Goal: Task Accomplishment & Management: Manage account settings

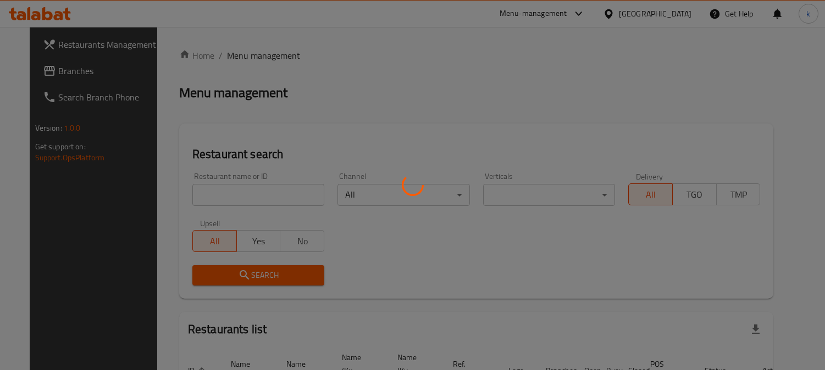
scroll to position [68, 0]
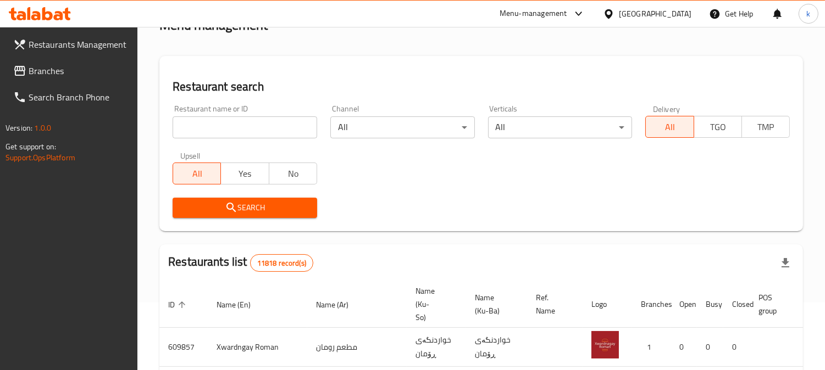
click at [206, 125] on input "search" at bounding box center [245, 127] width 144 height 22
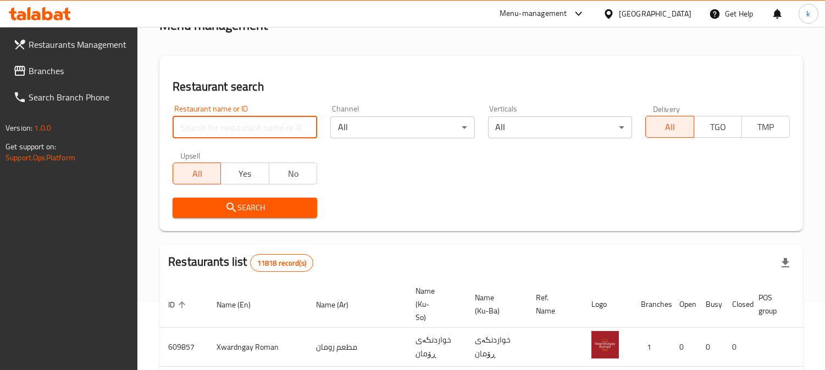
paste input "Shirini Xosh"
type input "Shirini Xosh"
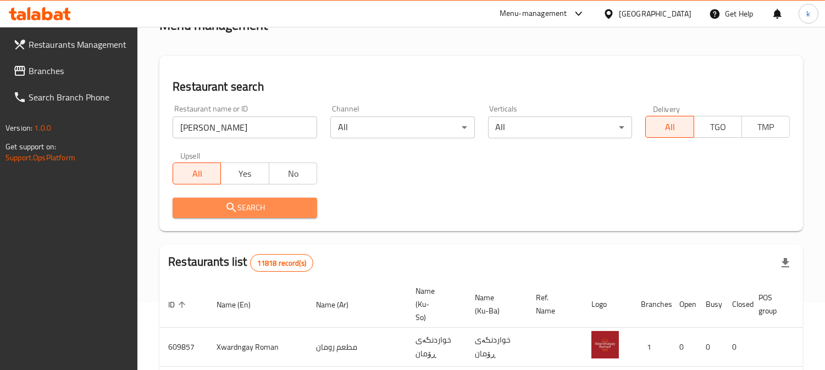
click at [202, 201] on span "Search" at bounding box center [244, 208] width 127 height 14
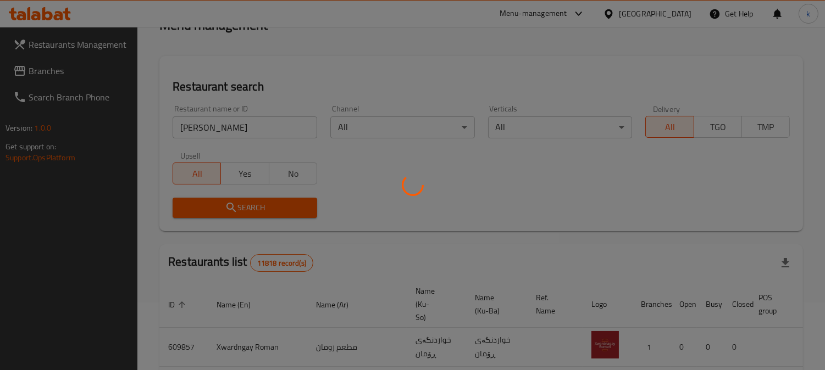
scroll to position [169, 0]
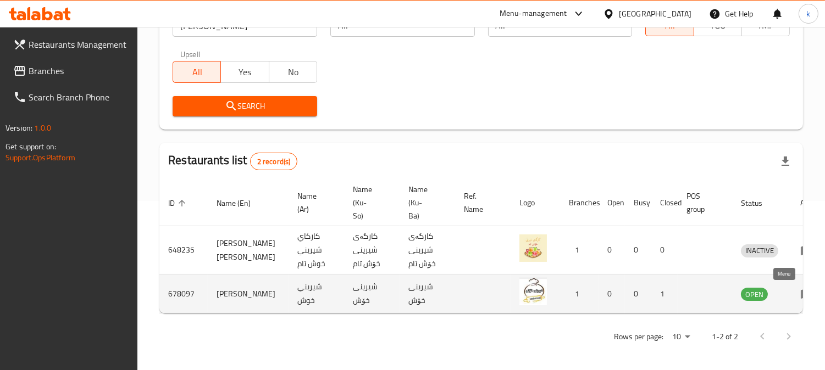
click at [800, 293] on icon "enhanced table" at bounding box center [806, 294] width 12 height 9
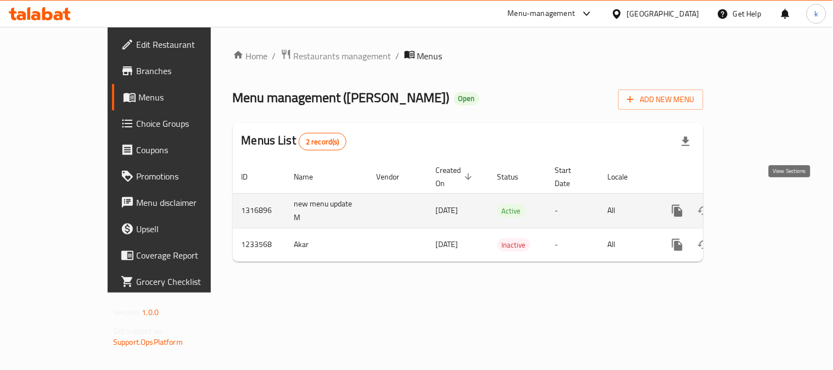
click at [770, 198] on link "enhanced table" at bounding box center [757, 211] width 26 height 26
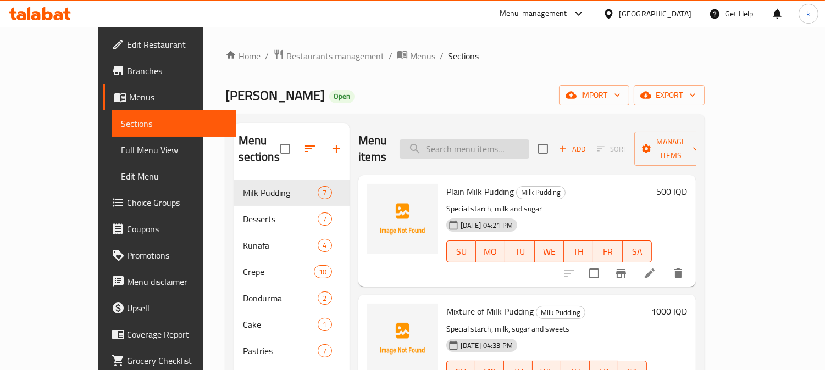
click at [485, 143] on input "search" at bounding box center [464, 149] width 130 height 19
type input "ba"
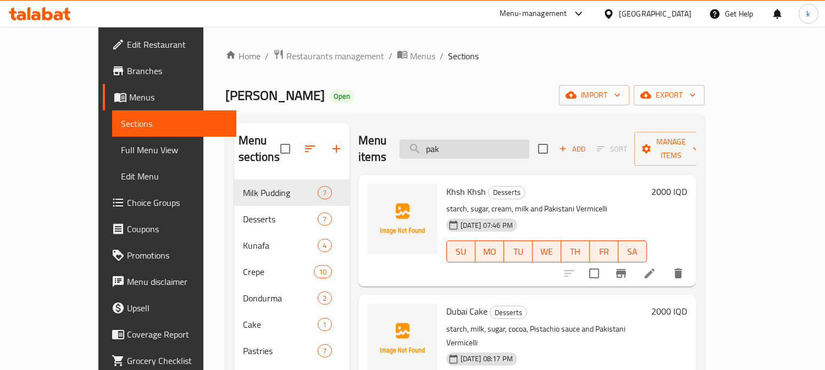
type input "pakl"
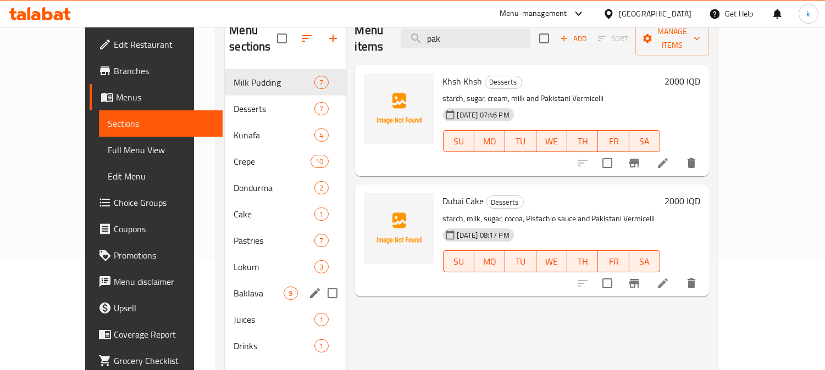
scroll to position [154, 0]
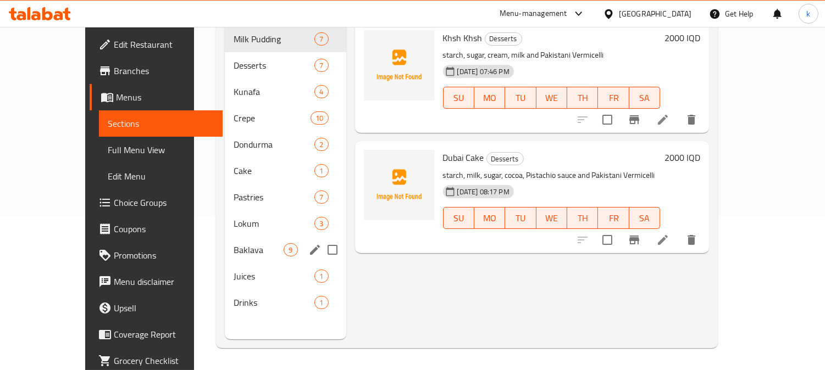
type input "pak"
click at [233, 243] on span "Baklava" at bounding box center [258, 249] width 50 height 13
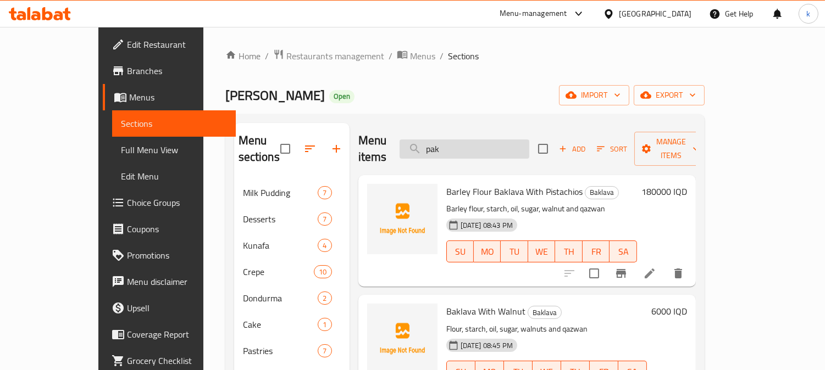
click at [484, 148] on input "pak" at bounding box center [464, 149] width 130 height 19
click at [587, 143] on span "Add" at bounding box center [572, 149] width 30 height 13
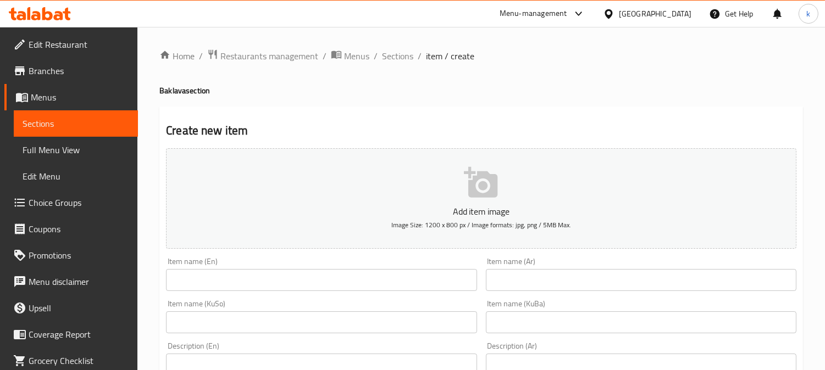
click at [189, 276] on input "text" at bounding box center [321, 280] width 310 height 22
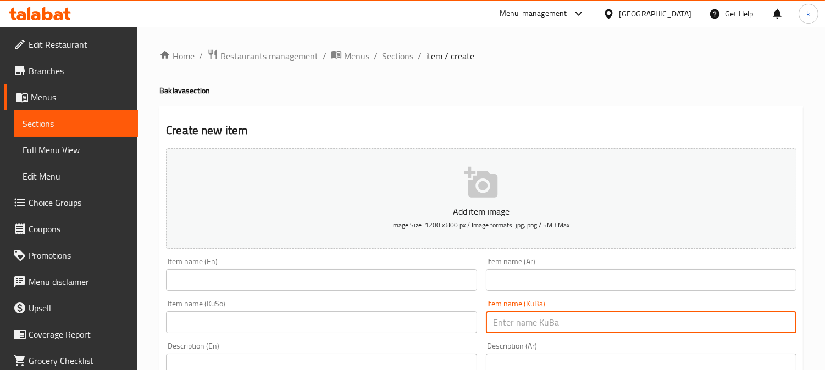
click at [577, 319] on input "text" at bounding box center [641, 323] width 310 height 22
paste input "پاقلاوە بە گوێز و قەزوان"
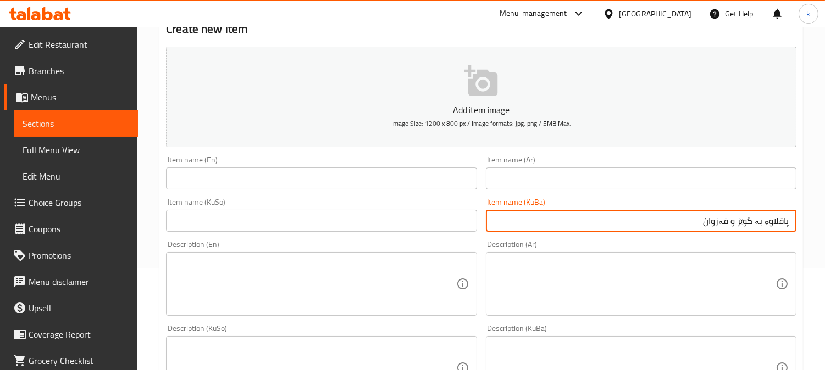
type input "پاقلاوە بە گوێز و قەزوان"
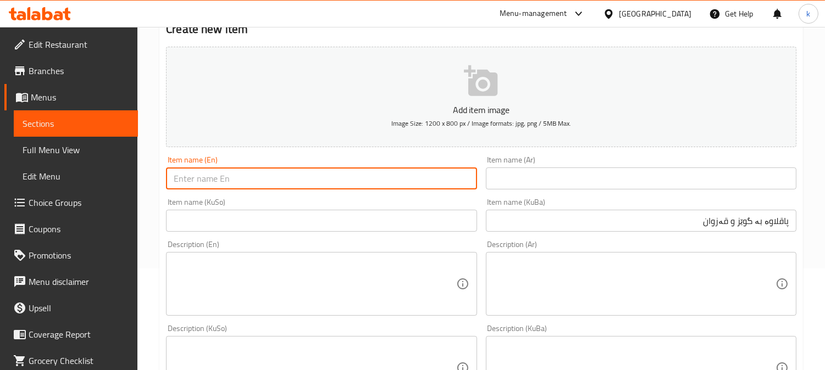
click at [259, 185] on input "text" at bounding box center [321, 179] width 310 height 22
paste input "Baklava With Walnut"
type input "Baklava With Walnut"
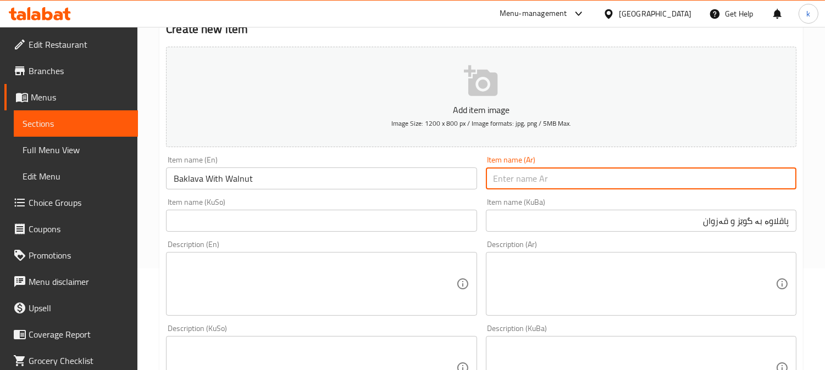
click at [632, 173] on input "text" at bounding box center [641, 179] width 310 height 22
paste input "بقلاوة بالجوز"
click at [726, 218] on input "پاقلاوە بە گوێز و قەزوان" at bounding box center [641, 221] width 310 height 22
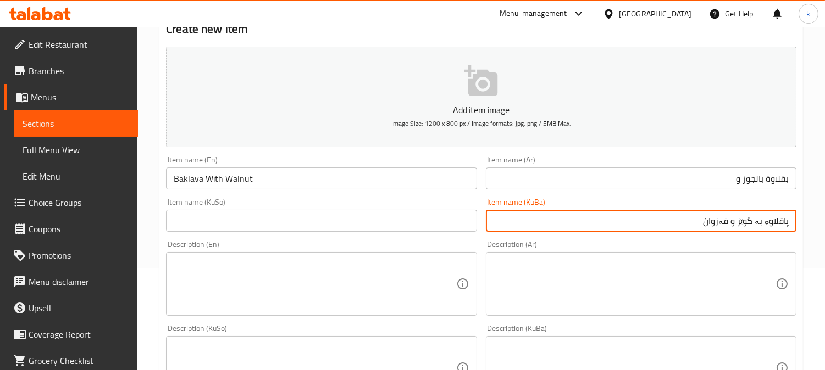
click at [726, 218] on input "پاقلاوە بە گوێز و قەزوان" at bounding box center [641, 221] width 310 height 22
click at [666, 182] on input "بقلاوة بالجوز و" at bounding box center [641, 179] width 310 height 22
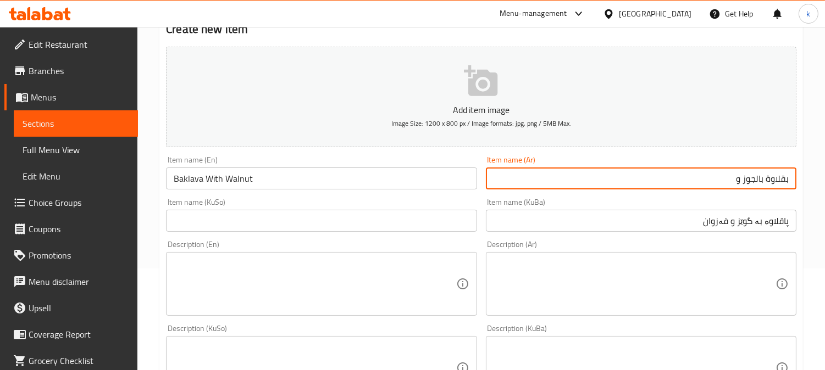
paste input "قزوان"
type input "بقلاوة بالجوز و قزوان"
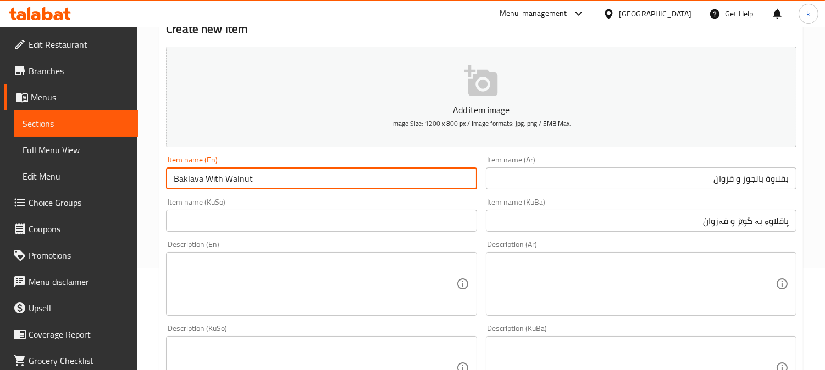
click at [263, 180] on input "Baklava With Walnut" at bounding box center [321, 179] width 310 height 22
paste input "Qazwan"
type input "Baklava With Walnut And Qazwan"
click at [762, 224] on input "پاقلاوە بە گوێز و قەزوان" at bounding box center [641, 221] width 310 height 22
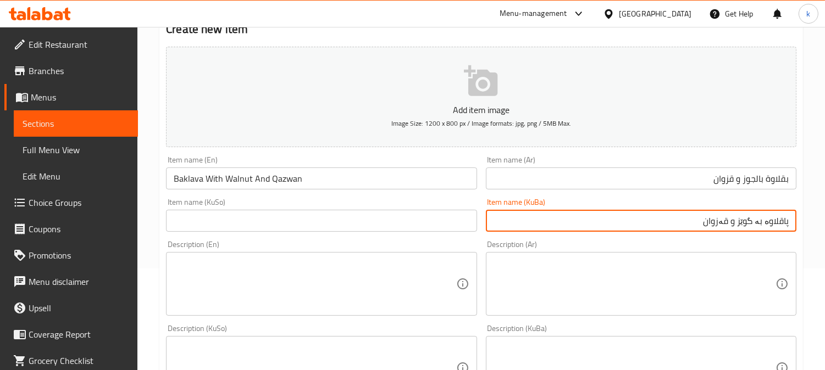
click at [762, 224] on input "پاقلاوە بە گوێز و قەزوان" at bounding box center [641, 221] width 310 height 22
click at [250, 217] on input "text" at bounding box center [321, 221] width 310 height 22
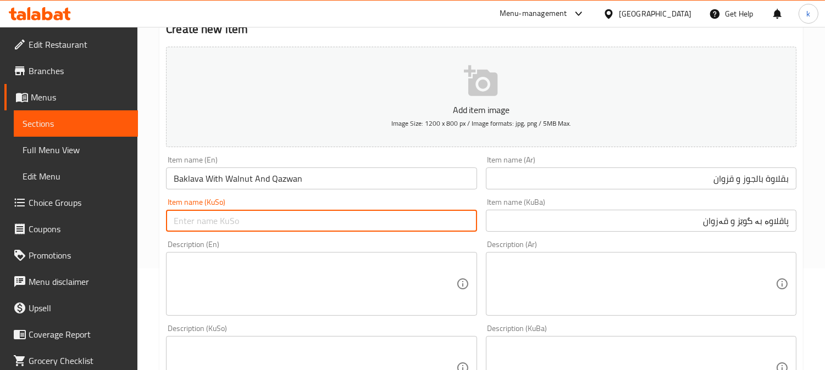
paste input "پاقلاوە بە گوێز و قەزوان"
type input "پاقلاوە بە گوێز و قەزوان"
click at [663, 275] on textarea at bounding box center [634, 284] width 282 height 52
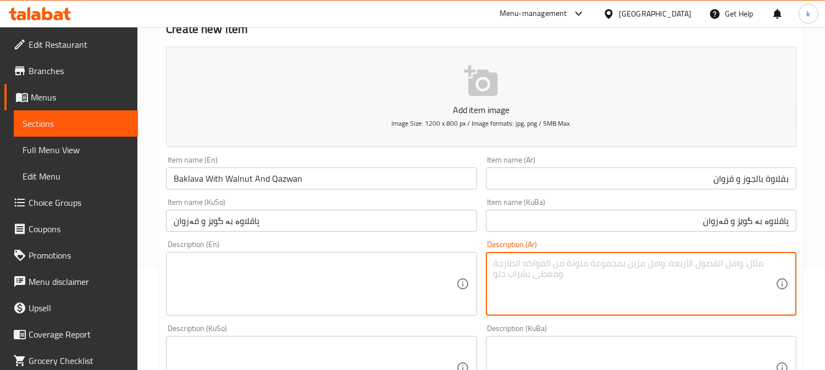
paste textarea "الدقيق والنشا والزيت والمكسرات والدخن"
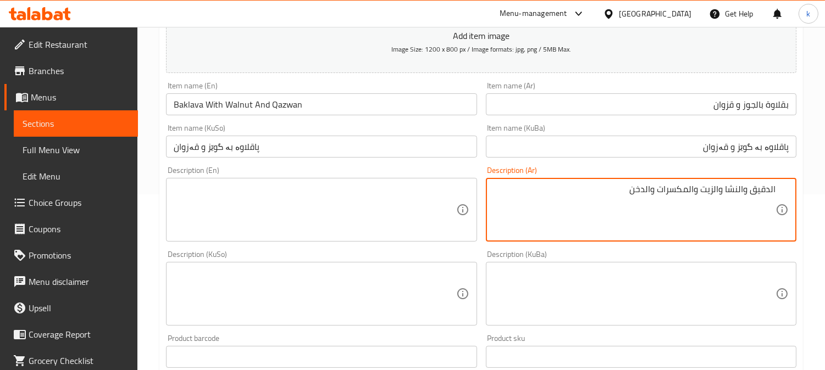
scroll to position [203, 0]
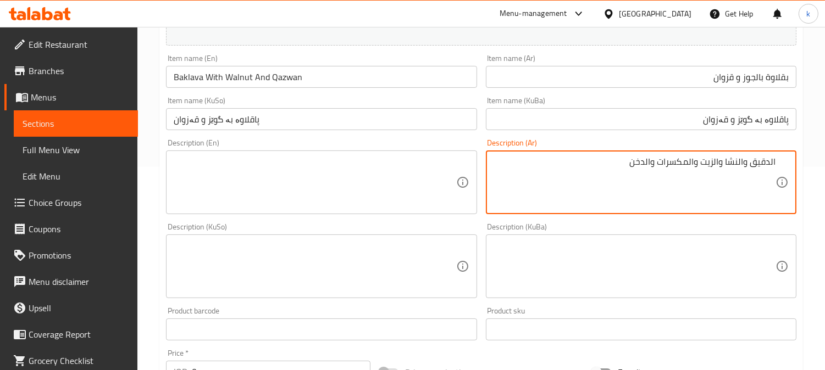
type textarea "الدقيق والنشا والزيت والمكسرات والدخن"
click at [682, 268] on textarea at bounding box center [634, 267] width 282 height 52
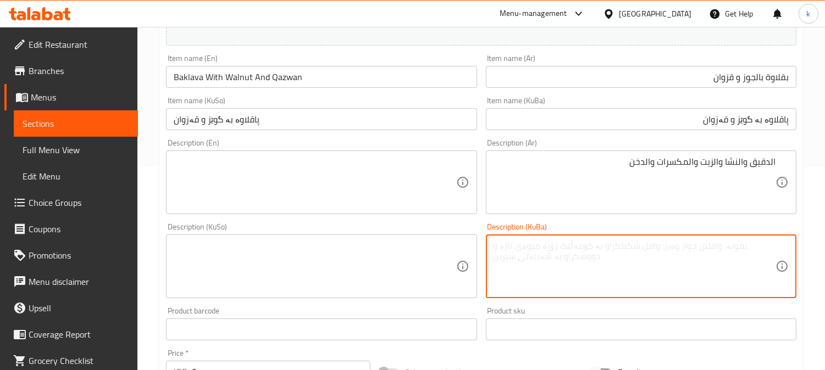
paste textarea "ئارد، نیشاستە، ڕۆن، گوێز وقەزوان"
type textarea "ئارد، نیشاستە، ڕۆن، گوێز وقەزوان"
click at [349, 176] on textarea at bounding box center [315, 183] width 282 height 52
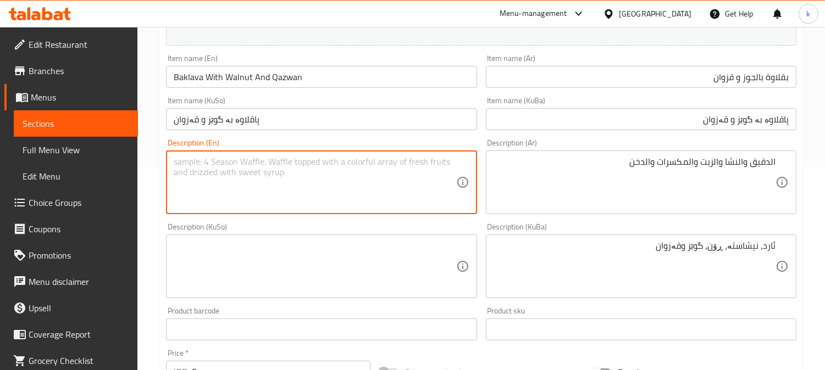
paste textarea "Flour, starch, oil, nuts and millet"
type textarea "Flour, starch, oil, nuts and millet"
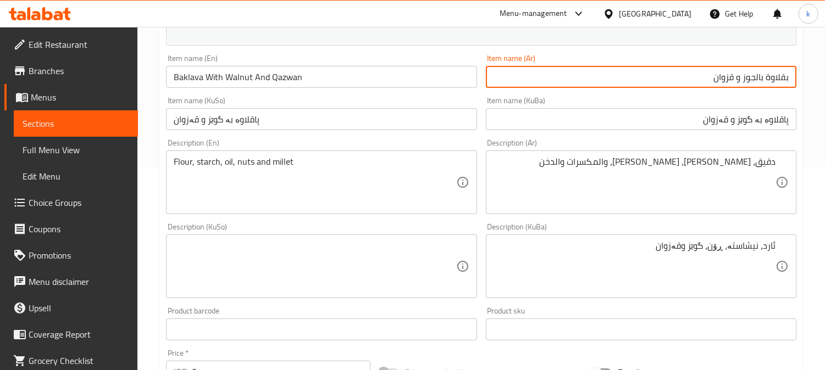
drag, startPoint x: 754, startPoint y: 76, endPoint x: 744, endPoint y: 77, distance: 9.9
click at [744, 77] on input "بقلاوة بالجوز و قزوان" at bounding box center [641, 77] width 310 height 22
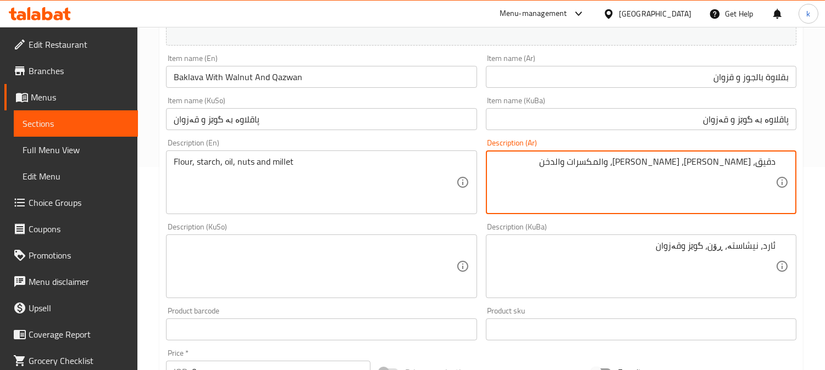
click at [707, 163] on textarea "دقيق، نشا، زيت، والمكسرات والدخن" at bounding box center [634, 183] width 282 height 52
paste textarea "جوز"
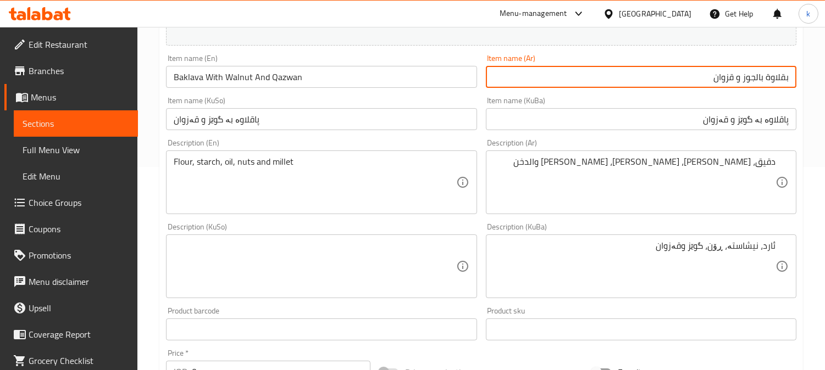
click at [724, 81] on input "بقلاوة بالجوز و قزوان" at bounding box center [641, 77] width 310 height 22
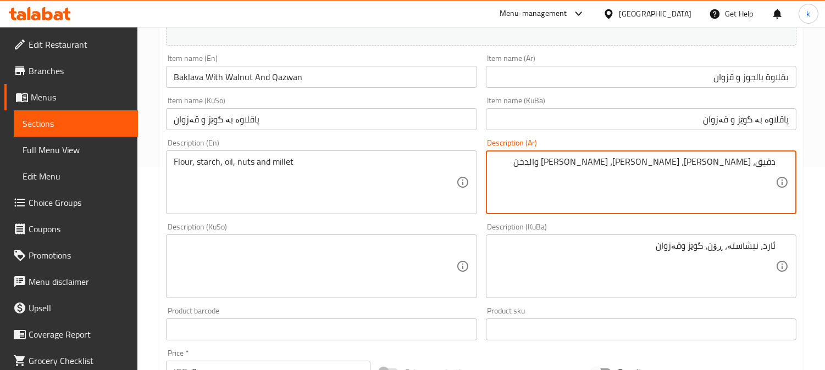
drag, startPoint x: 699, startPoint y: 164, endPoint x: 627, endPoint y: 164, distance: 72.0
paste textarea "قزوا"
type textarea "دقيق، نشا، زيت، جوز وقزوان"
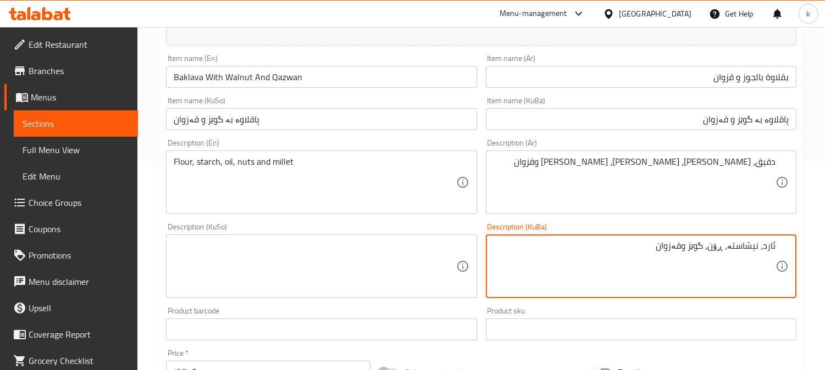
click at [742, 246] on textarea "ئارد، نیشاستە، ڕۆن، گوێز وقەزوان" at bounding box center [634, 267] width 282 height 52
click at [689, 263] on textarea "ئارد، نیشاستە، ڕۆن، گوێز وقەزوان" at bounding box center [634, 267] width 282 height 52
click at [737, 244] on textarea "ئارد، نیشاستە، ڕۆن، گوێز وقەزوان" at bounding box center [634, 267] width 282 height 52
click at [689, 253] on textarea "ئارد، نیشاستە، ڕۆن، گوێز وقەزوان" at bounding box center [634, 267] width 282 height 52
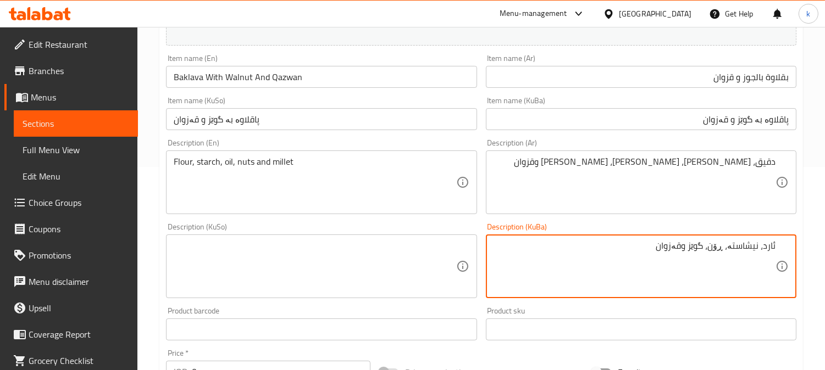
click at [324, 279] on textarea at bounding box center [315, 267] width 282 height 52
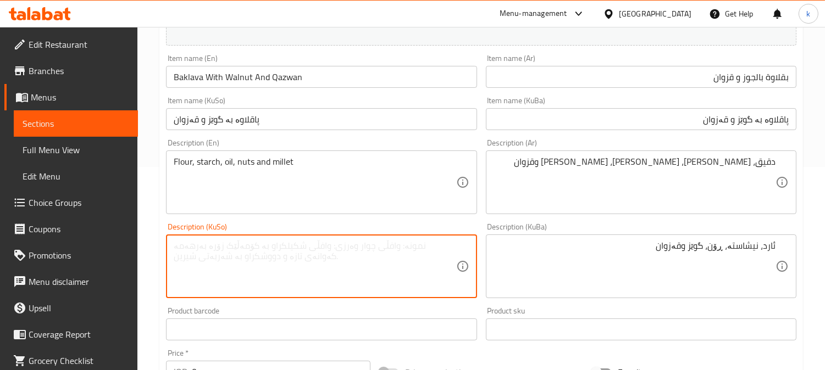
paste textarea "ئارد، نیشاستە، ڕۆن، گوێز وقەزوان"
type textarea "ئارد، نیشاستە، ڕۆن، گوێز وقەزوان"
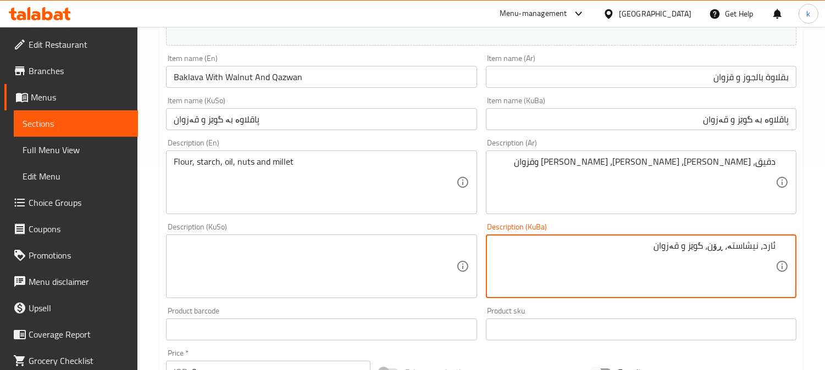
click at [702, 255] on textarea "ئارد، نیشاستە، ڕۆن، گوێز و قەزوان" at bounding box center [634, 267] width 282 height 52
type textarea "ئارد، نیشاستە، ڕۆن، گوێز و قەزوان"
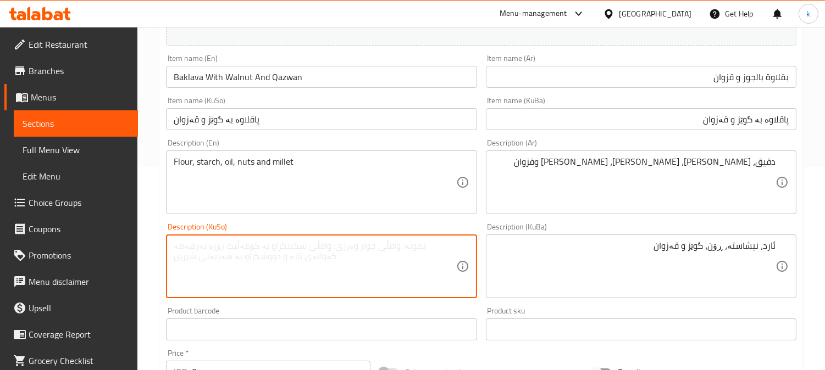
click at [393, 255] on textarea at bounding box center [315, 267] width 282 height 52
paste textarea "ئارد، نیشاستە، ڕۆن، گوێز و قەزوان"
type textarea "ئارد، نیشاستە، ڕۆن، گوێز و قەزوان"
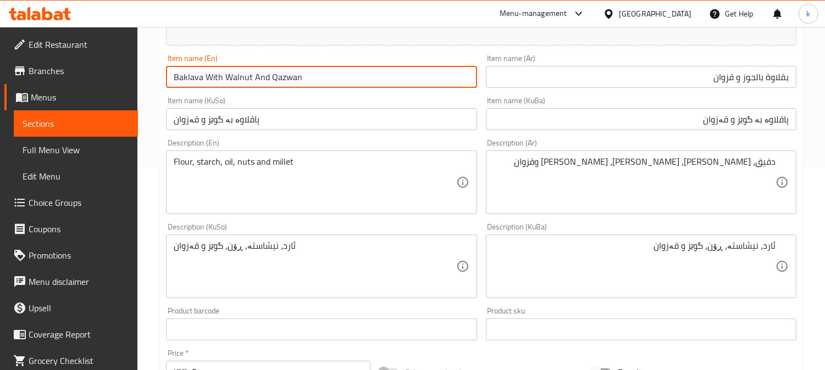
click at [240, 76] on input "Baklava With Walnut And Qazwan" at bounding box center [321, 77] width 310 height 22
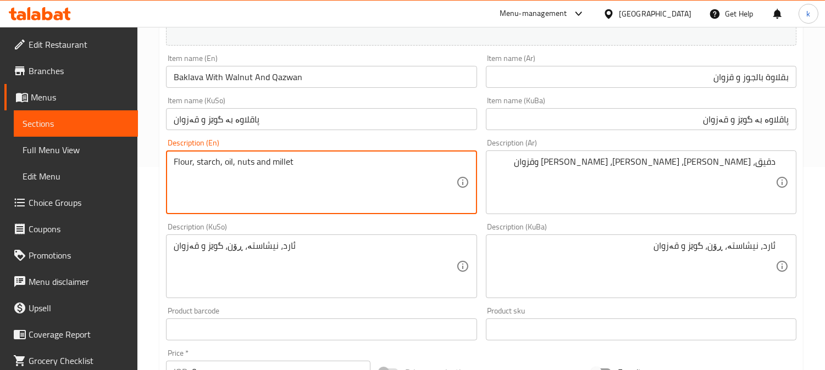
click at [245, 166] on textarea "Flour, starch, oil, nuts and millet" at bounding box center [315, 183] width 282 height 52
paste textarea "Walnut"
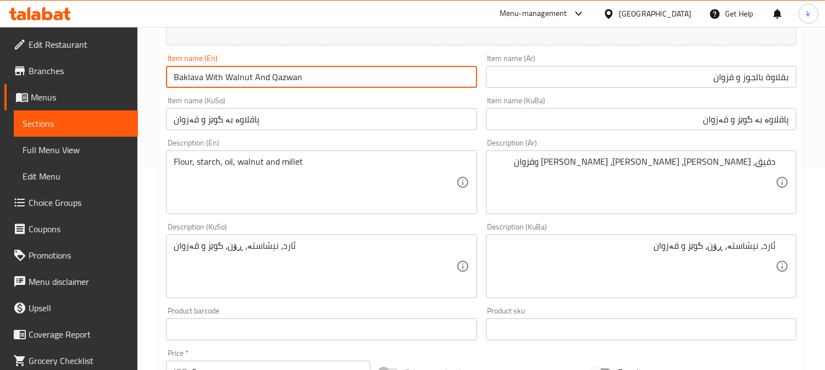
click at [281, 78] on input "Baklava With Walnut And Qazwan" at bounding box center [321, 77] width 310 height 22
click at [289, 163] on textarea "Flour, starch, oil, walnut and millet" at bounding box center [315, 183] width 282 height 52
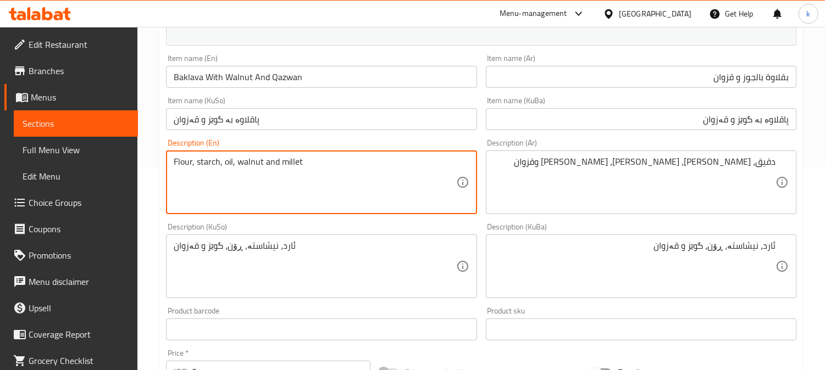
paste textarea "Qazwan"
type textarea "Flour, starch, oil, walnut and qazwan"
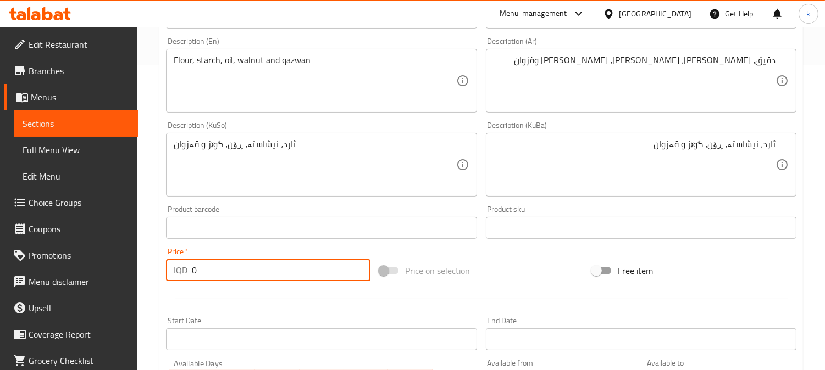
drag, startPoint x: 244, startPoint y: 269, endPoint x: 158, endPoint y: 271, distance: 86.3
click at [158, 271] on div "Home / Restaurants management / Menus / Sections / item / create Baklava sectio…" at bounding box center [480, 160] width 687 height 876
paste input "800"
type input "8000"
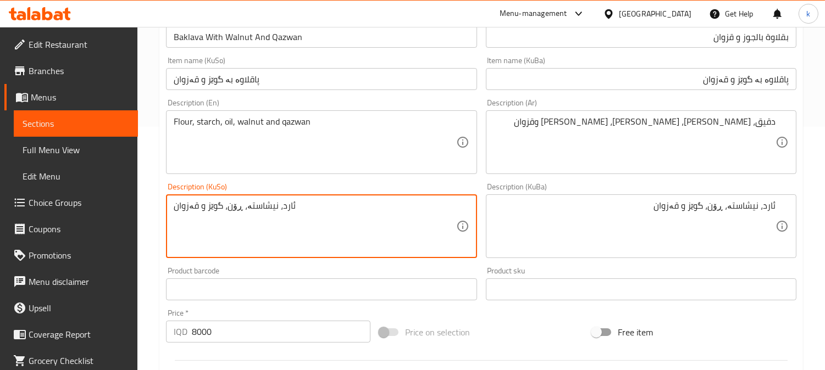
scroll to position [203, 0]
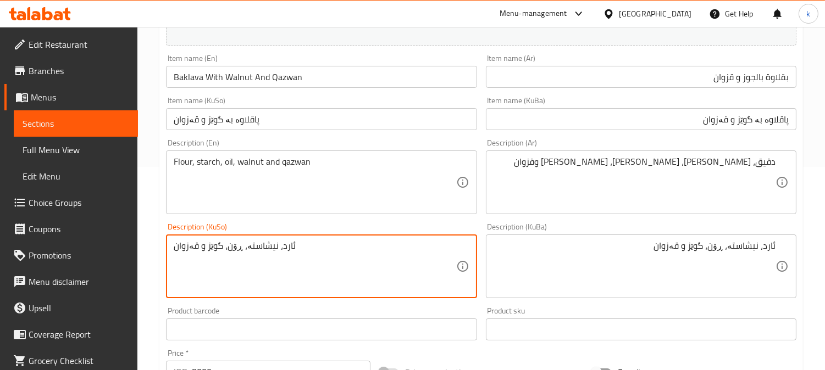
click at [250, 75] on input "Baklava With Walnut And Qazwan" at bounding box center [321, 77] width 310 height 22
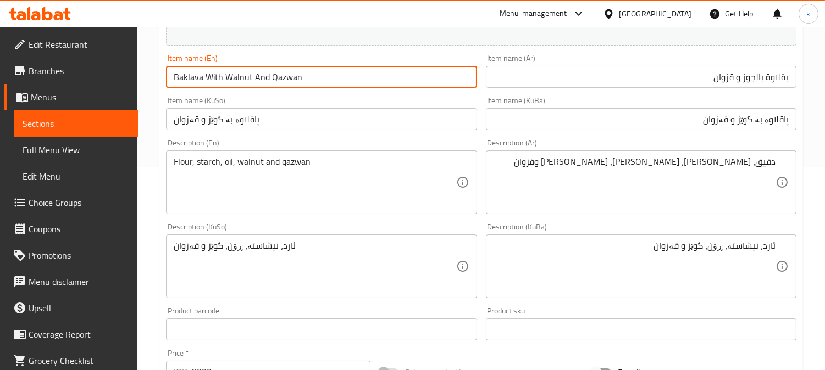
click at [250, 75] on input "Baklava With Walnut And Qazwan" at bounding box center [321, 77] width 310 height 22
click at [698, 78] on input "بقلاوة بالجوز و قزوان" at bounding box center [641, 77] width 310 height 22
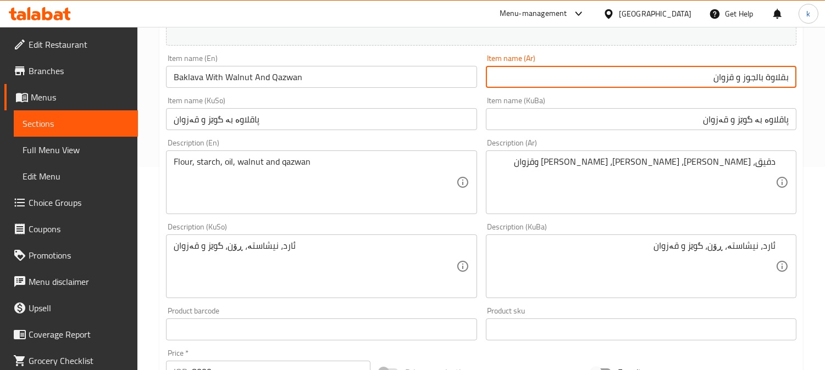
click at [698, 78] on input "بقلاوة بالجوز و قزوان" at bounding box center [641, 77] width 310 height 22
click at [722, 124] on input "پاقلاوە بە گوێز و قەزوان" at bounding box center [641, 119] width 310 height 22
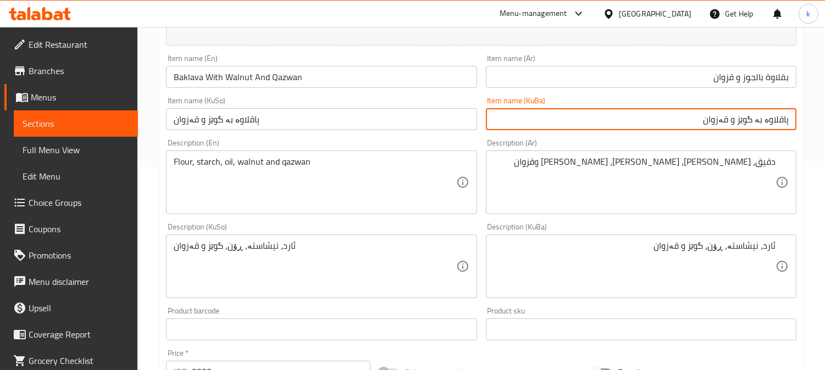
click at [722, 124] on input "پاقلاوە بە گوێز و قەزوان" at bounding box center [641, 119] width 310 height 22
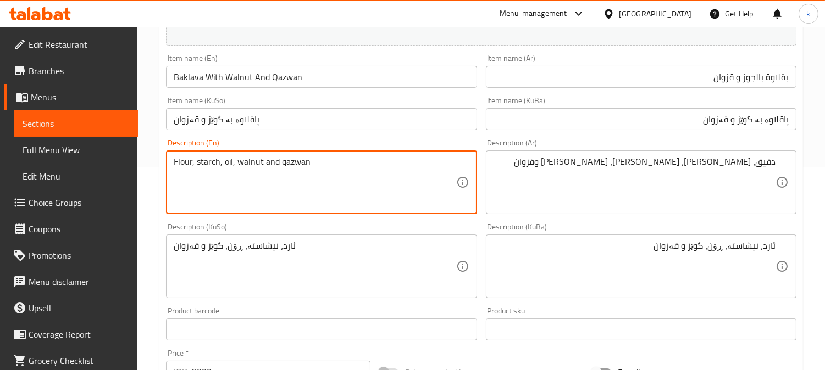
click at [253, 163] on textarea "Flour, starch, oil, walnut and qazwan" at bounding box center [315, 183] width 282 height 52
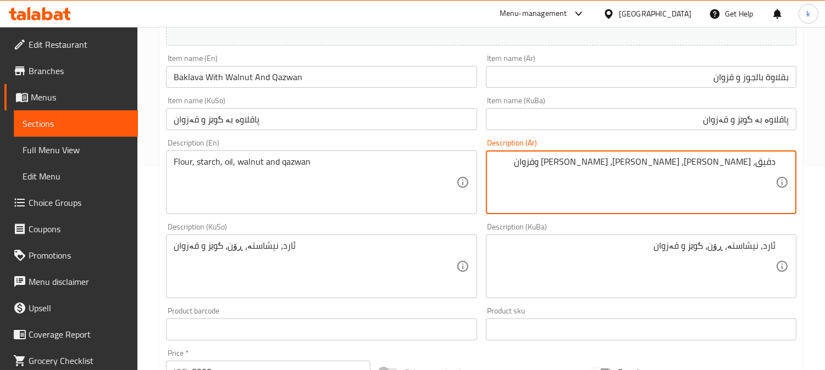
click at [668, 182] on textarea "دقيق، نشا، زيت، جوز وقزوان" at bounding box center [634, 183] width 282 height 52
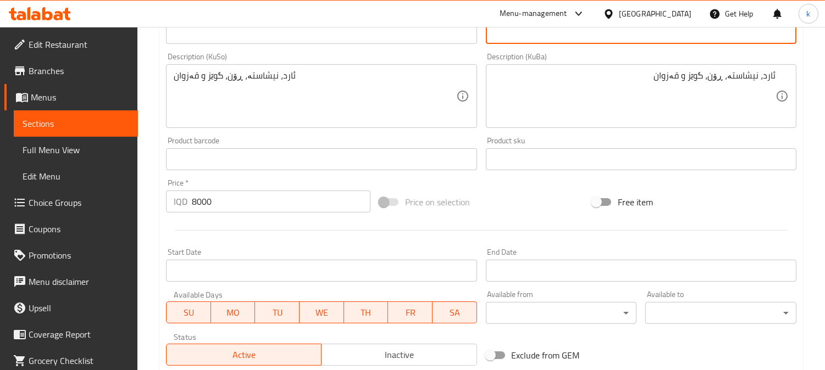
scroll to position [530, 0]
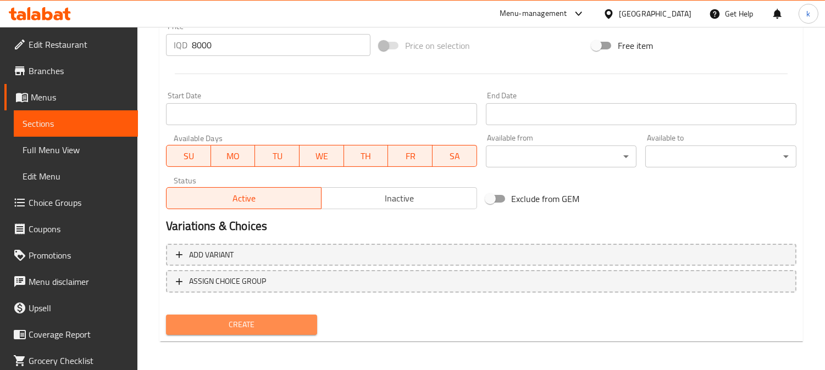
click at [279, 326] on span "Create" at bounding box center [242, 325] width 134 height 14
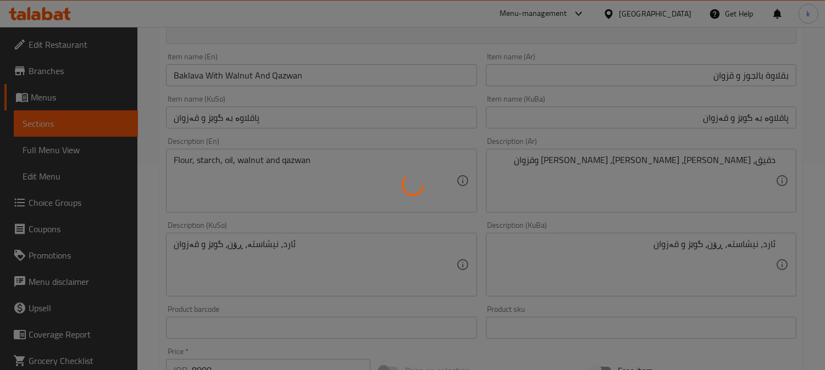
type input "0"
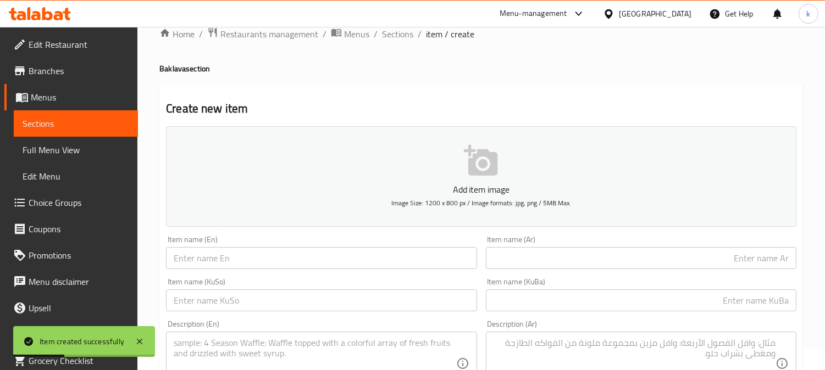
scroll to position [225, 0]
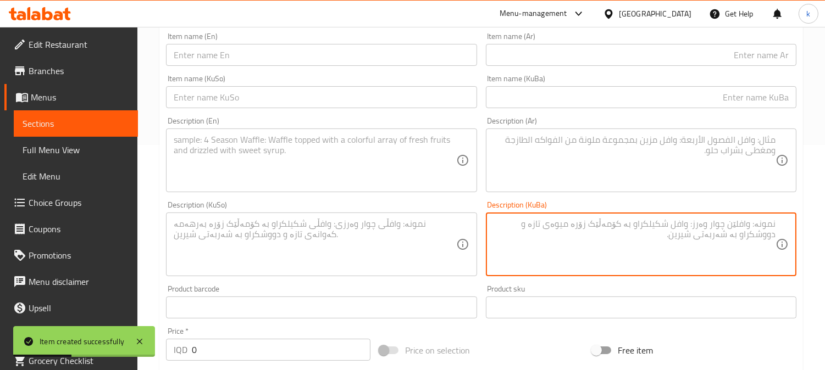
click at [740, 244] on textarea at bounding box center [634, 245] width 282 height 52
paste textarea "دقيق، نشا، زيت، جوز وقزوان"
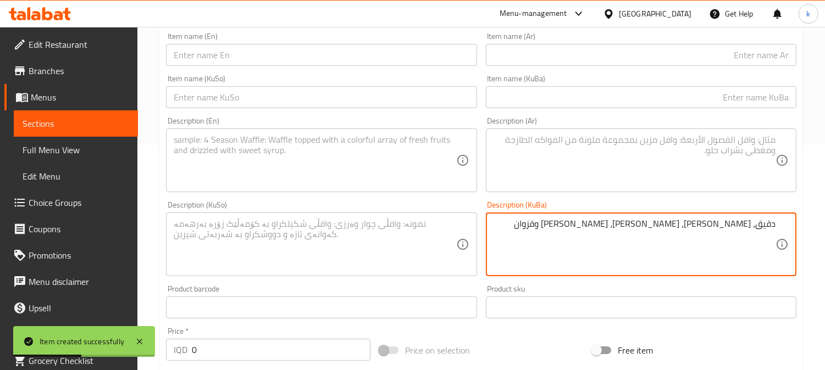
type textarea "دقيق، نشا، زيت، جوز وقزوان"
click at [734, 144] on textarea at bounding box center [634, 161] width 282 height 52
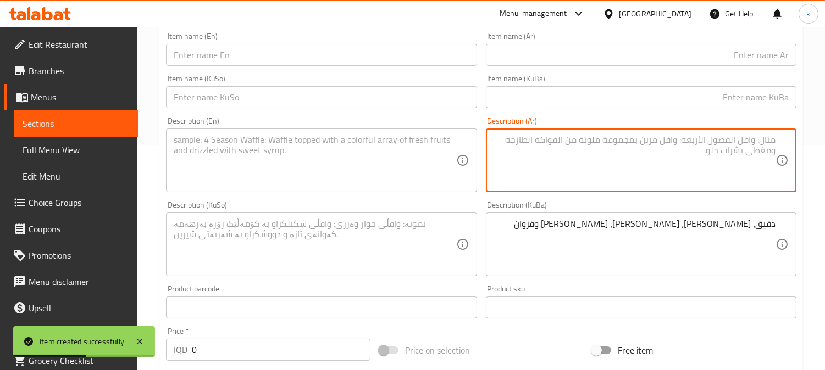
paste textarea "دقيق، نشا، زيت، جوز وقزوان"
type textarea "دقيق، نشا، زيت، جوز وقزوان"
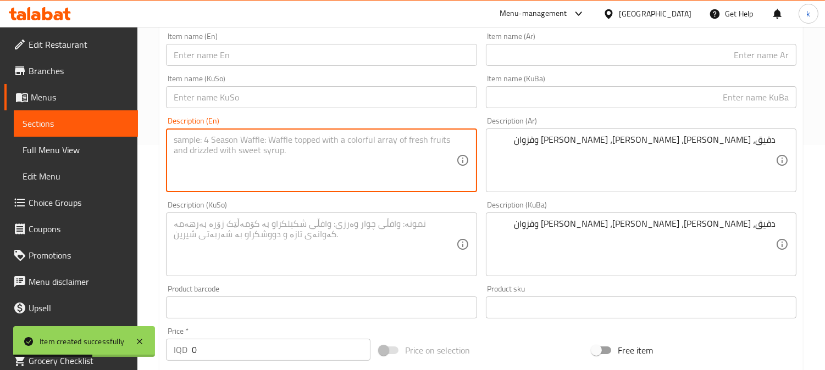
click at [256, 160] on textarea at bounding box center [315, 161] width 282 height 52
paste textarea "Flour, starch, oil, walnut and qazwan"
type textarea "Flour, starch, oil, walnut and qazwan"
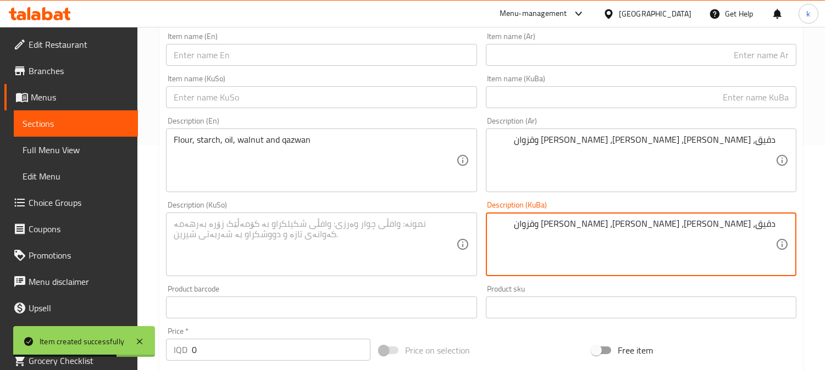
click at [668, 225] on textarea "دقيق، نشا، زيت، جوز وقزوان" at bounding box center [634, 245] width 282 height 52
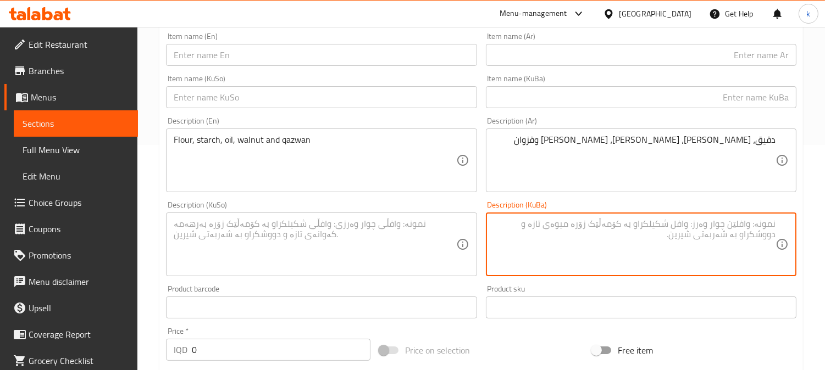
scroll to position [123, 0]
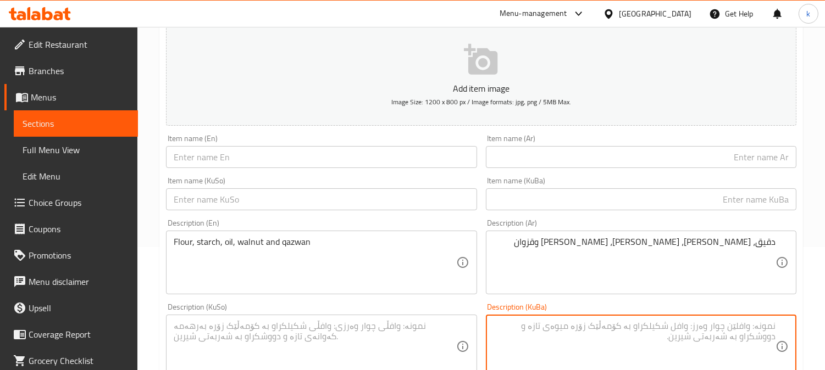
click at [755, 201] on input "text" at bounding box center [641, 199] width 310 height 22
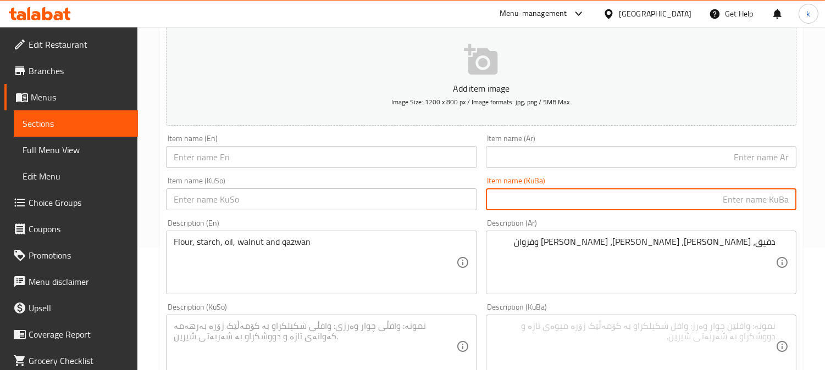
paste input "پاقلاوە بە گوێز و قەزوان"
type input "پاقلاوە بە گوێز و قەزوان"
click at [729, 157] on input "text" at bounding box center [641, 157] width 310 height 22
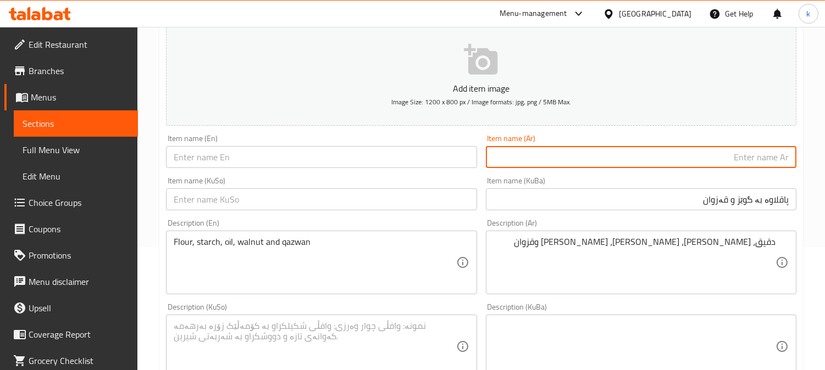
paste input "بقلاوة بالجوز و قزوان"
type input "بقلاوة بالجوز و قزوان"
click at [253, 154] on input "text" at bounding box center [321, 157] width 310 height 22
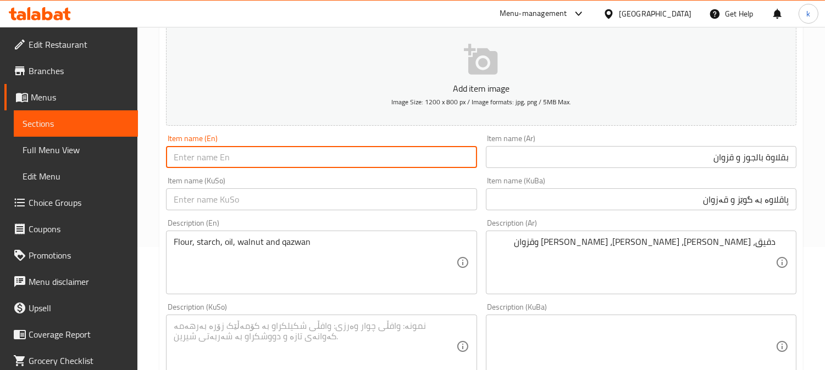
paste input "Baklava With Walnut And Qazwan"
click at [187, 155] on input "Baklava With Walnut And Qazwan" at bounding box center [321, 157] width 310 height 22
paste input "urma"
type input "Burma With Walnut And Qazwan"
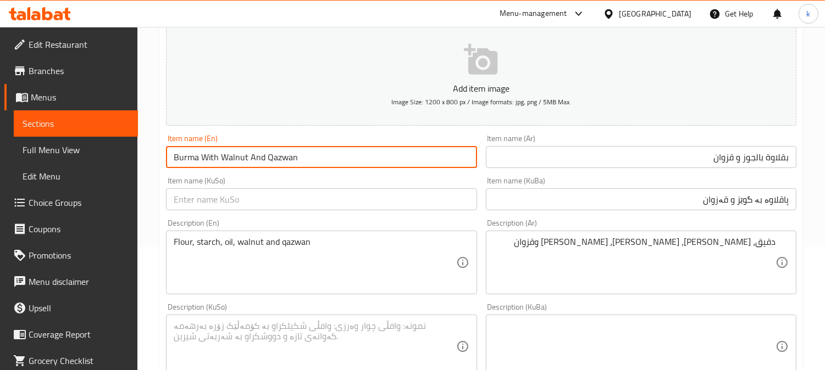
click at [781, 156] on input "بقلاوة بالجوز و قزوان" at bounding box center [641, 157] width 310 height 22
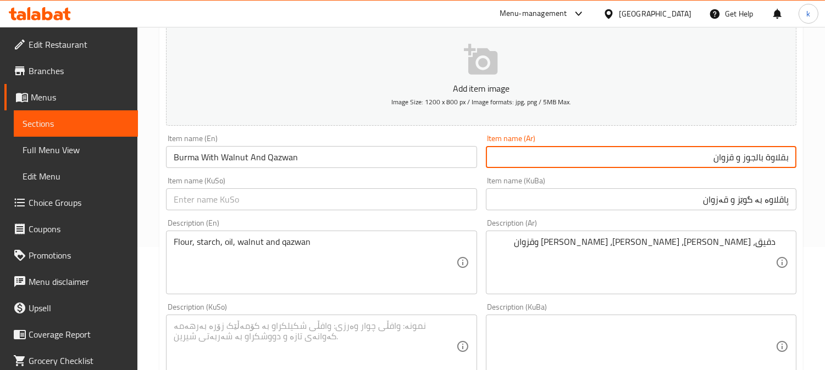
click at [781, 156] on input "بقلاوة بالجوز و قزوان" at bounding box center [641, 157] width 310 height 22
paste input "رمة"
type input "برمة بالجوز و قزوان"
click at [786, 197] on input "پاقلاوە بە گوێز و قەزوان" at bounding box center [641, 199] width 310 height 22
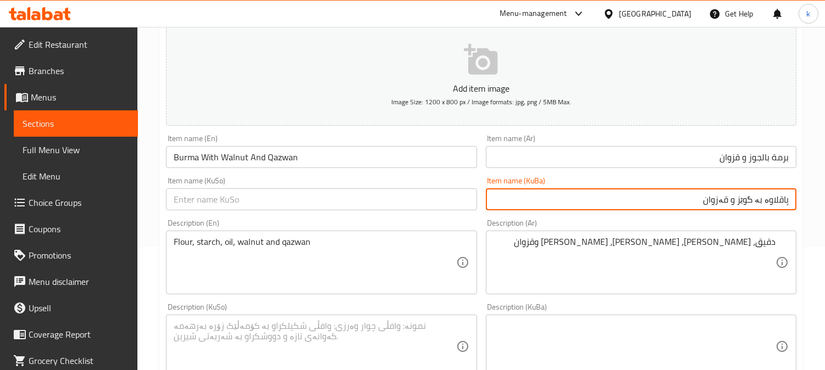
click at [786, 197] on input "پاقلاوە بە گوێز و قەزوان" at bounding box center [641, 199] width 310 height 22
paste input "برمە"
type input "برمە بە گوێز و قەزوان"
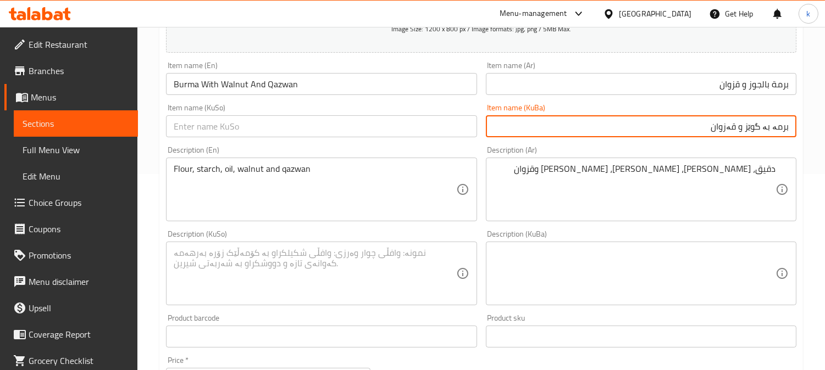
scroll to position [225, 0]
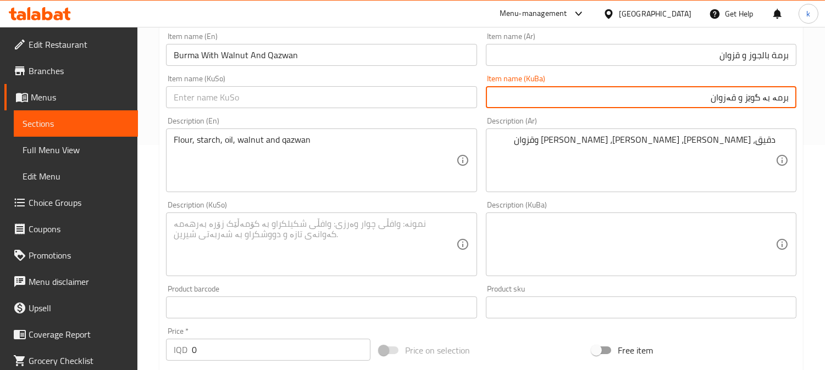
click at [711, 254] on textarea at bounding box center [634, 245] width 282 height 52
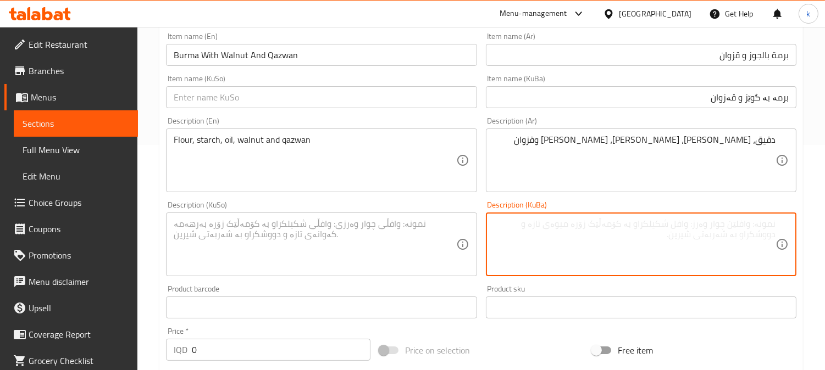
paste textarea "ئارد، نیشاستە، ڕۆن، گوێز و قەزوان"
click at [686, 230] on textarea "ئارد، نیشاستە، ڕۆن، گوێز و قەزوان" at bounding box center [634, 245] width 282 height 52
paste textarea "تێکەڵەی"
type textarea "ئارد، نیشاستە، ڕۆن، گوێز، قەزوان و تێکەڵەی تایبەت"
drag, startPoint x: 654, startPoint y: 226, endPoint x: 599, endPoint y: 226, distance: 55.5
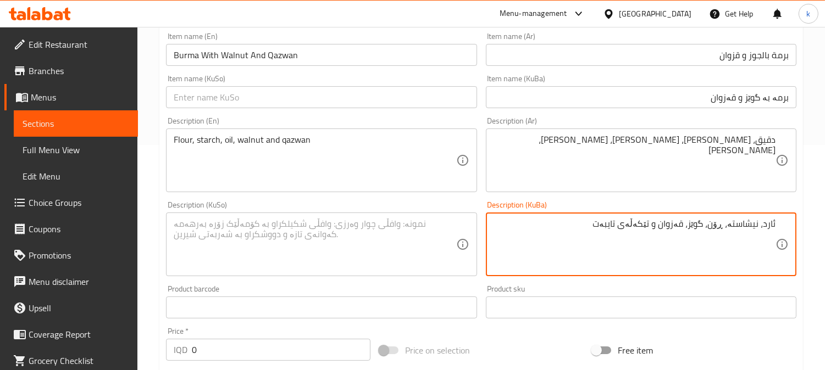
click at [599, 226] on textarea "ئارد، نیشاستە، ڕۆن، گوێز، قەزوان و تێکەڵەی تایبەت" at bounding box center [634, 245] width 282 height 52
drag, startPoint x: 599, startPoint y: 226, endPoint x: 638, endPoint y: 227, distance: 39.6
click at [638, 227] on textarea "ئارد، نیشاستە، ڕۆن، گوێز، قەزوان و تێکەڵەی تایبەت" at bounding box center [634, 245] width 282 height 52
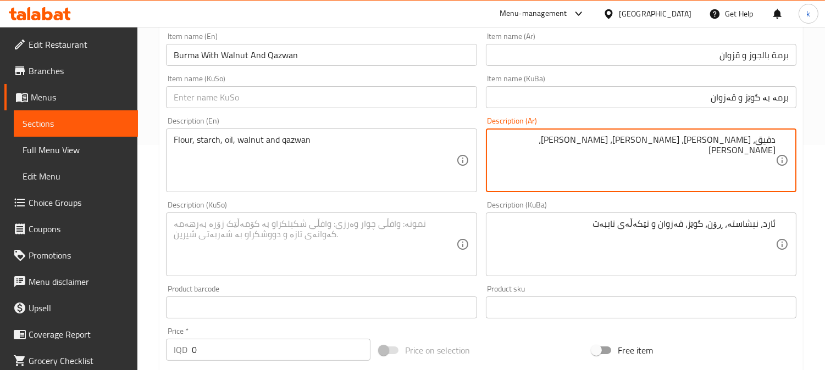
paste textarea "تركيبات خاصة"
drag, startPoint x: 673, startPoint y: 143, endPoint x: 649, endPoint y: 141, distance: 23.7
click at [649, 141] on textarea "دقيق، نشا، زيت، جوز، قزوان وتركيبات خاصة" at bounding box center [634, 161] width 282 height 52
paste textarea "ختلط"
click at [668, 138] on textarea "دقيق، نشا، زيت، جوز، قزوان واختلط خاصة" at bounding box center [634, 161] width 282 height 52
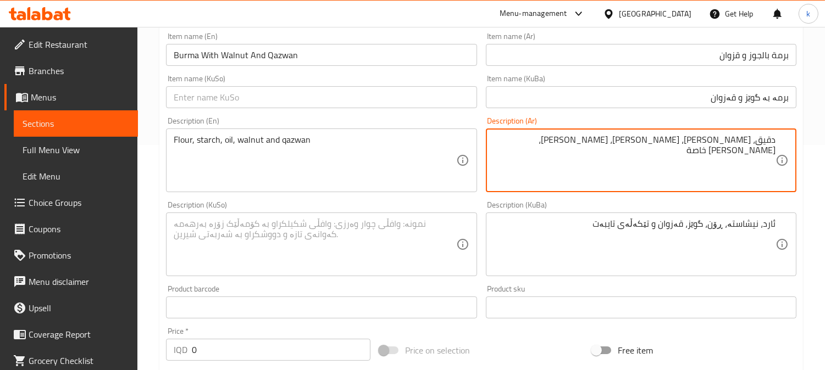
type textarea "دقيق، نشا، زيت، جوز، قزوان وخلطة خاصة"
drag, startPoint x: 674, startPoint y: 141, endPoint x: 655, endPoint y: 138, distance: 18.3
click at [655, 138] on textarea "دقيق، نشا، زيت، جوز، قزوان وخلطة خاصة" at bounding box center [634, 161] width 282 height 52
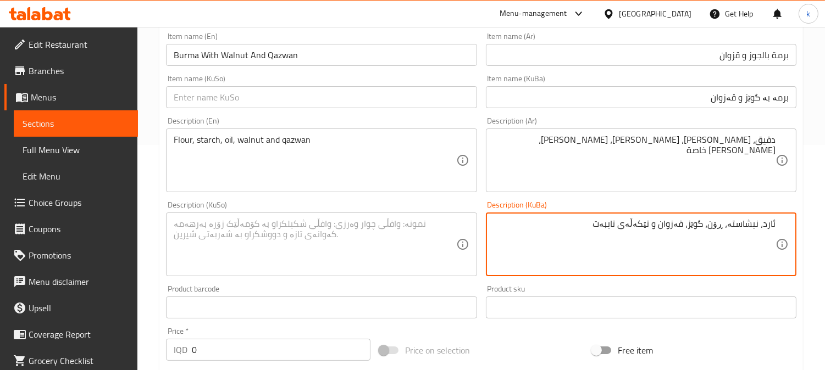
click at [669, 227] on textarea "ئارد، نیشاستە، ڕۆن، گوێز، قەزوان و تێکەڵەی تایبەت" at bounding box center [634, 245] width 282 height 52
click at [333, 225] on textarea at bounding box center [315, 245] width 282 height 52
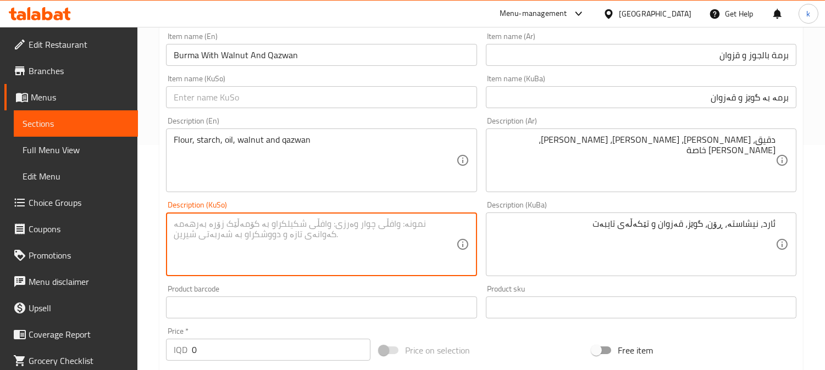
paste textarea "ئارد، نیشاستە، ڕۆن، گوێز، قەزوان و تێکەڵەی تایبەت"
type textarea "ئارد، نیشاستە، ڕۆن، گوێز، قەزوان و تێکەڵەی تایبەت"
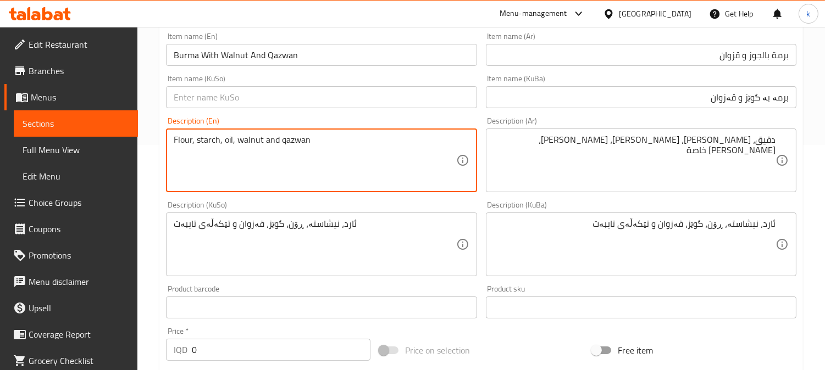
click at [271, 135] on textarea "Flour, starch, oil, walnut and qazwan" at bounding box center [315, 161] width 282 height 52
paste textarea "Special formulations"
click at [361, 145] on textarea "Flour, starch, oil, walnut, qazwan and Special formulations" at bounding box center [315, 161] width 282 height 52
drag, startPoint x: 361, startPoint y: 145, endPoint x: 396, endPoint y: 158, distance: 37.4
click at [364, 146] on textarea "Flour, starch, oil, walnut, qazwan and Special formulations" at bounding box center [315, 161] width 282 height 52
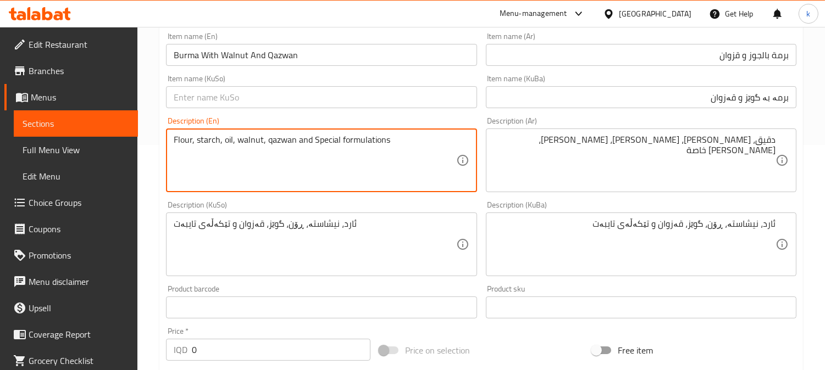
paste textarea "Mixture"
click at [344, 141] on textarea "Flour, starch, oil, walnut, qazwan and Special Mixture" at bounding box center [315, 161] width 282 height 52
type textarea "Flour, starch, oil, walnut, qazwan and special mixture"
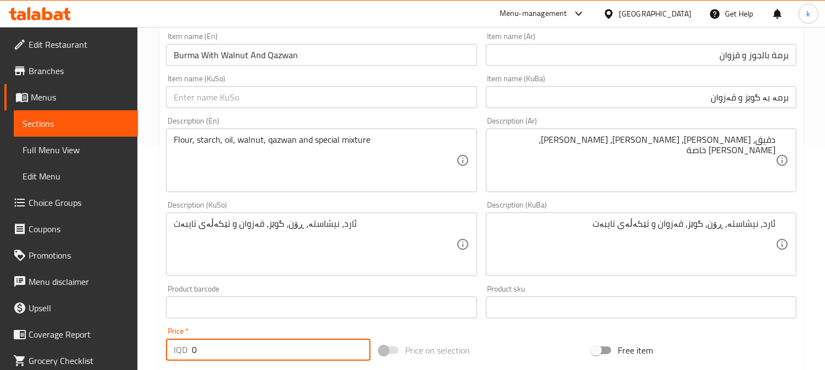
drag, startPoint x: 228, startPoint y: 348, endPoint x: 171, endPoint y: 348, distance: 56.6
click at [171, 348] on div "IQD 0 Price *" at bounding box center [268, 350] width 204 height 22
paste input "800"
type input "8000"
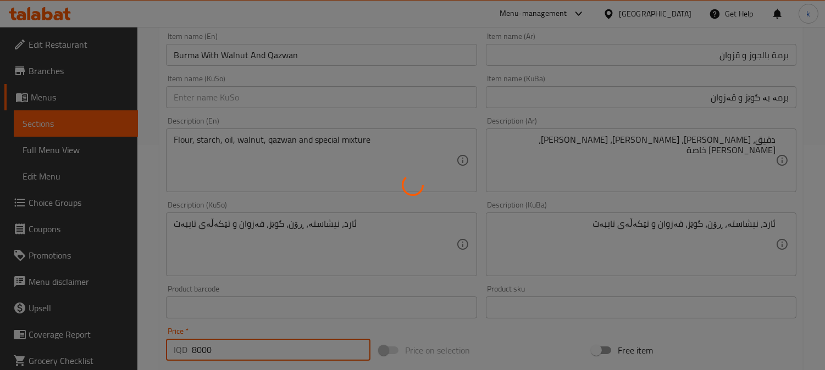
type input "0"
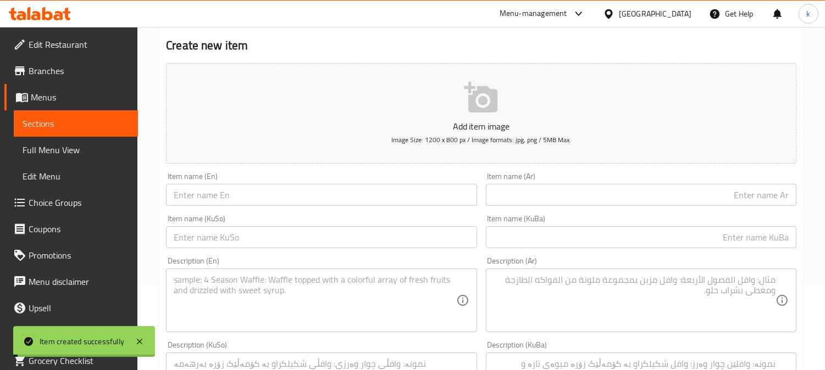
scroll to position [0, 0]
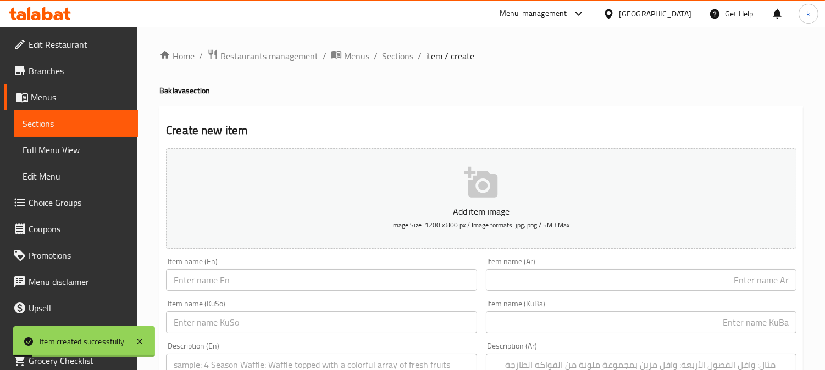
click at [388, 60] on span "Sections" at bounding box center [397, 55] width 31 height 13
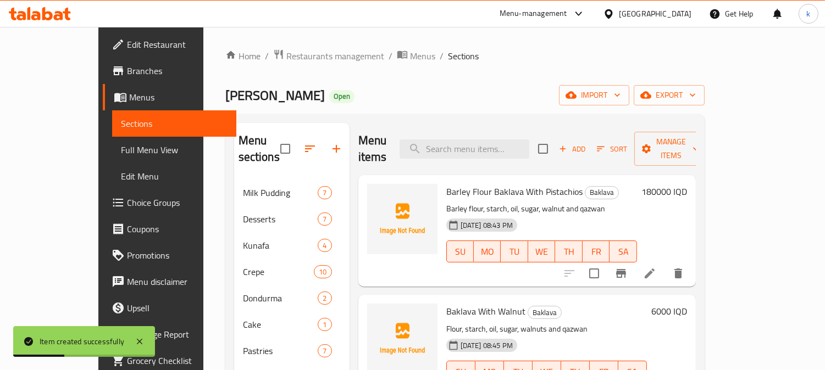
click at [121, 151] on span "Full Menu View" at bounding box center [174, 149] width 107 height 13
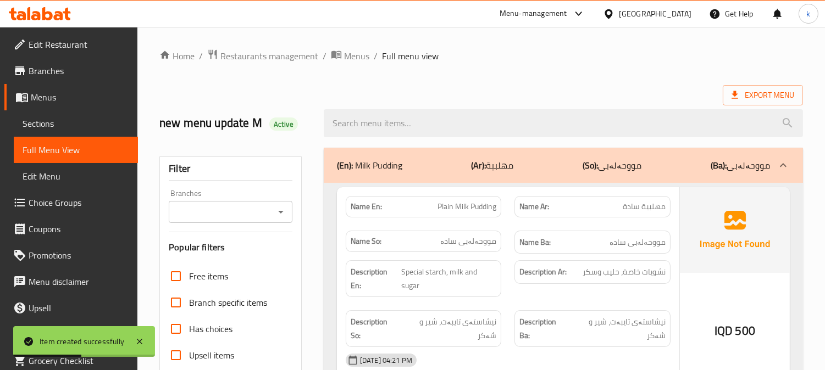
click at [276, 210] on icon "Open" at bounding box center [280, 211] width 13 height 13
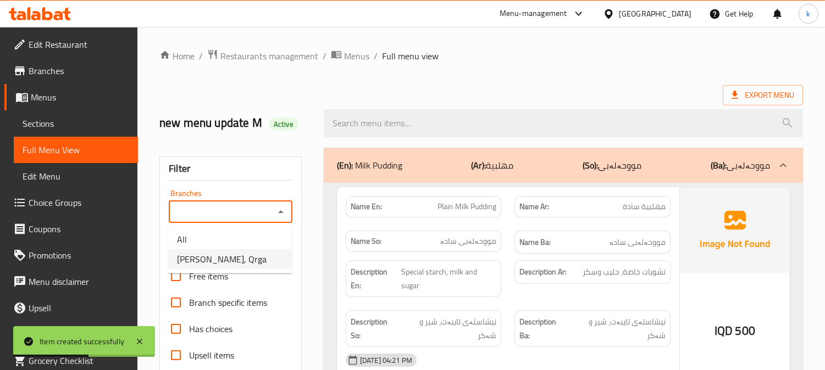
click at [254, 252] on li "Shirini Xosh, Qrga" at bounding box center [230, 259] width 124 height 20
type input "Shirini Xosh, Qrga"
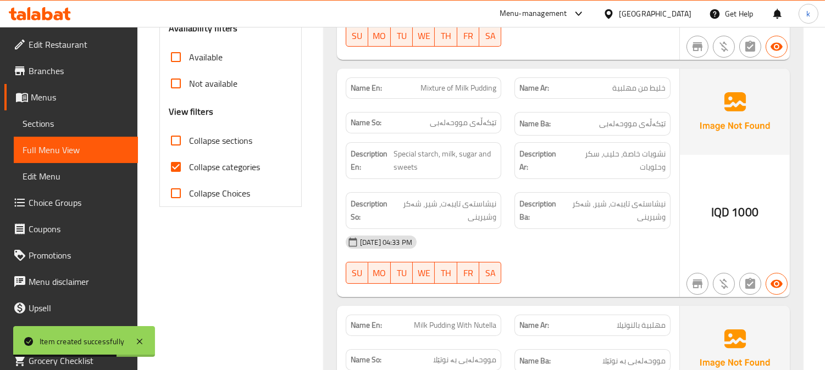
scroll to position [305, 0]
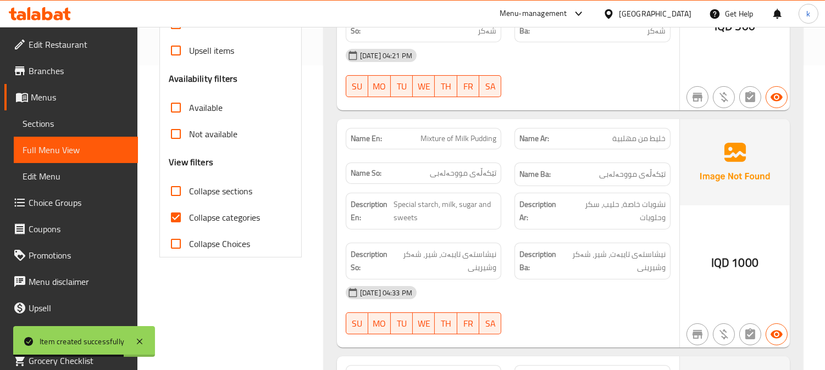
click at [177, 189] on input "Collapse sections" at bounding box center [176, 191] width 26 height 26
checkbox input "true"
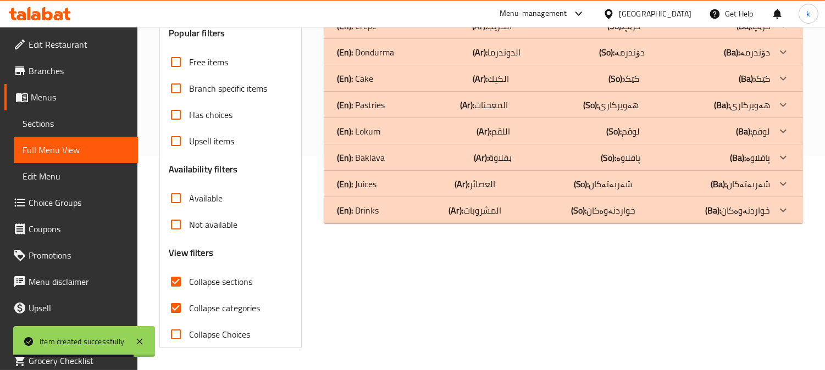
scroll to position [214, 0]
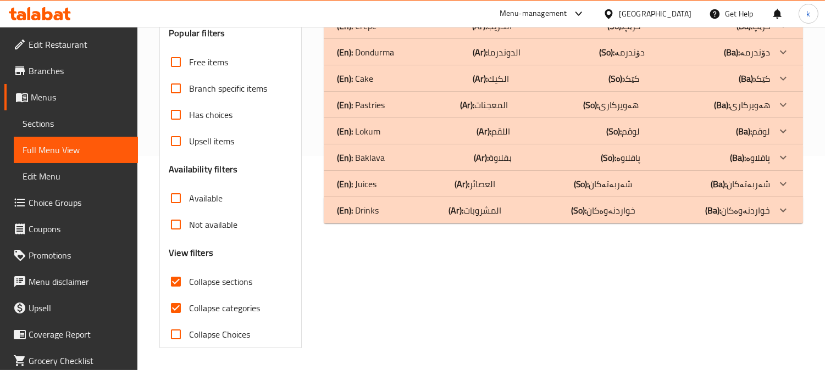
click at [398, 217] on div "(En): Drinks (Ar): المشروبات (So): خواردنەوەکان (Ba): خواردنەوەکان" at bounding box center [563, 210] width 479 height 26
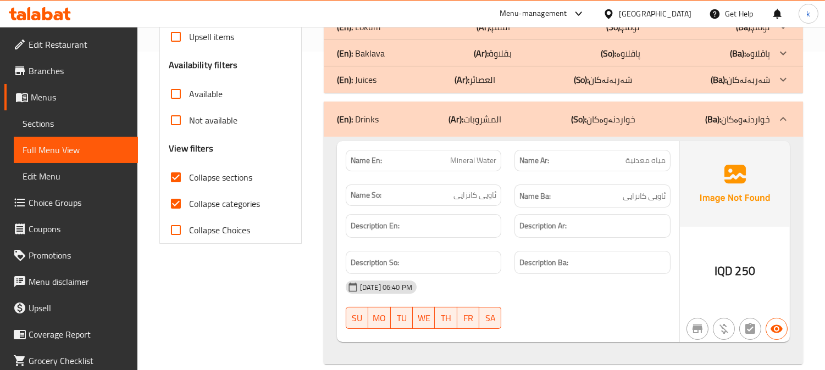
scroll to position [335, 0]
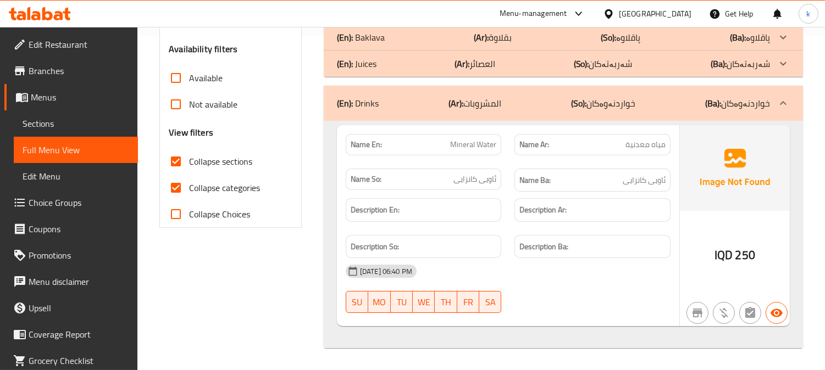
click at [443, 114] on div "(En): Drinks (Ar): المشروبات (So): خواردنەوەکان (Ba): خواردنەوەکان" at bounding box center [563, 103] width 479 height 35
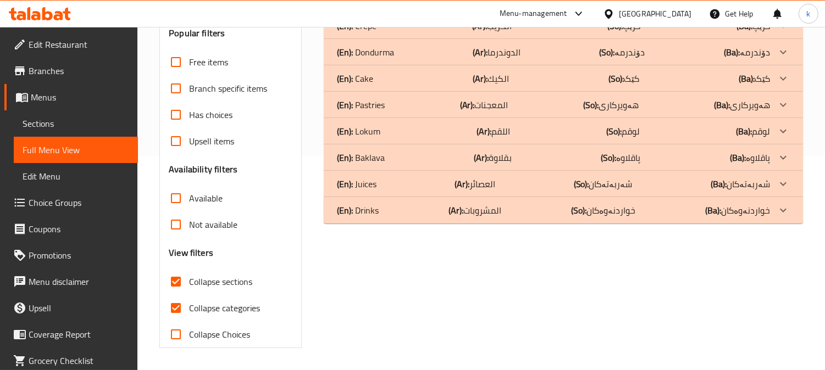
scroll to position [214, 0]
click at [469, 155] on div "(En): Baklava (Ar): بقلاوة (So): پاقلاوە (Ba): پاقلاوە" at bounding box center [553, 157] width 433 height 13
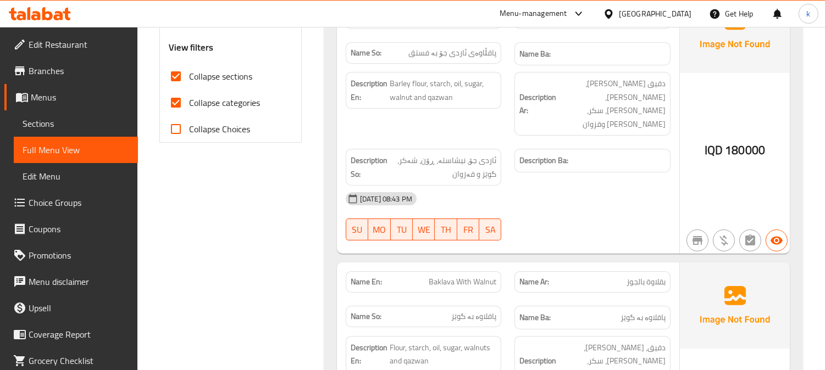
scroll to position [418, 0]
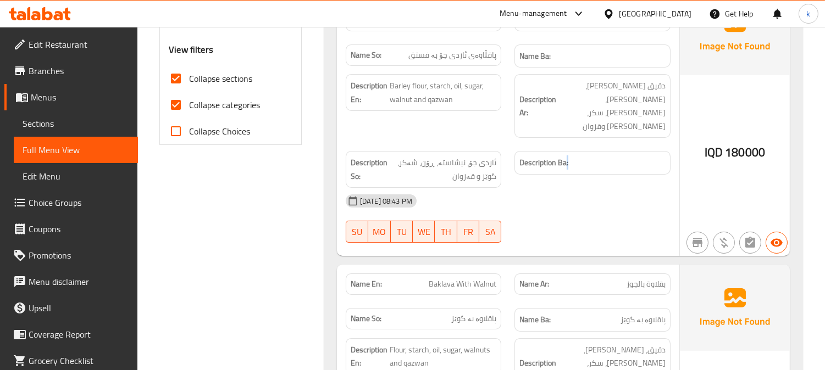
drag, startPoint x: 598, startPoint y: 139, endPoint x: 564, endPoint y: 138, distance: 34.1
click at [564, 156] on h6 "Description Ba:" at bounding box center [592, 163] width 146 height 14
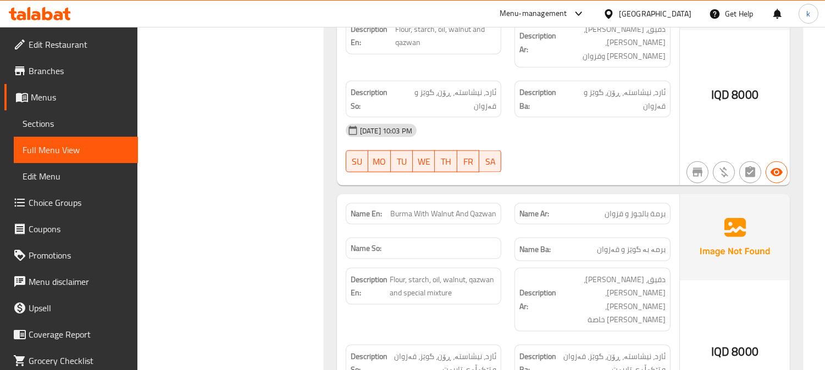
scroll to position [2572, 0]
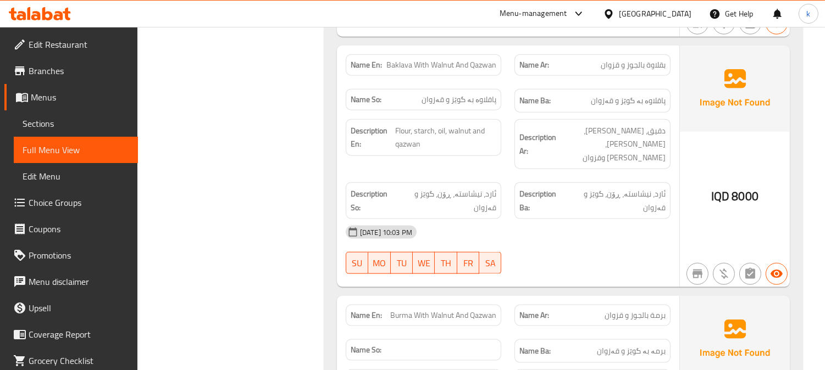
click at [430, 310] on span "Burma With Walnut And Qazwan" at bounding box center [443, 316] width 106 height 12
copy span "Burma With Walnut And Qazwan"
click at [53, 120] on span "Sections" at bounding box center [76, 123] width 107 height 13
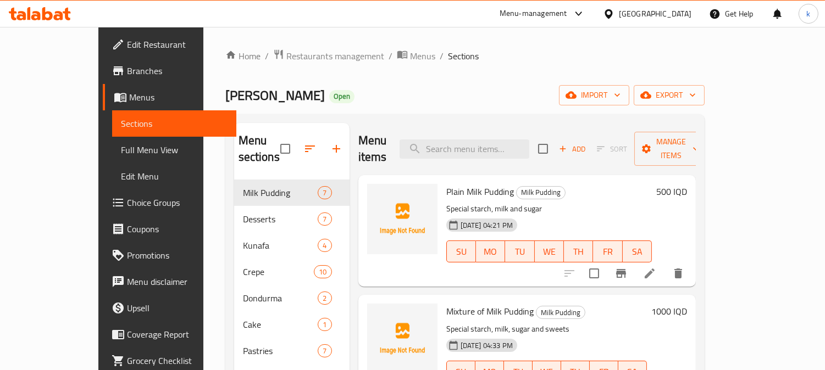
click at [466, 121] on div "Menu sections Milk Pudding 7 Desserts 7 Kunafa 4 Crepe 10 Dondurma 2 Cake 1 Pas…" at bounding box center [464, 308] width 479 height 388
click at [490, 140] on input "search" at bounding box center [464, 149] width 130 height 19
paste input "Burma With Walnut And Qazwan"
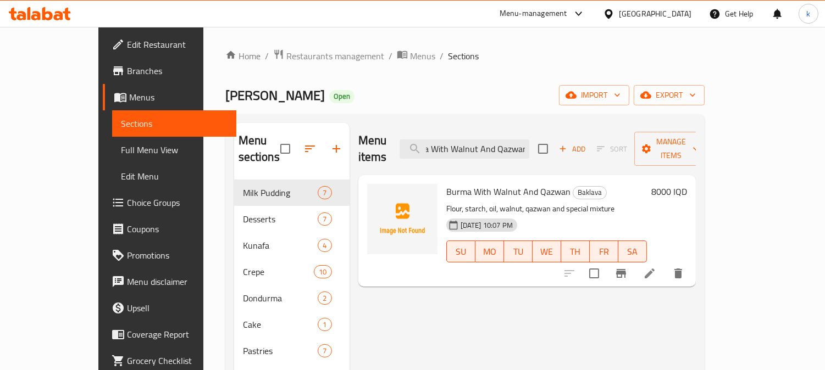
type input "Burma With Walnut And Qazwan"
click at [665, 264] on li at bounding box center [649, 274] width 31 height 20
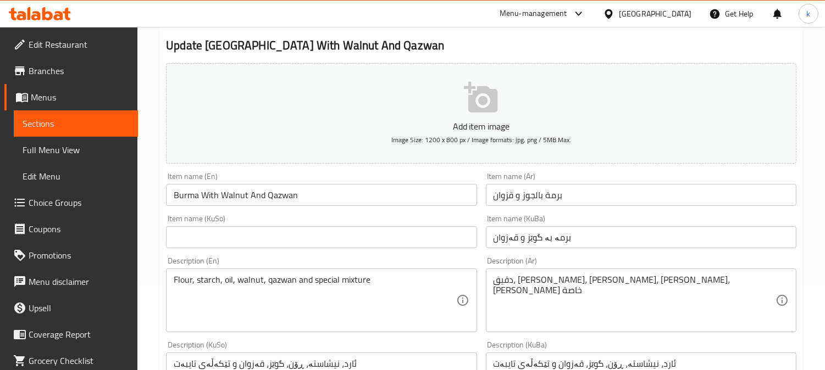
scroll to position [102, 0]
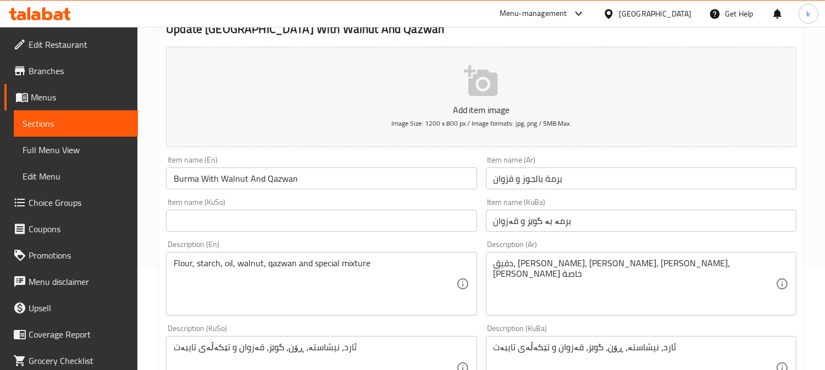
click at [548, 220] on input "برمە بە گوێز و قەزوان" at bounding box center [641, 221] width 310 height 22
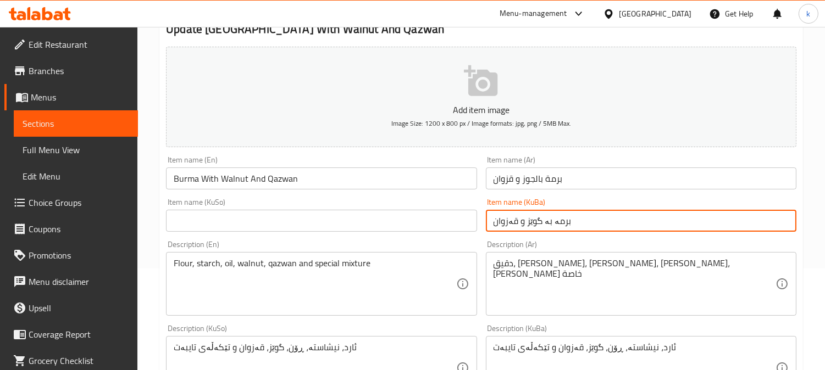
click at [548, 220] on input "برمە بە گوێز و قەزوان" at bounding box center [641, 221] width 310 height 22
click at [331, 216] on input "text" at bounding box center [321, 221] width 310 height 22
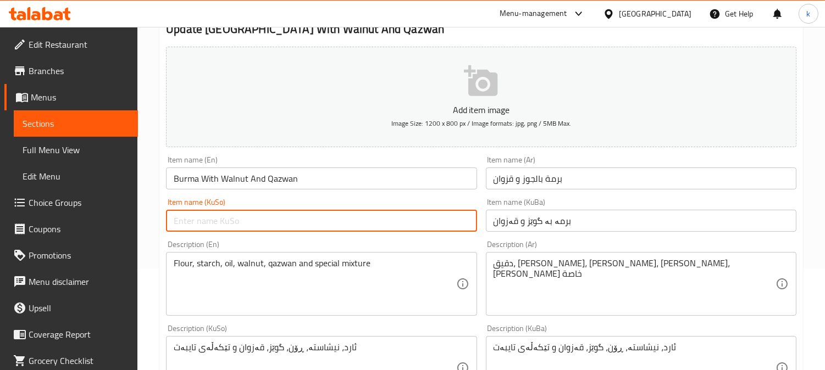
paste input "برمە بە گوێز و قەزوان"
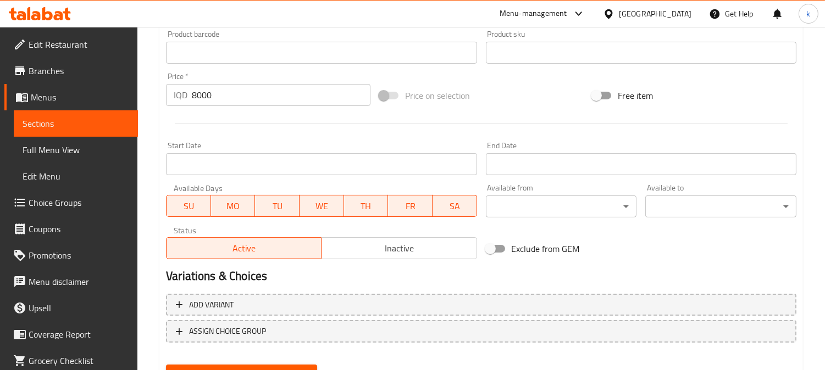
scroll to position [530, 0]
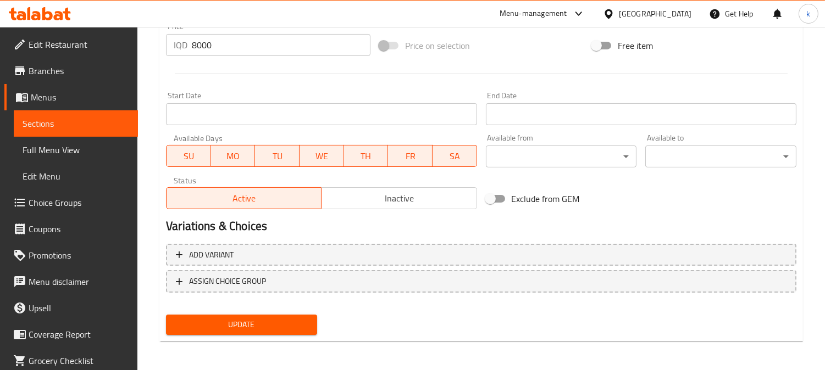
type input "برمە بە گوێز و قەزوان"
click at [284, 320] on span "Update" at bounding box center [242, 325] width 134 height 14
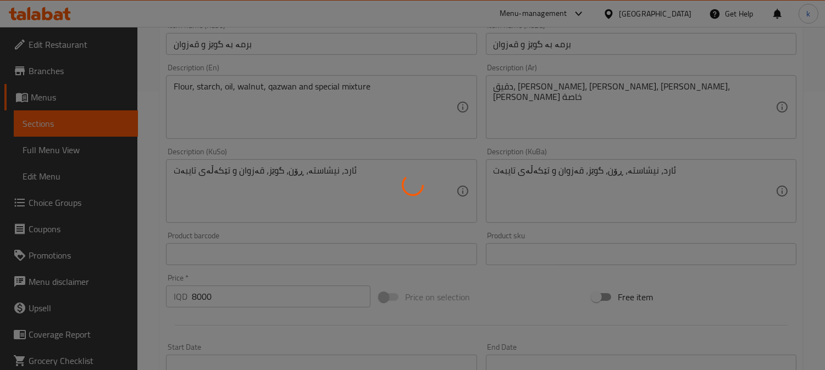
scroll to position [123, 0]
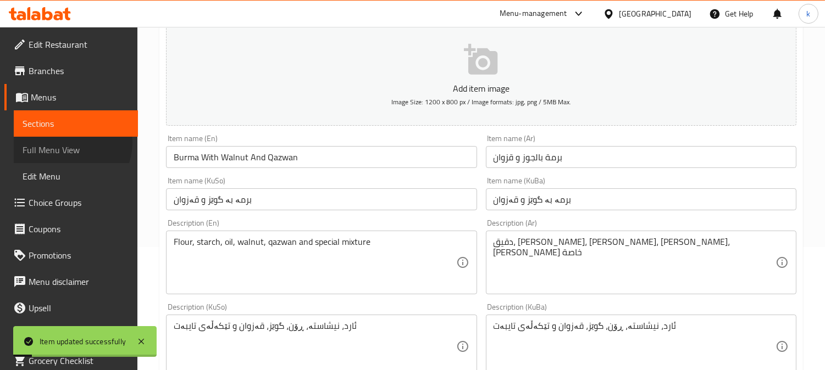
click at [70, 143] on span "Full Menu View" at bounding box center [76, 149] width 107 height 13
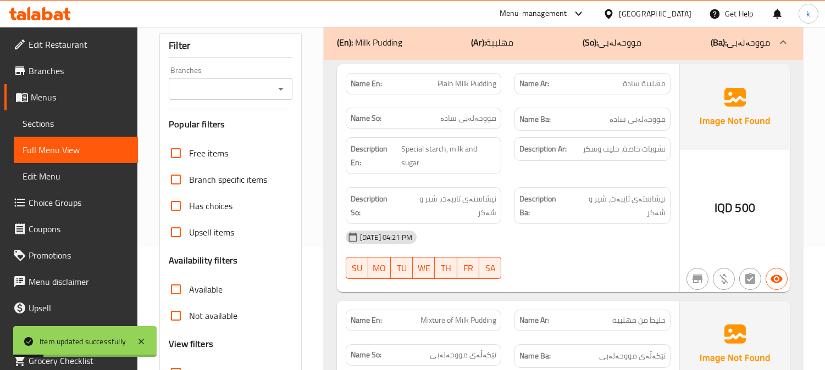
click at [206, 73] on div "Branches Branches" at bounding box center [231, 83] width 124 height 34
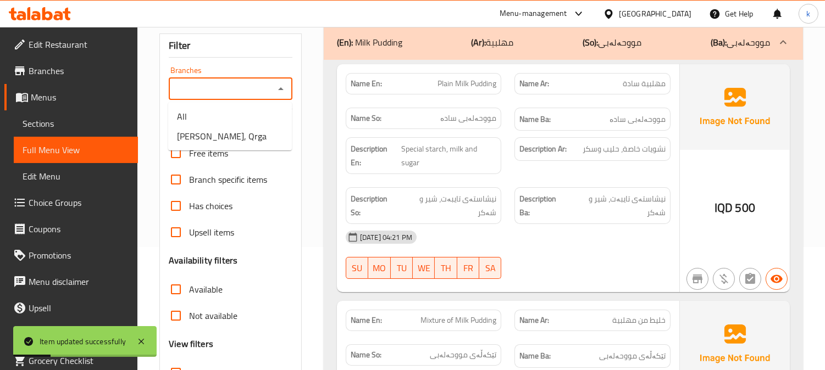
click at [212, 86] on input "Branches" at bounding box center [221, 88] width 99 height 15
click at [236, 136] on span "Shirini Xosh, Qrga" at bounding box center [222, 136] width 90 height 13
type input "Shirini Xosh, Qrga"
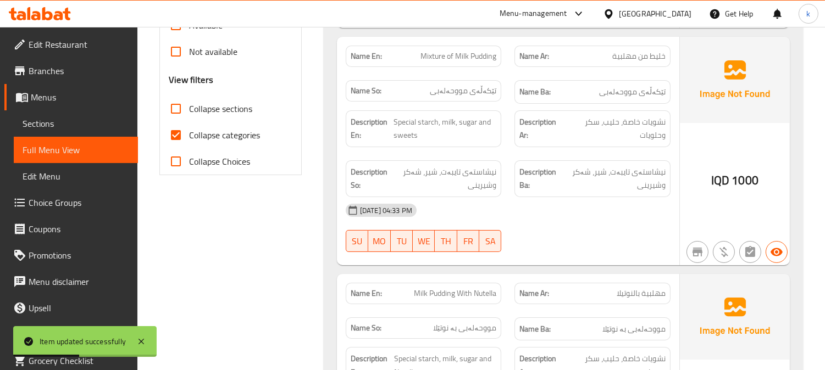
scroll to position [327, 0]
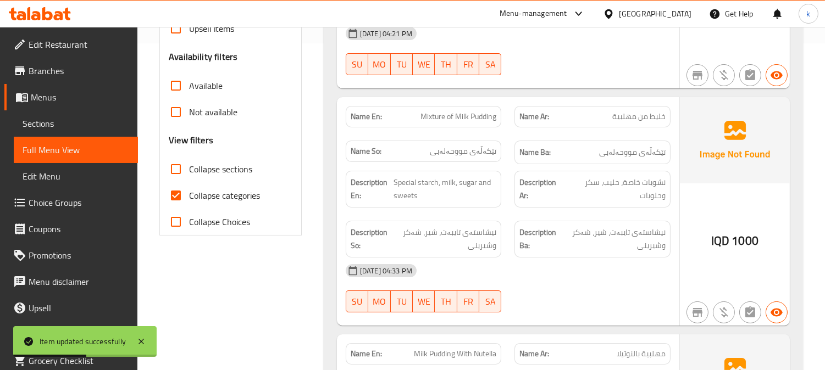
click at [177, 176] on input "Collapse sections" at bounding box center [176, 169] width 26 height 26
checkbox input "true"
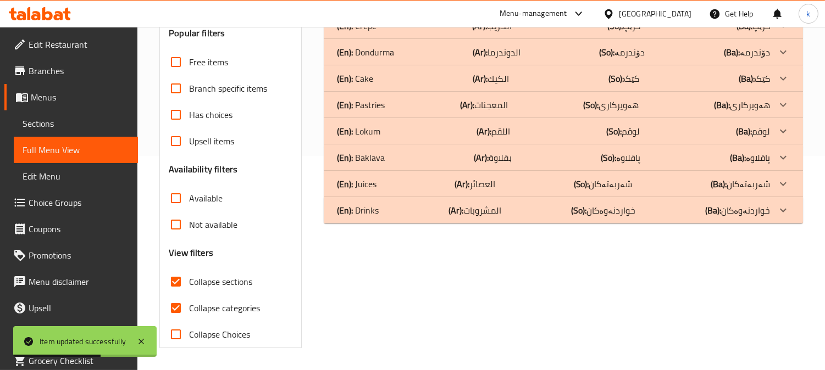
scroll to position [214, 0]
click at [512, 158] on div "(En): Baklava (Ar): بقلاوة (So): پاقلاوە (Ba): پاقلاوە" at bounding box center [553, 157] width 433 height 13
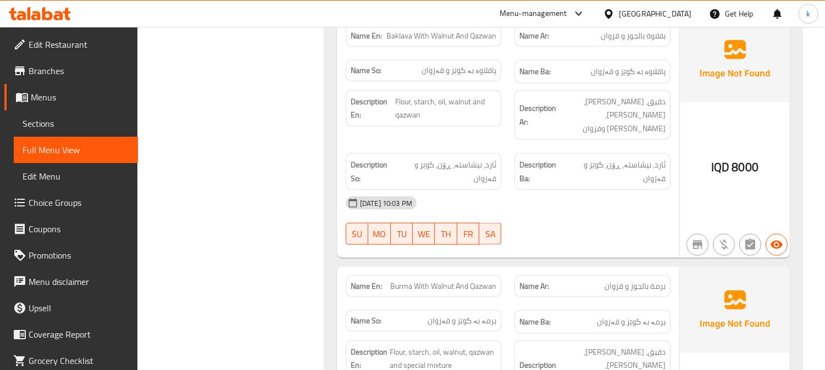
scroll to position [2572, 0]
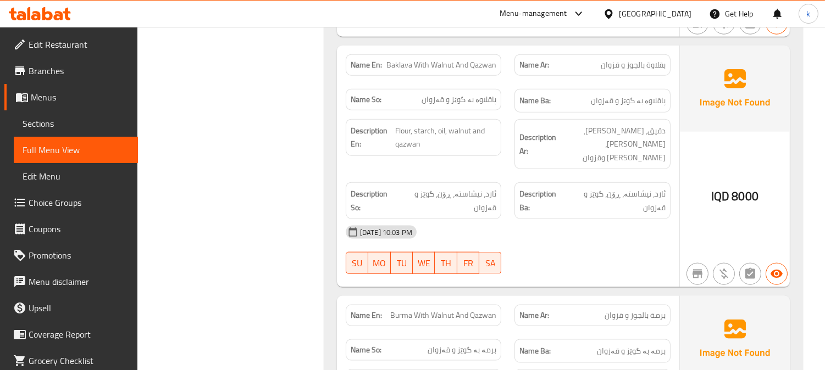
click at [461, 310] on span "Burma With Walnut And Qazwan" at bounding box center [443, 316] width 106 height 12
copy span "Burma With Walnut And Qazwan"
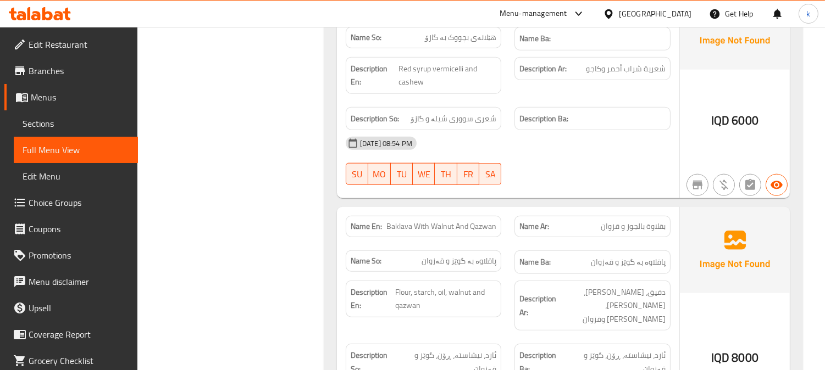
scroll to position [2368, 0]
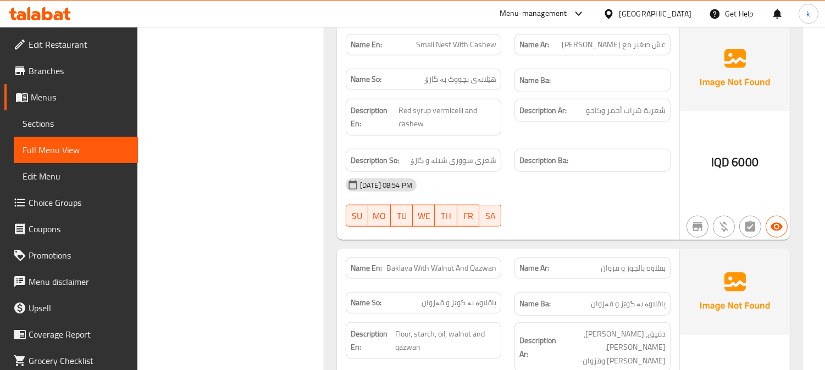
click at [449, 263] on span "Baklava With Walnut And Qazwan" at bounding box center [441, 269] width 110 height 12
copy span "Baklava With Walnut And Qazwan"
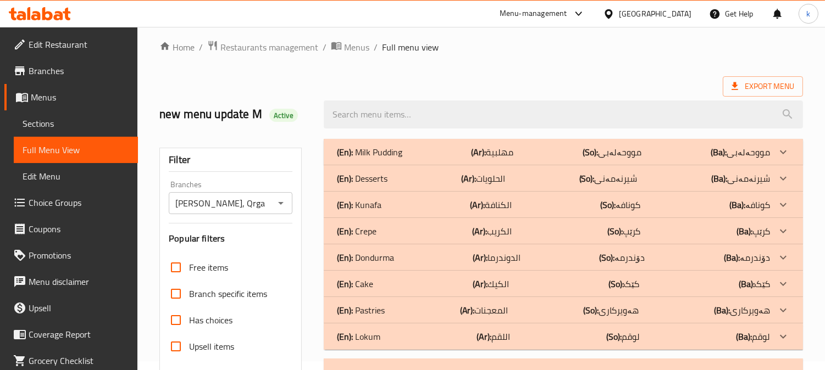
scroll to position [0, 0]
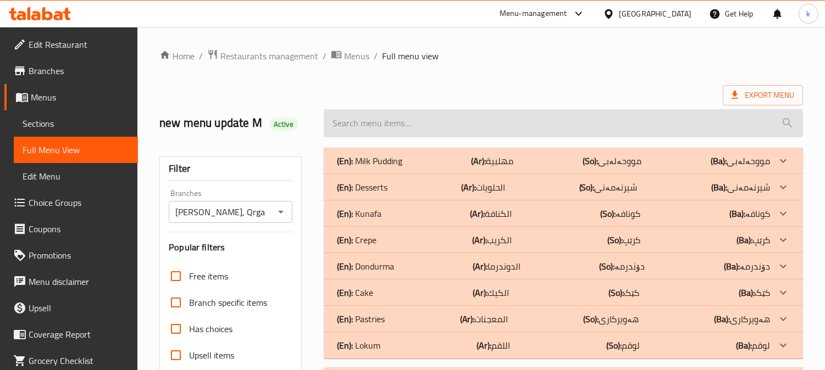
click at [402, 119] on input "search" at bounding box center [563, 123] width 479 height 28
paste input "Baklava With Walnut And Qazwan"
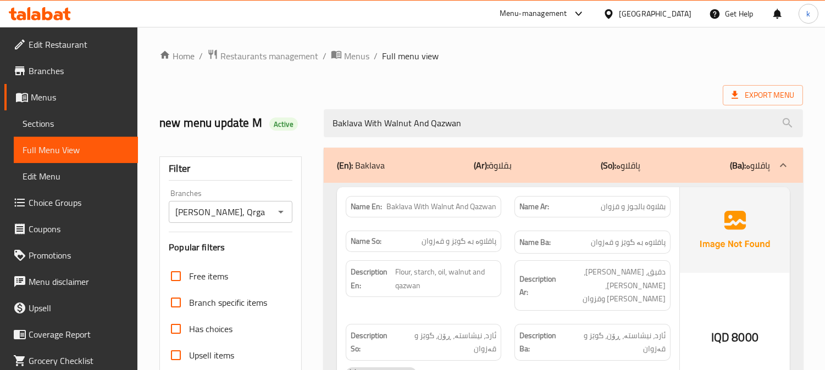
drag, startPoint x: 490, startPoint y: 127, endPoint x: 286, endPoint y: 119, distance: 203.5
click at [286, 119] on div "new menu update M Active Baklava With Walnut And Qazwan" at bounding box center [481, 123] width 657 height 49
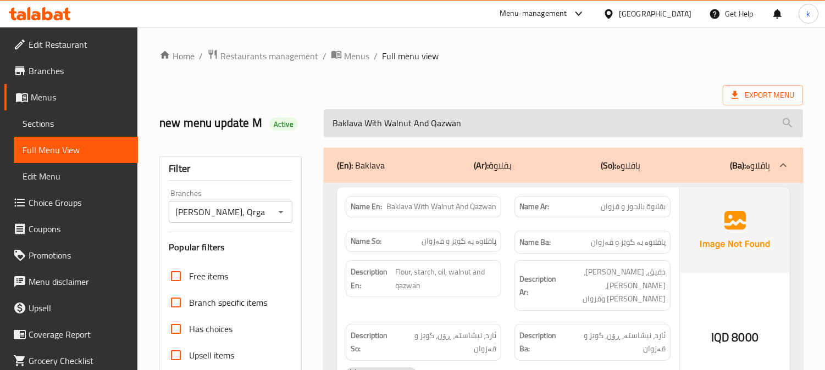
paste input "urm"
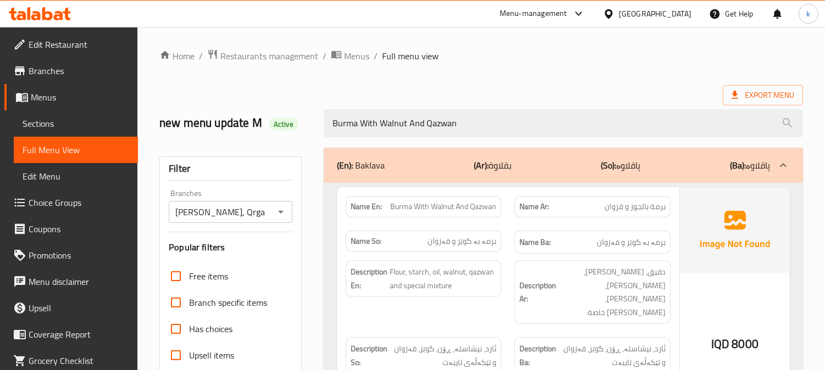
type input "Burma With Walnut And Qazwan"
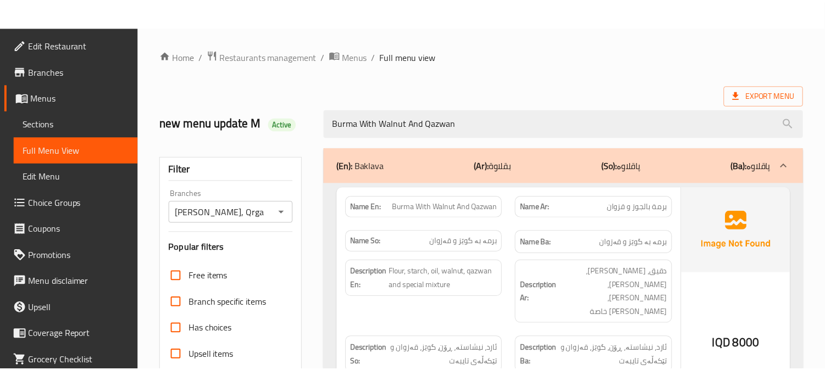
scroll to position [214, 0]
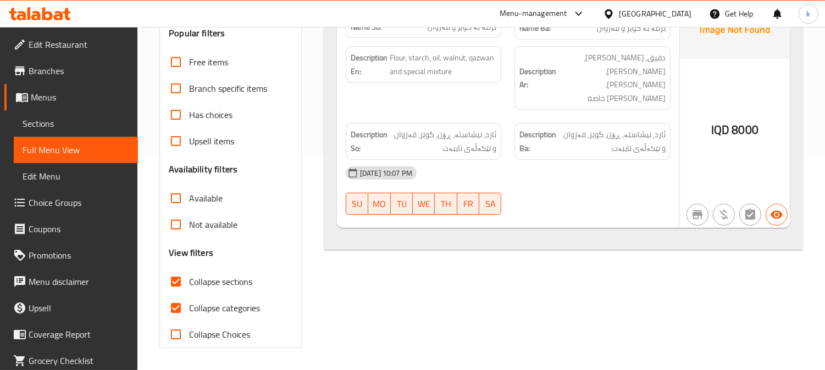
click at [45, 18] on icon at bounding box center [47, 13] width 10 height 13
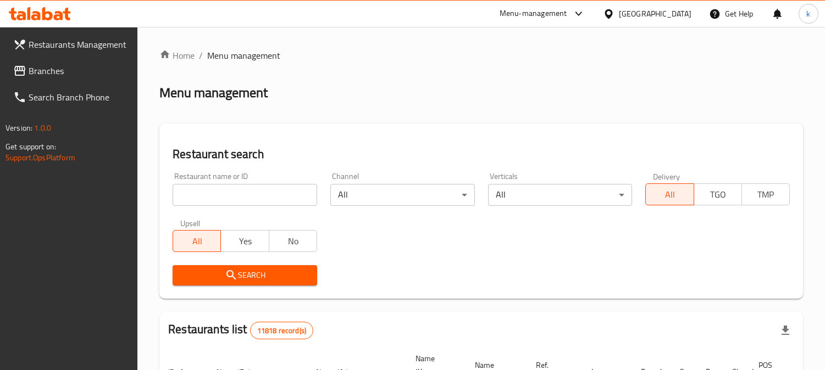
scroll to position [68, 0]
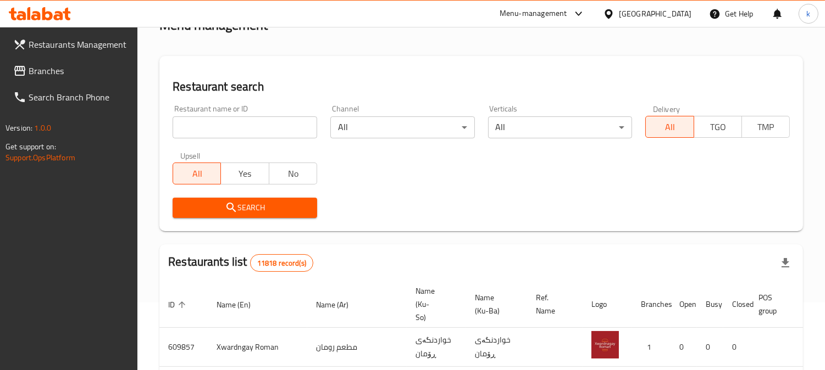
click at [209, 121] on input "search" at bounding box center [245, 127] width 144 height 22
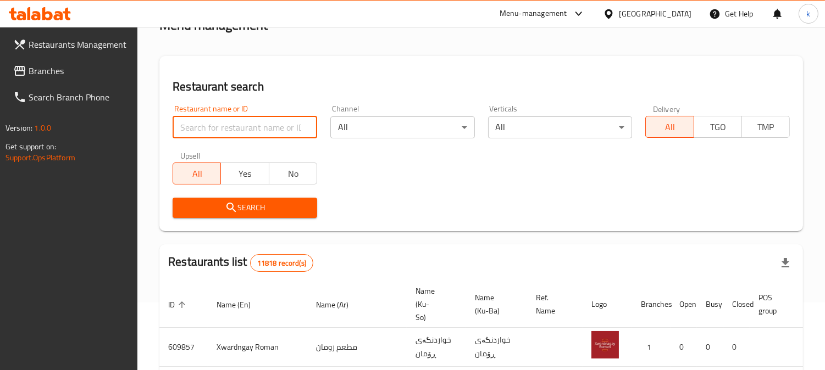
paste input "691734"
type input "691734"
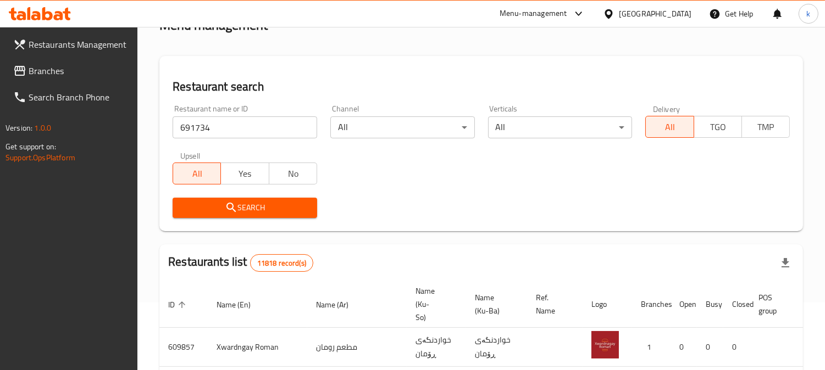
click at [202, 201] on span "Search" at bounding box center [244, 208] width 127 height 14
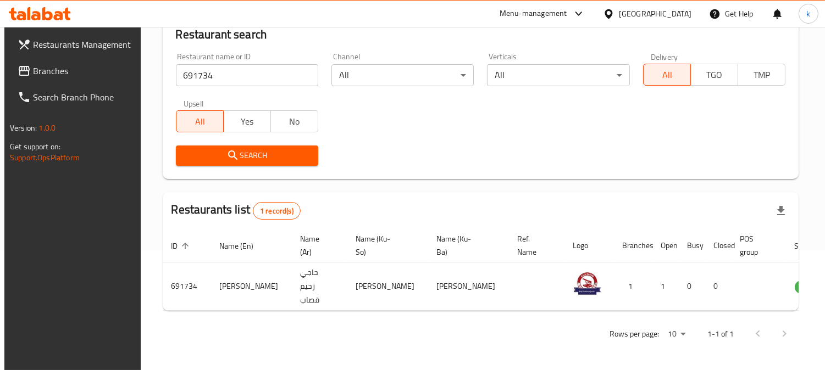
scroll to position [133, 0]
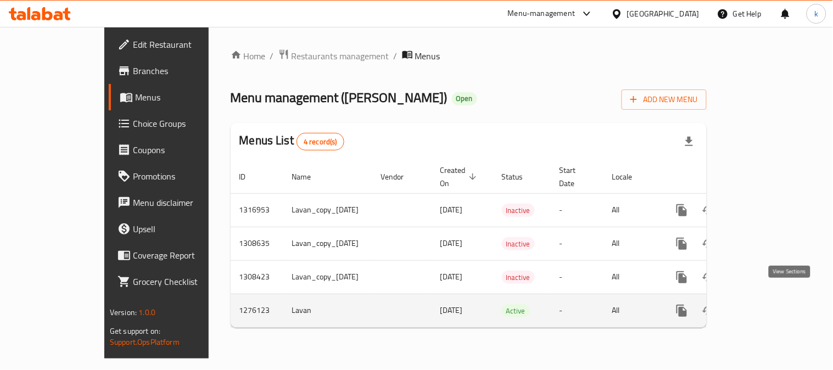
click at [768, 304] on icon "enhanced table" at bounding box center [761, 310] width 13 height 13
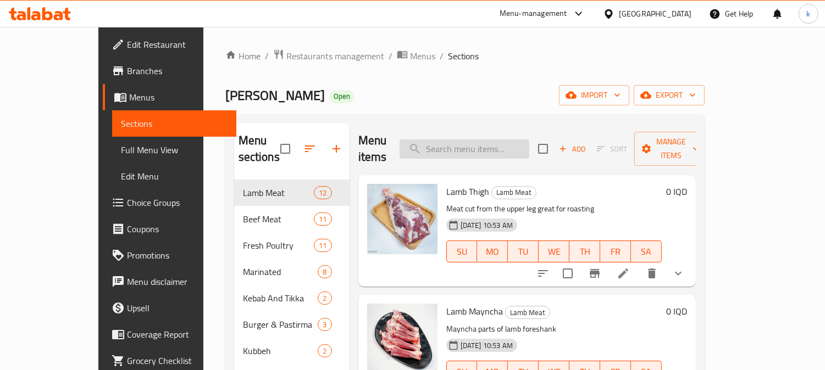
click at [492, 146] on input "search" at bounding box center [464, 149] width 130 height 19
paste input "Frozen Kofta - 5 Pieces"
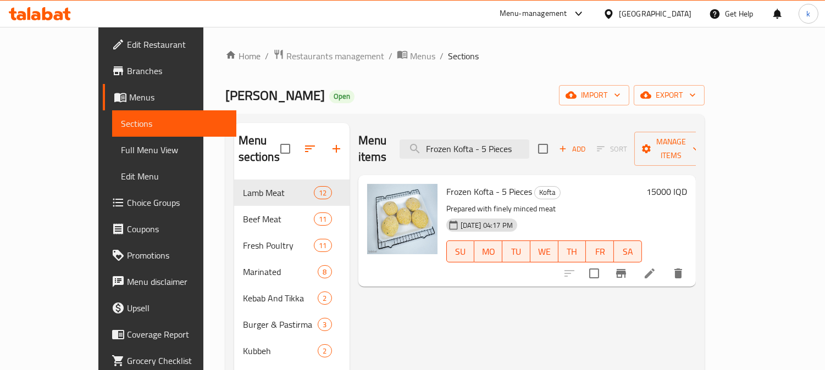
type input "Frozen Kofta - 5 Pieces"
click at [665, 264] on li at bounding box center [649, 274] width 31 height 20
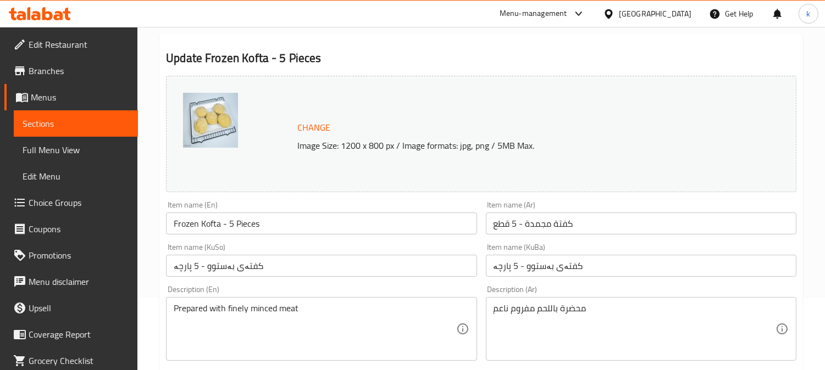
scroll to position [102, 0]
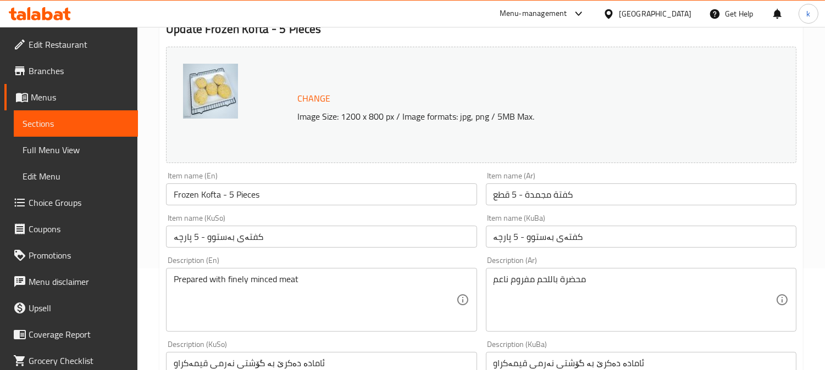
click at [555, 238] on input "کفتەی بەستوو - 5 پارچە" at bounding box center [641, 237] width 310 height 22
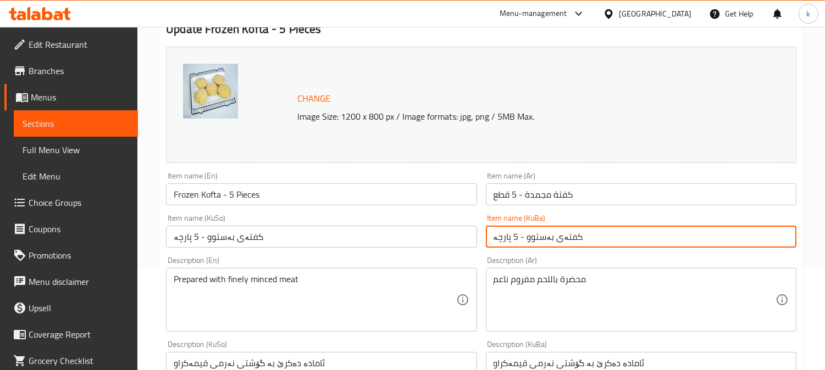
click at [555, 238] on input "کفتەی بەستوو - 5 پارچە" at bounding box center [641, 237] width 310 height 22
paste input "، ٥دا"
click at [508, 239] on input "کفتەی بەستوو، ٥دانە" at bounding box center [641, 237] width 310 height 22
click at [649, 233] on input "کفتەی بەستوو - 5 دانە" at bounding box center [641, 237] width 310 height 22
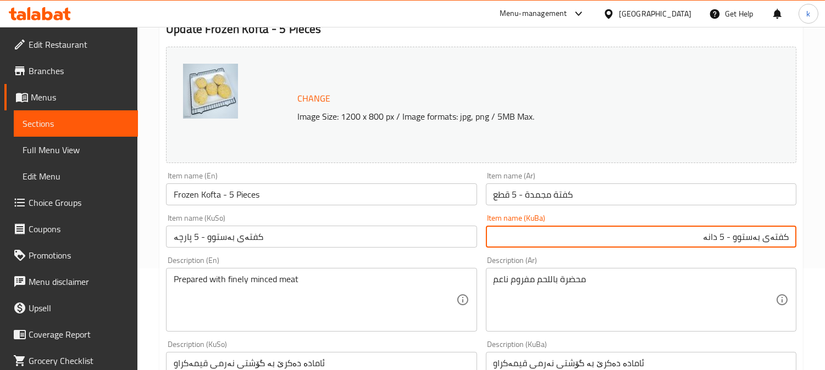
click at [649, 233] on input "کفتەی بەستوو - 5 دانە" at bounding box center [641, 237] width 310 height 22
type input "کفتەی بەستوو - 5 دانە"
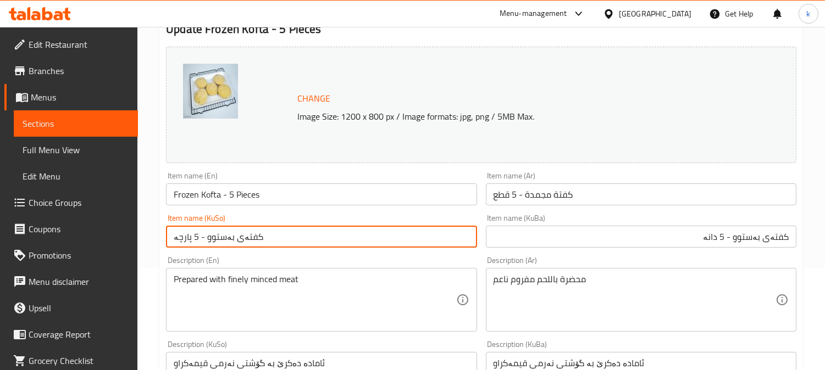
click at [230, 240] on input "کفتەی بەستوو - 5 پارچە" at bounding box center [321, 237] width 310 height 22
paste input "دا"
type input "کفتەی بەستوو - 5 دانە"
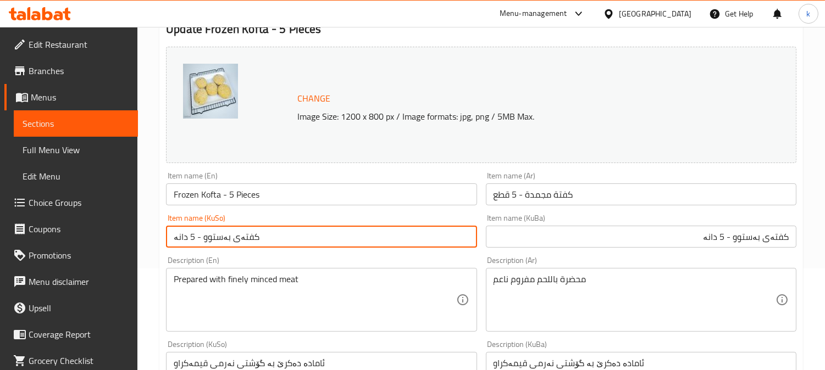
scroll to position [203, 0]
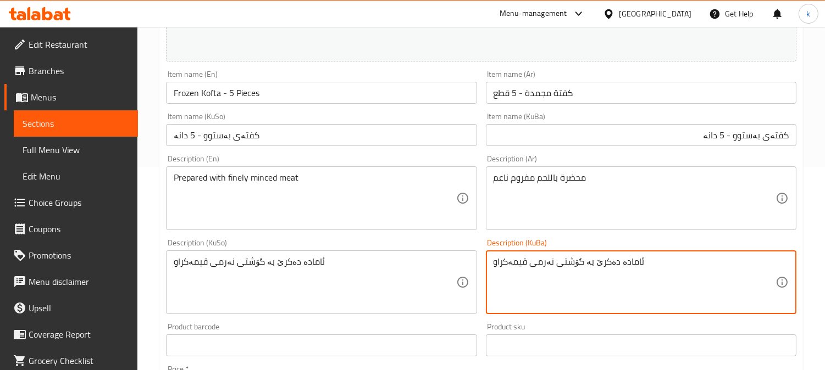
click at [553, 257] on textarea "ئامادە دەکرێ بە گۆشتی نەرمی قیمەکراو" at bounding box center [634, 283] width 282 height 52
paste textarea "ە گۆشتی فرێشی گوێرەکە ئامادە کراوە"
type textarea "بە گۆشتی فرێشی گوێرەکە ئامادە کراوە"
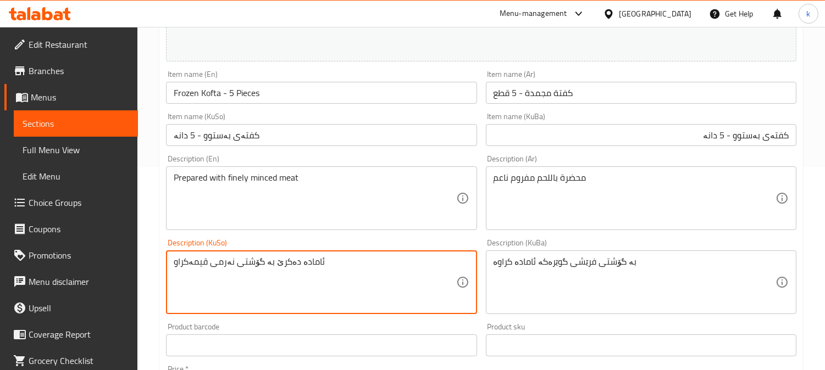
click at [269, 272] on textarea "ئامادە دەکرێ بە گۆشتی نەرمی قیمەکراو" at bounding box center [315, 283] width 282 height 52
paste textarea "ە گۆشتی فرێشی گوێرەکە ئامادە کراوە"
type textarea "بە گۆشتی فرێشی گوێرەکە ئامادە کراوە"
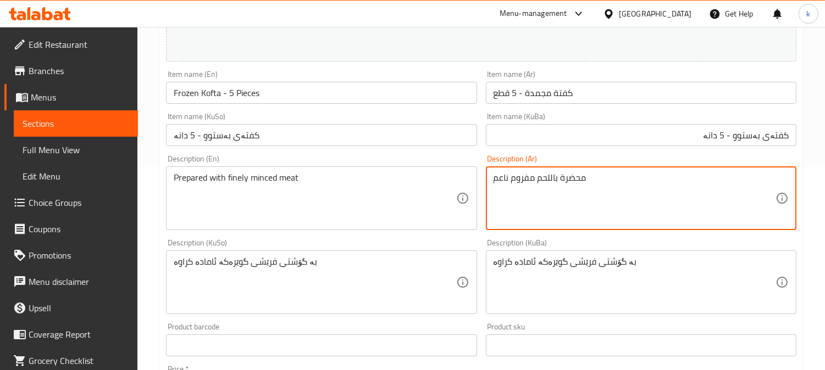
click at [547, 180] on textarea "محضرة باللحم مفروم ناعم" at bounding box center [634, 199] width 282 height 52
paste textarea "لحم العجل الطازج المفروم"
click at [541, 178] on textarea "محضرة بلحم العجل الطازج المفروم" at bounding box center [634, 199] width 282 height 52
type textarea "محضرة بلحم عجل طازج المفروم"
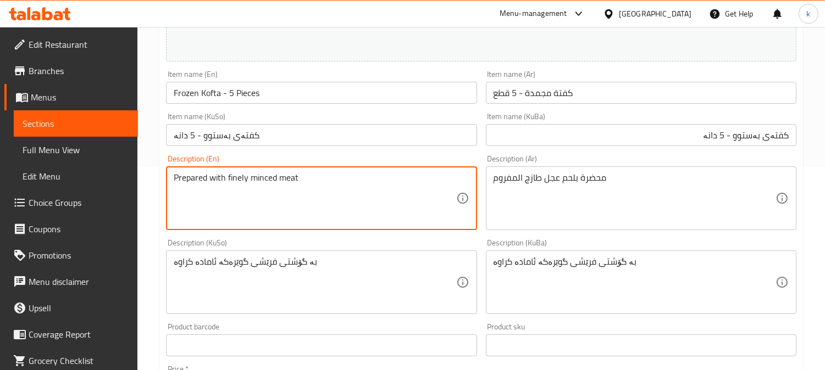
click at [244, 176] on textarea "Prepared with finely minced meat" at bounding box center [315, 199] width 282 height 52
paste textarea "Fresh Minced Veal Meat"
type textarea "Prepared with Fresh Minced Veal Meat"
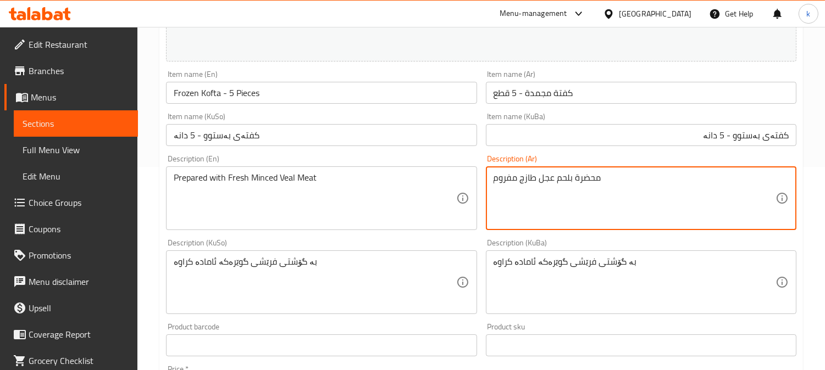
type textarea "محضرة بلحم عجل طازج مفروم"
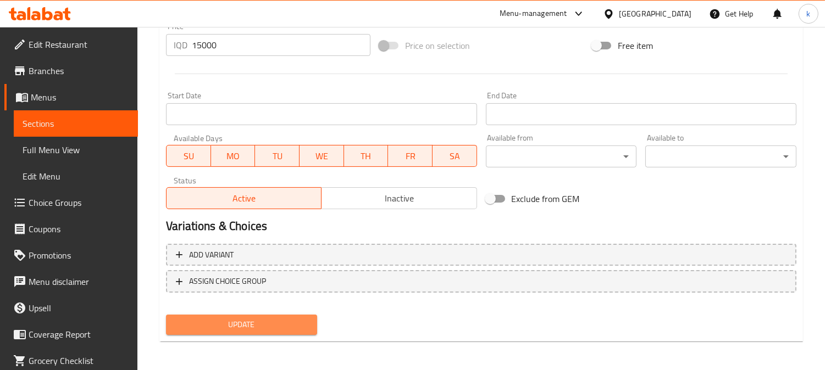
click at [272, 319] on span "Update" at bounding box center [242, 325] width 134 height 14
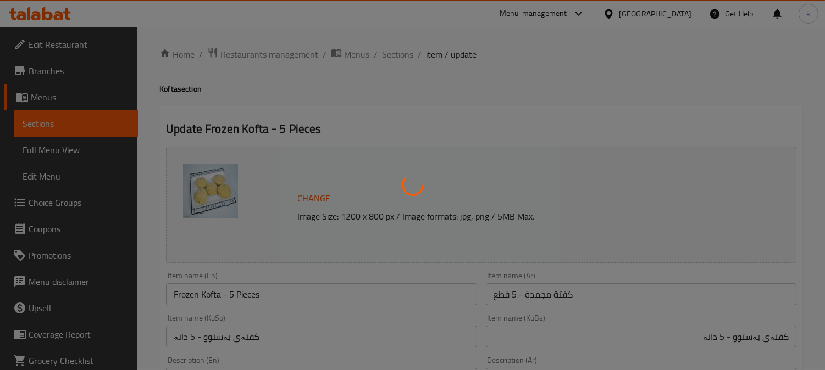
scroll to position [0, 0]
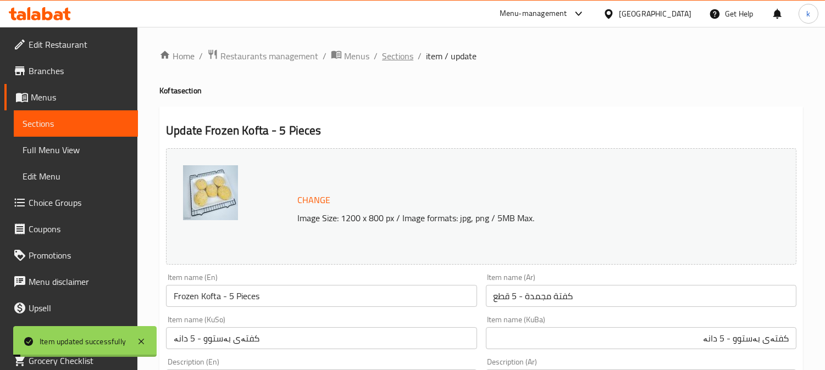
click at [396, 49] on span "Sections" at bounding box center [397, 55] width 31 height 13
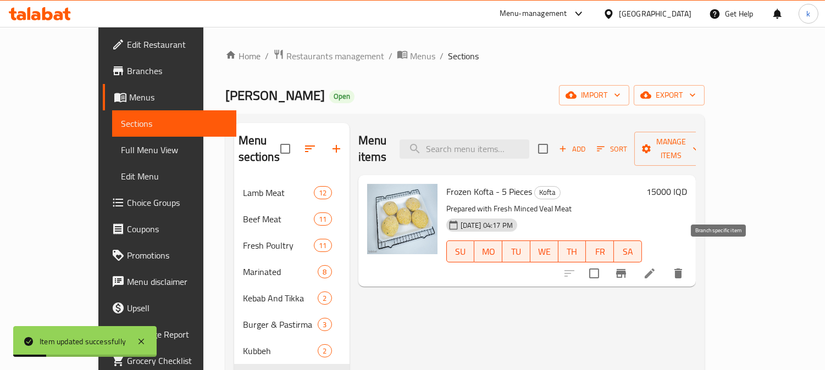
click at [626, 269] on icon "Branch-specific-item" at bounding box center [621, 273] width 10 height 9
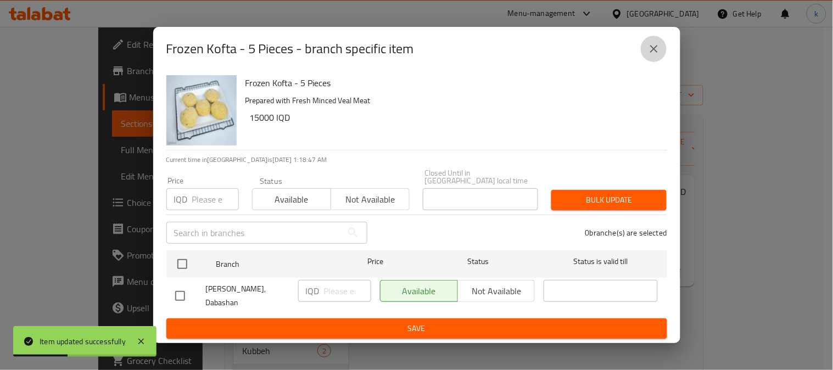
click at [653, 53] on icon "close" at bounding box center [654, 49] width 8 height 8
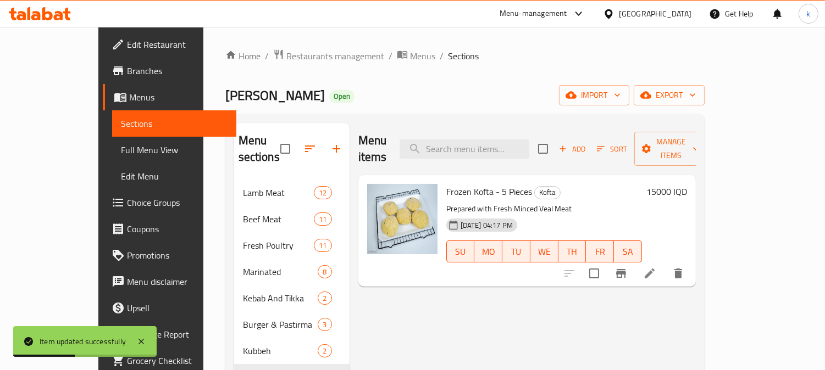
click at [687, 184] on div "15000 IQD" at bounding box center [664, 231] width 45 height 94
click at [687, 184] on h6 "15000 IQD" at bounding box center [666, 191] width 41 height 15
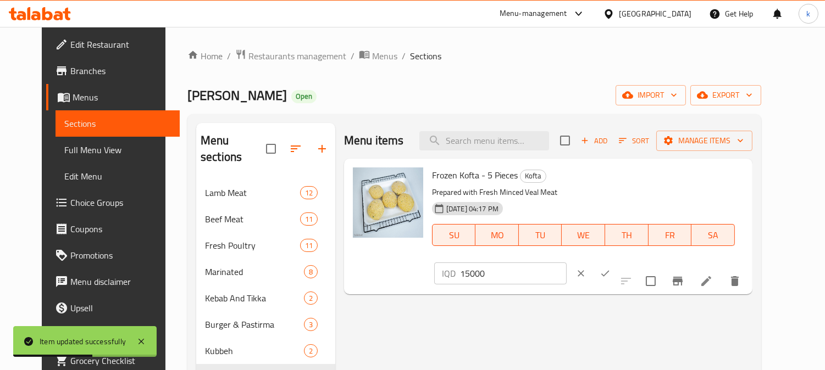
click at [566, 263] on input "15000" at bounding box center [513, 274] width 107 height 22
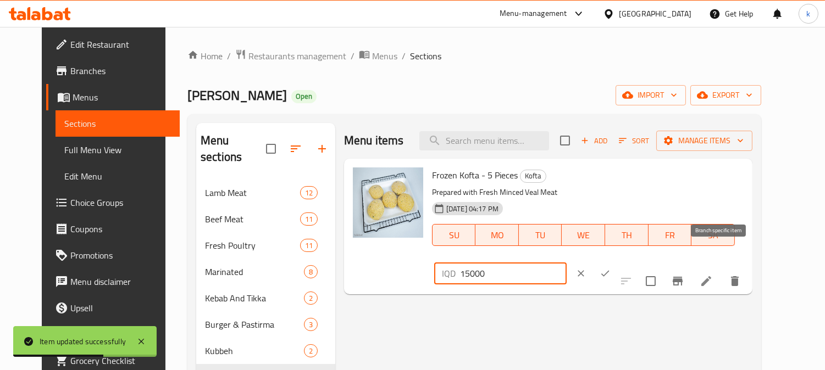
click at [682, 277] on icon "Branch-specific-item" at bounding box center [677, 281] width 10 height 9
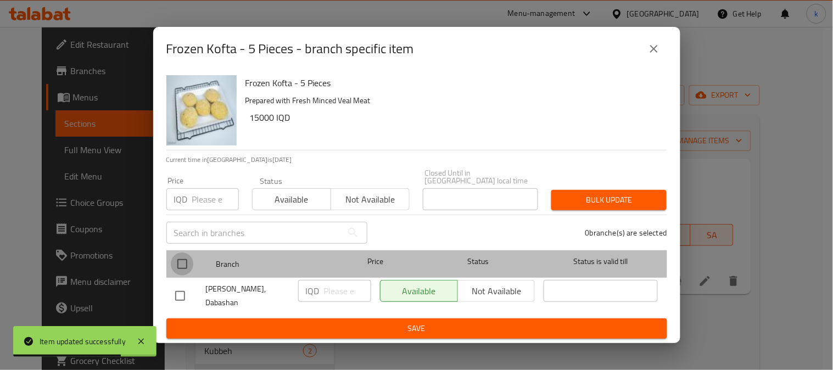
click at [187, 254] on input "checkbox" at bounding box center [182, 264] width 23 height 23
checkbox input "true"
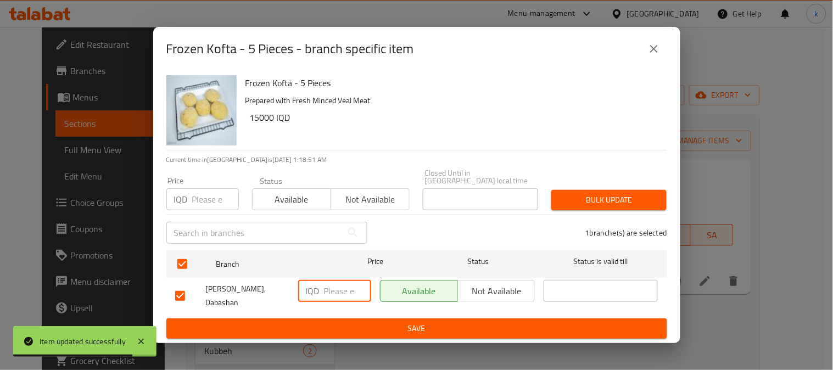
click at [348, 284] on input "number" at bounding box center [347, 291] width 47 height 22
paste input "15000"
type input "15000"
click at [359, 322] on span "Save" at bounding box center [416, 329] width 483 height 14
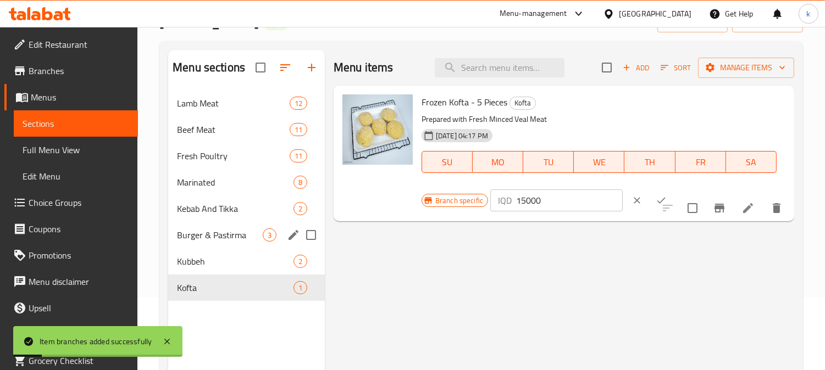
scroll to position [102, 0]
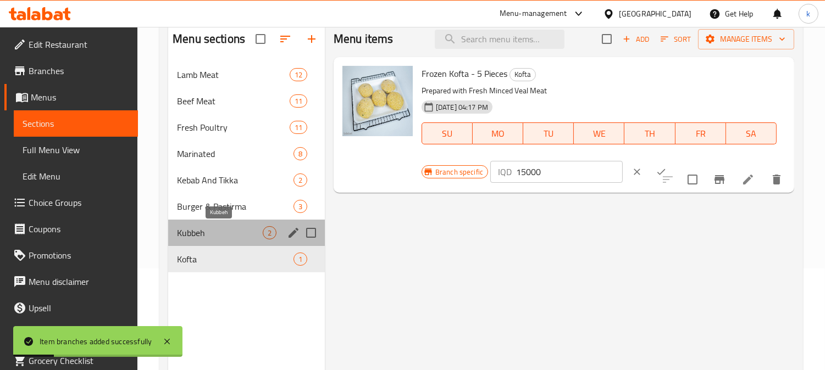
click at [211, 231] on span "Kubbeh" at bounding box center [220, 232] width 86 height 13
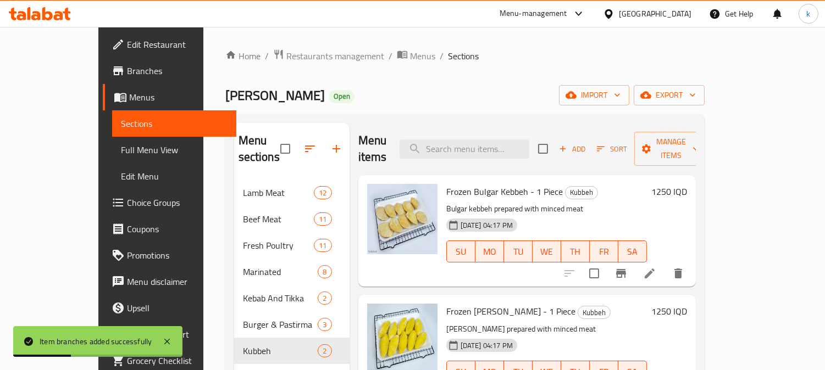
click at [497, 129] on div "Menu items Add Sort Manage items" at bounding box center [526, 149] width 337 height 52
click at [508, 140] on input "search" at bounding box center [464, 149] width 130 height 19
paste input "Frozen Rice Kebbeh - 1 Piece"
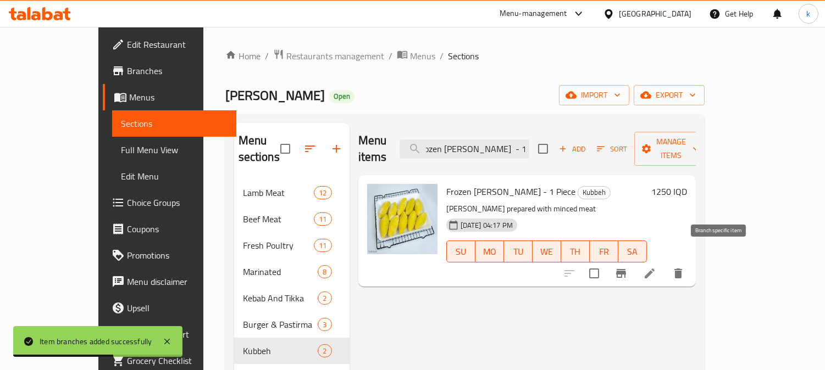
type input "Frozen Rice Kebbeh - 1 Piece"
click at [665, 264] on li at bounding box center [649, 274] width 31 height 20
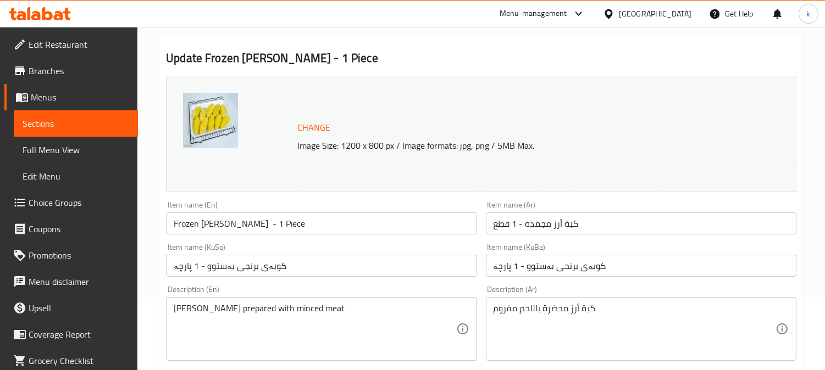
scroll to position [102, 0]
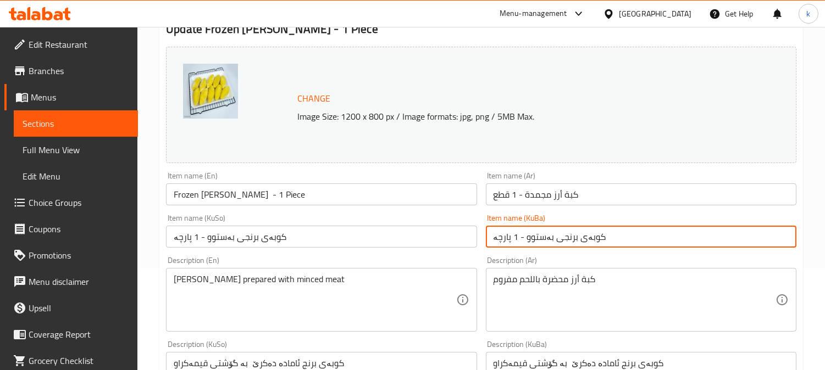
click at [581, 240] on input "کوبەی برنجی بەستوو - 1 پارچە" at bounding box center [641, 237] width 310 height 22
paste input "، ۱دا"
type input "کوبەی برنجی بەستوو، ۱دانە"
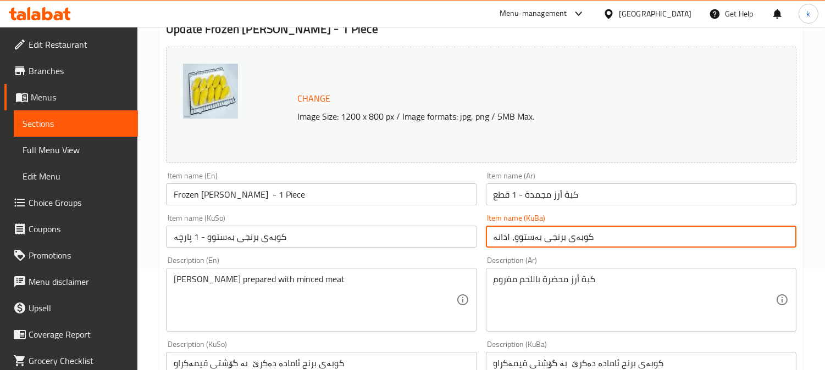
click at [233, 233] on input "کوبەی برنجی بەستوو - 1 پارچە" at bounding box center [321, 237] width 310 height 22
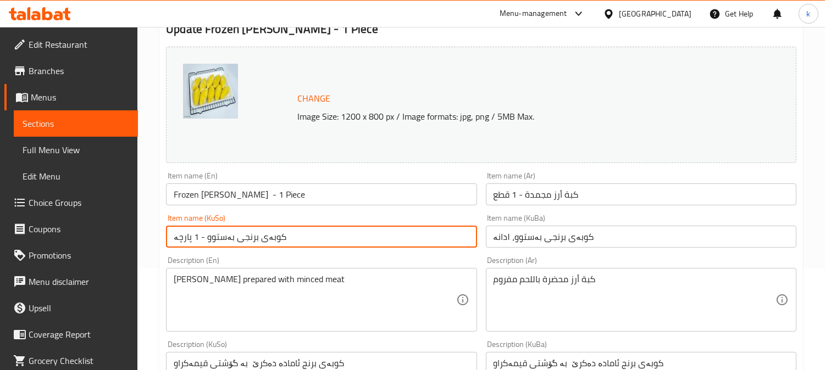
click at [233, 233] on input "کوبەی برنجی بەستوو - 1 پارچە" at bounding box center [321, 237] width 310 height 22
paste input "، ۱دا"
type input "کوبەی برنجی بەستوو، ۱دانە"
click at [563, 196] on input "كبة أرز مجمدة - 1 قطع" at bounding box center [641, 194] width 310 height 22
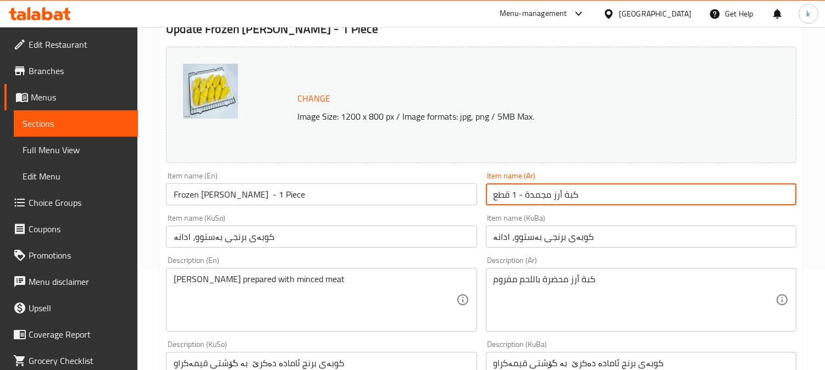
click at [563, 196] on input "كبة أرز مجمدة - 1 قطع" at bounding box center [641, 194] width 310 height 22
paste input "، 1قطعة"
type input "كبة أرز مجمدة، 1قطعة"
click at [231, 190] on input "Frozen Rice Kebbeh - 1 Piece" at bounding box center [321, 194] width 310 height 22
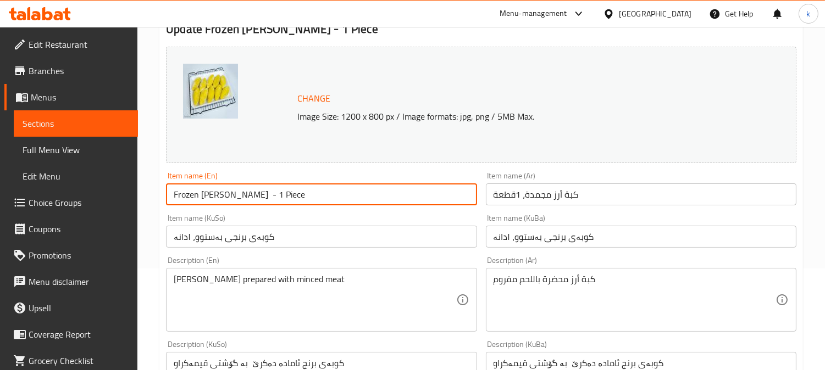
click at [231, 190] on input "Frozen Rice Kebbeh - 1 Piece" at bounding box center [321, 194] width 310 height 22
paste input "ubba,"
click at [246, 194] on input "Frozen Rice Kubba, 1 Piece" at bounding box center [321, 194] width 310 height 22
type input "Frozen Rice Kubba, 1 Piece"
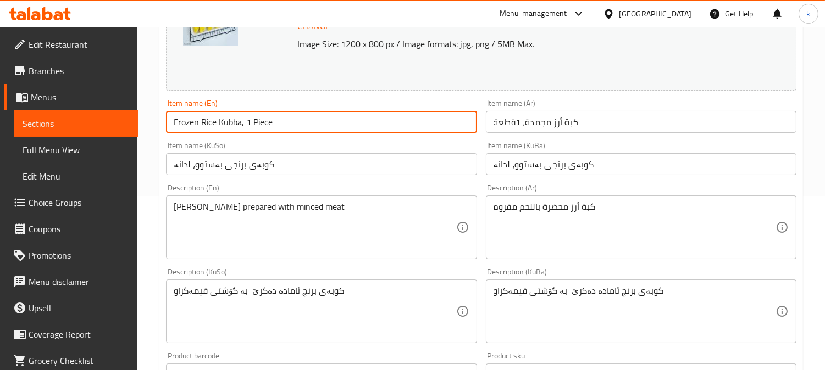
scroll to position [203, 0]
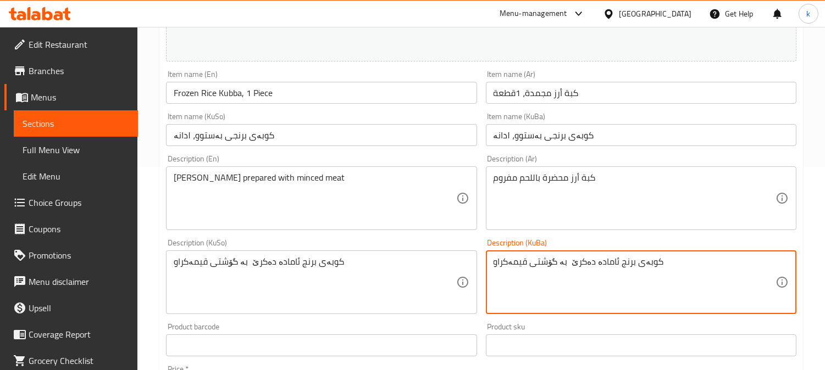
click at [624, 273] on textarea "کوبەی برنج ئامادە دەکرێ بە گۆشتی قیمەکراو" at bounding box center [634, 283] width 282 height 52
paste textarea "بە گۆشتی فرێشی گوێرەکە ئامادە کراوە"
type textarea "بە گۆشتی فرێشی گوێرەکە ئامادە کراوە"
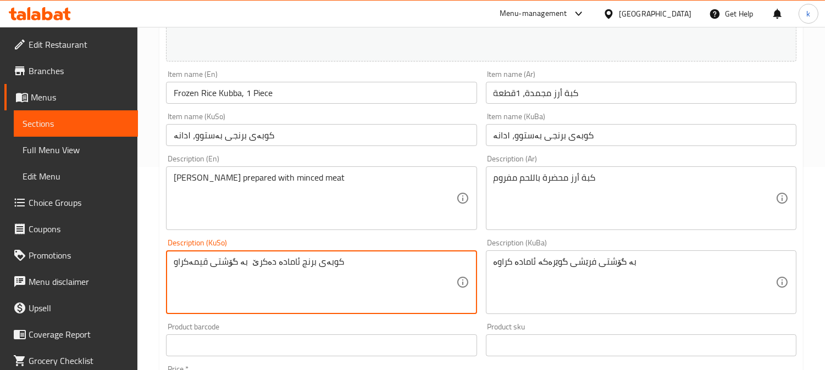
click at [219, 270] on textarea "کوبەی برنج ئامادە دەکرێ بە گۆشتی قیمەکراو" at bounding box center [315, 283] width 282 height 52
paste textarea "بە گۆشتی فرێشی گوێرەکە ئامادە کراوە"
type textarea "بە گۆشتی فرێشی گوێرەکە ئامادە کراوە"
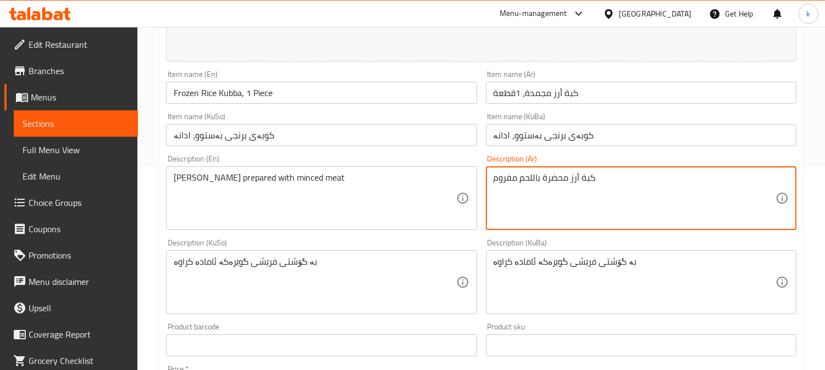
click at [568, 195] on textarea "كبة أرز محضرة باللحم مفروم" at bounding box center [634, 199] width 282 height 52
paste textarea "لحم العجل الطازج المفروم"
type textarea "كبة أرز محضرة بلحم العجل الطازج المفروم"
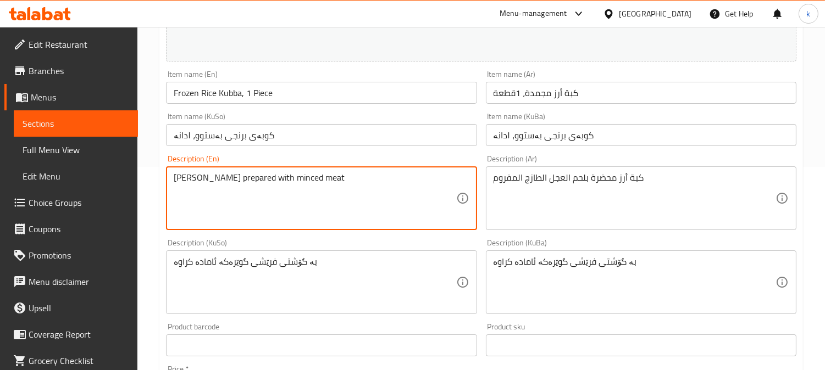
click at [216, 189] on textarea "Rice kebbeh prepared with minced meat" at bounding box center [315, 199] width 282 height 52
paste textarea "Prepared with Fresh Minced Veal Meat"
type textarea "Prepared with Fresh Minced Veal Meat"
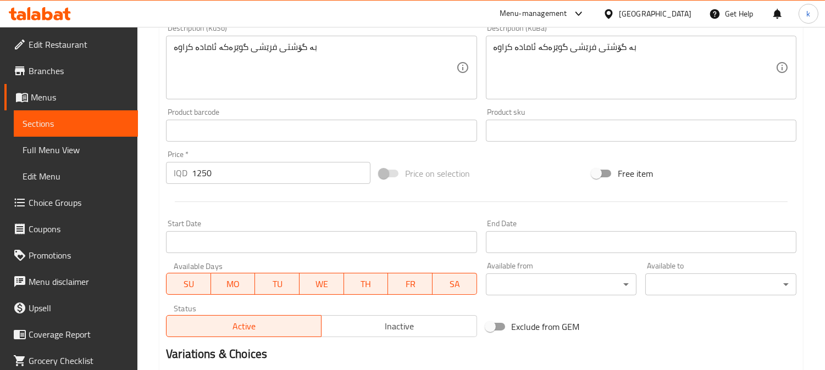
scroll to position [546, 0]
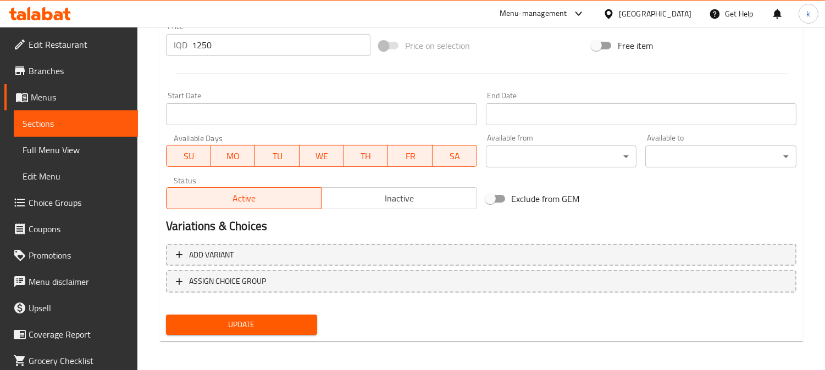
click at [233, 333] on div "Update" at bounding box center [242, 324] width 160 height 29
click at [235, 320] on span "Update" at bounding box center [242, 325] width 134 height 14
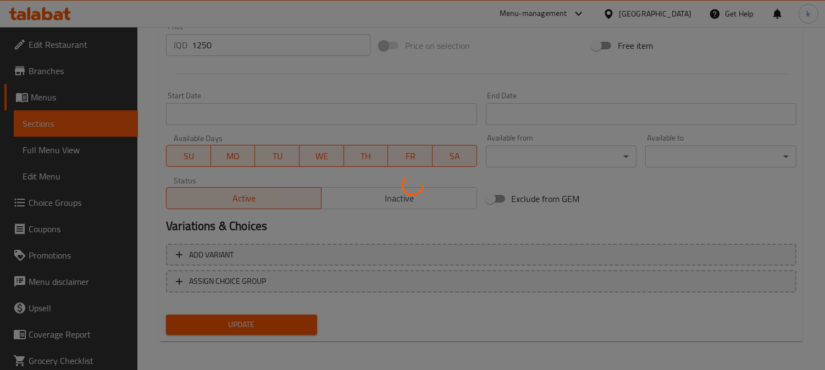
scroll to position [0, 0]
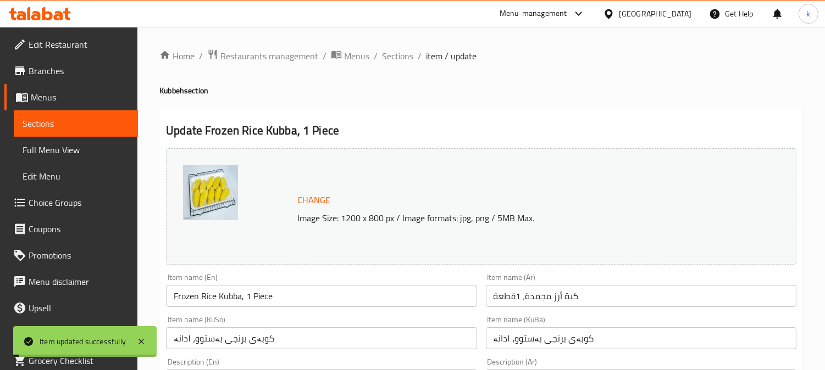
click at [399, 55] on span "Sections" at bounding box center [397, 55] width 31 height 13
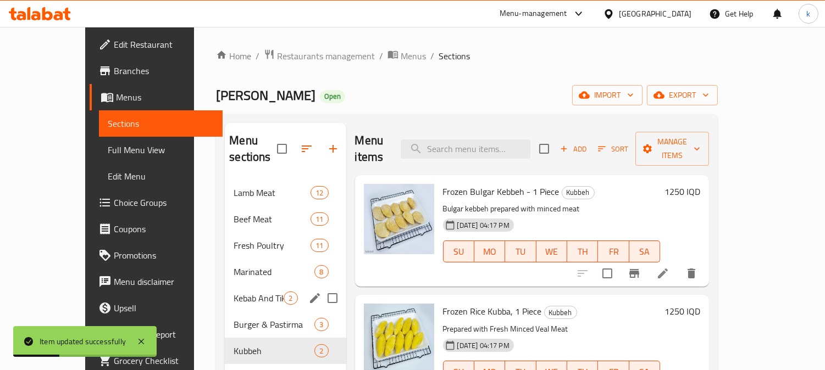
scroll to position [102, 0]
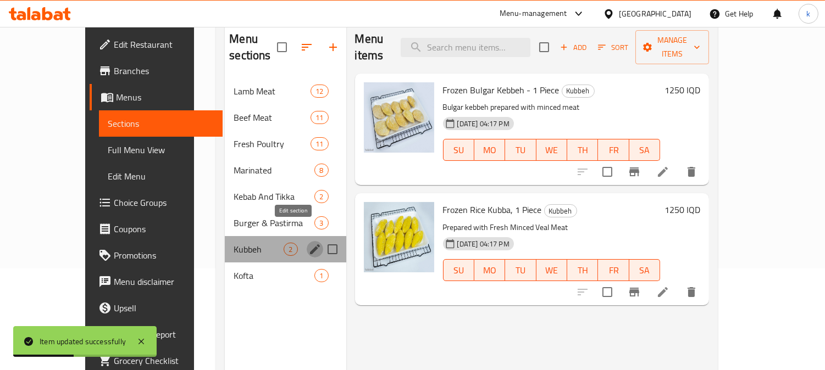
click at [308, 243] on icon "edit" at bounding box center [314, 249] width 13 height 13
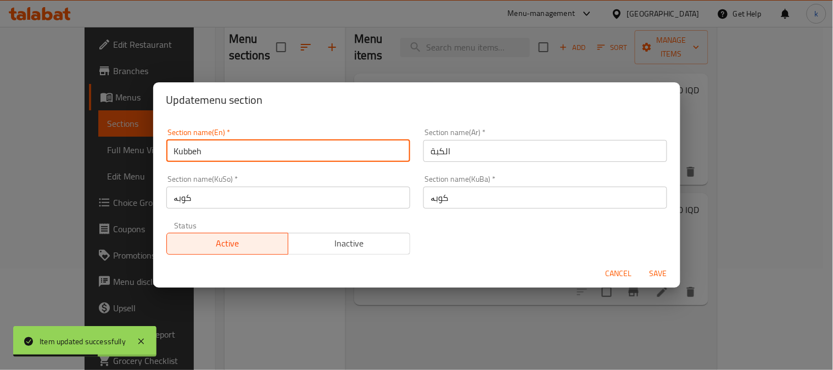
click at [187, 152] on input "Kubbeh" at bounding box center [288, 151] width 244 height 22
paste input "a"
type input "Kubba"
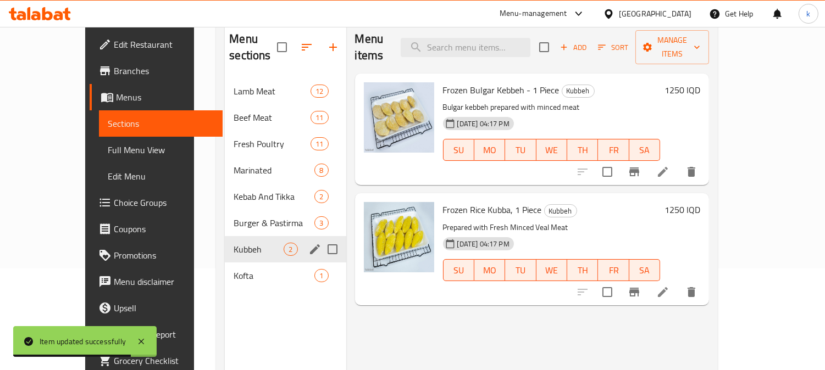
click at [321, 238] on input "Menu sections" at bounding box center [332, 249] width 23 height 23
checkbox input "true"
click at [308, 247] on icon "edit" at bounding box center [314, 249] width 13 height 13
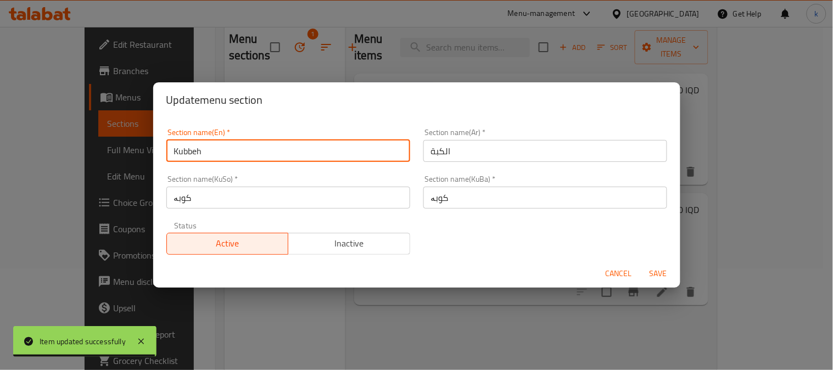
click at [183, 154] on input "Kubbeh" at bounding box center [288, 151] width 244 height 22
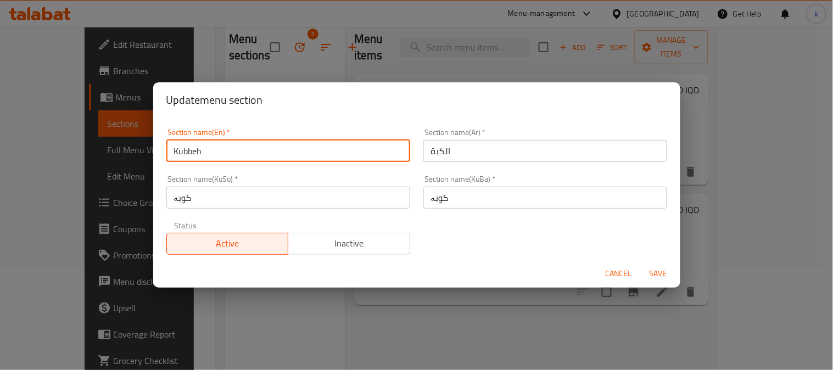
paste input "a"
type input "Kubba"
click at [657, 270] on span "Save" at bounding box center [659, 274] width 26 height 14
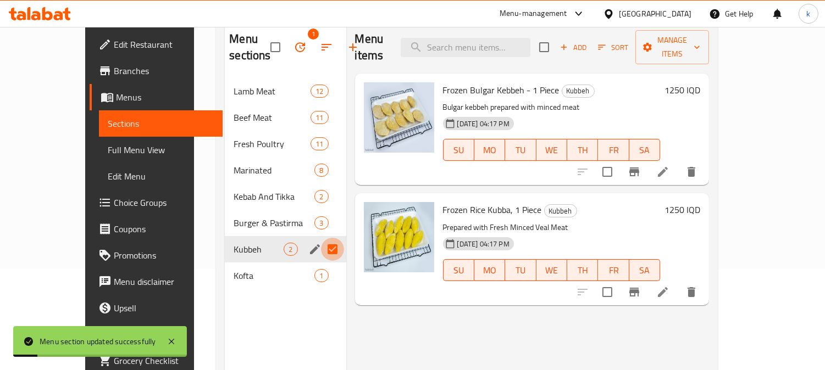
click at [321, 249] on input "Menu sections" at bounding box center [332, 249] width 23 height 23
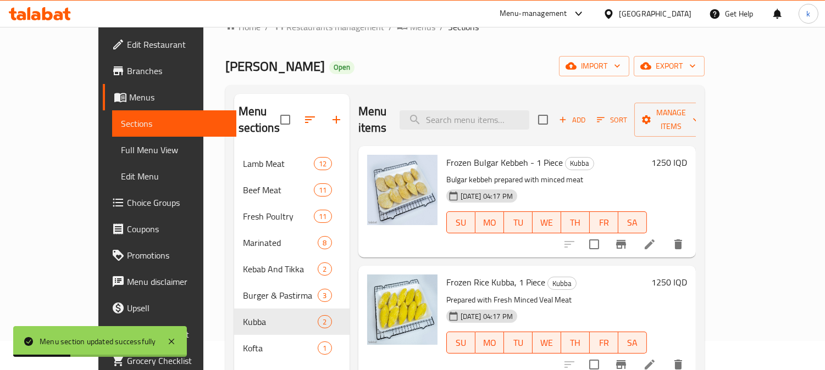
scroll to position [0, 0]
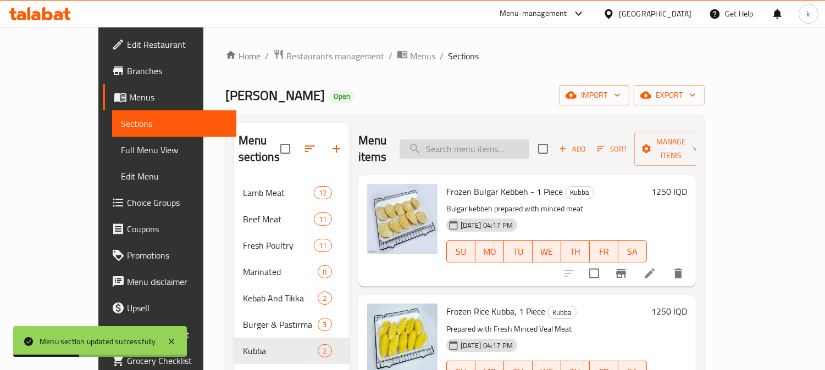
click at [504, 148] on input "search" at bounding box center [464, 149] width 130 height 19
paste input "Frozen Bulgar Kebbeh - 1 Piece"
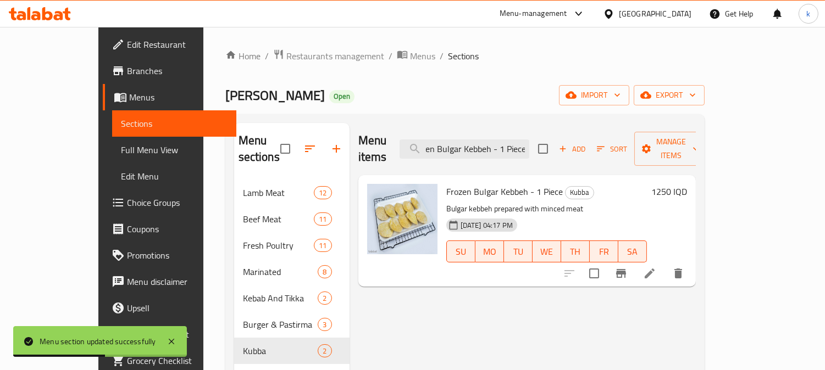
type input "Frozen Bulgar Kebbeh - 1 Piece"
click at [656, 267] on icon at bounding box center [649, 273] width 13 height 13
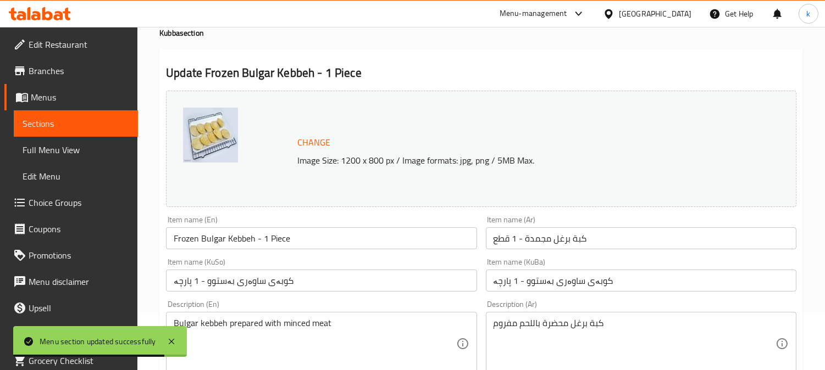
scroll to position [102, 0]
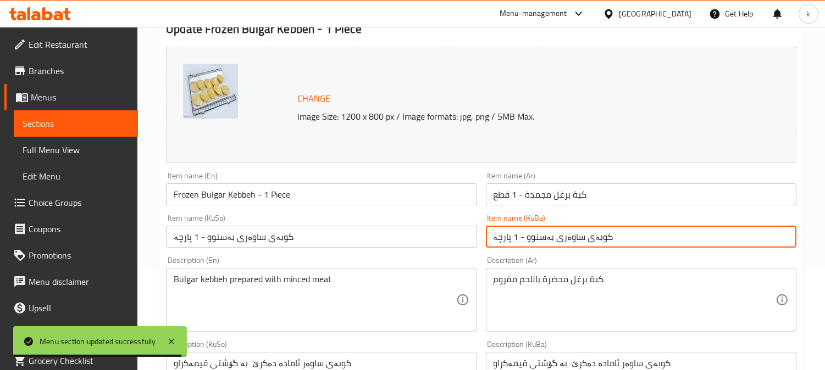
click at [557, 243] on input "کوبەی ساوەری بەستوو - 1 پارچە" at bounding box center [641, 237] width 310 height 22
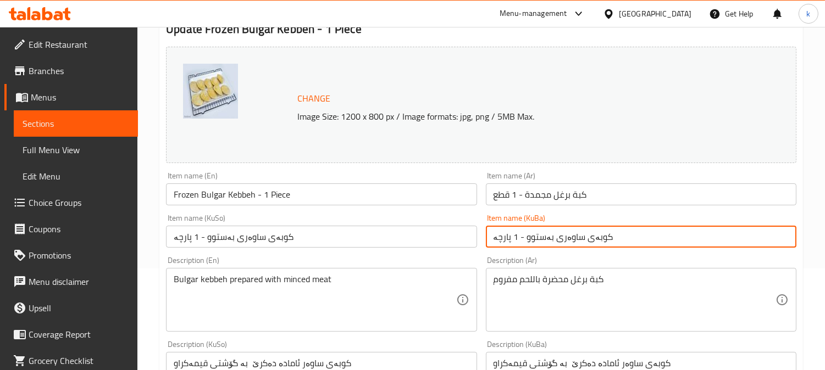
click at [557, 243] on input "کوبەی ساوەری بەستوو - 1 پارچە" at bounding box center [641, 237] width 310 height 22
paste input "، ۱دا"
type input "کوبەی ساوەری بەستوو، ۱دانە"
click at [268, 226] on input "کوبەی ساوەری بەستوو - 1 پارچە" at bounding box center [321, 237] width 310 height 22
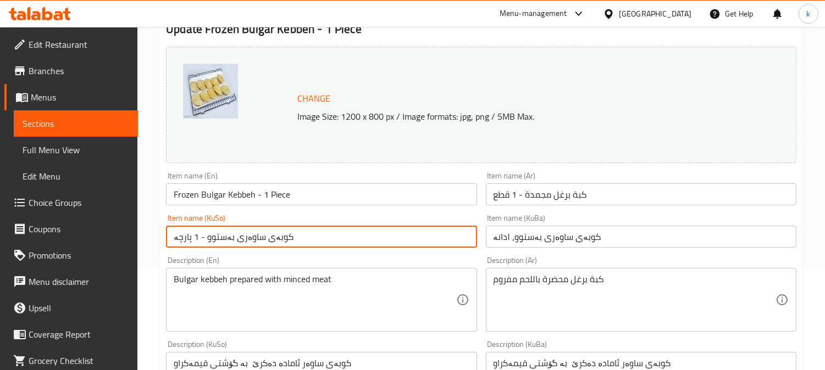
click at [268, 226] on input "کوبەی ساوەری بەستوو - 1 پارچە" at bounding box center [321, 237] width 310 height 22
paste input "، ۱دا"
type input "کوبەی ساوەری بەستوو، ۱دانە"
click at [551, 199] on input "كبة برغل مجمدة - 1 قطع" at bounding box center [641, 194] width 310 height 22
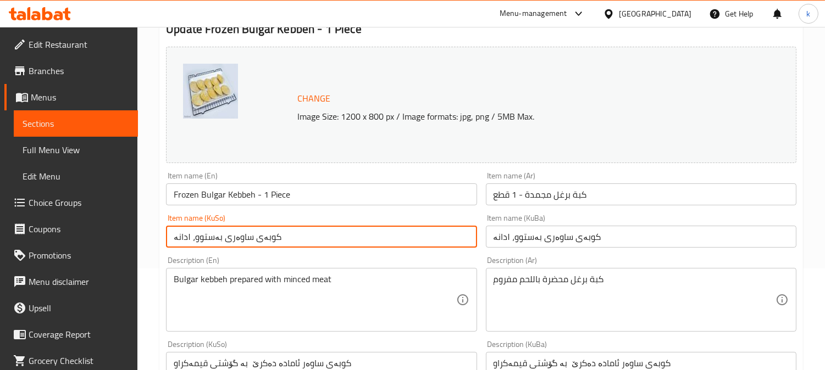
click at [551, 199] on input "كبة برغل مجمدة - 1 قطع" at bounding box center [641, 194] width 310 height 22
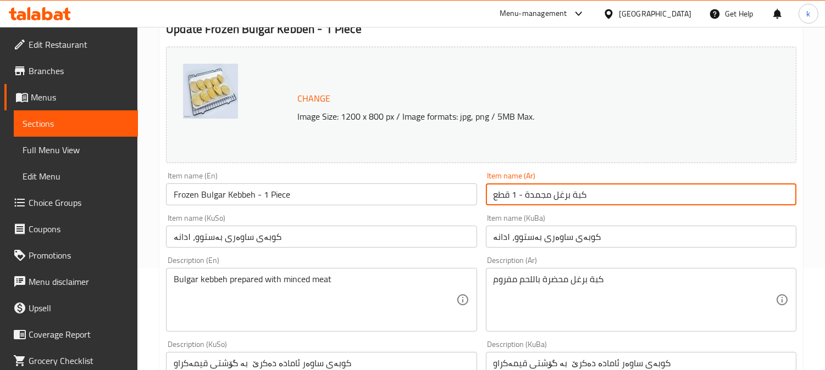
click at [551, 199] on input "كبة برغل مجمدة - 1 قطع" at bounding box center [641, 194] width 310 height 22
paste input "، 1قطعة"
type input "كبة برغل مجمدة، 1قطعة"
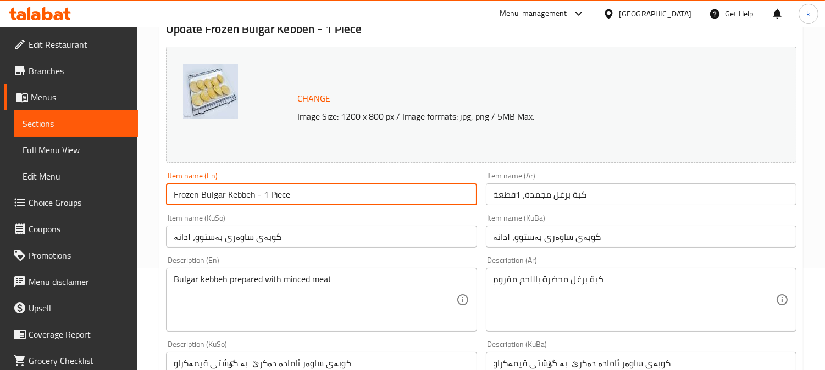
drag, startPoint x: 254, startPoint y: 195, endPoint x: 132, endPoint y: 195, distance: 122.0
click at [132, 195] on div "Edit Restaurant Branches Menus Sections Full Menu View Edit Menu Choice Groups …" at bounding box center [412, 371] width 825 height 892
paste input "ubba"
type input "Frozen Bulgar Kubba - 1 Piece"
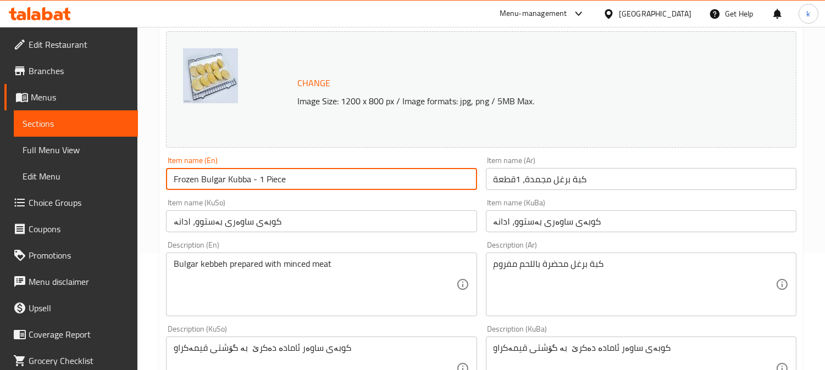
scroll to position [203, 0]
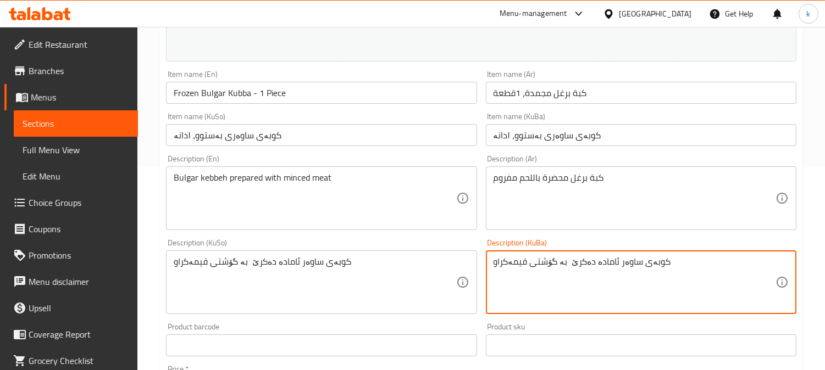
click at [603, 257] on textarea "کوبەی ساوەر ئامادە دەکرێ بە گۆشتی قیمەکراو" at bounding box center [634, 283] width 282 height 52
paste textarea "بە گۆشتی فرێشی گوێرەکە ئامادە کراوە"
type textarea "بە گۆشتی فرێشی گوێرەکە ئامادە کراوە"
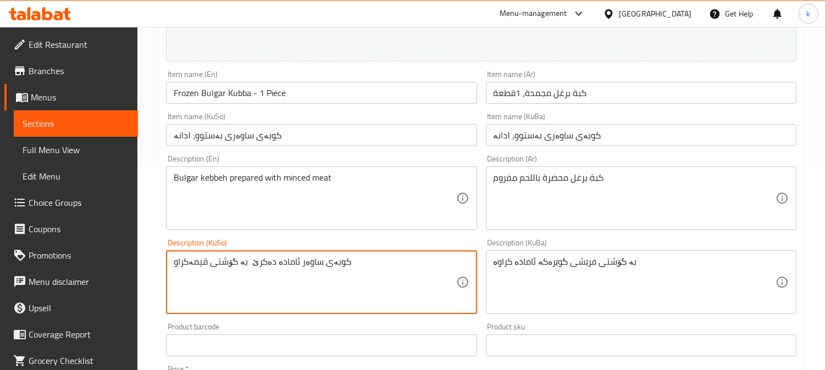
click at [245, 259] on textarea "کوبەی ساوەر ئامادە دەکرێ بە گۆشتی قیمەکراو" at bounding box center [315, 283] width 282 height 52
paste textarea "بە گۆشتی فرێشی گوێرەکە ئامادە کراوە"
type textarea "بە گۆشتی فرێشی گوێرەکە ئامادە کراوە"
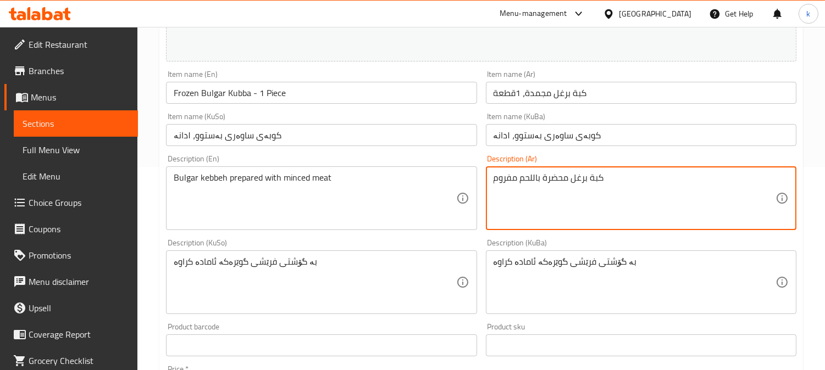
click at [542, 187] on textarea "كبة برغل محضرة باللحم مفروم" at bounding box center [634, 199] width 282 height 52
paste textarea "لحم العجل الطازج المفروم"
type textarea "كبة برغل محضرة بلحم العجل الطازج المفروم"
click at [235, 168] on div "Bulgar kebbeh prepared with minced meat Description (En)" at bounding box center [321, 198] width 310 height 64
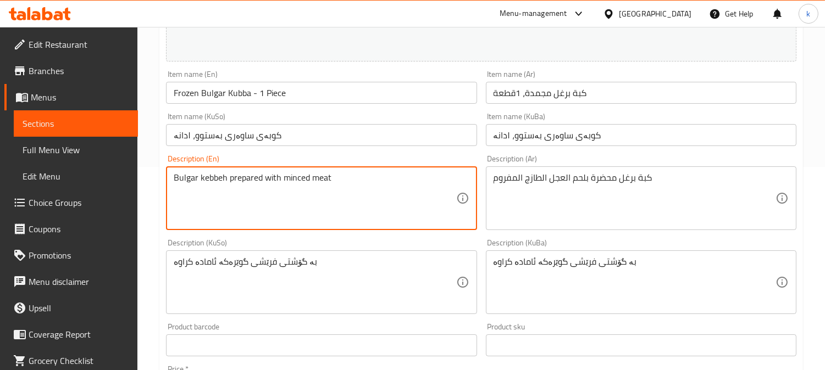
click at [237, 176] on textarea "Bulgar kebbeh prepared with minced meat" at bounding box center [315, 199] width 282 height 52
paste textarea "Prepared with Fresh Minced Veal Meat"
type textarea "Prepared with Fresh Minced Veal Meat"
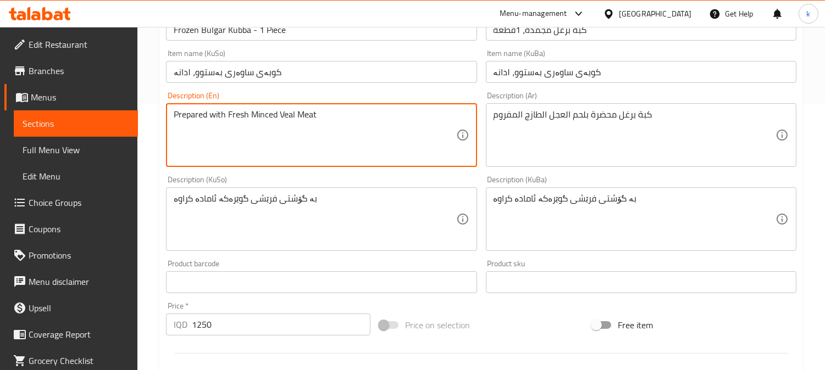
scroll to position [305, 0]
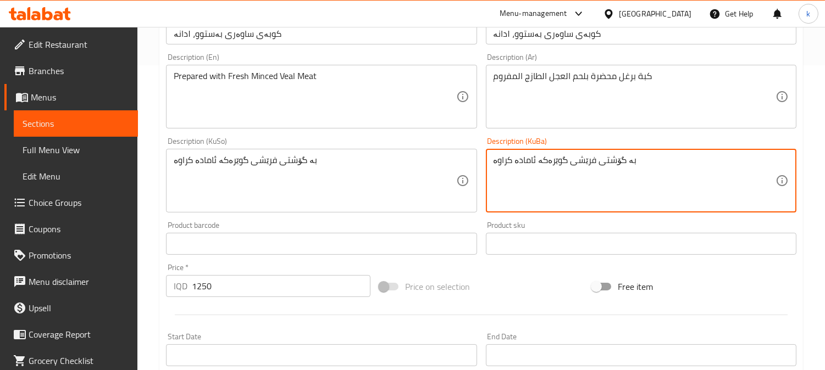
click at [569, 168] on textarea "بە گۆشتی فرێشی گوێرەکە ئامادە کراوە" at bounding box center [634, 181] width 282 height 52
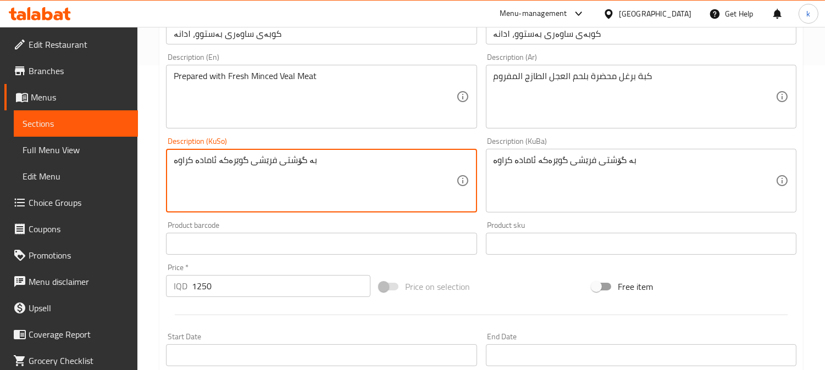
click at [243, 158] on textarea "بە گۆشتی فرێشی گوێرەکە ئامادە کراوە" at bounding box center [315, 181] width 282 height 52
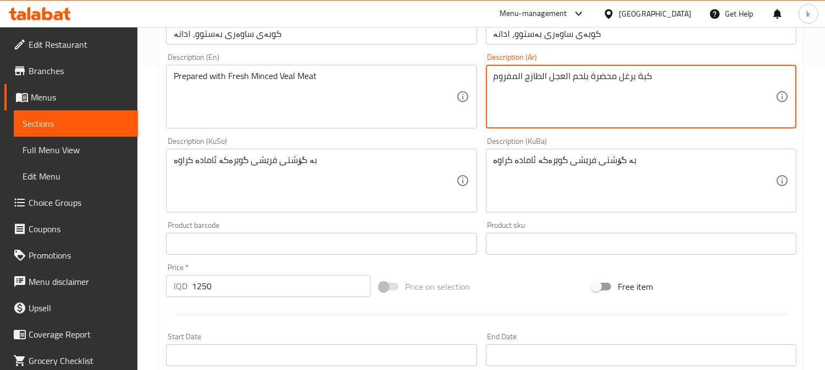
click at [564, 77] on textarea "كبة برغل محضرة بلحم العجل الطازج المفروم" at bounding box center [634, 97] width 282 height 52
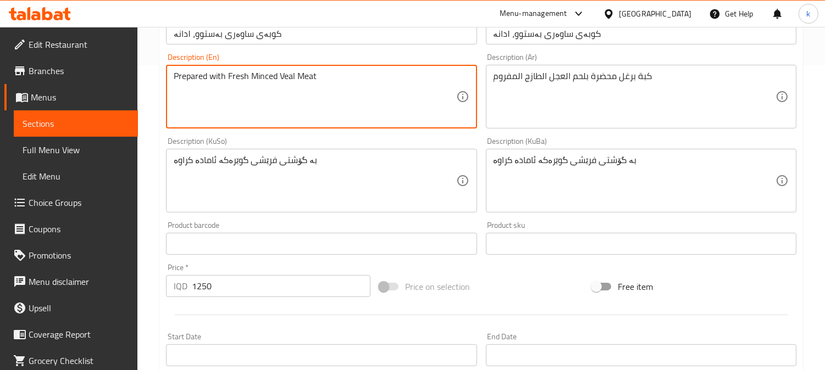
click at [251, 73] on textarea "Prepared with Fresh Minced Veal Meat" at bounding box center [315, 97] width 282 height 52
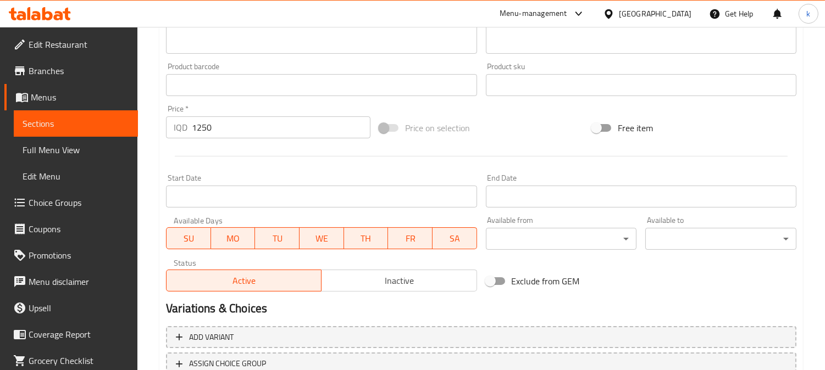
scroll to position [546, 0]
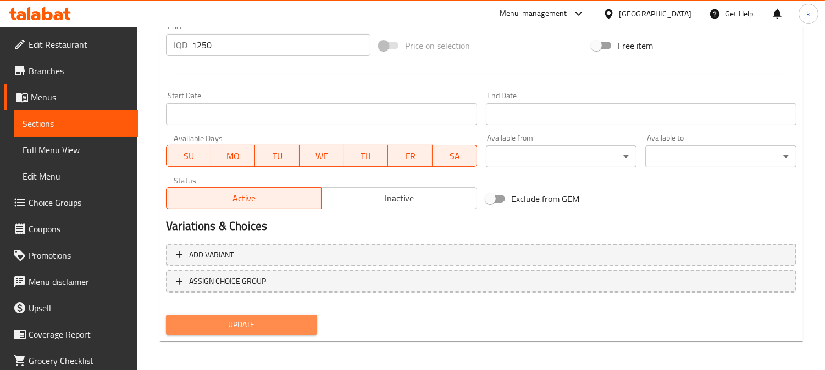
click at [269, 327] on span "Update" at bounding box center [242, 325] width 134 height 14
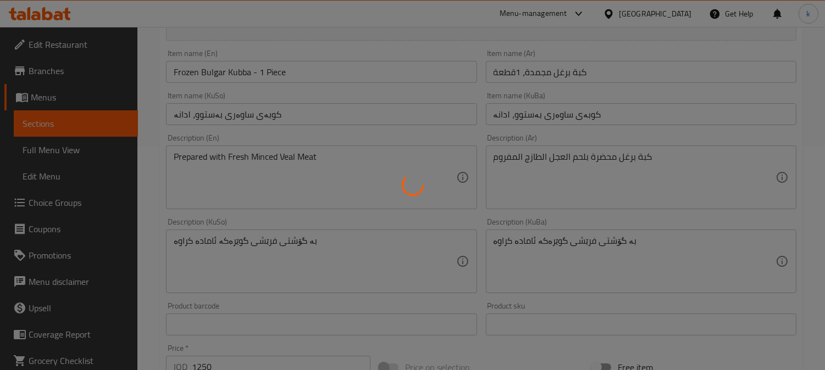
scroll to position [0, 0]
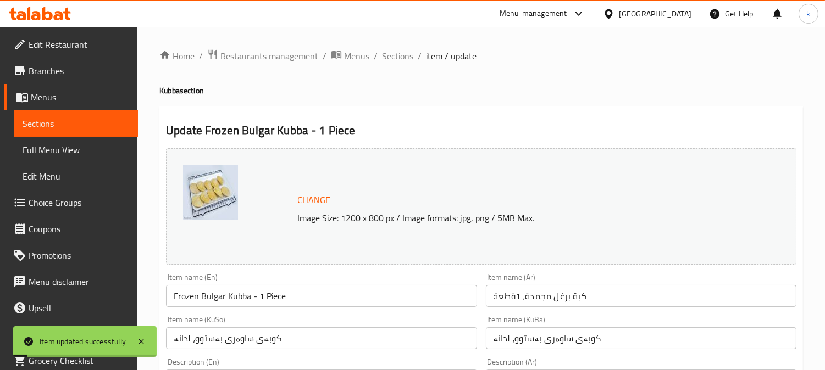
click at [393, 55] on span "Sections" at bounding box center [397, 55] width 31 height 13
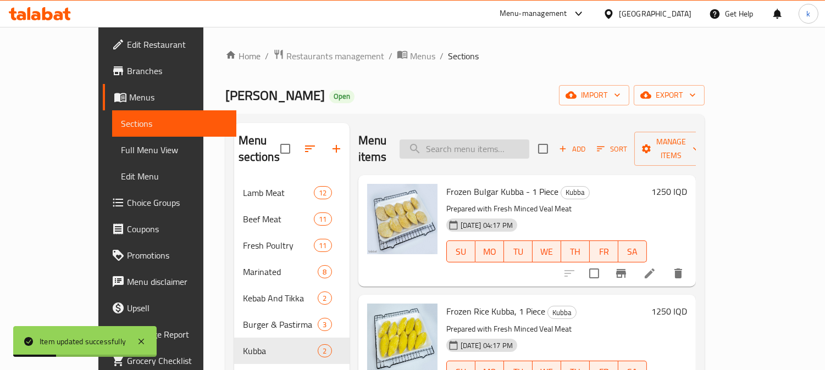
click at [477, 140] on input "search" at bounding box center [464, 149] width 130 height 19
paste input "Pastirma - 1 Kg"
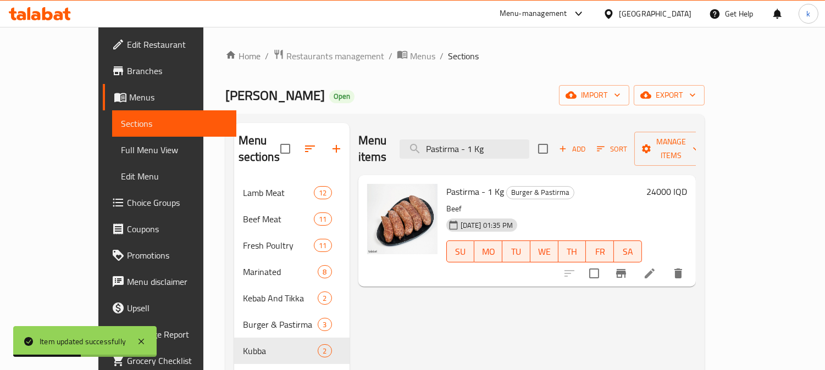
type input "Pastirma - 1 Kg"
click at [665, 264] on li at bounding box center [649, 274] width 31 height 20
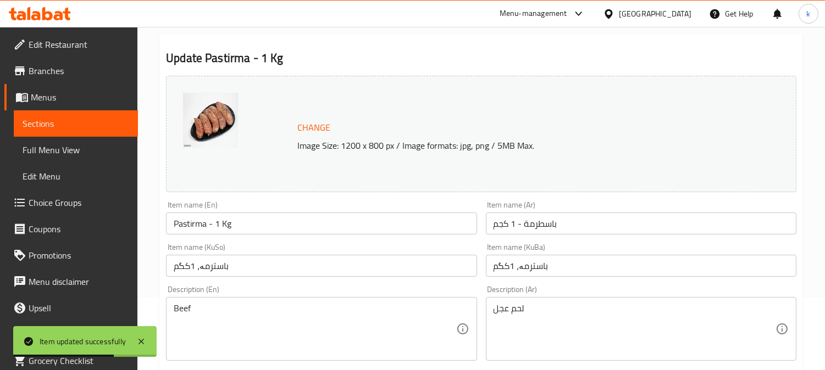
scroll to position [102, 0]
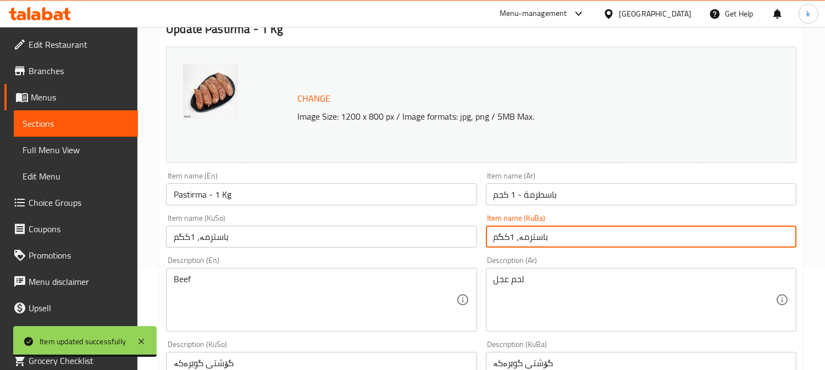
click at [545, 234] on input "باسترمە، 1کگم" at bounding box center [641, 237] width 310 height 22
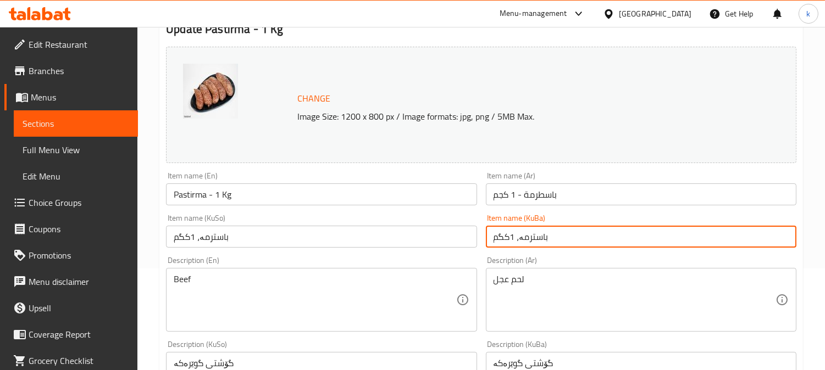
click at [545, 234] on input "باسترمە، 1کگم" at bounding box center [641, 237] width 310 height 22
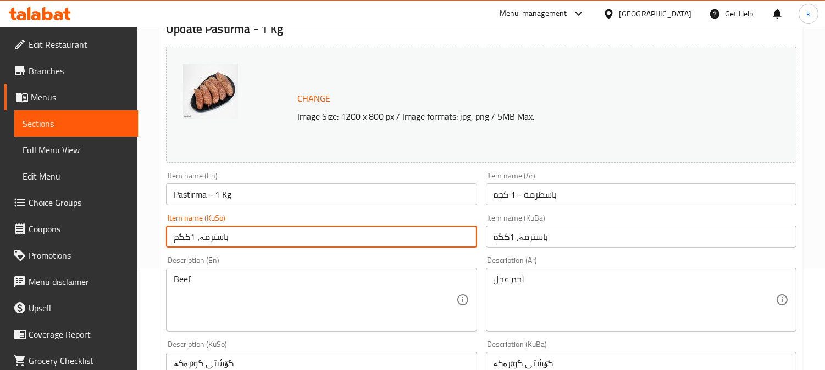
click at [274, 240] on input "باسترمە، 1کگم" at bounding box center [321, 237] width 310 height 22
click at [532, 201] on input "باسطرمة - 1 كجم" at bounding box center [641, 194] width 310 height 22
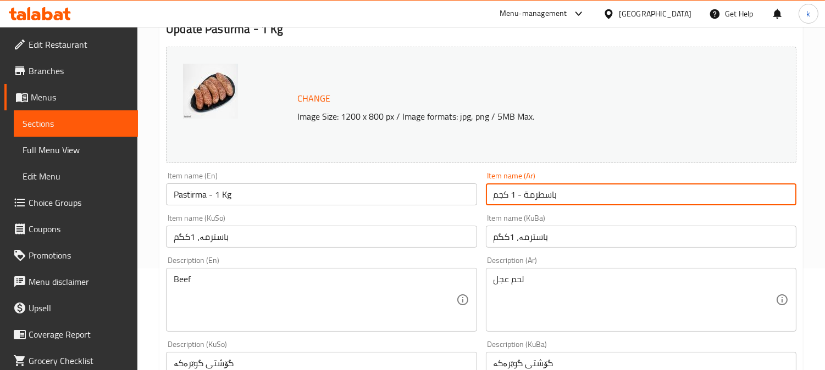
click at [532, 201] on input "باسطرمة - 1 كجم" at bounding box center [641, 194] width 310 height 22
paste input "، 1كغ"
type input "باسطرمة، 1كغم"
click at [205, 196] on input "Pastirma - 1 Kg" at bounding box center [321, 194] width 310 height 22
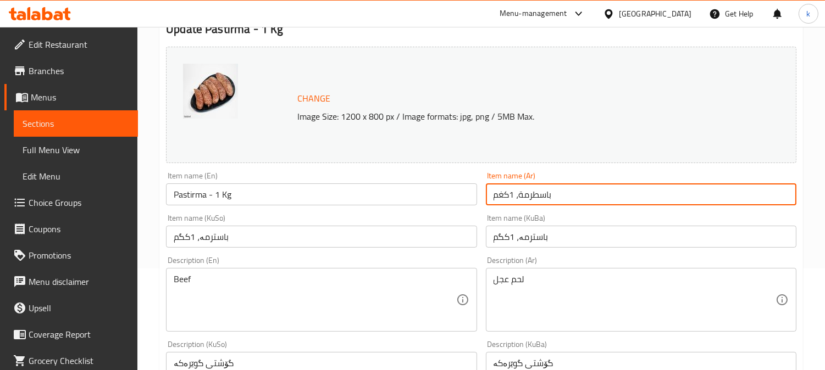
click at [205, 196] on input "Pastirma - 1 Kg" at bounding box center [321, 194] width 310 height 22
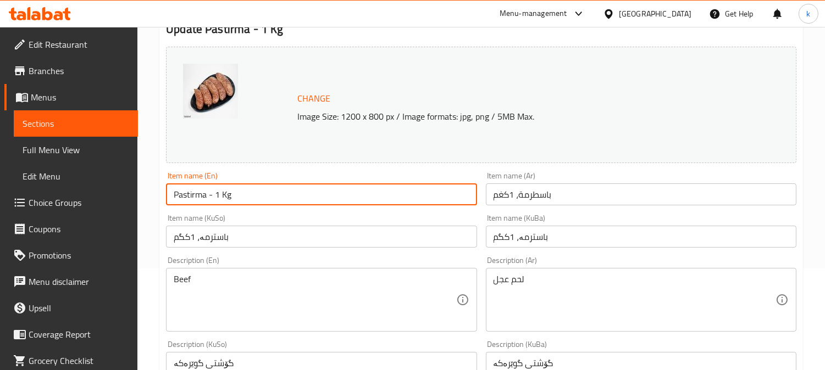
click at [205, 196] on input "Pastirma - 1 Kg" at bounding box center [321, 194] width 310 height 22
paste input ", 1k"
type input "Pastirma, 1kg"
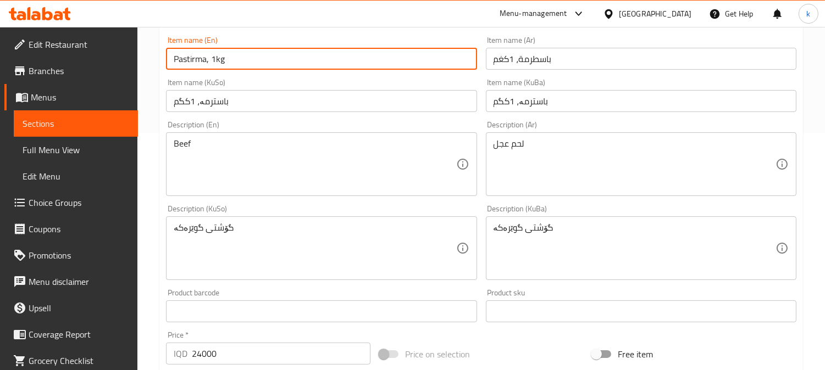
scroll to position [305, 0]
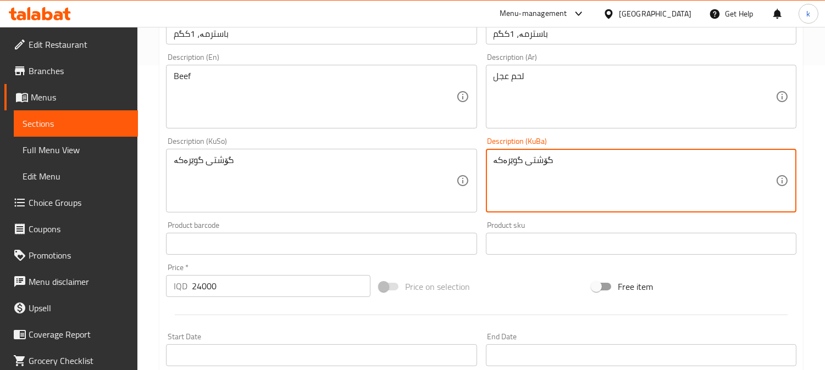
click at [555, 176] on textarea "گۆشتی گوێرەکە" at bounding box center [634, 181] width 282 height 52
paste textarea "خۆشکراوی گوێرەکە، گونجاوە بۆ برژاندنی ناو فڕن و سوورکردنەوە"
type textarea "گۆشتی خۆشکراوی گوێرەکە، گونجاوە بۆ برژاندنی ناو فڕن و سوورکردنەوە"
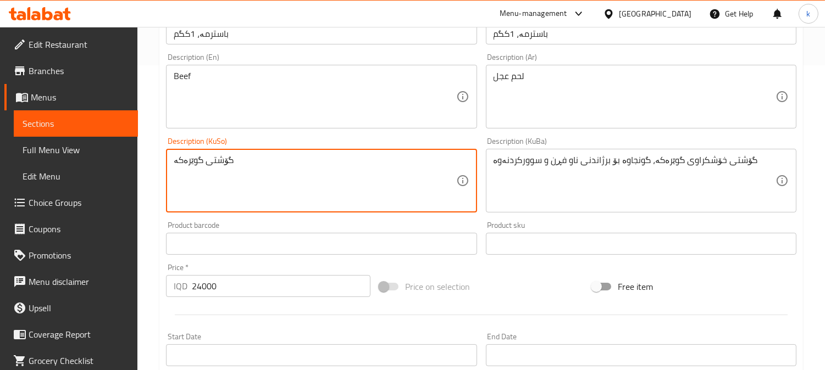
click at [316, 174] on textarea "گۆشتی گوێرەکە" at bounding box center [315, 181] width 282 height 52
paste textarea "خۆشکراوی گوێرەکە، گونجاوە بۆ برژاندنی ناو فڕن و سوورکردنەوە"
type textarea "گۆشتی خۆشکراوی گوێرەکە، گونجاوە بۆ برژاندنی ناو فڕن و سوورکردنەوە"
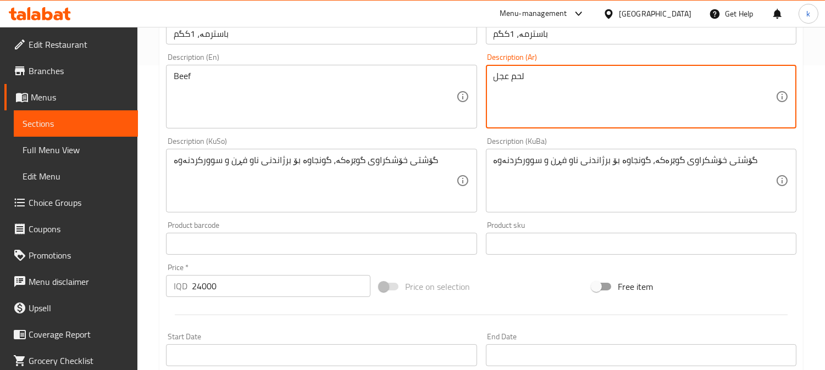
click at [572, 87] on textarea "لحم عجل" at bounding box center [634, 97] width 282 height 52
paste textarea "متبل، مثالي للقلي والشوي في الفرن"
type textarea "لحم عجل متبل، مثالي للقلي والشوي في الفرن"
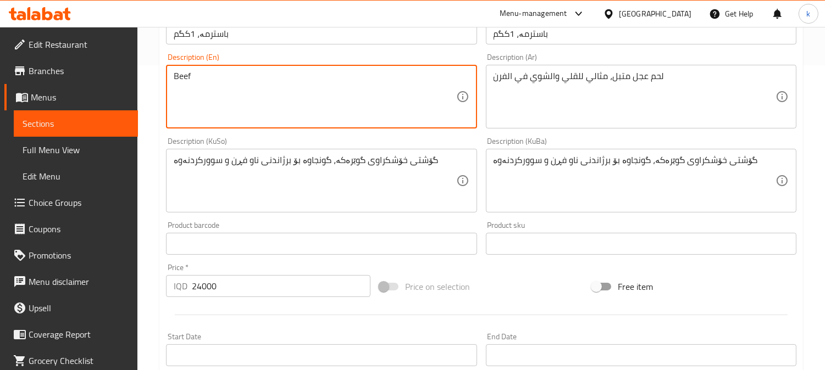
click at [290, 94] on textarea "Beef" at bounding box center [315, 97] width 282 height 52
paste textarea "Marinated Veal Meat, Ideal for Oven Grilling and Frying"
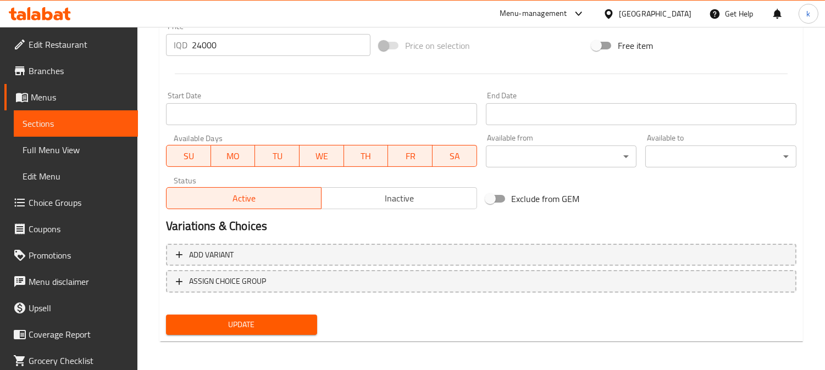
type textarea "Marinated Veal Meat, Ideal for Oven Grilling and Frying"
click at [262, 321] on span "Update" at bounding box center [242, 325] width 134 height 14
click at [283, 337] on div "Update" at bounding box center [242, 324] width 160 height 29
click at [270, 319] on span "Update" at bounding box center [242, 325] width 134 height 14
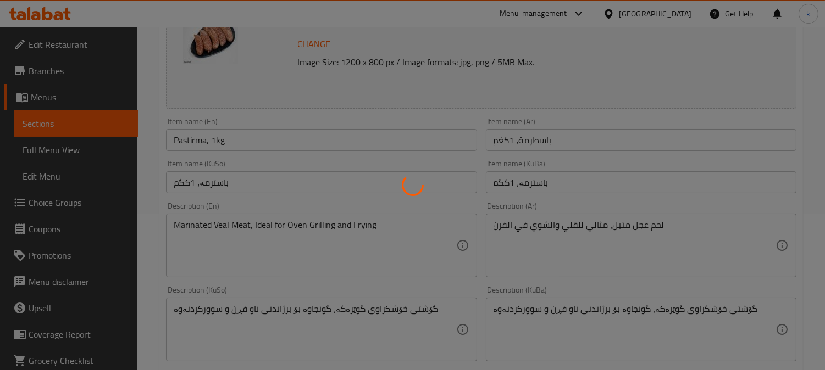
scroll to position [0, 0]
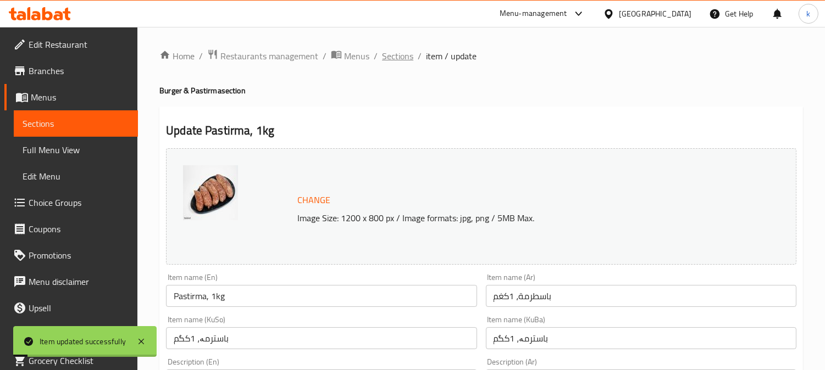
click at [404, 53] on span "Sections" at bounding box center [397, 55] width 31 height 13
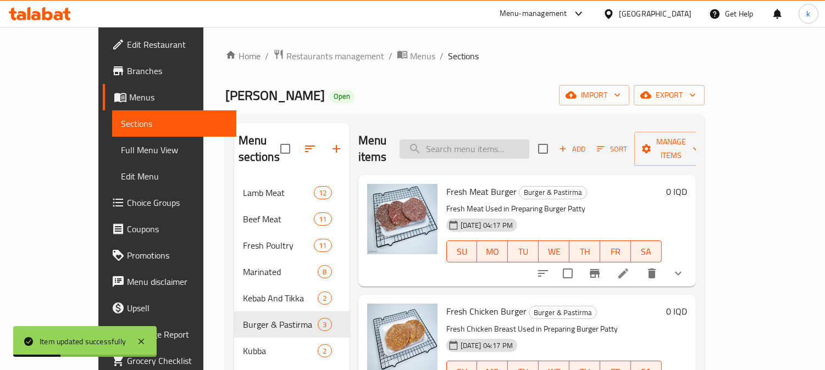
click at [506, 140] on input "search" at bounding box center [464, 149] width 130 height 19
paste input "Chicken Burger"
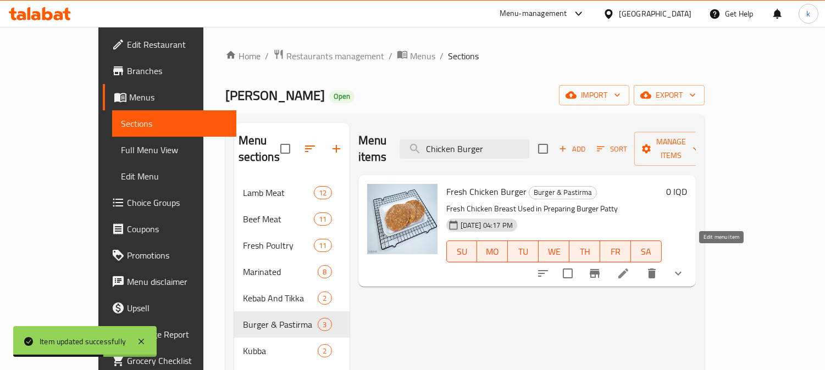
type input "Chicken Burger"
click at [630, 267] on icon at bounding box center [622, 273] width 13 height 13
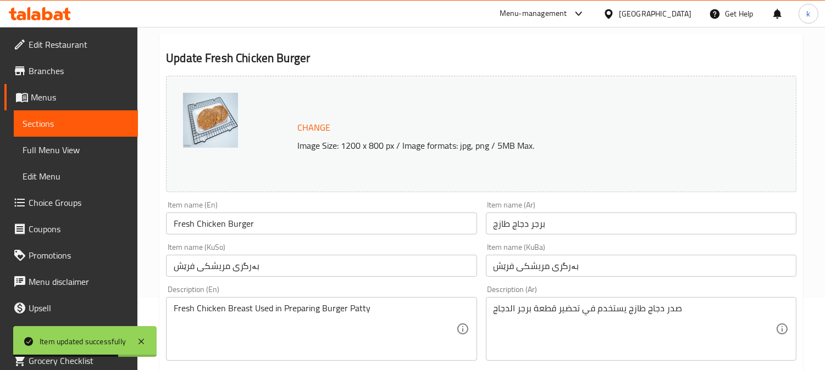
scroll to position [102, 0]
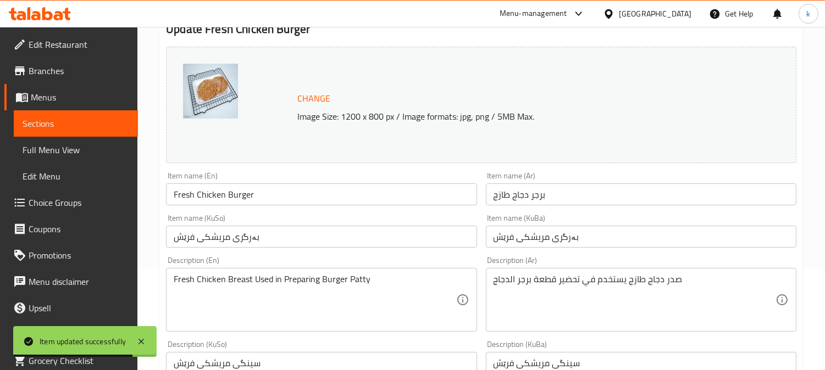
click at [280, 194] on input "Fresh Chicken Burger" at bounding box center [321, 194] width 310 height 22
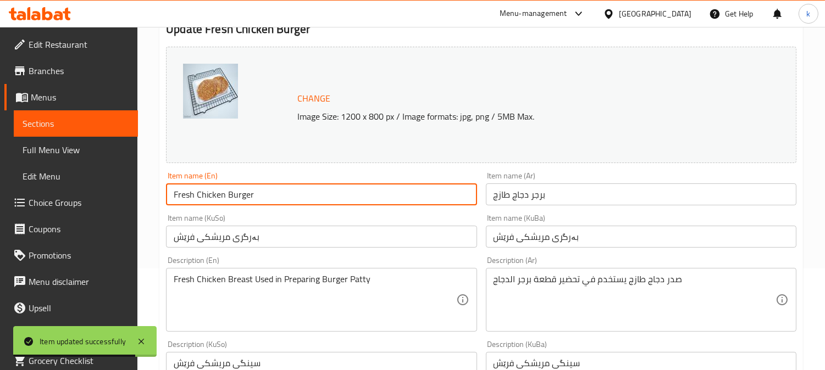
click at [280, 194] on input "Fresh Chicken Burger" at bounding box center [321, 194] width 310 height 22
paste input "text"
type input "Chicken Burger"
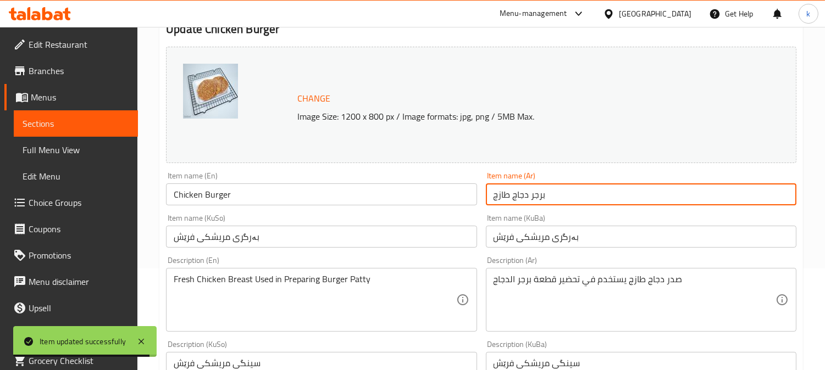
click at [530, 192] on input "برجر دجاج طازج" at bounding box center [641, 194] width 310 height 22
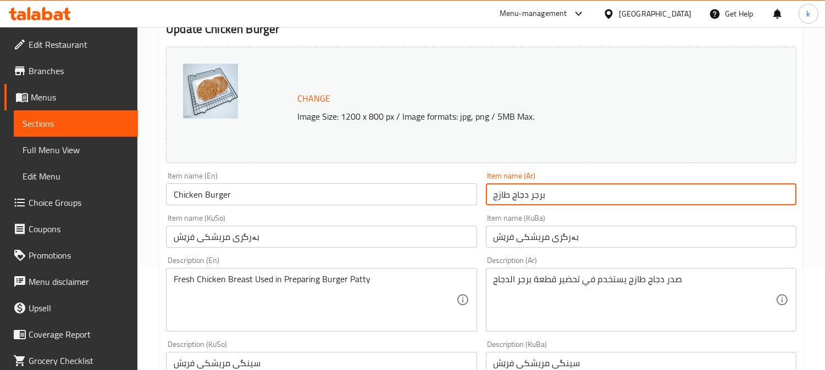
paste input "text"
type input "برجر دجاج"
click at [519, 238] on input "بەرگری مریشکی فرێش" at bounding box center [641, 237] width 310 height 22
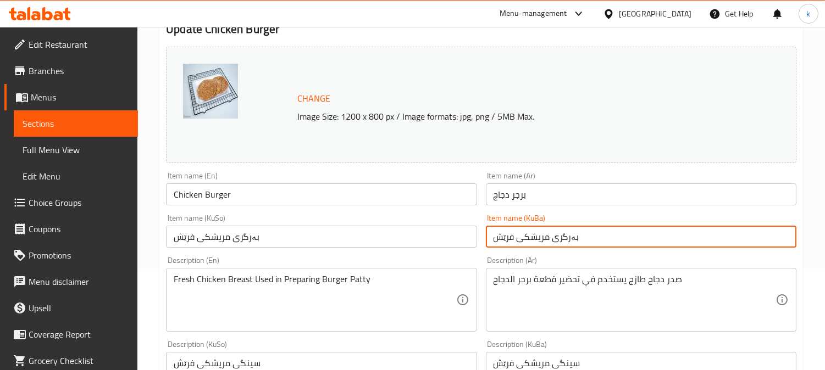
click at [519, 238] on input "بەرگری مریشکی فرێش" at bounding box center [641, 237] width 310 height 22
paste input "text"
type input "بەرگری مریشک"
click at [217, 234] on input "بەرگری مریشکی فرێش" at bounding box center [321, 237] width 310 height 22
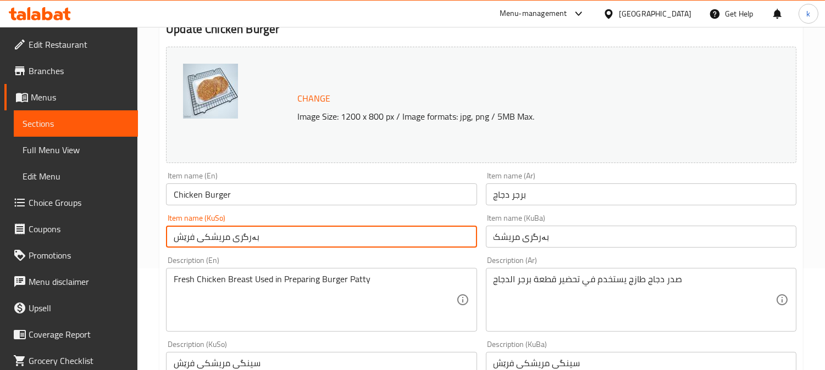
click at [217, 234] on input "بەرگری مریشکی فرێش" at bounding box center [321, 237] width 310 height 22
paste input "text"
type input "بەرگری مریشک"
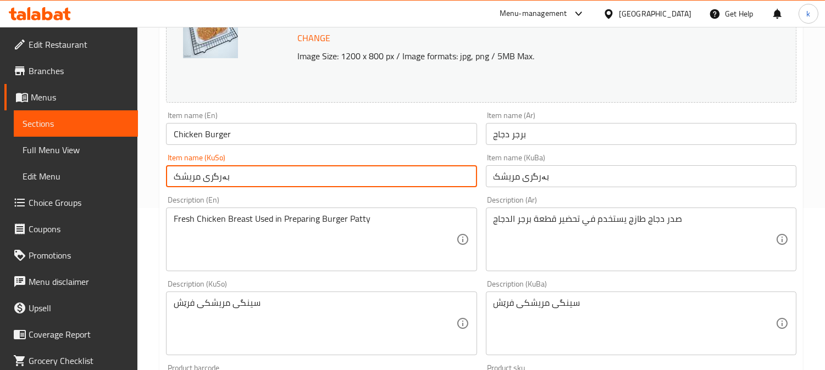
scroll to position [203, 0]
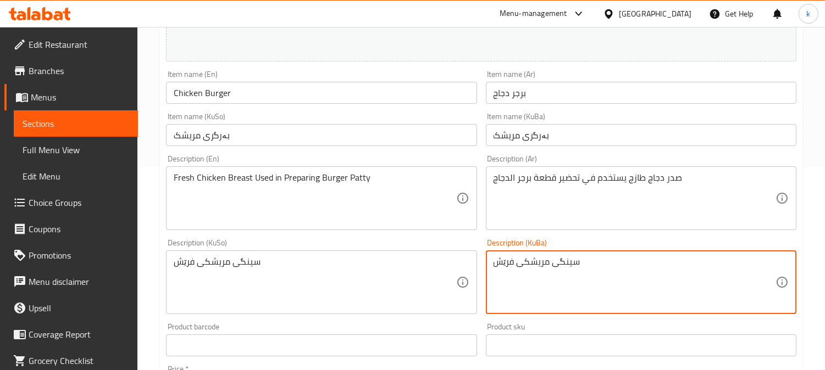
click at [568, 268] on textarea "سینگی مریشکی فرێش" at bounding box center [634, 283] width 282 height 52
paste textarea "ە سینگی فرێشی مریشک ئامادە کراوە"
type textarea "بە سینگی فرێشی مریشک ئامادە کراوە"
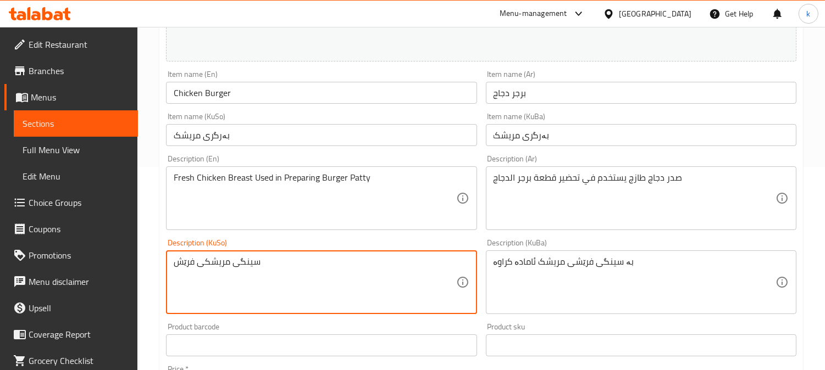
click at [298, 274] on textarea "سینگی مریشکی فرێش" at bounding box center [315, 283] width 282 height 52
paste textarea "ە سینگی فرێشی مریشک ئامادە کراوە"
type textarea "بە سینگی فرێشی مریشک ئامادە کراوە"
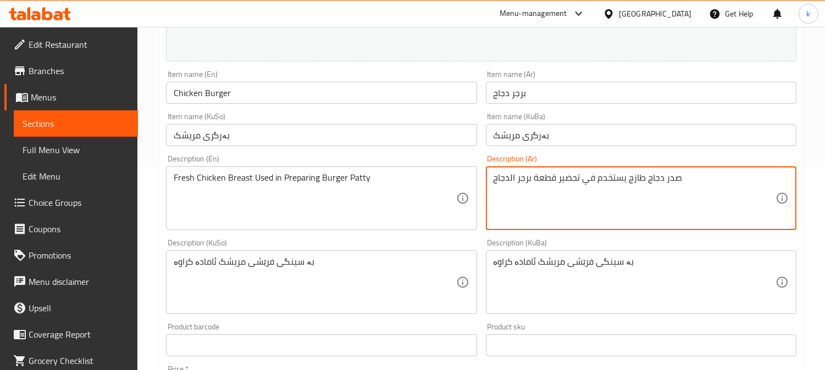
click at [623, 177] on textarea "صدر دجاج طازج يستخدم في تحضير قطعة برجر الدجاج" at bounding box center [634, 199] width 282 height 52
paste textarea
type textarea "صدر دجاج طازج"
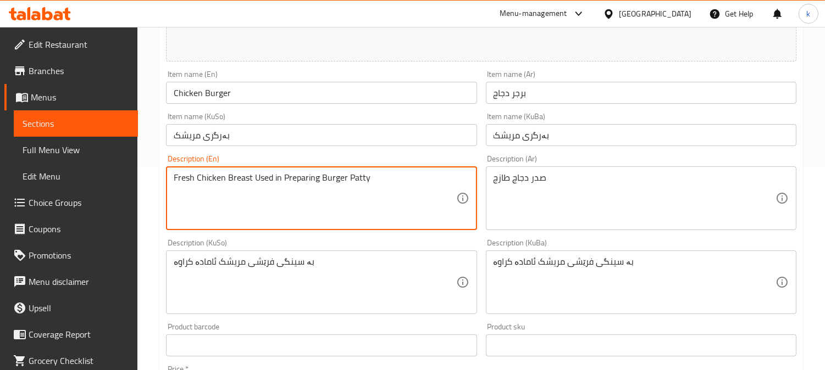
click at [297, 179] on textarea "Fresh Chicken Breast Used in Preparing Burger Patty" at bounding box center [315, 199] width 282 height 52
paste textarea "Made from Fresh Chicken Breast"
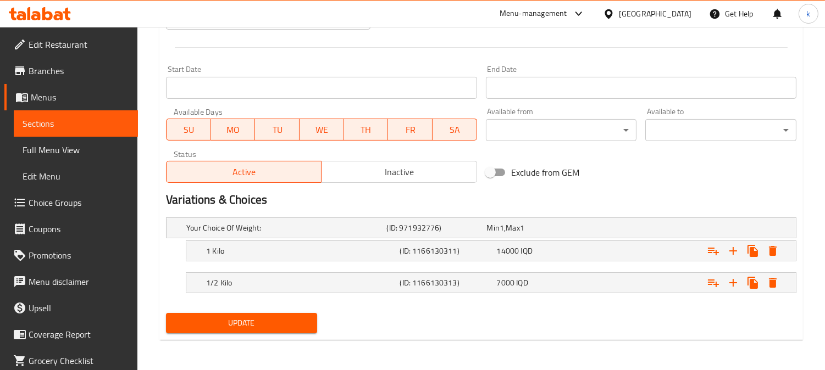
type textarea "Made from Fresh Chicken Breast"
click at [243, 317] on span "Update" at bounding box center [242, 323] width 134 height 14
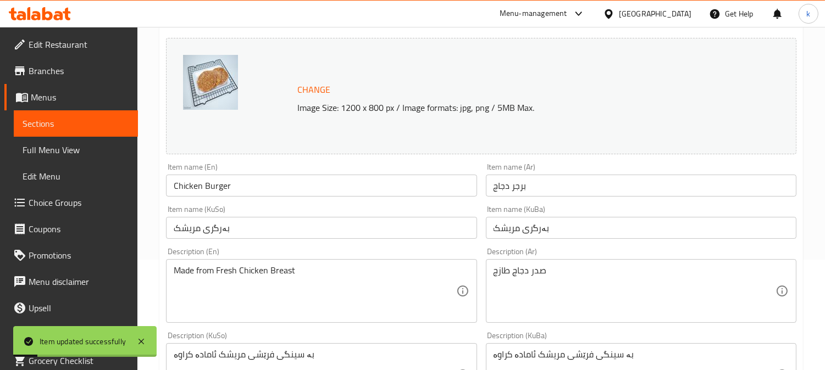
scroll to position [0, 0]
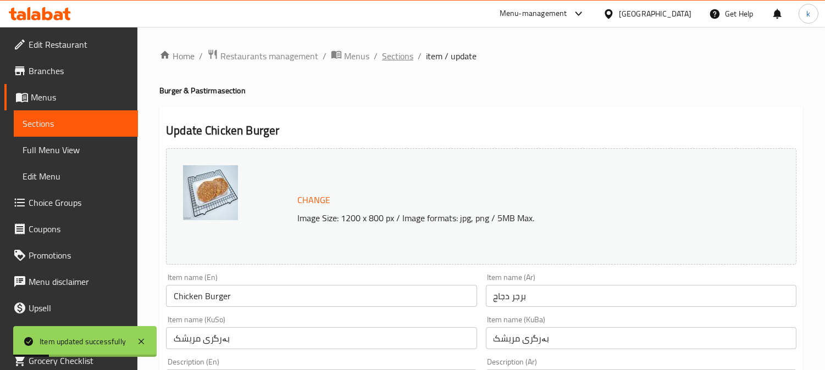
click at [405, 50] on span "Sections" at bounding box center [397, 55] width 31 height 13
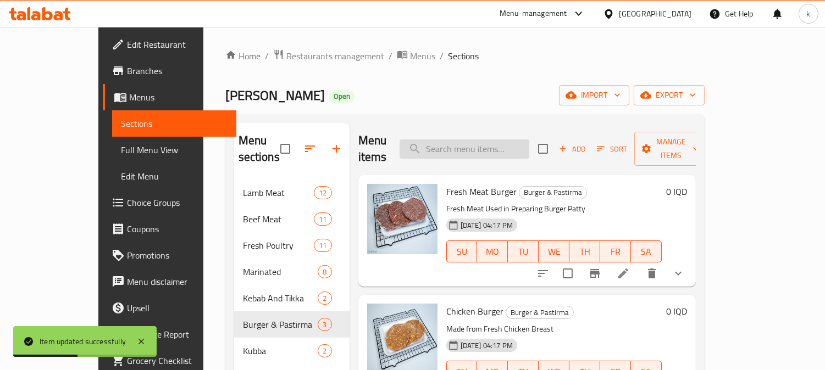
click at [492, 140] on input "search" at bounding box center [464, 149] width 130 height 19
paste input "Fresh Meat Burger"
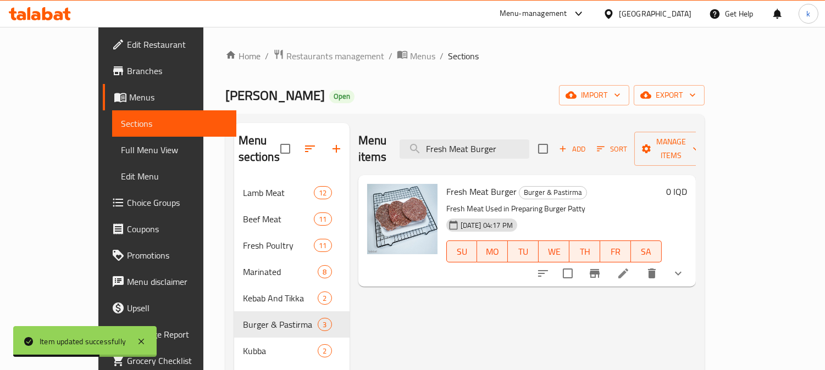
type input "Fresh Meat Burger"
click at [628, 269] on icon at bounding box center [623, 274] width 10 height 10
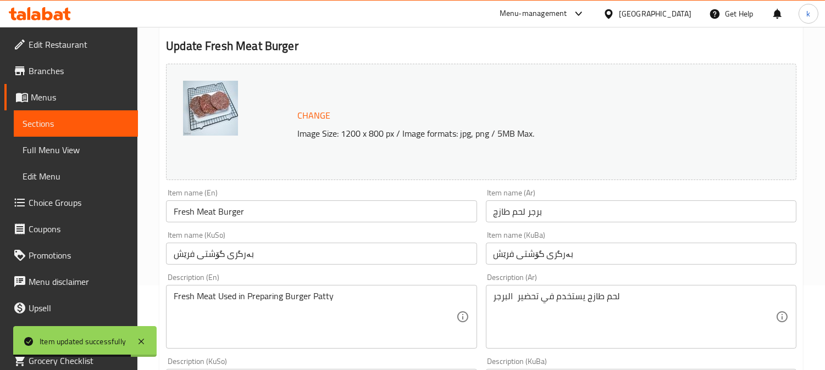
scroll to position [102, 0]
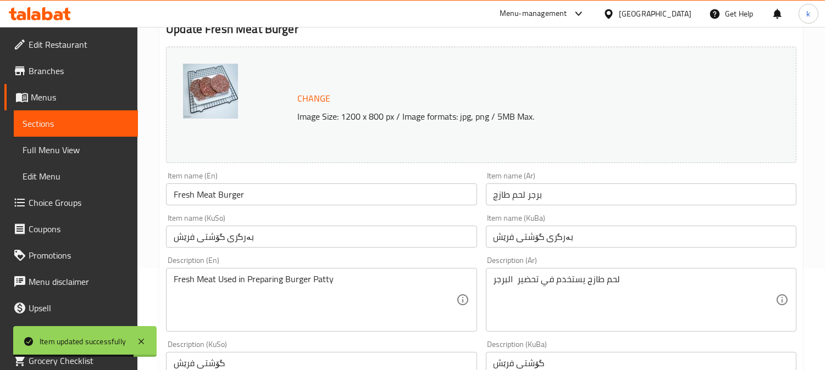
click at [547, 239] on input "بەرگری گۆشتی فرێش" at bounding box center [641, 237] width 310 height 22
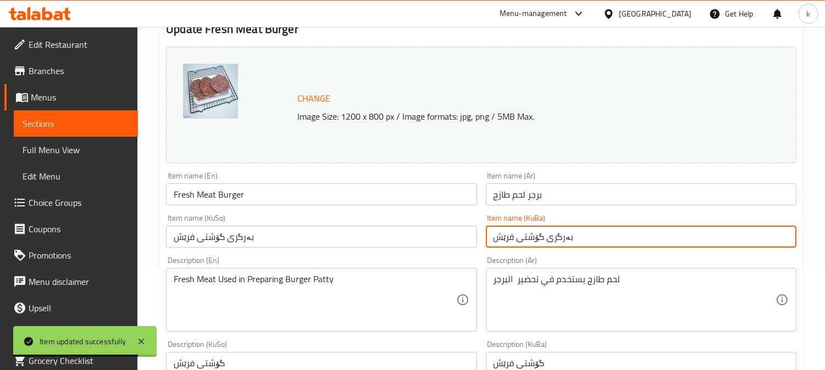
click at [547, 239] on input "بەرگری گۆشتی فرێش" at bounding box center [641, 237] width 310 height 22
paste input "text"
type input "بەرگری گۆشتی"
click at [237, 232] on input "بەرگری گۆشتی فرێش" at bounding box center [321, 237] width 310 height 22
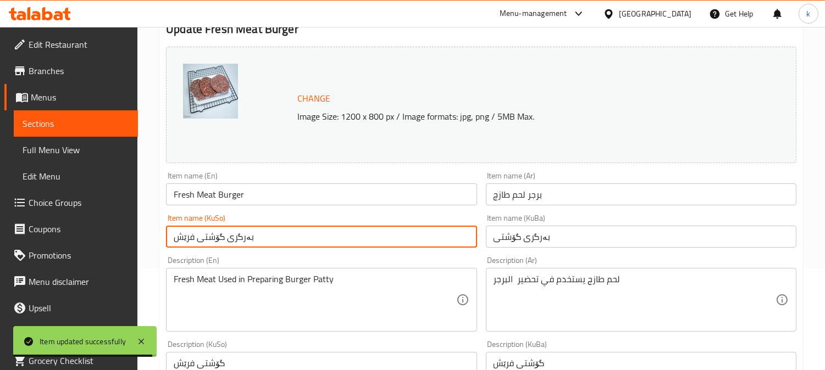
click at [237, 232] on input "بەرگری گۆشتی فرێش" at bounding box center [321, 237] width 310 height 22
paste input "text"
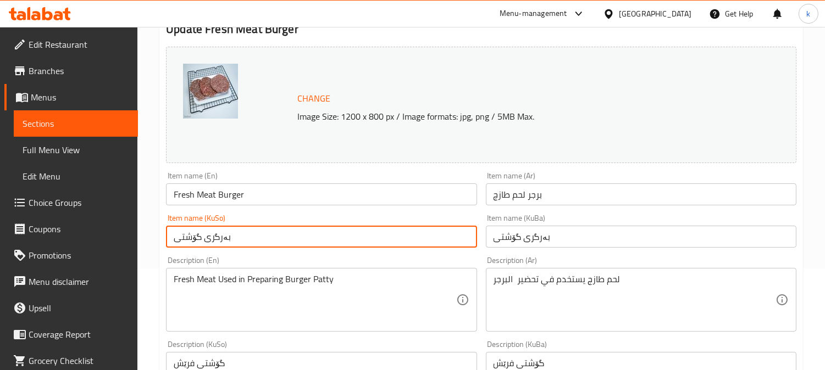
type input "بەرگری گۆشتی"
click at [516, 191] on input "برجر لحم طازج" at bounding box center [641, 194] width 310 height 22
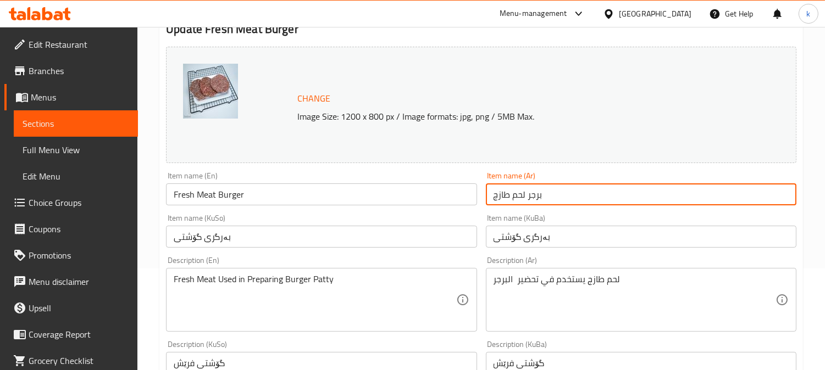
click at [516, 191] on input "برجر لحم طازج" at bounding box center [641, 194] width 310 height 22
paste input "text"
type input "برجر لحم"
click at [196, 188] on input "Fresh Meat Burger" at bounding box center [321, 194] width 310 height 22
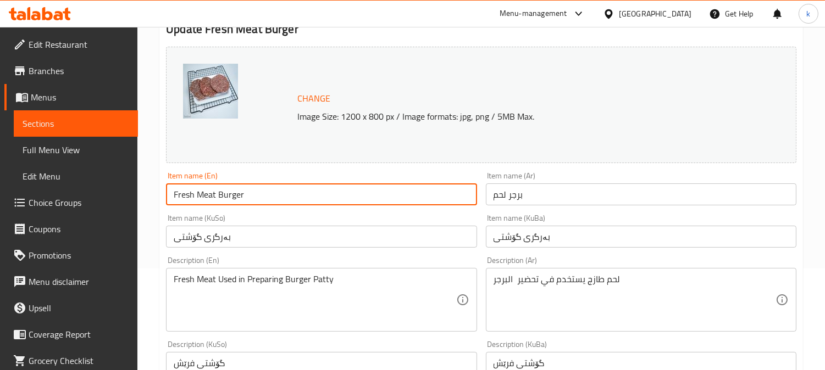
click at [196, 188] on input "Fresh Meat Burger" at bounding box center [321, 194] width 310 height 22
click at [188, 194] on input "Fresh Meat Burger" at bounding box center [321, 194] width 310 height 22
type input "Meat Burger"
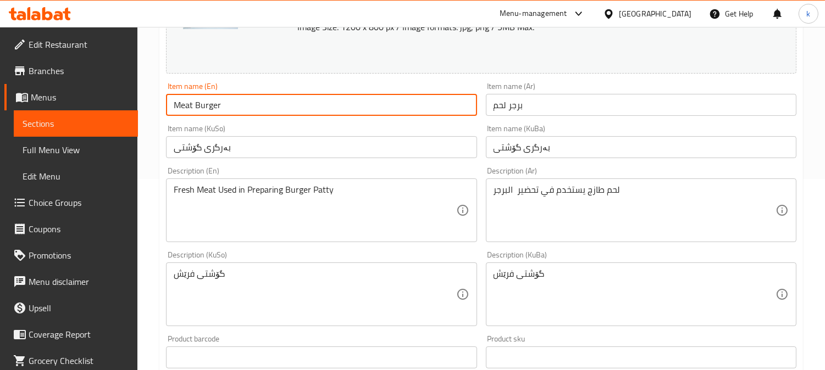
scroll to position [305, 0]
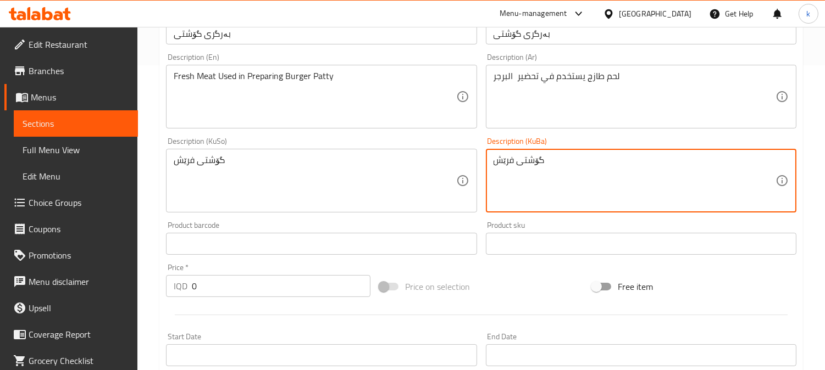
click at [570, 160] on textarea "گۆشتی فرێش" at bounding box center [634, 181] width 282 height 52
paste textarea "بە گۆشتی فرێشی گوێرەکە ئامادە کراوە"
type textarea "بە گۆشتی فرێشی گوێرەکە ئامادە کراوە"
click at [299, 160] on textarea "گۆشتی فرێش" at bounding box center [315, 181] width 282 height 52
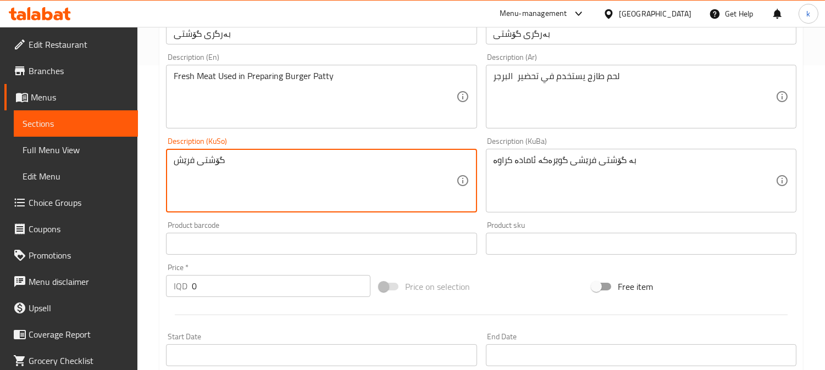
click at [299, 160] on textarea "گۆشتی فرێش" at bounding box center [315, 181] width 282 height 52
paste textarea "بە گۆشتی فرێشی گوێرەکە ئامادە کراوە"
type textarea "بە گۆشتی فرێشی گوێرەکە ئامادە کراوە"
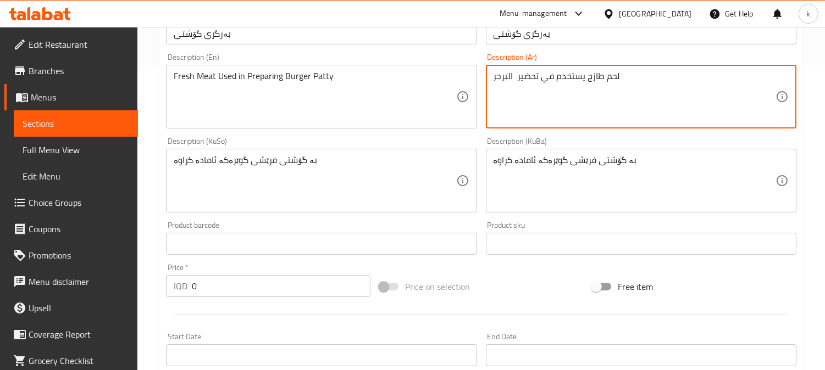
click at [557, 82] on textarea "لحم طازج يستخدم في تحضير البرجر" at bounding box center [634, 97] width 282 height 52
paste textarea "برجر لحم عجل وخروف طازج"
type textarea "برجر لحم عجل وخروف طازج"
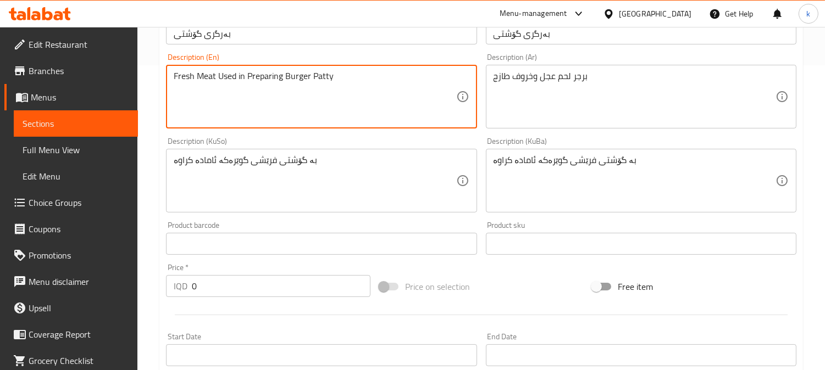
click at [241, 92] on textarea "Fresh Meat Used in Preparing Burger Patty" at bounding box center [315, 97] width 282 height 52
paste textarea "Made from Fresh Lamb and Veal Meat"
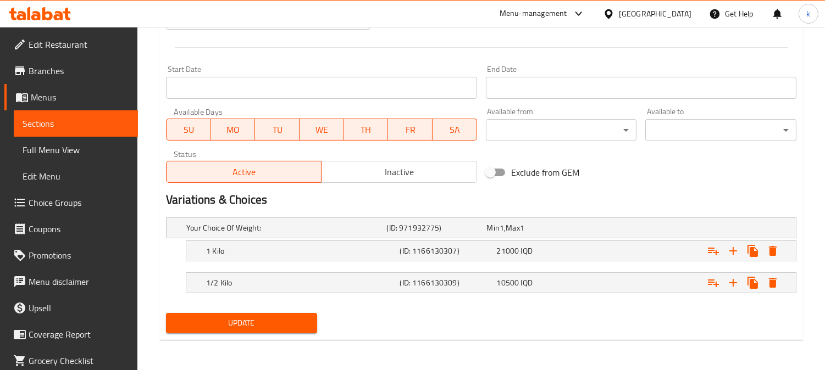
type textarea "Made from Fresh Lamb and Veal Meat"
click at [251, 316] on span "Update" at bounding box center [242, 323] width 134 height 14
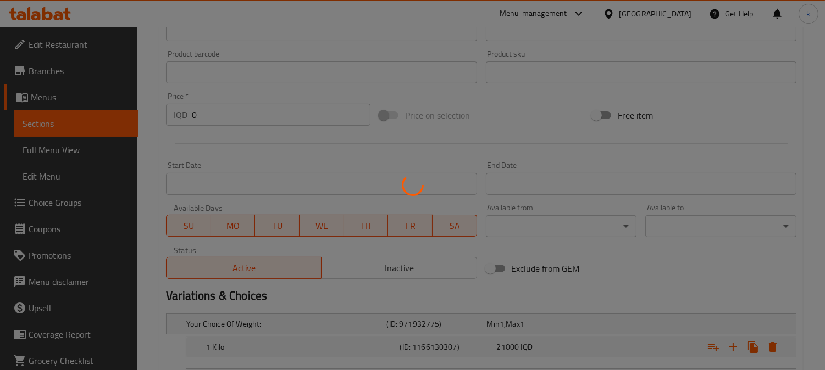
scroll to position [0, 0]
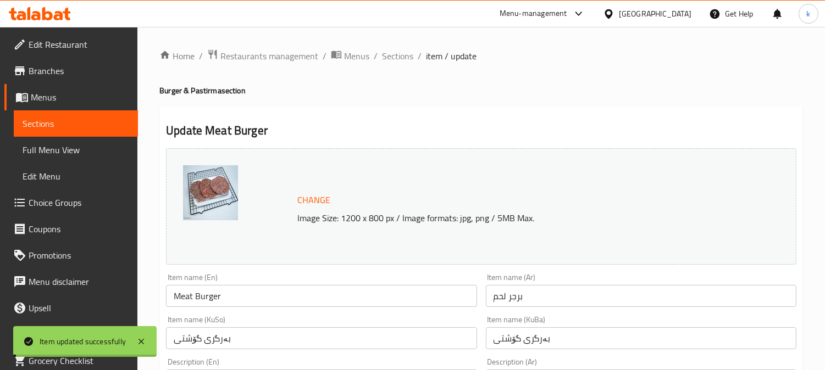
click at [400, 54] on span "Sections" at bounding box center [397, 55] width 31 height 13
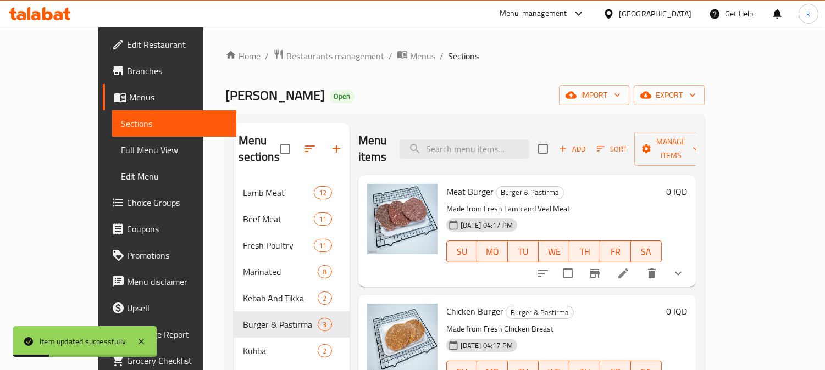
click at [493, 152] on div "Menu items Add Sort Manage items" at bounding box center [526, 149] width 337 height 52
click at [491, 146] on input "search" at bounding box center [464, 149] width 130 height 19
paste input "Lamb Tikka Sirloin - 1 Kg"
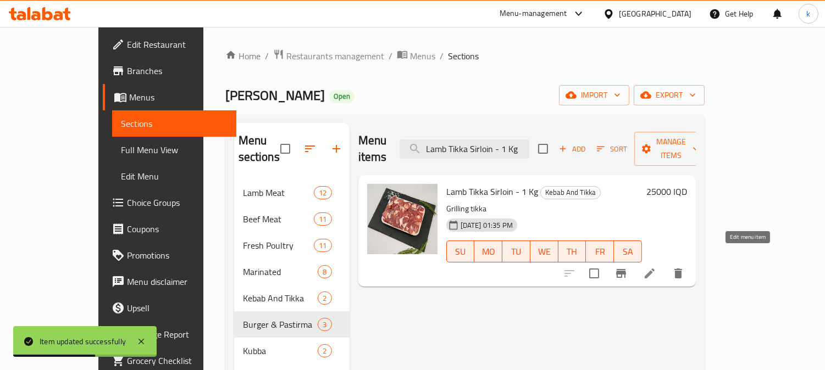
type input "Lamb Tikka Sirloin - 1 Kg"
click at [654, 269] on icon at bounding box center [649, 274] width 10 height 10
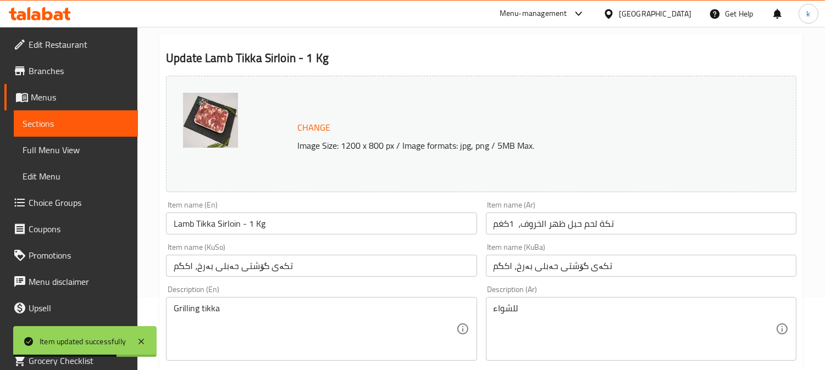
scroll to position [102, 0]
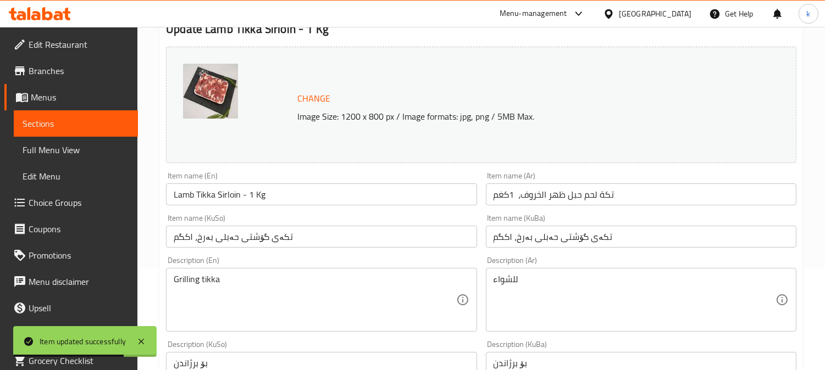
click at [569, 235] on input "تکەی گۆشتی حەبلی بەرخ، ۱کگم" at bounding box center [641, 237] width 310 height 22
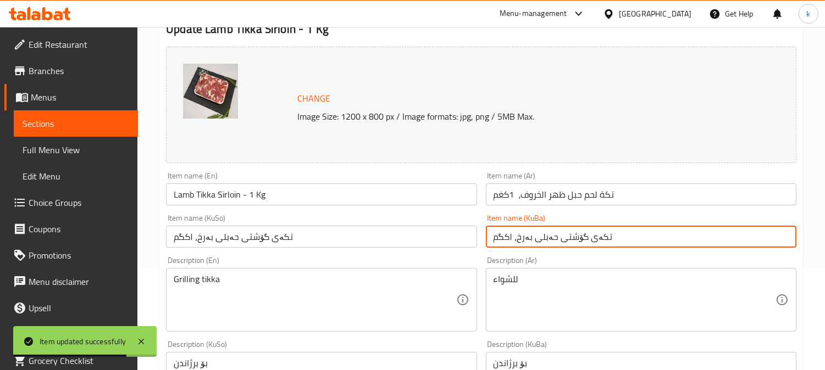
click at [569, 235] on input "تکەی گۆشتی حەبلی بەرخ، ۱کگم" at bounding box center [641, 237] width 310 height 22
paste input "حەبلی بەرخ"
type input "تکەی حەبلی بەرخ"
click at [259, 239] on input "تکەی گۆشتی حەبلی بەرخ، ۱کگم" at bounding box center [321, 237] width 310 height 22
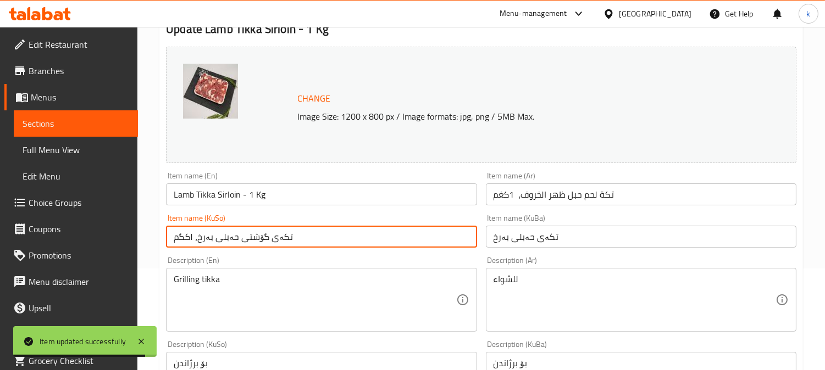
click at [259, 239] on input "تکەی گۆشتی حەبلی بەرخ، ۱کگم" at bounding box center [321, 237] width 310 height 22
paste input "حەبلی بەرخ"
type input "تکەی حەبلی بەرخ"
click at [572, 198] on input "تكة لحم حبل ظهر الخروف، 1كغم" at bounding box center [641, 194] width 310 height 22
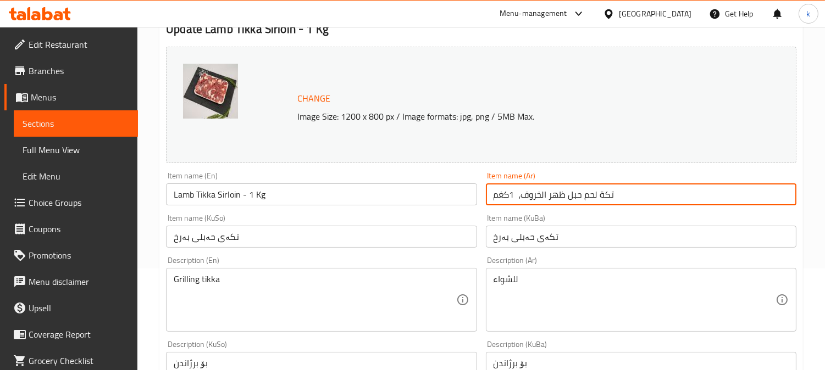
click at [572, 198] on input "تكة لحم حبل ظهر الخروف، 1كغم" at bounding box center [641, 194] width 310 height 22
paste input "من حبل ظهر الخروف"
type input "تكة لحم من حبل ظهر الخروف"
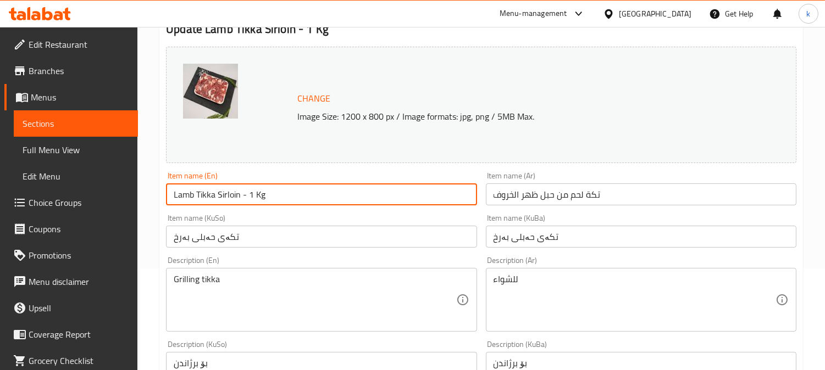
click at [216, 194] on input "Lamb Tikka Sirloin - 1 Kg" at bounding box center [321, 194] width 310 height 22
paste input "Back Rope Tikka"
type input "Lamb Back Rope Tikka"
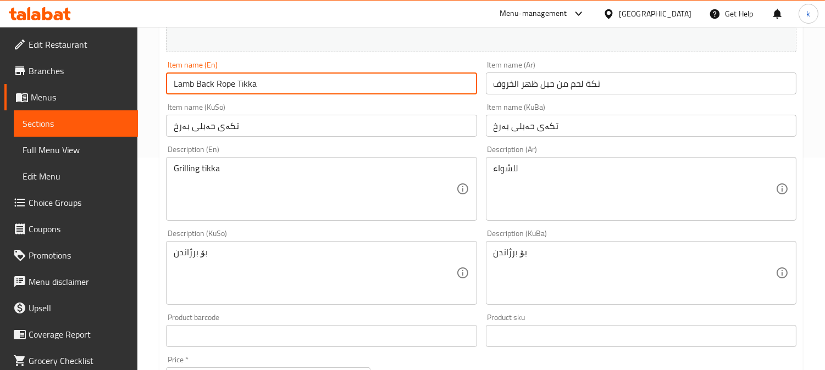
scroll to position [305, 0]
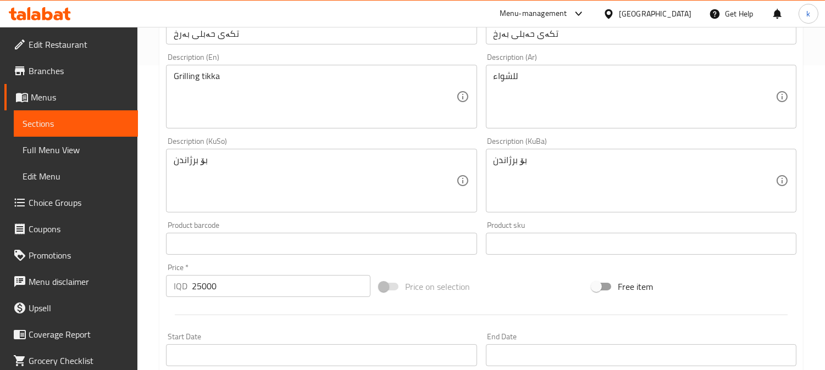
click at [558, 165] on textarea "بۆ برژاندن" at bounding box center [634, 181] width 282 height 52
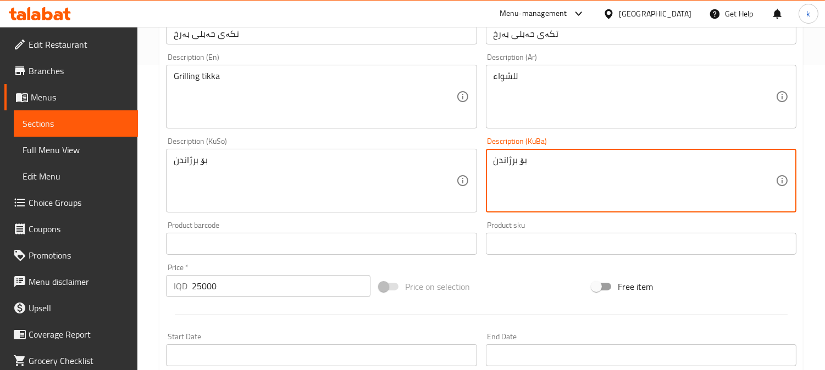
click at [558, 165] on textarea "بۆ برژاندن" at bounding box center [634, 181] width 282 height 52
paste textarea "فرێش و بەتام، گونجاوە بۆ برژاندنی تکە"
type textarea "فرێش و بەتام، گونجاوە بۆ برژاندنی تکە"
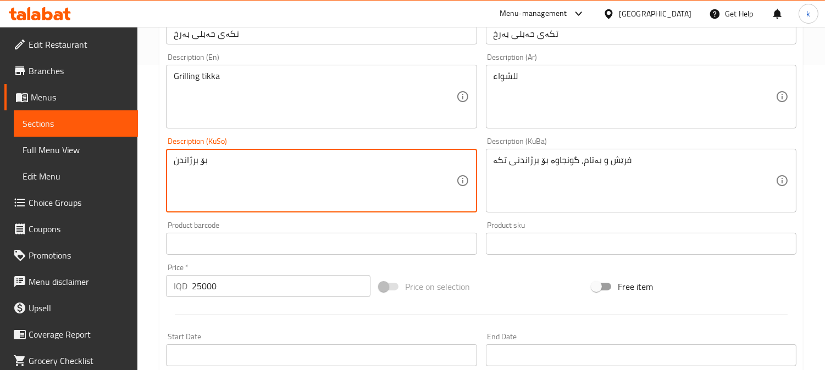
click at [342, 165] on textarea "بۆ برژاندن" at bounding box center [315, 181] width 282 height 52
paste textarea "فرێش و بەتام، گونجاوە بۆ برژاندنی تکە"
type textarea "فرێش و بەتام، گونجاوە بۆ برژاندنی تکە"
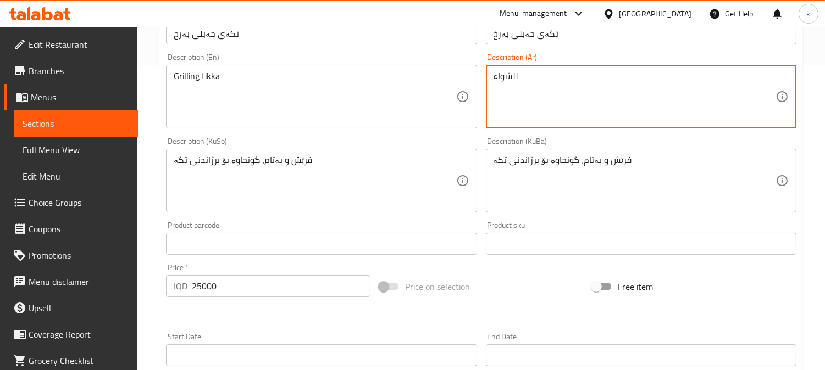
click at [573, 90] on textarea "للشواء" at bounding box center [634, 97] width 282 height 52
paste textarea "طازج ومثالي لشوي التكة"
type textarea "طازج ومثالي لشوي التكة"
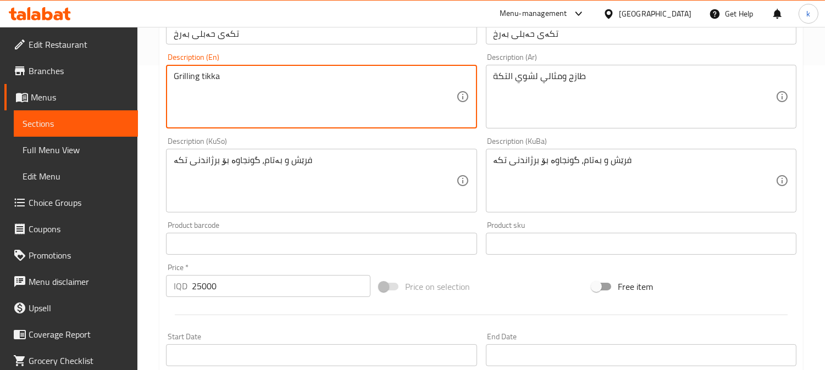
click at [294, 85] on textarea "Grilling tikka" at bounding box center [315, 97] width 282 height 52
paste textarea "Fresh and Tasty, Ideal for Grilling Tikka"
type textarea "Fresh and Tasty, Ideal for Grilling Tikka"
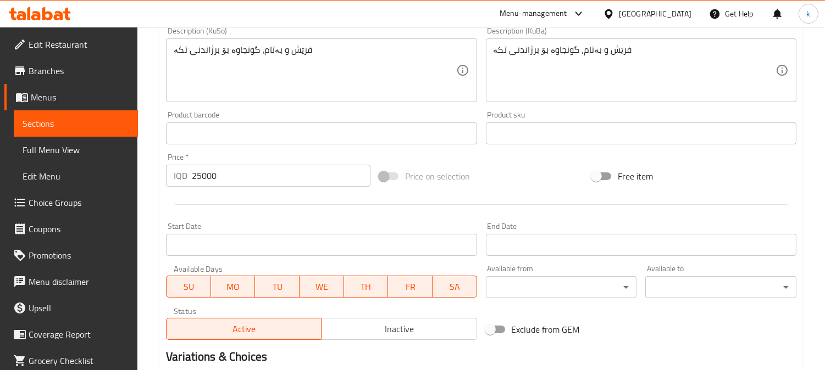
scroll to position [508, 0]
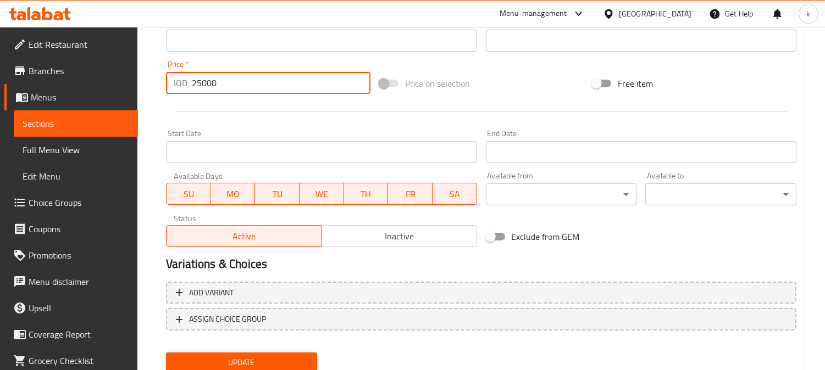
click at [201, 81] on input "25000" at bounding box center [281, 83] width 179 height 22
type input "0"
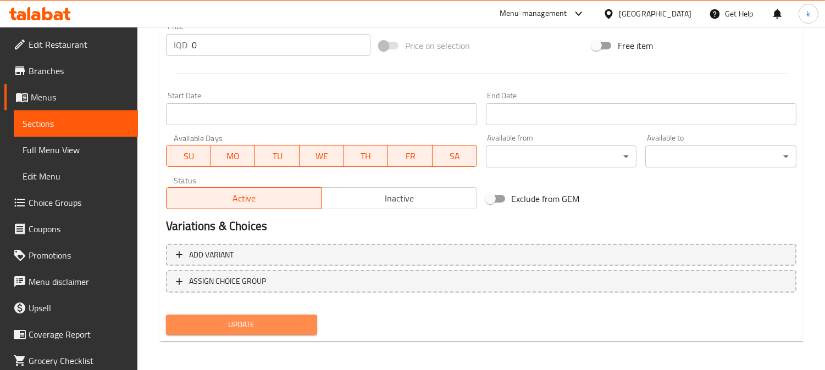
click at [241, 321] on span "Update" at bounding box center [242, 325] width 134 height 14
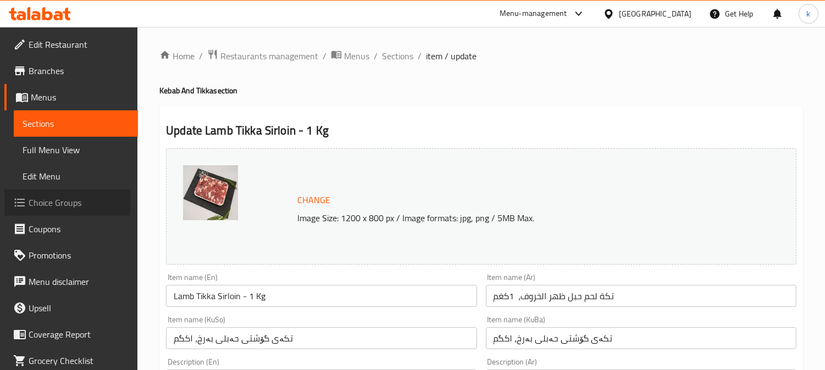
click at [58, 202] on span "Choice Groups" at bounding box center [79, 202] width 101 height 13
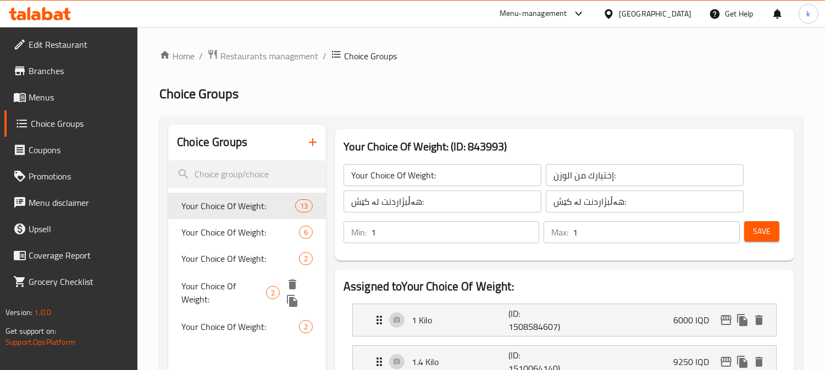
click at [255, 289] on span "Your Choice Of Weight:" at bounding box center [223, 293] width 85 height 26
type input "Your Choice Of Weight:"
type input "إختيارك من الوزن:"
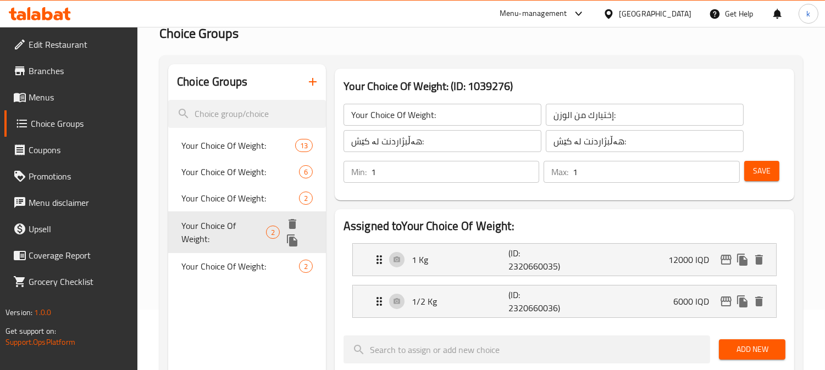
scroll to position [102, 0]
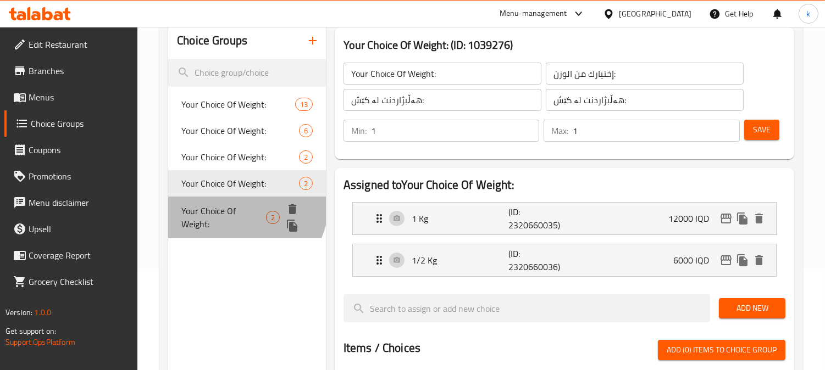
click at [233, 200] on div "Your Choice Of Weight: 2" at bounding box center [247, 218] width 158 height 42
type input "Your Choice Of Weight:"
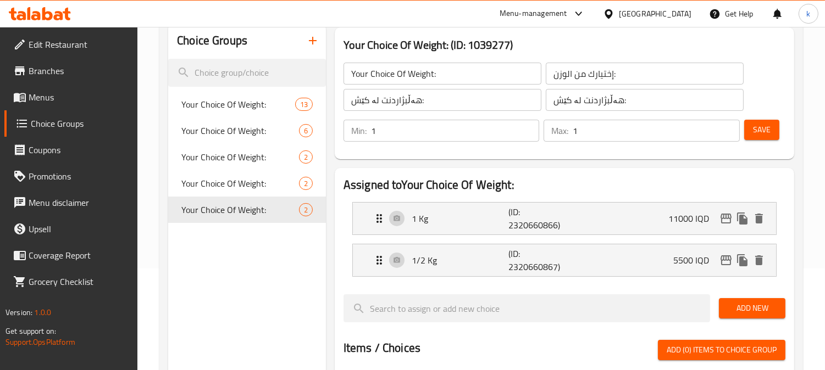
click at [397, 74] on input "Your Choice Of Weight:" at bounding box center [442, 74] width 198 height 22
click at [584, 78] on input "إختيارك من الوزن:" at bounding box center [645, 74] width 198 height 22
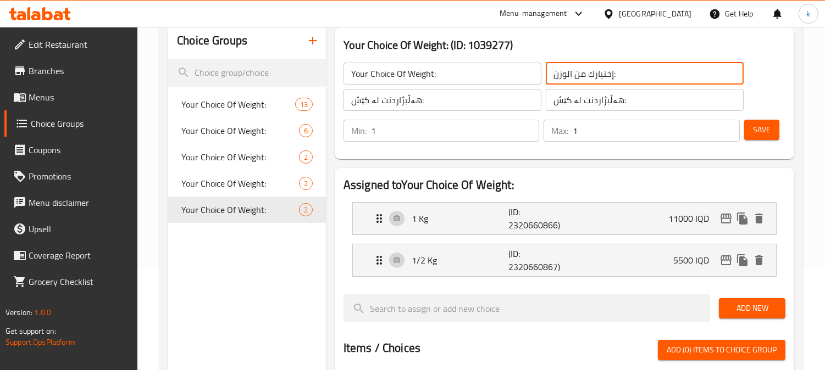
click at [584, 78] on input "إختيارك من الوزن:" at bounding box center [645, 74] width 198 height 22
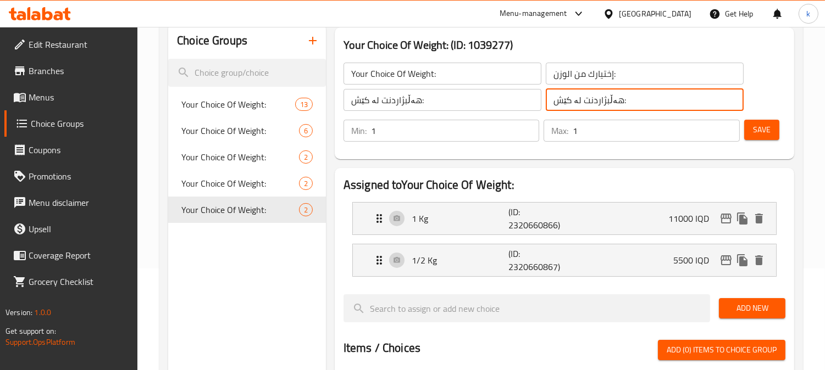
click at [580, 102] on input "هەڵبژاردنت لە کێش:" at bounding box center [645, 100] width 198 height 22
click at [318, 36] on icon "button" at bounding box center [312, 40] width 13 height 13
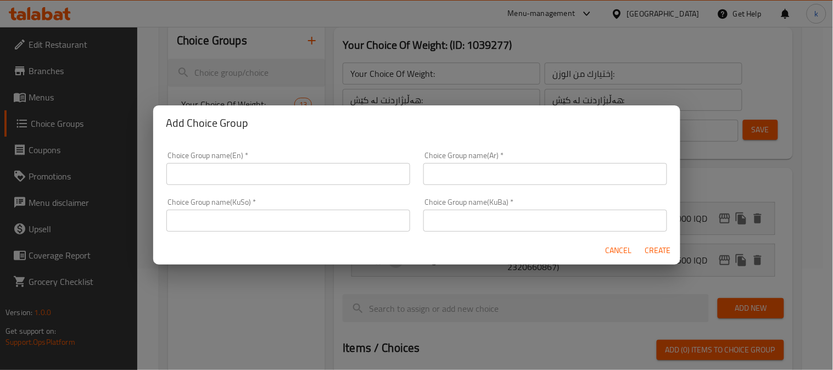
click at [479, 219] on input "text" at bounding box center [546, 221] width 244 height 22
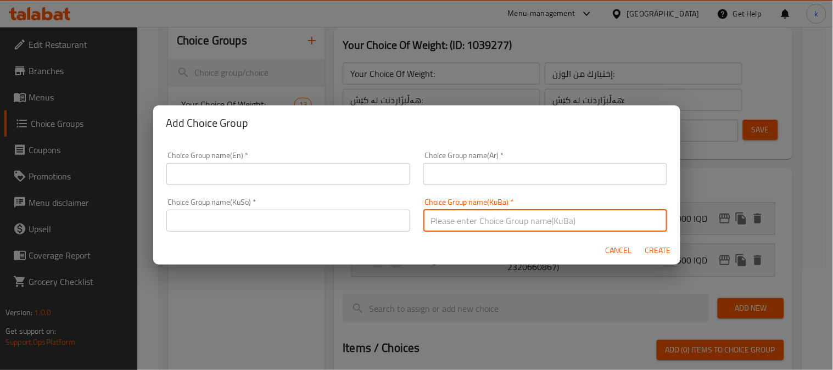
paste input "هەڵبژاردنت لە کێش:"
type input "هەڵبژاردنت لە کێش:"
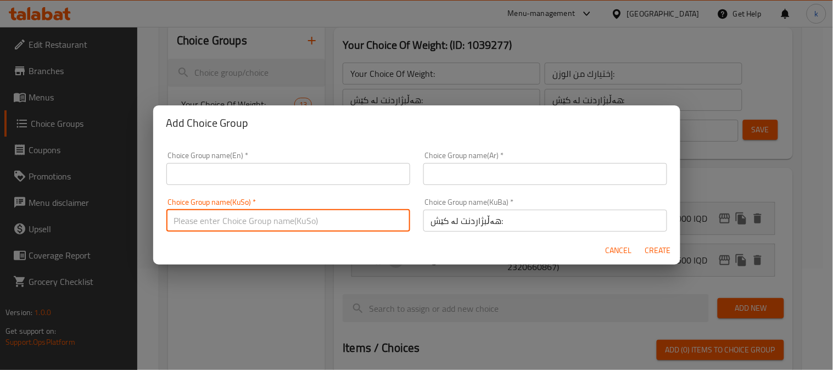
click at [344, 219] on input "text" at bounding box center [288, 221] width 244 height 22
paste input "هەڵبژاردنت لە کێش:"
type input "هەڵبژاردنت لە کێش:"
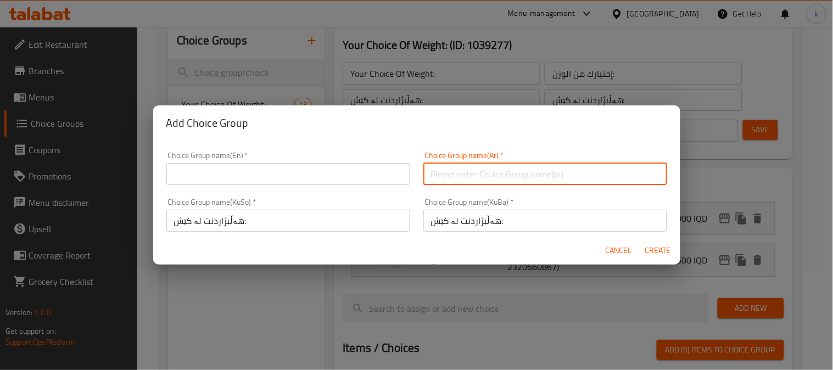
click at [465, 166] on input "text" at bounding box center [546, 174] width 244 height 22
paste input "إختيارك من الوزن:"
type input "إختيارك من الوزن:"
click at [230, 173] on input "text" at bounding box center [288, 174] width 244 height 22
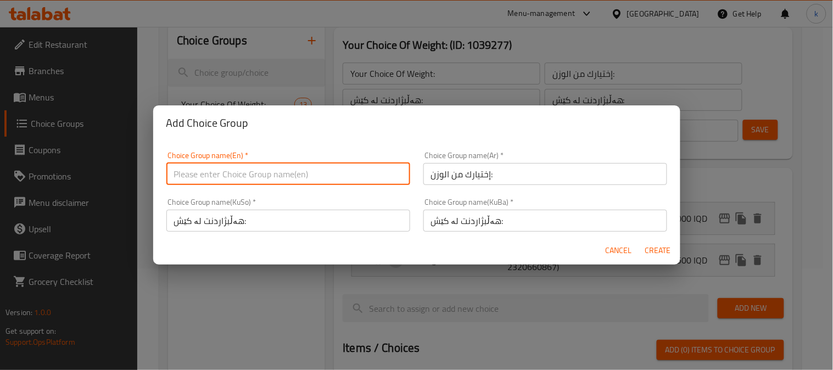
paste input "Your Choice Of Weight:"
type input "Your Choice Of Weight55"
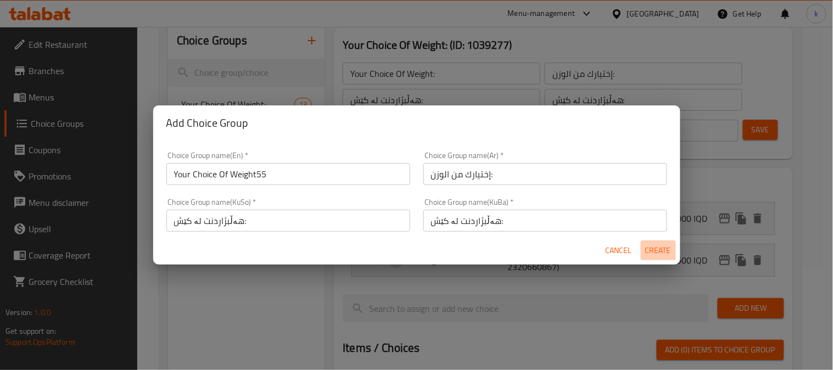
click at [650, 249] on span "Create" at bounding box center [659, 251] width 26 height 14
type input "Your Choice Of Weight55"
type input "0"
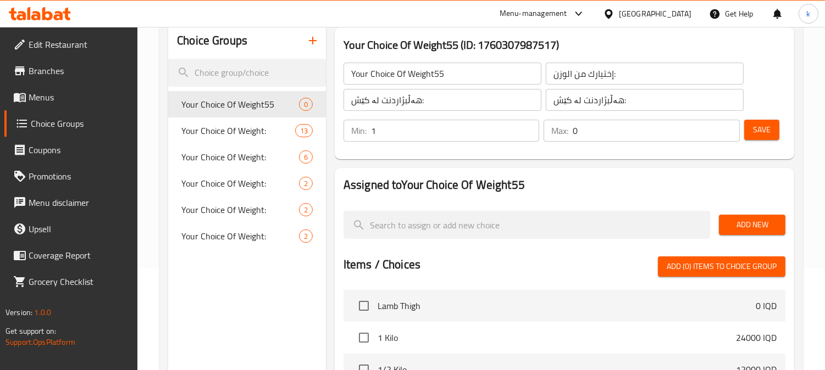
type input "1"
click at [528, 125] on input "1" at bounding box center [455, 131] width 169 height 22
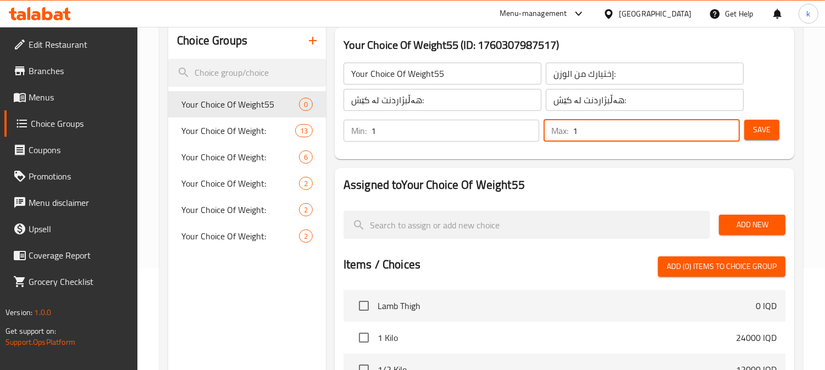
type input "1"
click at [725, 124] on input "1" at bounding box center [655, 131] width 167 height 22
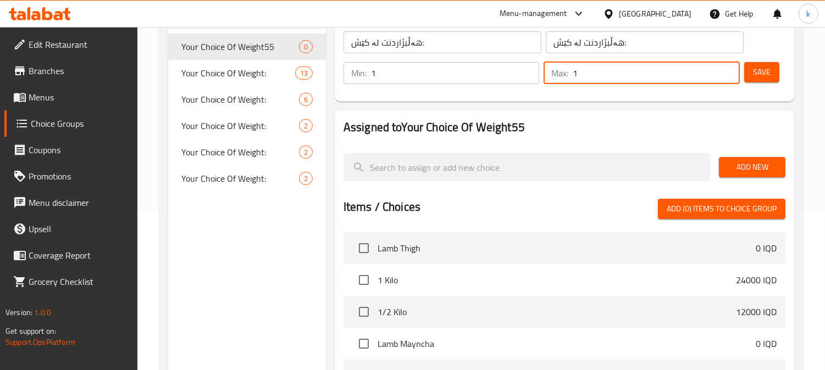
scroll to position [203, 0]
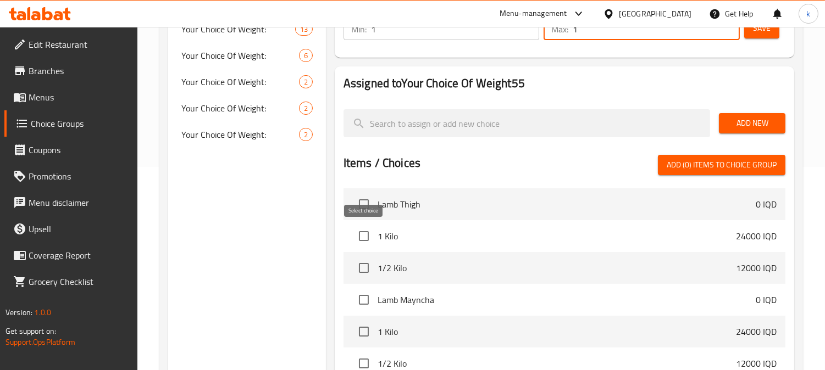
click at [365, 240] on input "checkbox" at bounding box center [363, 236] width 23 height 23
checkbox input "true"
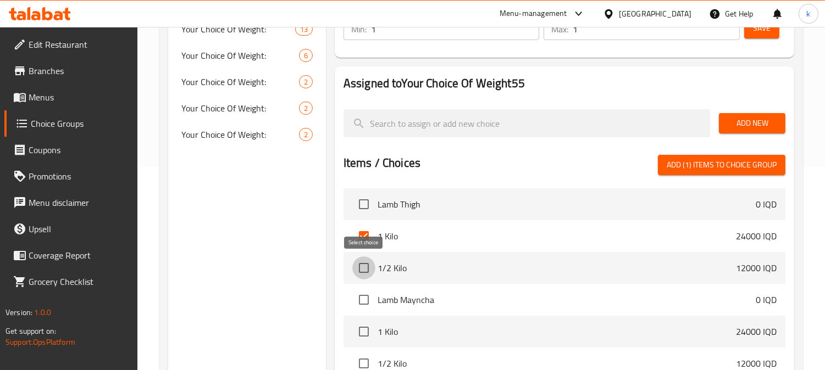
click at [360, 264] on input "checkbox" at bounding box center [363, 268] width 23 height 23
checkbox input "true"
click at [709, 162] on span "Add (2) items to choice group" at bounding box center [721, 165] width 110 height 14
checkbox input "false"
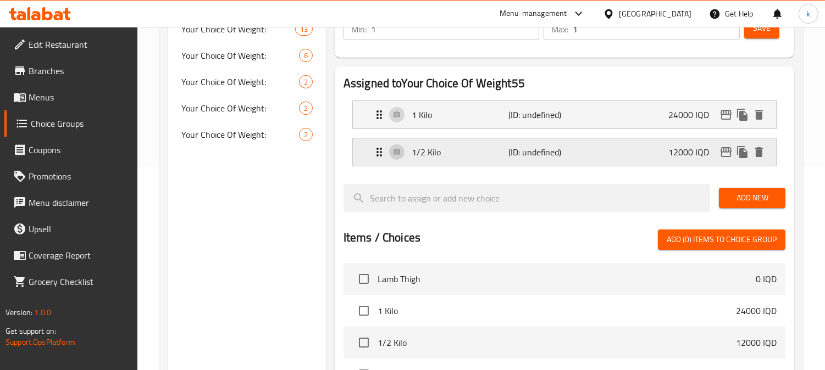
click at [433, 150] on p "1/2 Kilo" at bounding box center [459, 152] width 97 height 13
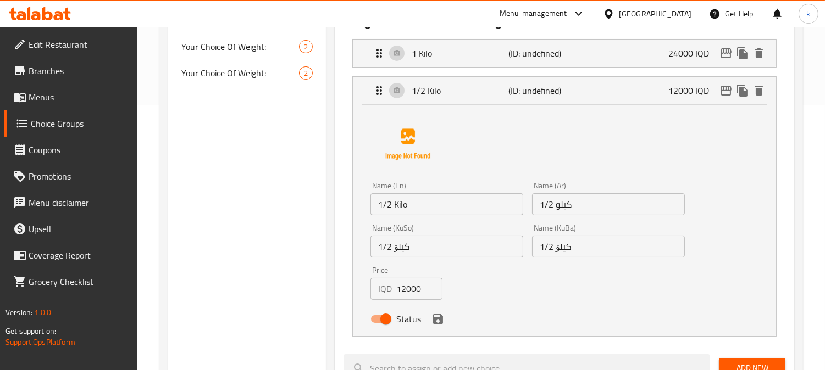
scroll to position [305, 0]
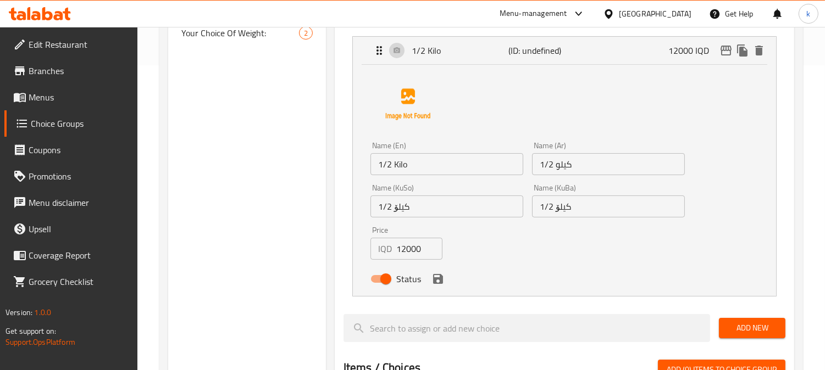
click at [409, 249] on input "12000" at bounding box center [419, 249] width 46 height 22
paste input "5"
click at [437, 273] on icon "save" at bounding box center [437, 278] width 13 height 13
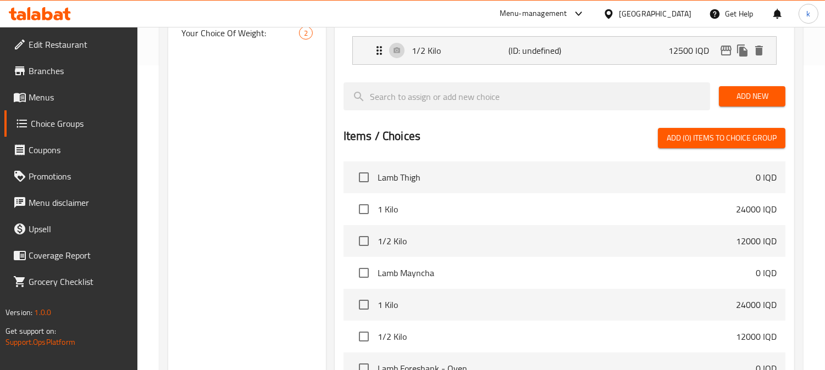
type input "12500"
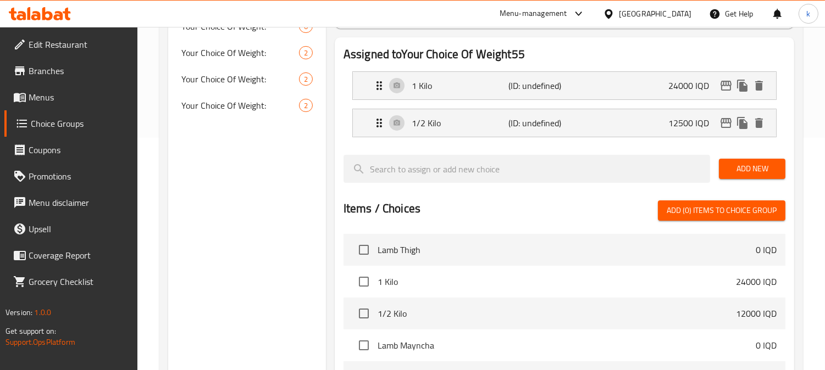
scroll to position [203, 0]
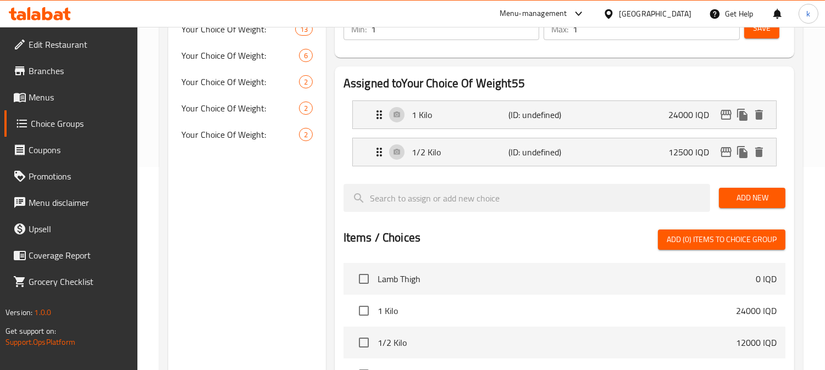
click at [757, 31] on span "Save" at bounding box center [762, 28] width 18 height 14
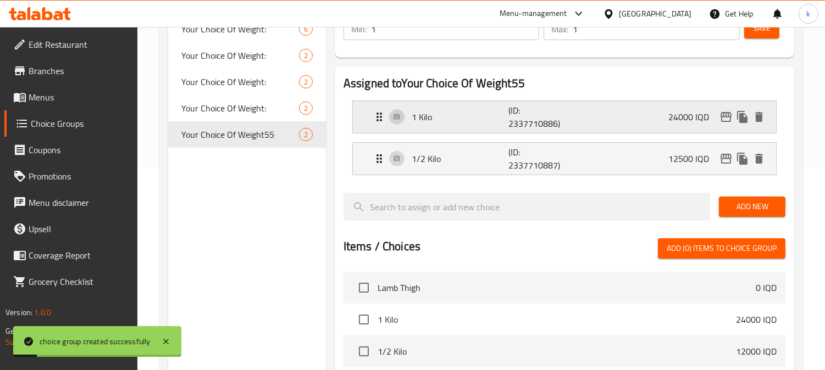
click at [496, 114] on p "1 Kilo" at bounding box center [459, 116] width 97 height 13
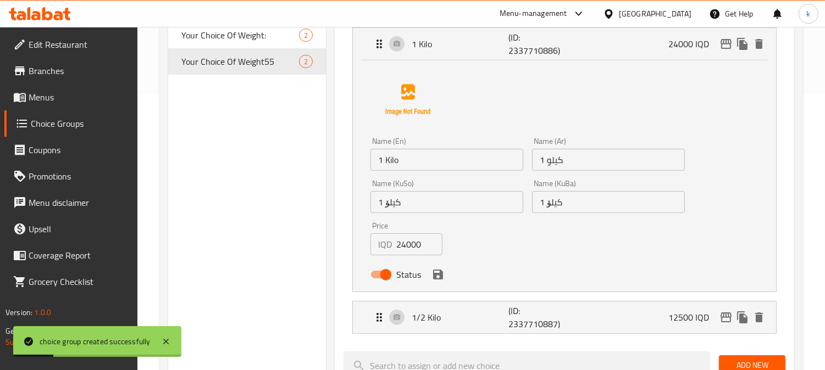
scroll to position [305, 0]
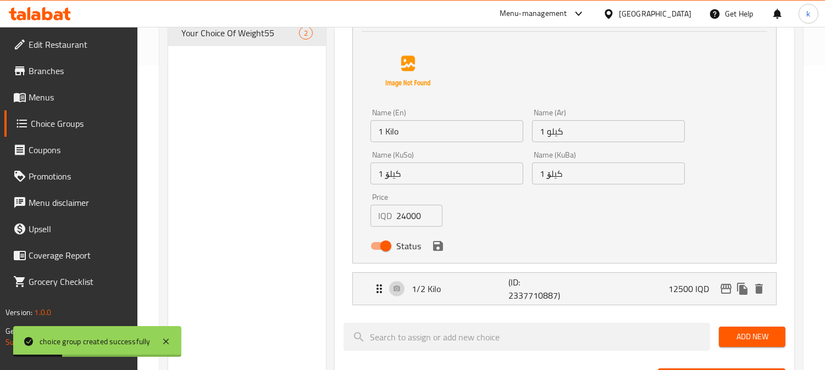
click at [410, 213] on input "24000" at bounding box center [419, 216] width 46 height 22
paste input "5"
click at [440, 249] on icon "save" at bounding box center [438, 246] width 10 height 10
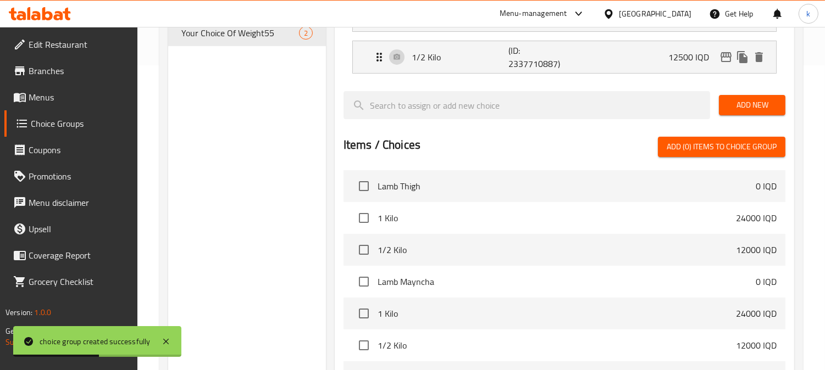
type input "25000"
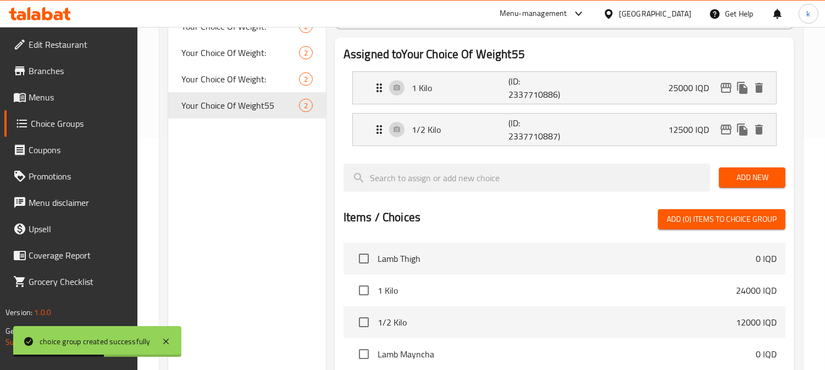
scroll to position [203, 0]
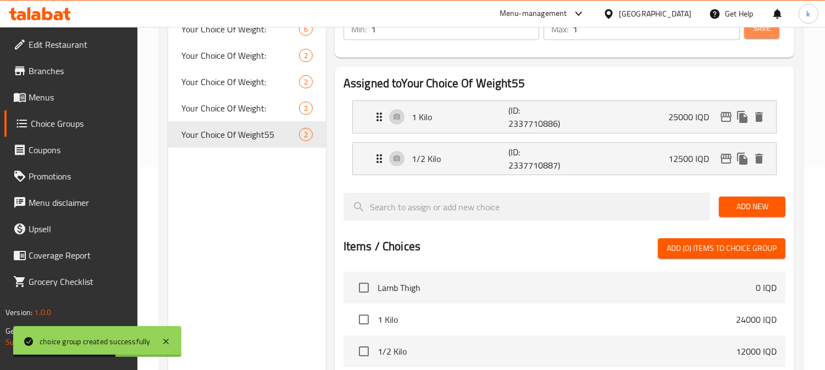
click at [753, 31] on span "Save" at bounding box center [762, 28] width 18 height 14
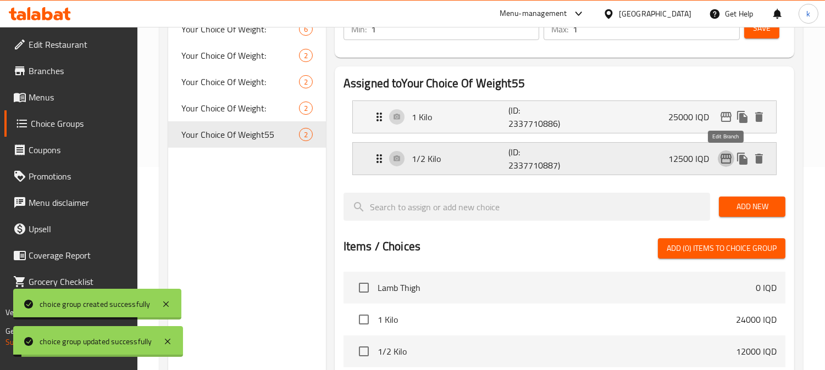
click at [727, 153] on icon "edit" at bounding box center [725, 158] width 13 height 13
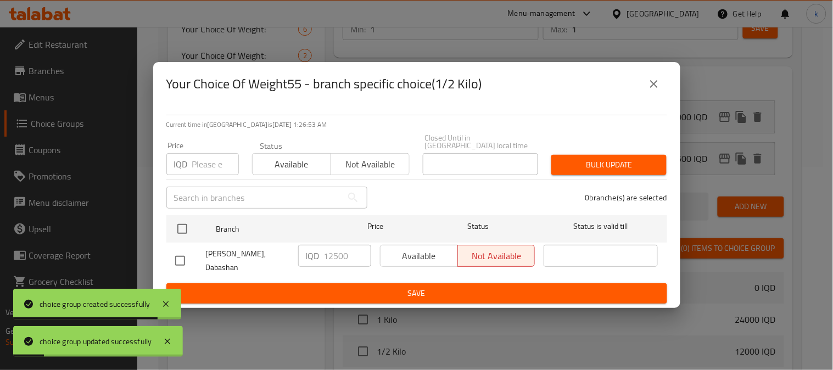
click at [410, 250] on div "Available Not available" at bounding box center [457, 256] width 155 height 22
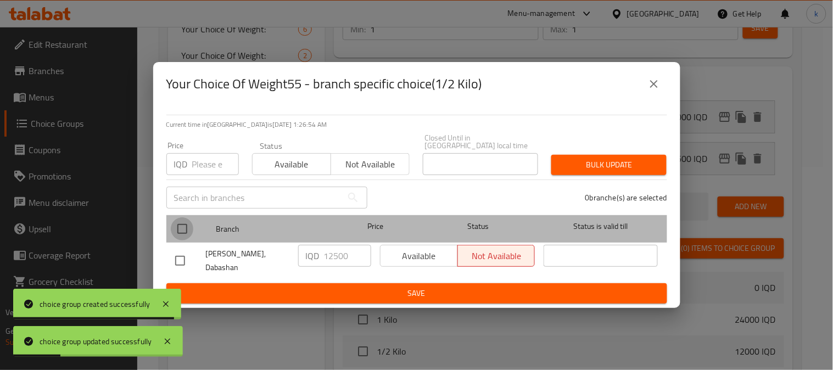
drag, startPoint x: 185, startPoint y: 222, endPoint x: 355, endPoint y: 237, distance: 171.6
click at [185, 223] on input "checkbox" at bounding box center [182, 229] width 23 height 23
checkbox input "true"
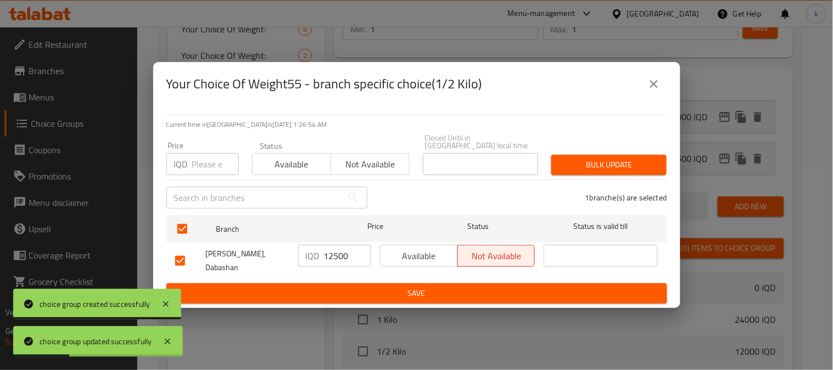
click at [414, 253] on span "Available" at bounding box center [419, 256] width 69 height 16
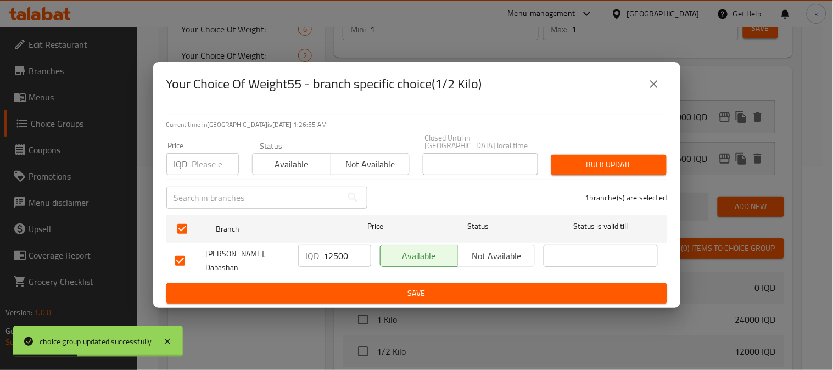
click at [431, 287] on span "Save" at bounding box center [416, 294] width 483 height 14
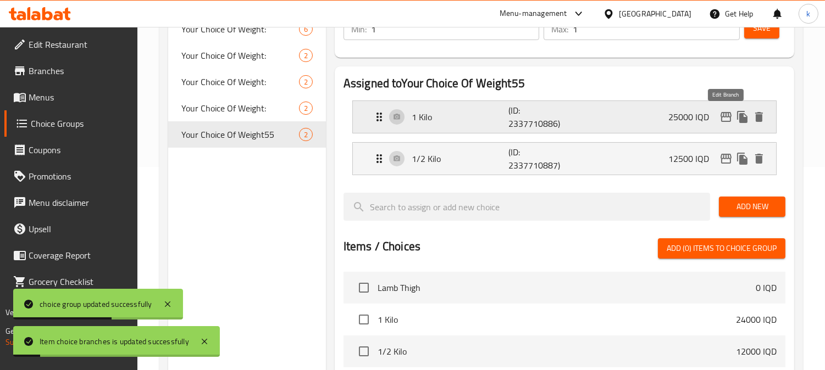
click at [721, 115] on icon "edit" at bounding box center [725, 117] width 11 height 10
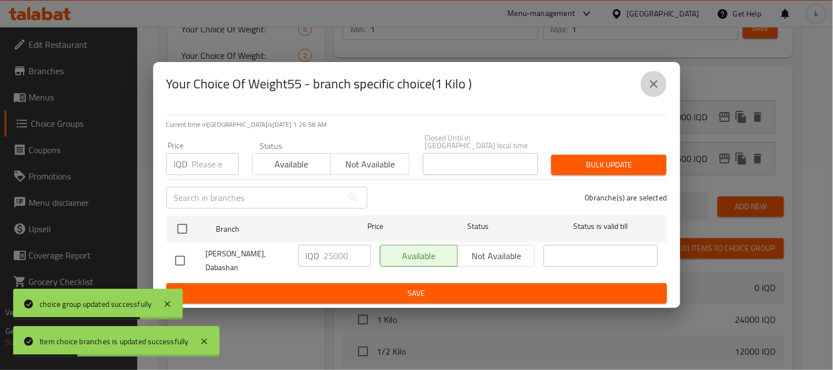
click at [654, 90] on icon "close" at bounding box center [654, 83] width 13 height 13
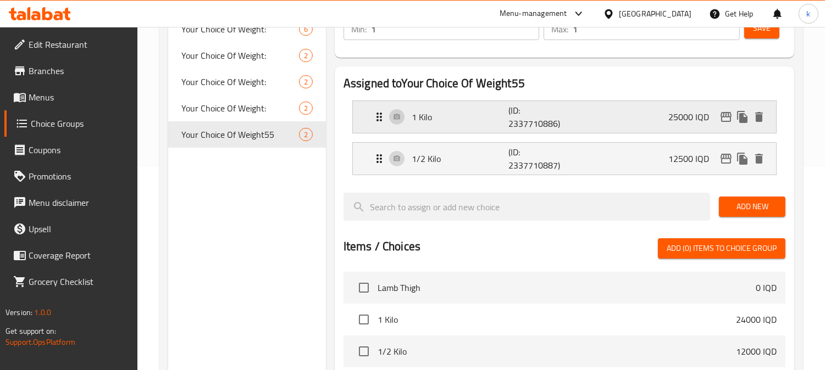
scroll to position [0, 0]
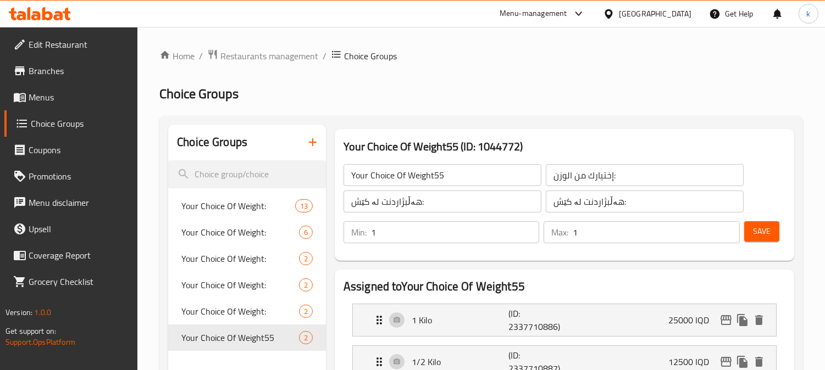
click at [465, 177] on input "Your Choice Of Weight55" at bounding box center [442, 175] width 198 height 22
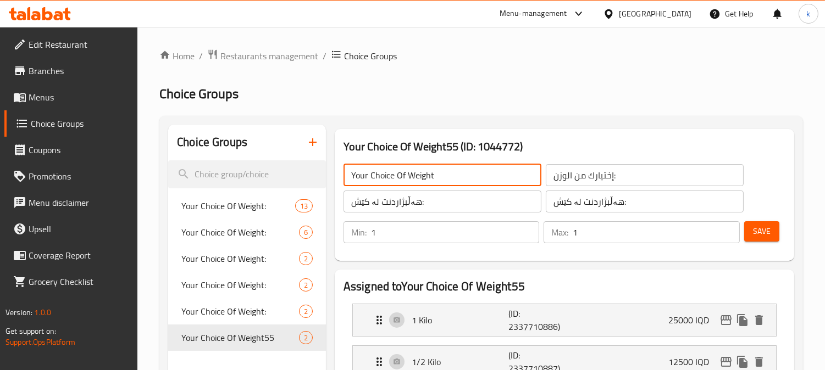
click at [756, 229] on span "Save" at bounding box center [762, 232] width 18 height 14
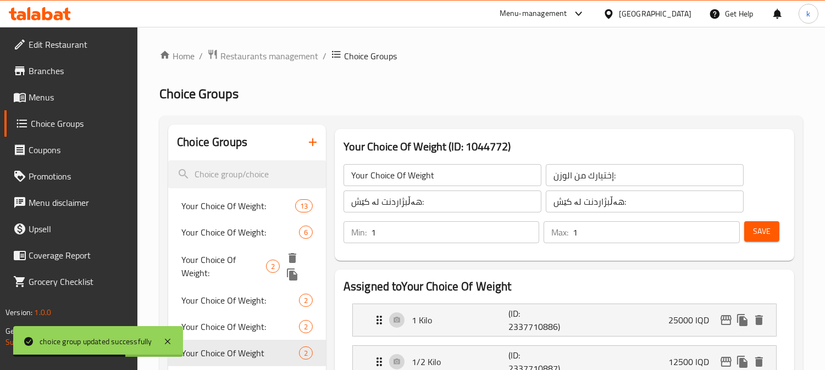
click at [227, 257] on span "Your Choice Of Weight:" at bounding box center [223, 266] width 85 height 26
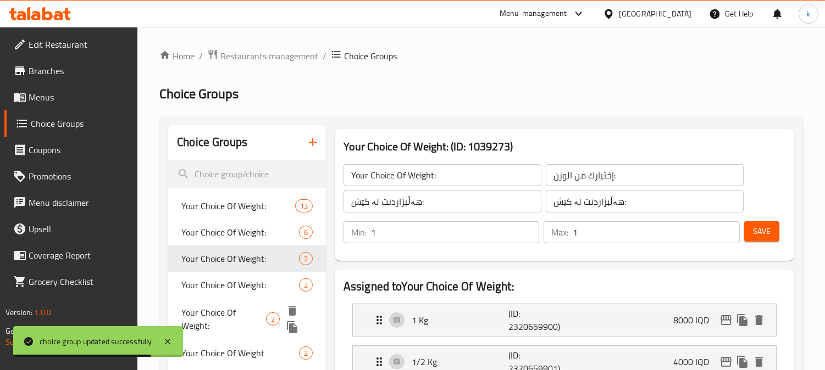
scroll to position [102, 0]
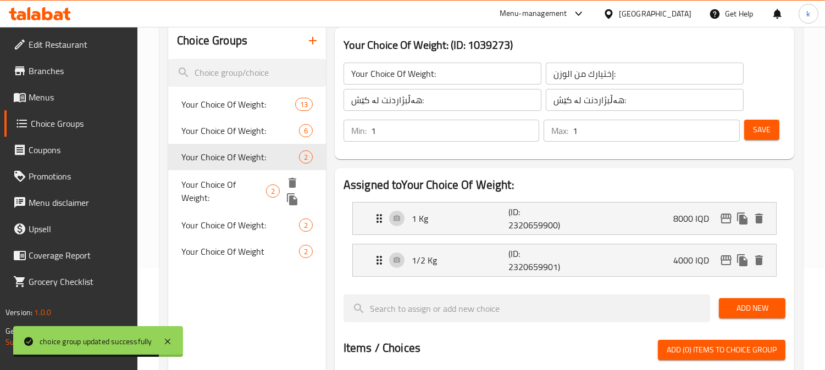
click at [233, 169] on div "Your Choice Of Weight: 2" at bounding box center [247, 157] width 158 height 26
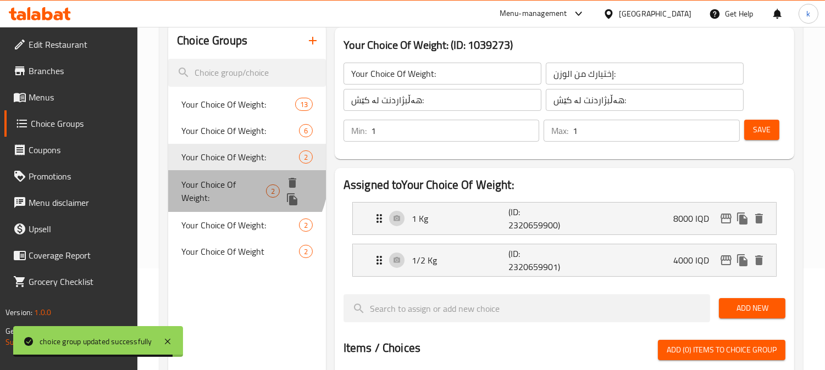
click at [239, 179] on span "Your Choice Of Weight:" at bounding box center [223, 191] width 85 height 26
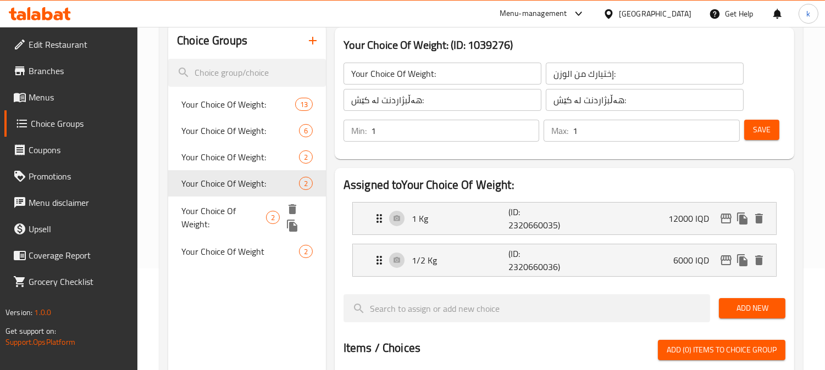
click at [246, 206] on span "Your Choice Of Weight:" at bounding box center [223, 217] width 85 height 26
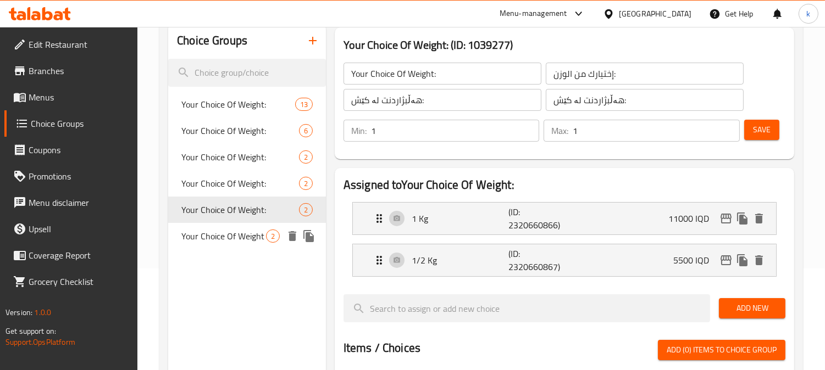
click at [246, 233] on span "Your Choice Of Weight" at bounding box center [223, 236] width 85 height 13
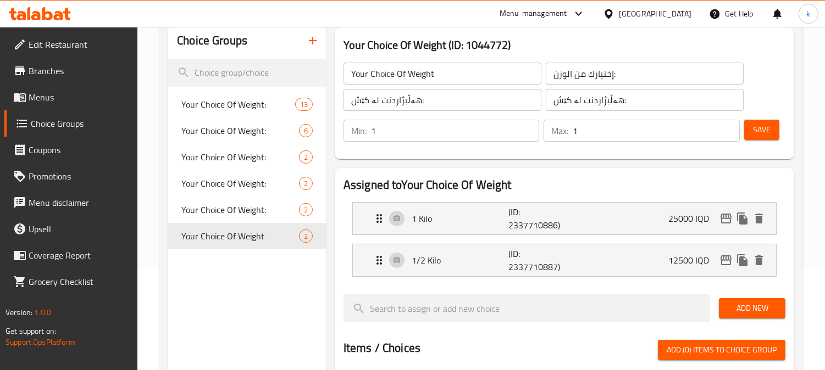
click at [401, 76] on input "Your Choice Of Weight" at bounding box center [442, 74] width 198 height 22
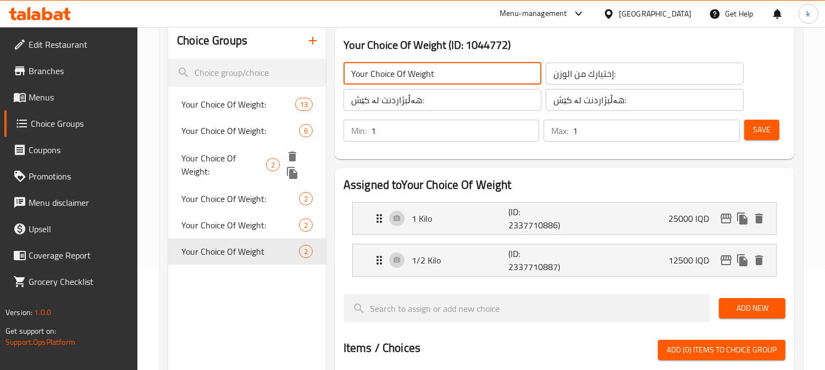
click at [219, 152] on span "Your Choice Of Weight:" at bounding box center [223, 165] width 85 height 26
type input "Your Choice Of Weight:"
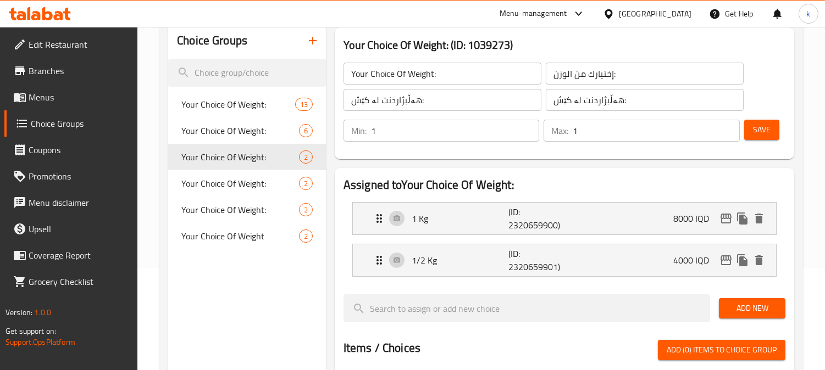
click at [405, 69] on input "Your Choice Of Weight:" at bounding box center [442, 74] width 198 height 22
click at [575, 70] on input "إختيارك من الوزن:" at bounding box center [645, 74] width 198 height 22
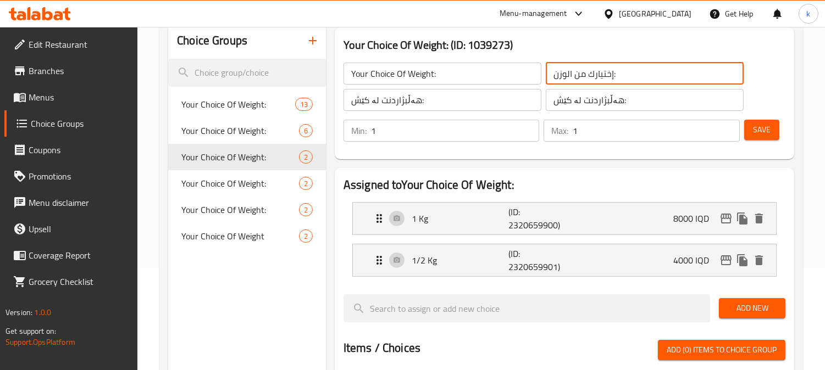
click at [575, 70] on input "إختيارك من الوزن:" at bounding box center [645, 74] width 198 height 22
click at [366, 104] on input "هەڵبژاردنت لە کێش:" at bounding box center [442, 100] width 198 height 22
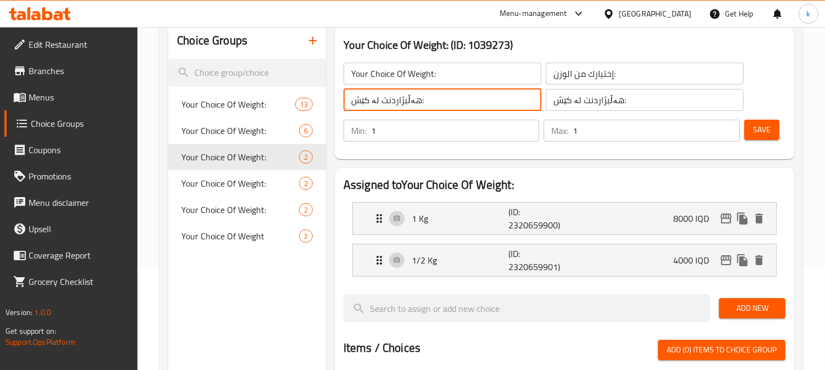
click at [366, 104] on input "هەڵبژاردنت لە کێش:" at bounding box center [442, 100] width 198 height 22
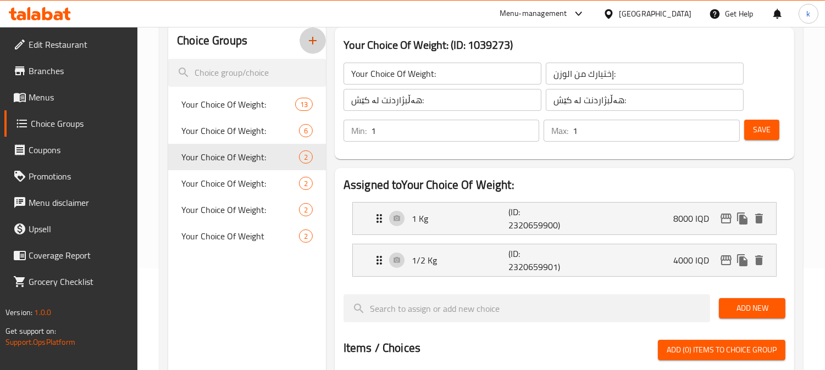
click at [308, 41] on icon "button" at bounding box center [312, 40] width 13 height 13
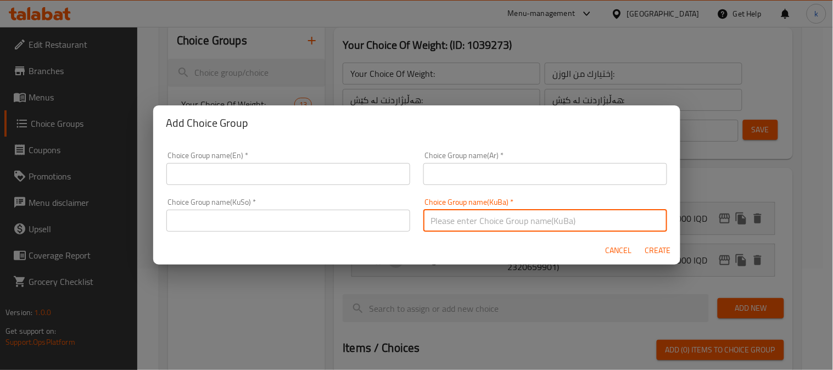
drag, startPoint x: 556, startPoint y: 210, endPoint x: 512, endPoint y: 218, distance: 44.6
click at [556, 210] on input "text" at bounding box center [546, 221] width 244 height 22
paste input "هەڵبژاردنت لە کێش:"
type input "هەڵبژاردنت لە کێش:"
click at [347, 220] on input "text" at bounding box center [288, 221] width 244 height 22
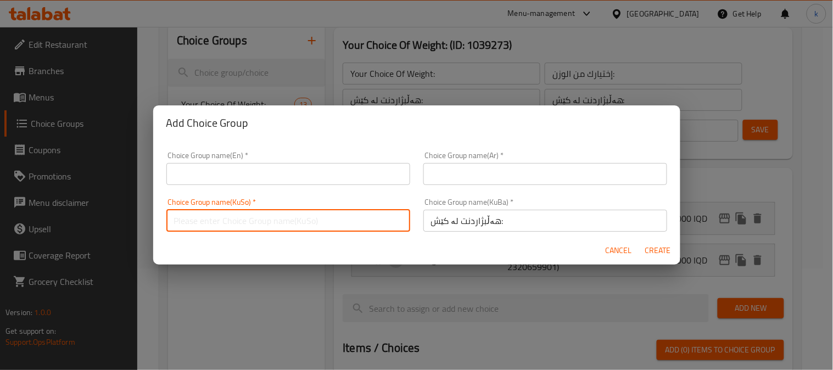
type input "هەڵبژاردنت لە کێش:"
click at [536, 174] on input "text" at bounding box center [546, 174] width 244 height 22
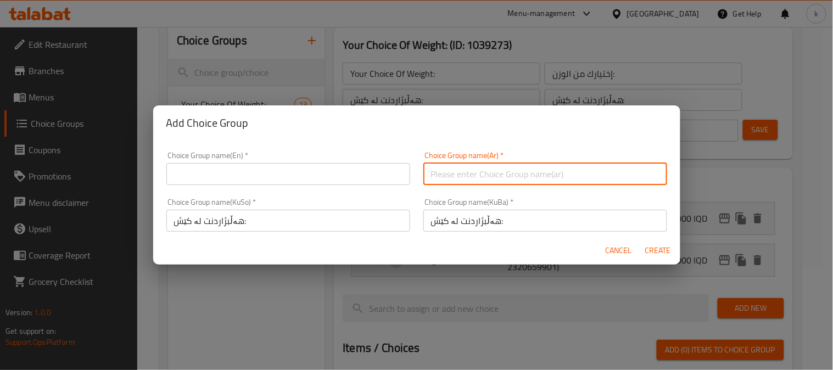
type input "إختيارك من الوزن:"
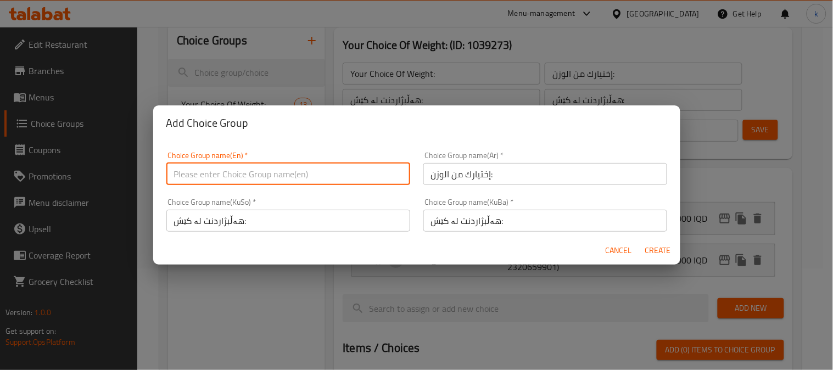
click at [306, 175] on input "text" at bounding box center [288, 174] width 244 height 22
type input "Your Choice Of Weight:5"
click at [666, 242] on button "Create" at bounding box center [658, 251] width 35 height 20
type input "Your Choice Of Weight:5"
type input "0"
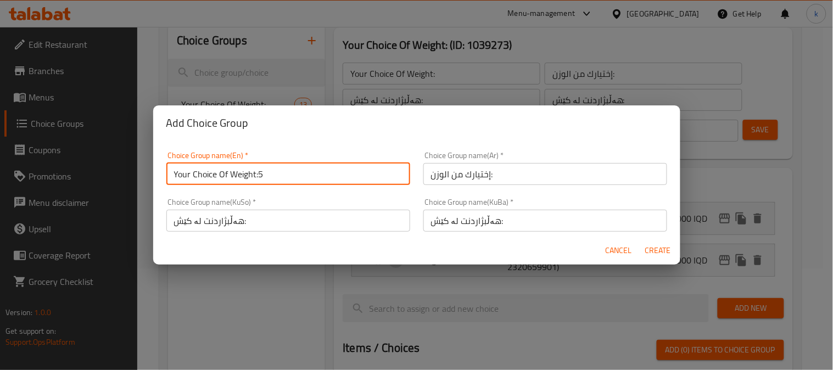
type input "0"
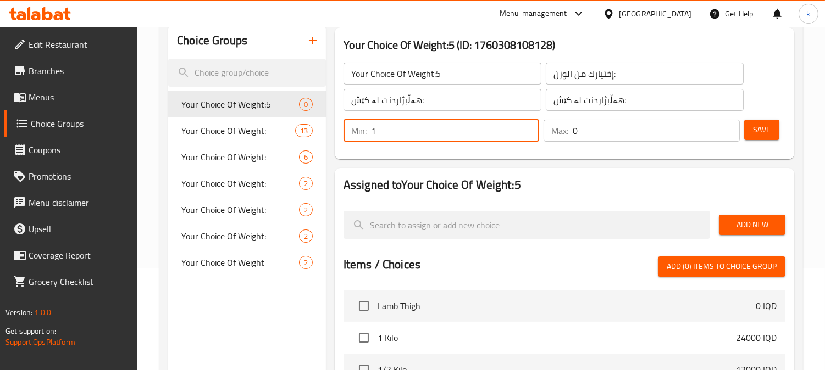
drag, startPoint x: 525, startPoint y: 124, endPoint x: 672, endPoint y: 127, distance: 146.7
type input "1"
click at [526, 124] on input "1" at bounding box center [455, 131] width 169 height 22
type input "1"
click at [728, 125] on input "1" at bounding box center [655, 131] width 167 height 22
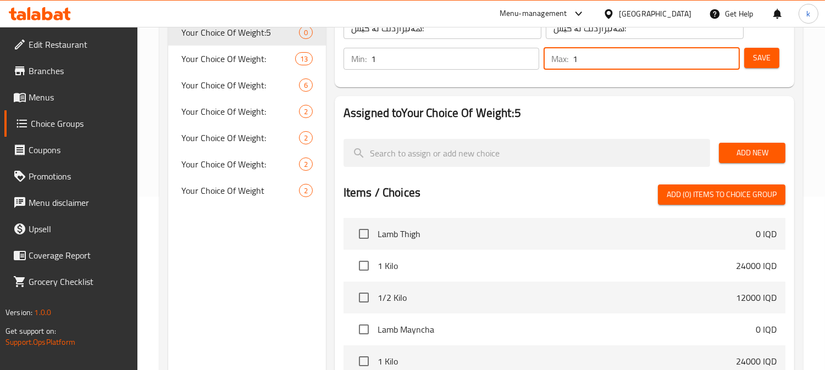
scroll to position [203, 0]
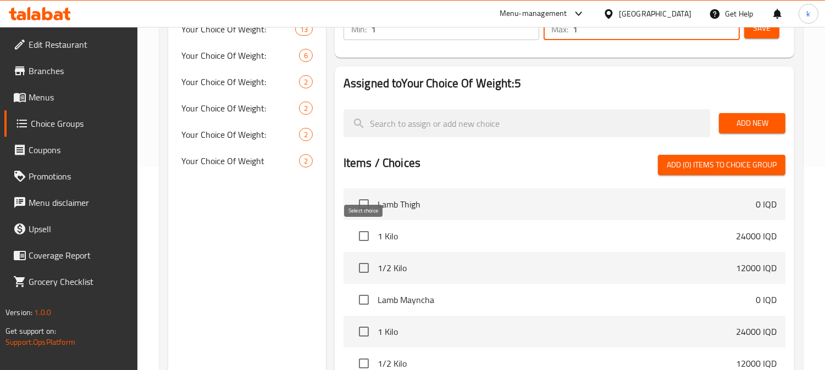
drag, startPoint x: 365, startPoint y: 235, endPoint x: 364, endPoint y: 253, distance: 18.2
click at [364, 237] on input "checkbox" at bounding box center [363, 236] width 23 height 23
checkbox input "true"
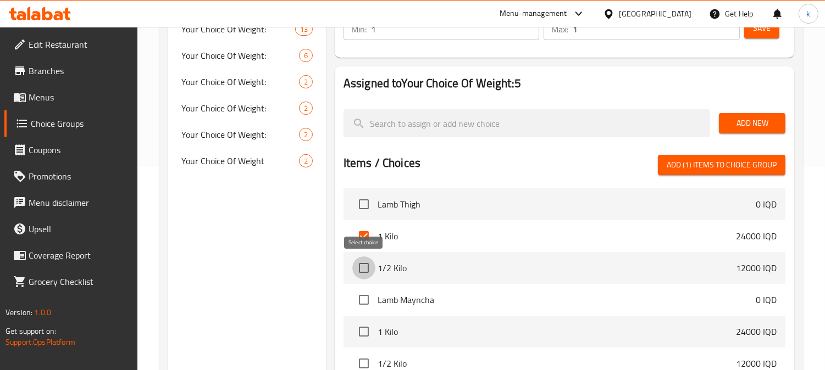
drag, startPoint x: 364, startPoint y: 270, endPoint x: 494, endPoint y: 241, distance: 133.4
click at [365, 270] on input "checkbox" at bounding box center [363, 268] width 23 height 23
checkbox input "true"
click at [745, 162] on span "Add (2) items to choice group" at bounding box center [721, 165] width 110 height 14
checkbox input "false"
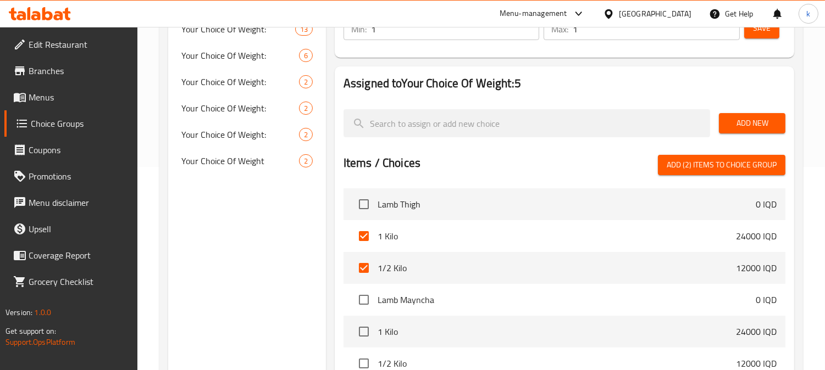
checkbox input "false"
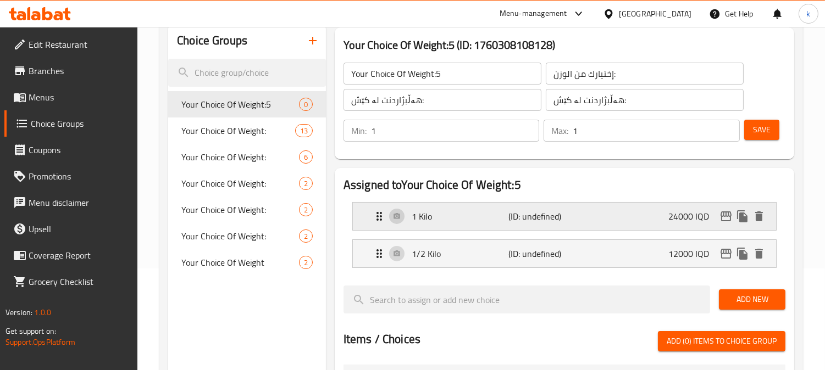
click at [501, 215] on p "1 Kilo" at bounding box center [459, 216] width 97 height 13
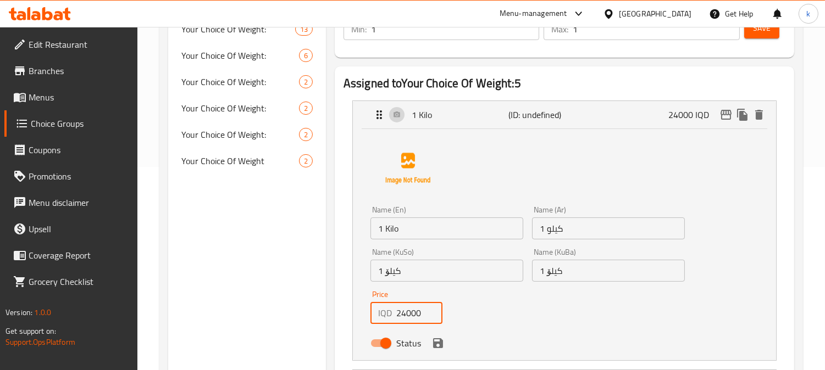
drag, startPoint x: 407, startPoint y: 313, endPoint x: 388, endPoint y: 314, distance: 18.2
click at [388, 314] on div "IQD 24000 Price" at bounding box center [406, 313] width 72 height 22
click at [433, 344] on icon "save" at bounding box center [438, 343] width 10 height 10
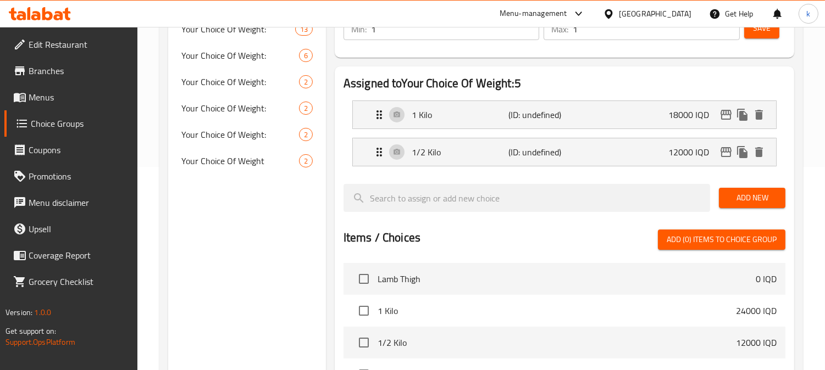
type input "18000"
click at [758, 31] on span "Save" at bounding box center [762, 28] width 18 height 14
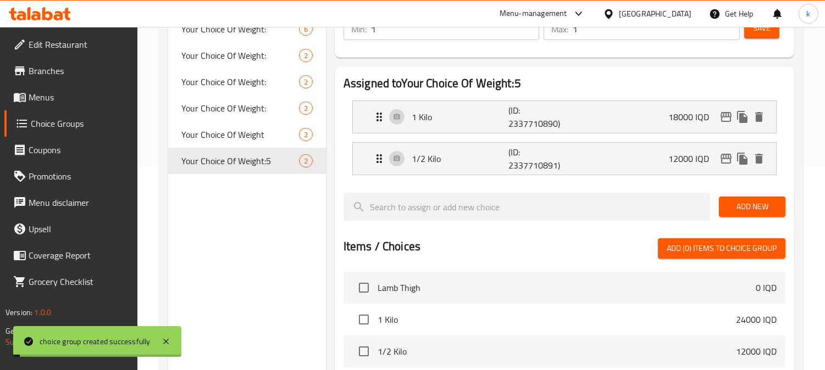
click at [465, 154] on p "1/2 Kilo" at bounding box center [459, 158] width 97 height 13
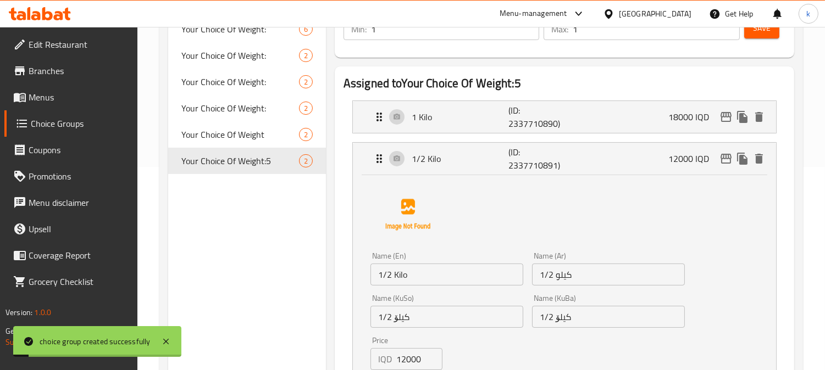
scroll to position [305, 0]
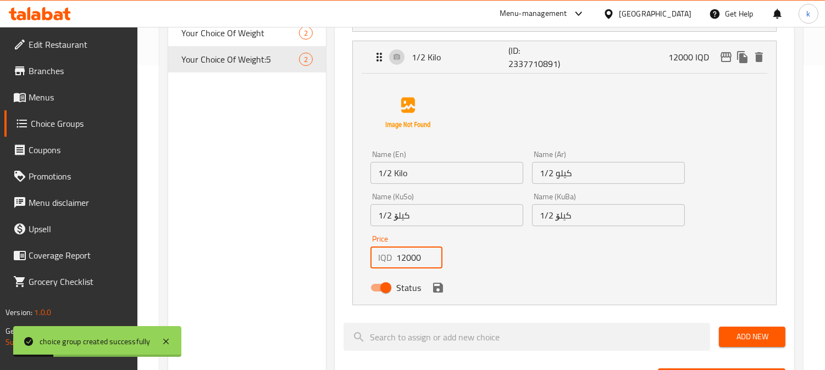
drag, startPoint x: 403, startPoint y: 258, endPoint x: 383, endPoint y: 258, distance: 20.3
click at [383, 258] on div "IQD 12000 Price" at bounding box center [406, 258] width 72 height 22
click at [435, 290] on icon "save" at bounding box center [438, 288] width 10 height 10
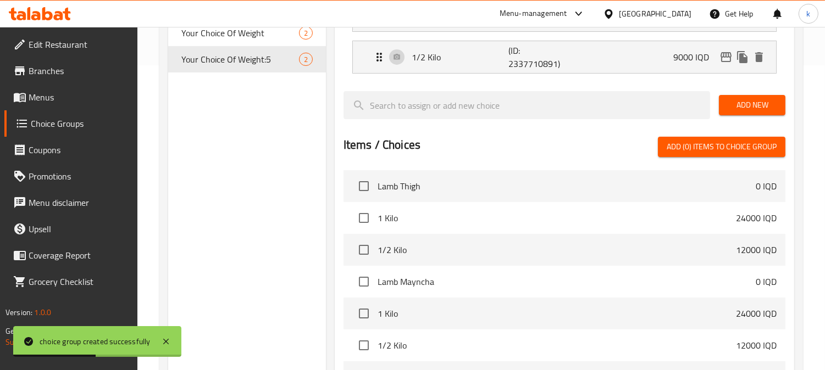
type input "9000"
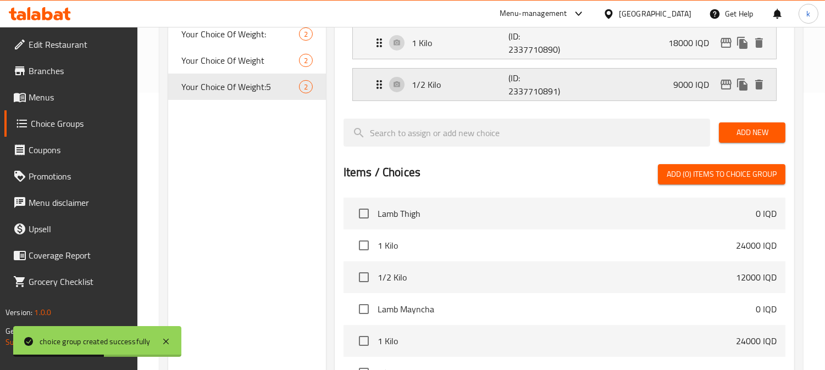
scroll to position [203, 0]
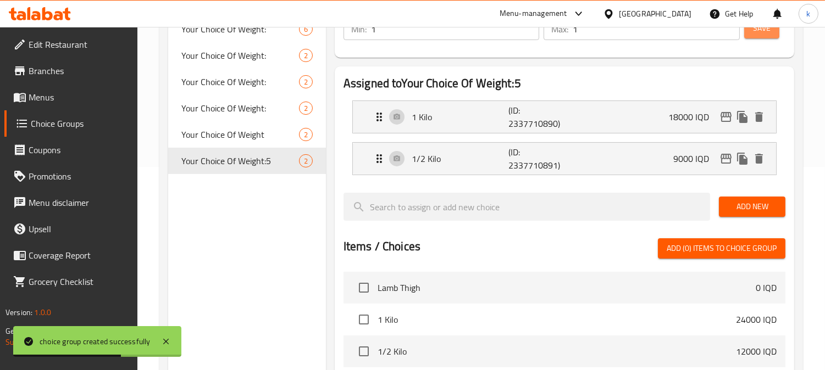
click at [752, 35] on button "Save" at bounding box center [761, 28] width 35 height 20
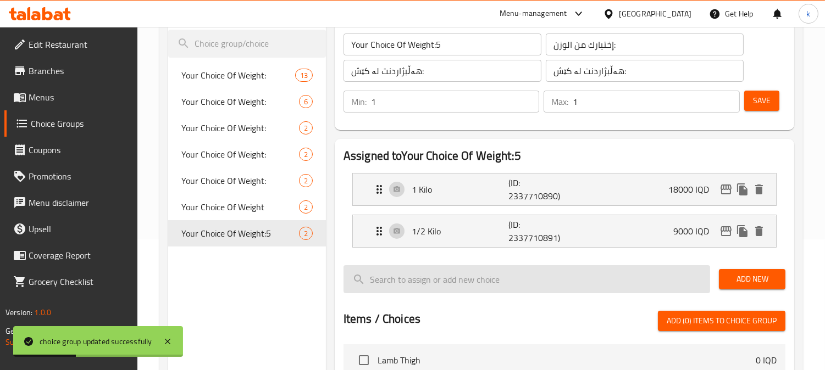
scroll to position [102, 0]
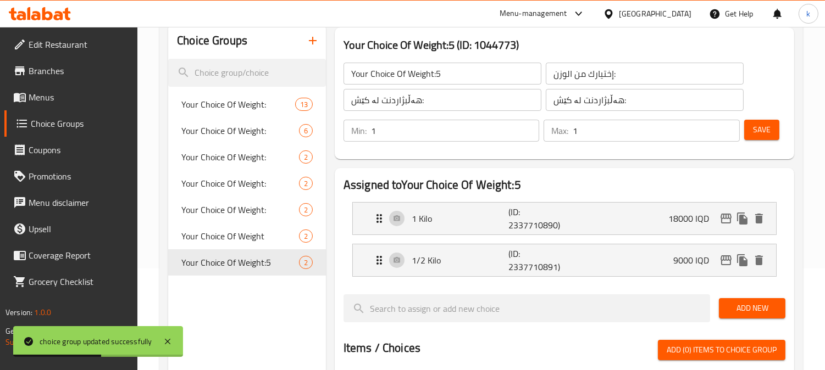
click at [755, 127] on span "Save" at bounding box center [762, 130] width 18 height 14
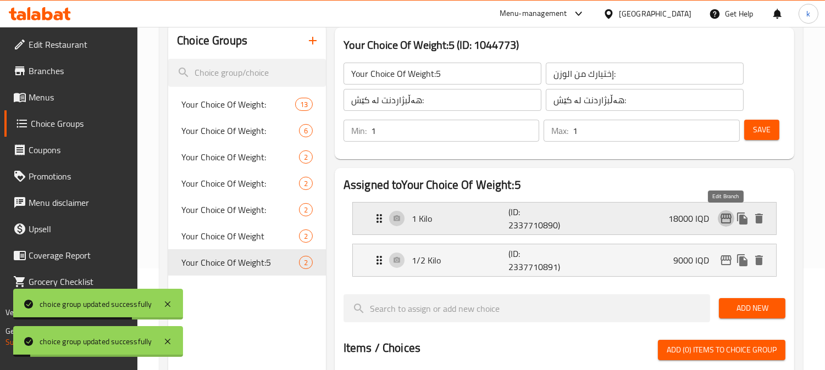
click at [721, 222] on icon "edit" at bounding box center [725, 219] width 11 height 10
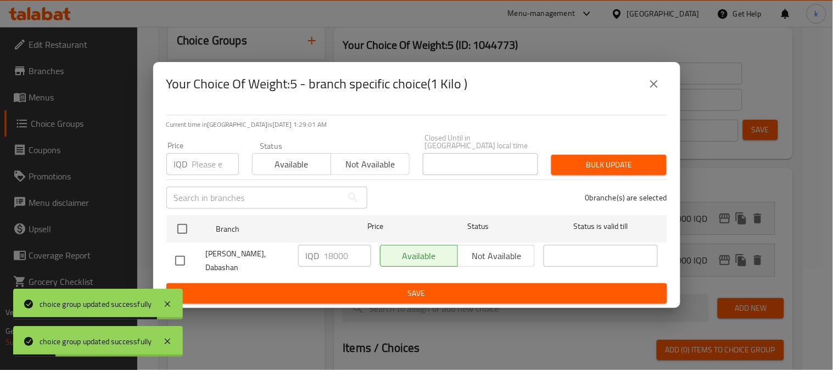
click at [665, 92] on button "close" at bounding box center [654, 84] width 26 height 26
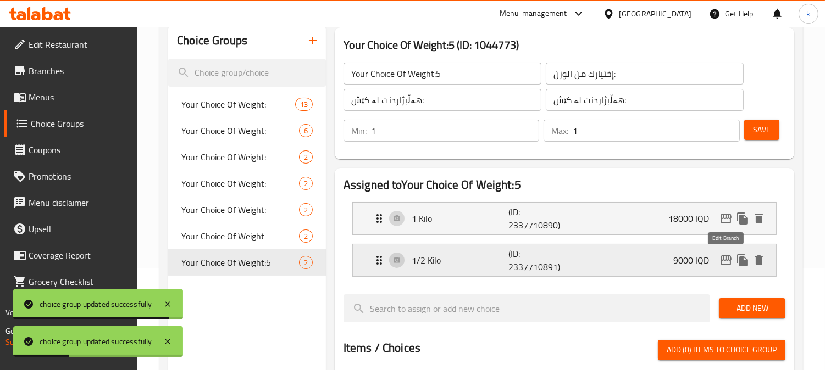
click at [728, 261] on icon "edit" at bounding box center [725, 260] width 13 height 13
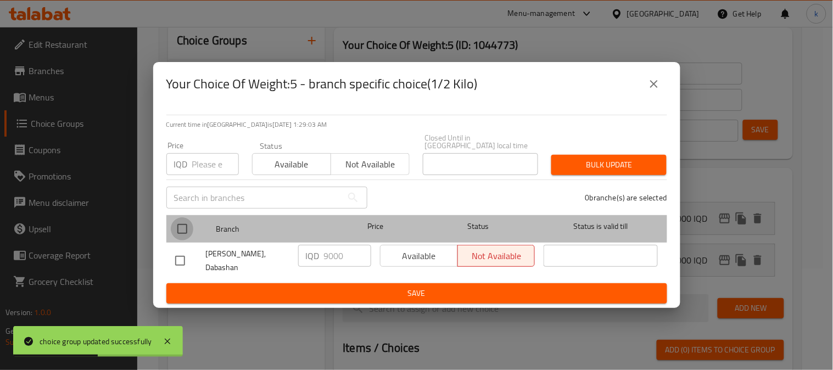
click at [180, 221] on input "checkbox" at bounding box center [182, 229] width 23 height 23
checkbox input "true"
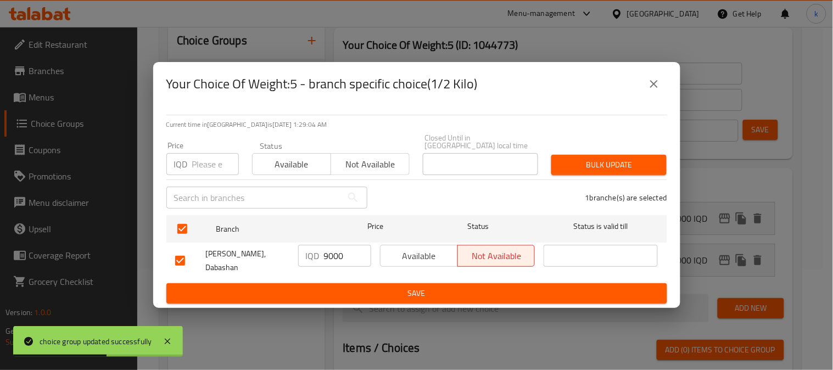
click at [410, 255] on span "Available" at bounding box center [419, 256] width 69 height 16
click at [416, 290] on span "Save" at bounding box center [416, 294] width 483 height 14
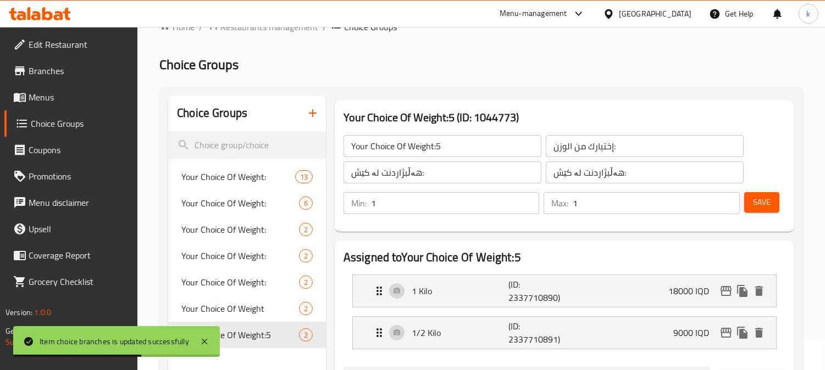
scroll to position [0, 0]
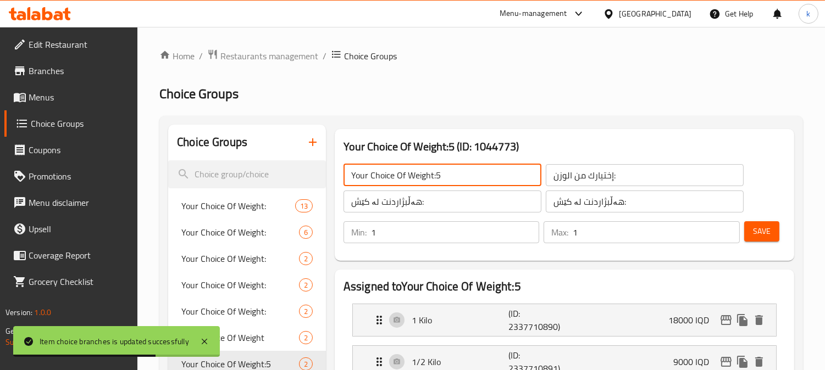
click at [459, 181] on input "Your Choice Of Weight:5" at bounding box center [442, 175] width 198 height 22
type input "Your Choice Of Weight:"
drag, startPoint x: 761, startPoint y: 237, endPoint x: 745, endPoint y: 231, distance: 17.6
click at [761, 237] on span "Save" at bounding box center [762, 232] width 18 height 14
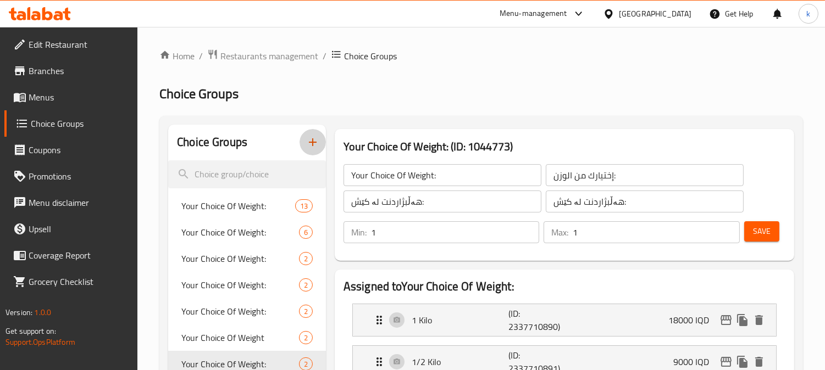
click at [314, 143] on icon "button" at bounding box center [312, 142] width 13 height 13
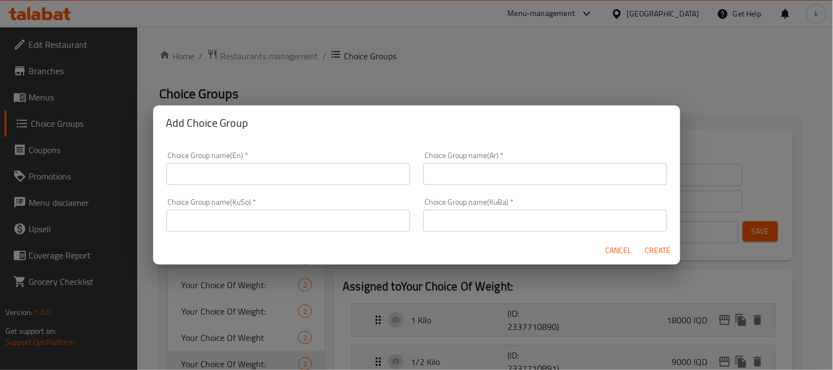
click at [247, 158] on div "Choice Group name(En)   * Choice Group name(En) *" at bounding box center [288, 169] width 244 height 34
click at [251, 178] on input "text" at bounding box center [288, 174] width 244 height 22
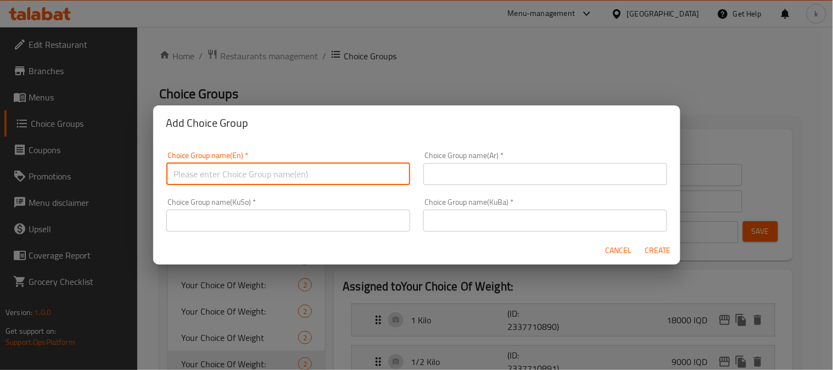
type input "Your Choice Of Weight:5"
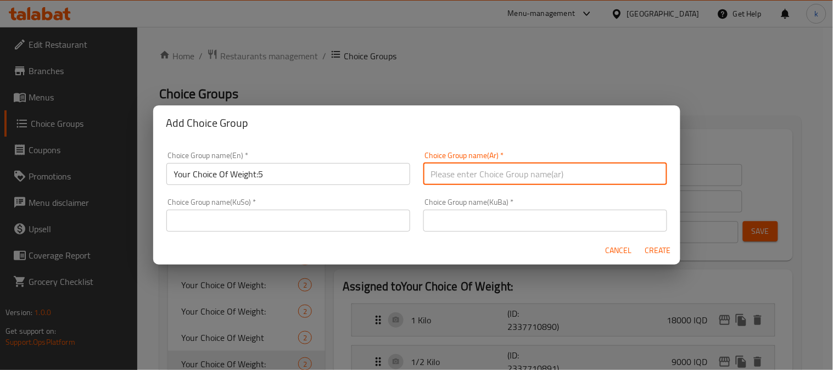
click at [479, 174] on input "text" at bounding box center [546, 174] width 244 height 22
type input "إختيارك من الوزن:"
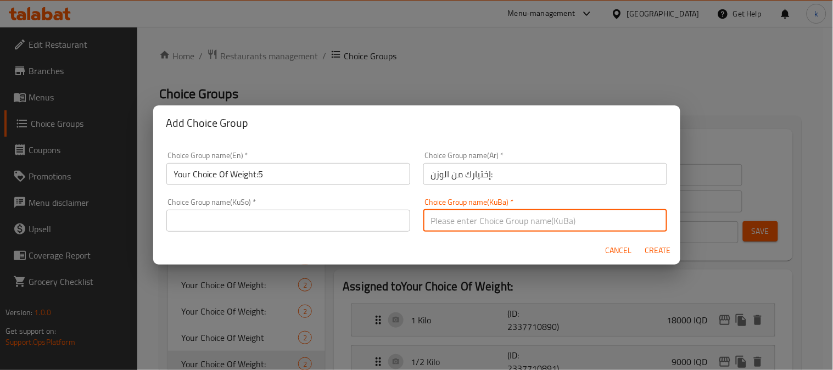
click at [457, 213] on input "text" at bounding box center [546, 221] width 244 height 22
type input "هەڵبژاردنت لە کێش:"
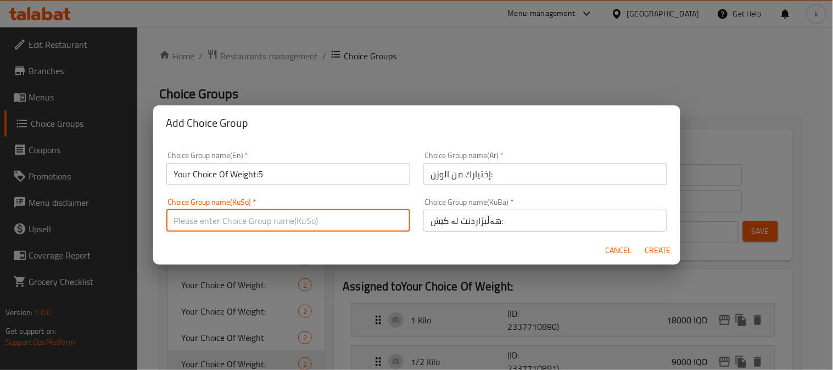
click at [269, 222] on input "text" at bounding box center [288, 221] width 244 height 22
type input "هەڵبژاردنت لە کێش:"
click at [650, 248] on span "Create" at bounding box center [659, 251] width 26 height 14
type input "Your Choice Of Weight:5"
type input "0"
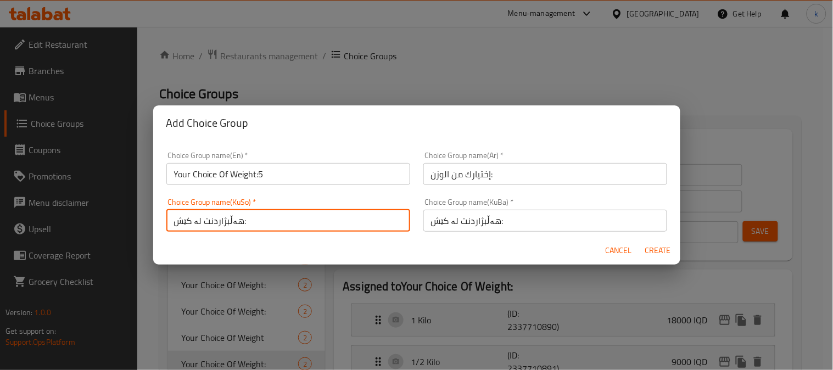
type input "0"
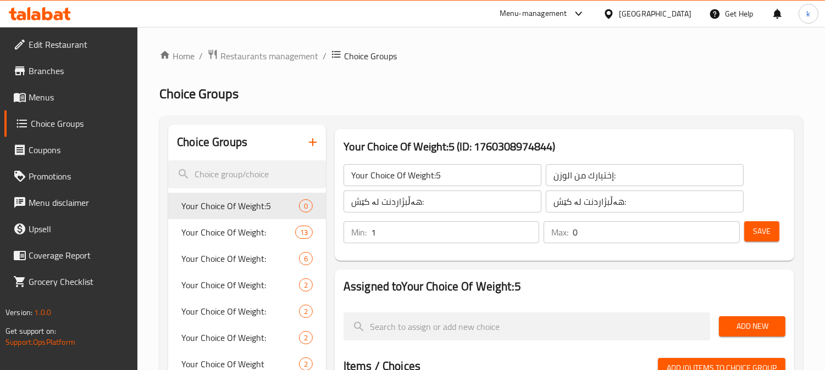
type input "1"
click at [525, 229] on input "1" at bounding box center [455, 232] width 169 height 22
type input "1"
click at [730, 228] on input "1" at bounding box center [655, 232] width 167 height 22
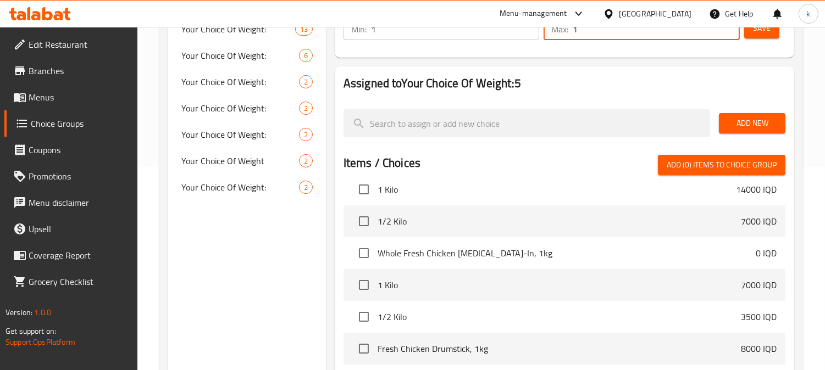
scroll to position [102, 0]
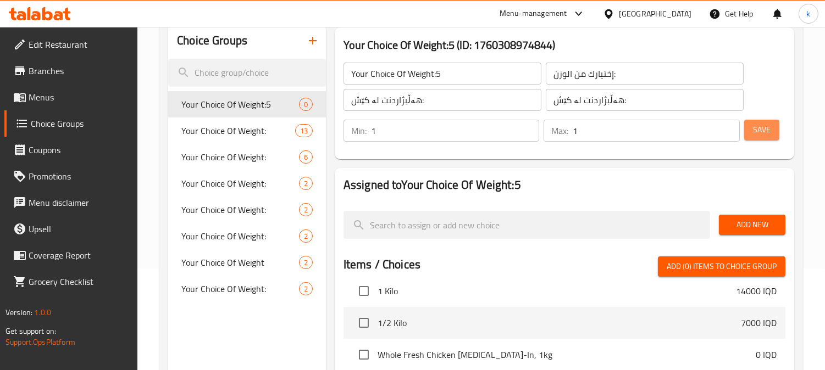
click at [748, 131] on button "Save" at bounding box center [761, 130] width 35 height 20
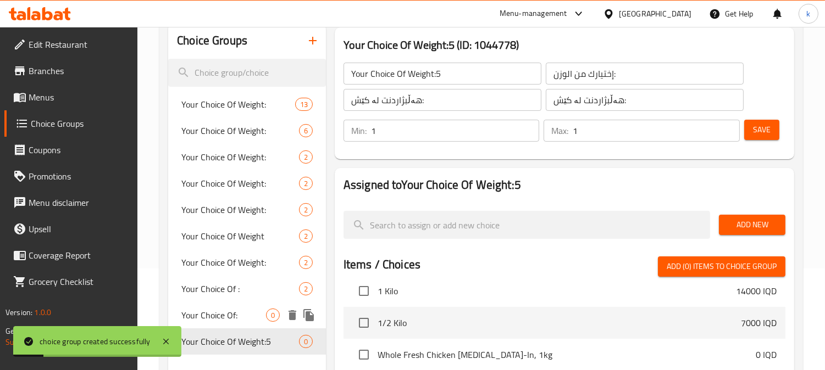
click at [253, 312] on span "Your Choice Of:" at bounding box center [223, 315] width 85 height 13
type input "Your Choice Of:"
type input "إختيارك من:"
type input "هەڵبژاردنت لە:"
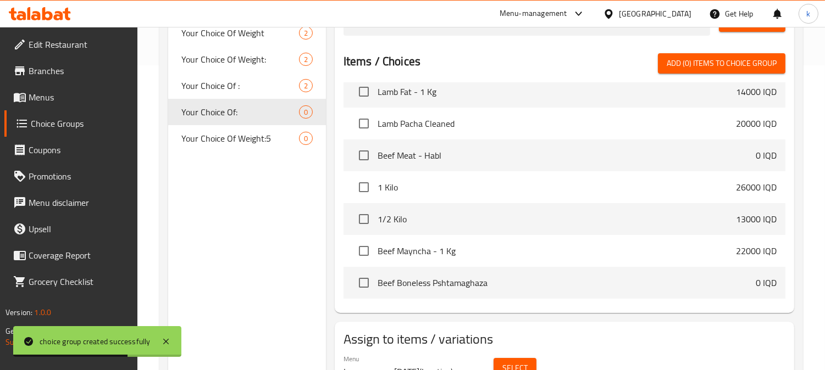
scroll to position [203, 0]
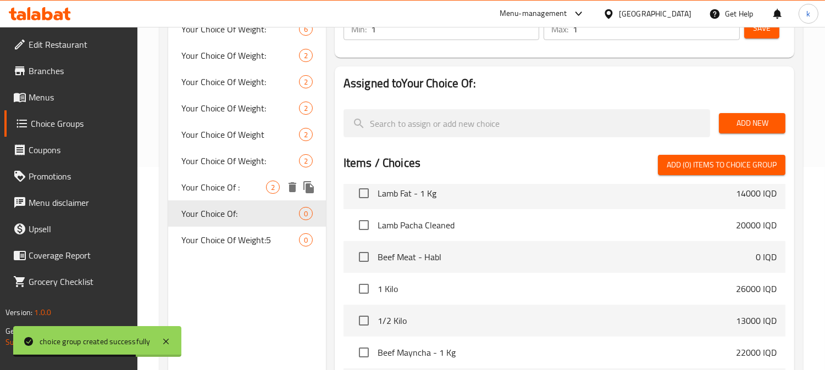
click at [223, 188] on span "Your Choice Of :" at bounding box center [223, 187] width 85 height 13
type input "Your Choice Of :"
type input "إختيارك من :"
type input "هەڵبژاردنت لە :"
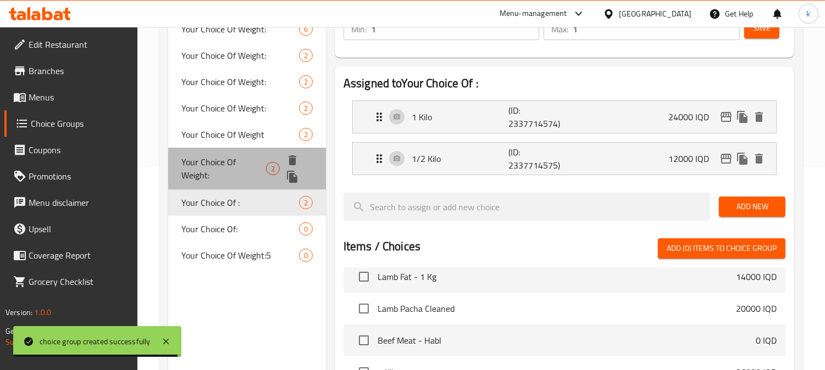
click at [220, 168] on span "Your Choice Of Weight:" at bounding box center [223, 168] width 85 height 26
type input "Your Choice Of Weight:"
type input "إختيارك من الوزن:"
type input "هەڵبژاردنت لە کێش:"
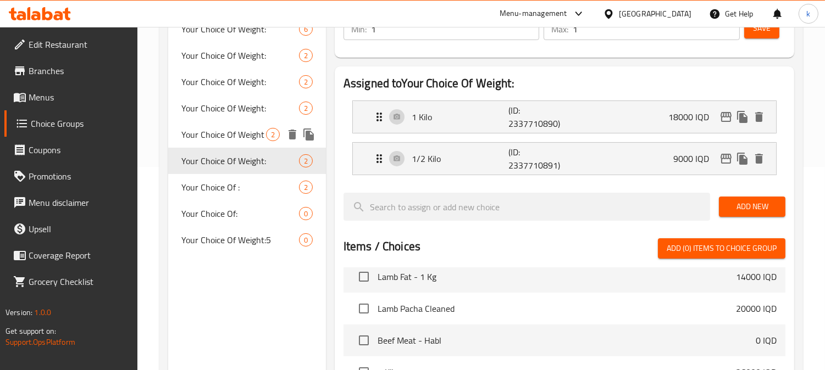
click at [223, 140] on span "Your Choice Of Weight" at bounding box center [223, 134] width 85 height 13
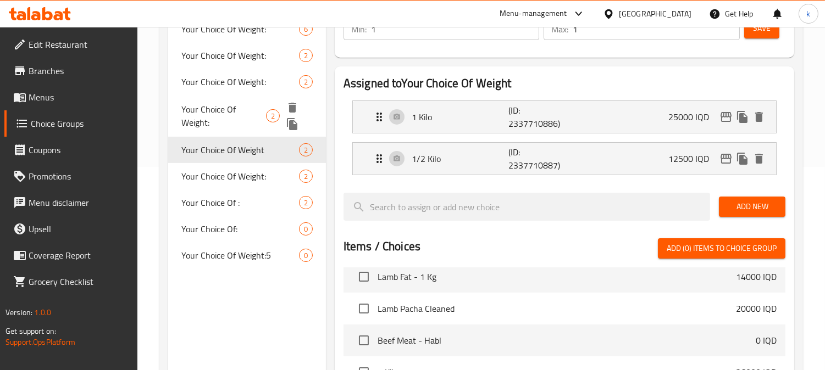
click at [224, 111] on span "Your Choice Of Weight:" at bounding box center [223, 116] width 85 height 26
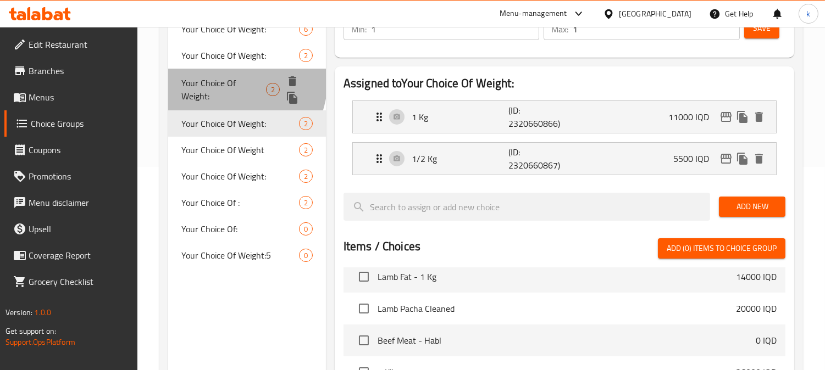
click at [224, 80] on span "Your Choice Of Weight:" at bounding box center [223, 89] width 85 height 26
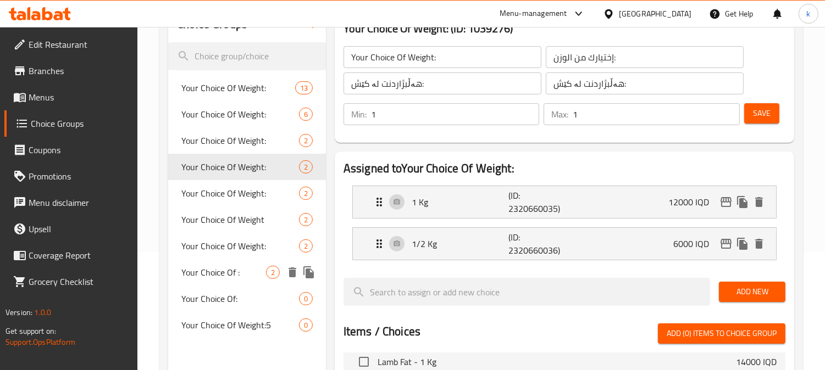
scroll to position [102, 0]
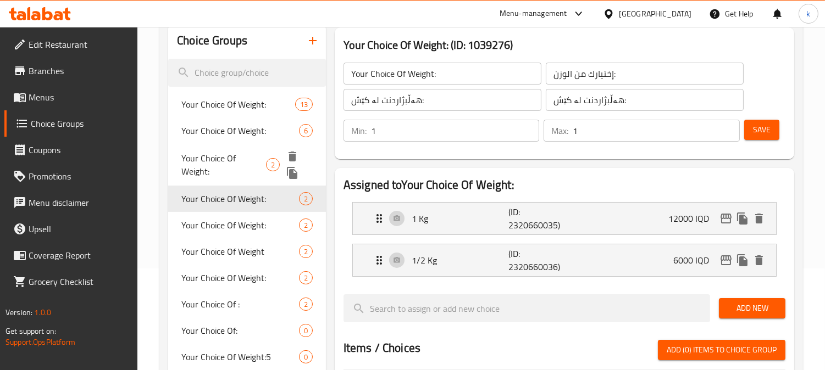
click at [252, 163] on span "Your Choice Of Weight:" at bounding box center [223, 165] width 85 height 26
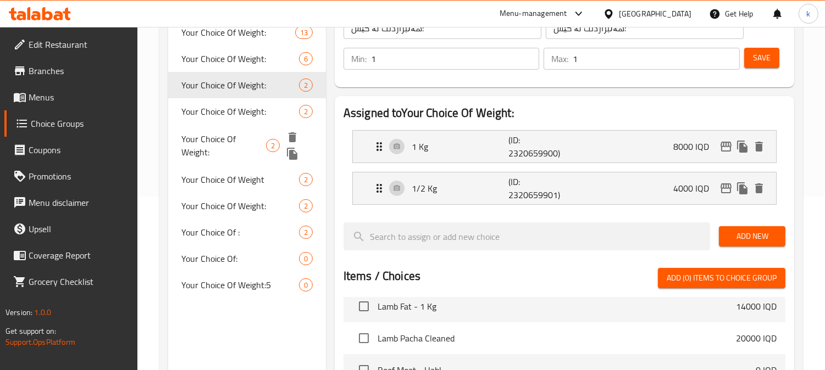
scroll to position [203, 0]
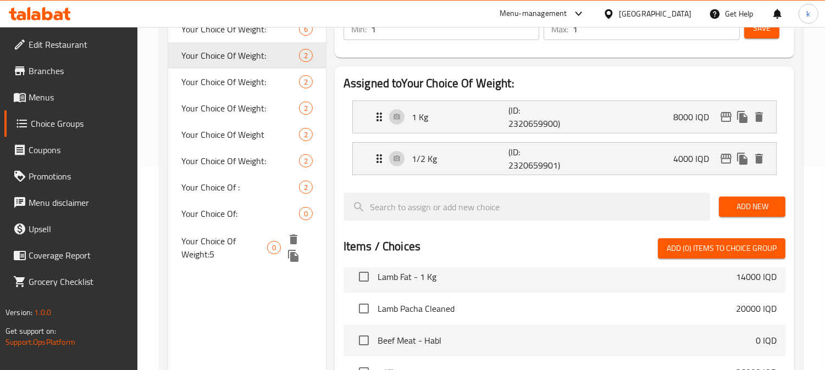
click at [243, 240] on span "Your Choice Of Weight:5" at bounding box center [224, 248] width 86 height 26
type input "Your Choice Of Weight:5"
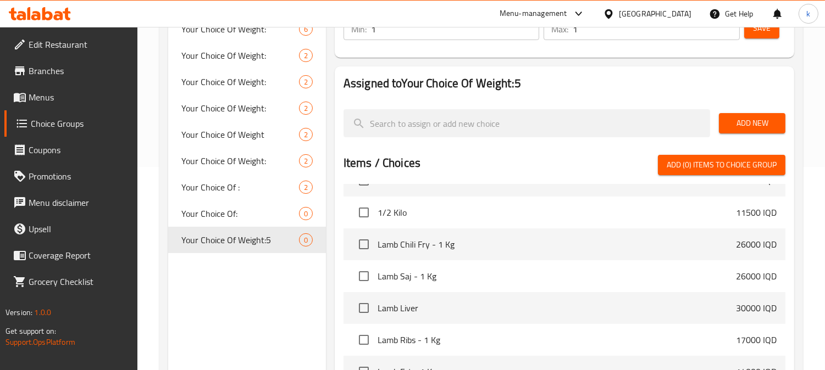
scroll to position [407, 0]
click at [363, 241] on input "checkbox" at bounding box center [363, 243] width 23 height 23
checkbox input "true"
click at [363, 215] on input "checkbox" at bounding box center [363, 211] width 23 height 23
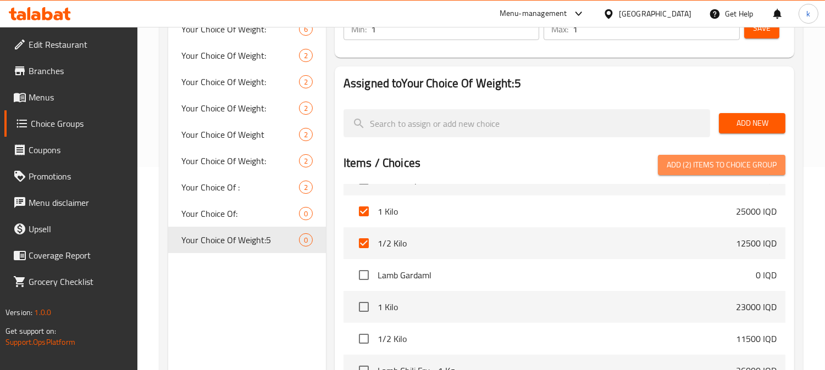
click at [748, 160] on span "Add (2) items to choice group" at bounding box center [721, 165] width 110 height 14
checkbox input "false"
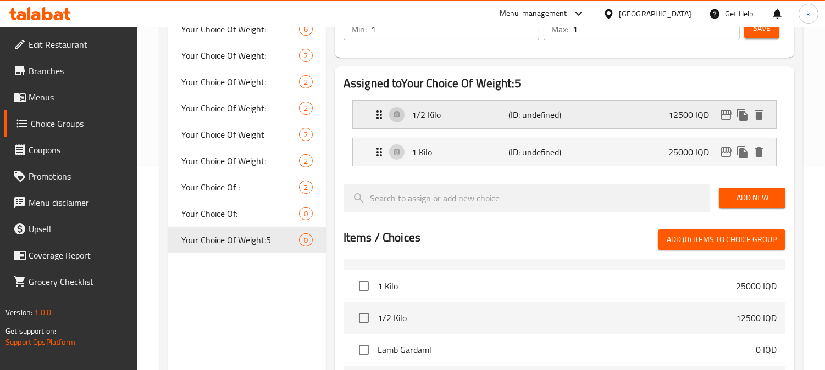
click at [618, 113] on div "1/2 Kilo (ID: undefined) 12500 IQD" at bounding box center [567, 114] width 390 height 27
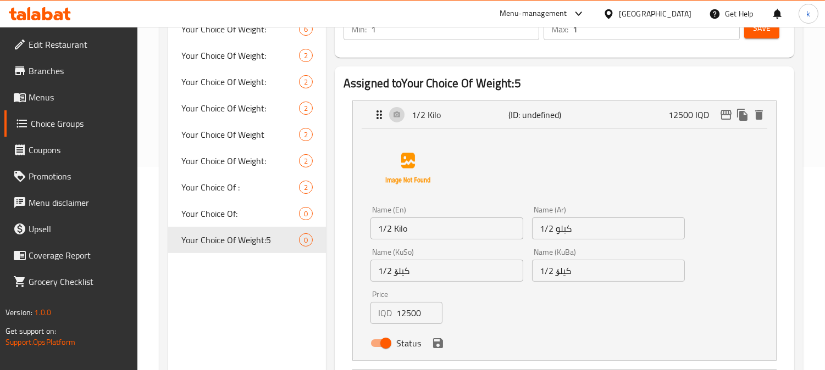
scroll to position [305, 0]
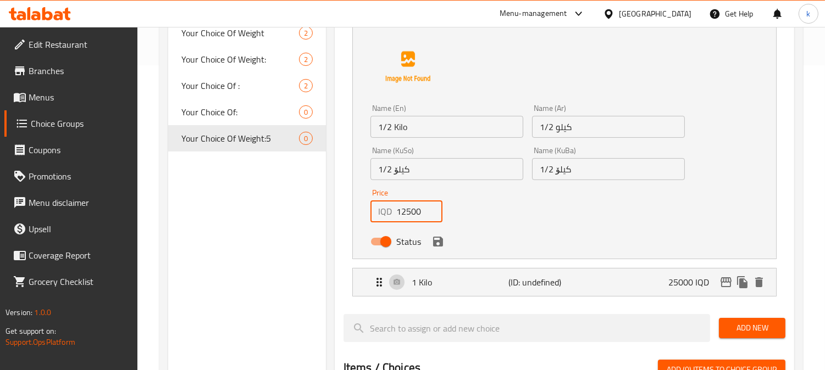
drag, startPoint x: 409, startPoint y: 211, endPoint x: 391, endPoint y: 213, distance: 18.8
click at [391, 213] on div "IQD 12500 Price" at bounding box center [406, 212] width 72 height 22
click at [438, 244] on icon "save" at bounding box center [438, 242] width 10 height 10
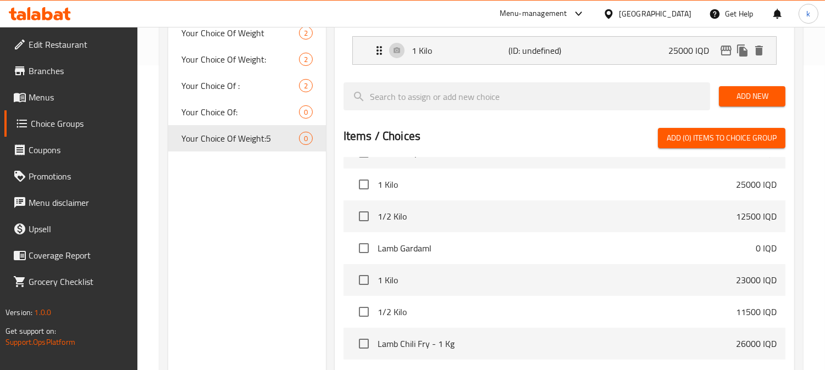
type input "7000"
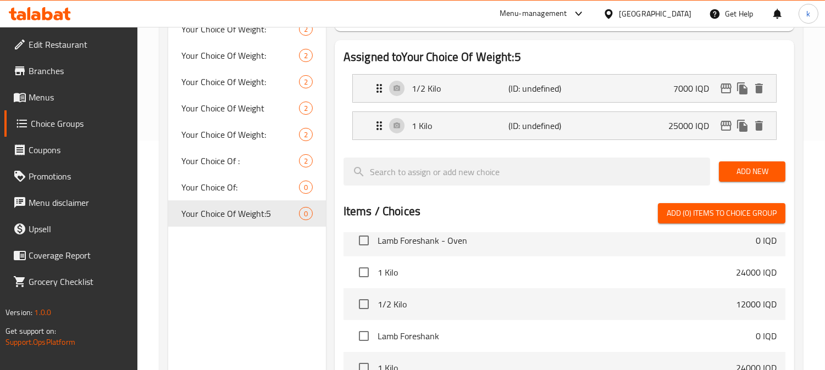
scroll to position [203, 0]
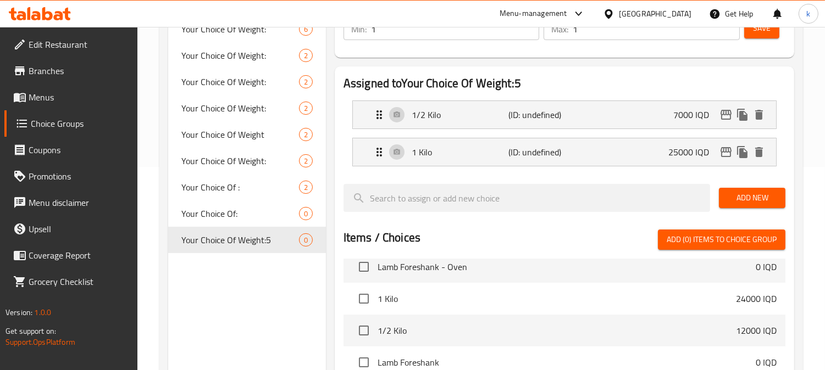
click at [770, 28] on span "Save" at bounding box center [762, 28] width 18 height 14
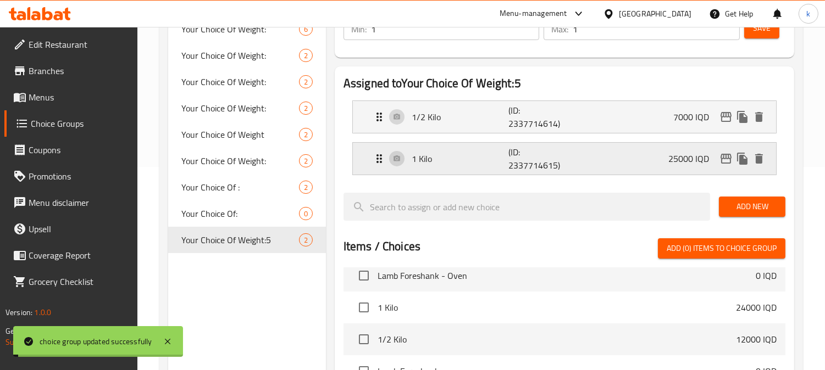
click at [644, 155] on div "1 Kilo (ID: 2337714615) 25000 IQD" at bounding box center [567, 159] width 390 height 32
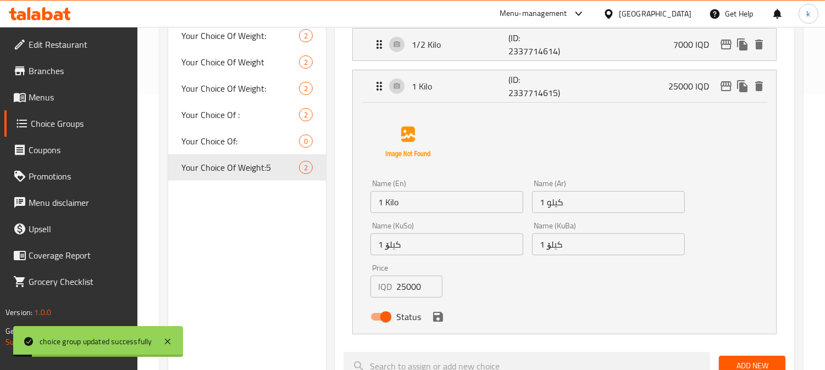
scroll to position [305, 0]
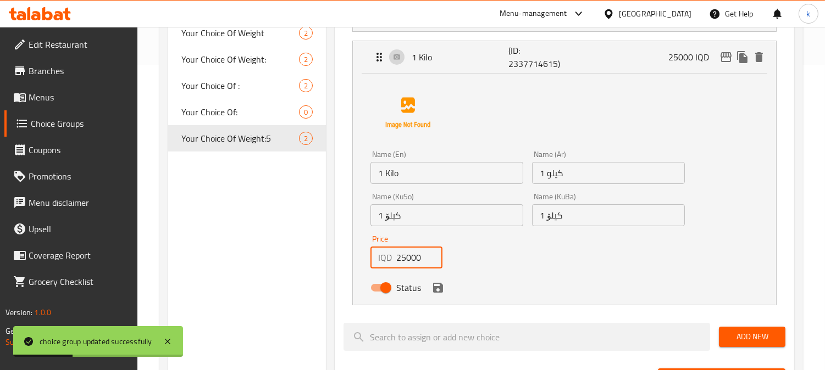
click at [409, 255] on input "25000" at bounding box center [419, 258] width 46 height 22
click at [408, 259] on input "25000" at bounding box center [419, 258] width 46 height 22
click at [402, 257] on input "25000" at bounding box center [419, 258] width 46 height 22
drag, startPoint x: 404, startPoint y: 258, endPoint x: 393, endPoint y: 258, distance: 11.0
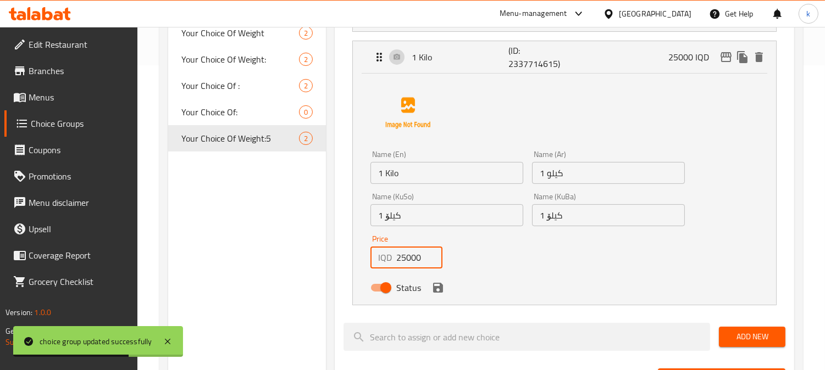
click at [393, 258] on div "IQD 25000 Price" at bounding box center [406, 258] width 72 height 22
click at [438, 296] on div "Status" at bounding box center [527, 288] width 323 height 30
click at [438, 292] on icon "save" at bounding box center [438, 288] width 10 height 10
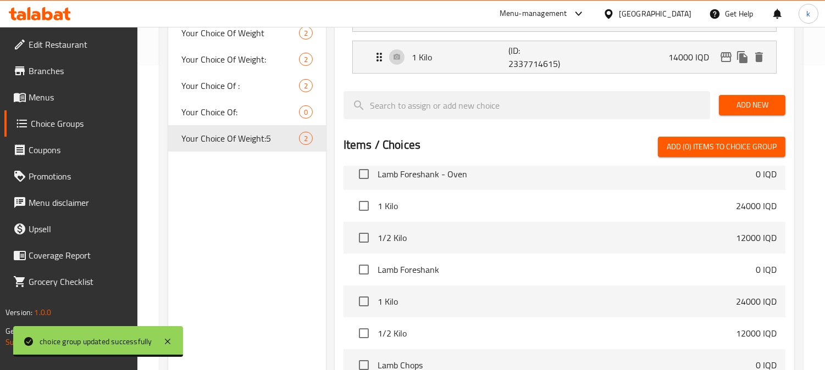
type input "14000"
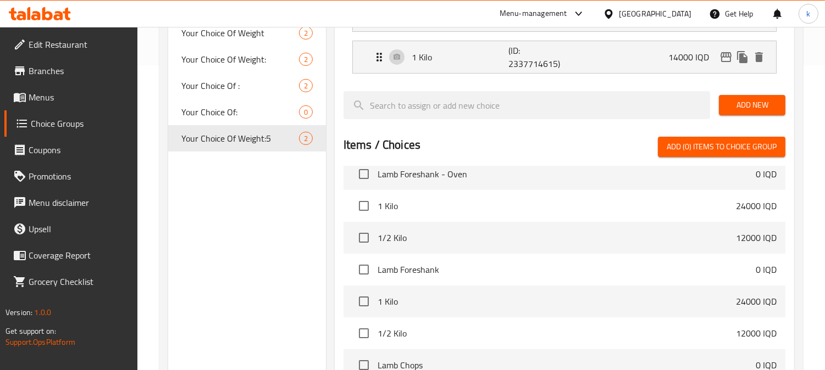
scroll to position [203, 0]
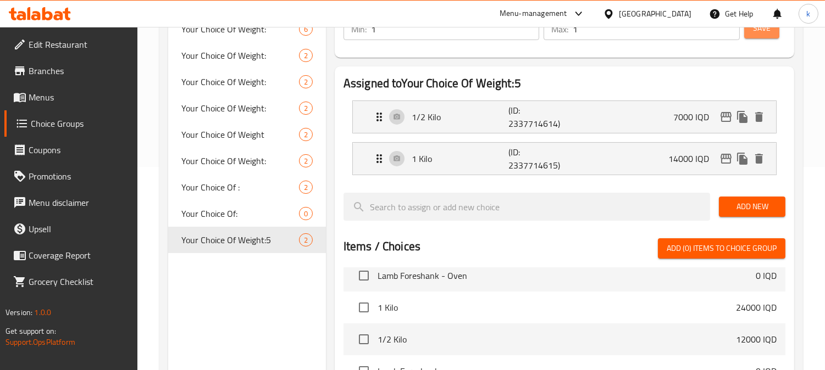
click at [766, 33] on span "Save" at bounding box center [762, 28] width 18 height 14
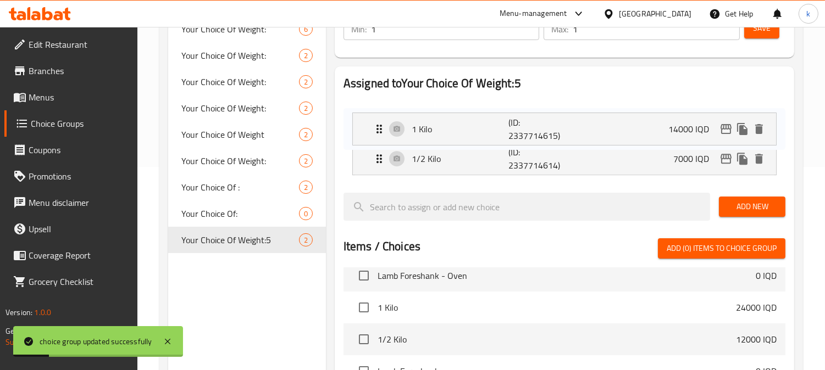
drag, startPoint x: 374, startPoint y: 160, endPoint x: 374, endPoint y: 120, distance: 40.1
click at [374, 120] on nav "1/2 Kilo (ID: 2337714614) 7000 IQD Name (En) 1/2 Kilo Name (En) Name (Ar) 1/2 ك…" at bounding box center [564, 138] width 442 height 92
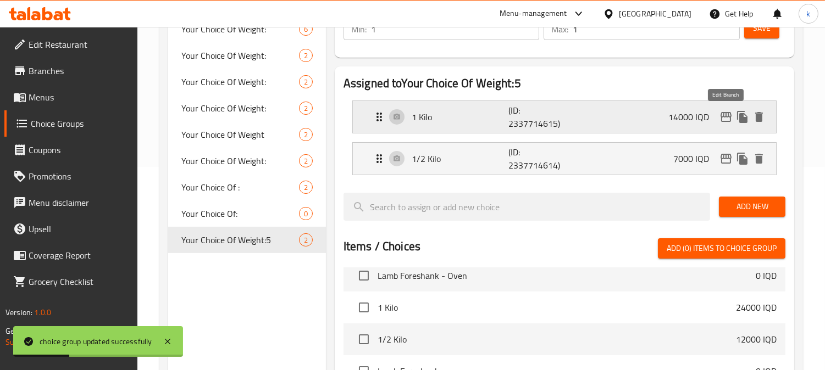
click at [721, 116] on icon "edit" at bounding box center [725, 117] width 11 height 10
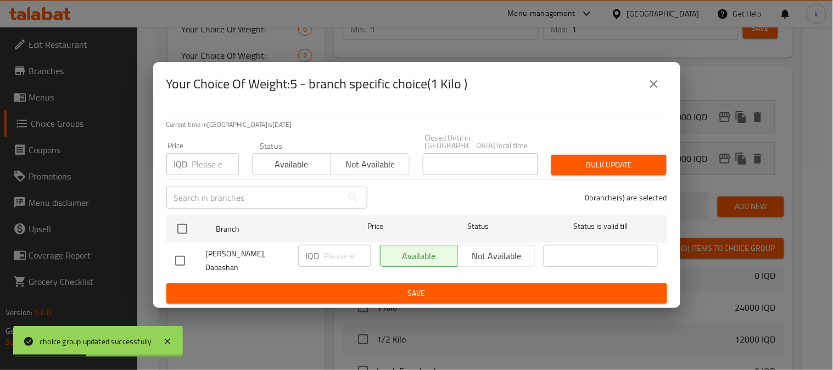
click at [655, 91] on icon "close" at bounding box center [654, 83] width 13 height 13
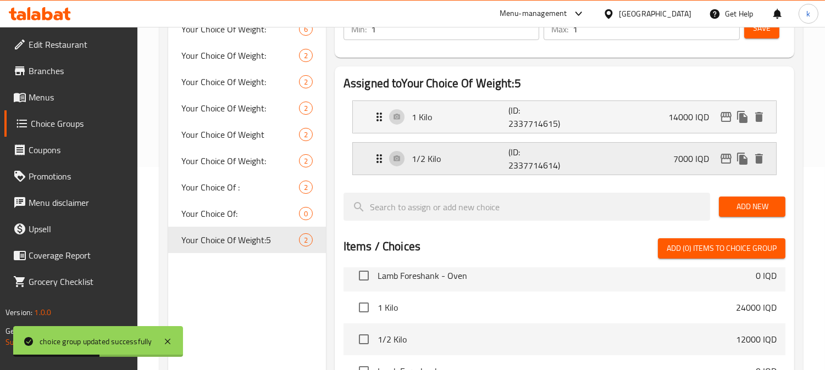
click at [727, 156] on icon "edit" at bounding box center [725, 159] width 11 height 10
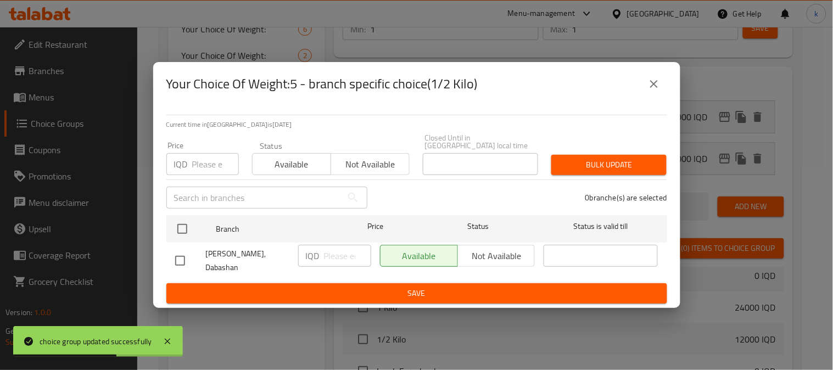
click at [638, 89] on div "Your Choice Of Weight:5 - branch specific choice(1/2 Kilo)" at bounding box center [416, 84] width 501 height 26
click at [652, 85] on icon "close" at bounding box center [654, 83] width 13 height 13
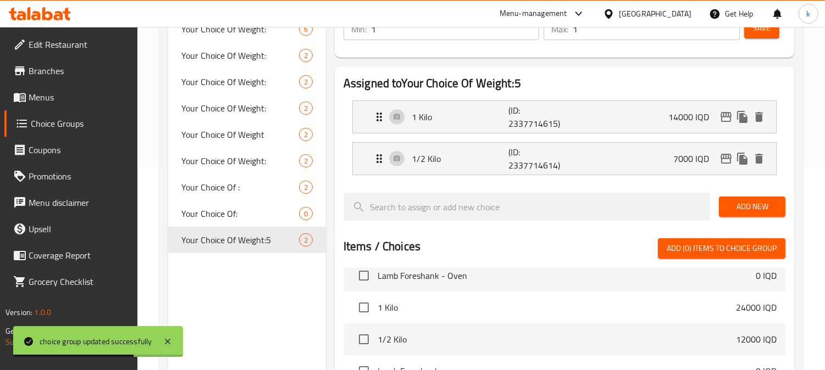
click at [768, 36] on button "Save" at bounding box center [761, 28] width 35 height 20
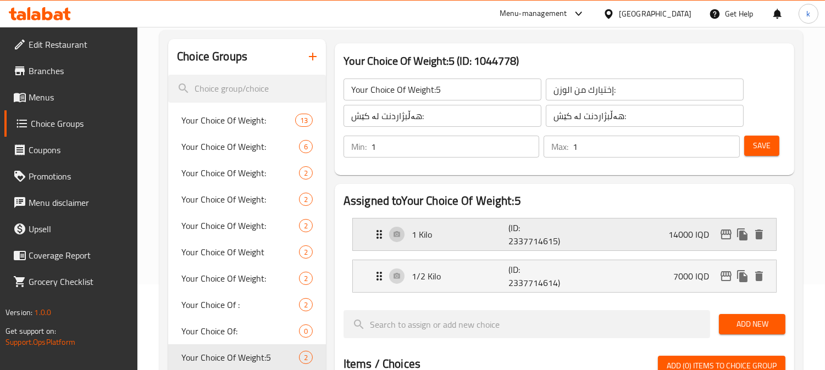
scroll to position [0, 0]
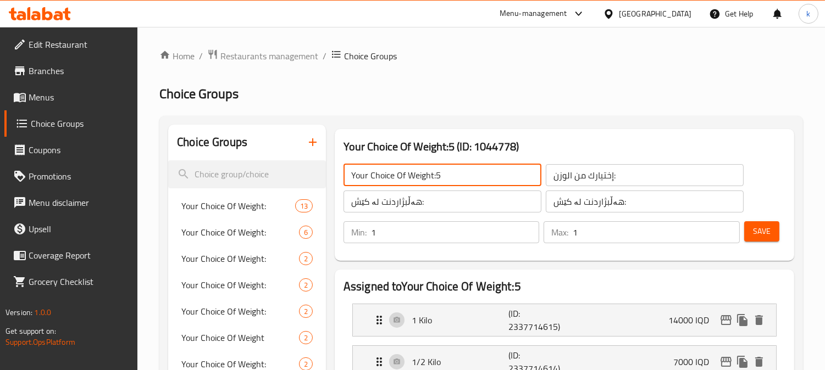
click at [487, 169] on input "Your Choice Of Weight:5" at bounding box center [442, 175] width 198 height 22
type input "Your Choice Of Weight:"
drag, startPoint x: 770, startPoint y: 227, endPoint x: 766, endPoint y: 220, distance: 8.4
click at [770, 227] on button "Save" at bounding box center [761, 231] width 35 height 20
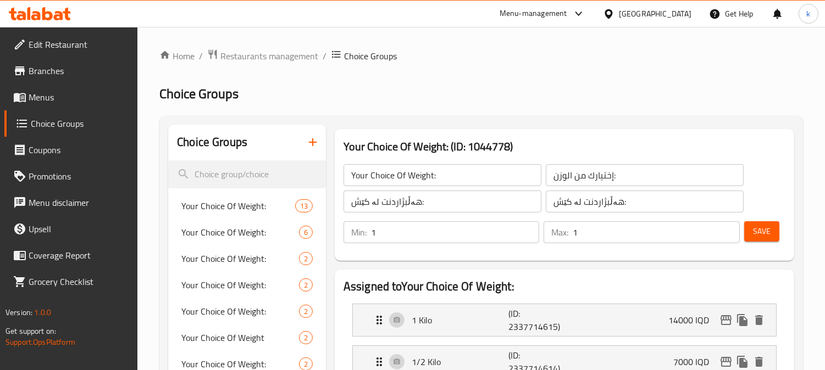
click at [317, 141] on icon "button" at bounding box center [312, 142] width 13 height 13
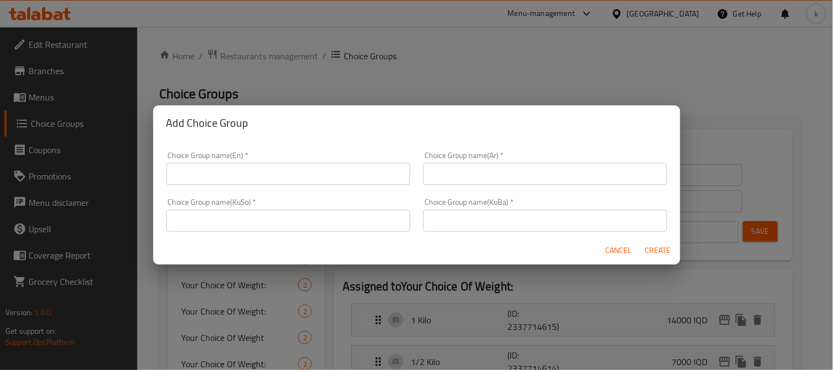
click at [266, 169] on input "text" at bounding box center [288, 174] width 244 height 22
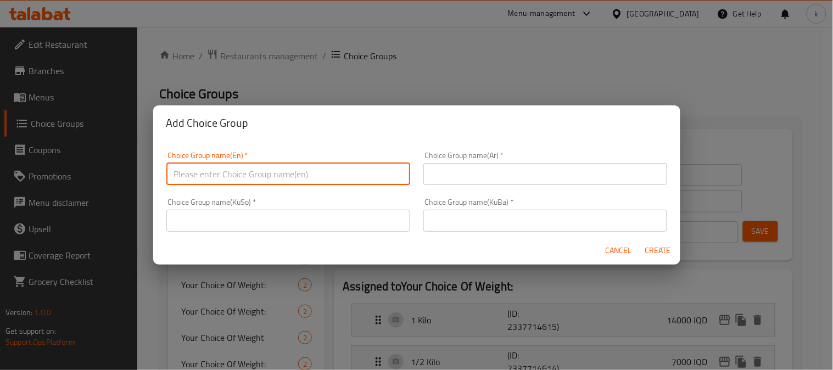
type input "Your Choice Of Weight:5"
click at [458, 176] on input "text" at bounding box center [546, 174] width 244 height 22
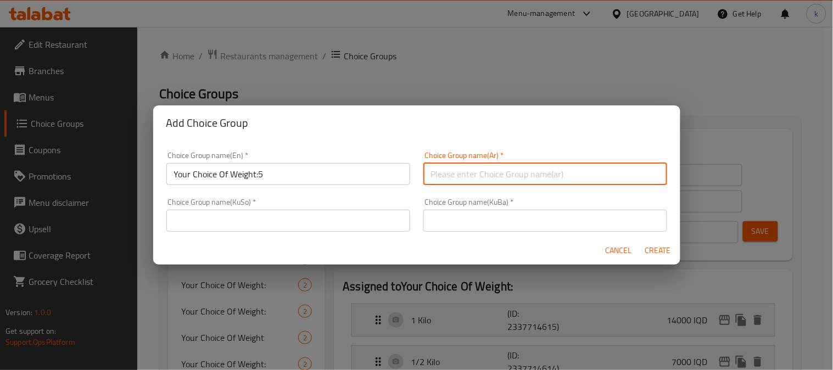
type input "إختيارك من الوزن:"
click at [480, 218] on input "text" at bounding box center [546, 221] width 244 height 22
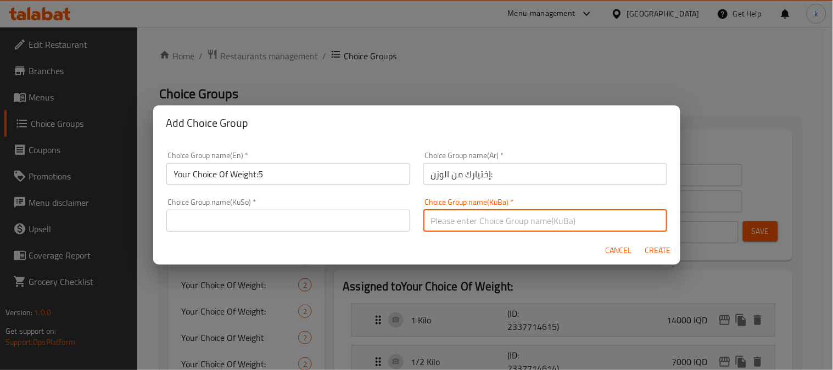
type input "هەڵبژاردنت لە کێش:"
click at [265, 213] on input "text" at bounding box center [288, 221] width 244 height 22
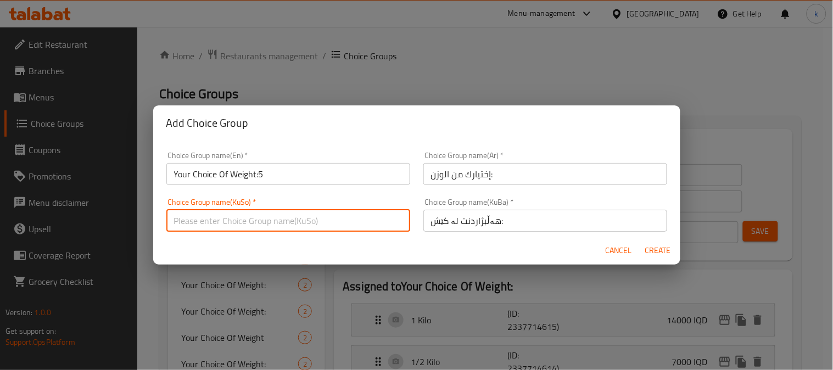
type input "هەڵبژاردنت لە کێش:"
click at [661, 244] on span "Create" at bounding box center [659, 251] width 26 height 14
type input "Your Choice Of Weight:5"
type input "0"
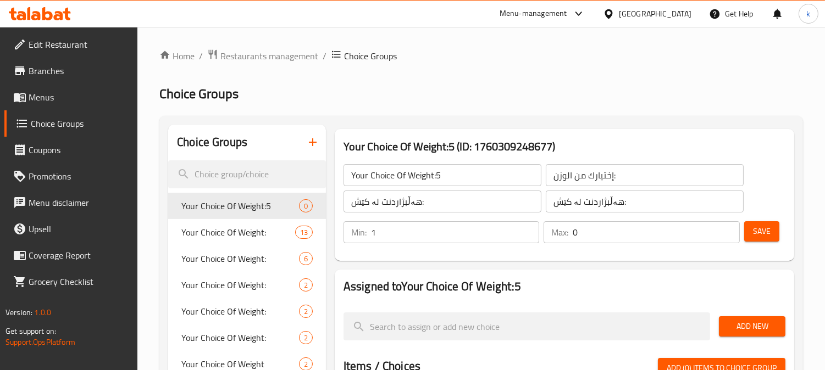
type input "1"
click at [530, 227] on input "1" at bounding box center [455, 232] width 169 height 22
type input "1"
click at [728, 229] on input "1" at bounding box center [655, 232] width 167 height 22
click at [750, 228] on button "Save" at bounding box center [761, 231] width 35 height 20
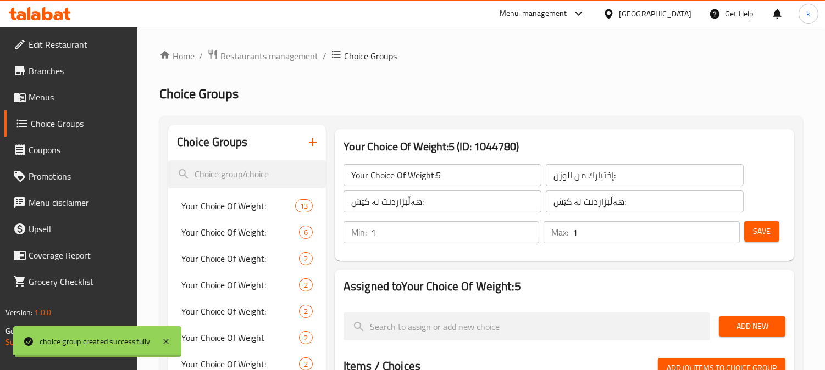
scroll to position [203, 0]
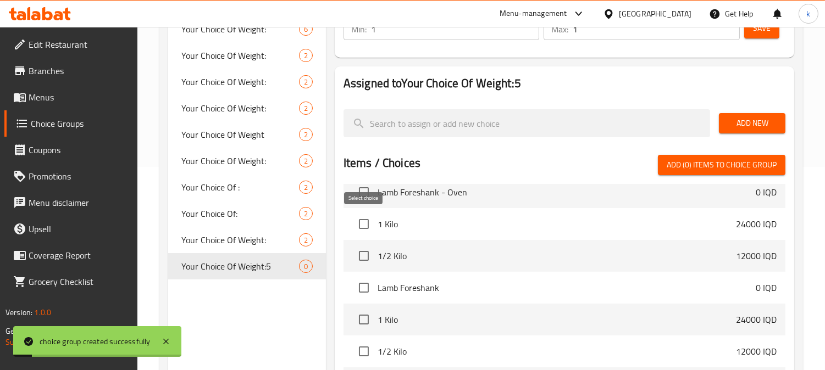
drag, startPoint x: 362, startPoint y: 220, endPoint x: 365, endPoint y: 245, distance: 25.6
click at [363, 220] on input "checkbox" at bounding box center [363, 224] width 23 height 23
checkbox input "true"
click at [365, 245] on input "checkbox" at bounding box center [363, 255] width 23 height 23
checkbox input "true"
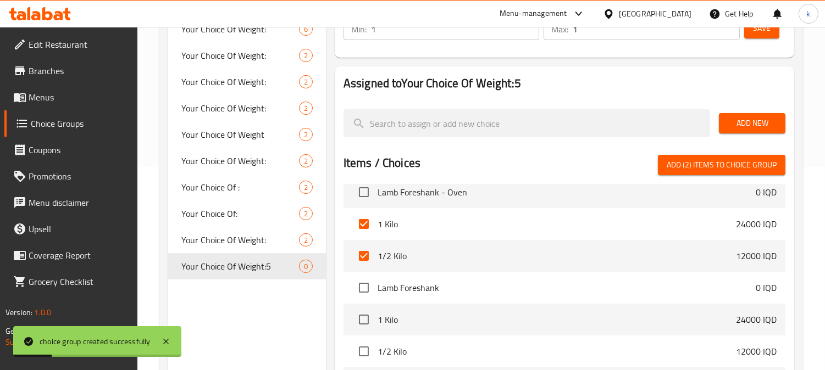
click at [746, 169] on span "Add (2) items to choice group" at bounding box center [721, 165] width 110 height 14
checkbox input "false"
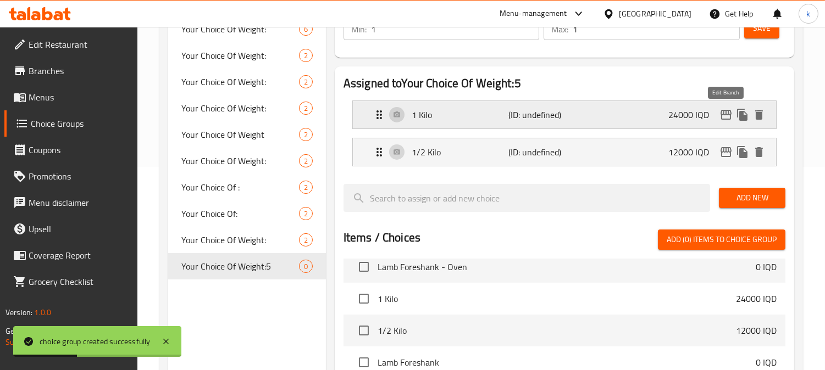
click at [724, 117] on icon "edit" at bounding box center [725, 114] width 13 height 13
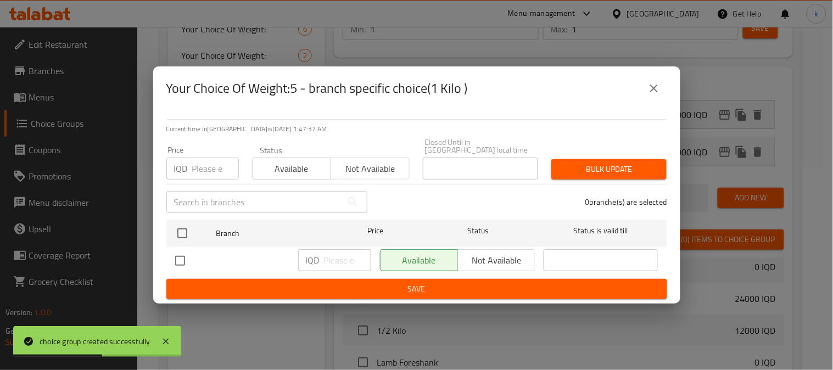
click at [656, 92] on icon "close" at bounding box center [654, 88] width 13 height 13
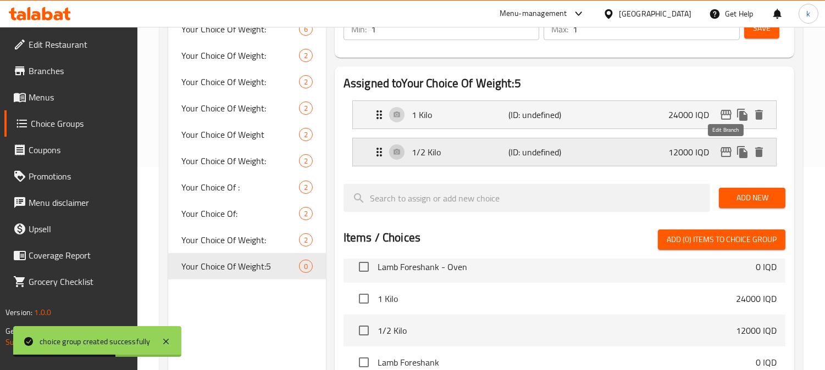
click at [732, 152] on icon "edit" at bounding box center [725, 152] width 13 height 13
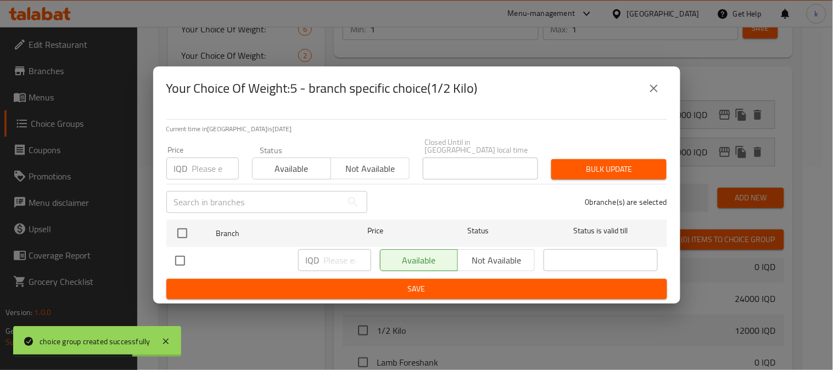
click at [658, 92] on icon "close" at bounding box center [654, 88] width 13 height 13
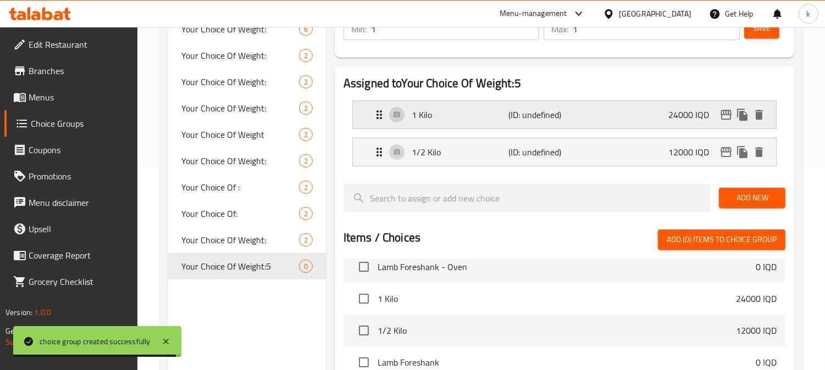
click at [427, 121] on p "1 Kilo" at bounding box center [459, 114] width 97 height 13
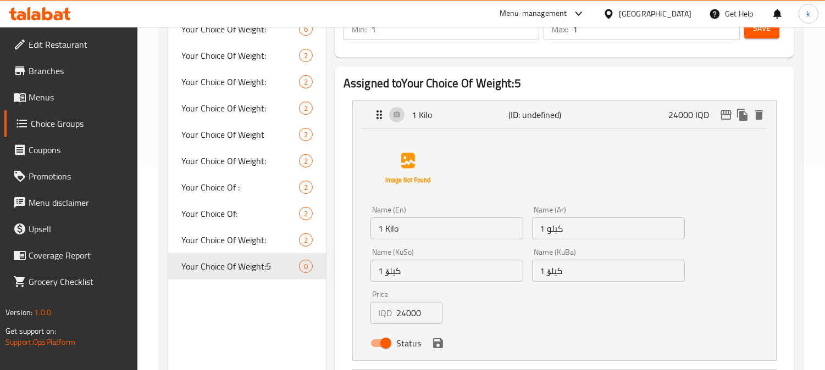
click at [413, 314] on input "24000" at bounding box center [419, 313] width 46 height 22
paste input "17"
click at [435, 343] on icon "save" at bounding box center [438, 343] width 10 height 10
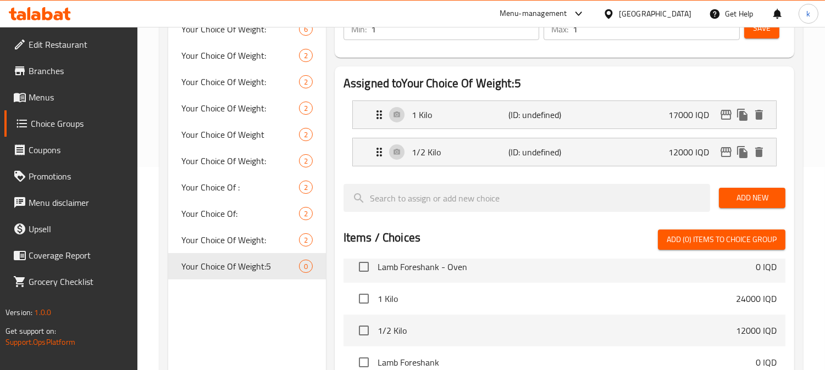
type input "17000"
click at [765, 35] on button "Save" at bounding box center [761, 28] width 35 height 20
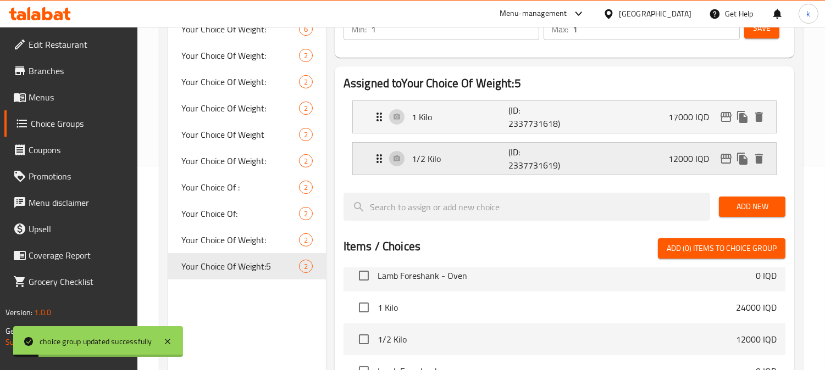
click at [608, 154] on div "1/2 Kilo (ID: 2337731619) 12000 IQD" at bounding box center [567, 159] width 390 height 32
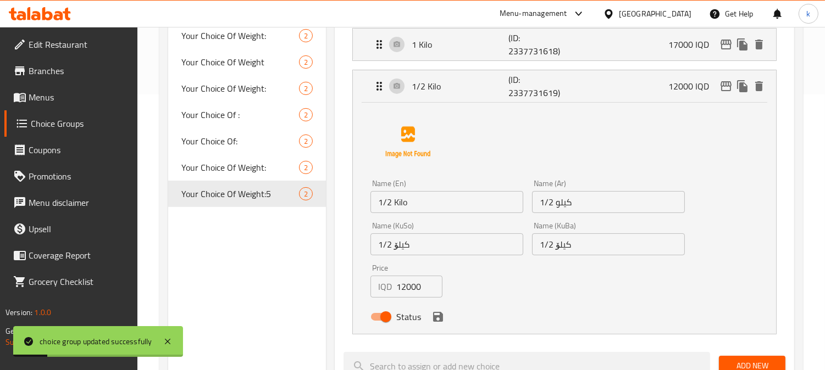
scroll to position [305, 0]
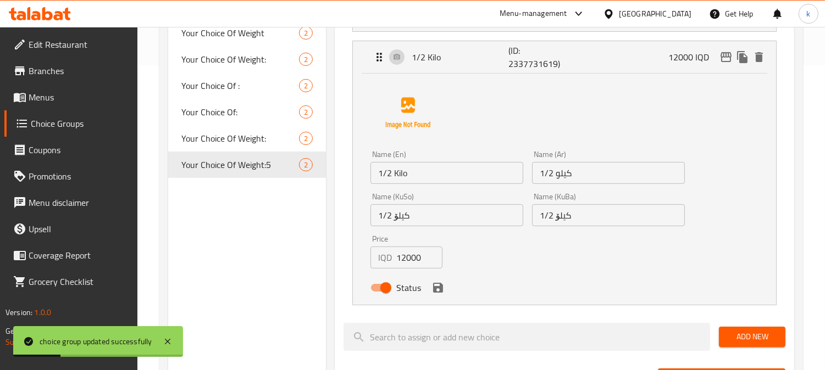
click at [415, 259] on input "12000" at bounding box center [419, 258] width 46 height 22
paste input "85"
click at [435, 283] on icon "save" at bounding box center [437, 287] width 13 height 13
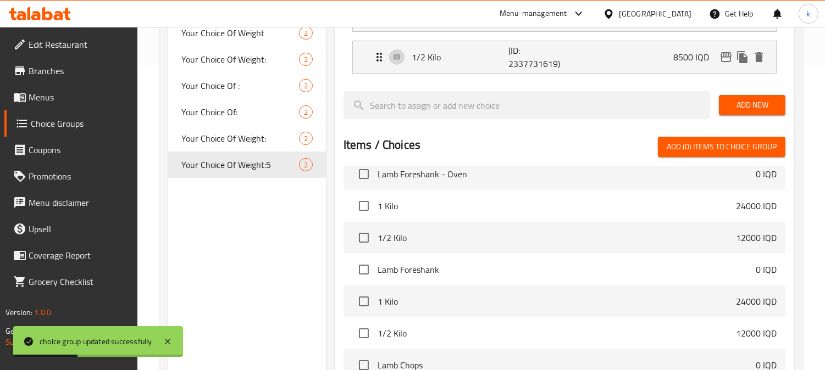
type input "8500"
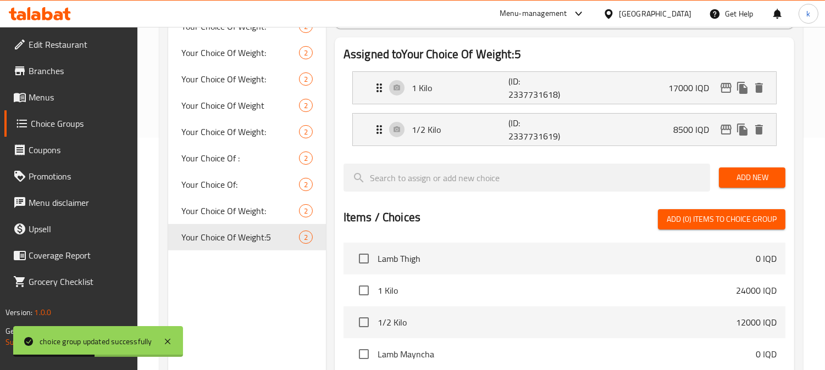
scroll to position [203, 0]
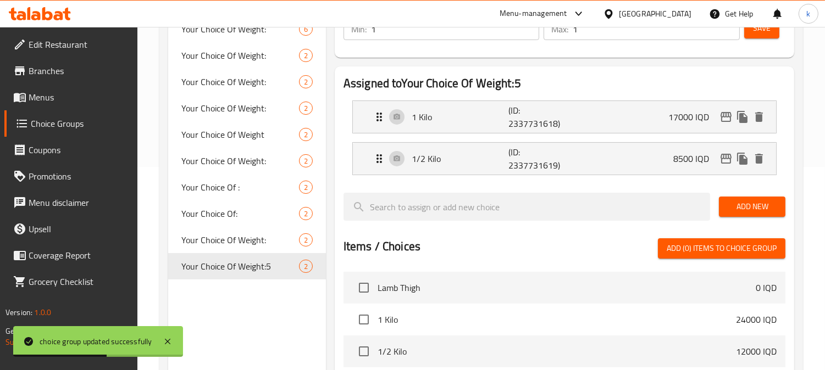
click at [755, 36] on button "Save" at bounding box center [761, 28] width 35 height 20
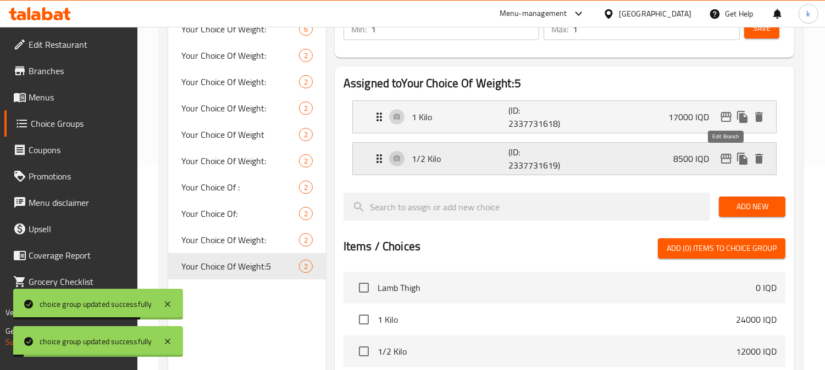
click at [728, 158] on icon "edit" at bounding box center [725, 159] width 11 height 10
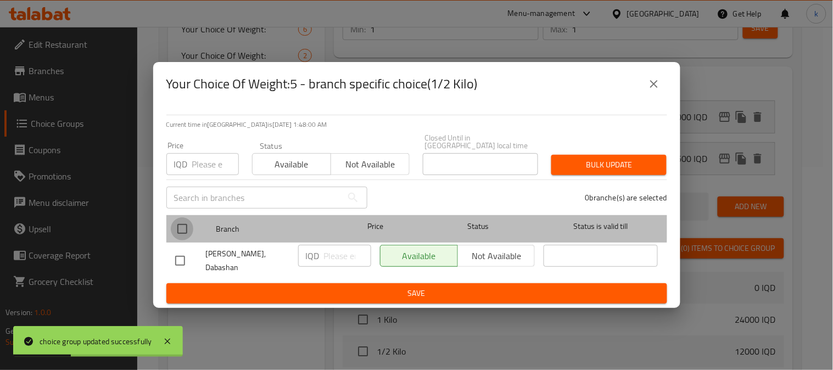
click at [174, 220] on input "checkbox" at bounding box center [182, 229] width 23 height 23
checkbox input "true"
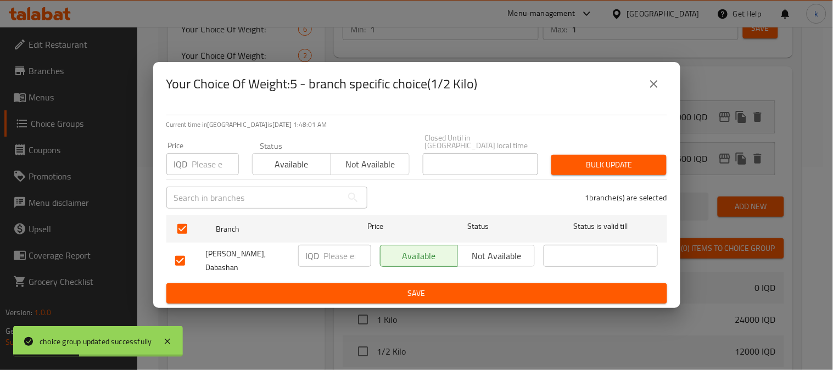
click at [324, 252] on input "number" at bounding box center [347, 256] width 47 height 22
paste input "8500"
type input "8500"
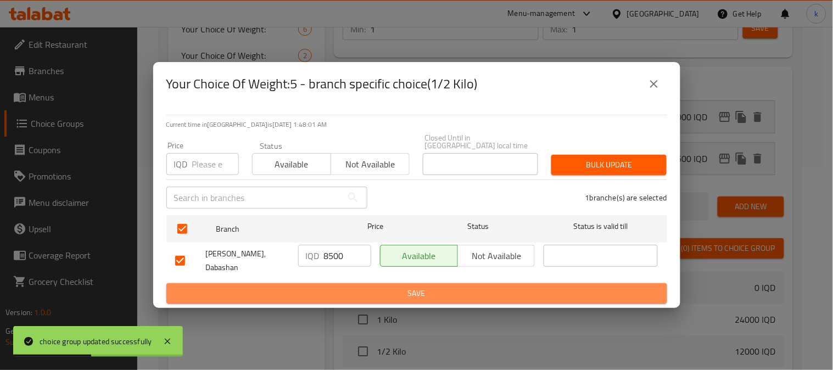
click at [352, 283] on button "Save" at bounding box center [416, 293] width 501 height 20
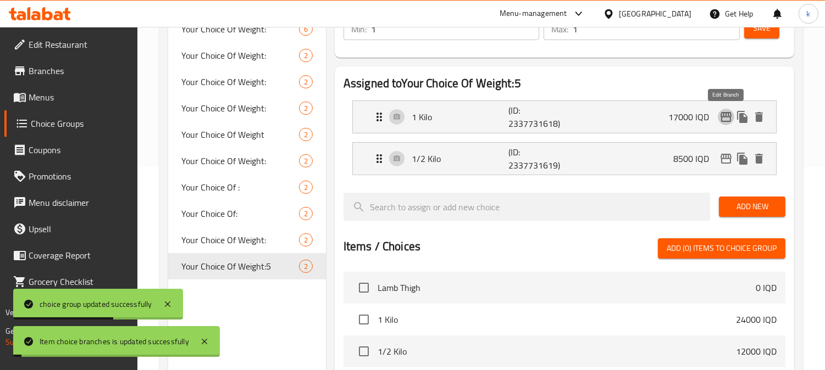
click at [729, 118] on icon "edit" at bounding box center [725, 116] width 13 height 13
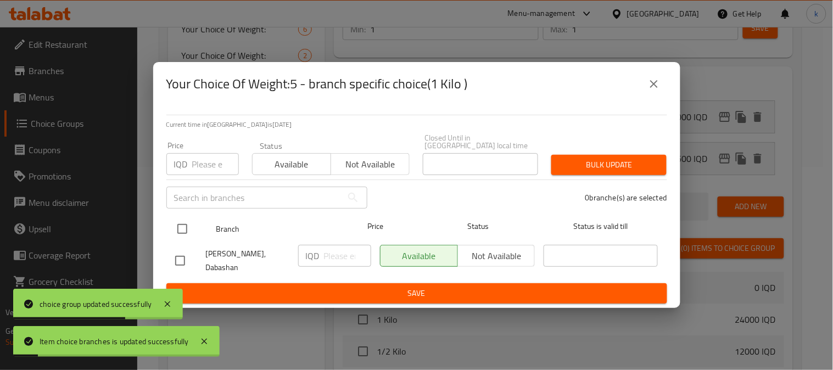
click at [189, 223] on input "checkbox" at bounding box center [182, 229] width 23 height 23
checkbox input "true"
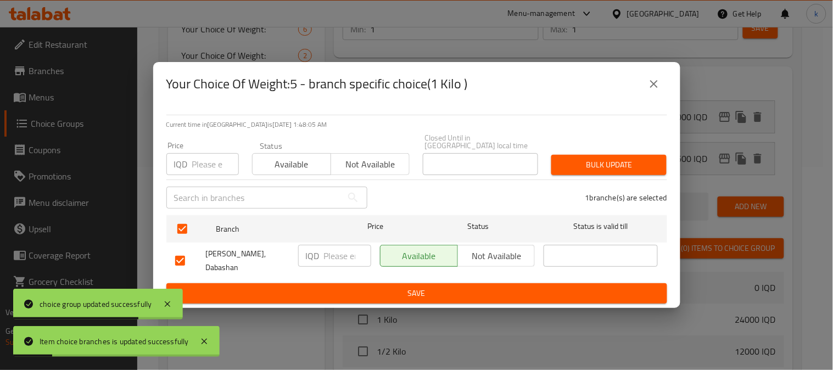
click at [331, 245] on input "number" at bounding box center [347, 256] width 47 height 22
paste input "17000"
type input "17000"
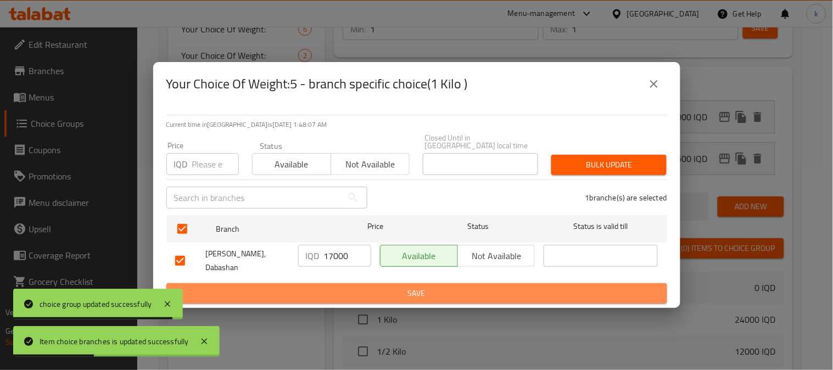
click at [349, 287] on span "Save" at bounding box center [416, 294] width 483 height 14
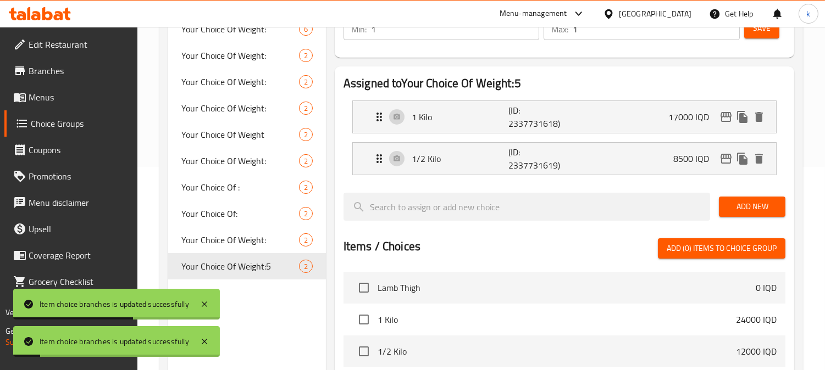
scroll to position [0, 0]
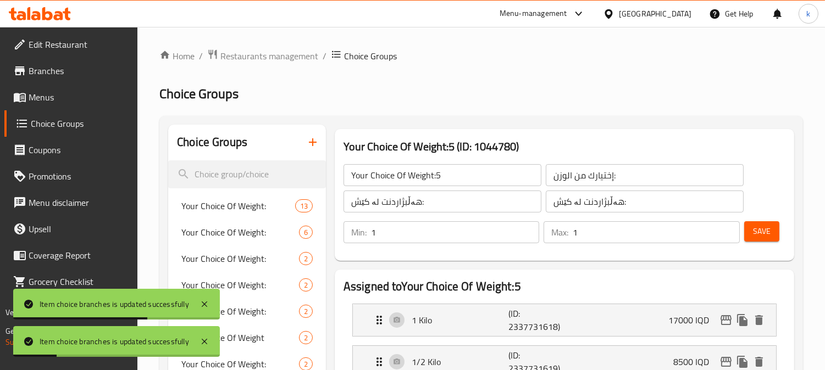
click at [771, 229] on button "Save" at bounding box center [761, 231] width 35 height 20
click at [475, 177] on input "Your Choice Of Weight:5" at bounding box center [442, 175] width 198 height 22
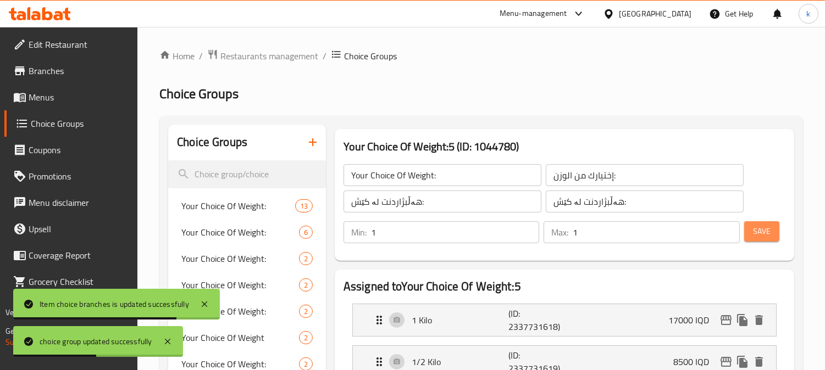
click at [768, 226] on span "Save" at bounding box center [762, 232] width 18 height 14
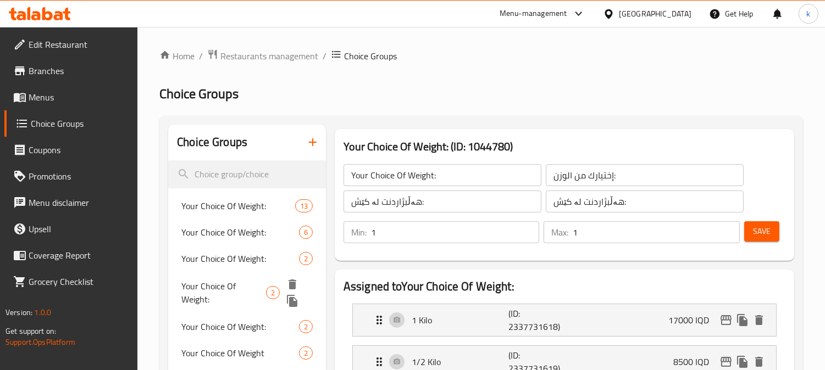
click at [249, 280] on span "Your Choice Of Weight:" at bounding box center [223, 293] width 85 height 26
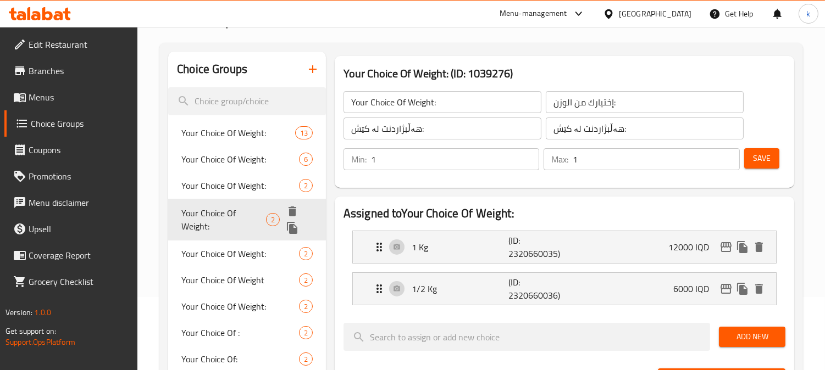
scroll to position [102, 0]
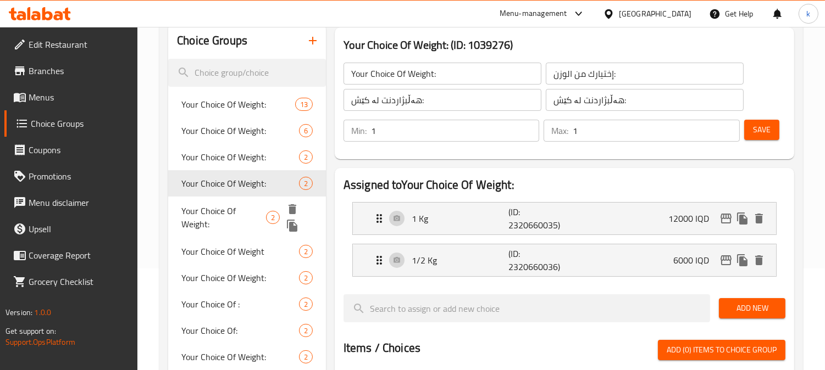
click at [255, 209] on span "Your Choice Of Weight:" at bounding box center [223, 217] width 85 height 26
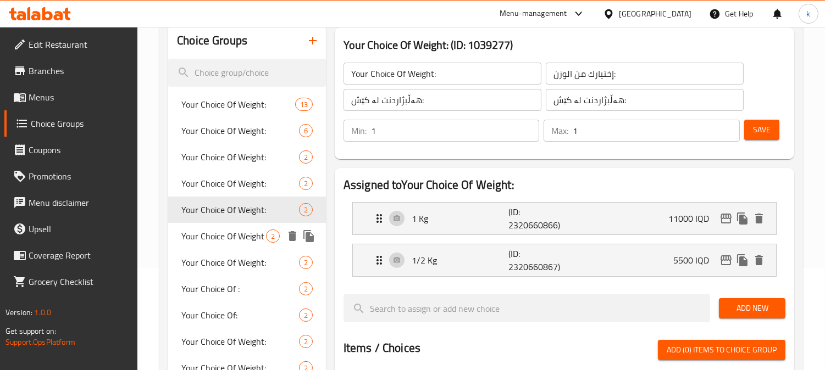
click at [245, 236] on span "Your Choice Of Weight" at bounding box center [223, 236] width 85 height 13
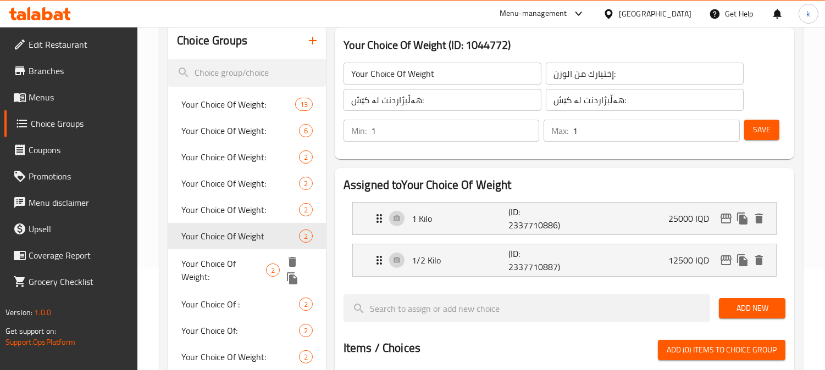
click at [238, 262] on span "Your Choice Of Weight:" at bounding box center [223, 270] width 85 height 26
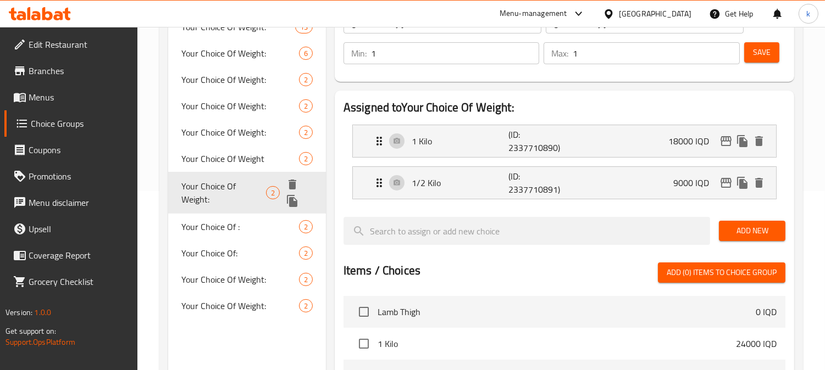
scroll to position [203, 0]
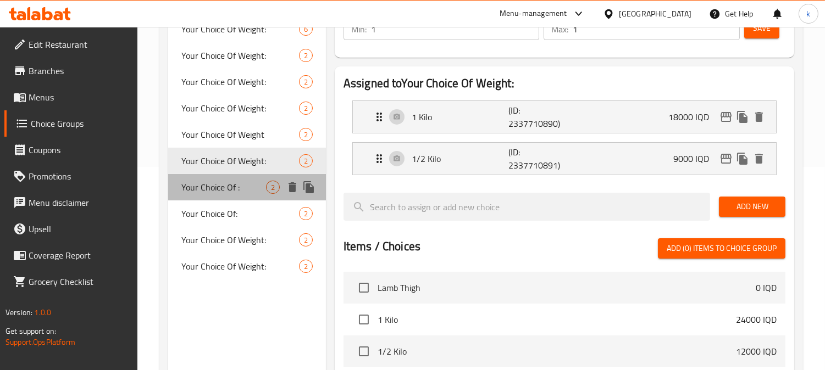
click at [232, 188] on span "Your Choice Of :" at bounding box center [223, 187] width 85 height 13
type input "Your Choice Of :"
type input "إختيارك من :"
type input "هەڵبژاردنت لە :"
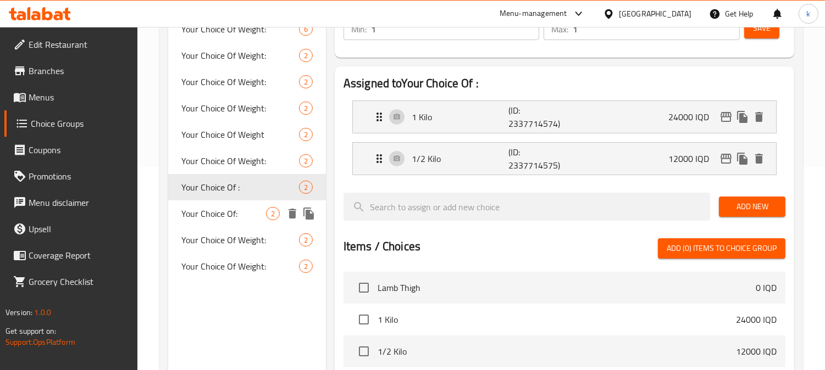
click at [233, 207] on span "Your Choice Of:" at bounding box center [223, 213] width 85 height 13
type input "Your Choice Of:"
type input "إختيارك من:"
type input "هەڵبژاردنت لە:"
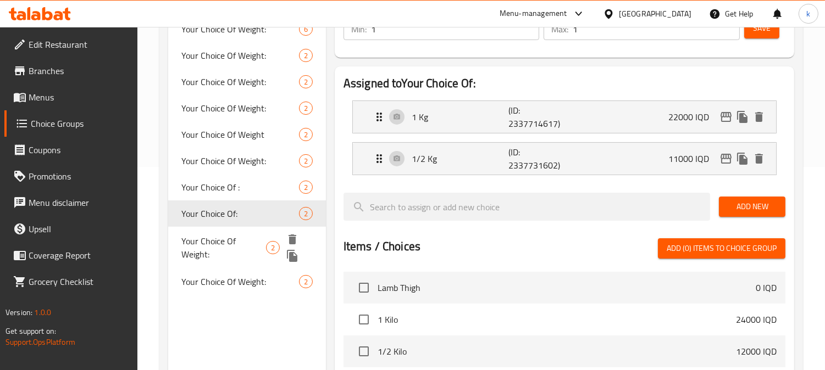
click at [239, 242] on span "Your Choice Of Weight:" at bounding box center [223, 248] width 85 height 26
type input "Your Choice Of Weight:"
type input "إختيارك من الوزن:"
type input "هەڵبژاردنت لە کێش:"
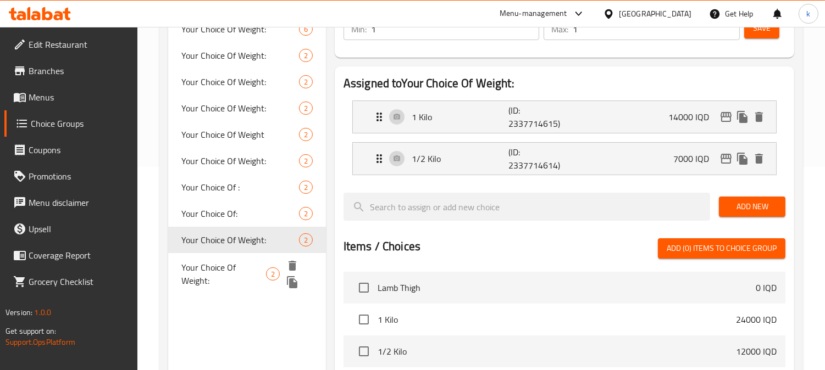
click at [239, 261] on span "Your Choice Of Weight:" at bounding box center [223, 274] width 85 height 26
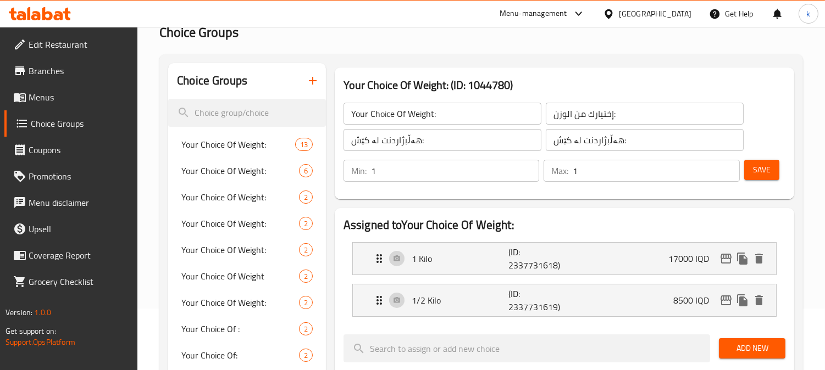
scroll to position [0, 0]
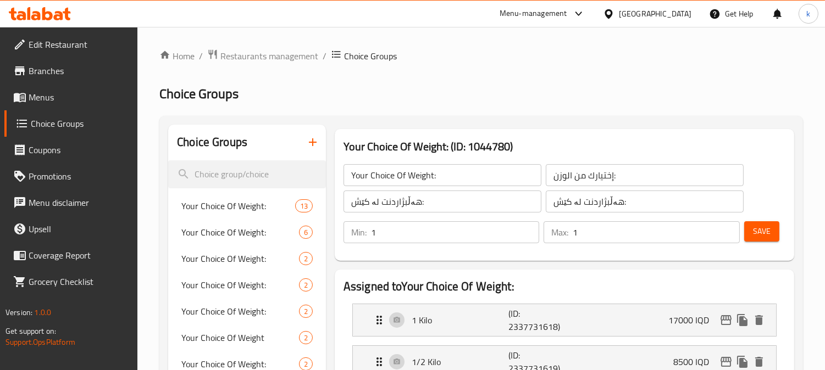
click at [315, 152] on button "button" at bounding box center [312, 142] width 26 height 26
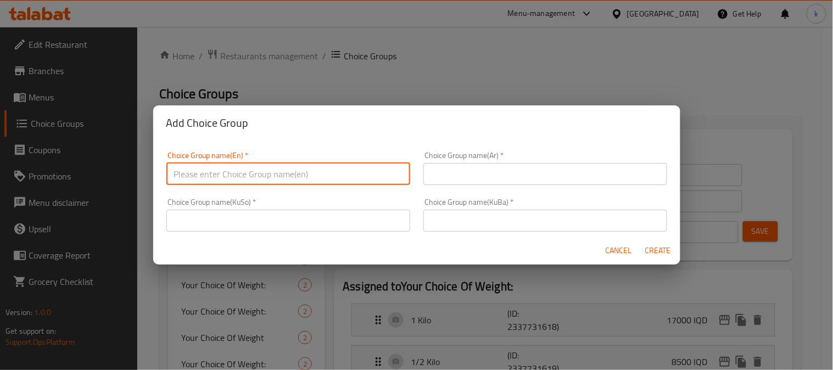
click at [223, 176] on input "text" at bounding box center [288, 174] width 244 height 22
type input "Your Choice Of Weight:5"
click at [494, 173] on input "text" at bounding box center [546, 174] width 244 height 22
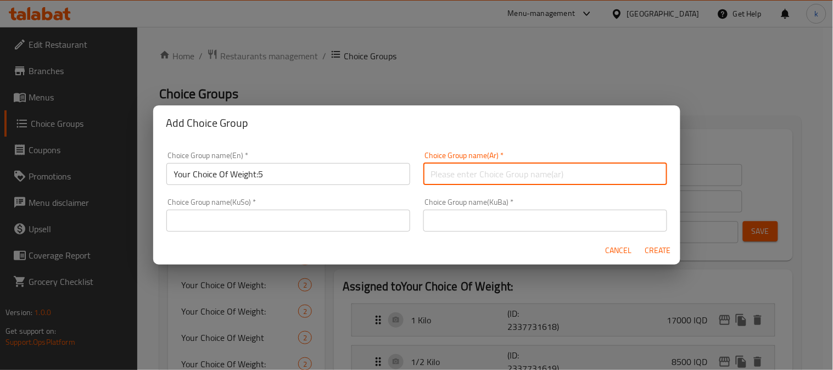
type input "إختيارك من الوزن:"
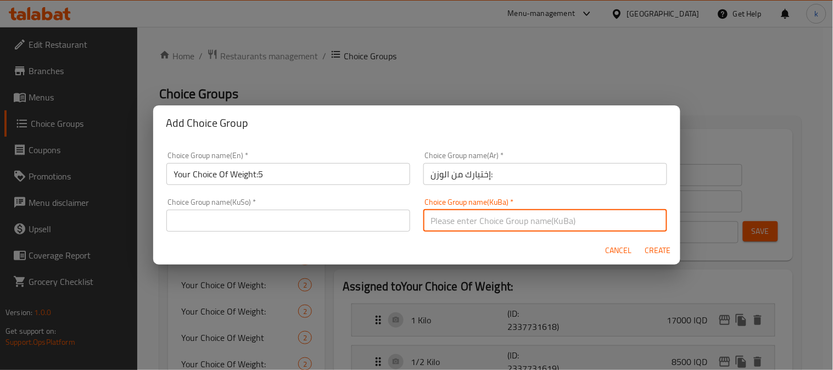
click at [459, 229] on input "text" at bounding box center [546, 221] width 244 height 22
type input "هەڵبژاردنت لە کێش:"
click at [239, 212] on input "text" at bounding box center [288, 221] width 244 height 22
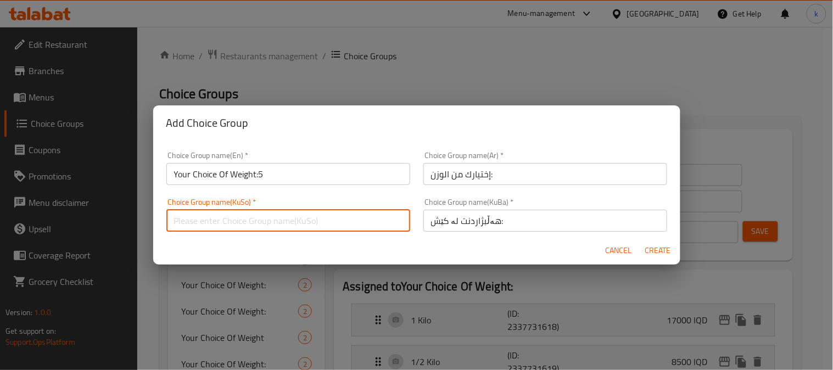
type input "هەڵبژاردنت لە کێش:"
click at [658, 246] on span "Create" at bounding box center [659, 251] width 26 height 14
type input "Your Choice Of Weight:5"
type input "0"
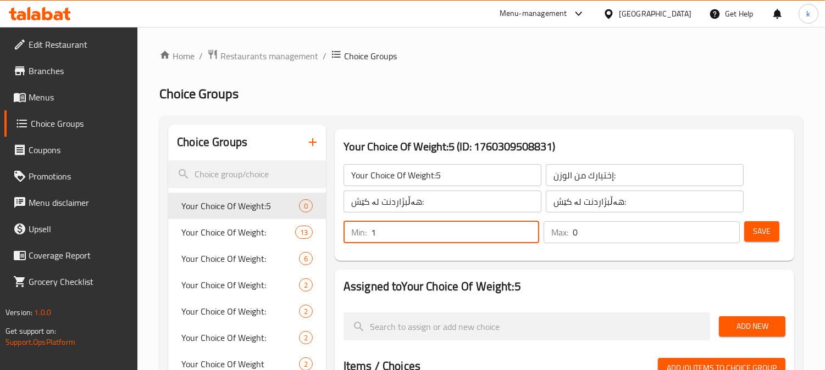
type input "1"
click at [526, 224] on input "1" at bounding box center [455, 232] width 169 height 22
type input "1"
click at [728, 228] on input "1" at bounding box center [655, 232] width 167 height 22
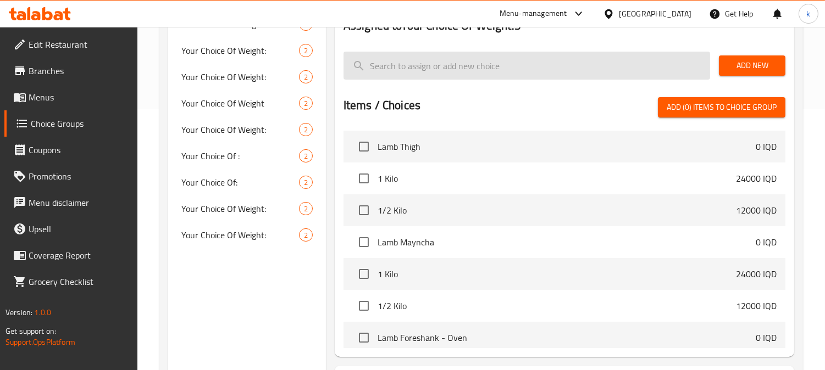
scroll to position [305, 0]
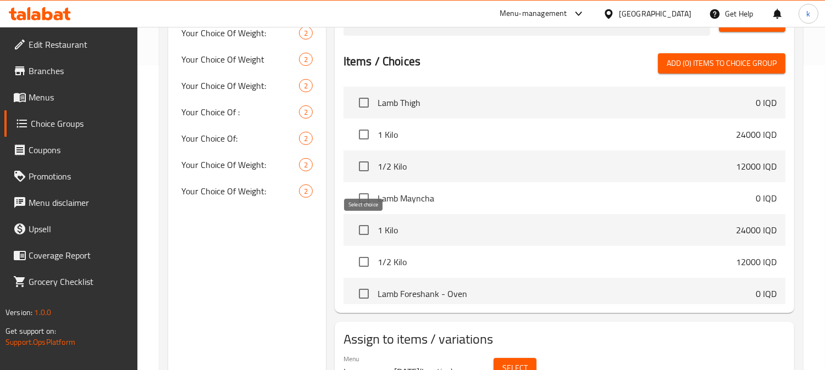
click at [361, 226] on input "checkbox" at bounding box center [363, 230] width 23 height 23
checkbox input "true"
click at [363, 255] on input "checkbox" at bounding box center [363, 262] width 23 height 23
checkbox input "true"
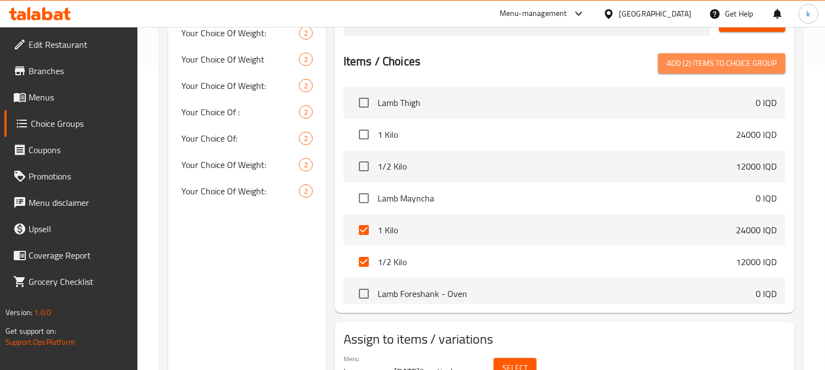
click at [700, 67] on span "Add (2) items to choice group" at bounding box center [721, 64] width 110 height 14
checkbox input "false"
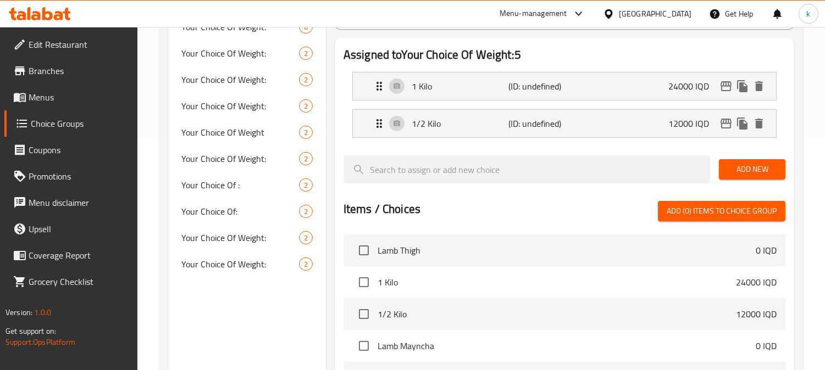
scroll to position [203, 0]
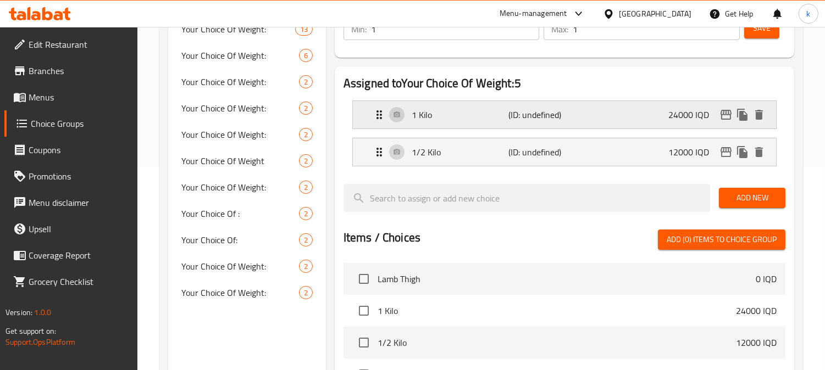
click at [486, 123] on div "1 Kilo (ID: undefined) 24000 IQD" at bounding box center [567, 114] width 390 height 27
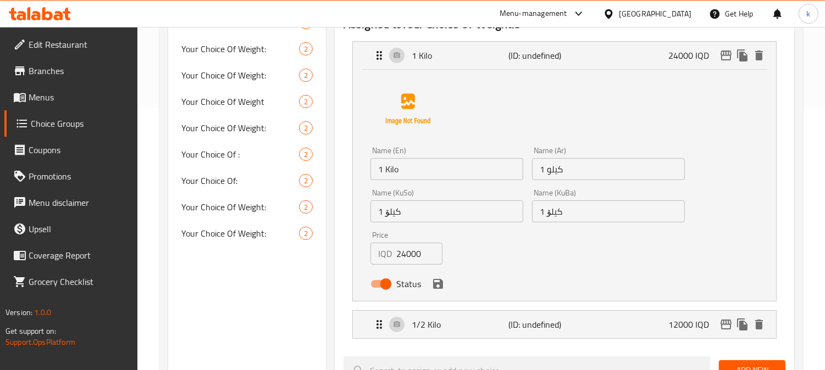
scroll to position [305, 0]
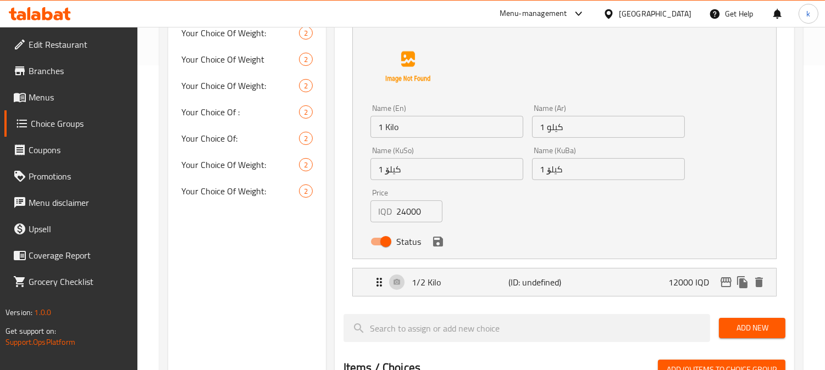
click at [408, 208] on input "24000" at bounding box center [419, 212] width 46 height 22
paste input "6"
click at [442, 239] on icon "save" at bounding box center [437, 241] width 13 height 13
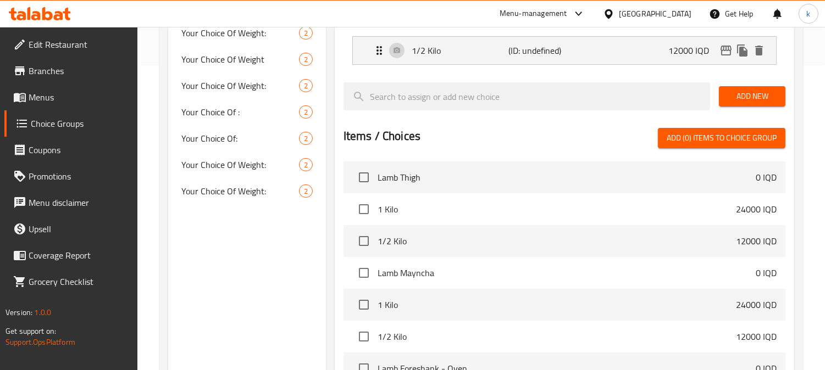
type input "26000"
click at [430, 47] on p "1/2 Kilo" at bounding box center [459, 50] width 97 height 13
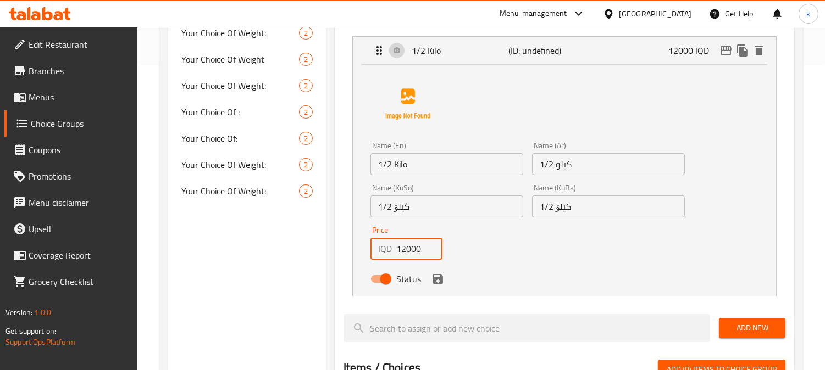
click at [407, 250] on input "12000" at bounding box center [419, 249] width 46 height 22
paste input "3"
click at [438, 285] on icon "save" at bounding box center [437, 278] width 13 height 13
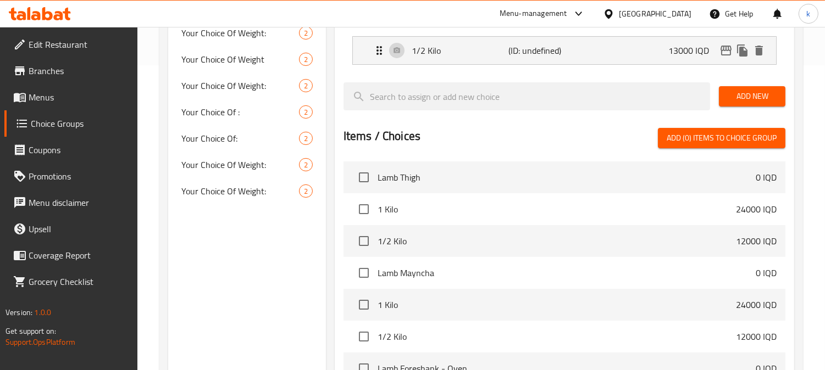
type input "13000"
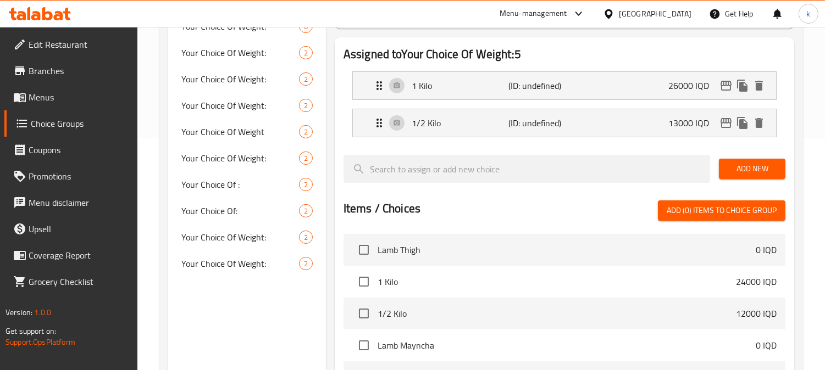
scroll to position [203, 0]
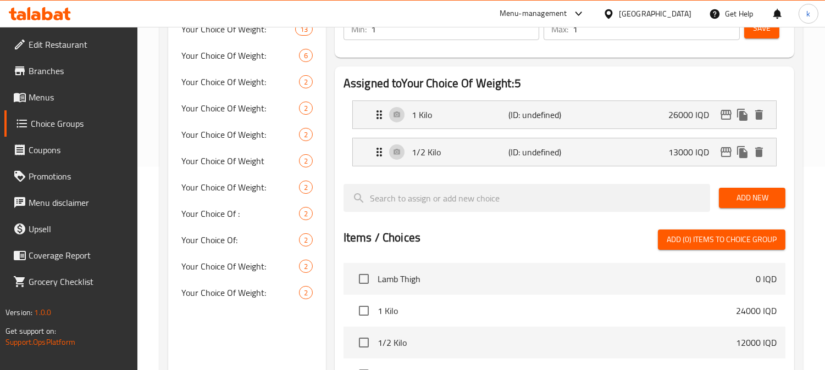
click at [754, 35] on span "Save" at bounding box center [762, 28] width 18 height 14
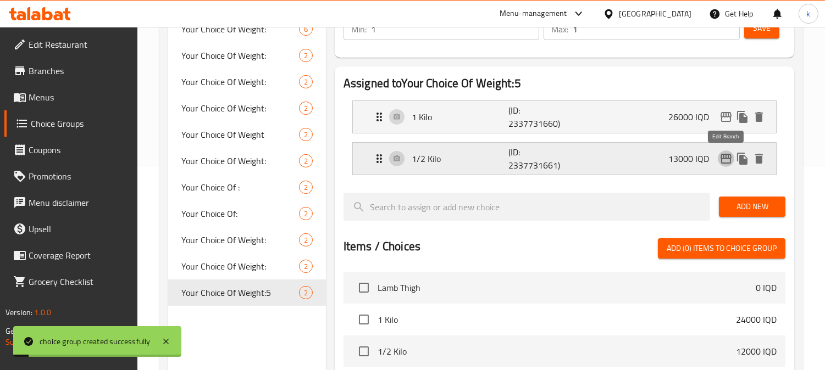
click at [722, 155] on icon "edit" at bounding box center [725, 159] width 11 height 10
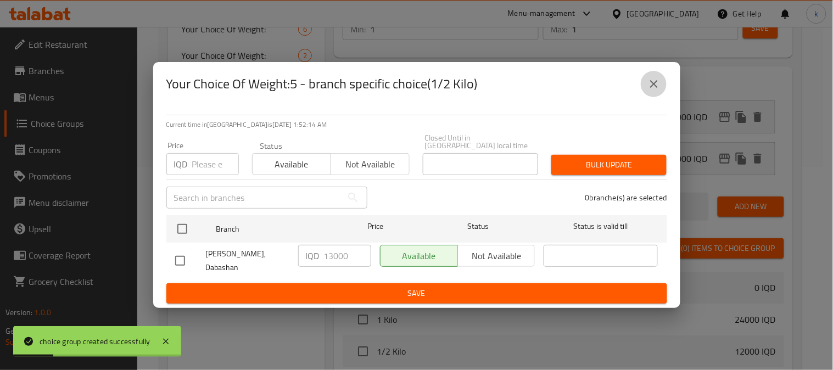
click at [655, 84] on icon "close" at bounding box center [654, 83] width 13 height 13
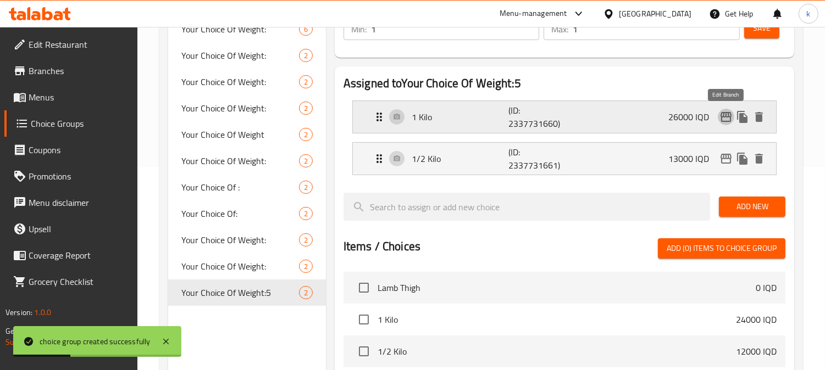
click at [724, 116] on icon "edit" at bounding box center [725, 116] width 13 height 13
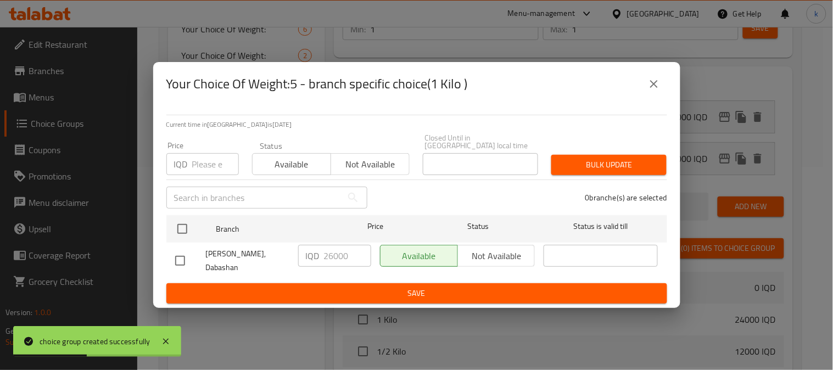
click at [649, 86] on icon "close" at bounding box center [654, 83] width 13 height 13
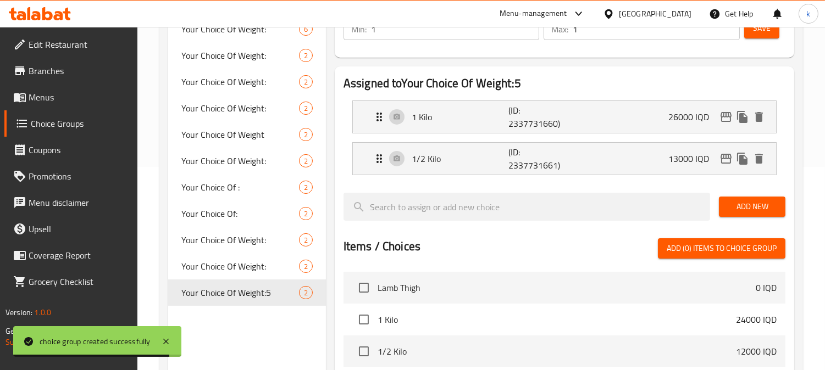
click at [771, 30] on button "Save" at bounding box center [761, 28] width 35 height 20
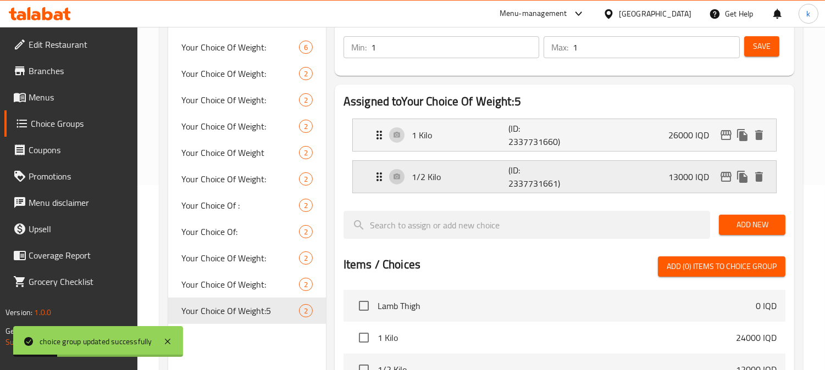
scroll to position [0, 0]
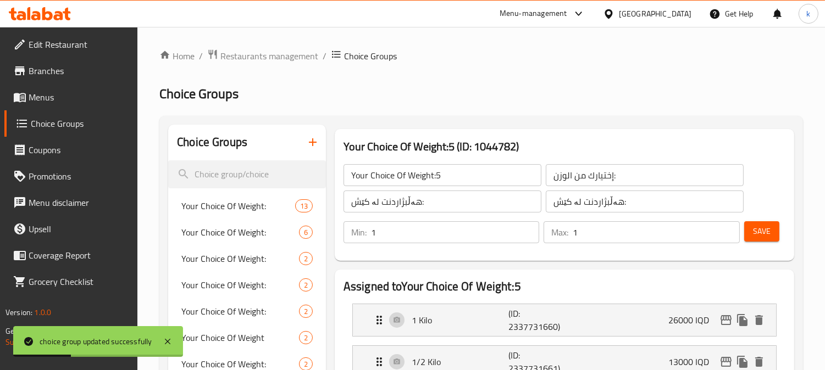
click at [471, 174] on input "Your Choice Of Weight:5" at bounding box center [442, 175] width 198 height 22
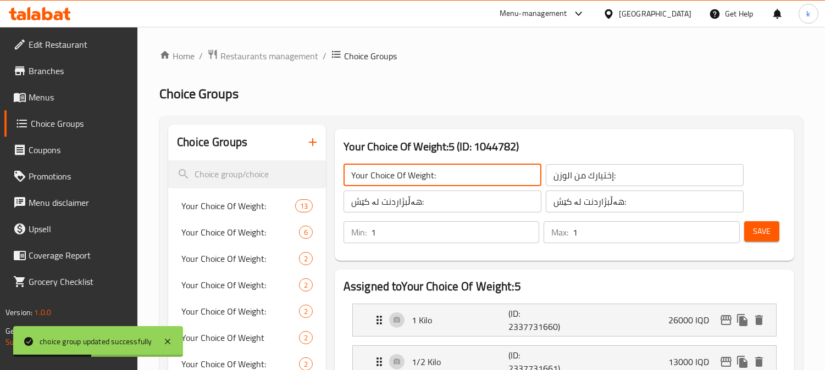
type input "Your Choice Of Weight:"
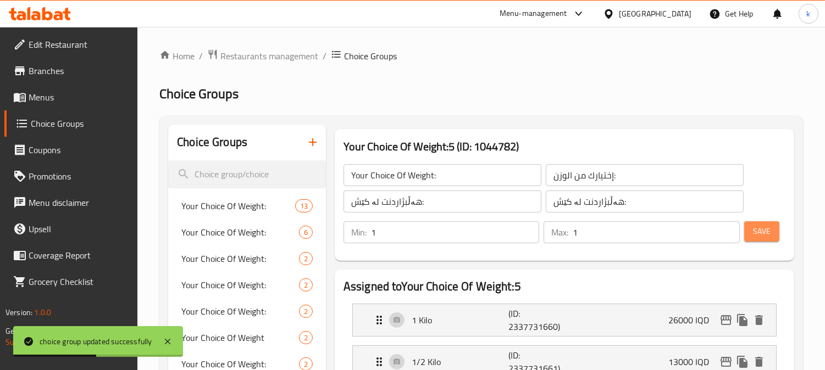
click at [773, 239] on button "Save" at bounding box center [761, 231] width 35 height 20
click at [758, 231] on span "Save" at bounding box center [762, 232] width 18 height 14
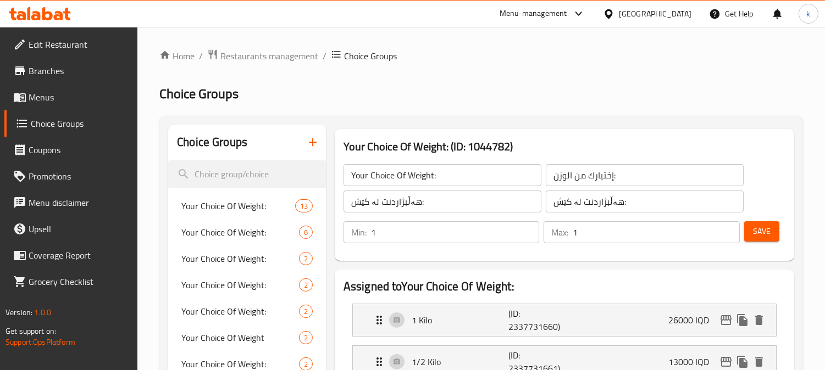
click at [43, 97] on span "Menus" at bounding box center [79, 97] width 101 height 13
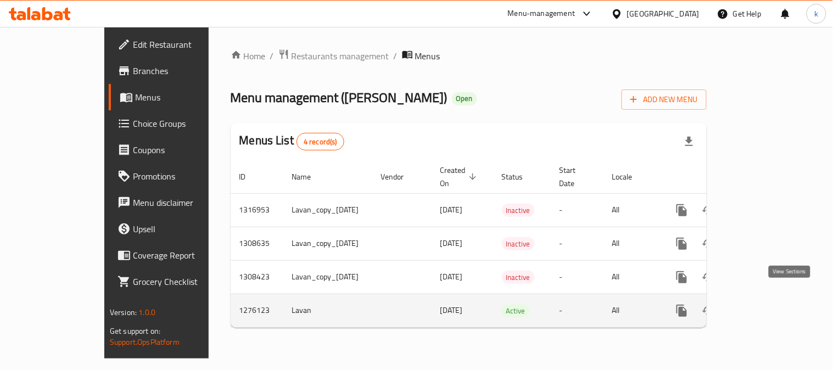
click at [768, 304] on icon "enhanced table" at bounding box center [761, 310] width 13 height 13
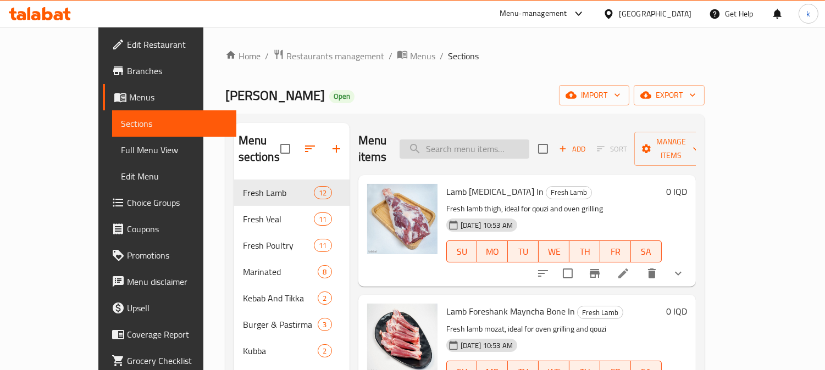
click at [490, 143] on input "search" at bounding box center [464, 149] width 130 height 19
paste input "Marinated Chicken Drumstick Bone-In"
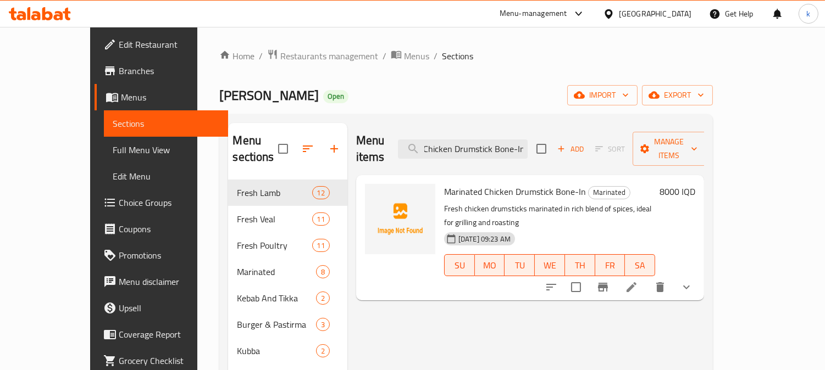
type input "Marinated Chicken Drumstick Bone-In"
click at [647, 277] on li at bounding box center [631, 287] width 31 height 20
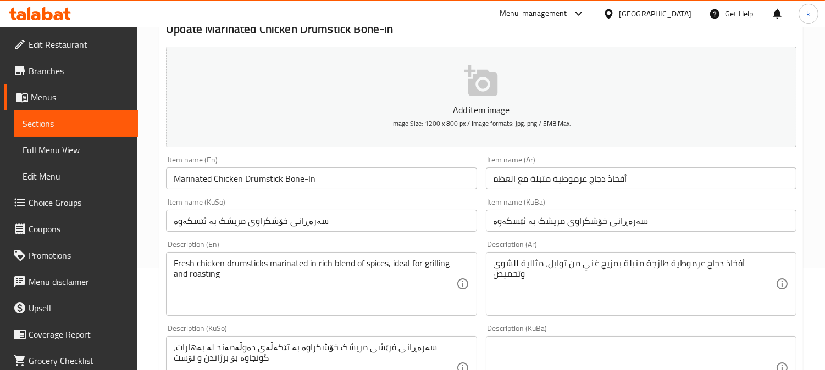
scroll to position [305, 0]
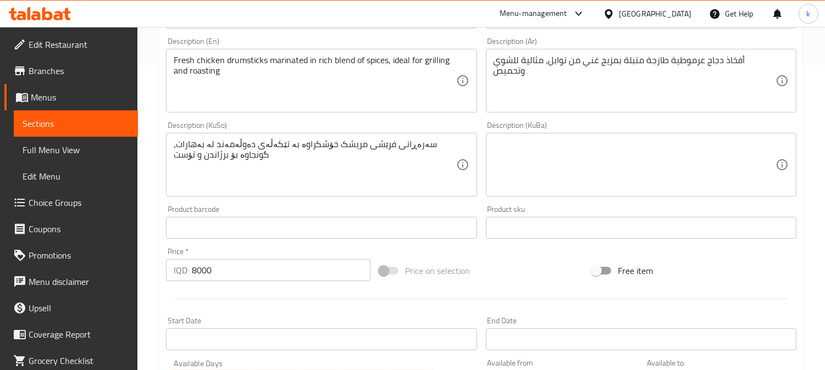
click at [196, 266] on input "8000" at bounding box center [281, 270] width 179 height 22
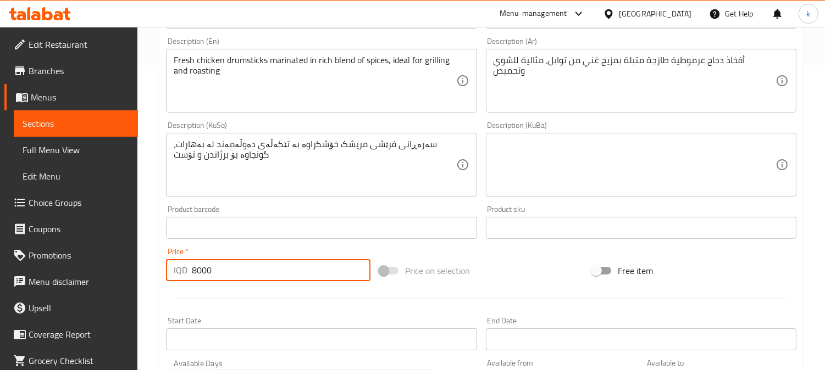
click at [196, 266] on input "8000" at bounding box center [281, 270] width 179 height 22
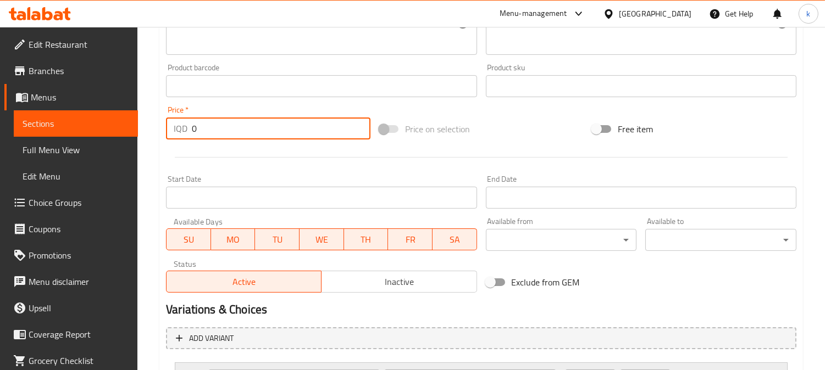
scroll to position [575, 0]
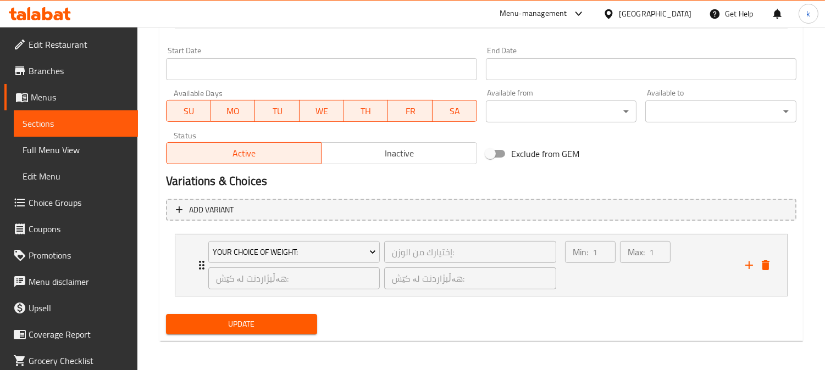
type input "0"
click at [240, 310] on div "Update" at bounding box center [242, 324] width 160 height 29
click at [255, 321] on span "Update" at bounding box center [242, 325] width 134 height 14
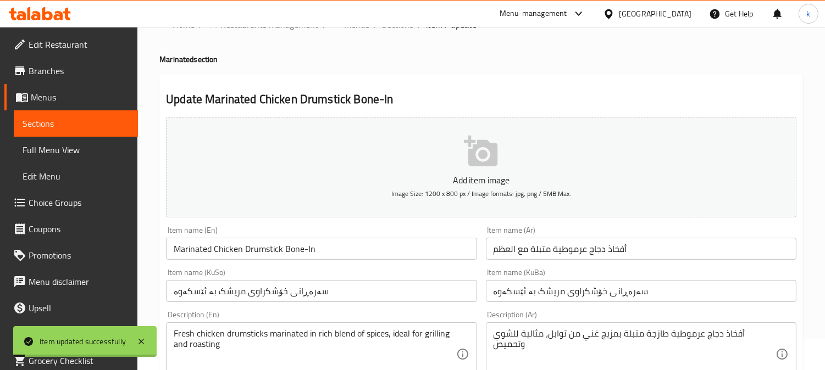
scroll to position [0, 0]
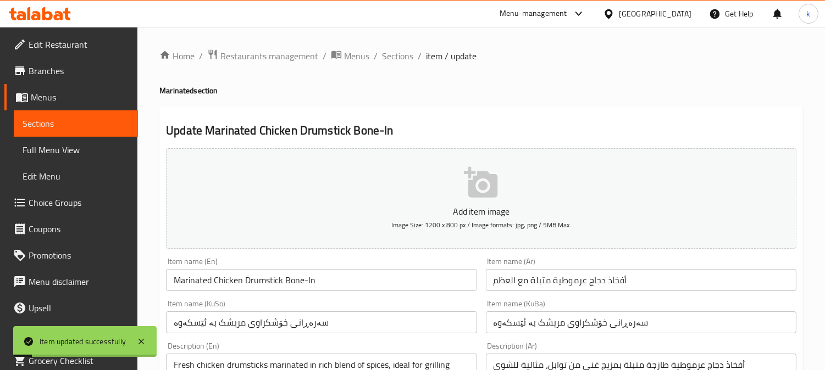
click at [63, 149] on span "Full Menu View" at bounding box center [76, 149] width 107 height 13
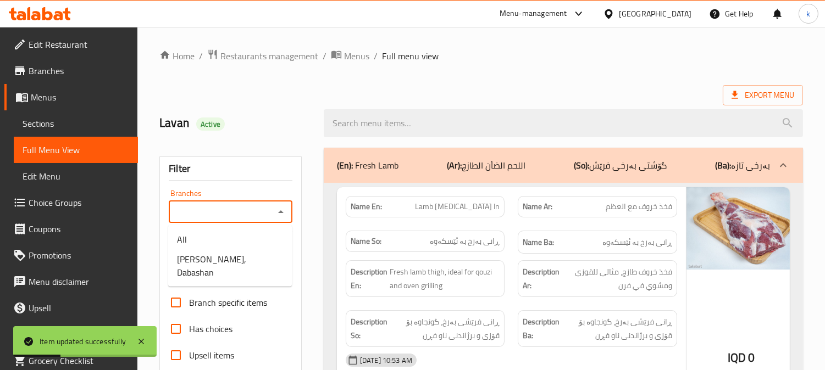
click at [238, 210] on input "Branches" at bounding box center [221, 211] width 99 height 15
click at [242, 261] on span "[PERSON_NAME], Dabashan" at bounding box center [230, 266] width 106 height 26
type input "[PERSON_NAME], Dabashan"
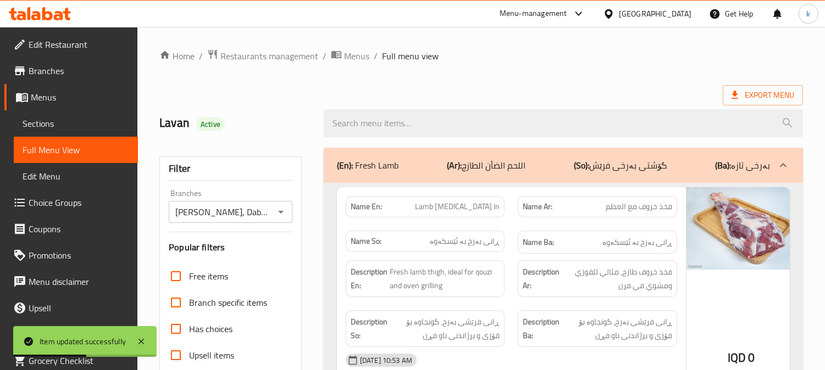
drag, startPoint x: 363, startPoint y: 116, endPoint x: 436, endPoint y: 139, distance: 76.1
click at [363, 116] on input "search" at bounding box center [563, 123] width 479 height 28
paste input "Marinated Chicken Drumstick Bone-In"
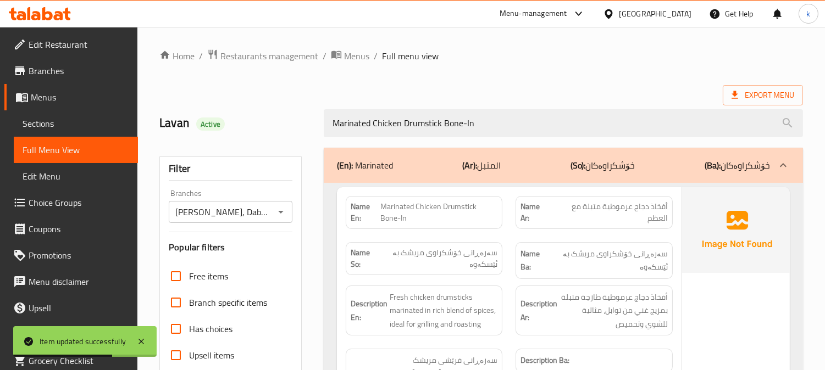
click at [280, 209] on icon "Open" at bounding box center [280, 211] width 13 height 13
type input "Marinated Chicken Drumstick Bone-In"
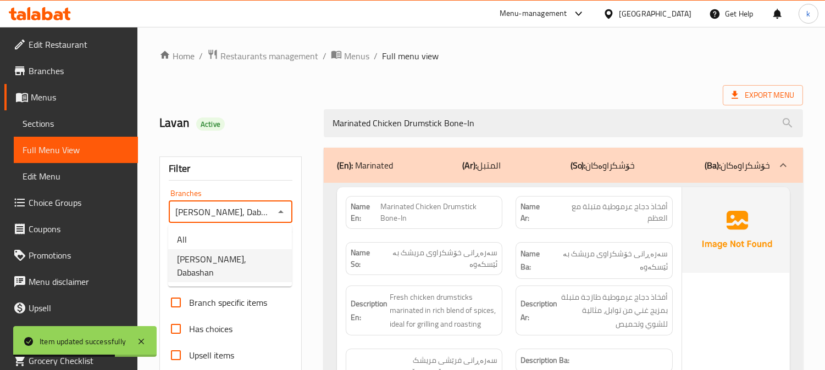
scroll to position [0, 13]
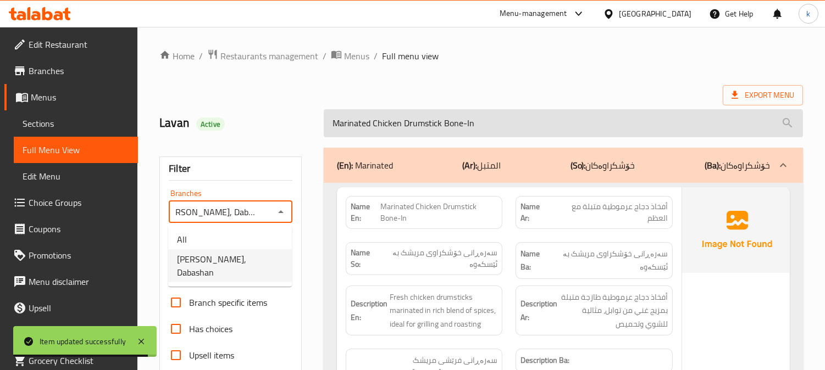
click at [511, 121] on input "Marinated Chicken Drumstick Bone-In" at bounding box center [563, 123] width 479 height 28
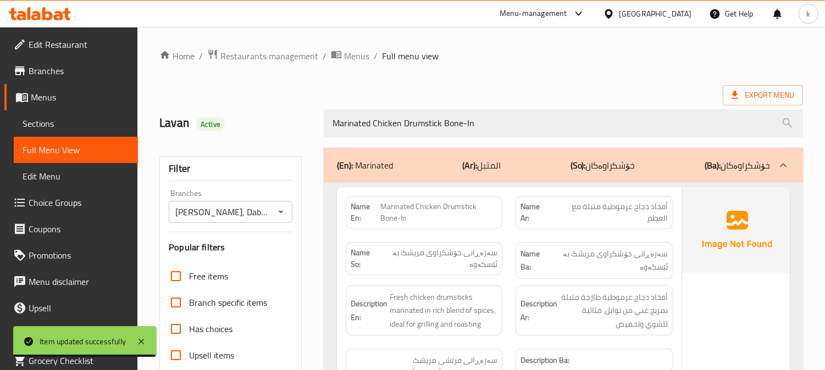
scroll to position [203, 0]
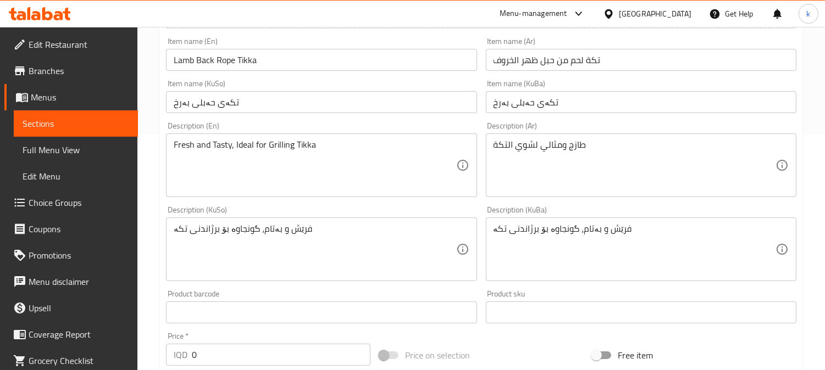
scroll to position [546, 0]
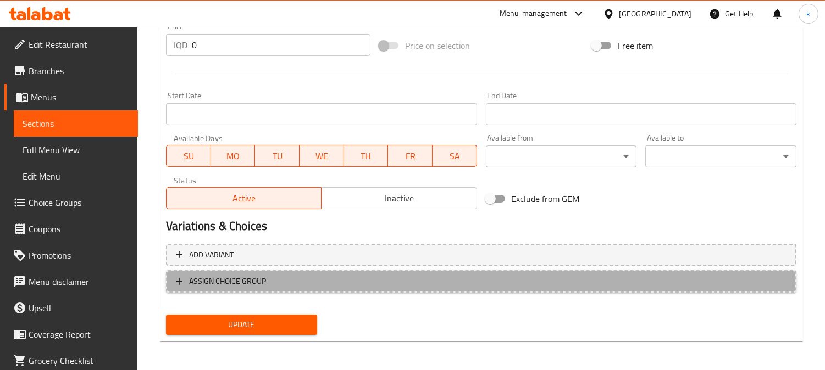
click at [314, 282] on span "ASSIGN CHOICE GROUP" at bounding box center [481, 282] width 610 height 14
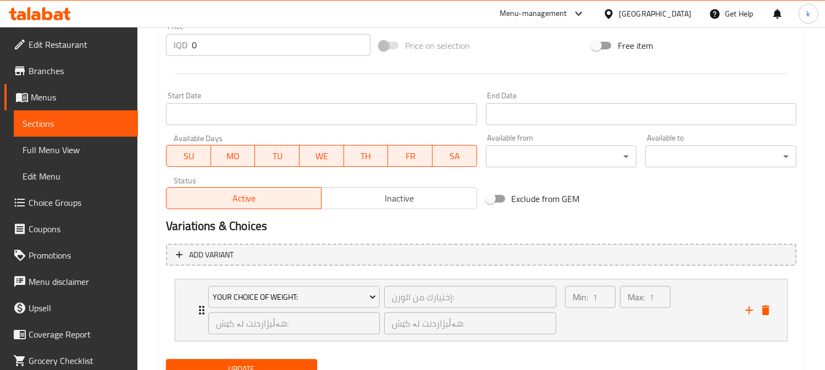
scroll to position [591, 0]
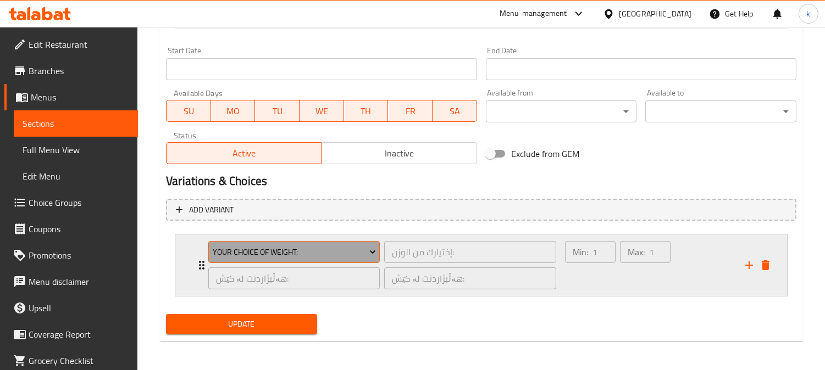
click at [312, 251] on span "Your Choice Of Weight:" at bounding box center [294, 253] width 163 height 14
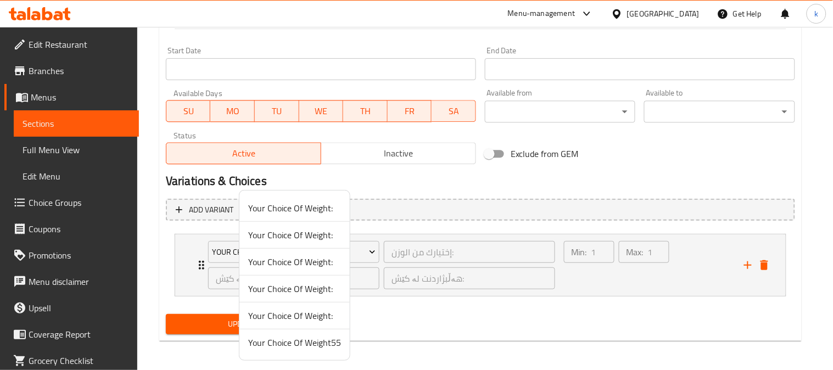
click at [325, 347] on span "Your Choice Of Weight55" at bounding box center [294, 342] width 93 height 13
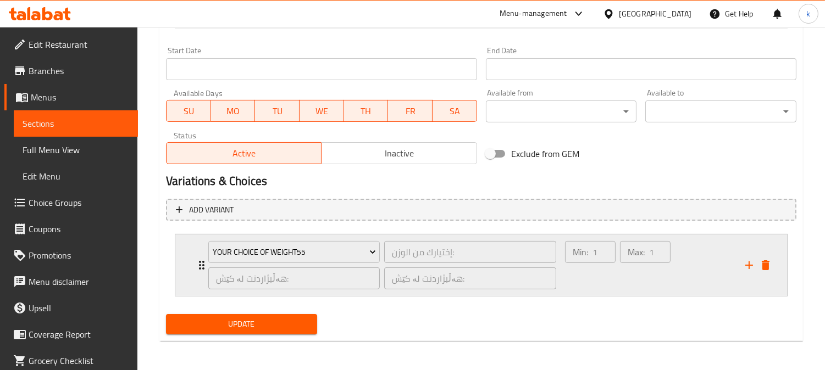
click at [592, 283] on div "Min: 1 ​" at bounding box center [590, 265] width 55 height 53
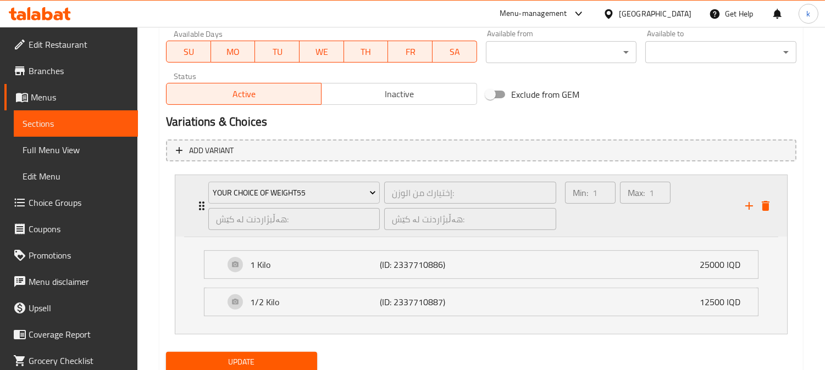
scroll to position [689, 0]
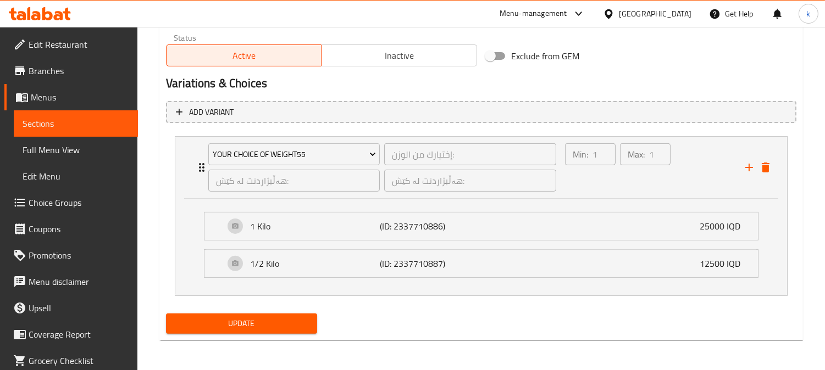
click at [264, 322] on span "Update" at bounding box center [242, 324] width 134 height 14
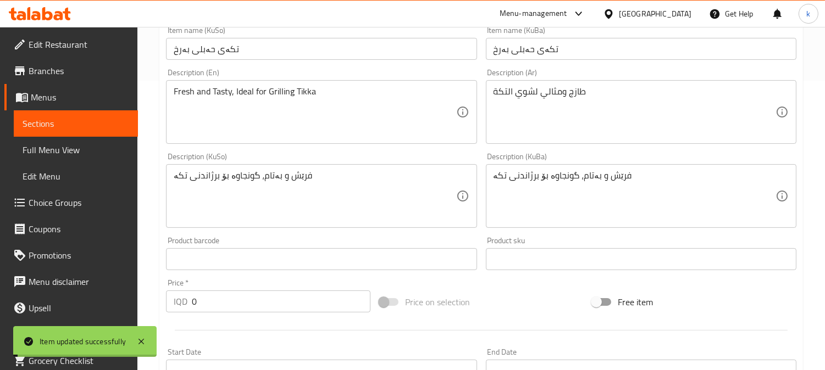
scroll to position [0, 0]
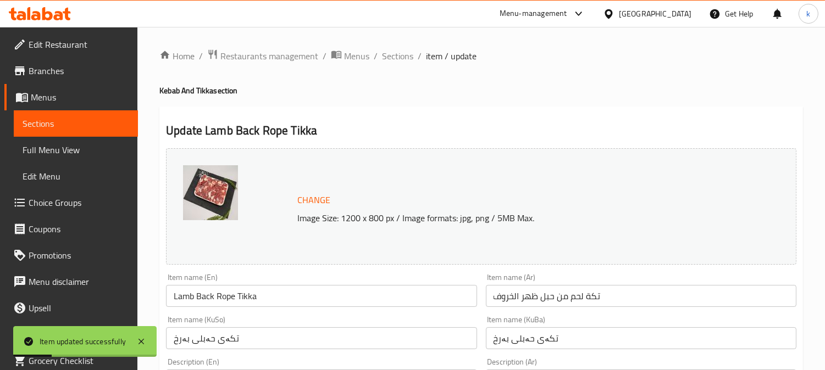
click at [397, 57] on span "Sections" at bounding box center [397, 55] width 31 height 13
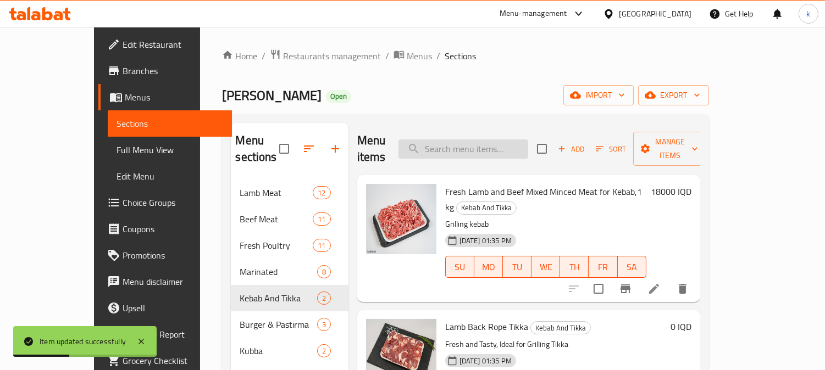
click at [494, 145] on input "search" at bounding box center [463, 149] width 130 height 19
paste input "Fresh Lamb and Beef Mixed Minced Meat for Kebab,1 kg"
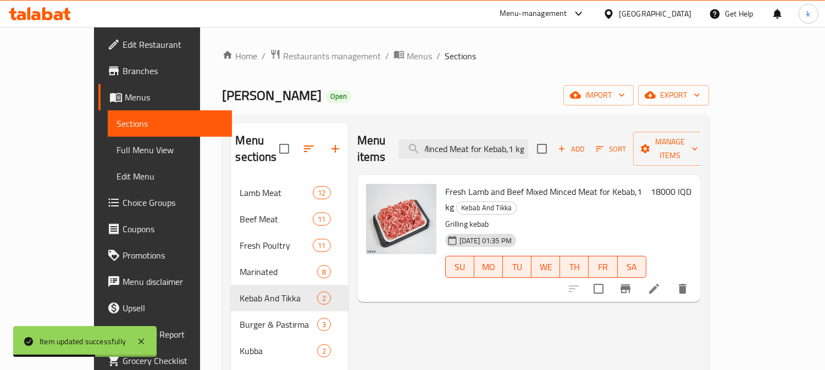
type input "Fresh Lamb and Beef Mixed Minced Meat for Kebab,1 kg"
click at [669, 279] on li at bounding box center [653, 289] width 31 height 20
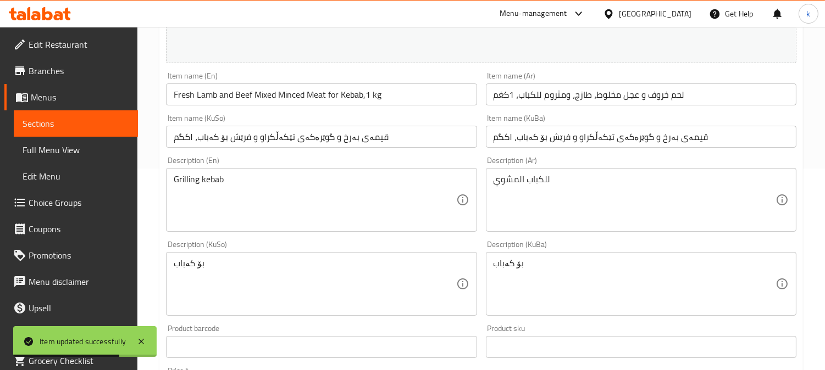
scroll to position [203, 0]
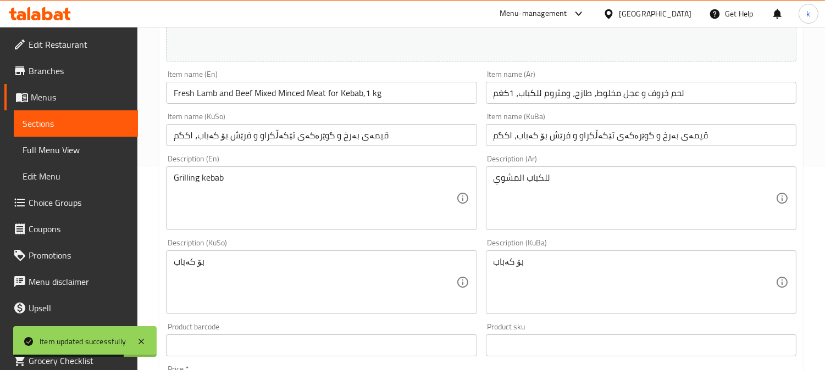
click at [600, 111] on div "Item name (KuBa) قیمەی بەرخ و گوێرەکەی تێکەڵکراو و فرێش بۆ کەباب، ۱کگم Item nam…" at bounding box center [640, 129] width 319 height 42
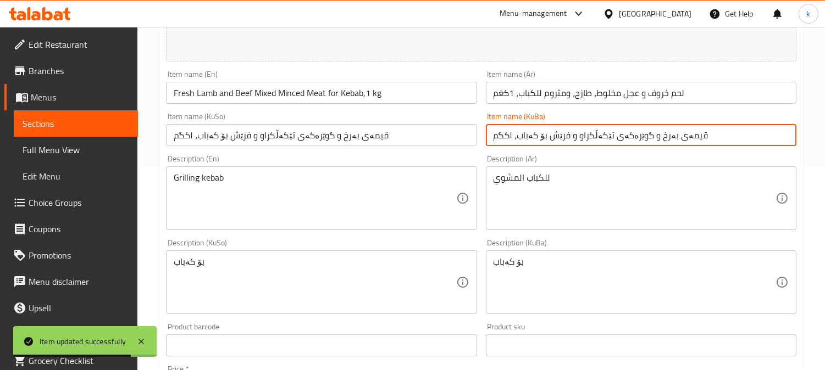
click at [611, 134] on input "قیمەی بەرخ و گوێرەکەی تێکەڵکراو و فرێش بۆ کەباب، ۱کگم" at bounding box center [641, 135] width 310 height 22
paste input "بۆ کەباب"
type input "قیمەی بەرخ و گوێرەکەی تێکەڵکراو بۆ کەباب"
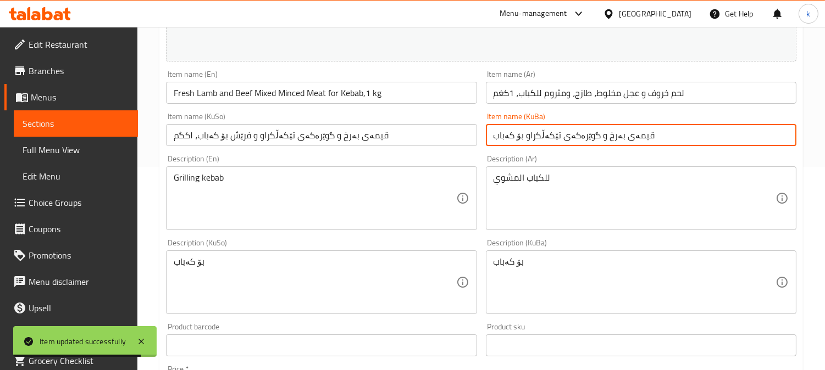
click at [300, 133] on input "قیمەی بەرخ و گوێرەکەی تێکەڵکراو و فرێش بۆ کەباب، ۱کگم" at bounding box center [321, 135] width 310 height 22
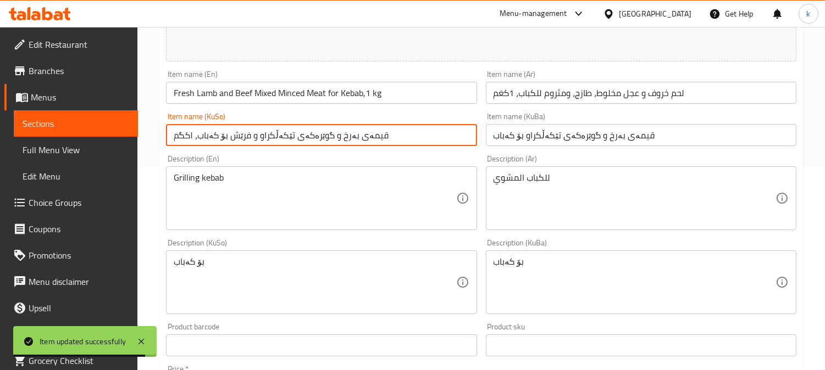
click at [300, 133] on input "قیمەی بەرخ و گوێرەکەی تێکەڵکراو و فرێش بۆ کەباب، ۱کگم" at bounding box center [321, 135] width 310 height 22
paste input "بۆ کەباب"
type input "قیمەی بەرخ و گوێرەکەی تێکەڵکراو بۆ کەباب"
click at [616, 98] on input "لحم خروف و عجل مخلوط، طازج، ومثروم للكباب، 1كغم" at bounding box center [641, 93] width 310 height 22
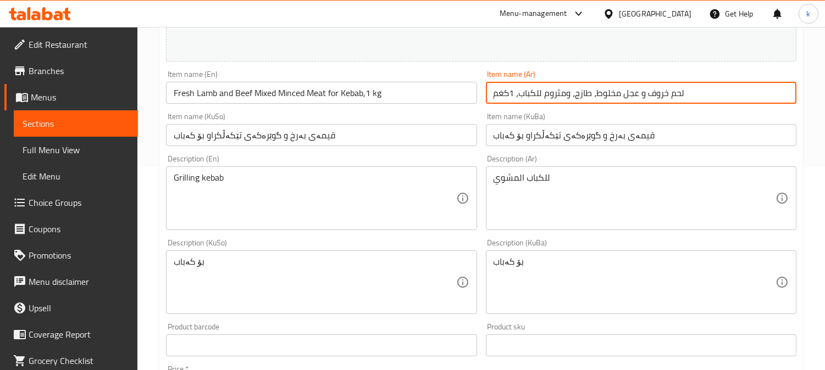
click at [616, 98] on input "لحم خروف و عجل مخلوط، طازج، ومثروم للكباب، 1كغم" at bounding box center [641, 93] width 310 height 22
paste input "فروم للكباب"
type input "لحم خروف و عجل مخلوط، طازج، ومفروم للكباب"
click at [205, 93] on input "Fresh Lamb and Beef Mixed Minced Meat for Kebab,1 kg" at bounding box center [321, 93] width 310 height 22
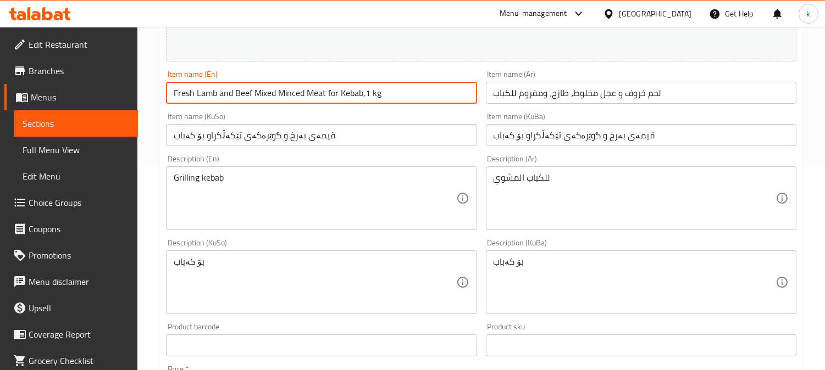
click at [205, 93] on input "Fresh Lamb and Beef Mixed Minced Meat for Kebab,1 kg" at bounding box center [321, 93] width 310 height 22
paste input "Lamb and Beef Mixed Minced Meat for Kebab"
type input "Lamb and Beef Mixed Minced Meat for Kebab"
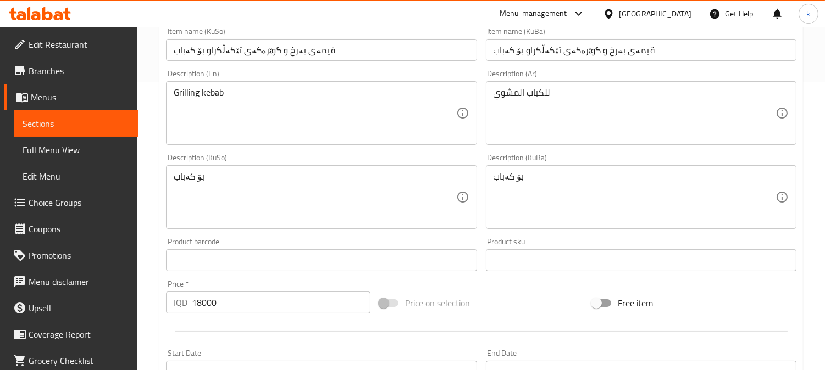
scroll to position [305, 0]
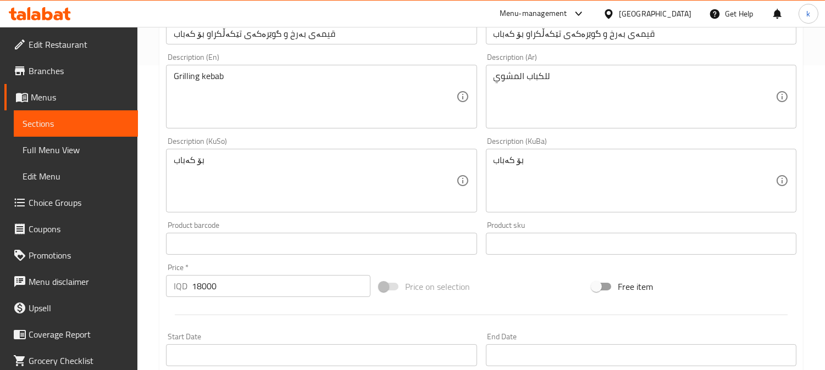
click at [527, 155] on textarea "بۆ کەباب" at bounding box center [634, 181] width 282 height 52
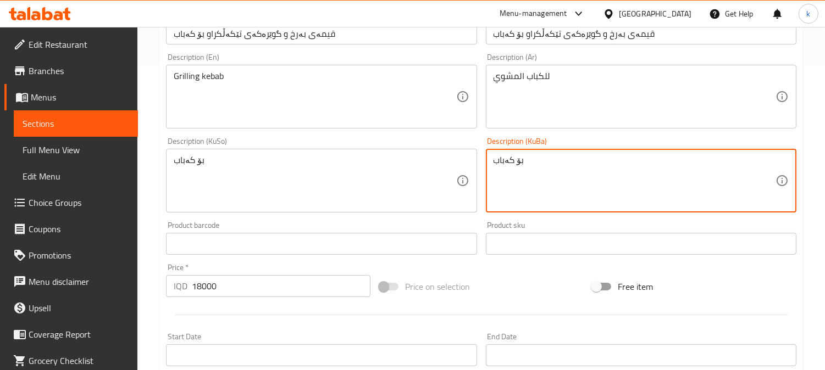
click at [527, 155] on textarea "بۆ کەباب" at bounding box center [634, 181] width 282 height 52
paste textarea "فرێش و بەتام، گونجاوە بۆ برژاندنی کەباب"
type textarea "فرێش و بەتام، گونجاوە بۆ برژاندنی کەباب"
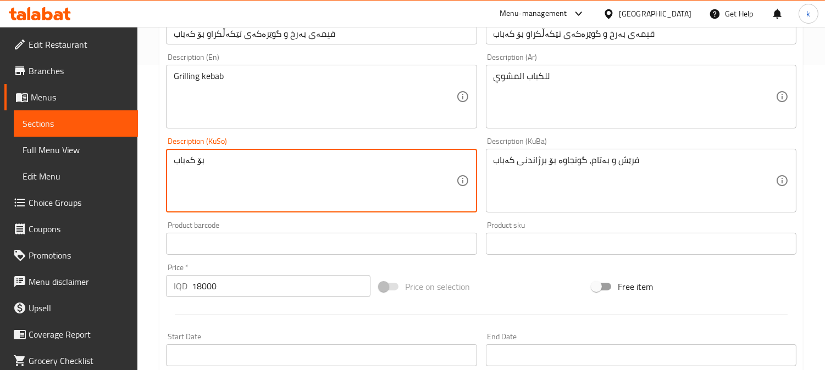
click at [378, 166] on textarea "بۆ کەباب" at bounding box center [315, 181] width 282 height 52
paste textarea "فرێش و بەتام، گونجاوە بۆ برژاندنی کەباب"
type textarea "فرێش و بەتام، گونجاوە بۆ برژاندنی کەباب"
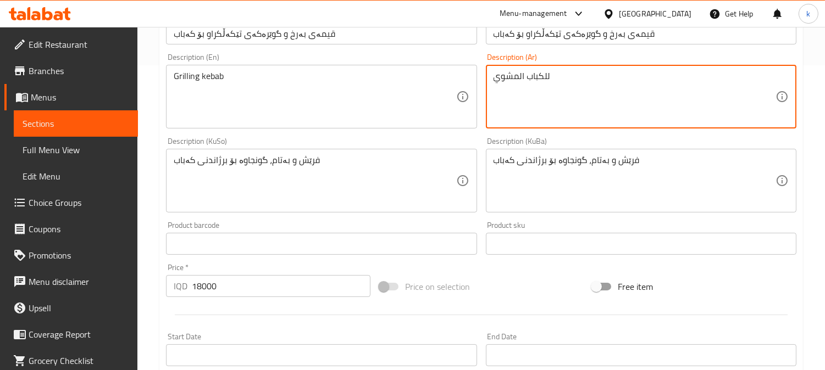
click at [565, 100] on textarea "للكباب المشوي" at bounding box center [634, 97] width 282 height 52
paste textarea "ثالي لشوي الكباب"
type textarea "مثالي لشوي الكباب"
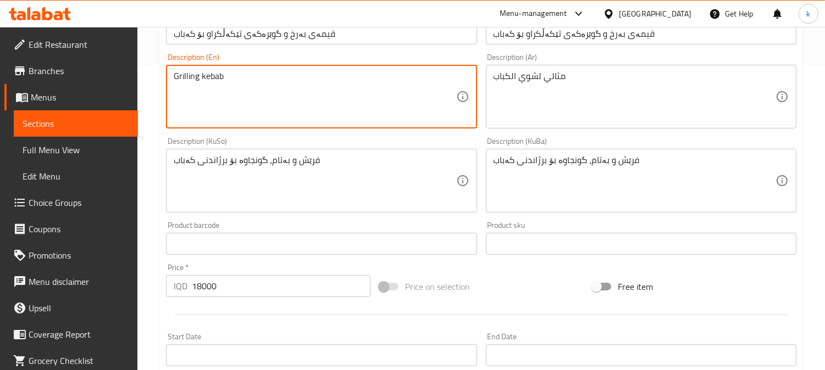
click at [286, 73] on textarea "Grilling kebab" at bounding box center [315, 97] width 282 height 52
paste textarea "Fresh Minced Meat, Ideal for Grilling Kabab"
type textarea "Fresh Minced Meat, Ideal for Grilling Kabab"
click at [210, 292] on input "18000" at bounding box center [281, 286] width 179 height 22
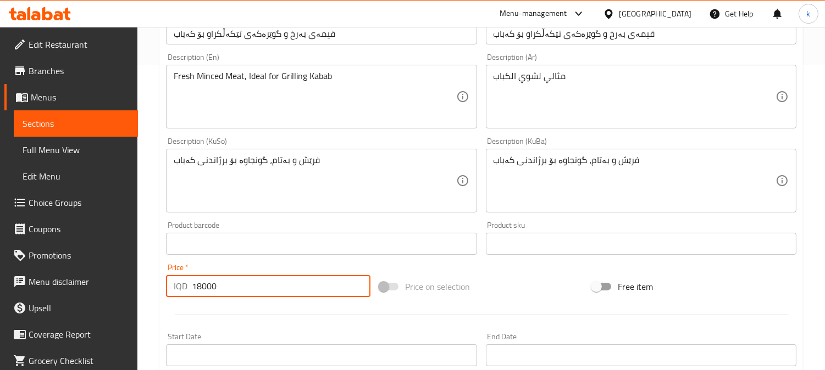
click at [210, 292] on input "18000" at bounding box center [281, 286] width 179 height 22
type input "0"
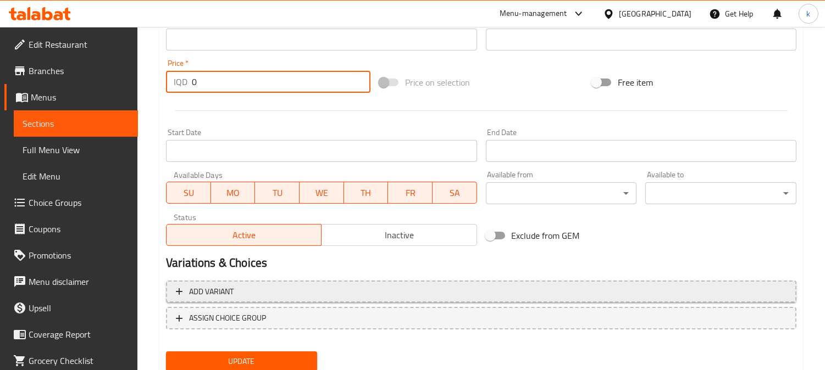
scroll to position [546, 0]
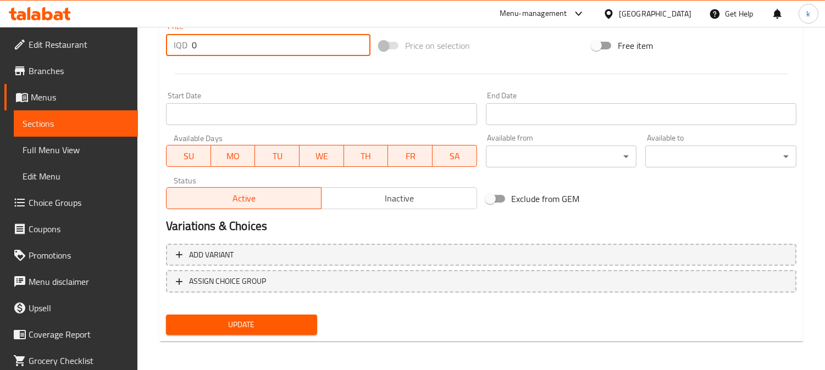
click at [276, 323] on span "Update" at bounding box center [242, 325] width 134 height 14
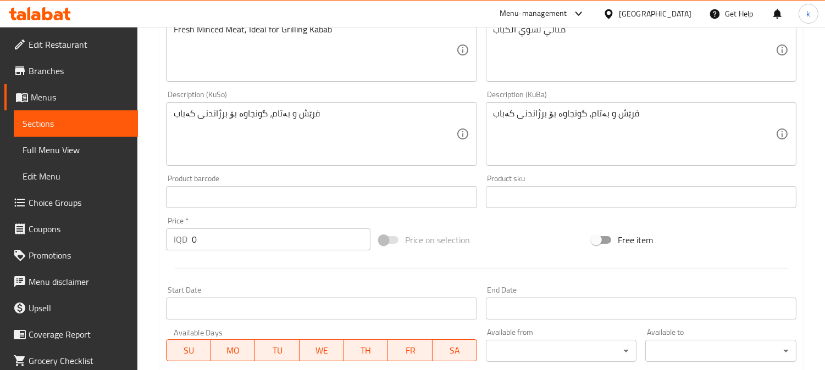
scroll to position [546, 0]
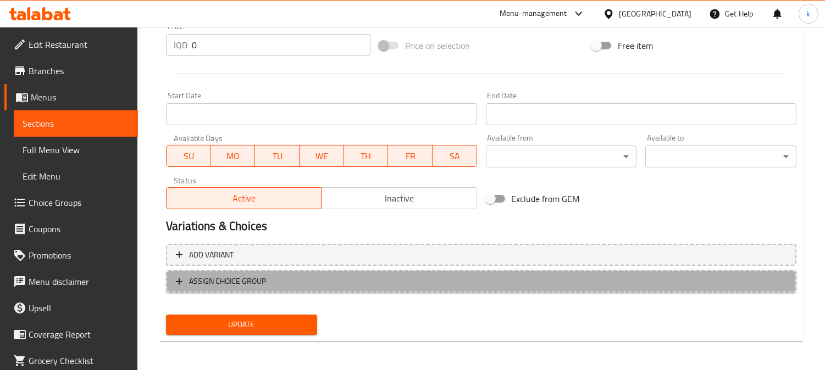
click at [331, 276] on span "ASSIGN CHOICE GROUP" at bounding box center [481, 282] width 610 height 14
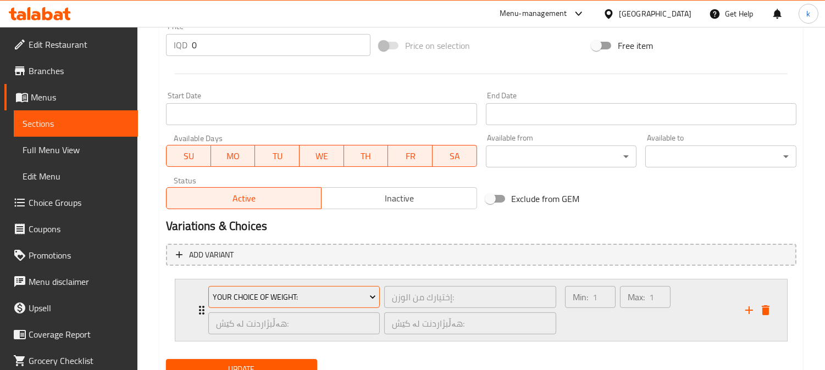
click at [332, 292] on span "Your Choice Of Weight:" at bounding box center [294, 298] width 163 height 14
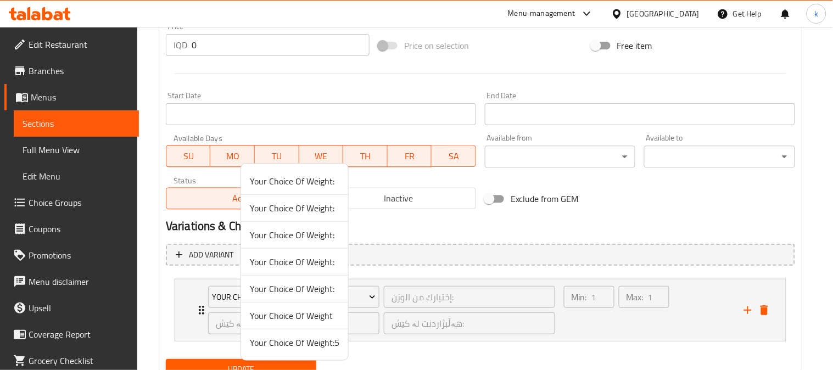
click at [307, 341] on span "Your Choice Of Weight:5" at bounding box center [295, 342] width 90 height 13
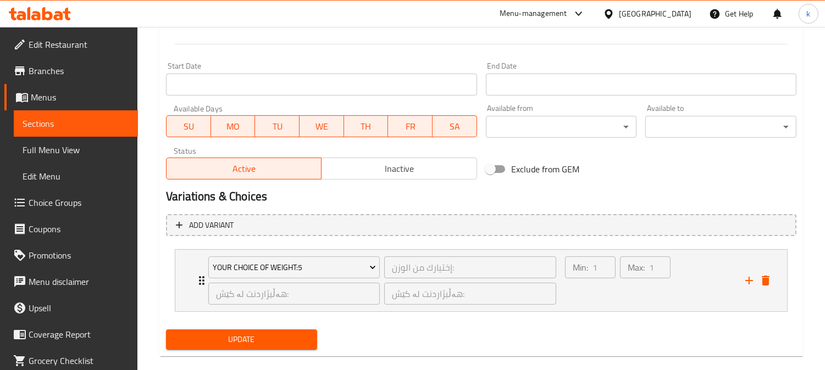
scroll to position [591, 0]
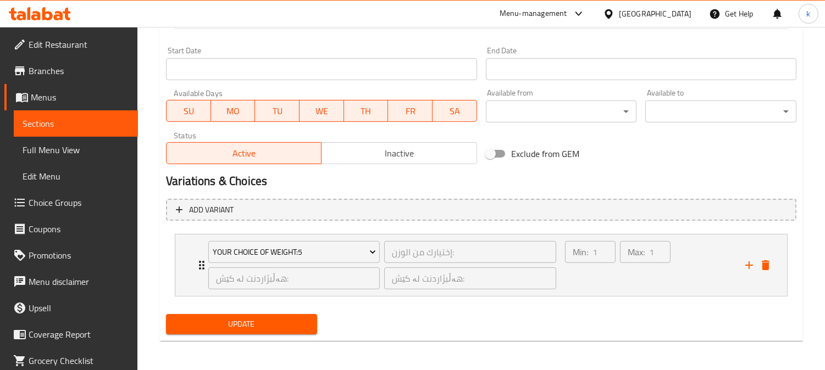
click at [297, 322] on span "Update" at bounding box center [242, 325] width 134 height 14
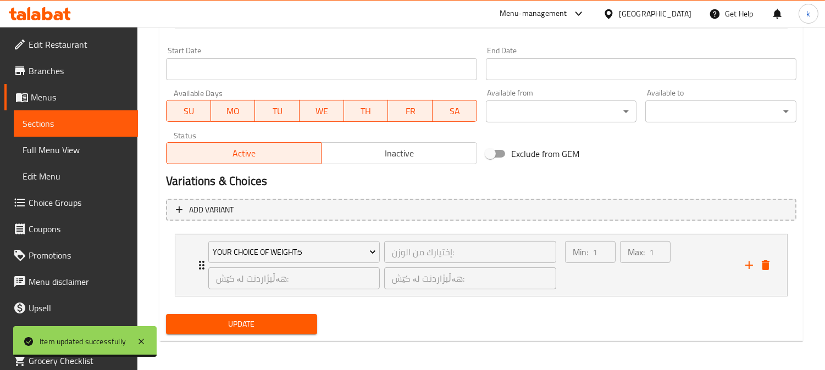
click at [255, 315] on button "Update" at bounding box center [241, 324] width 151 height 20
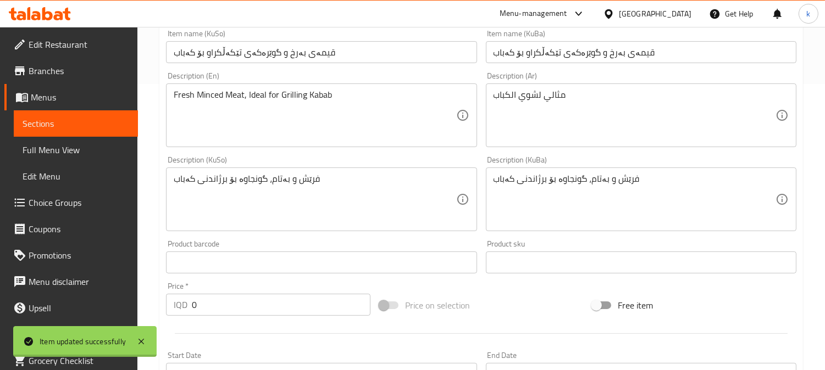
scroll to position [0, 0]
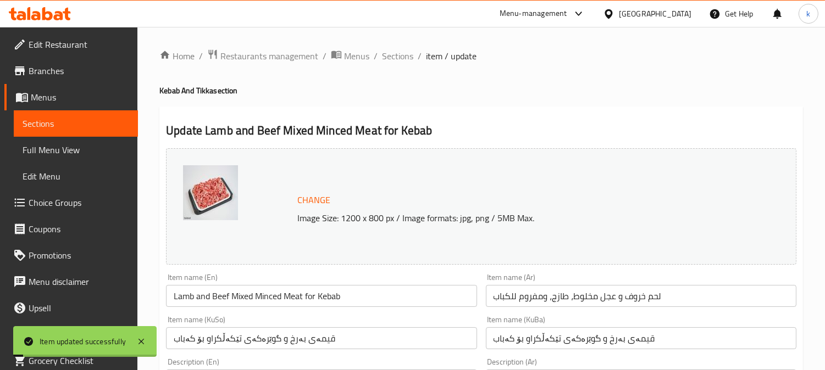
click at [400, 52] on span "Sections" at bounding box center [397, 55] width 31 height 13
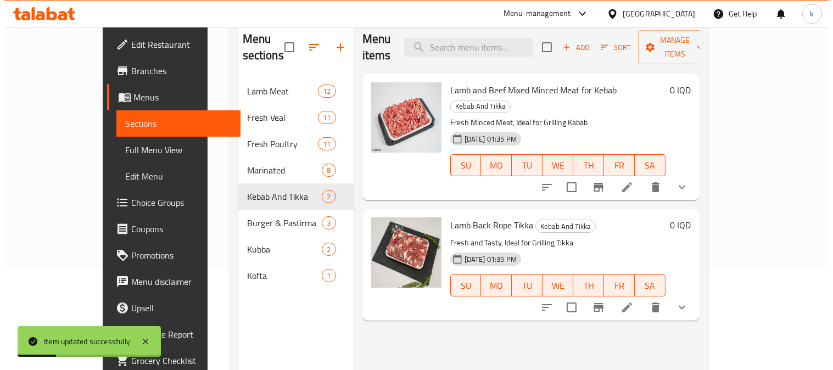
scroll to position [154, 0]
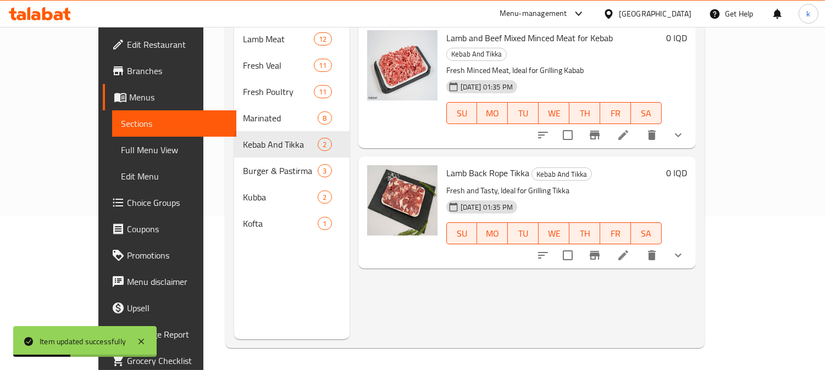
click at [608, 242] on button "Branch-specific-item" at bounding box center [594, 255] width 26 height 26
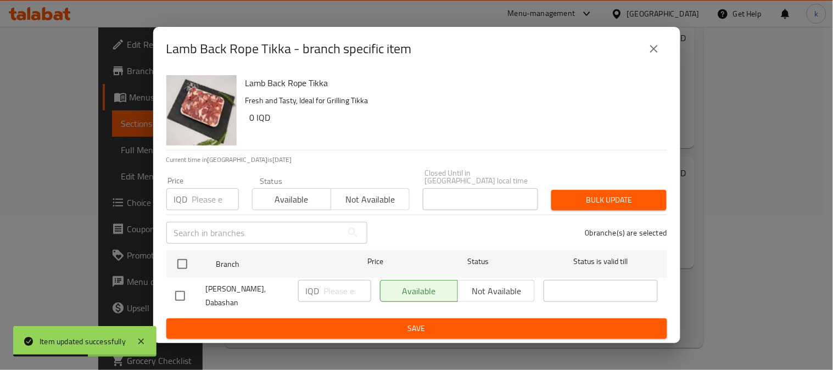
click at [636, 47] on div "Lamb Back Rope Tikka - branch specific item" at bounding box center [416, 49] width 501 height 26
click at [641, 48] on button "close" at bounding box center [654, 49] width 26 height 26
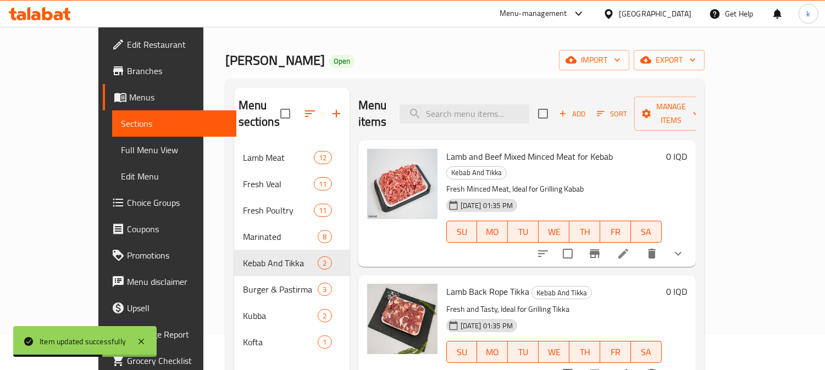
scroll to position [0, 0]
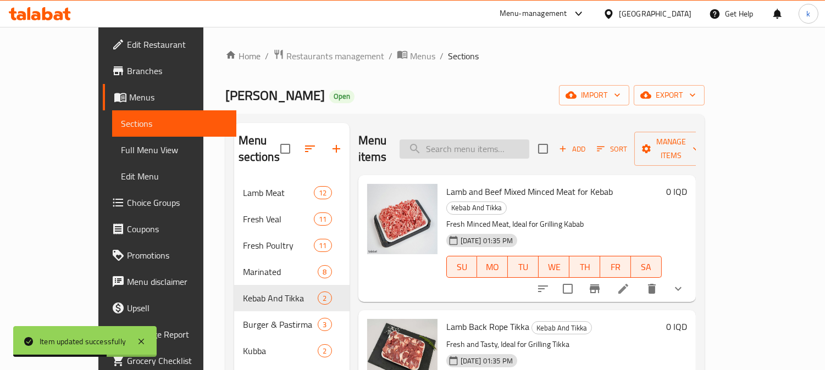
click at [504, 141] on input "search" at bounding box center [464, 149] width 130 height 19
paste input "Marinated Chicken Wings"
type input "Marinated Chicken Wings"
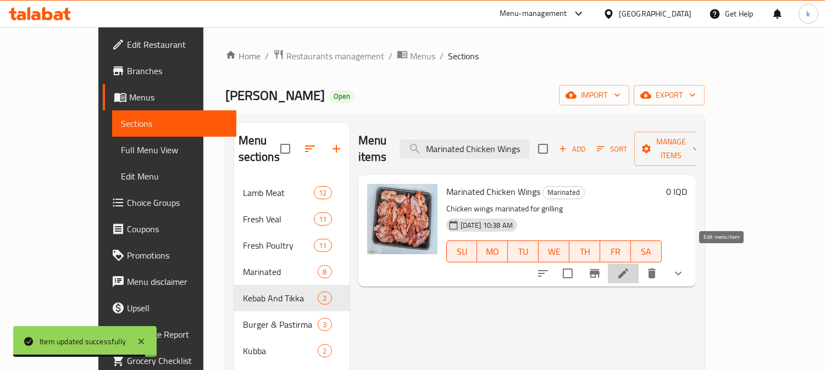
click at [628, 269] on icon at bounding box center [623, 274] width 10 height 10
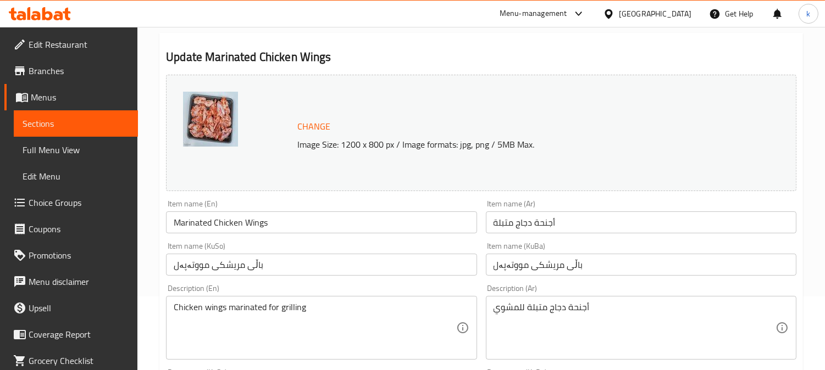
scroll to position [102, 0]
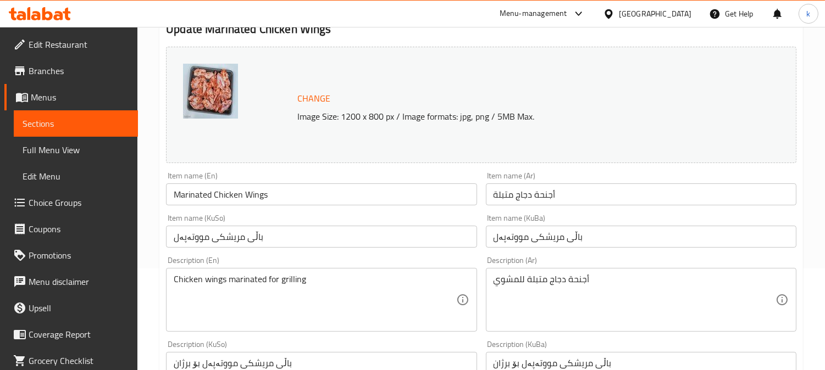
click at [560, 238] on input "باڵی مریشکی مووتەپەل" at bounding box center [641, 237] width 310 height 22
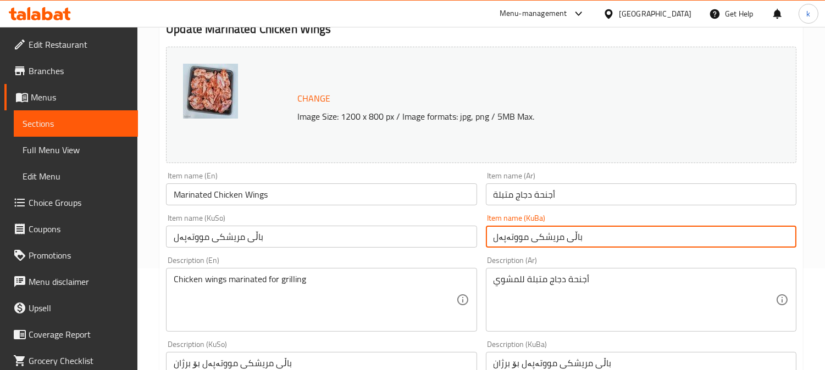
click at [560, 238] on input "باڵی مریشکی مووتەپەل" at bounding box center [641, 237] width 310 height 22
paste input "خۆشکراوی مریشک"
type input "باڵی خۆشکراوی مریشک"
click at [286, 225] on div "Item name (KuSo) باڵی مریشکی مووتەپەل Item name (KuSo)" at bounding box center [321, 231] width 310 height 34
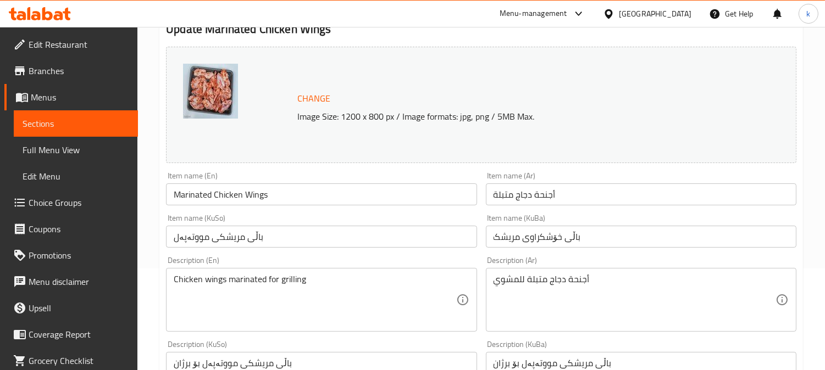
click at [257, 233] on input "باڵی مریشکی مووتەپەل" at bounding box center [321, 237] width 310 height 22
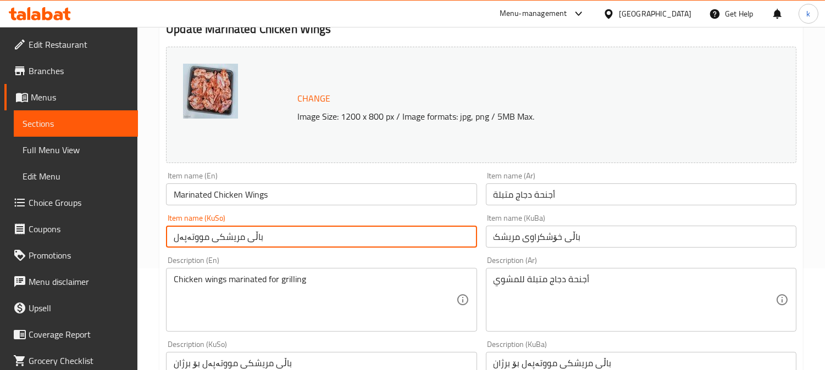
click at [257, 233] on input "باڵی مریشکی مووتەپەل" at bounding box center [321, 237] width 310 height 22
paste input "خۆشکراوی مریشک"
type input "باڵی خۆشکراوی مریشک"
click at [527, 176] on div "Item name (Ar) أجنحة دجاج متبلة Item name (Ar)" at bounding box center [641, 189] width 310 height 34
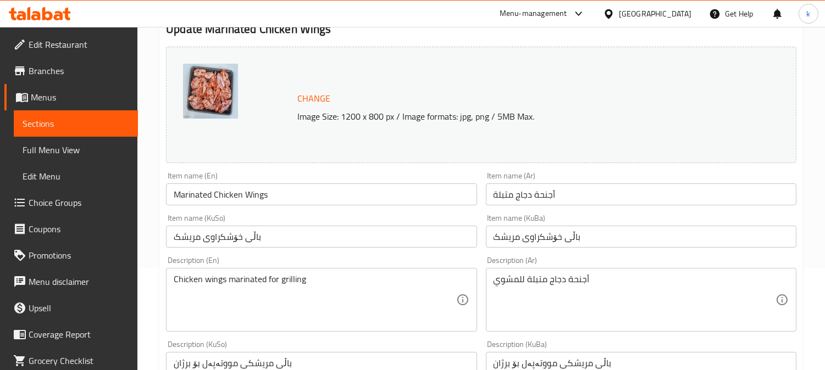
click at [534, 187] on input "أجنحة دجاج متبلة" at bounding box center [641, 194] width 310 height 22
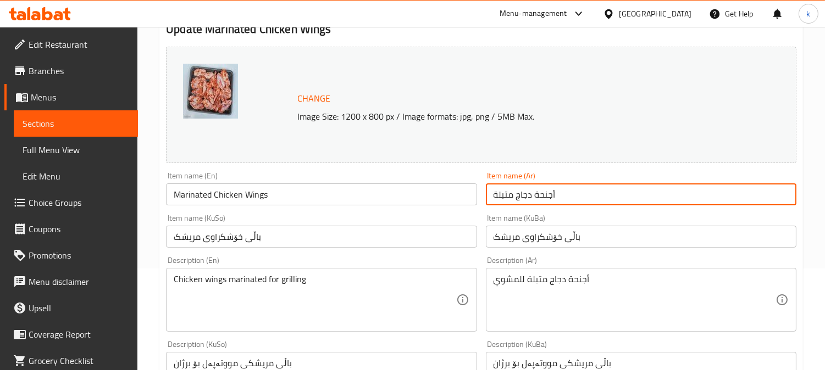
click at [534, 187] on input "أجنحة دجاج متبلة" at bounding box center [641, 194] width 310 height 22
click at [208, 184] on input "Marinated Chicken Wings" at bounding box center [321, 194] width 310 height 22
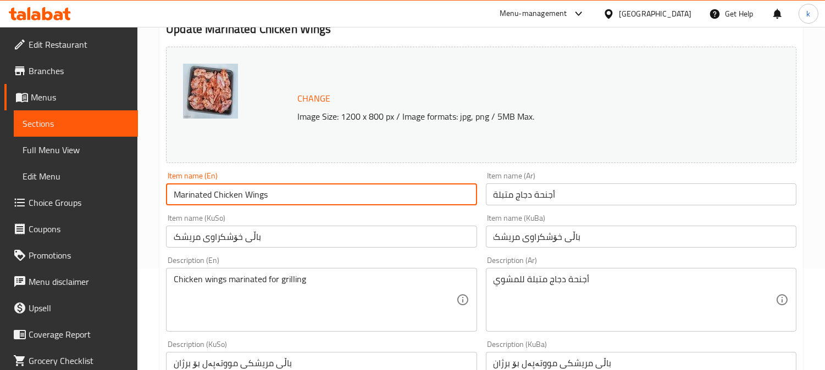
click at [208, 184] on input "Marinated Chicken Wings" at bounding box center [321, 194] width 310 height 22
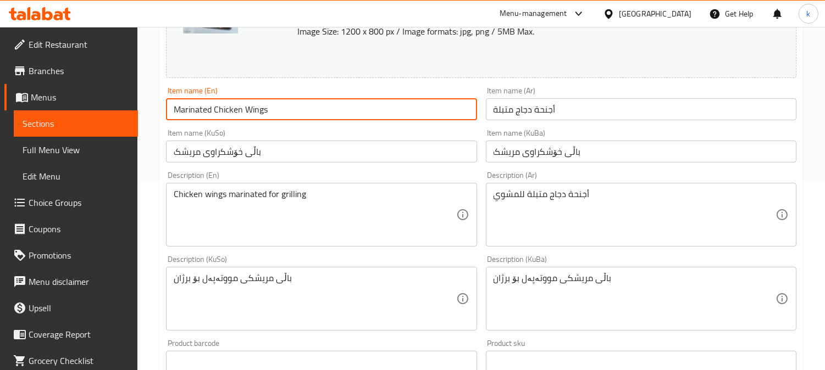
scroll to position [203, 0]
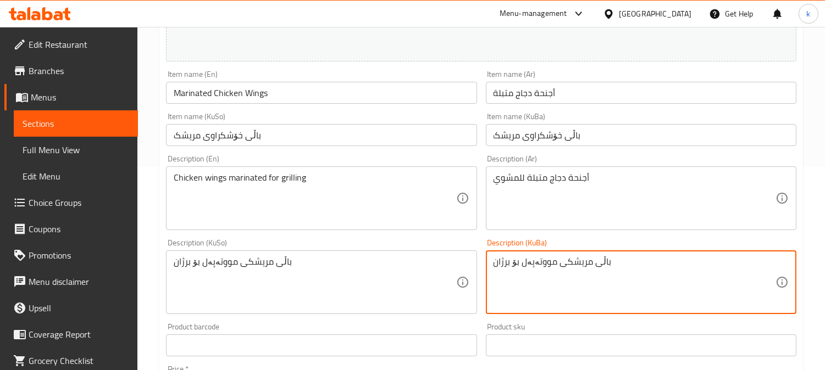
click at [575, 270] on textarea "باڵی مریشکی مووتەپەل بۆ برژان" at bounding box center [634, 283] width 282 height 52
paste textarea "خۆشکراوی فرێشی مریشک، گونجاوە بۆ برژاندن"
type textarea "باڵی خۆشکراوی فرێشی مریشک، گونجاوە بۆ برژاندن"
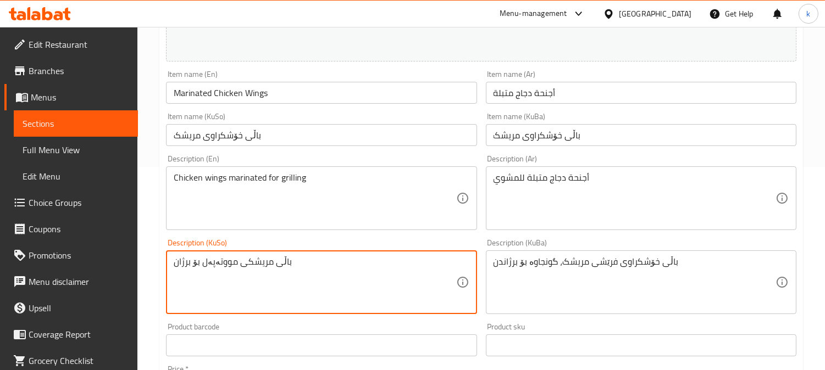
click at [236, 260] on textarea "باڵی مریشکی مووتەپەل بۆ برژان" at bounding box center [315, 283] width 282 height 52
paste textarea "خۆشکراوی فرێشی مریشک، گونجاوە بۆ برژاندن"
type textarea "باڵی خۆشکراوی فرێشی مریشک، گونجاوە بۆ برژاندن"
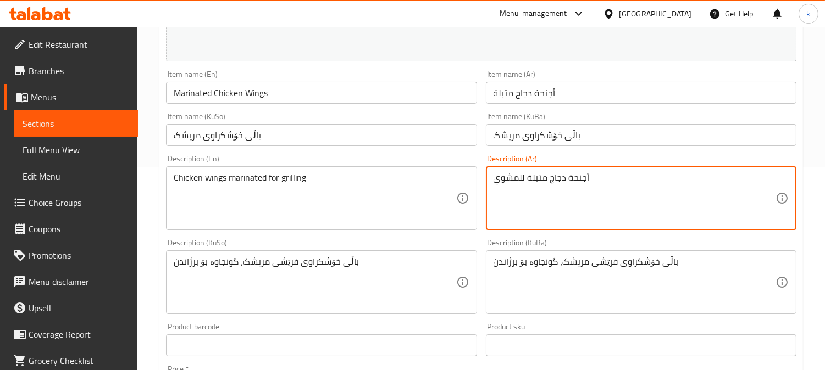
click at [557, 186] on textarea "أجنحة دجاج متبلة للمشوي" at bounding box center [634, 199] width 282 height 52
paste textarea "طازجة ومتبلة، مثالية للشوي"
type textarea "أجنحة دجاج طازجة ومتبلة، مثالية للشوي"
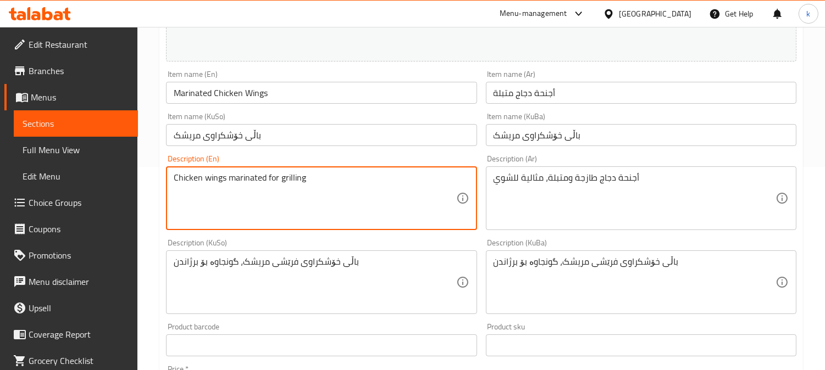
click at [238, 186] on textarea "Chicken wings marinated for grilling" at bounding box center [315, 199] width 282 height 52
paste textarea "Marinated Fresh Chicken Wings, Ideal for Grilling"
type textarea "Marinated Fresh Chicken Wings, Ideal for Grilling"
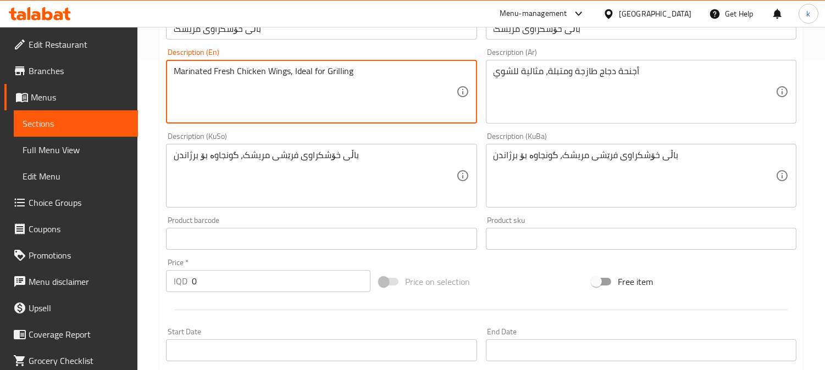
scroll to position [572, 0]
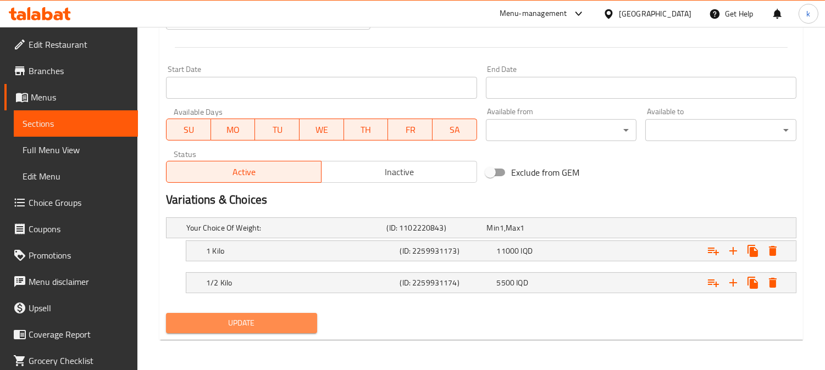
click at [259, 319] on span "Update" at bounding box center [242, 323] width 134 height 14
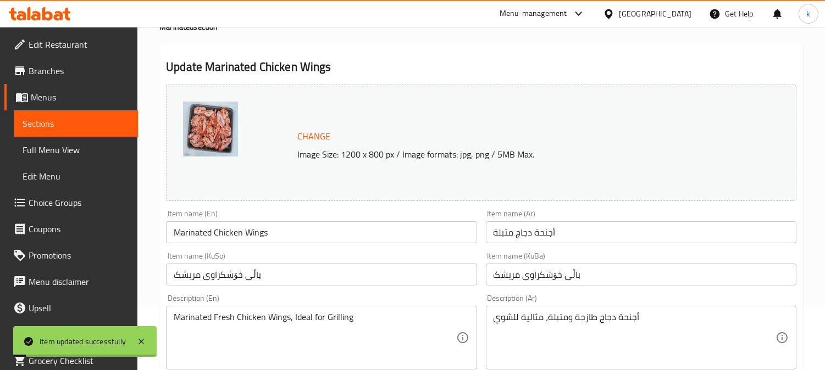
scroll to position [0, 0]
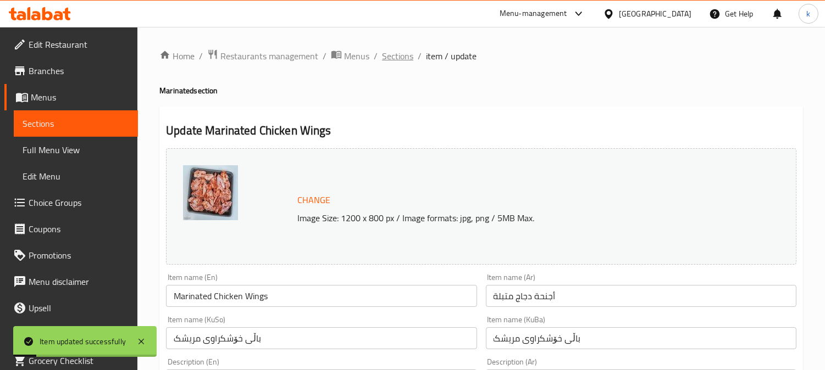
click at [393, 58] on span "Sections" at bounding box center [397, 55] width 31 height 13
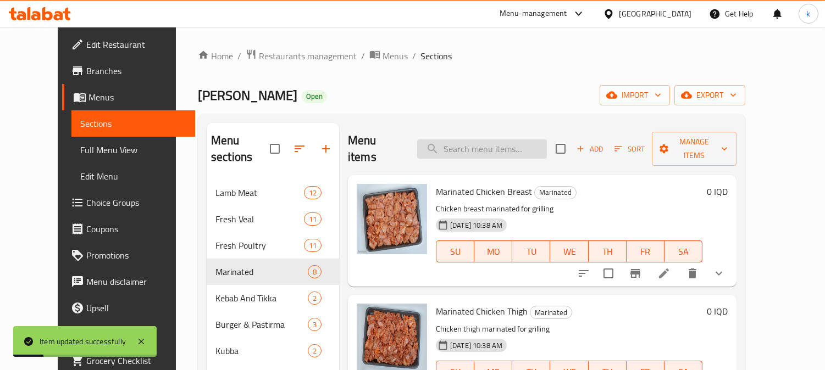
click at [480, 147] on input "search" at bounding box center [482, 149] width 130 height 19
paste input "Marinated Chicken Thigh"
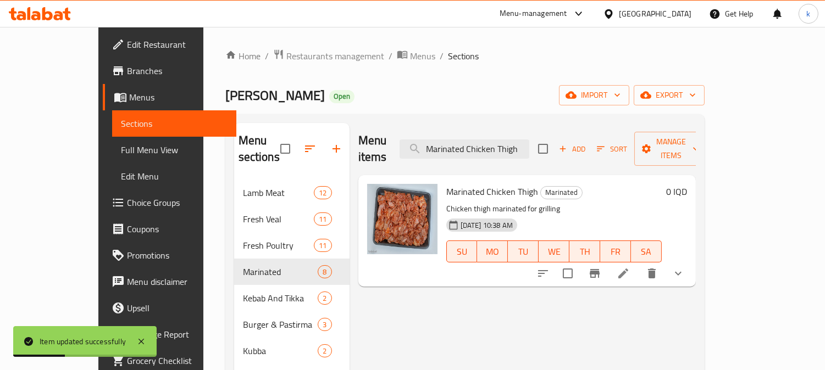
type input "Marinated Chicken Thigh"
click at [630, 267] on icon at bounding box center [622, 273] width 13 height 13
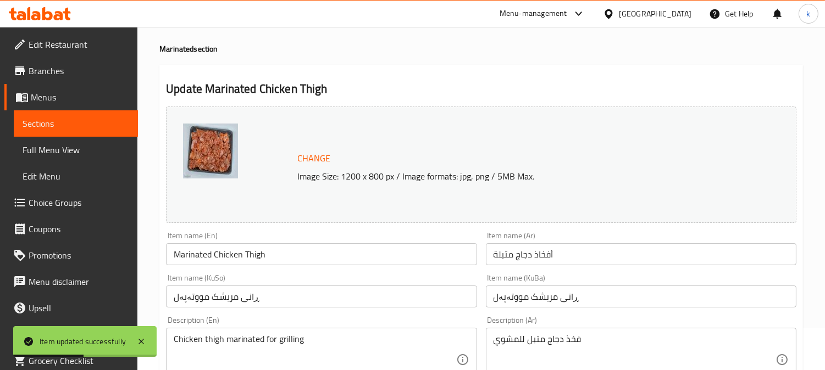
scroll to position [102, 0]
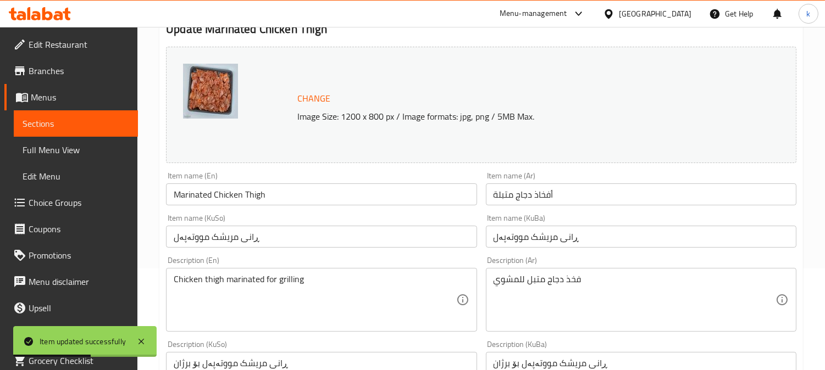
click at [547, 243] on input "ڕانی مریشک مووتەپەل" at bounding box center [641, 237] width 310 height 22
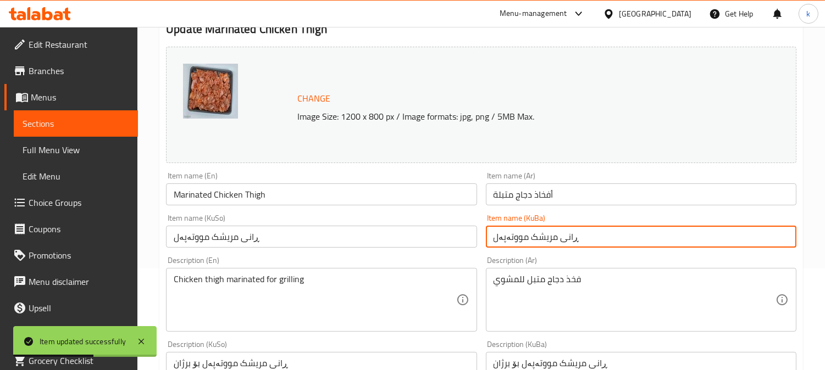
click at [547, 243] on input "ڕانی مریشک مووتەپەل" at bounding box center [641, 237] width 310 height 22
paste input "بنەڕان و سەرەڕانی خۆشکراوی مریشک"
type input "بنەڕان و سەرەڕانی خۆشکراوی مریشک"
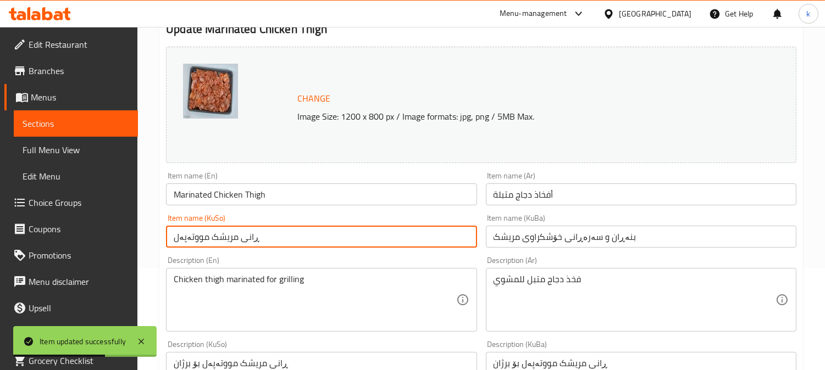
click at [212, 235] on input "ڕانی مریشک مووتەپەل" at bounding box center [321, 237] width 310 height 22
paste input "بنەڕان و سەرەڕانی خۆشکراوی مریشک"
type input "بنەڕان و سەرەڕانی خۆشکراوی مریشک"
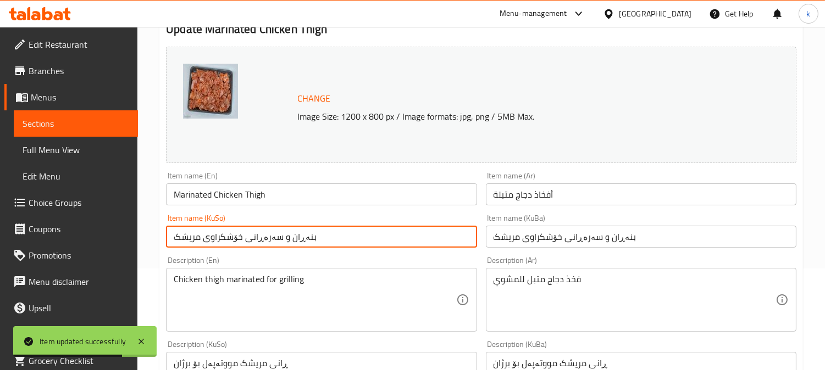
click at [540, 193] on input "أفخاذ دجاج متبلة" at bounding box center [641, 194] width 310 height 22
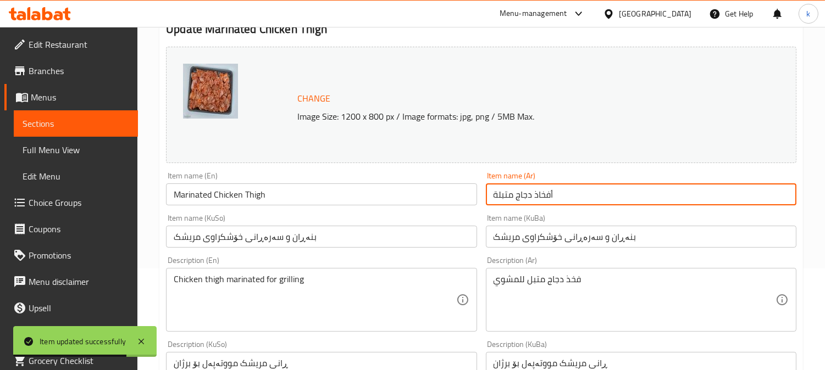
click at [540, 193] on input "أفخاذ دجاج متبلة" at bounding box center [641, 194] width 310 height 22
paste input "(أفخاذ علوية وسفلية)"
type input "أفخاذ دجاج متبلة (أفخاذ علوية وسفلية)"
click at [218, 197] on input "Marinated Chicken Thigh" at bounding box center [321, 194] width 310 height 22
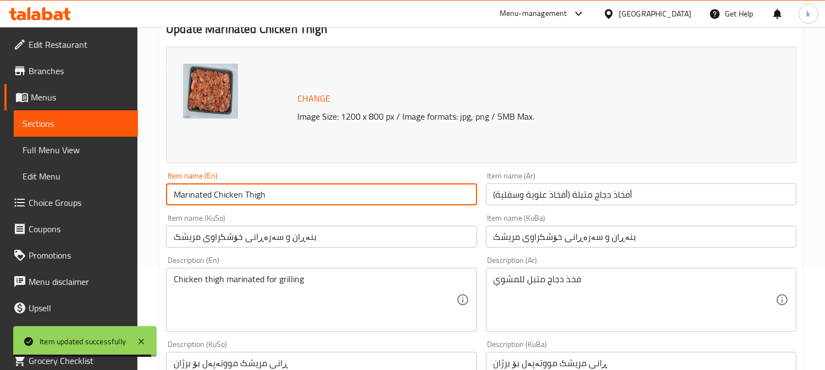
click at [218, 197] on input "Marinated Chicken Thigh" at bounding box center [321, 194] width 310 height 22
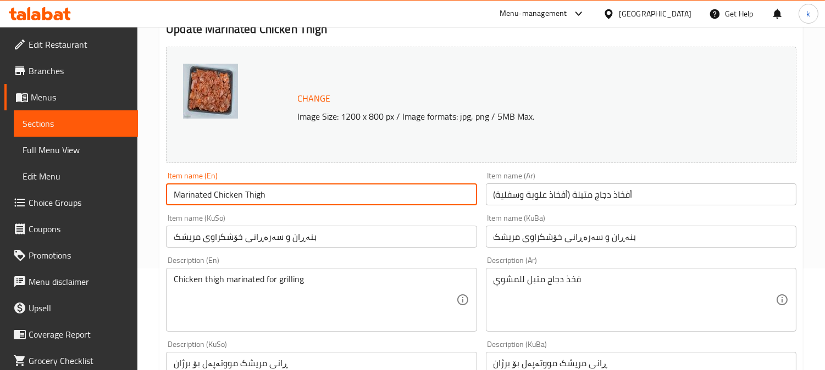
paste input "Upper and Lower Thighs"
type input "Marinated Chicken Upper and Lower Thighs"
click at [602, 190] on input "أفخاذ دجاج متبلة (أفخاذ علوية وسفلية)" at bounding box center [641, 194] width 310 height 22
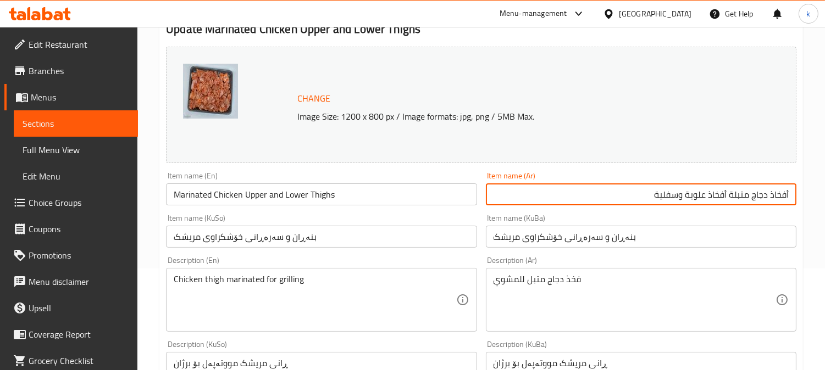
type input "أفخاذ دجاج متبلة أفخاذ علوية وسفلية"
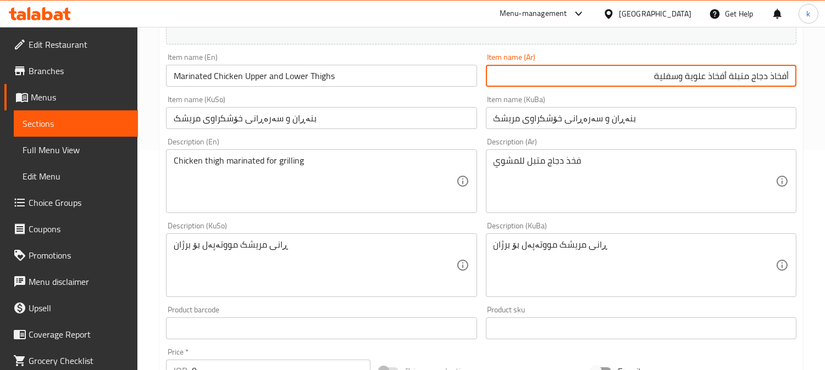
scroll to position [305, 0]
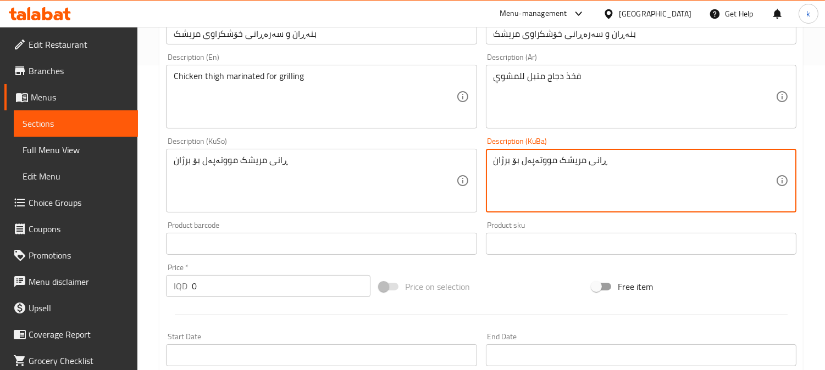
click at [584, 160] on textarea "ڕانی مریشک مووتەپەل بۆ برژان" at bounding box center [634, 181] width 282 height 52
paste textarea "بنەڕان و سەرەڕانی خۆشکراوی فرێشی مریشک، گونجاوە بۆ برژاندن"
type textarea "بنەڕان و سەرەڕانی خۆشکراوی فرێشی مریشک، گونجاوە بۆ برژاندن"
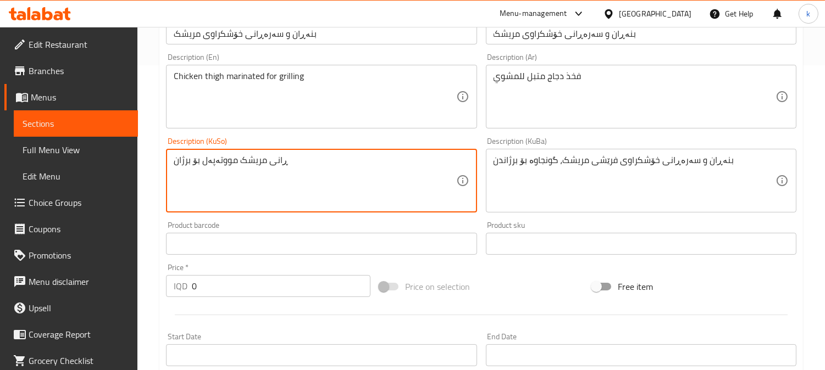
click at [312, 160] on textarea "ڕانی مریشک مووتەپەل بۆ برژان" at bounding box center [315, 181] width 282 height 52
paste textarea "بنەڕان و سەرەڕانی خۆشکراوی فرێشی مریشک، گونجاوە بۆ برژاندن"
type textarea "بنەڕان و سەرەڕانی خۆشکراوی فرێشی مریشک، گونجاوە بۆ برژاندن"
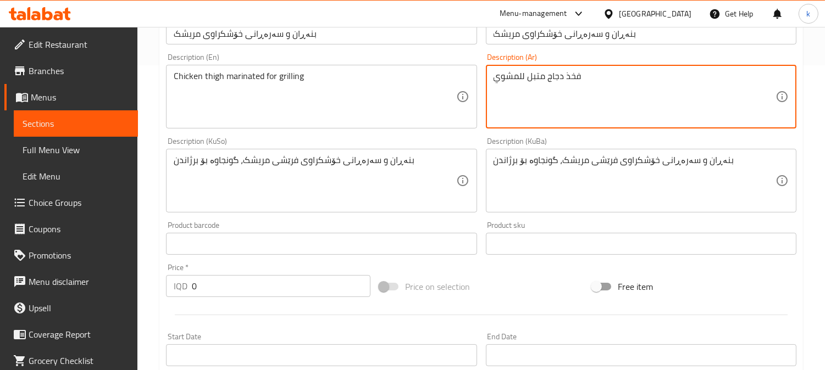
click at [553, 78] on textarea "فخذ دجاج متبل للمشوي" at bounding box center [634, 97] width 282 height 52
paste textarea "Marinated Fresh Chicken Thighs, Ideal for Grilling"
click at [548, 79] on textarea "Marinated Fresh Chicken Thighs, Ideal for Grilling" at bounding box center [634, 97] width 282 height 52
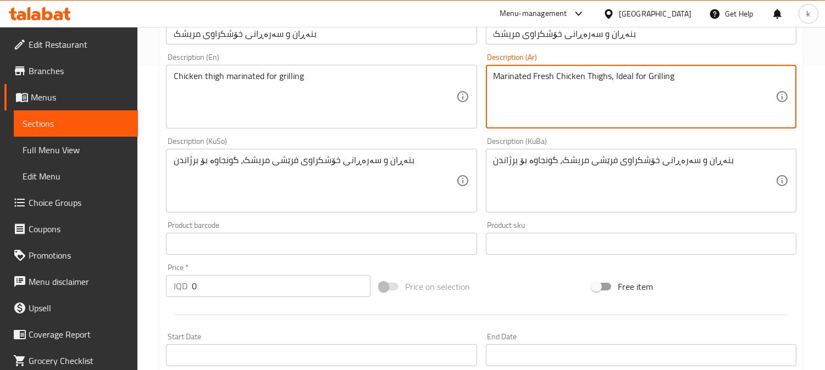
click at [548, 79] on textarea "Marinated Fresh Chicken Thighs, Ideal for Grilling" at bounding box center [634, 97] width 282 height 52
paste textarea "أفخاذ دجاج طازجة ومتبلة، مثالية للشوي"
type textarea "أفخاذ دجاج طازجة ومتبلة، مثالية للشوي"
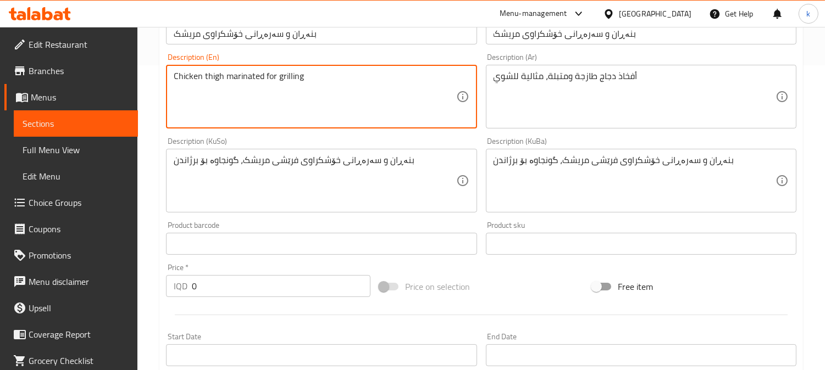
click at [254, 78] on textarea "Chicken thigh marinated for grilling" at bounding box center [315, 97] width 282 height 52
paste textarea "Marinated Fresh Chicken Thighs, Ideal for Grilling"
type textarea "Marinated Fresh Chicken Thighs, Ideal for Grilling"
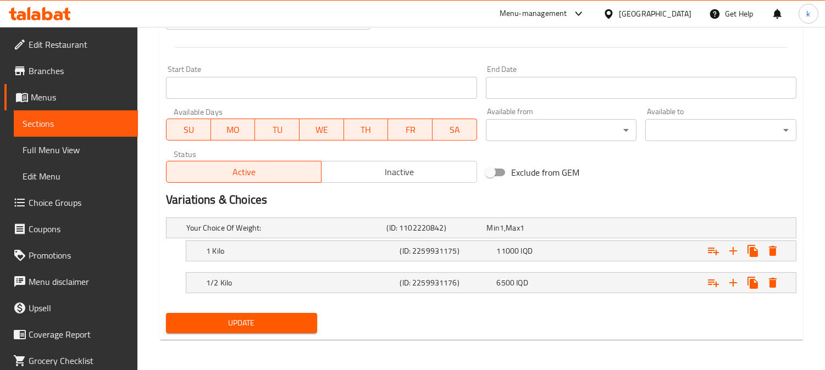
click at [229, 317] on span "Update" at bounding box center [242, 323] width 134 height 14
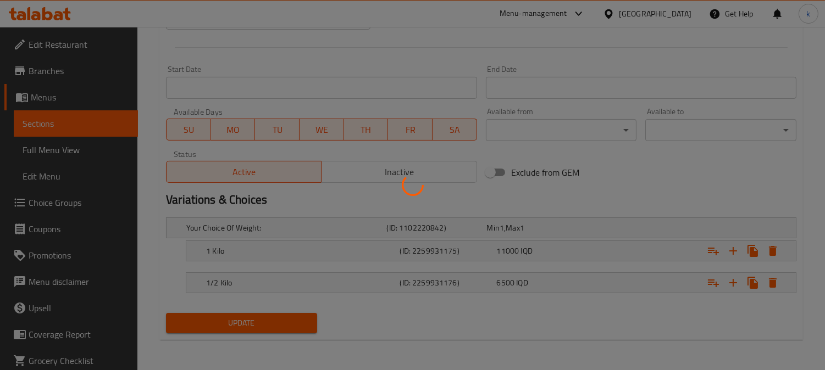
scroll to position [0, 0]
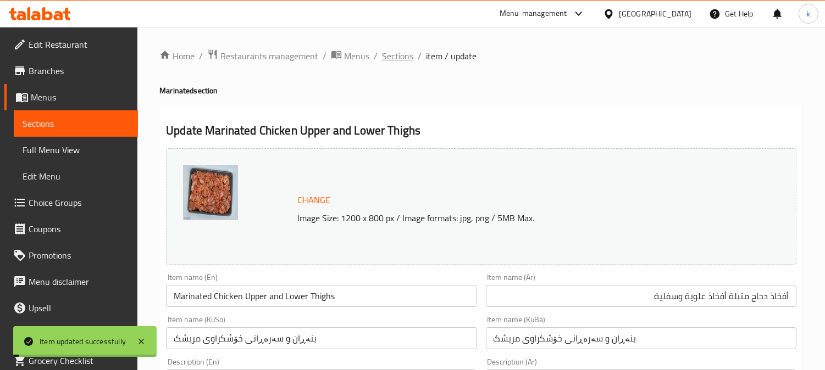
click at [393, 57] on span "Sections" at bounding box center [397, 55] width 31 height 13
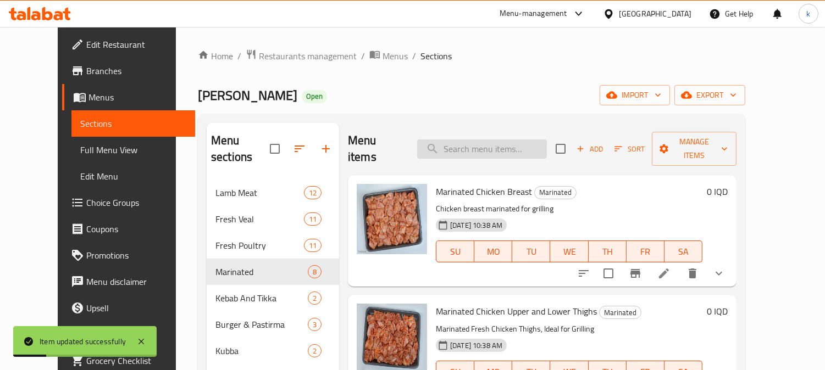
click at [489, 142] on input "search" at bounding box center [482, 149] width 130 height 19
paste input "Marinated Chicken Tikka"
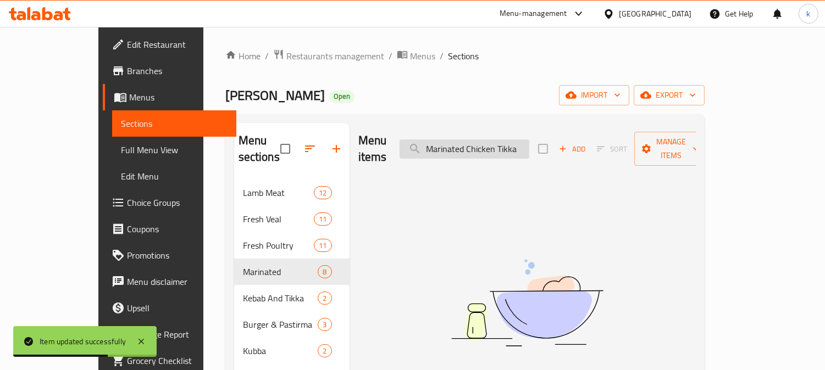
click at [504, 143] on input "Marinated Chicken Tikka" at bounding box center [464, 149] width 130 height 19
paste input "Breast"
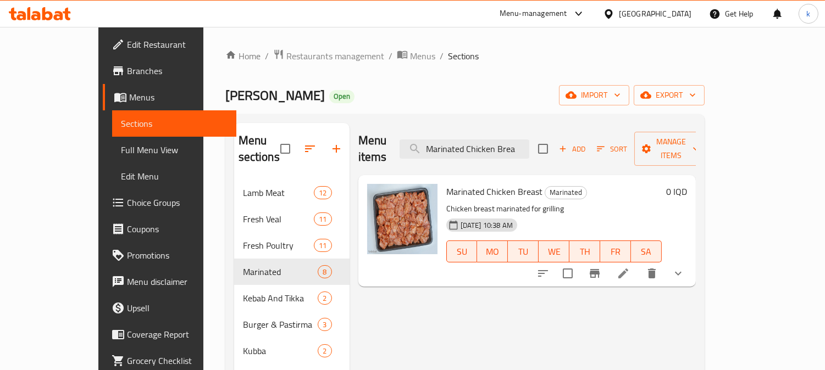
type input "Marinated Chicken Brea"
click at [630, 267] on icon at bounding box center [622, 273] width 13 height 13
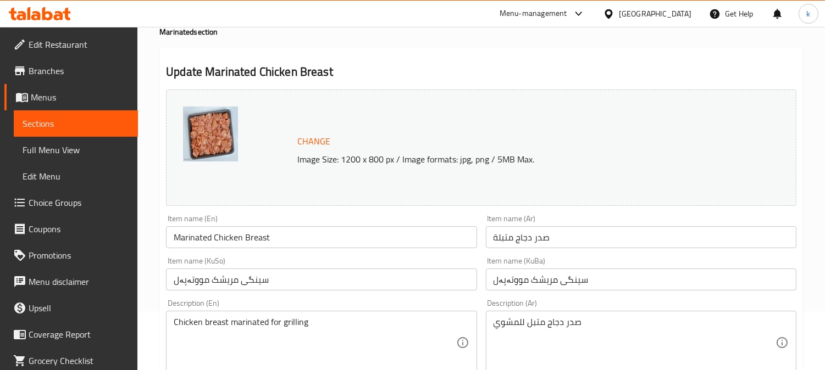
scroll to position [102, 0]
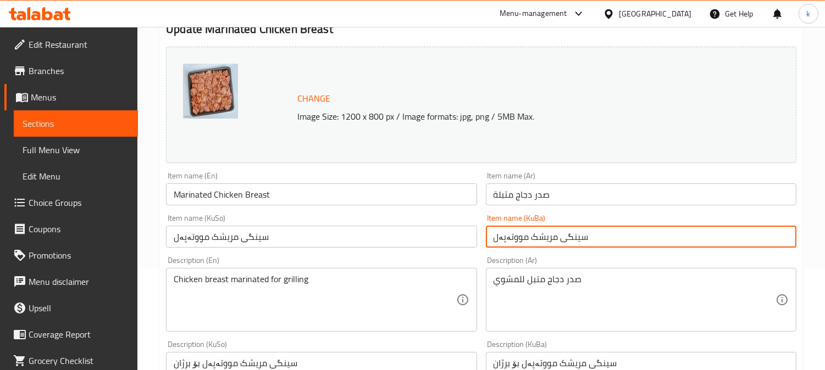
click at [536, 237] on input "سینگی مریشک مووتەپەل" at bounding box center [641, 237] width 310 height 22
paste input "کەی خۆشکراوی مریشک"
type input "تکەی خۆشکراوی مریشک"
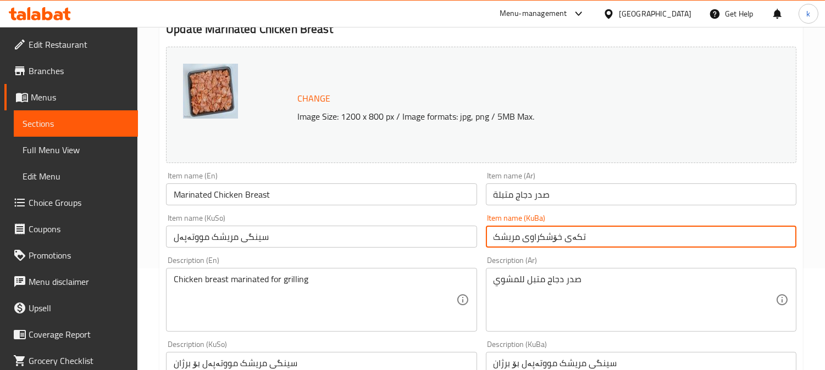
click at [209, 237] on input "سینگی مریشک مووتەپەل" at bounding box center [321, 237] width 310 height 22
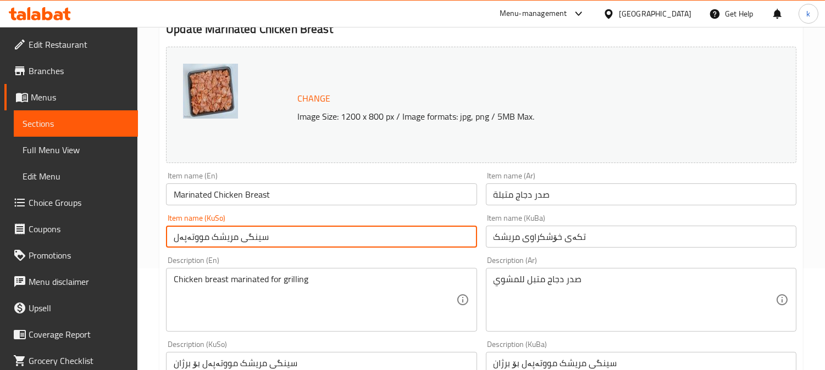
click at [209, 237] on input "سینگی مریشک مووتەپەل" at bounding box center [321, 237] width 310 height 22
paste input "کەی خۆشکراوی مریشک"
type input "تکەی خۆشکراوی مریشک"
click at [522, 196] on input "صدر دجاج متبلة" at bounding box center [641, 194] width 310 height 22
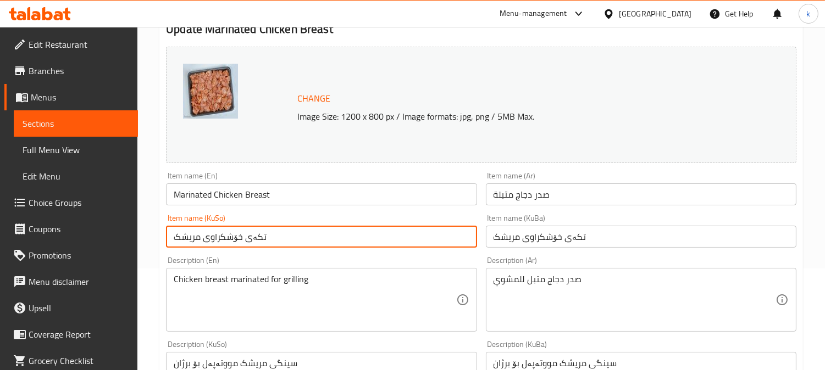
click at [522, 196] on input "صدر دجاج متبلة" at bounding box center [641, 194] width 310 height 22
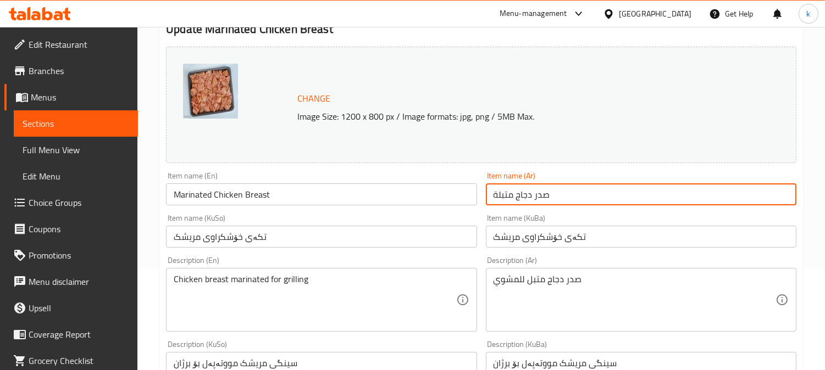
click at [522, 196] on input "صدر دجاج متبلة" at bounding box center [641, 194] width 310 height 22
paste input "كة"
type input "تكة دجاج متبلة"
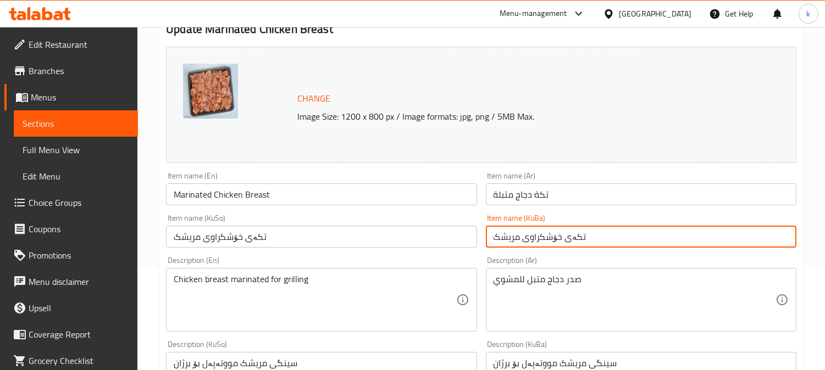
click at [564, 235] on input "تکەی خۆشکراوی مریشک" at bounding box center [641, 237] width 310 height 22
paste input "نگی مریشکی مارینی تیکا"
type input "سنگی مریشکی مارینی تیکا"
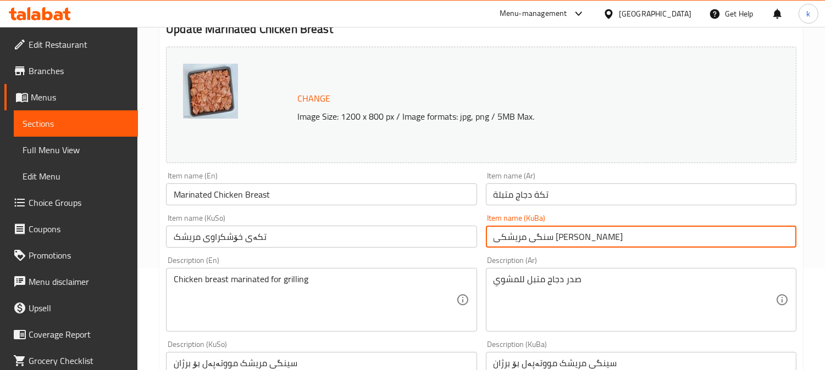
click at [530, 198] on input "تكة دجاج متبلة" at bounding box center [641, 194] width 310 height 22
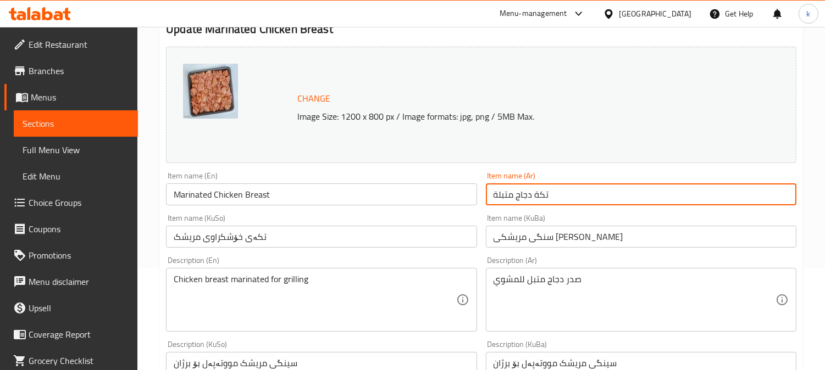
click at [530, 198] on input "تكة دجاج متبلة" at bounding box center [641, 194] width 310 height 22
paste input "دور دجاج تكا"
click at [746, 196] on input "صدور دجاج تكا متبلة" at bounding box center [641, 194] width 310 height 22
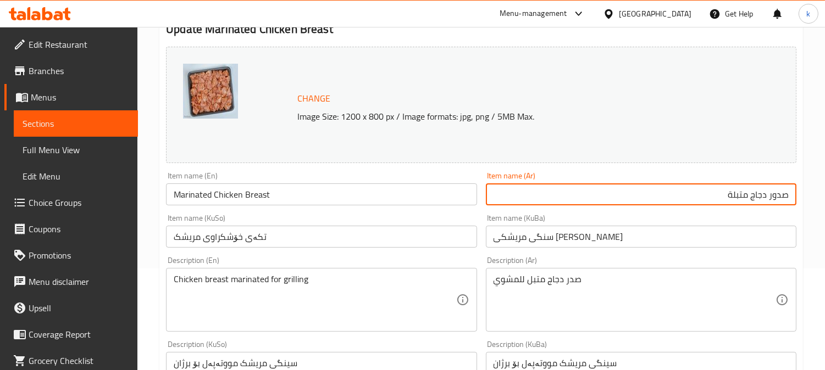
paste input "تكا"
type input "تكة صدور دجاج متبلة"
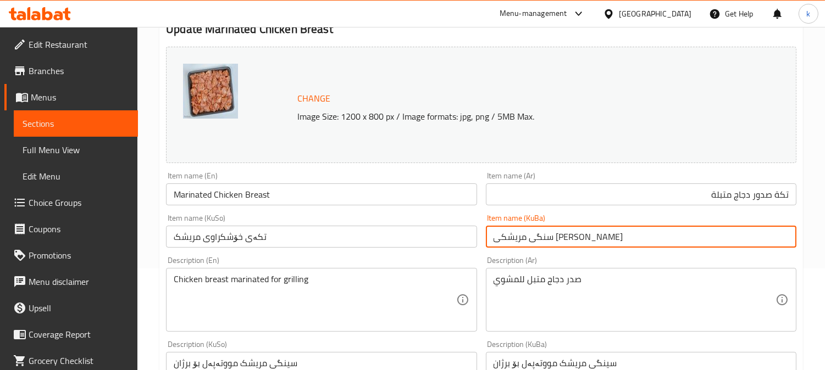
click at [586, 238] on input "سنگی مریشکی مارینی تیکا" at bounding box center [641, 237] width 310 height 22
click at [334, 233] on input "تکەی خۆشکراوی مریشک" at bounding box center [321, 237] width 310 height 22
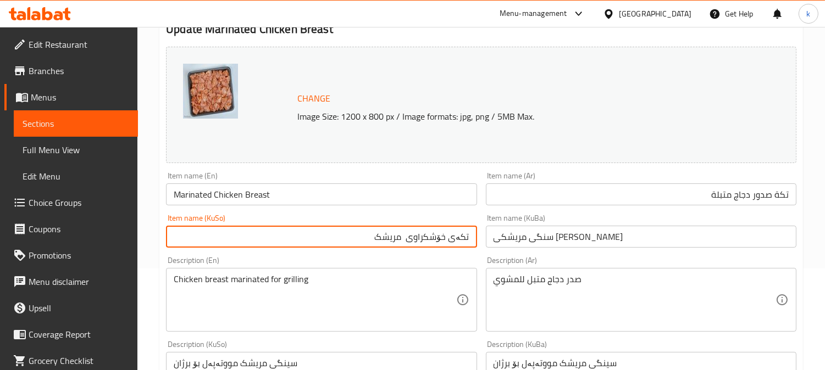
paste input "سنگی"
click at [396, 241] on input "تکەی خۆشکراوی سنگی مریشک" at bounding box center [321, 237] width 310 height 22
type input "تکەی خۆشکراوی سنگی مریشک"
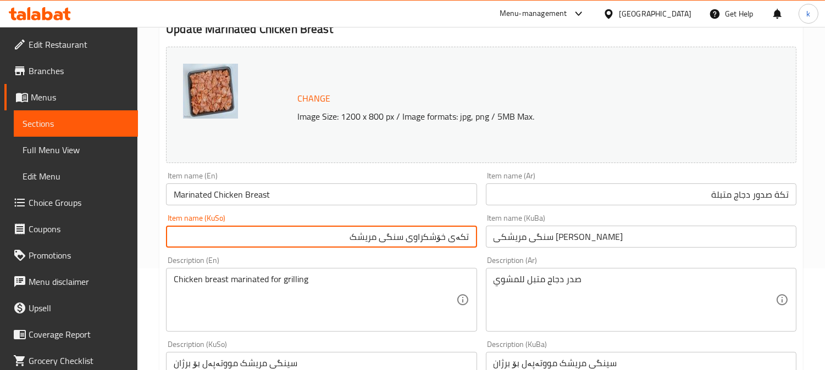
click at [593, 248] on div "Item name (KuBa) سنگی مریشکی مارینی تیکا Item name (KuBa)" at bounding box center [640, 231] width 319 height 42
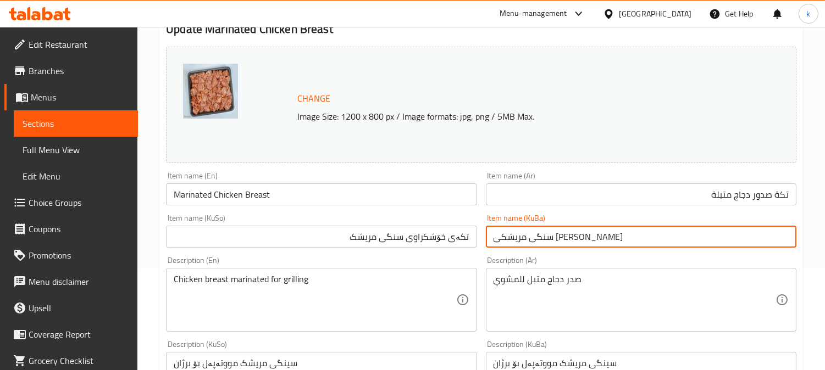
click at [549, 239] on input "سنگی مریشکی مارینی تیکا" at bounding box center [641, 237] width 310 height 22
paste input "کەی خۆشکراوی سنگی مریشک"
type input "تکەی خۆشکراوی سنگی مریشک"
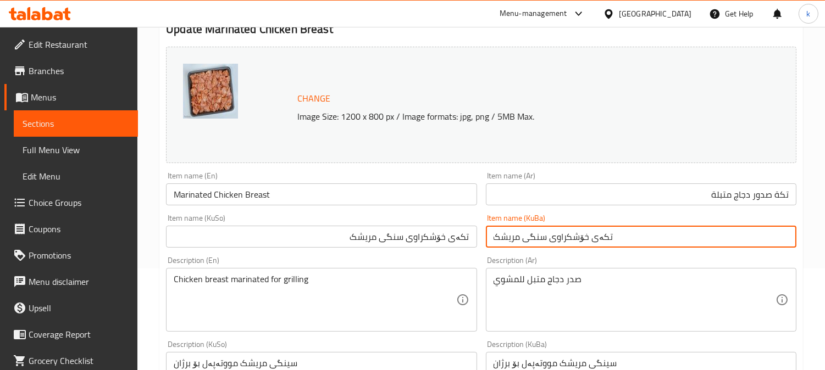
scroll to position [203, 0]
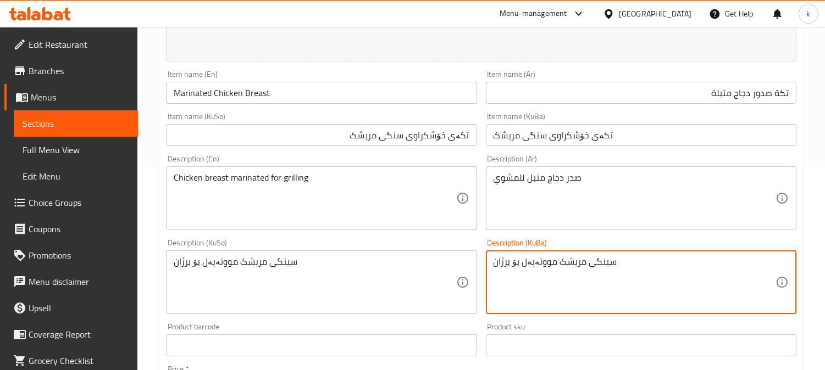
click at [569, 262] on textarea "سینگی مریشک مووتەپەل بۆ برژان" at bounding box center [634, 283] width 282 height 52
paste textarea "کەی خۆشکراوی فرێشی مریشک، گونجاوە بۆ برژاندن"
type textarea "تکەی خۆشکراوی فرێشی مریشک، گونجاوە بۆ برژاندن"
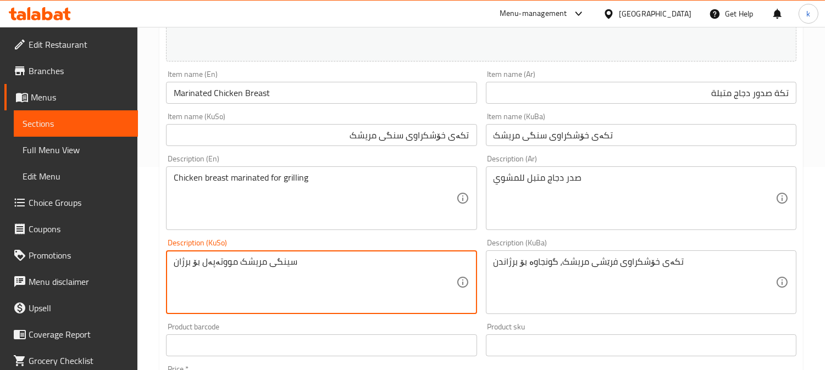
click at [229, 260] on textarea "سینگی مریشک مووتەپەل بۆ برژان" at bounding box center [315, 283] width 282 height 52
paste textarea "کەی خۆشکراوی فرێشی مریشک، گونجاوە بۆ برژاندن"
type textarea "تکەی خۆشکراوی فرێشی مریشک، گونجاوە بۆ برژاندن"
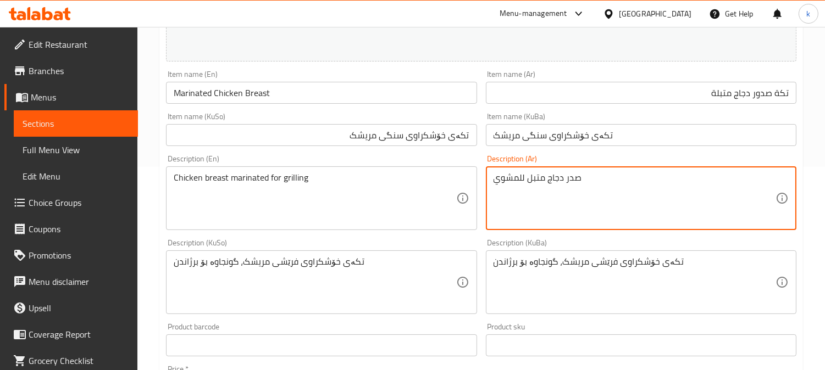
click at [560, 182] on textarea "صدر دجاج متبل للمشوي" at bounding box center [634, 199] width 282 height 52
paste textarea "طازج، متبل، ومقطع، مثالي لشوي التكة"
type textarea "صدر دجاج طازج، متبل، ومقطع، مثالي لشوي التكة"
click at [264, 165] on div "Description (En) Chicken breast marinated for grilling Description (En)" at bounding box center [321, 192] width 310 height 75
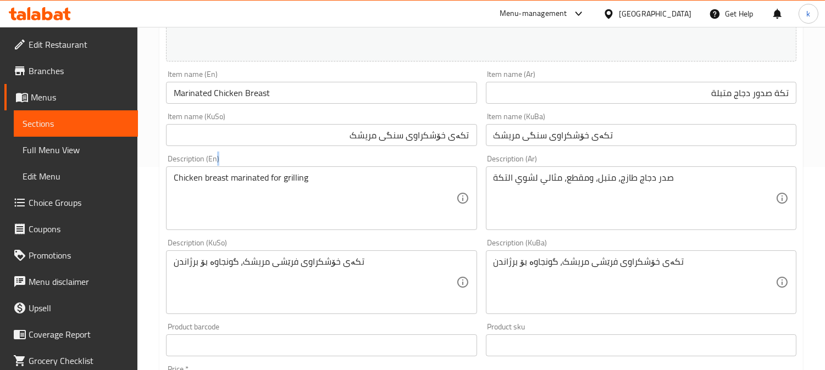
click at [264, 165] on div "Description (En) Chicken breast marinated for grilling Description (En)" at bounding box center [321, 192] width 310 height 75
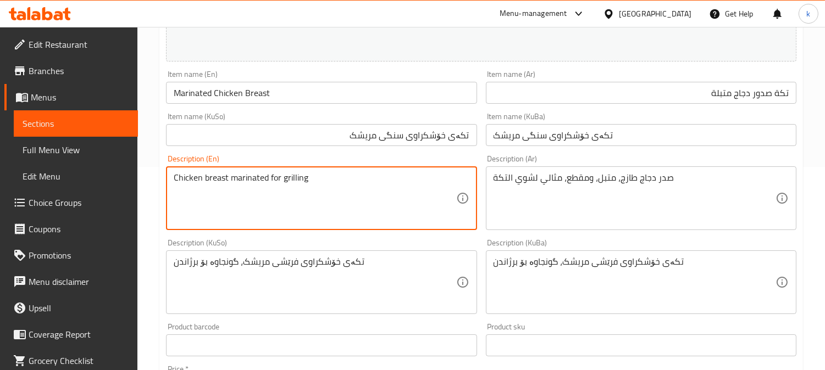
click at [249, 183] on textarea "Chicken breast marinated for grilling" at bounding box center [315, 199] width 282 height 52
paste textarea "Marinated Fresh Chicken Tikka, Ideal for Grilling"
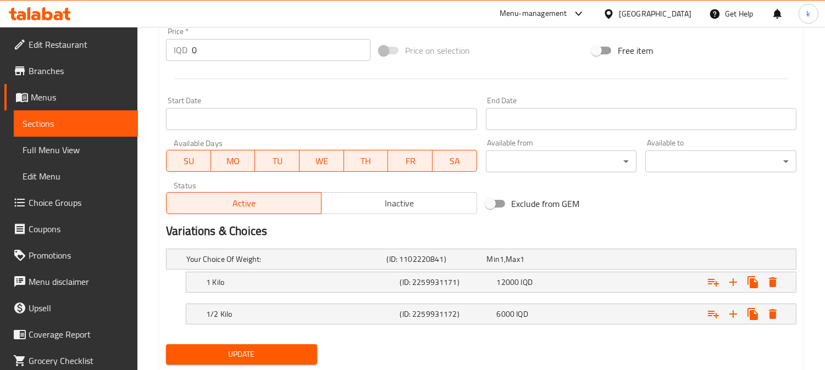
scroll to position [572, 0]
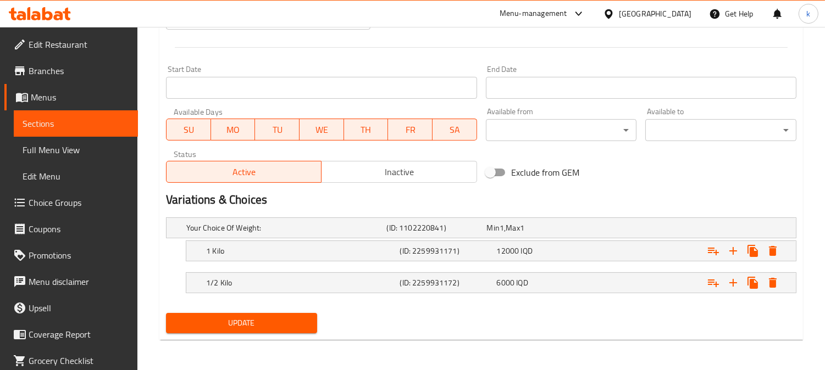
type textarea "Marinated Fresh Chicken Tikka, Ideal for Grilling"
click at [268, 318] on span "Update" at bounding box center [242, 323] width 134 height 14
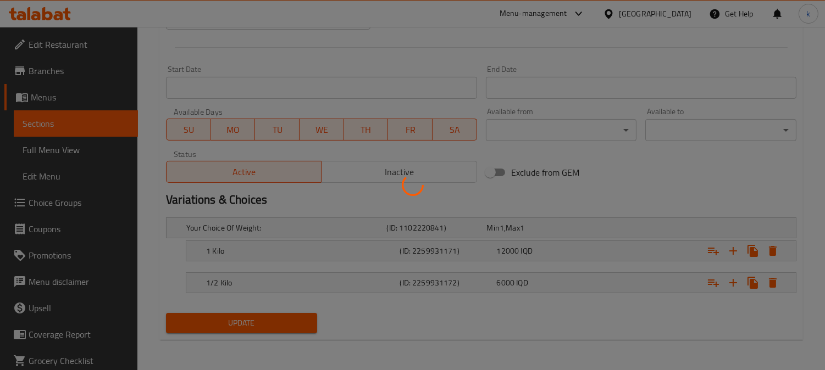
scroll to position [0, 0]
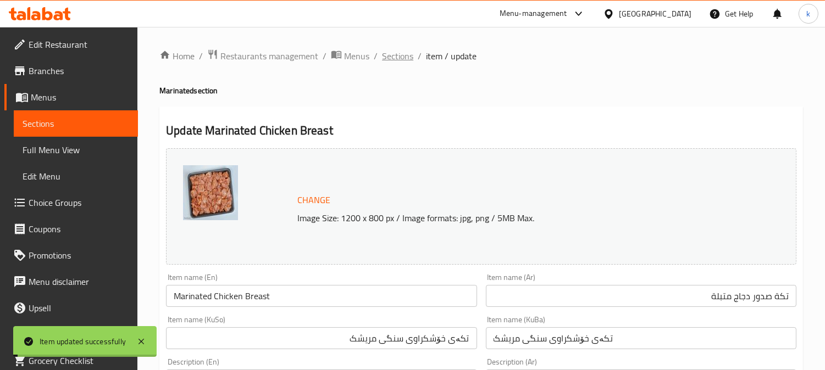
click at [390, 55] on span "Sections" at bounding box center [397, 55] width 31 height 13
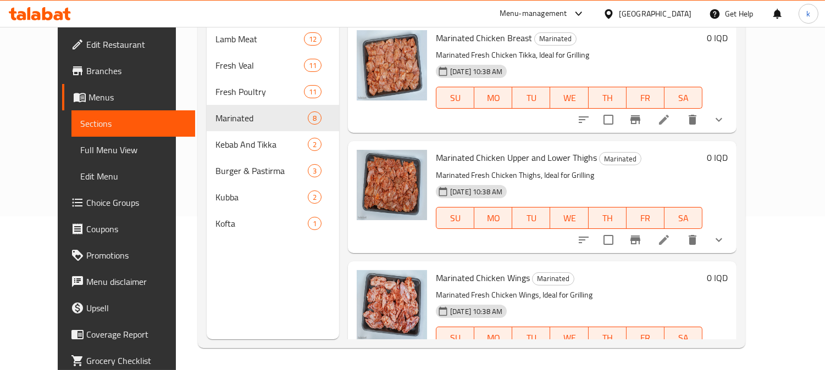
scroll to position [52, 0]
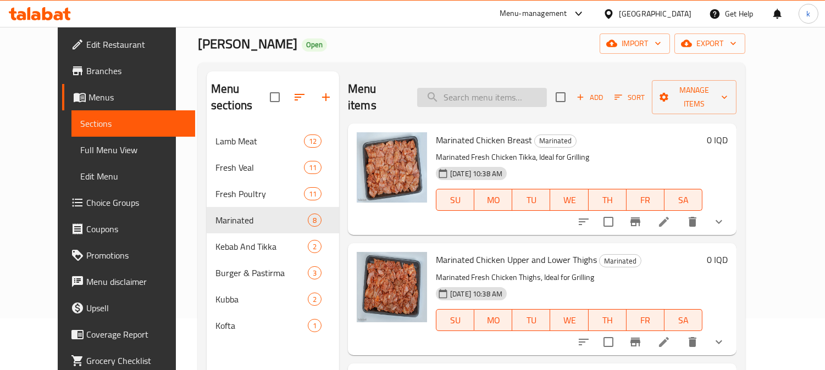
click at [511, 88] on input "search" at bounding box center [482, 97] width 130 height 19
paste input "Lamb Pacha Cleaned"
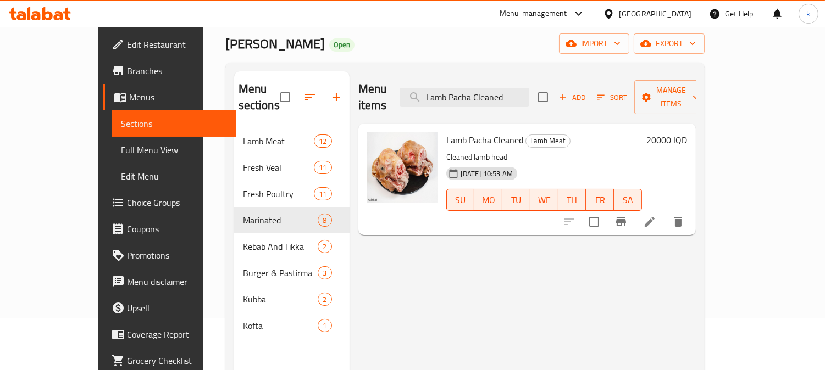
type input "Lamb Pacha Cleaned"
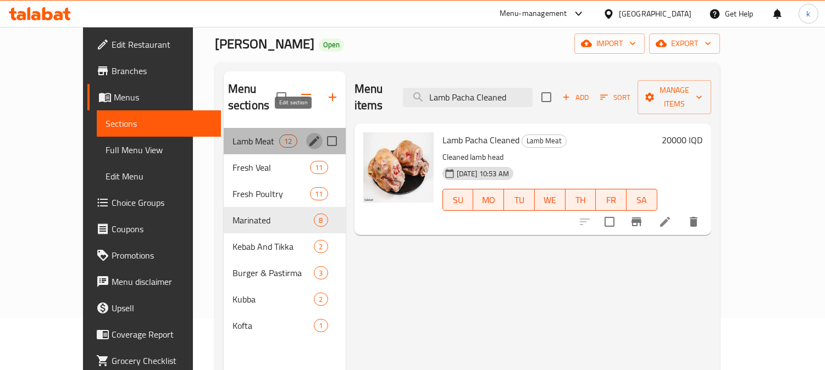
click at [308, 135] on icon "edit" at bounding box center [314, 141] width 13 height 13
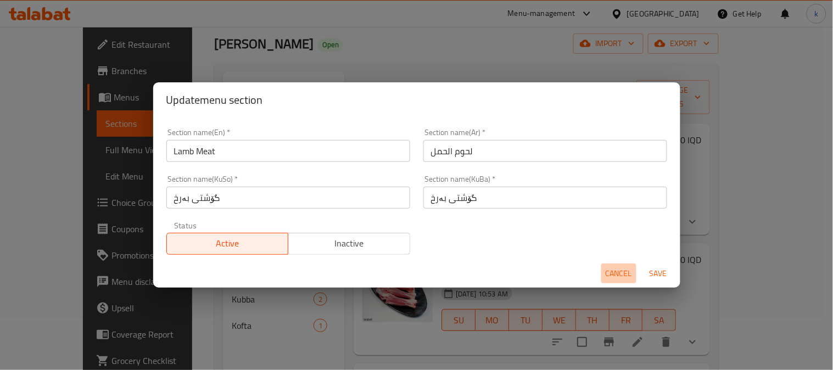
click at [623, 276] on span "Cancel" at bounding box center [619, 274] width 26 height 14
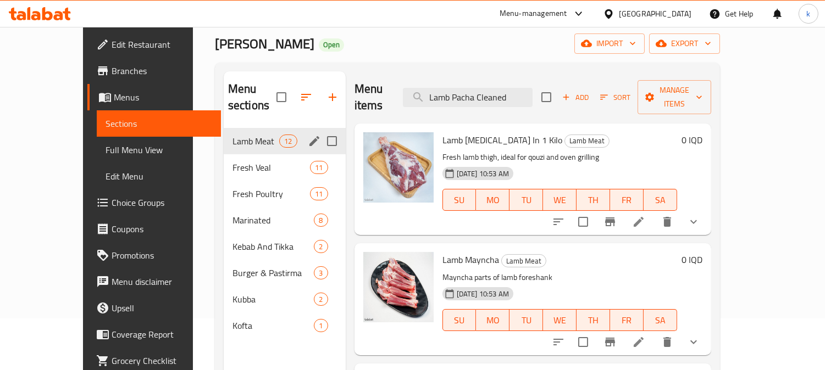
click at [320, 130] on input "Menu sections" at bounding box center [331, 141] width 23 height 23
checkbox input "true"
click at [309, 140] on icon "edit" at bounding box center [314, 141] width 10 height 10
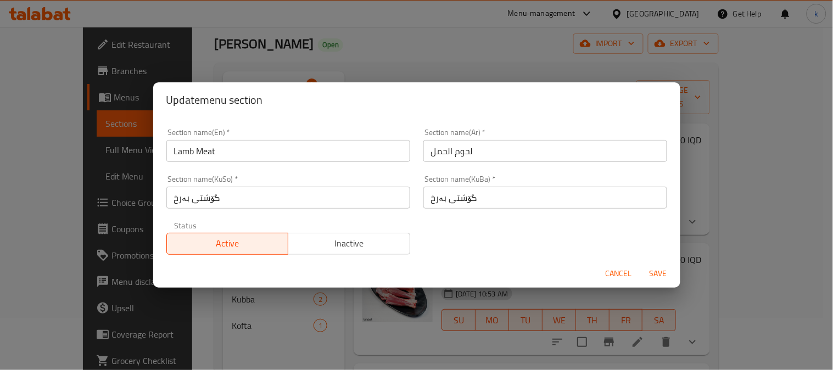
click at [468, 199] on input "گۆشتی بەرخ" at bounding box center [546, 198] width 244 height 22
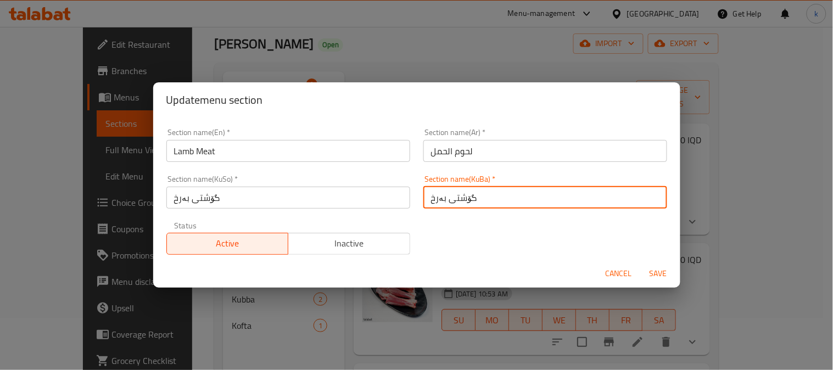
click at [468, 199] on input "گۆشتی بەرخ" at bounding box center [546, 198] width 244 height 22
paste input "بەرخی تازە"
click at [456, 198] on input "بەرخی تازە" at bounding box center [546, 198] width 244 height 22
type input "بەرخی تازە"
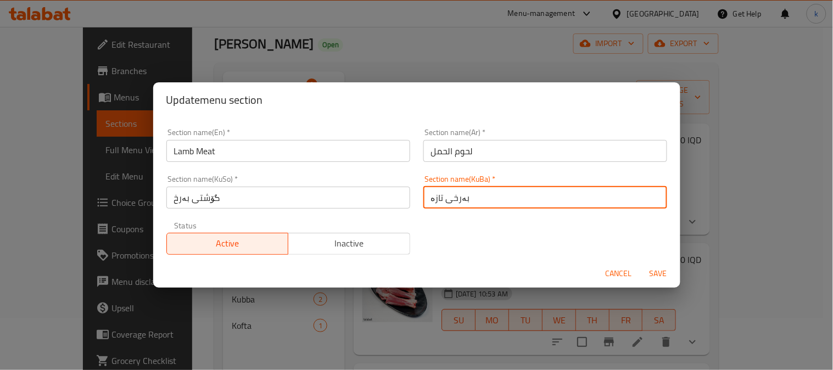
click at [291, 198] on input "گۆشتی بەرخ" at bounding box center [288, 198] width 244 height 22
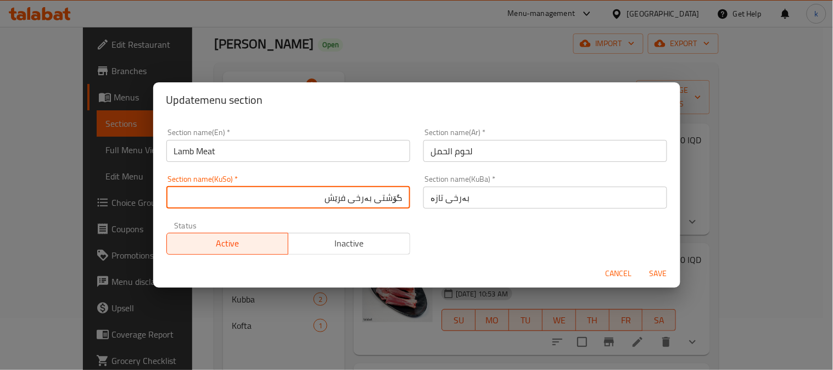
type input "گۆشتی بەرخی فرێش"
click at [537, 152] on input "لحوم الحمل" at bounding box center [546, 151] width 244 height 22
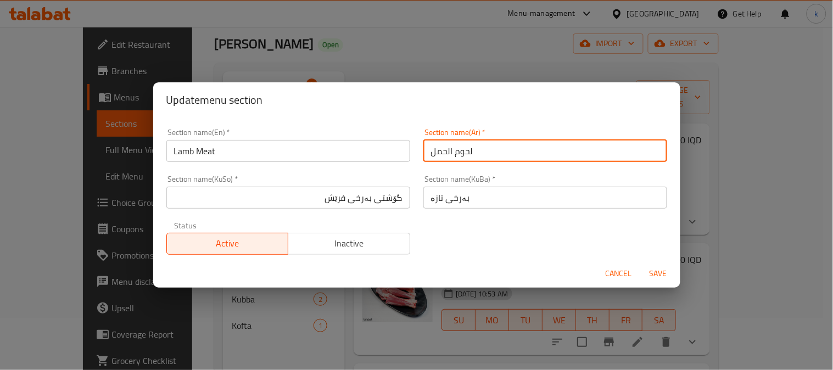
click at [537, 152] on input "لحوم الحمل" at bounding box center [546, 151] width 244 height 22
paste input "ضأن طازج"
type input "اللحم الضأن الطازج"
click at [309, 154] on input "Lamb Meat" at bounding box center [288, 151] width 244 height 22
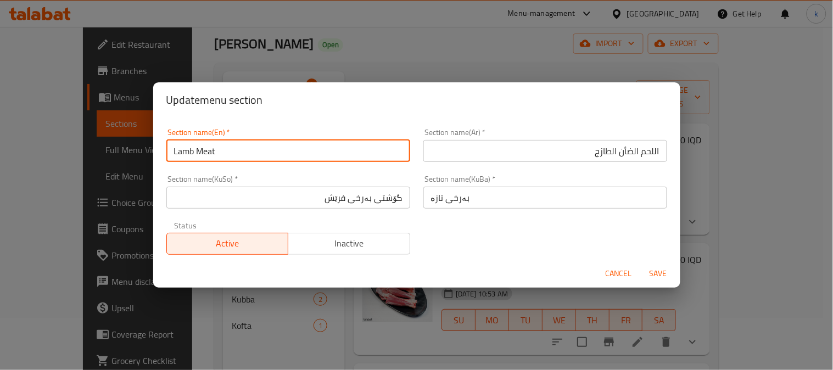
click at [309, 154] on input "Lamb Meat" at bounding box center [288, 151] width 244 height 22
paste input "Fresh Lamb"
type input "Fresh Lamb"
click at [655, 268] on span "Save" at bounding box center [659, 274] width 26 height 14
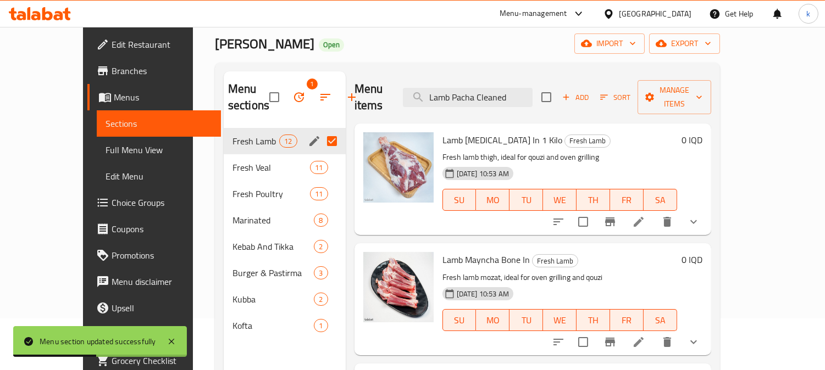
click at [320, 143] on input "Menu sections" at bounding box center [331, 141] width 23 height 23
click at [252, 135] on span "Fresh Lamb" at bounding box center [255, 141] width 47 height 13
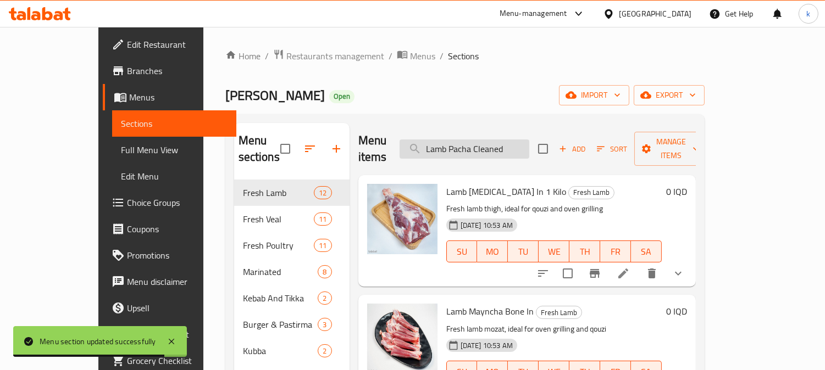
click at [495, 140] on input "Lamb Pacha Cleaned" at bounding box center [464, 149] width 130 height 19
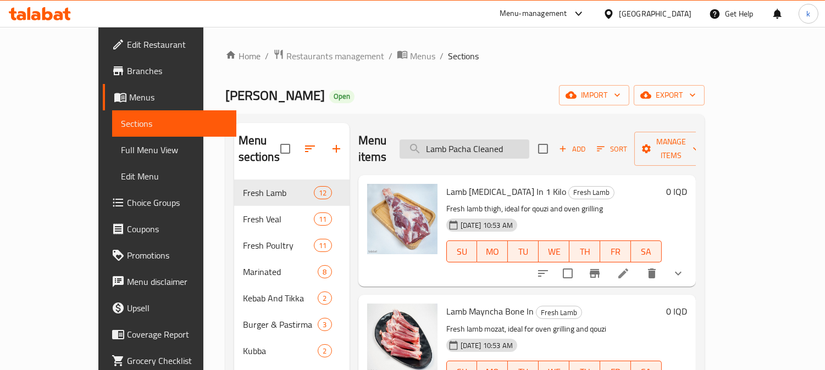
click at [492, 140] on input "Lamb Pacha Cleaned" at bounding box center [464, 149] width 130 height 19
paste input "Cleaned Pacha, 1Package"
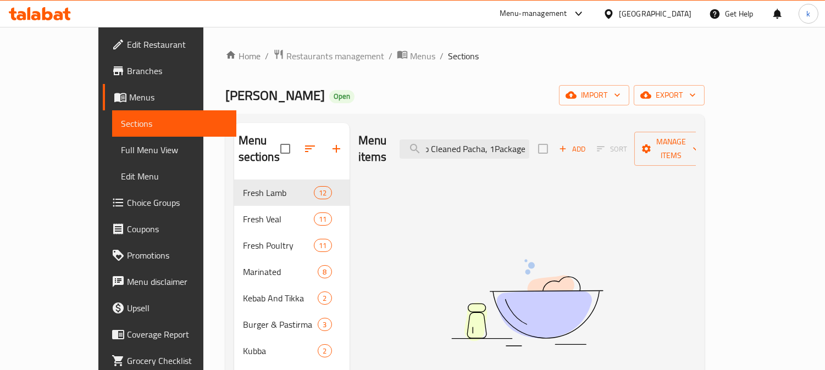
type input "Lamb Pacha Cleaned"
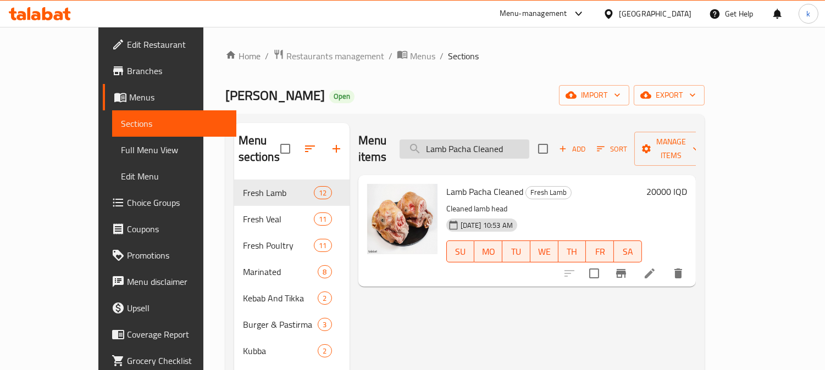
click at [510, 142] on input "Lamb Pacha Cleaned" at bounding box center [464, 149] width 130 height 19
click at [654, 269] on icon at bounding box center [649, 274] width 10 height 10
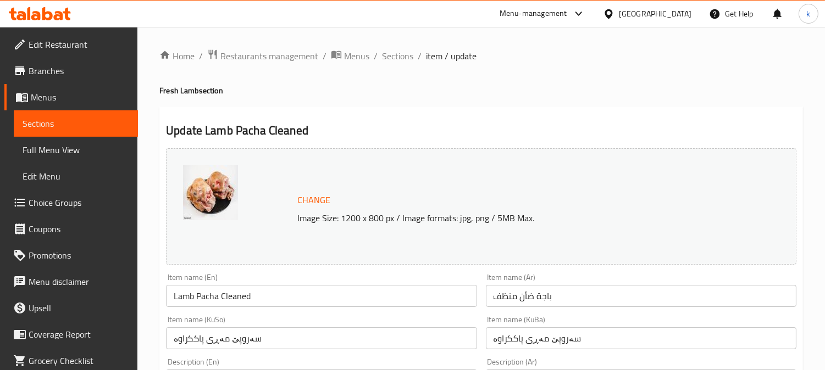
scroll to position [102, 0]
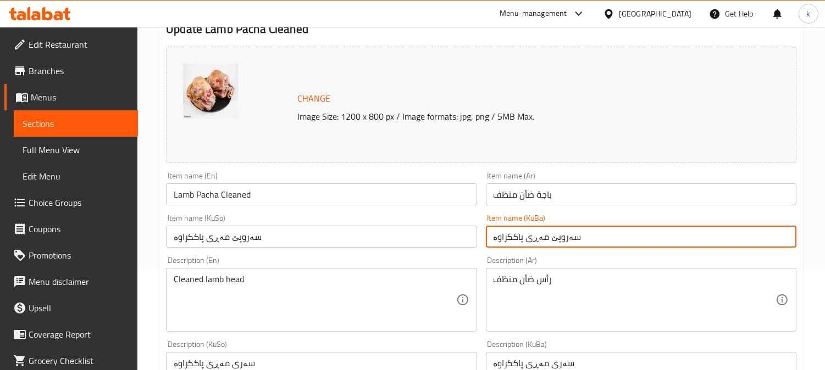
click at [553, 234] on input "سەروپێ مەڕی پاککراوە" at bounding box center [641, 237] width 310 height 22
paste input "خاوێنکراوی بەرخ، ۱پاکێج"
type input "سەروپێ خاوێنکراوی بەرخ، ۱پاکێج"
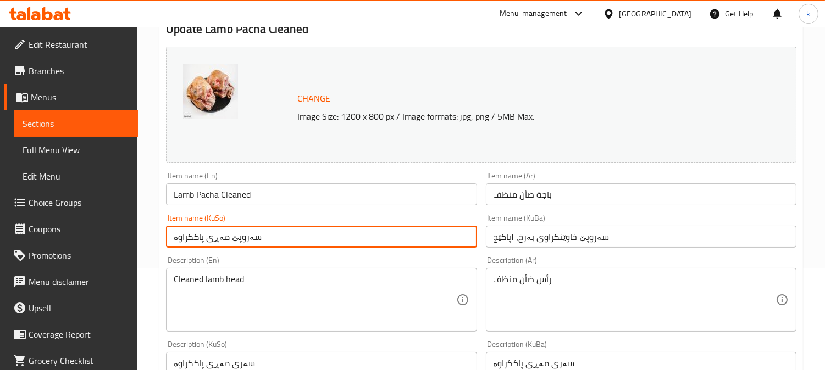
click at [272, 232] on input "سەروپێ مەڕی پاککراوە" at bounding box center [321, 237] width 310 height 22
paste input "خاوێنکراوی بەرخ، ۱پاکێج"
type input "سەروپێ خاوێنکراوی بەرخ، ۱پاکێج"
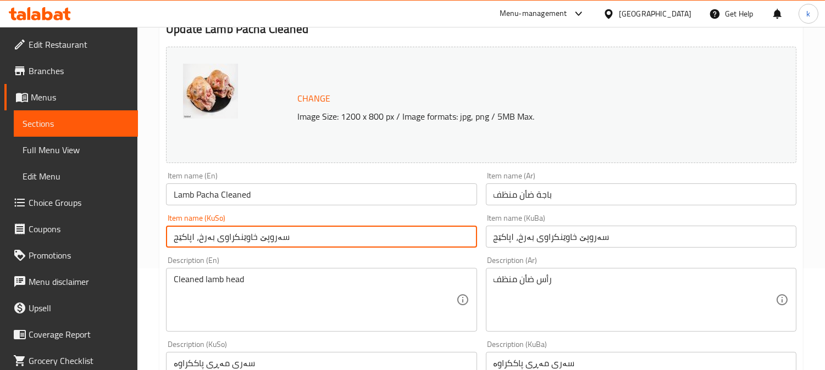
click at [532, 198] on input "باجة ضأن منظف" at bounding box center [641, 194] width 310 height 22
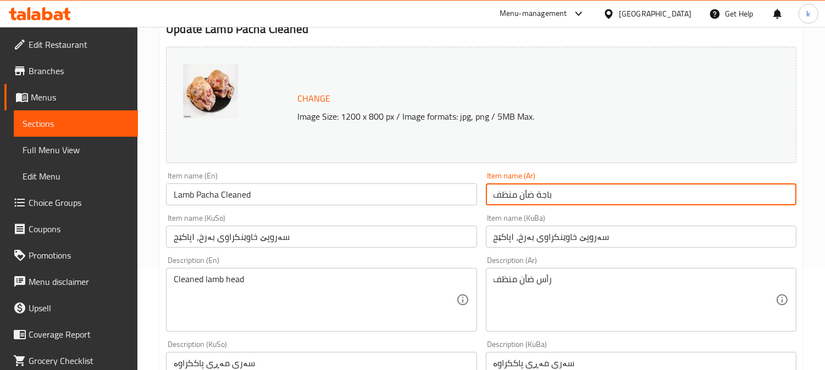
click at [532, 198] on input "باجة ضأن منظف" at bounding box center [641, 194] width 310 height 22
paste input "روف منظفة، 1سيت"
type input "باجة خروف منظفة، 1سيت"
click at [216, 193] on input "Lamb Pacha Cleaned" at bounding box center [321, 194] width 310 height 22
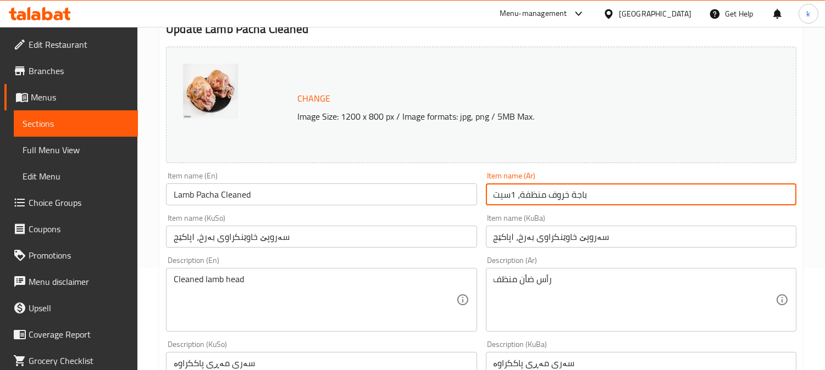
click at [216, 193] on input "Lamb Pacha Cleaned" at bounding box center [321, 194] width 310 height 22
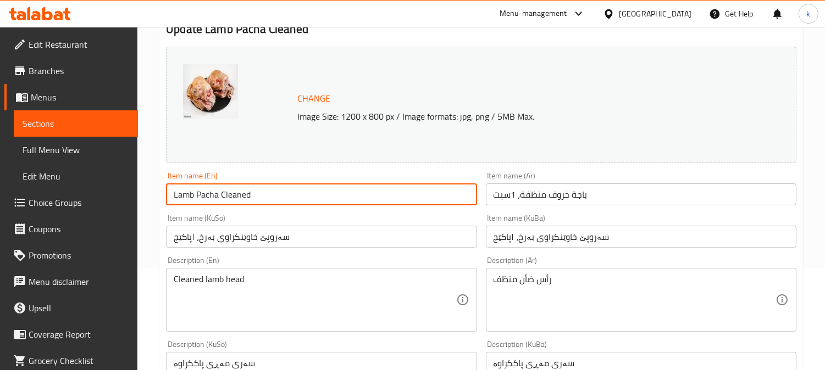
click at [216, 193] on input "Lamb Pacha Cleaned" at bounding box center [321, 194] width 310 height 22
paste input "Cleaned Pacha, 1Package"
click at [257, 193] on input "Lamb Cleaned Pacha, 1Package" at bounding box center [321, 194] width 310 height 22
type input "Lamb Cleaned Pacha,1 Package"
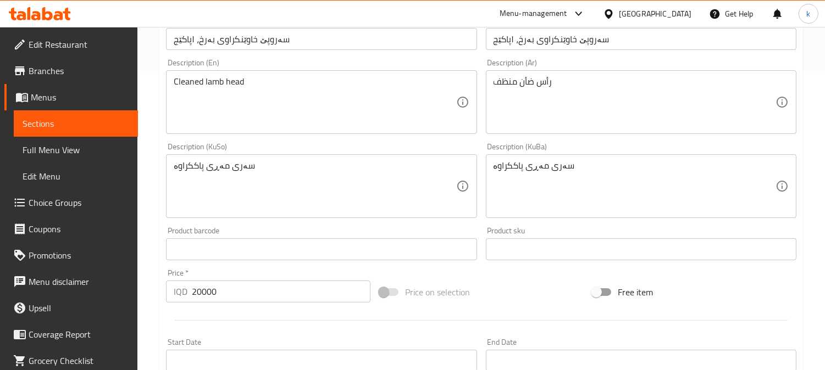
scroll to position [305, 0]
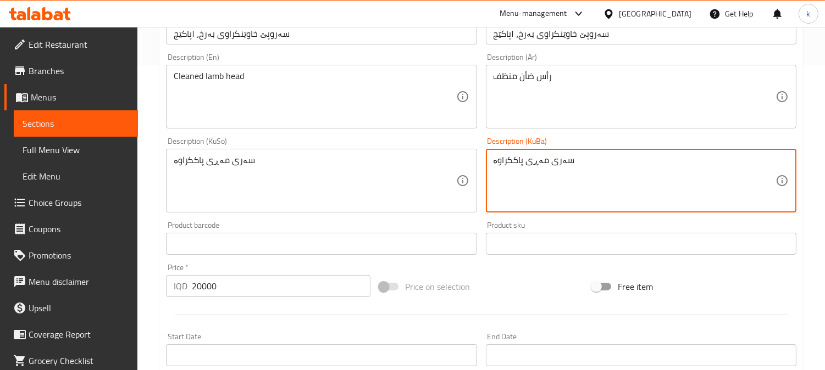
click at [559, 159] on textarea "سەری مەڕی پاککراوە" at bounding box center [634, 181] width 282 height 52
paste textarea "وپێ فرێش و خاوێنکراوی بەرخ"
type textarea "سەروپێ فرێش و خاوێنکراوی بەرخ"
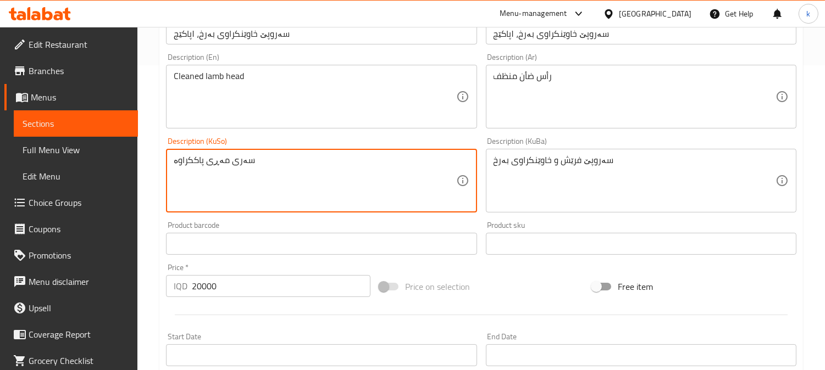
click at [309, 158] on textarea "سەری مەڕی پاککراوە" at bounding box center [315, 181] width 282 height 52
paste textarea "وپێ فرێش و خاوێنکراوی بەرخ"
type textarea "سەروپێ فرێش و خاوێنکراوی بەرخ"
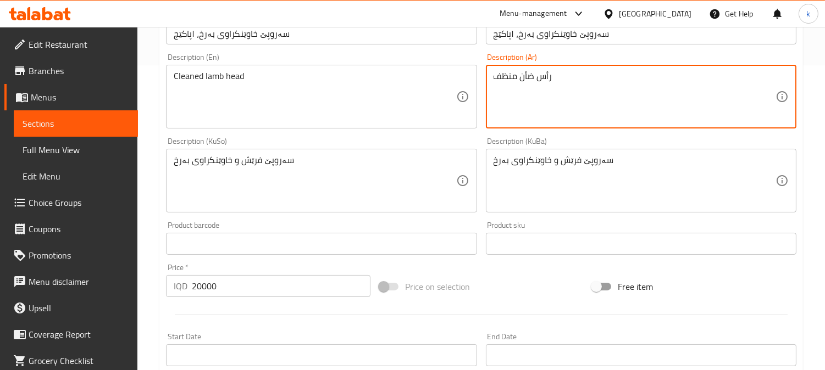
click at [564, 81] on textarea "رأس ضأن منظف" at bounding box center [634, 97] width 282 height 52
paste textarea "اجة خروف طازجة ومنظفة"
type textarea "باجة خروف طازجة ومنظفة"
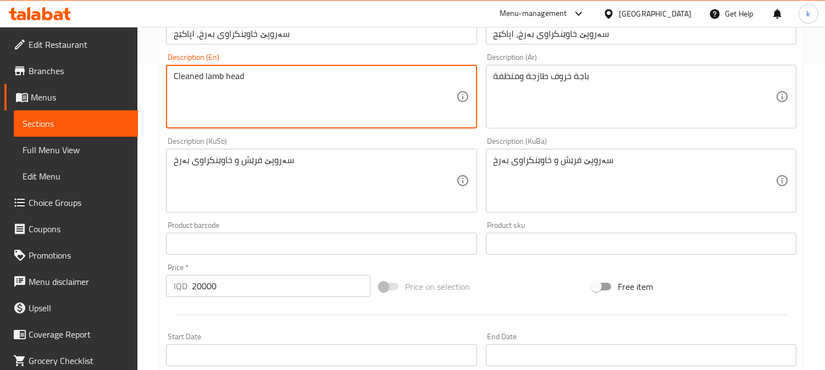
click at [272, 79] on textarea "Cleaned lamb head" at bounding box center [315, 97] width 282 height 52
paste textarea "Fresh Cleaned lamb head"
type textarea "Fresh Cleaned lamb head"
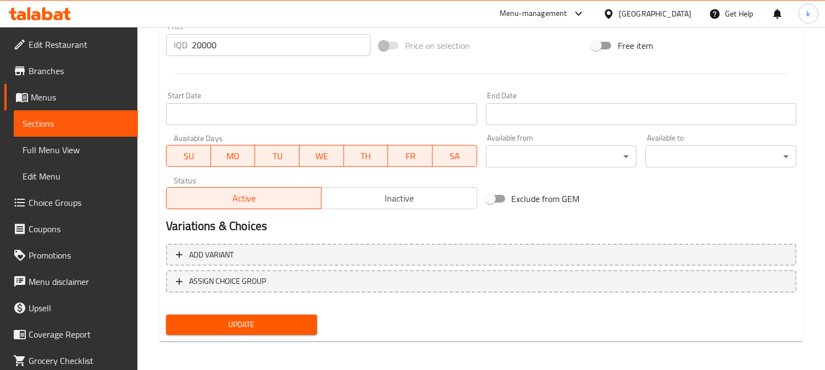
click at [251, 324] on span "Update" at bounding box center [242, 325] width 134 height 14
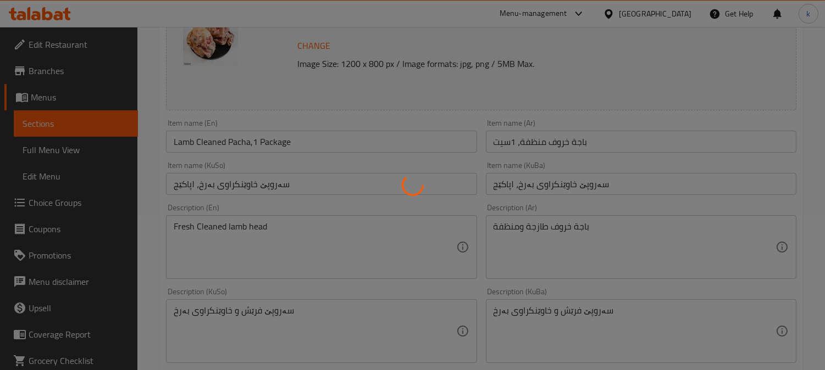
scroll to position [0, 0]
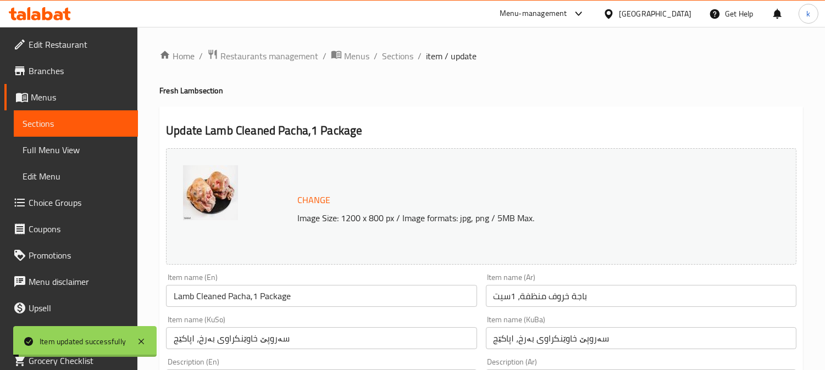
click at [402, 53] on span "Sections" at bounding box center [397, 55] width 31 height 13
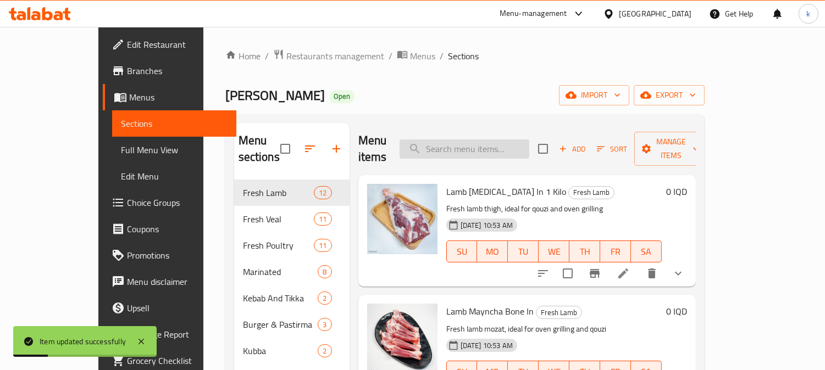
click at [506, 143] on input "search" at bounding box center [464, 149] width 130 height 19
paste input "Lamb Fat - 1 Kg"
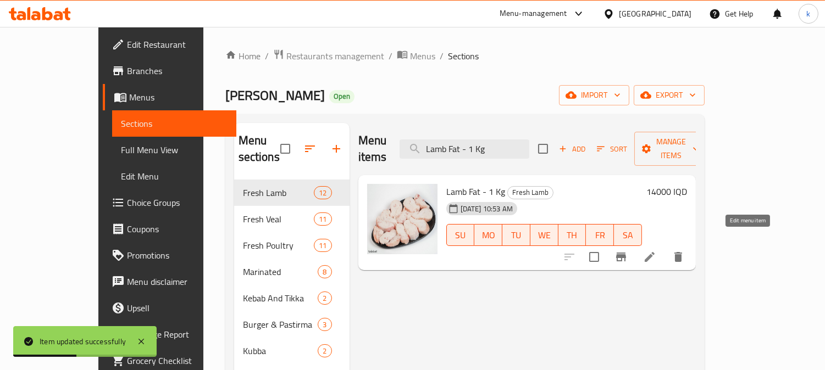
type input "Lamb Fat - 1 Kg"
click at [656, 251] on icon at bounding box center [649, 257] width 13 height 13
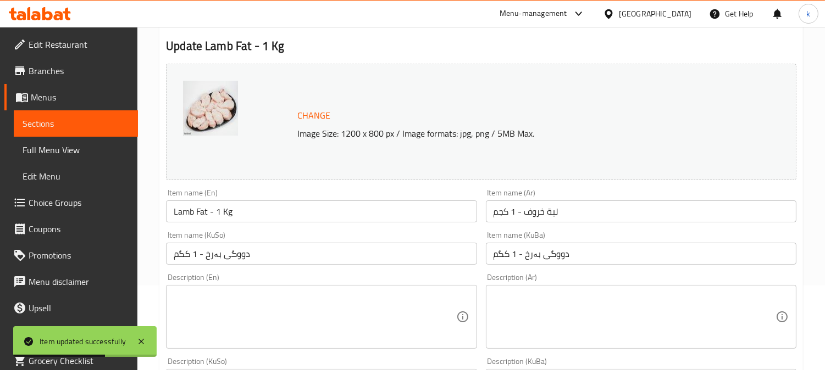
scroll to position [102, 0]
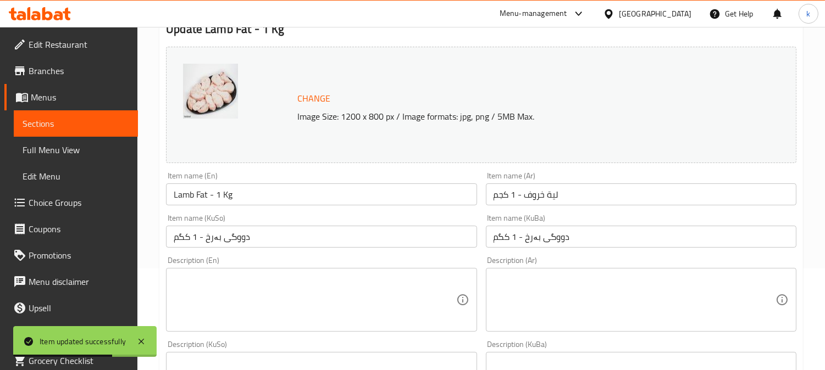
click at [568, 239] on input "دووگی بەرخ - 1 کگم" at bounding box center [641, 237] width 310 height 22
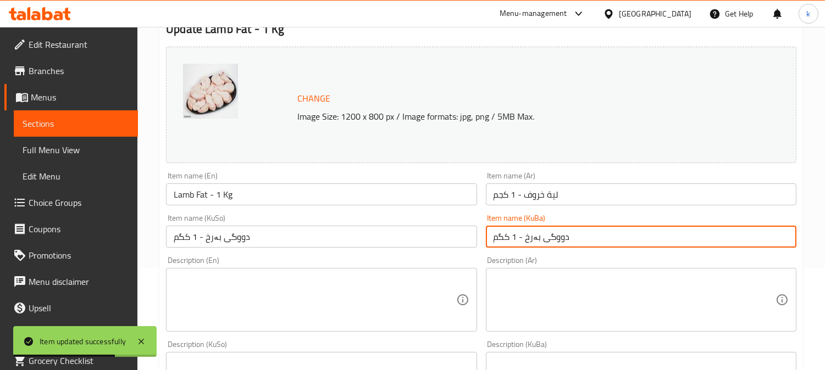
click at [568, 239] on input "دووگی بەرخ - 1 کگم" at bounding box center [641, 237] width 310 height 22
paste input "text"
type input "دووگی بەرخ"
click at [357, 235] on input "دووگی بەرخ - 1 کگم" at bounding box center [321, 237] width 310 height 22
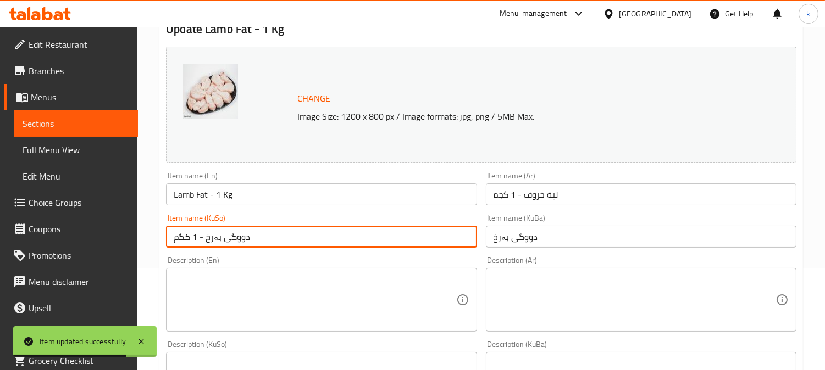
click at [357, 235] on input "دووگی بەرخ - 1 کگم" at bounding box center [321, 237] width 310 height 22
paste input "text"
type input "دووگی بەرخ"
click at [514, 187] on input "لية خروف - 1 كجم" at bounding box center [641, 194] width 310 height 22
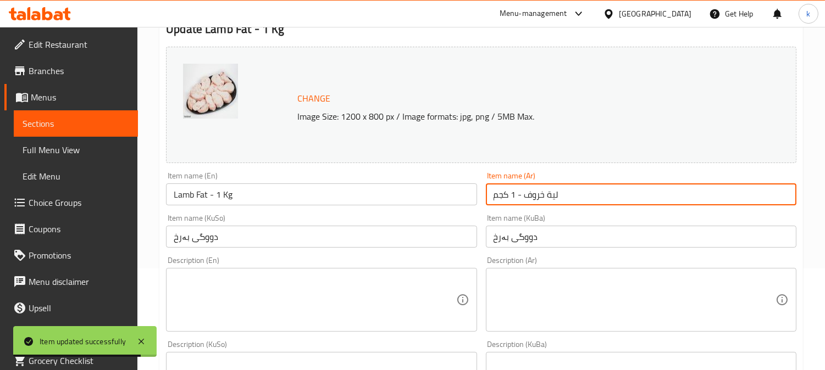
click at [514, 187] on input "لية خروف - 1 كجم" at bounding box center [641, 194] width 310 height 22
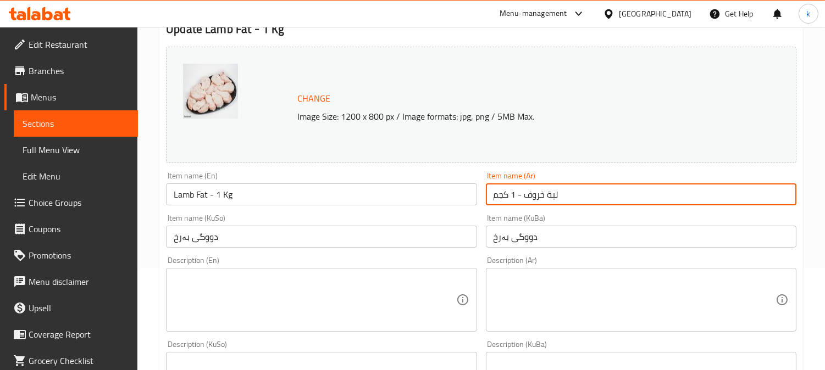
paste input "text"
type input "[PERSON_NAME]"
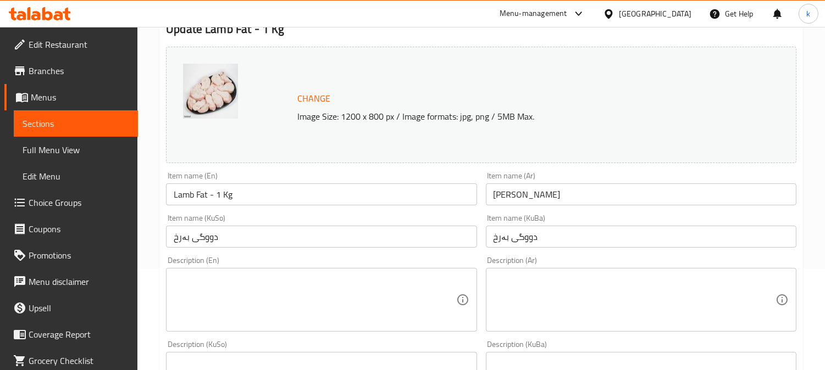
click at [204, 209] on div "Item name (En) Lamb Fat - 1 Kg Item name (En)" at bounding box center [321, 189] width 319 height 42
click at [197, 194] on input "Lamb Fat - 1 Kg" at bounding box center [321, 194] width 310 height 22
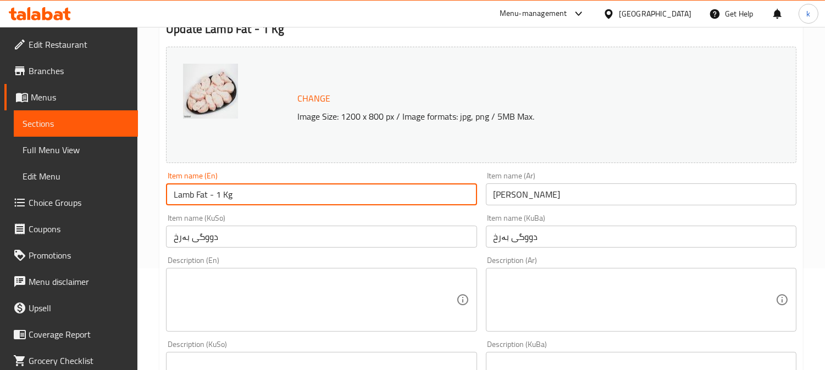
click at [197, 194] on input "Lamb Fat - 1 Kg" at bounding box center [321, 194] width 310 height 22
paste input "text"
type input "Lamb Fat"
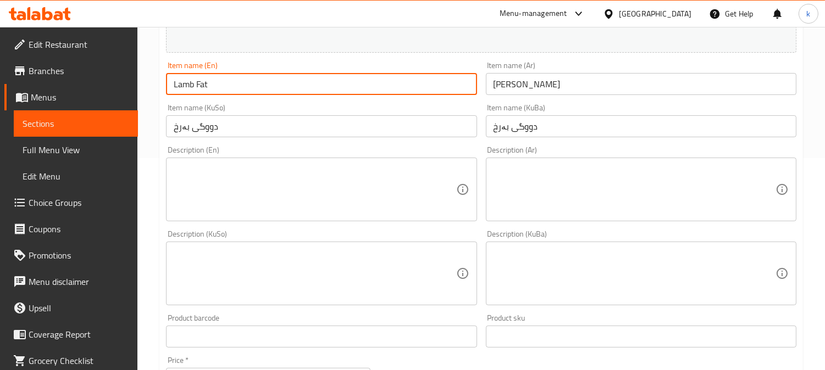
scroll to position [305, 0]
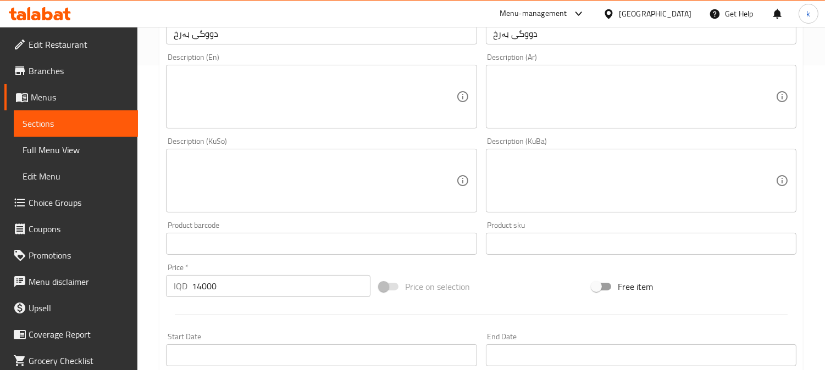
click at [580, 191] on textarea at bounding box center [634, 181] width 282 height 52
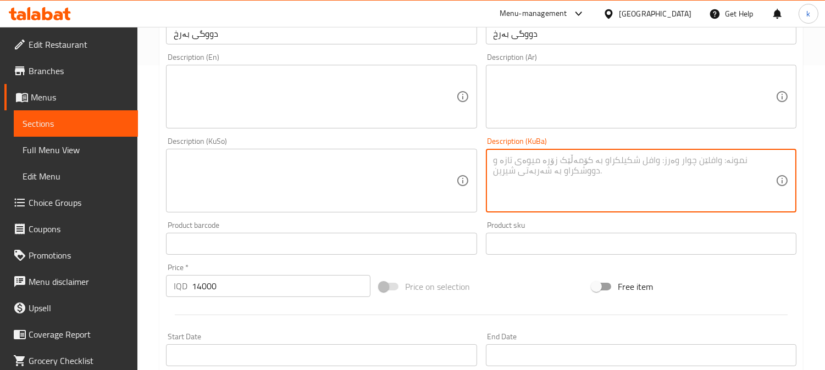
paste textarea "دووگی فرێشی بەرخ، گونجاو بۆ سوورکردنەوە، برژاندن و چێشتلێنان"
type textarea "دووگی فرێشی بەرخ، گونجاو بۆ سوورکردنەوە، برژاندن و چێشتلێنان"
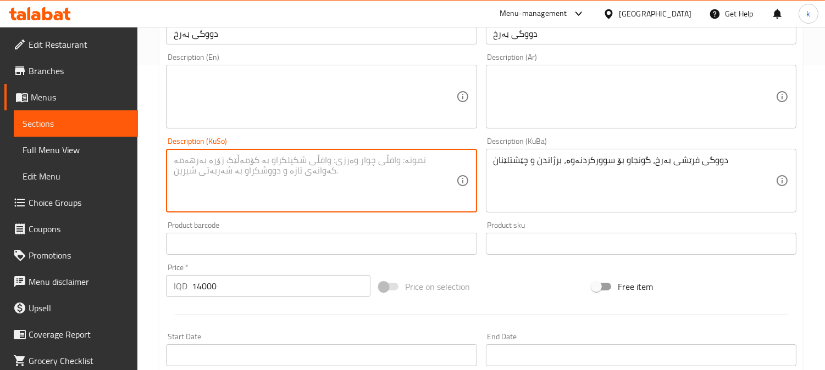
click at [420, 171] on textarea at bounding box center [315, 181] width 282 height 52
paste textarea "دووگی فرێشی بەرخ، گونجاو بۆ سوورکردنەوە، برژاندن و چێشتلێنان"
type textarea "دووگی فرێشی بەرخ، گونجاو بۆ سوورکردنەوە، برژاندن و چێشتلێنان"
click at [529, 116] on textarea at bounding box center [634, 97] width 282 height 52
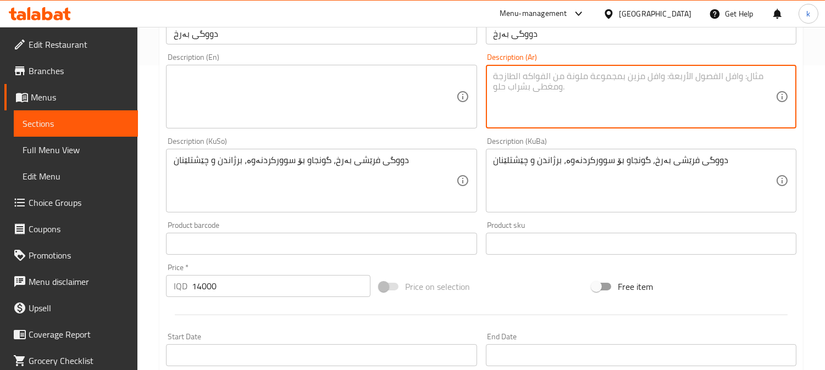
paste textarea "لية خروف طازجة، مثالية للشوي، القلي، والطبخ"
type textarea "لية خروف طازجة، مثالية للشوي، القلي، والطبخ"
drag, startPoint x: 394, startPoint y: 131, endPoint x: 387, endPoint y: 125, distance: 9.4
click at [391, 129] on div "Description (En) Description (En)" at bounding box center [321, 91] width 319 height 84
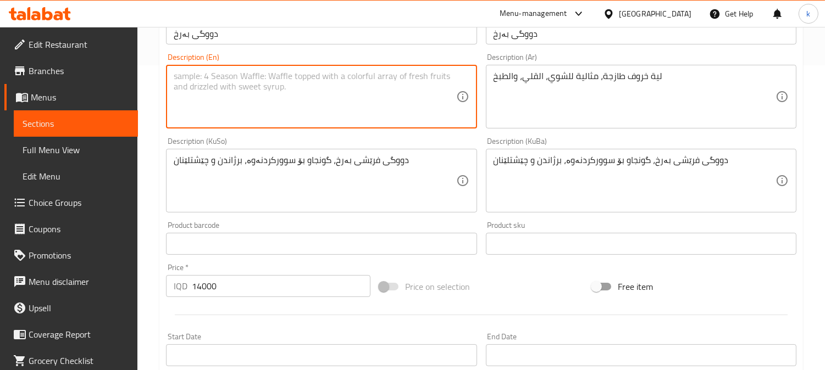
click at [326, 104] on textarea at bounding box center [315, 97] width 282 height 52
paste textarea "Fresh Lamb fat, Ideal for Grilling, Frying, and Cooking"
type textarea "Fresh Lamb fat, Ideal for Grilling, Frying, and Cooking"
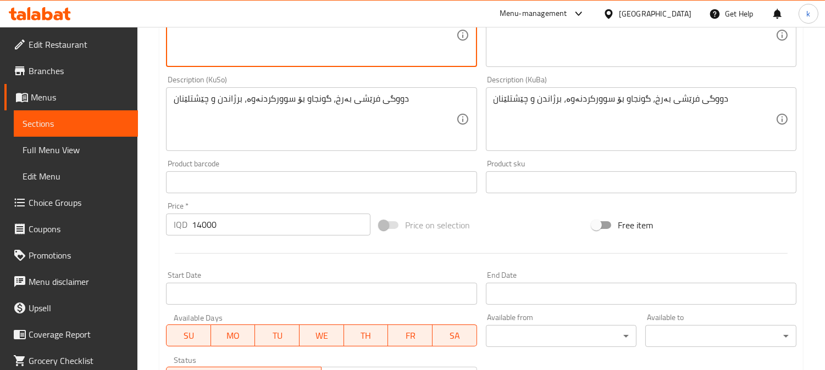
scroll to position [407, 0]
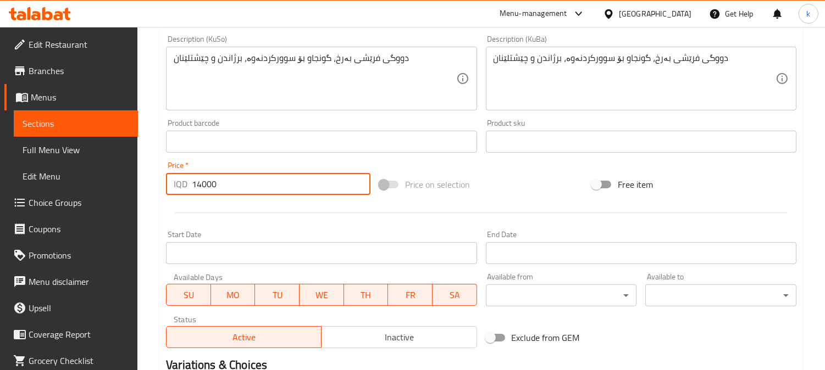
click at [200, 189] on input "14000" at bounding box center [281, 184] width 179 height 22
type input "0"
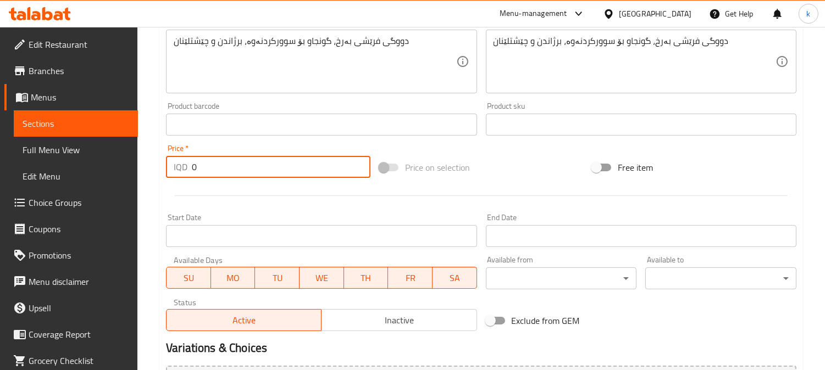
scroll to position [546, 0]
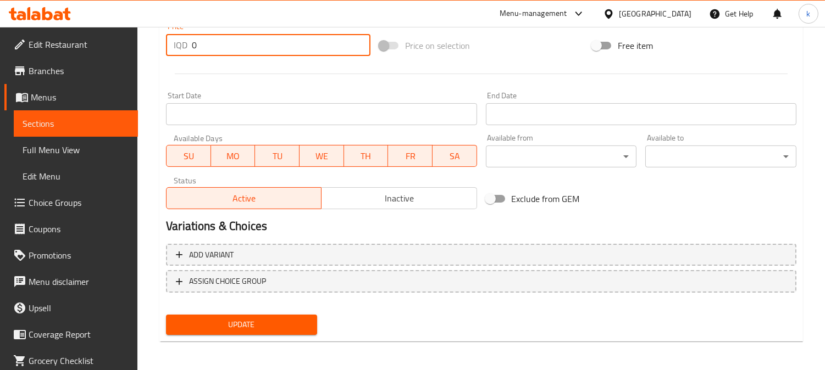
click at [259, 327] on span "Update" at bounding box center [242, 325] width 134 height 14
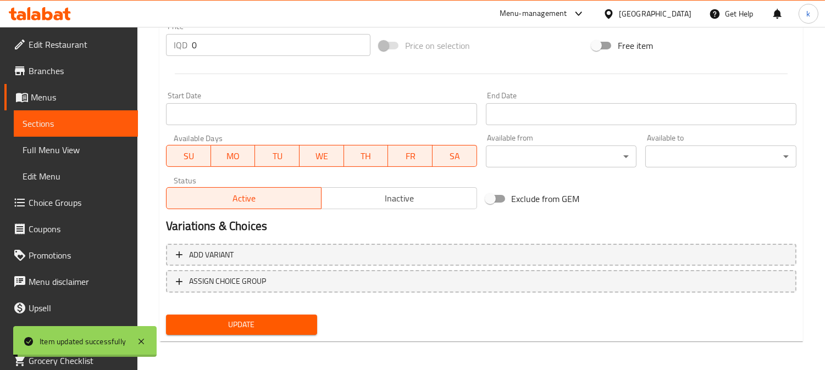
click at [264, 280] on span "ASSIGN CHOICE GROUP" at bounding box center [227, 282] width 77 height 14
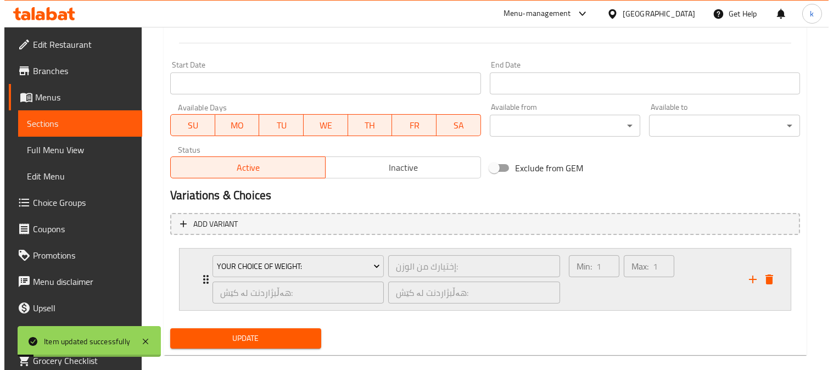
scroll to position [591, 0]
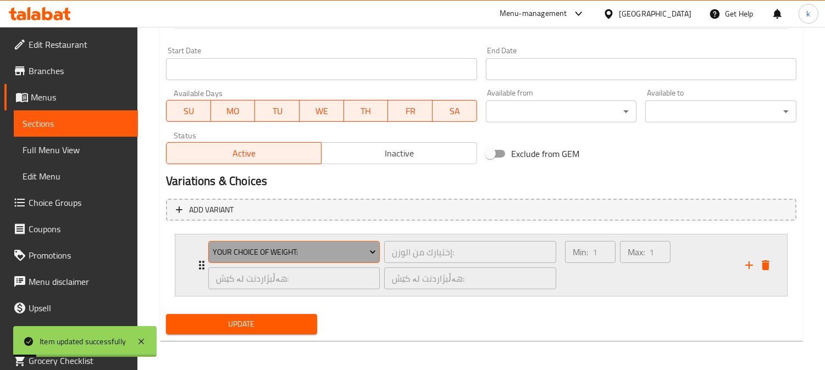
click at [315, 246] on span "Your Choice Of Weight:" at bounding box center [294, 253] width 163 height 14
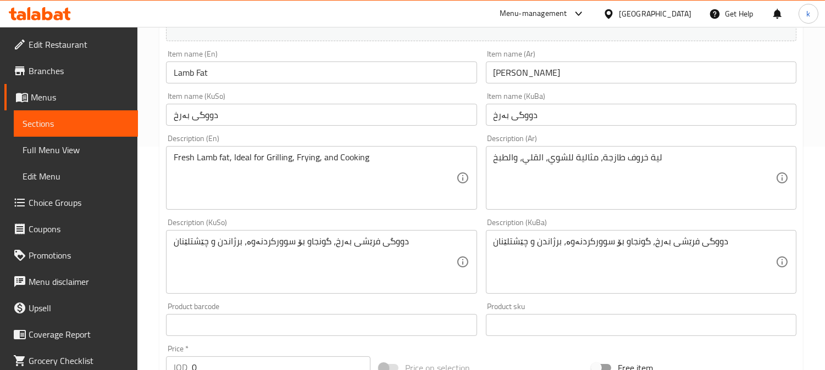
scroll to position [508, 0]
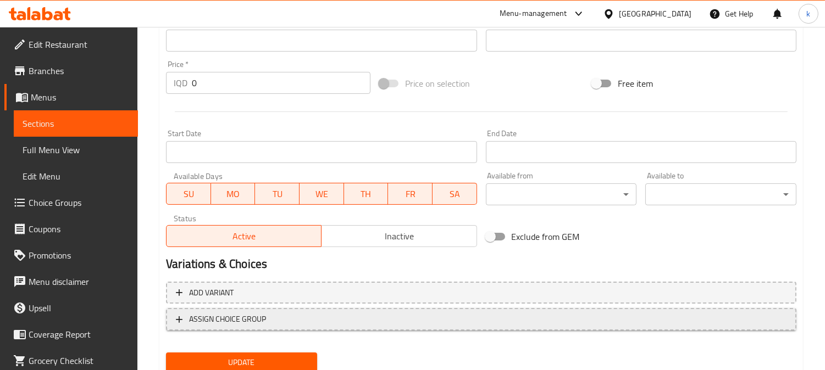
click at [290, 319] on span "ASSIGN CHOICE GROUP" at bounding box center [481, 320] width 610 height 14
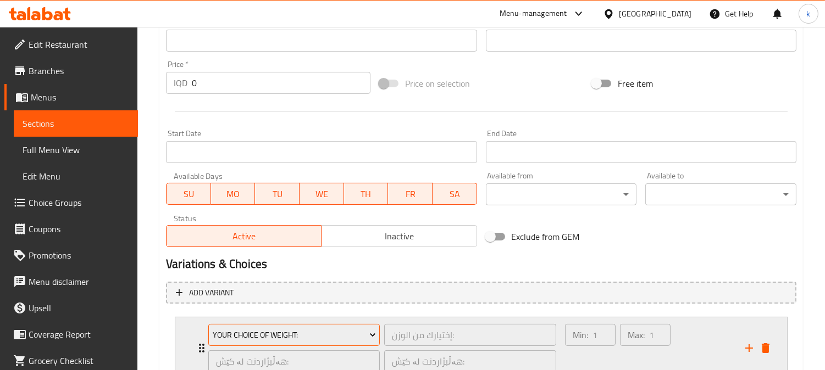
click at [297, 329] on span "Your Choice Of Weight:" at bounding box center [294, 336] width 163 height 14
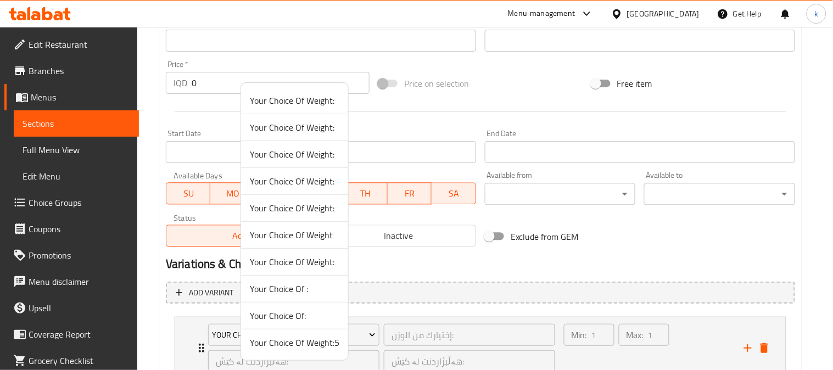
click at [320, 344] on span "Your Choice Of Weight:5" at bounding box center [295, 342] width 90 height 13
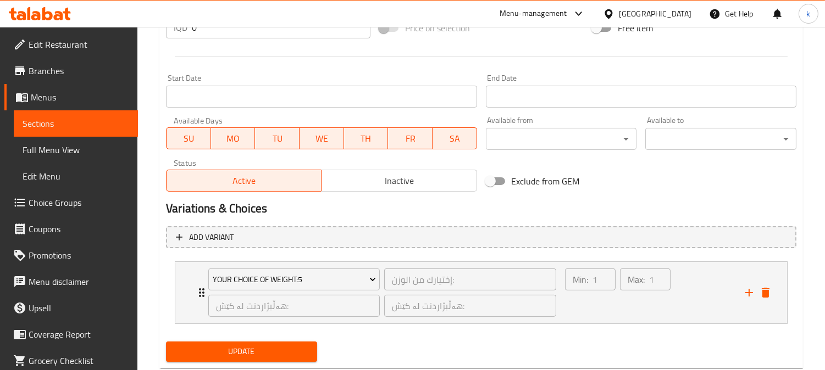
scroll to position [591, 0]
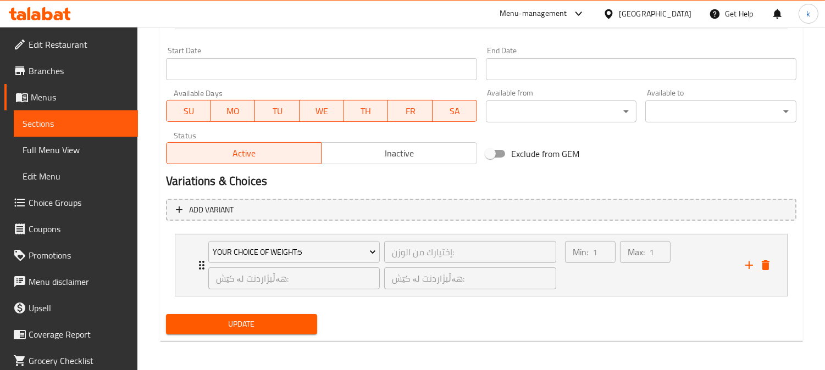
click at [281, 321] on span "Update" at bounding box center [242, 325] width 134 height 14
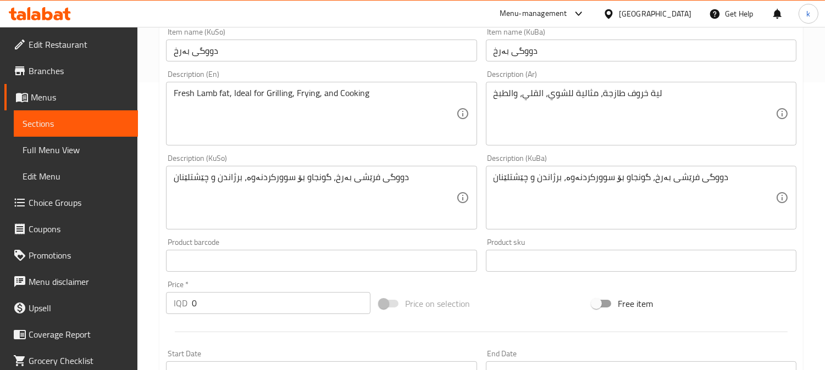
scroll to position [0, 0]
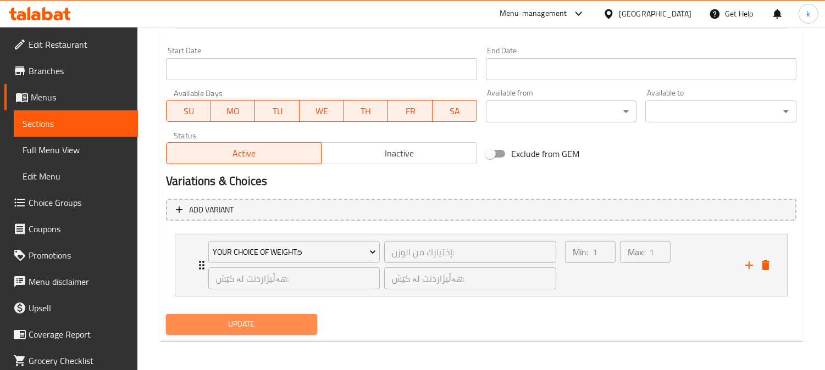
click at [268, 320] on span "Update" at bounding box center [242, 325] width 134 height 14
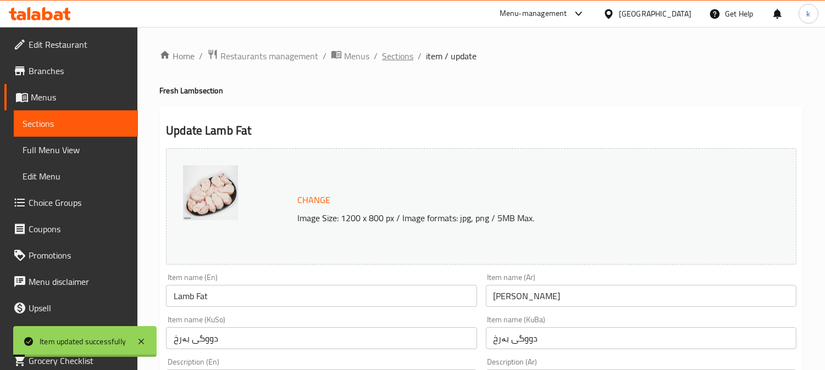
click at [405, 58] on span "Sections" at bounding box center [397, 55] width 31 height 13
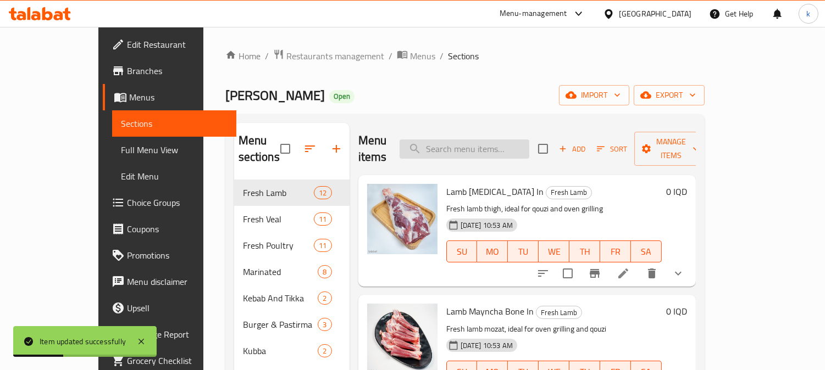
click at [491, 143] on input "search" at bounding box center [464, 149] width 130 height 19
paste input "Lamb Ribs - 1 Kg"
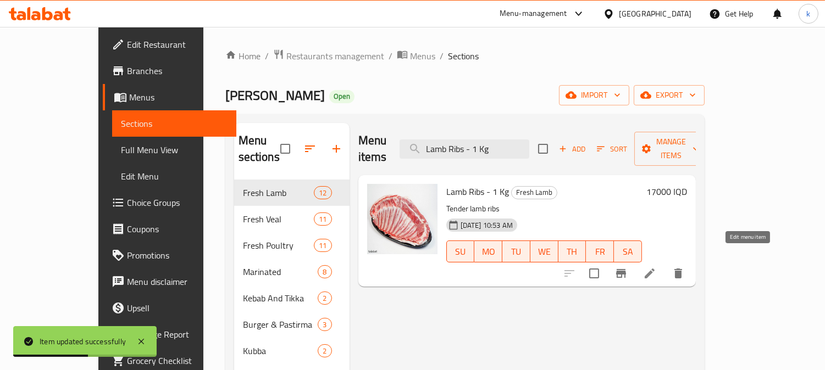
type input "Lamb Ribs - 1 Kg"
click at [656, 267] on icon at bounding box center [649, 273] width 13 height 13
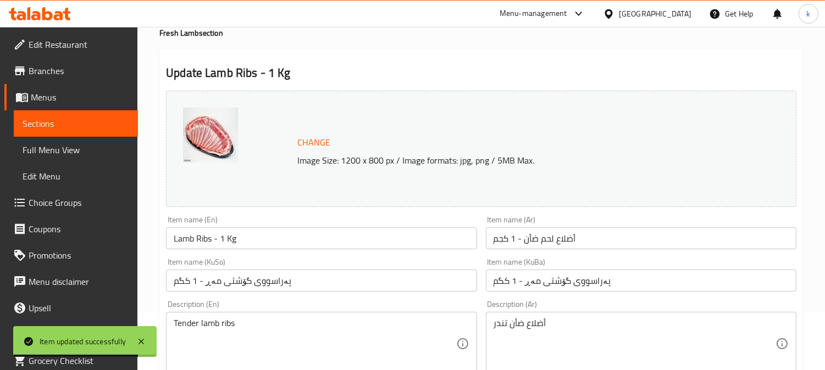
scroll to position [102, 0]
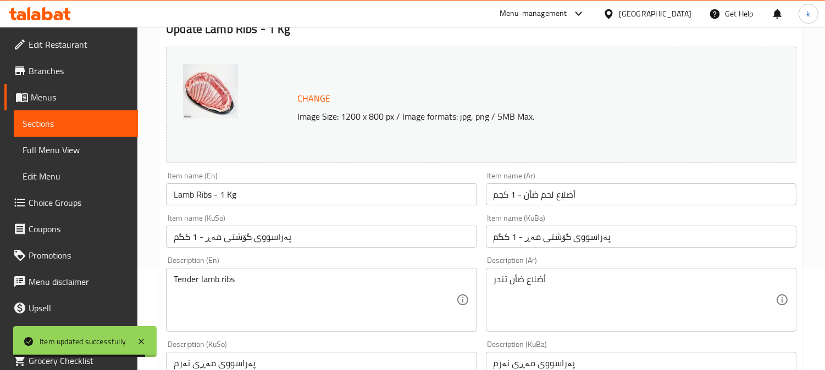
click at [564, 238] on input "پەراسووی گۆشتی مەڕ - 1 کگم" at bounding box center [641, 237] width 310 height 22
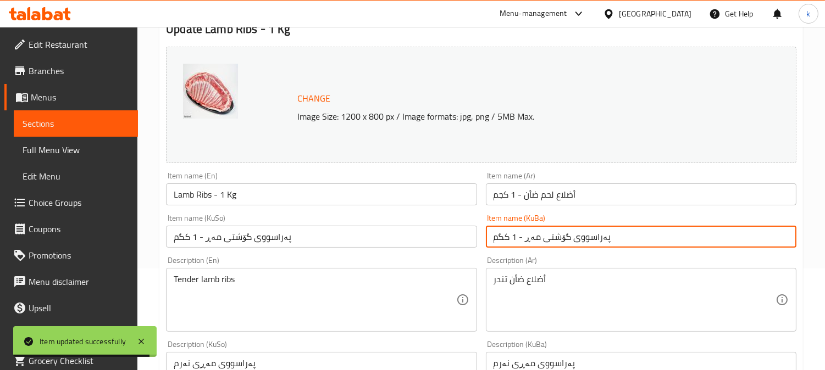
click at [564, 238] on input "پەراسووی گۆشتی مەڕ - 1 کگم" at bounding box center [641, 237] width 310 height 22
paste input "بەرخ"
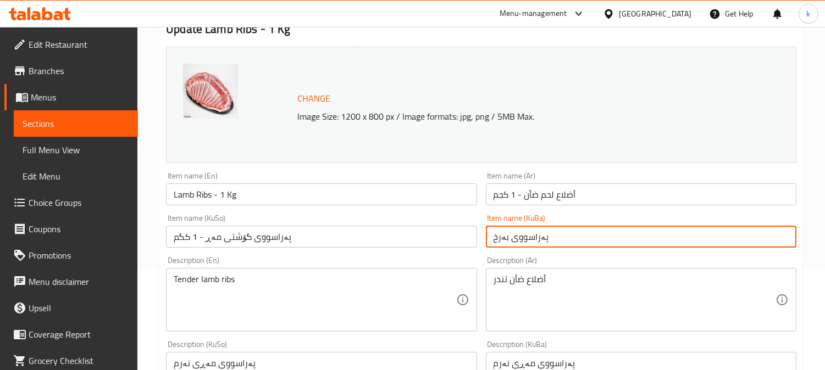
type input "پەراسووی بەرخ"
click at [325, 236] on input "پەراسووی گۆشتی مەڕ - 1 کگم" at bounding box center [321, 237] width 310 height 22
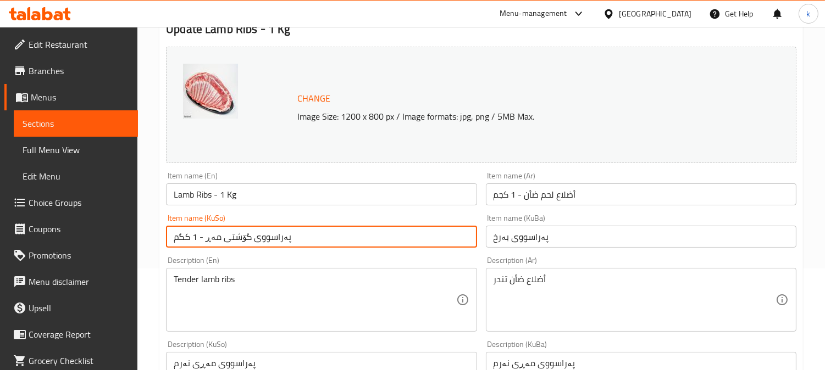
click at [325, 236] on input "پەراسووی گۆشتی مەڕ - 1 کگم" at bounding box center [321, 237] width 310 height 22
paste input "بەرخ"
type input "پەراسووی بەرخ"
click at [558, 192] on input "أضلاع لحم ضأن - 1 كجم" at bounding box center [641, 194] width 310 height 22
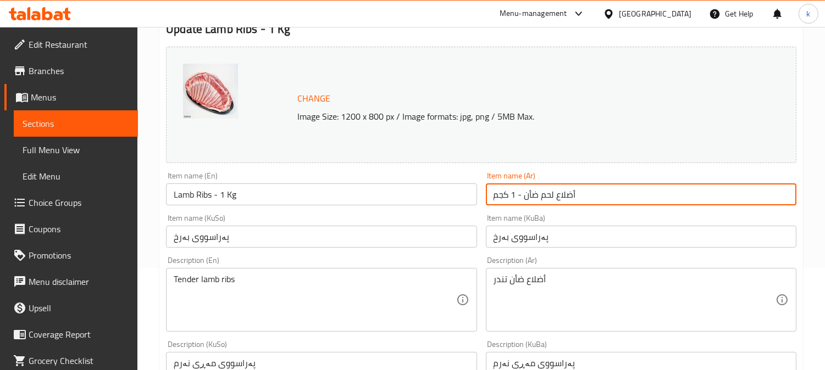
click at [558, 192] on input "أضلاع لحم ضأن - 1 كجم" at bounding box center [641, 194] width 310 height 22
paste input "خروف (أضلاع طويلة)"
type input "أضلاع خروف (أضلاع طويلة)"
click at [207, 196] on input "Lamb Ribs - 1 Kg" at bounding box center [321, 194] width 310 height 22
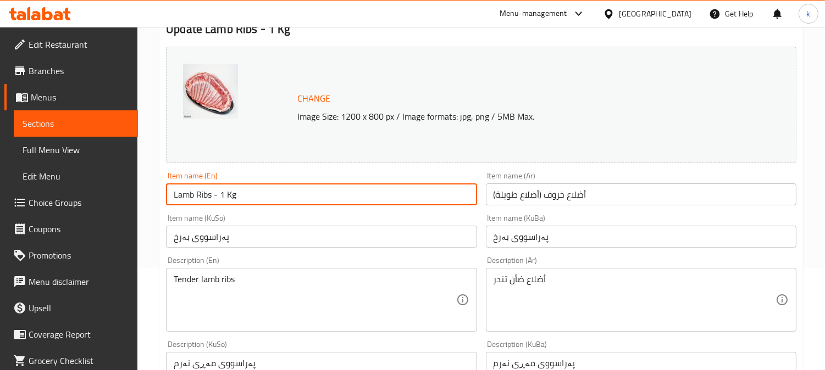
click at [207, 196] on input "Lamb Ribs - 1 Kg" at bounding box center [321, 194] width 310 height 22
paste input "text"
type input "Lamb Ribs"
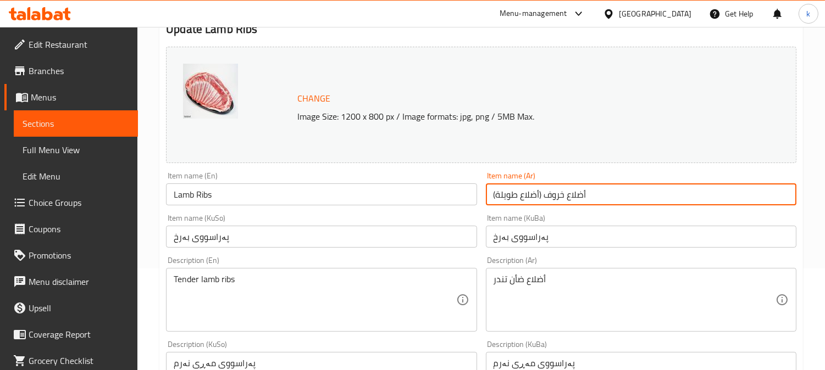
click at [651, 198] on input "أضلاع خروف (أضلاع طويلة)" at bounding box center [641, 194] width 310 height 22
type input "أضلاع خروف أضلاع طويلة"
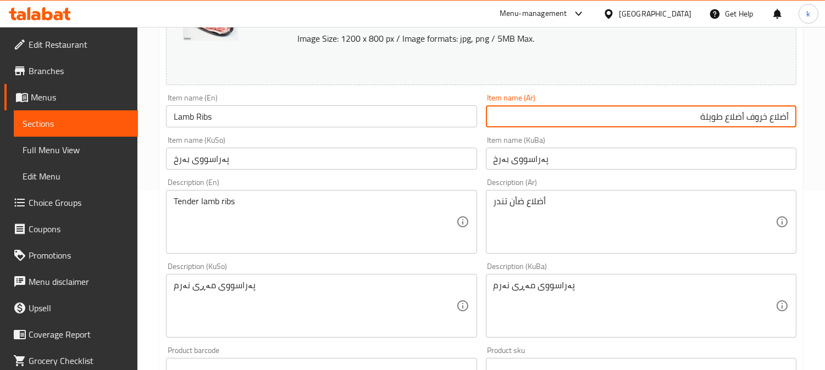
scroll to position [305, 0]
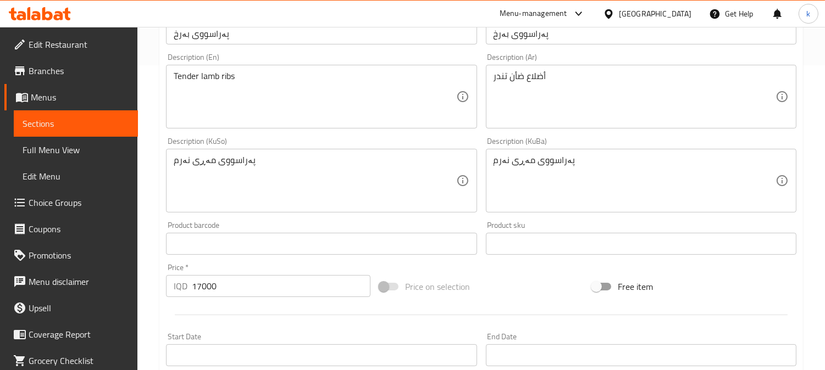
click at [594, 163] on textarea "پەراسووی مەڕی نەرم" at bounding box center [634, 181] width 282 height 52
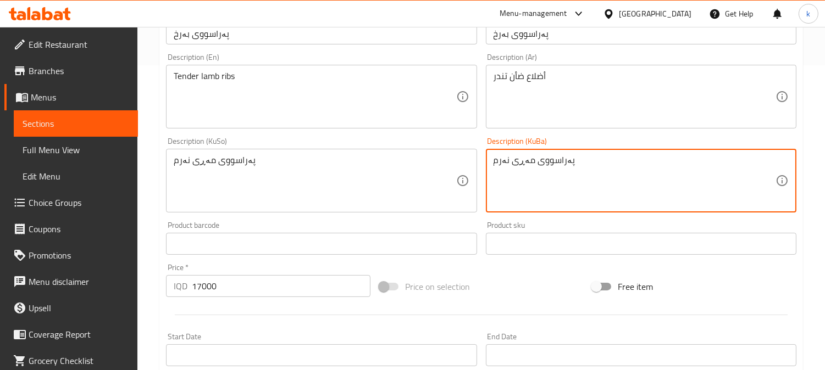
click at [594, 163] on textarea "پەراسووی مەڕی نەرم" at bounding box center [634, 181] width 282 height 52
paste textarea "رێشی بەرخ، گونجاوە بۆ برژاندن، قۆزی، و یاپراخ"
type textarea "پەراسووی فرێشی بەرخ، گونجاوە بۆ برژاندن، قۆزی، و یاپراخ"
click at [351, 164] on textarea "پەراسووی مەڕی نەرم" at bounding box center [315, 181] width 282 height 52
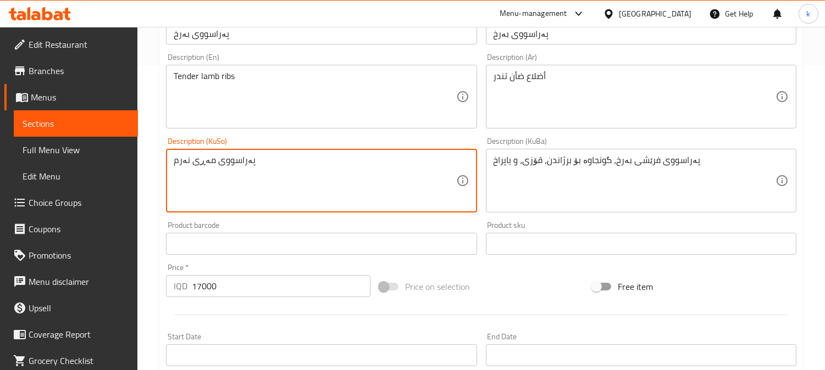
click at [351, 164] on textarea "پەراسووی مەڕی نەرم" at bounding box center [315, 181] width 282 height 52
paste textarea "رێشی بەرخ، گونجاوە بۆ برژاندن، قۆزی، و یاپراخ"
type textarea "پەراسووی فرێشی بەرخ، گونجاوە بۆ برژاندن، قۆزی، و یاپراخ"
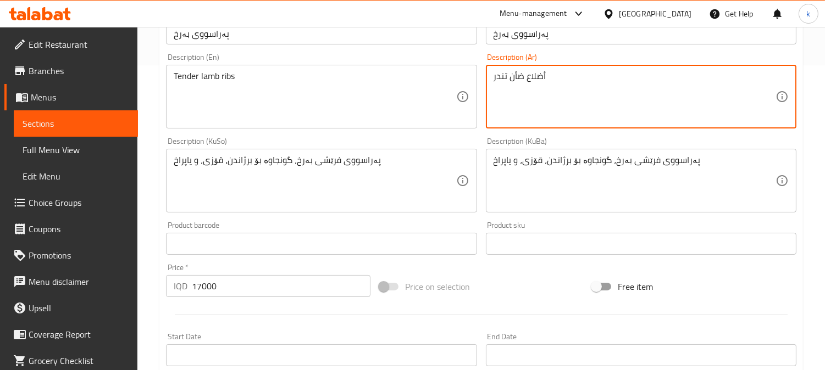
click at [567, 80] on textarea "أضلاع ضأن تندر" at bounding box center [634, 97] width 282 height 52
paste textarea "روف طازجة، مثالية للشوي، القوزي، والدولمة"
type textarea "أضلاع خروف طازجة، مثالية للشوي، القوزي، والدولمة"
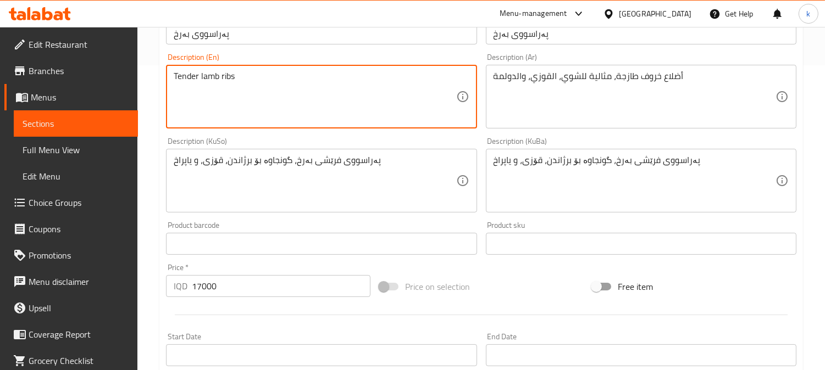
click at [340, 92] on textarea "Tender lamb ribs" at bounding box center [315, 97] width 282 height 52
paste textarea "Fresh Lamb Ribs, Ideal for Grilling, Quzi, and Dolma"
type textarea "Fresh Lamb Ribs, Ideal for Grilling, Quzi, and Dolma"
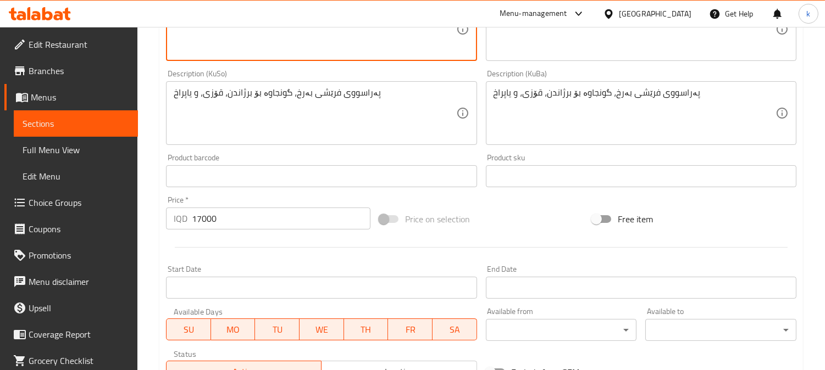
scroll to position [508, 0]
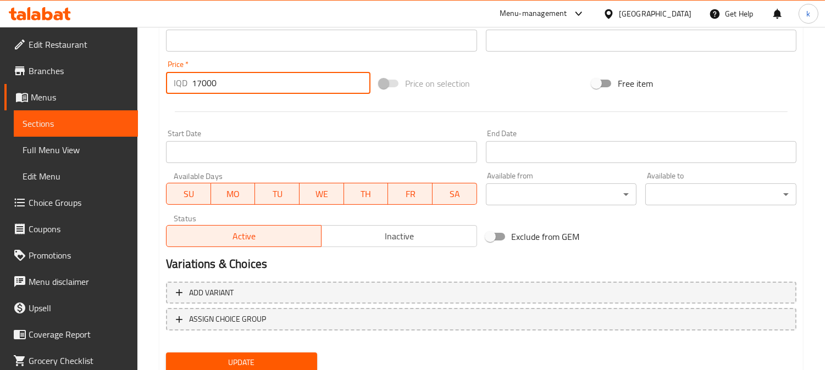
click at [198, 80] on input "17000" at bounding box center [281, 83] width 179 height 22
type input "0"
click at [296, 360] on span "Update" at bounding box center [242, 363] width 134 height 14
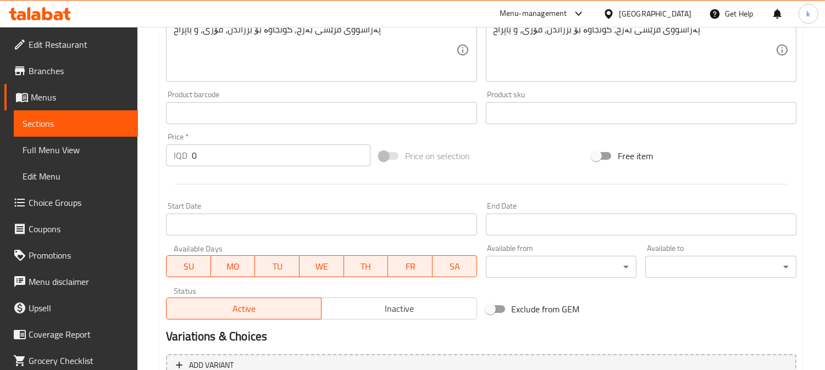
scroll to position [508, 0]
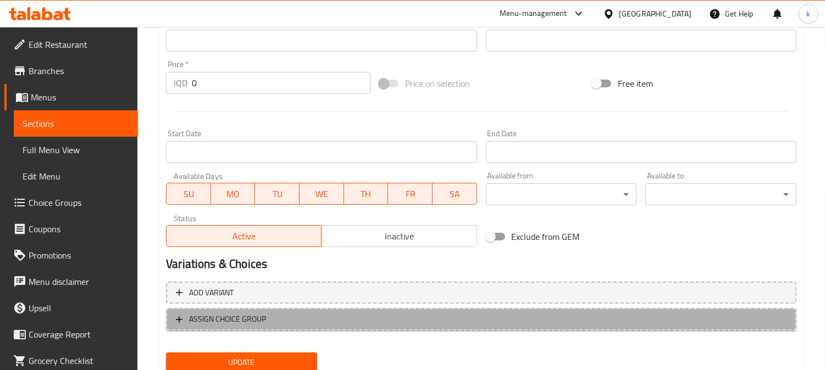
click at [308, 313] on span "ASSIGN CHOICE GROUP" at bounding box center [481, 320] width 610 height 14
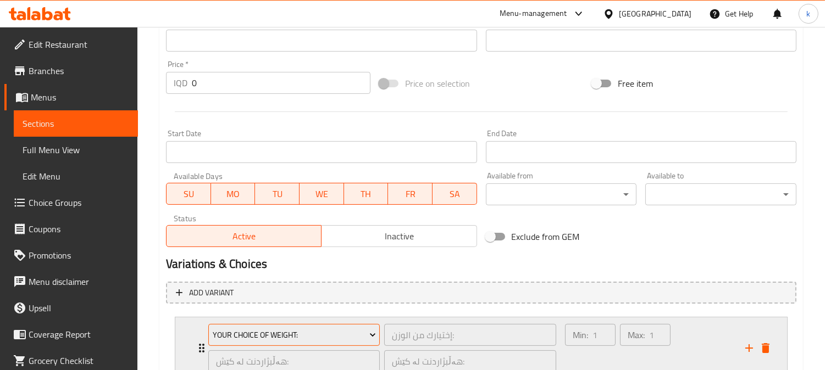
click at [308, 331] on span "Your Choice Of Weight:" at bounding box center [294, 336] width 163 height 14
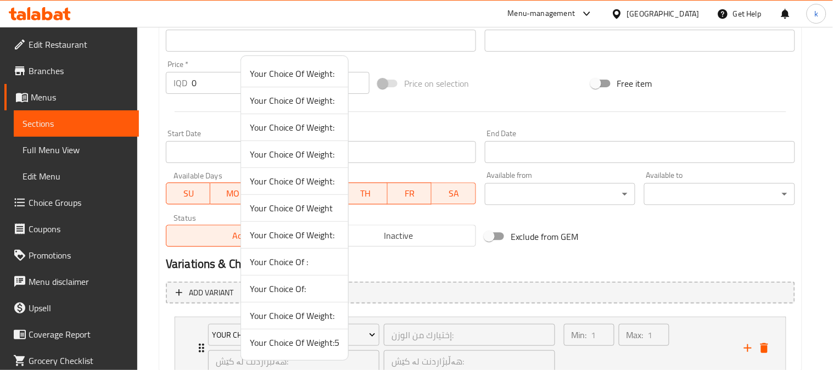
click at [319, 344] on span "Your Choice Of Weight:5" at bounding box center [295, 342] width 90 height 13
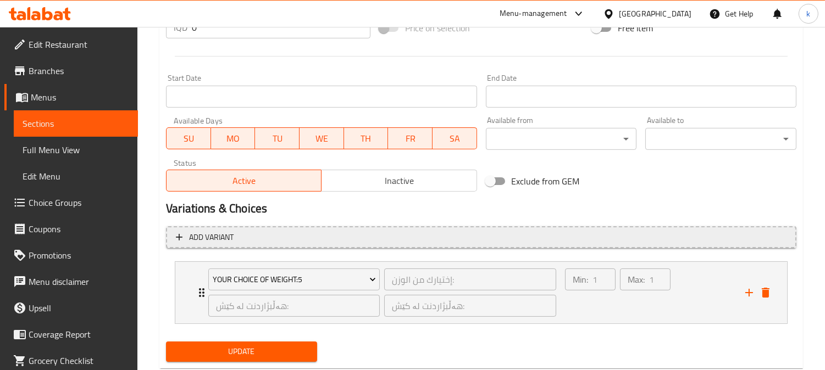
scroll to position [591, 0]
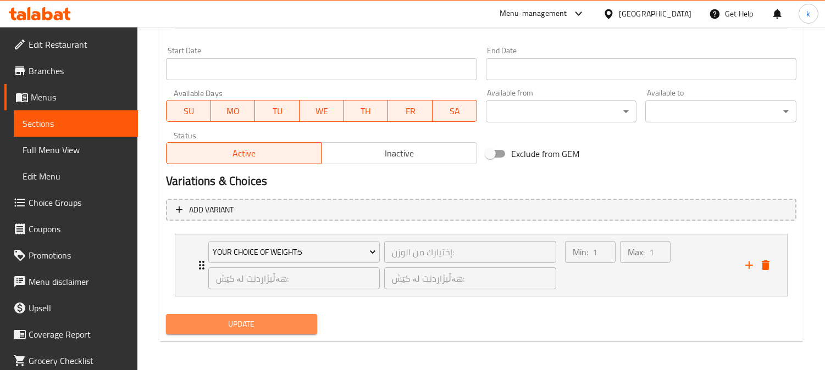
click at [287, 318] on span "Update" at bounding box center [242, 325] width 134 height 14
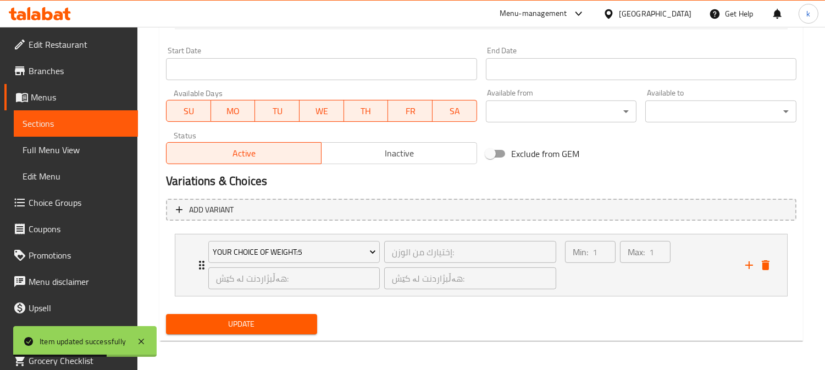
click at [288, 320] on span "Update" at bounding box center [242, 325] width 134 height 14
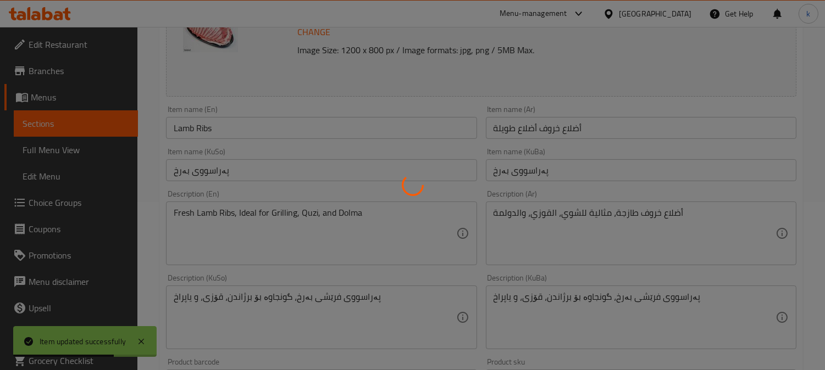
scroll to position [0, 0]
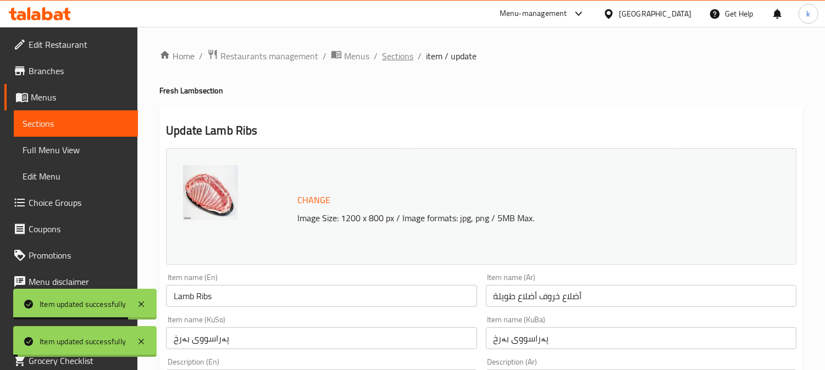
click at [402, 53] on span "Sections" at bounding box center [397, 55] width 31 height 13
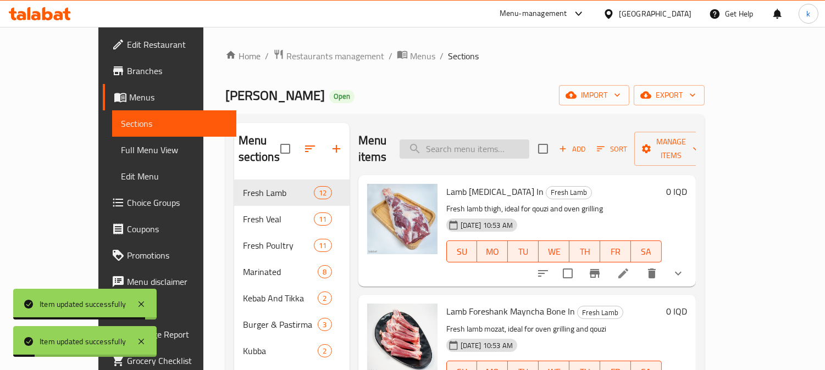
click at [508, 140] on input "search" at bounding box center [464, 149] width 130 height 19
paste input "Lamb Liver"
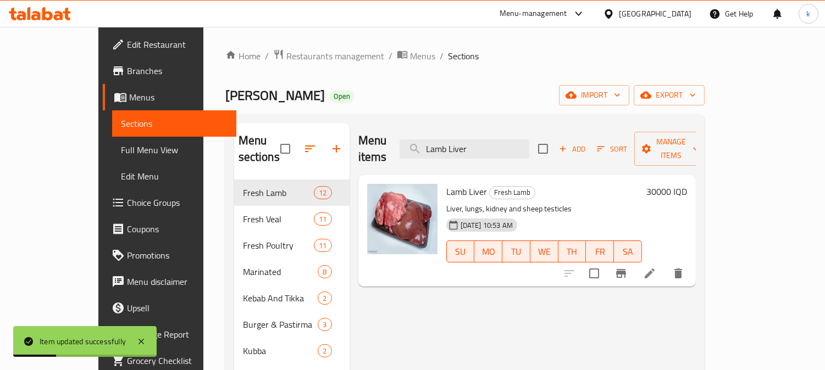
type input "Lamb Liver"
click at [656, 267] on icon at bounding box center [649, 273] width 13 height 13
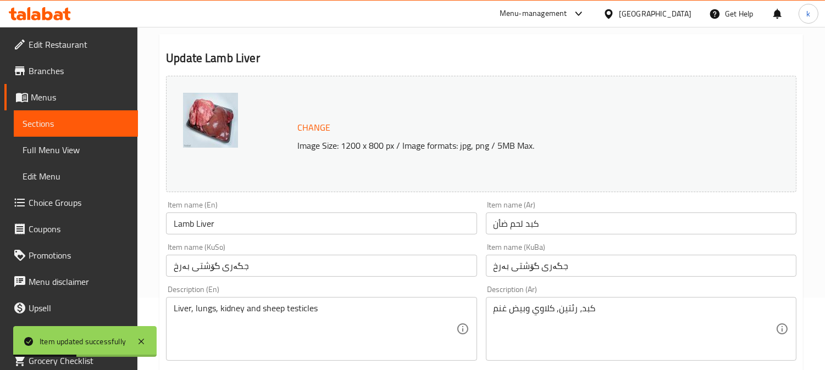
scroll to position [102, 0]
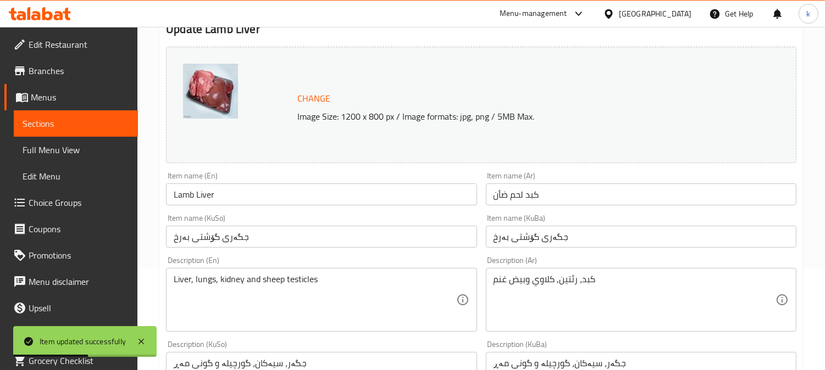
click at [549, 243] on input "جگەری گۆشتی بەرخ" at bounding box center [641, 237] width 310 height 22
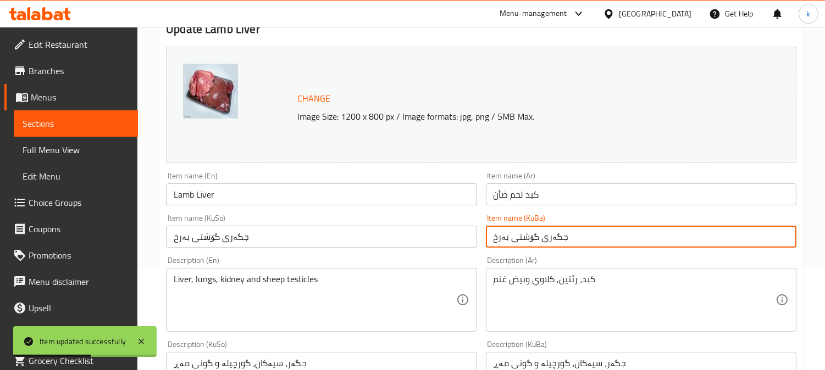
click at [549, 243] on input "جگەری گۆشتی بەرخ" at bounding box center [641, 237] width 310 height 22
paste input "ەرگی تەواوی بەرخ، ۱دانە"
type input "جەرگی تەواوی بەرخ، ۱دانە"
click at [338, 233] on input "جگەری گۆشتی بەرخ" at bounding box center [321, 237] width 310 height 22
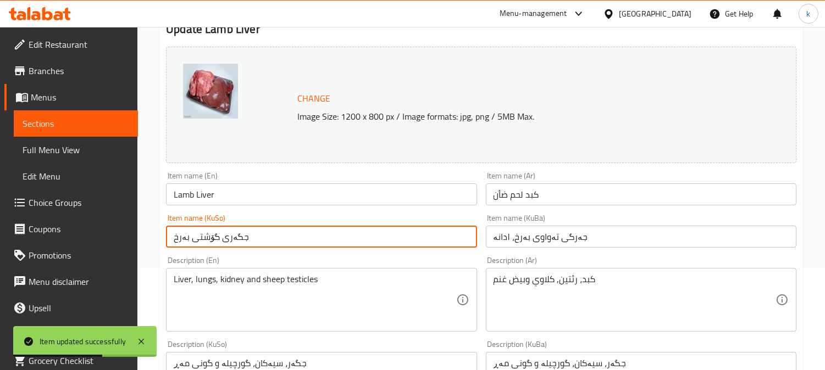
click at [338, 233] on input "جگەری گۆشتی بەرخ" at bounding box center [321, 237] width 310 height 22
paste input "ەرگی تەواوی بەرخ، ۱دانە"
type input "جەرگی تەواوی بەرخ، ۱دانە"
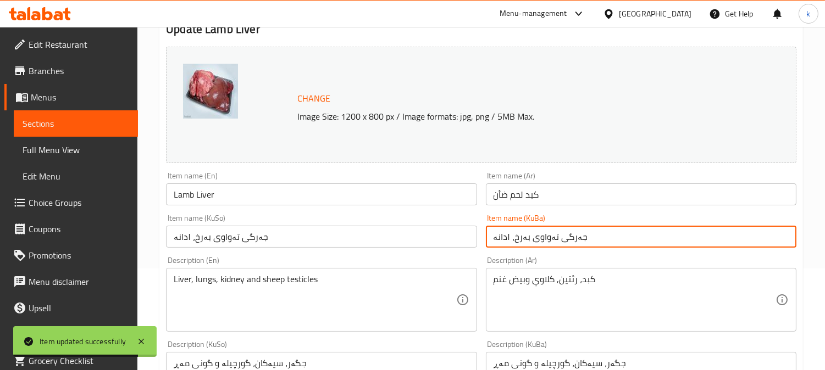
click at [506, 239] on input "جەرگی تەواوی بەرخ، ۱دانە" at bounding box center [641, 237] width 310 height 22
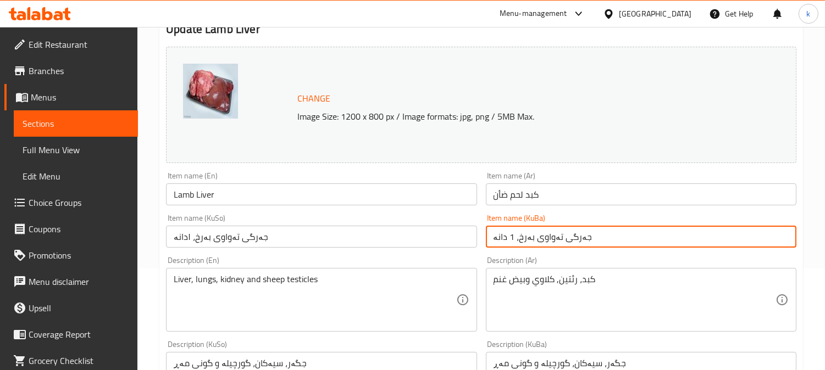
click at [561, 238] on input "جەرگی تەواوی بەرخ، 1 دانە" at bounding box center [641, 237] width 310 height 22
type input "جەرگی تەواوی بەرخ، 1 دانە"
click at [268, 237] on input "جەرگی تەواوی بەرخ، ۱دانە" at bounding box center [321, 237] width 310 height 22
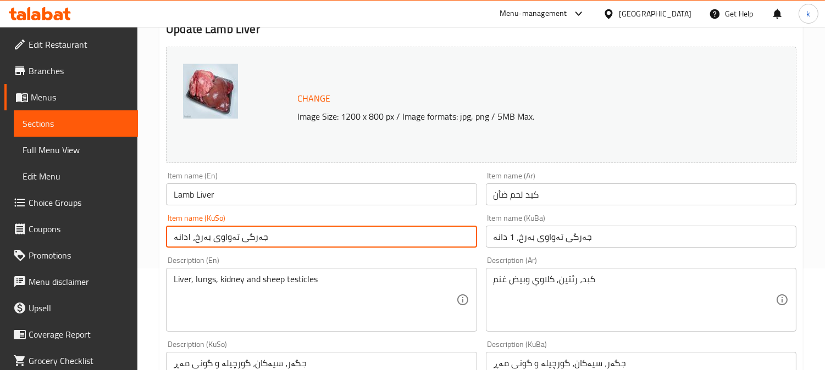
click at [268, 237] on input "جەرگی تەواوی بەرخ، ۱دانە" at bounding box center [321, 237] width 310 height 22
paste input "1"
type input "جەرگی تەواوی بەرخ، 1 دانە"
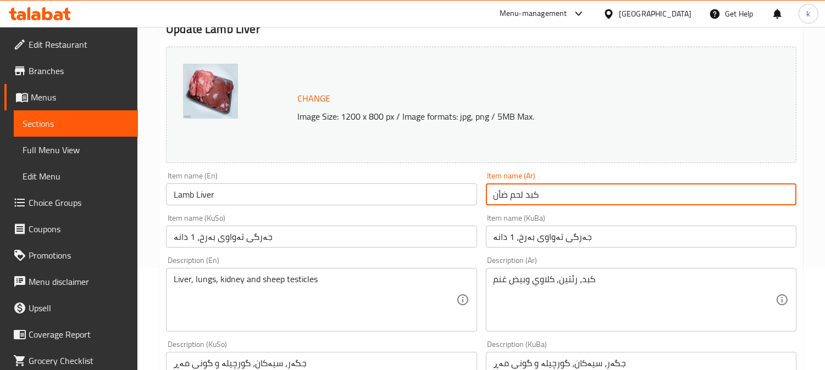
click at [534, 196] on input "كبد لحم ضأن" at bounding box center [641, 194] width 310 height 22
paste input "خروف كامل، 1قطعة"
type input "كبد خروف كامل، 1قطعة"
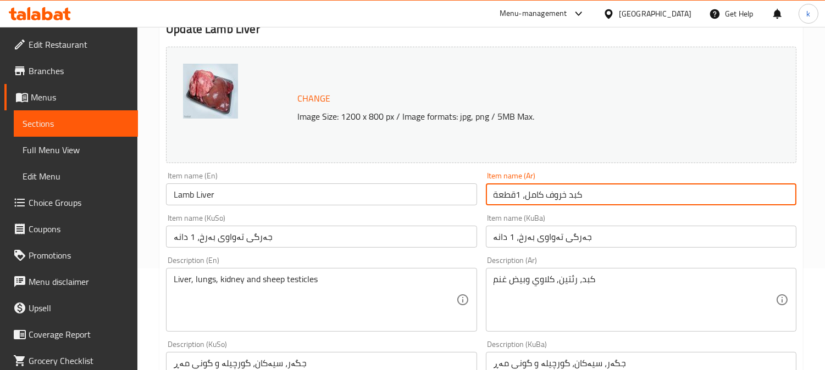
click at [211, 199] on input "Lamb Liver" at bounding box center [321, 194] width 310 height 22
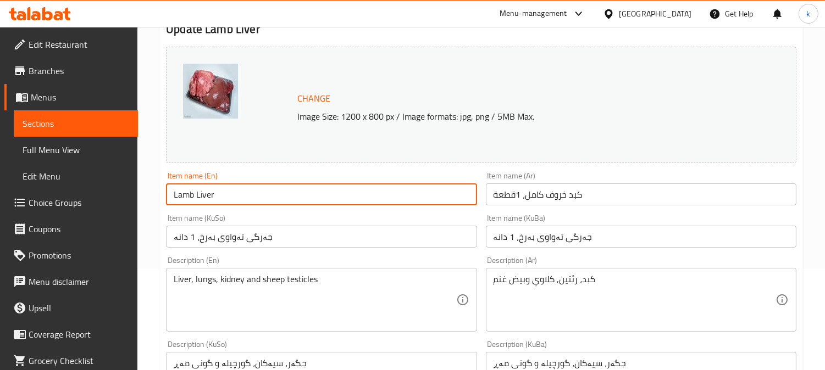
click at [211, 199] on input "Lamb Liver" at bounding box center [321, 194] width 310 height 22
paste input "Complete Liver, 1Package"
type input "Lamb Complete Liver, 1Package"
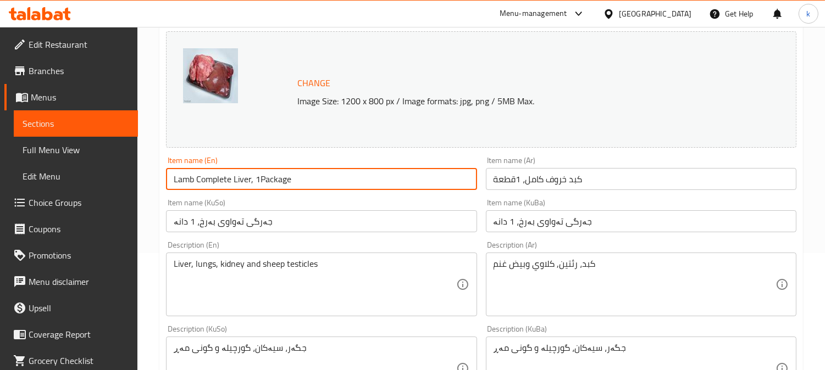
scroll to position [203, 0]
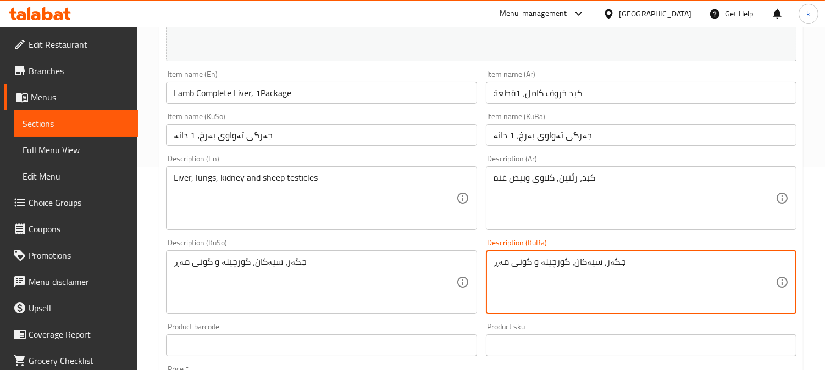
click at [559, 273] on textarea "جگەر، سیەکان، گورچیلە و گونی مەڕ" at bounding box center [634, 283] width 282 height 52
paste textarea "رێشی بەرخ"
type textarea "جگەر، سیەکان، گورچیلە و گونی فرێشی بەرخ"
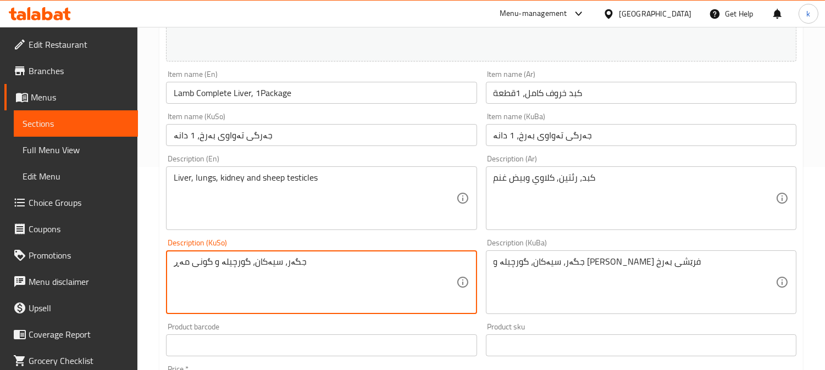
click at [287, 266] on textarea "جگەر، سیەکان، گورچیلە و گونی مەڕ" at bounding box center [315, 283] width 282 height 52
paste textarea "رێشی بەرخ"
type textarea "جگەر، سیەکان، گورچیلە و گونی فرێشی بەرخ"
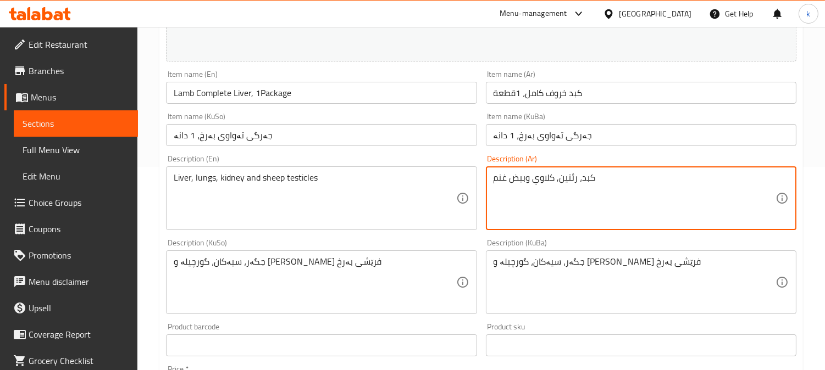
click at [565, 181] on textarea "كبد، رئتين, كلاوي وبيض غنم" at bounding box center [634, 199] width 282 height 52
paste textarea "روف طازج"
type textarea "كبد، رئتين, كلاوي وبيض خروف طازج"
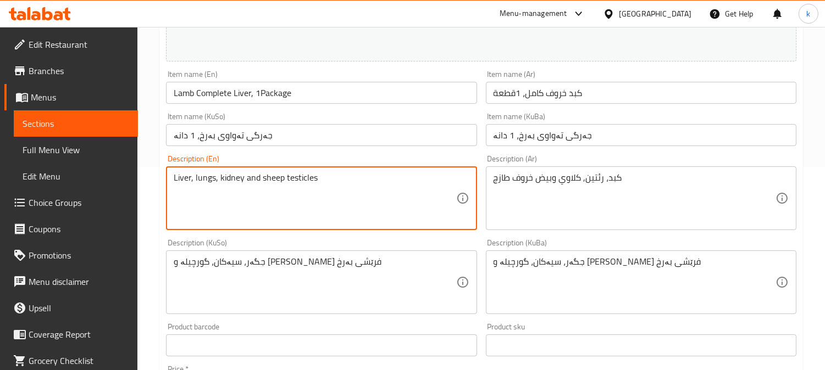
click at [223, 191] on textarea "Liver, lungs, kidney and sheep testicles" at bounding box center [315, 199] width 282 height 52
paste textarea "Fresh Lamb Liver, Lungs, Kidney and Testicles"
type textarea "Fresh Lamb Liver, Lungs, Kidney and Testicles"
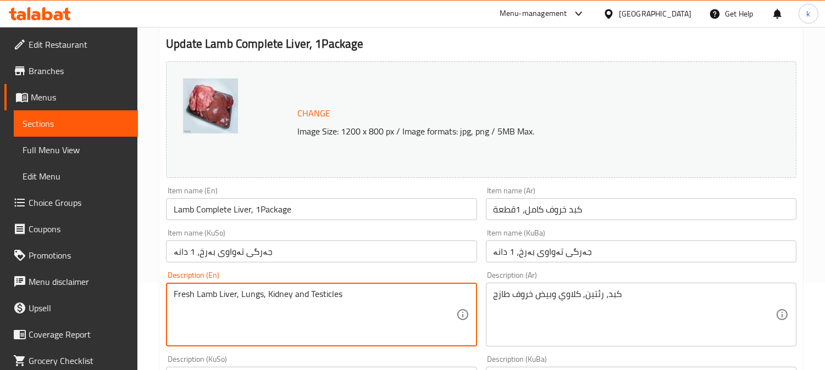
scroll to position [0, 0]
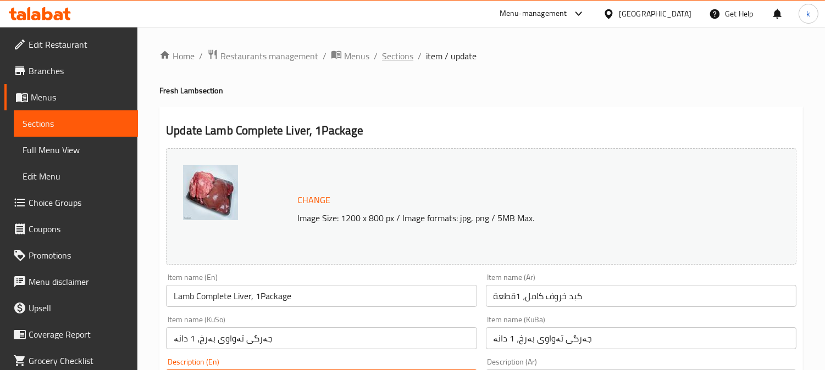
click at [393, 54] on span "Sections" at bounding box center [397, 55] width 31 height 13
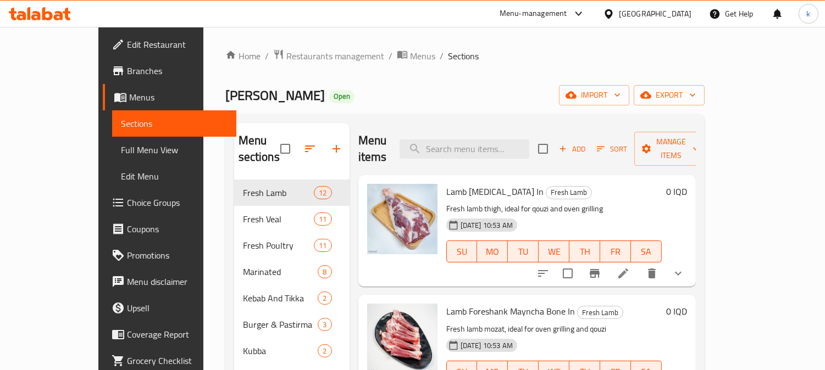
click at [508, 127] on div "Menu items Add Sort Manage items" at bounding box center [526, 149] width 337 height 52
click at [504, 140] on input "search" at bounding box center [464, 149] width 130 height 19
paste input "Lamb Saj - 1 Kg"
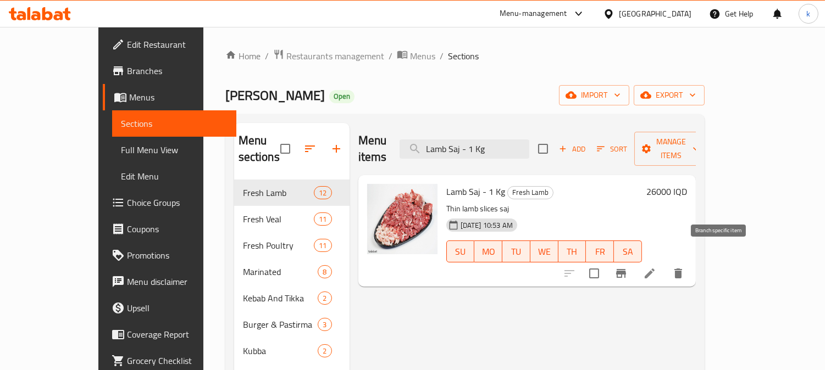
type input "Lamb Saj - 1 Kg"
click at [665, 264] on li at bounding box center [649, 274] width 31 height 20
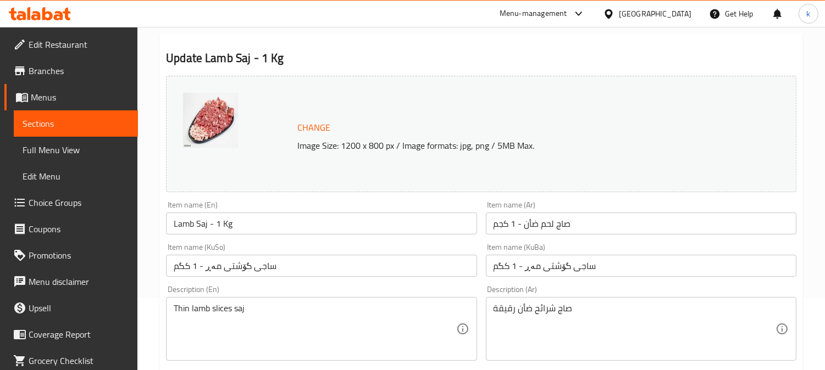
scroll to position [102, 0]
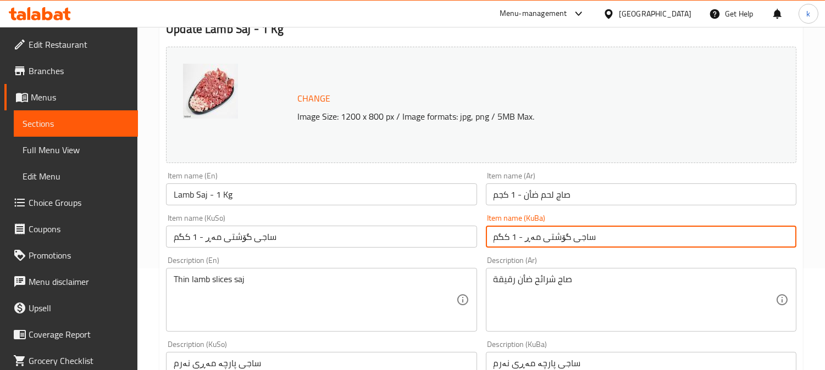
click at [566, 238] on input "ساجی گۆشتی مەڕ - 1 کگم" at bounding box center [641, 237] width 310 height 22
paste input "گۆشتی پارچەکراوی بەرخ بۆ ساج"
type input "گۆشتی پارچەکراوی بەرخ بۆ ساج"
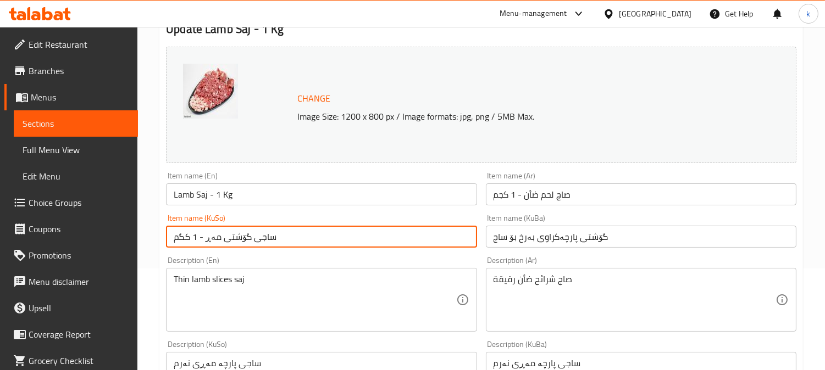
click at [331, 238] on input "ساجی گۆشتی مەڕ - 1 کگم" at bounding box center [321, 237] width 310 height 22
paste input "گۆشتی پارچەکراوی بەرخ بۆ ساج"
type input "گۆشتی پارچەکراوی بەرخ بۆ ساج"
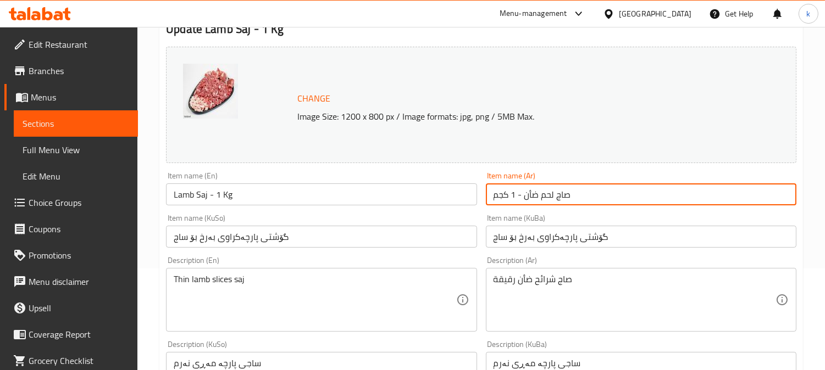
click at [535, 190] on input "صاج لحم ضأن - 1 كجم" at bounding box center [641, 194] width 310 height 22
paste input "رائح لحم خروف بدون عظم للصاج"
type input "شرائح لحم خروف بدون عظم للصاج"
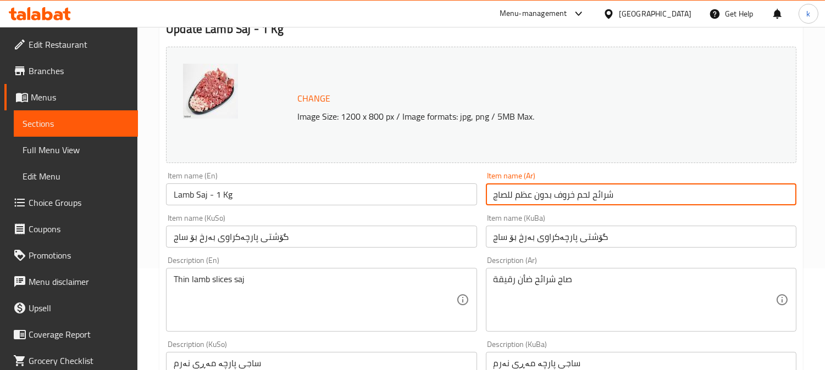
click at [213, 180] on div "Item name (En) Lamb Saj - 1 Kg Item name (En)" at bounding box center [321, 189] width 310 height 34
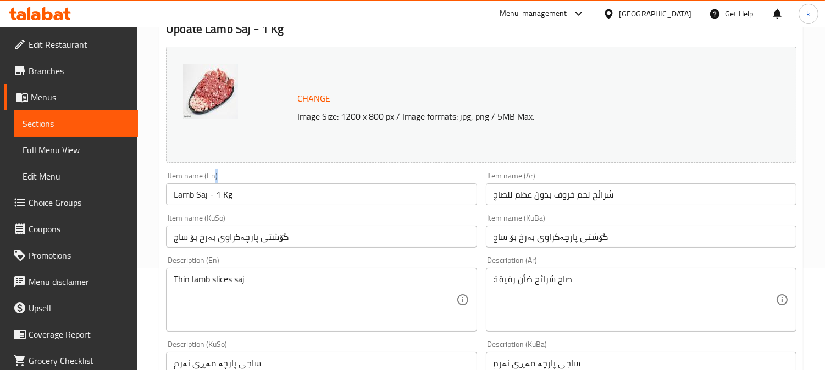
click at [213, 180] on div "Item name (En) Lamb Saj - 1 Kg Item name (En)" at bounding box center [321, 189] width 310 height 34
click at [212, 190] on input "Lamb Saj - 1 Kg" at bounding box center [321, 194] width 310 height 22
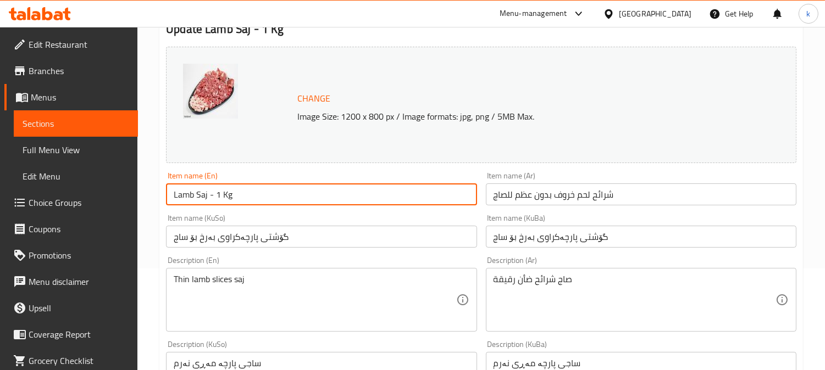
click at [212, 190] on input "Lamb Saj - 1 Kg" at bounding box center [321, 194] width 310 height 22
paste input "Boneless"
type input "Lamb Saj Boneless"
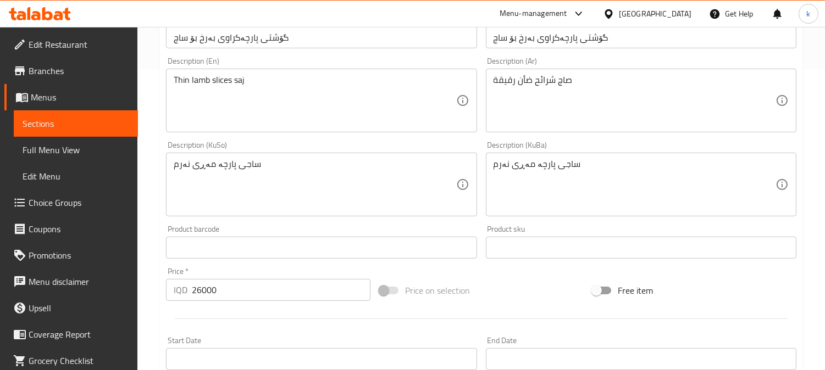
scroll to position [305, 0]
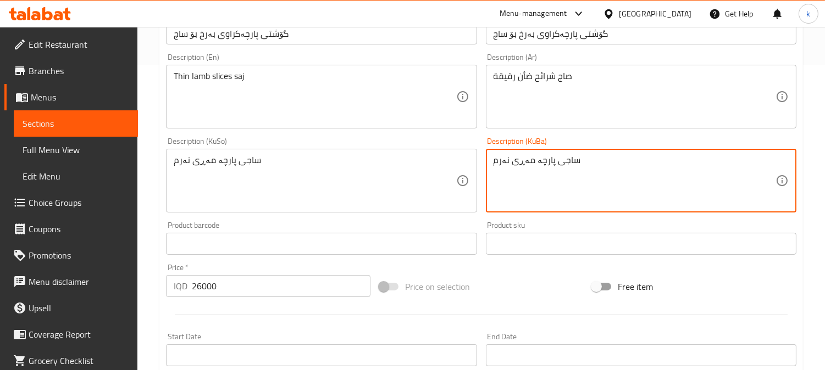
click at [567, 178] on textarea "ساجی پارچە مەڕی نەرم" at bounding box center [634, 181] width 282 height 52
paste textarea "گۆشتی فرێشی وردکراوی بەرخ لەگەڵ چەوری، گونجاوە بۆ ساج، سوورکردنەوە، و چێشتلێنان"
type textarea "گۆشتی فرێشی وردکراوی بەرخ لەگەڵ چەوری، گونجاوە بۆ ساج، سوورکردنەوە، و چێشتلێنان"
click at [307, 169] on textarea "ساجی پارچە مەڕی نەرم" at bounding box center [315, 181] width 282 height 52
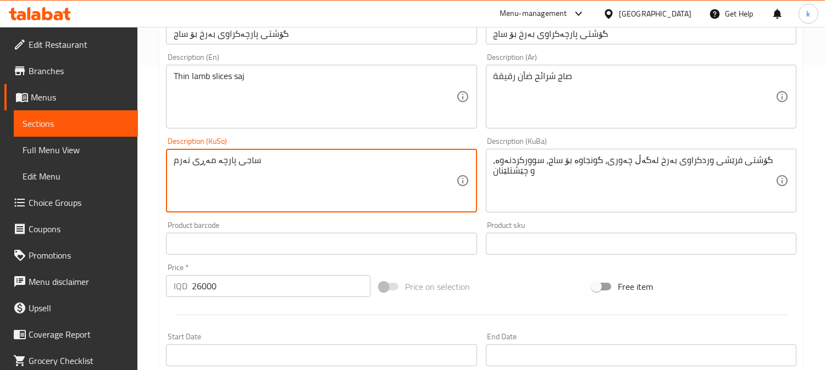
click at [307, 169] on textarea "ساجی پارچە مەڕی نەرم" at bounding box center [315, 181] width 282 height 52
paste textarea "گۆشتی فرێشی وردکراوی بەرخ لەگەڵ چەوری، گونجاوە بۆ ساج، سوورکردنەوە، و چێشتلێنان"
type textarea "گۆشتی فرێشی وردکراوی بەرخ لەگەڵ چەوری، گونجاوە بۆ ساج، سوورکردنەوە، و چێشتلێنان"
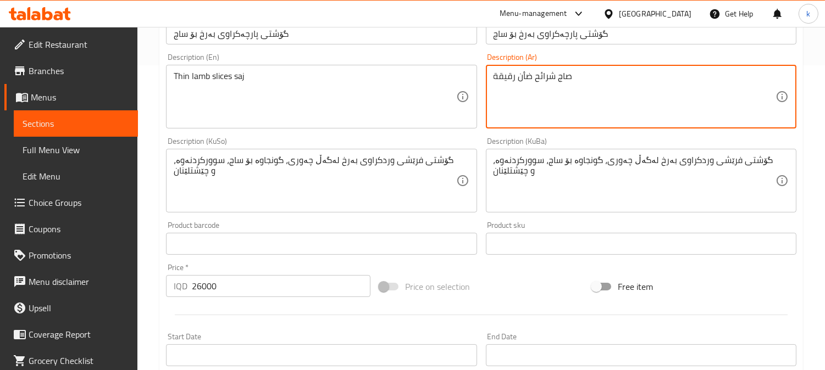
click at [581, 82] on textarea "صاج شرائح ضأن رقيقة" at bounding box center [634, 97] width 282 height 52
paste textarea "گۆشتی فرێشی وردکراوی بەرخ لەگەڵ چەوری، گونجاوە بۆ ساج، سوورکردنەوە، و چێشتلێنان"
click at [585, 91] on textarea "گۆشتی فرێشی وردکراوی بەرخ لەگەڵ چەوری، گونجاوە بۆ ساج، سوورکردنەوە، و چێشتلێنان" at bounding box center [634, 97] width 282 height 52
click at [584, 86] on textarea "گۆشتی فرێشی وردکراوی بەرخ لەگەڵ چەوری، گونجاوە بۆ ساج، سوورکردنەوە، و چێشتلێنان" at bounding box center [634, 97] width 282 height 52
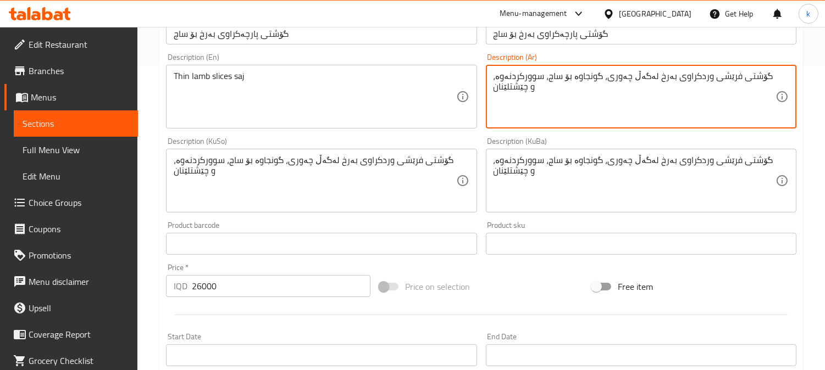
click at [584, 86] on textarea "گۆشتی فرێشی وردکراوی بەرخ لەگەڵ چەوری، گونجاوە بۆ ساج، سوورکردنەوە، و چێشتلێنان" at bounding box center [634, 97] width 282 height 52
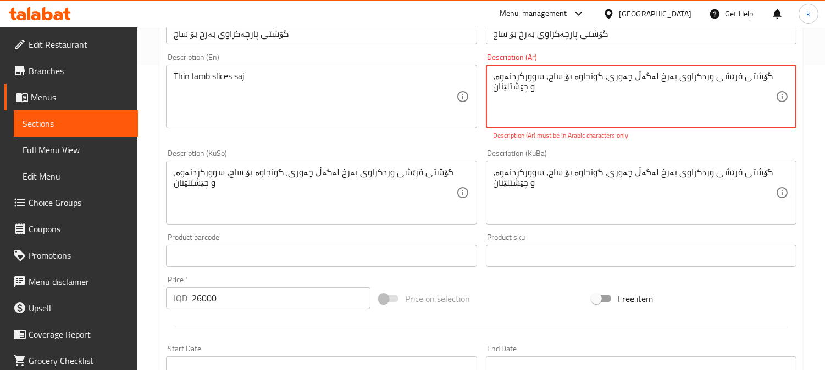
paste textarea "شرائح لحم خروف طازجة مع دهون، مثالية للصاج، القلي، والطبخ"
type textarea "شرائح لحم خروف طازجة مع دهون، مثالية للصاج، القلي، والطبخ"
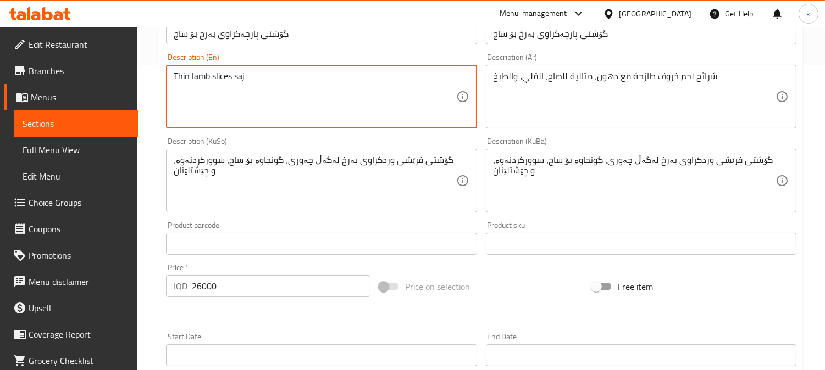
click at [310, 88] on textarea "Thin lamb slices saj" at bounding box center [315, 97] width 282 height 52
paste textarea "Sliced Lamb Boneless Meat with Fat, Ideal for Saj, Frying, and Cooking"
type textarea "Sliced Lamb Boneless Meat with Fat, Ideal for Saj, Frying, and Cooking"
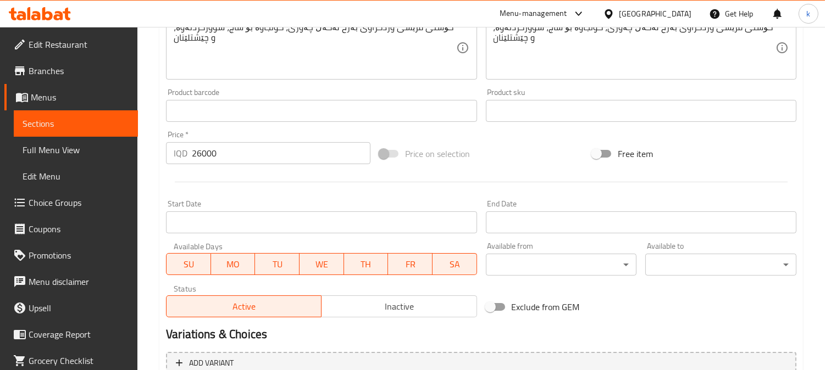
scroll to position [546, 0]
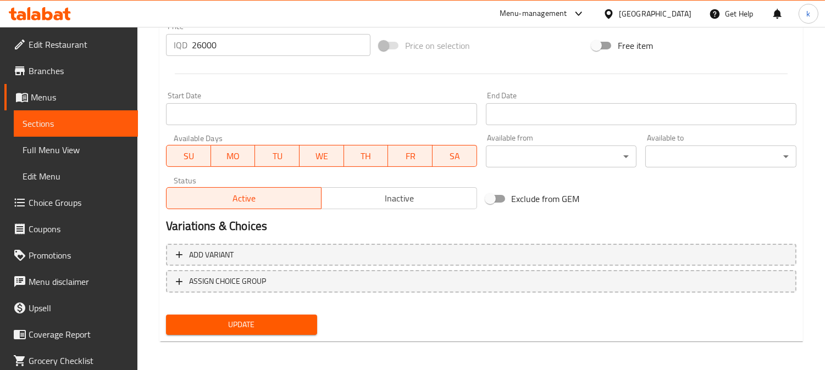
click at [202, 46] on input "26000" at bounding box center [281, 45] width 179 height 22
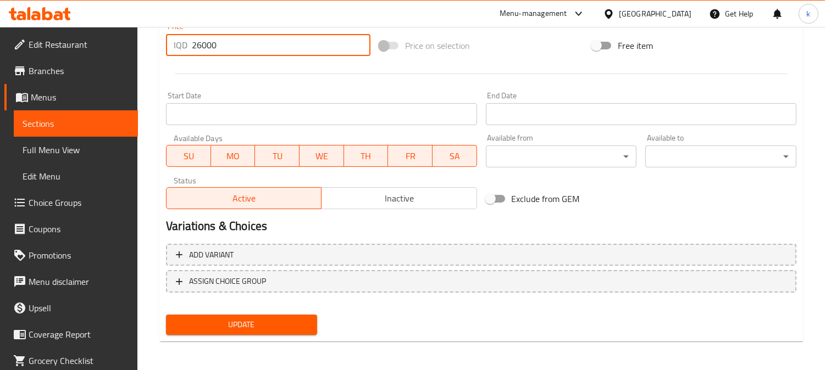
click at [202, 46] on input "26000" at bounding box center [281, 45] width 179 height 22
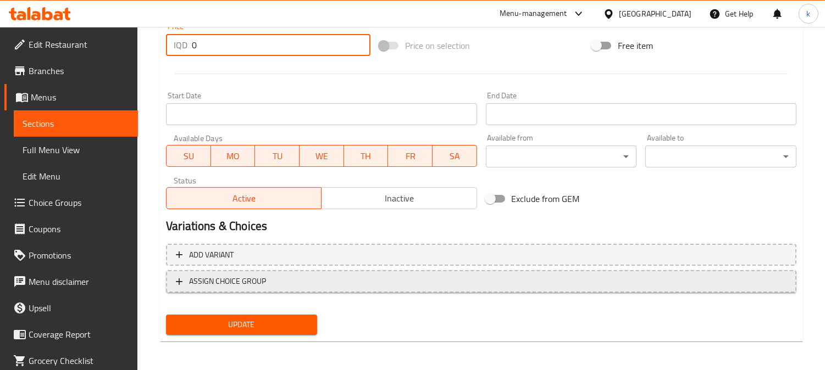
type input "0"
click at [277, 276] on span "ASSIGN CHOICE GROUP" at bounding box center [481, 282] width 610 height 14
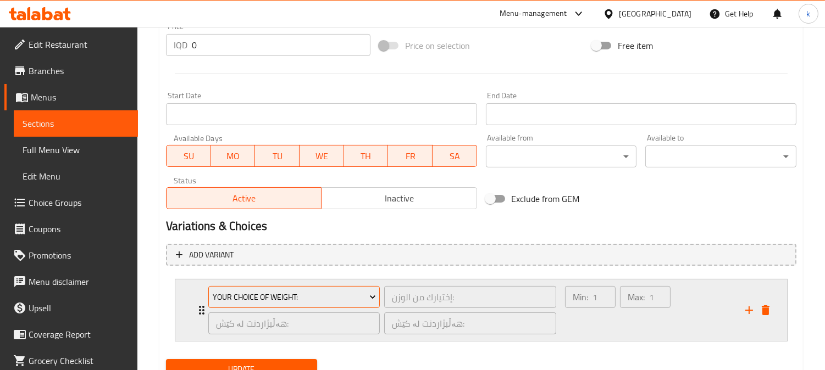
click at [327, 295] on span "Your Choice Of Weight:" at bounding box center [294, 298] width 163 height 14
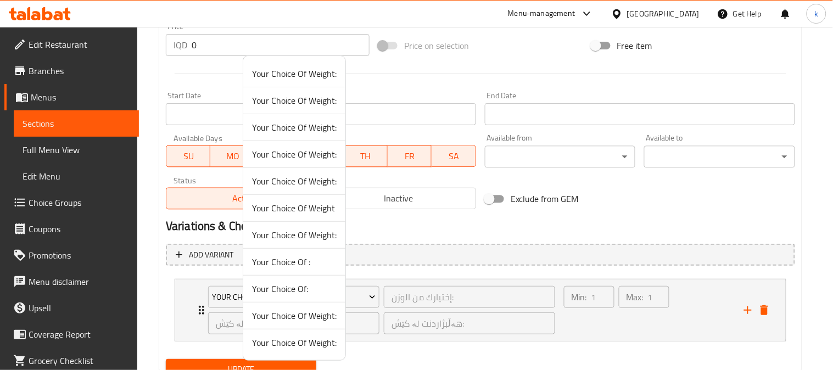
click at [456, 264] on div at bounding box center [416, 185] width 833 height 370
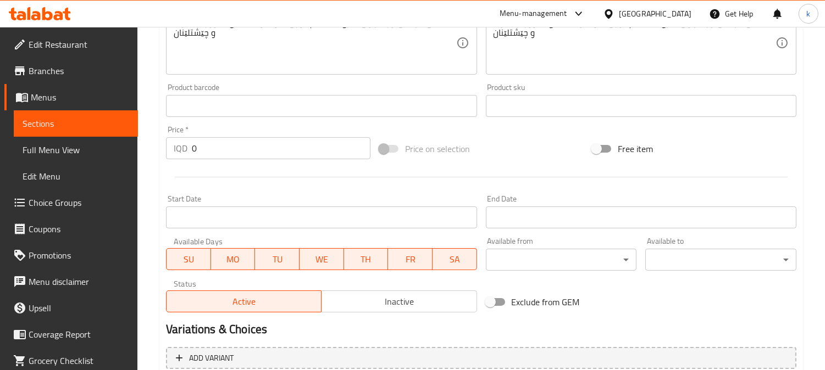
scroll to position [591, 0]
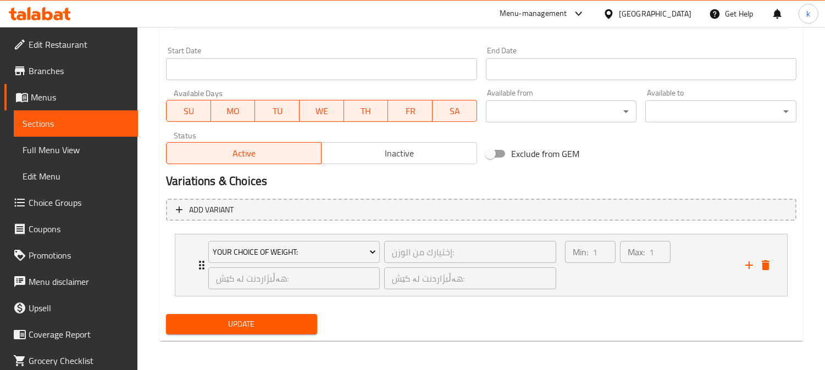
click at [267, 323] on span "Update" at bounding box center [242, 325] width 134 height 14
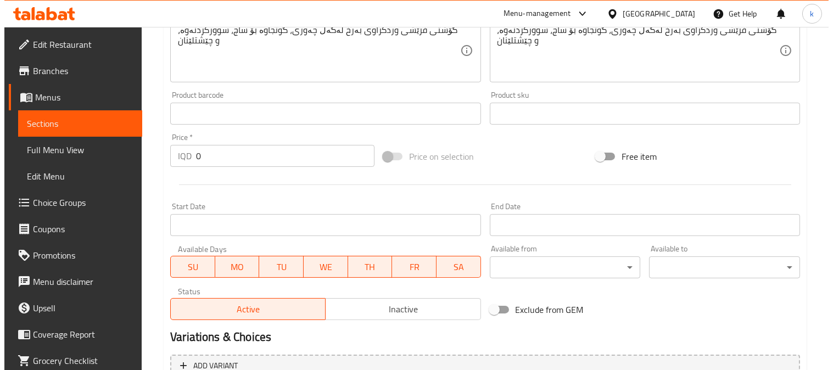
scroll to position [591, 0]
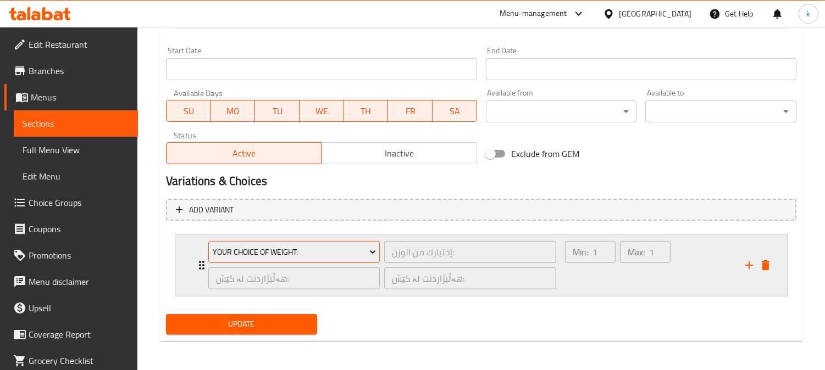
click at [375, 249] on icon "Expand" at bounding box center [372, 252] width 11 height 11
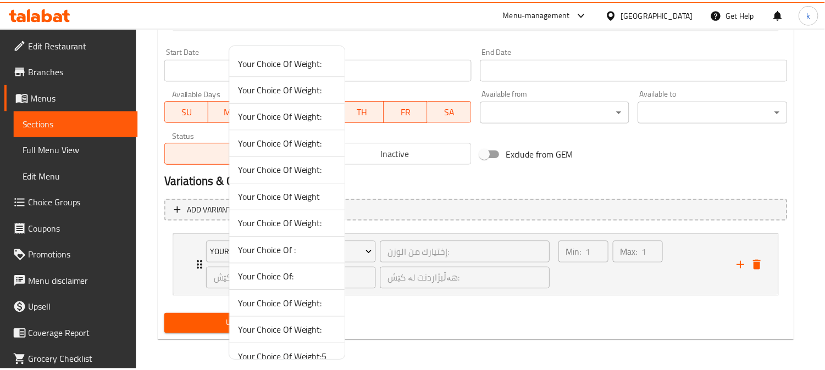
scroll to position [14, 0]
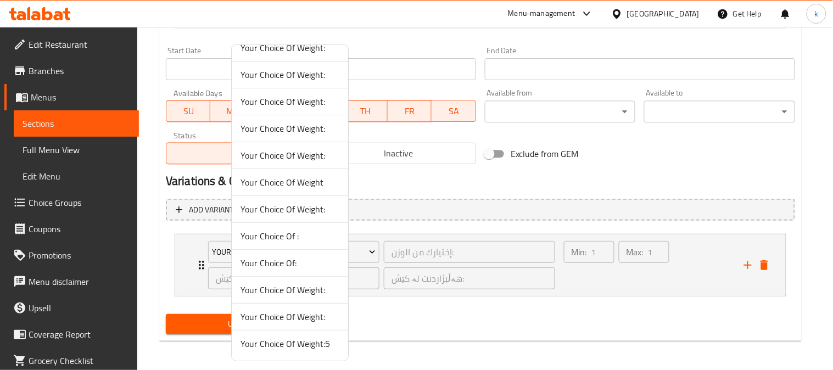
click at [318, 344] on span "Your Choice Of Weight:5" at bounding box center [290, 343] width 99 height 13
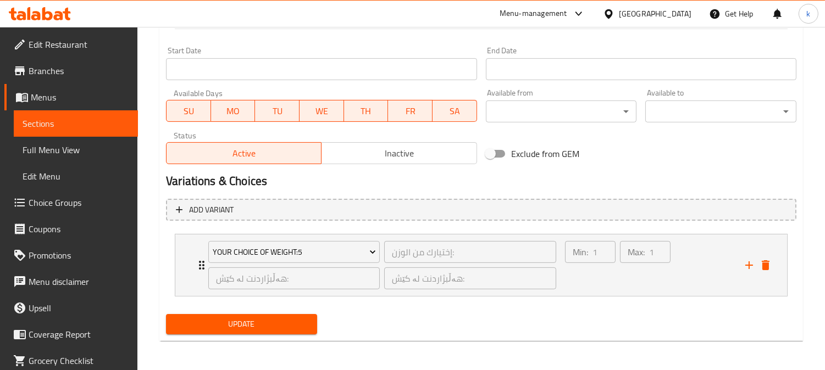
click at [229, 326] on span "Update" at bounding box center [242, 325] width 134 height 14
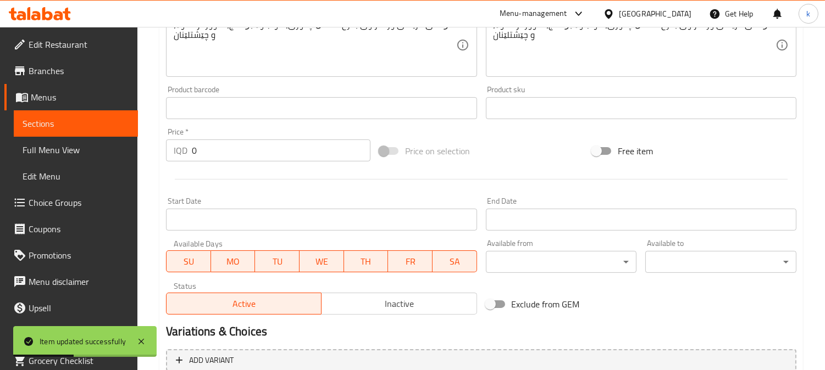
scroll to position [591, 0]
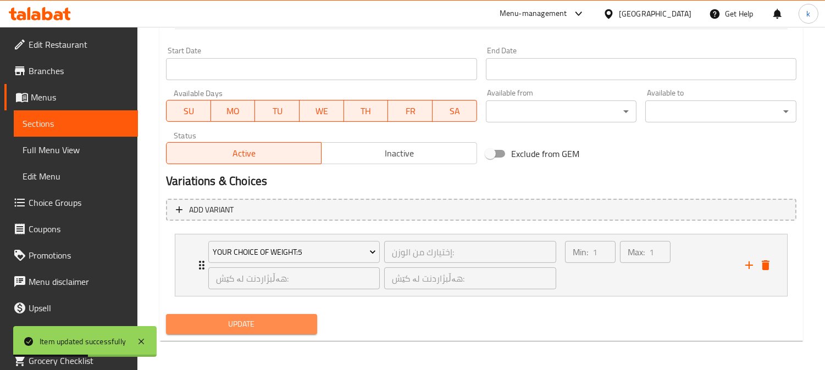
click at [297, 325] on span "Update" at bounding box center [242, 325] width 134 height 14
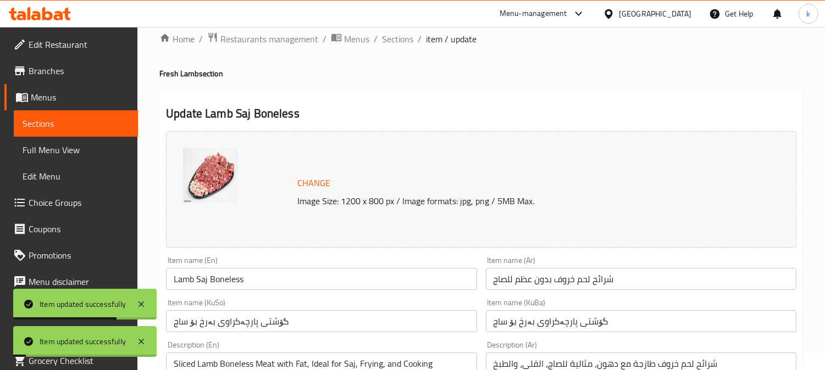
scroll to position [0, 0]
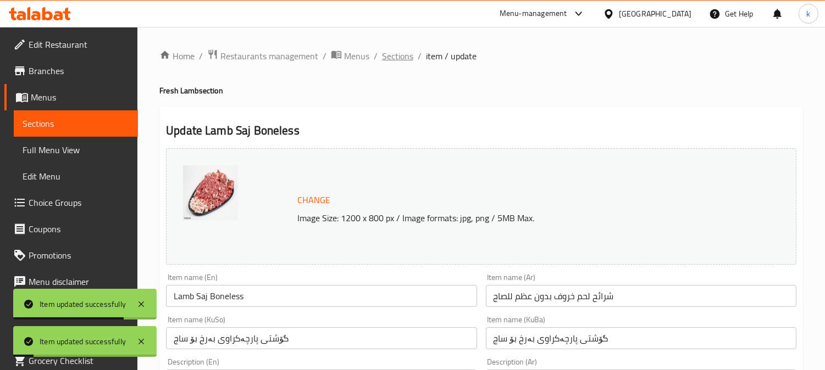
click at [402, 56] on span "Sections" at bounding box center [397, 55] width 31 height 13
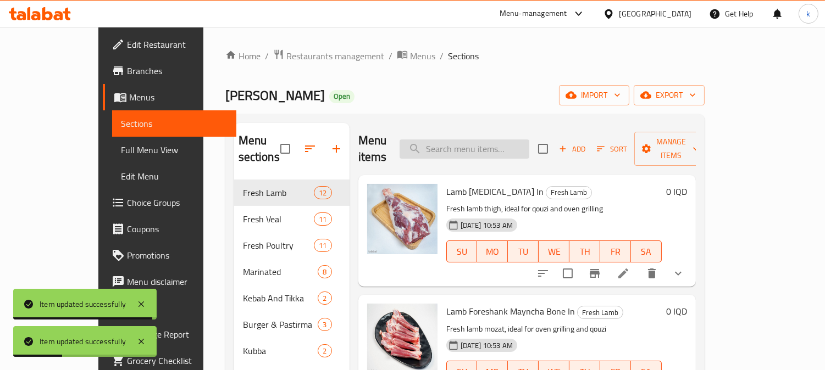
click at [485, 149] on input "search" at bounding box center [464, 149] width 130 height 19
paste input "Lamb Chili Fry - 1 Kg"
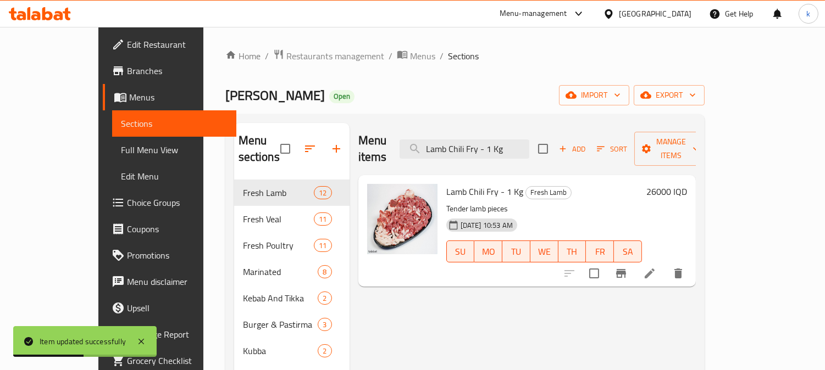
type input "Lamb Chili Fry - 1 Kg"
click at [656, 267] on icon at bounding box center [649, 273] width 13 height 13
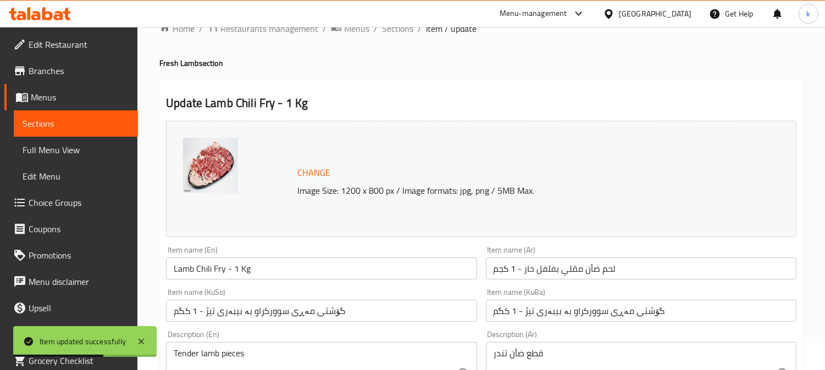
scroll to position [102, 0]
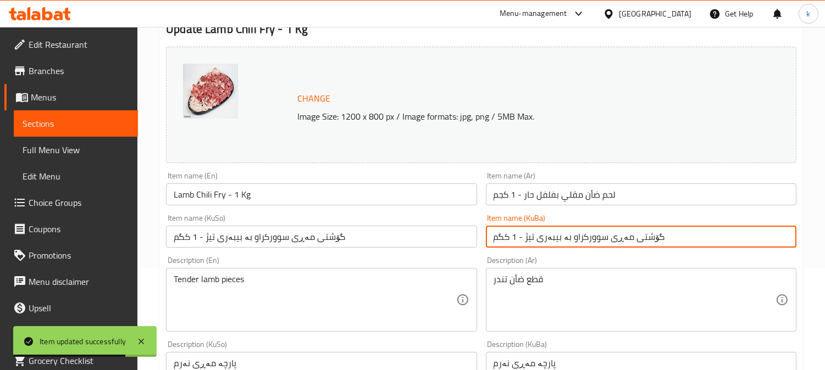
click at [583, 240] on input "گۆشتی مەڕی سوورکراو بە بیبەری تیژ - 1 کگم" at bounding box center [641, 237] width 310 height 22
paste input "ارچەکراوی بەرخ بۆ چلفرای"
type input "گۆشتی پارچەکراوی بەرخ بۆ چلفرای"
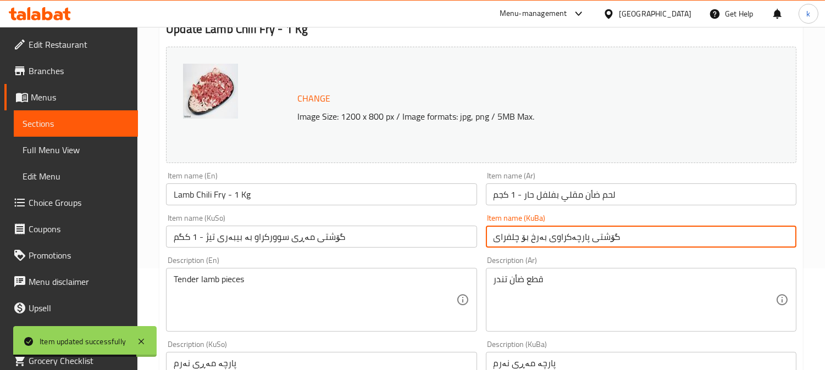
click at [213, 242] on input "گۆشتی مەڕی سوورکراو بە بیبەری تیژ - 1 کگم" at bounding box center [321, 237] width 310 height 22
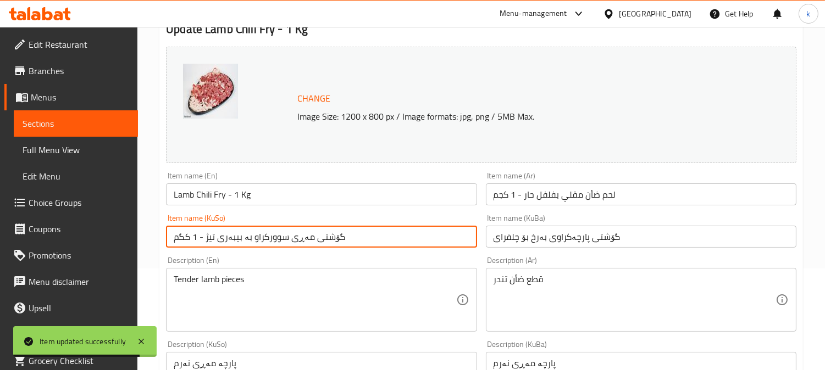
click at [213, 242] on input "گۆشتی مەڕی سوورکراو بە بیبەری تیژ - 1 کگم" at bounding box center [321, 237] width 310 height 22
paste input "ارچەکراوی بەرخ بۆ چلفرای"
type input "گۆشتی پارچەکراوی بەرخ بۆ چلفرای"
click at [574, 198] on input "لحم ضأن مقلي بفلفل حار - 1 كجم" at bounding box center [641, 194] width 310 height 22
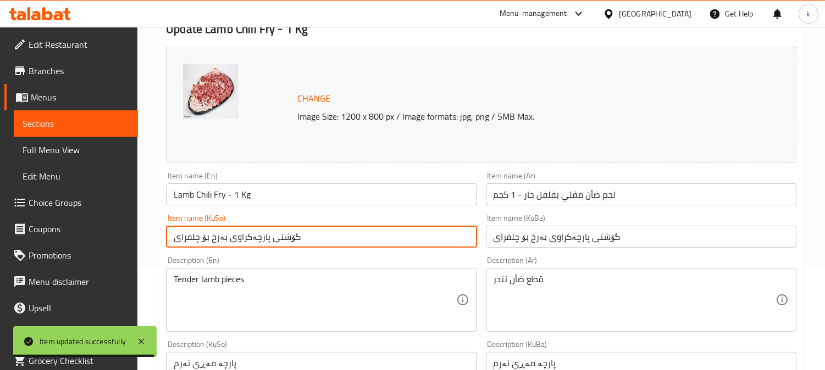
click at [574, 198] on input "لحم ضأن مقلي بفلفل حار - 1 كجم" at bounding box center [641, 194] width 310 height 22
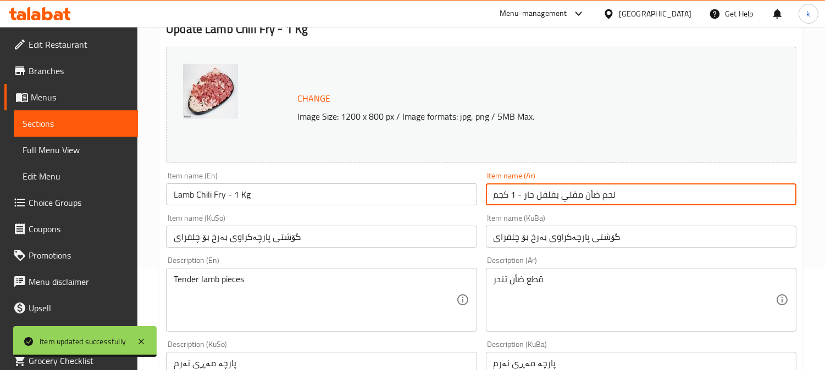
click at [574, 198] on input "لحم ضأن مقلي بفلفل حار - 1 كجم" at bounding box center [641, 194] width 310 height 22
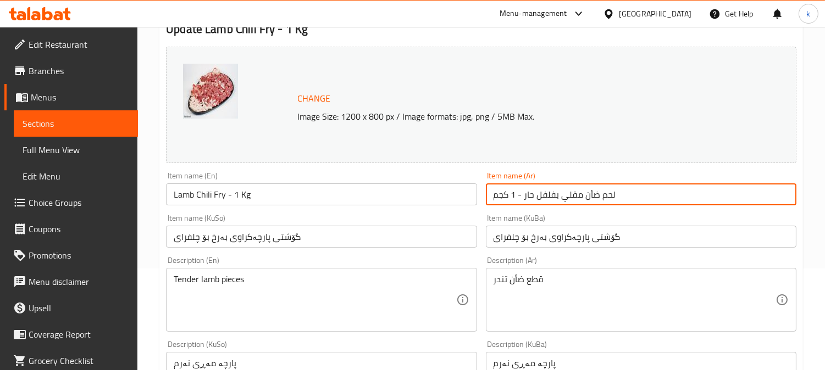
paste input "شرائح لحم خروف بدون عظم للجلفراي"
type input "شرائح لحم خروف بدون عظم للجلفراي"
click at [209, 199] on input "Lamb Chili Fry - 1 Kg" at bounding box center [321, 194] width 310 height 22
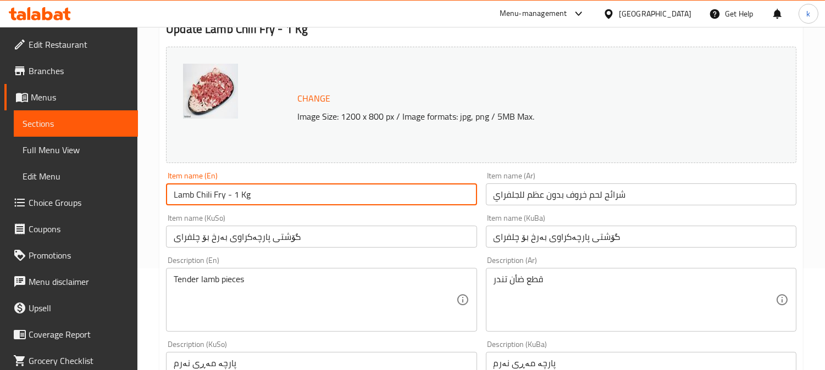
click at [209, 199] on input "Lamb Chili Fry - 1 Kg" at bounding box center [321, 194] width 310 height 22
paste input "[PERSON_NAME] Boneless"
type input "Lamb Chilli Fry Boneless"
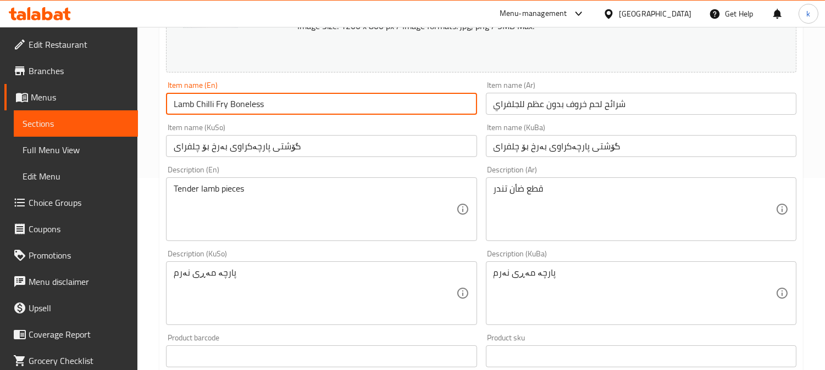
scroll to position [305, 0]
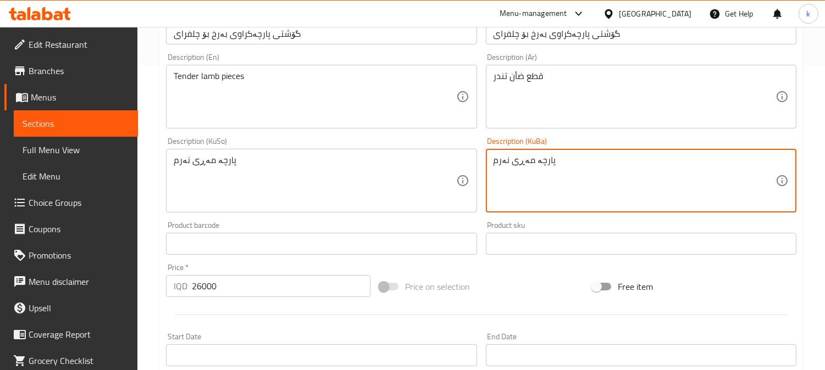
click at [559, 169] on textarea "پارچە مەڕی نەرم" at bounding box center [634, 181] width 282 height 52
paste textarea "گۆشتی فرێشی وردکراوی بەرخ لەگەڵ چەوری، گونجاوە بۆ چلفرای، سوورکردنەوە، و چێشتلێ…"
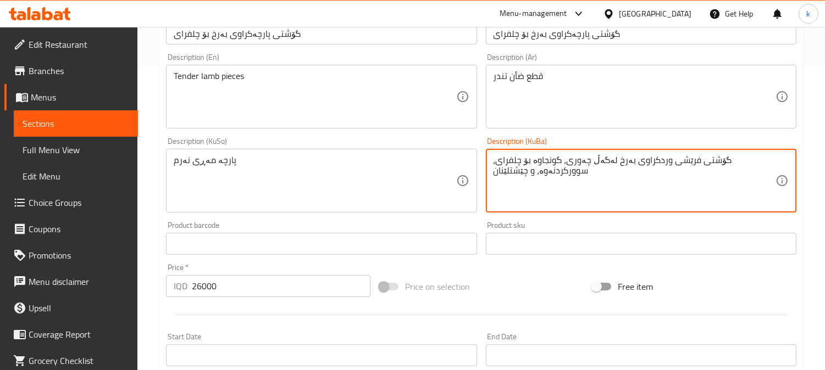
type textarea "گۆشتی فرێشی وردکراوی بەرخ لەگەڵ چەوری، گونجاوە بۆ چلفرای، سوورکردنەوە، و چێشتلێ…"
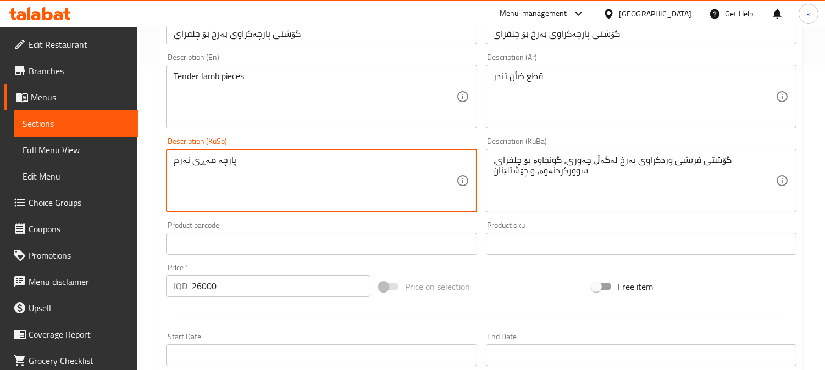
click at [316, 168] on textarea "پارچە مەڕی نەرم" at bounding box center [315, 181] width 282 height 52
paste textarea "گۆشتی فرێشی وردکراوی بەرخ لەگەڵ چەوری، گونجاوە بۆ چلفرای، سوورکردنەوە، و چێشتلێ…"
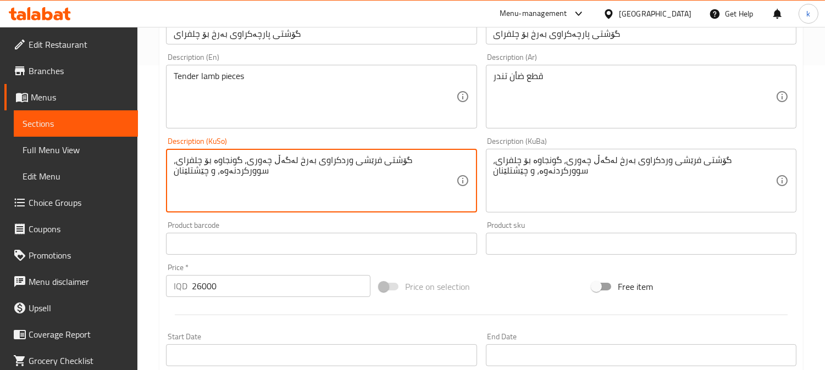
type textarea "گۆشتی فرێشی وردکراوی بەرخ لەگەڵ چەوری، گونجاوە بۆ چلفرای، سوورکردنەوە، و چێشتلێ…"
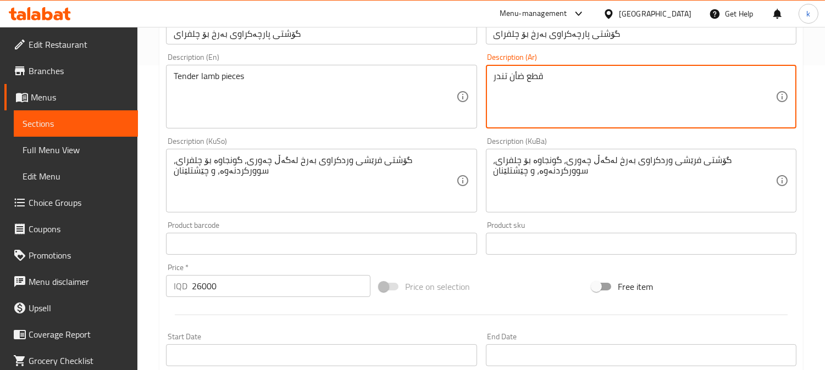
click at [660, 86] on textarea "قطع ضأن تندر" at bounding box center [634, 97] width 282 height 52
paste textarea "شرائح لحم خروف طازجة مع دهون، مثالية للجلفراي، القلي، والطبخ"
type textarea "شرائح لحم خروف طازجة مع دهون، مثالية للجلفراي، القلي، والطبخ"
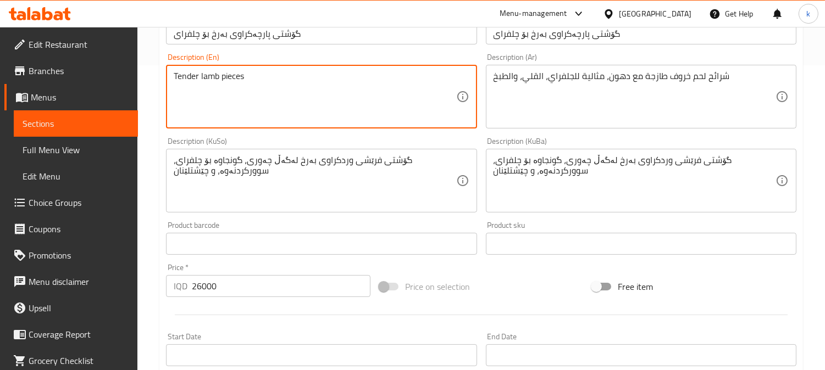
click at [275, 97] on textarea "Tender lamb pieces" at bounding box center [315, 97] width 282 height 52
paste textarea "Sliced Lamb Boneless Meat with Fat, Ideal for Chilli Fry, Frying, and Cooking"
type textarea "Sliced Lamb Boneless Meat with Fat, Ideal for Chilli Fry, Frying, and Cooking"
click at [206, 287] on input "26000" at bounding box center [281, 286] width 179 height 22
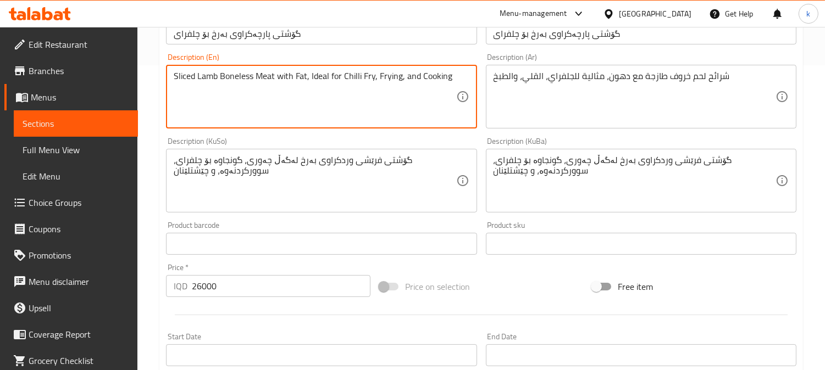
click at [206, 287] on input "26000" at bounding box center [281, 286] width 179 height 22
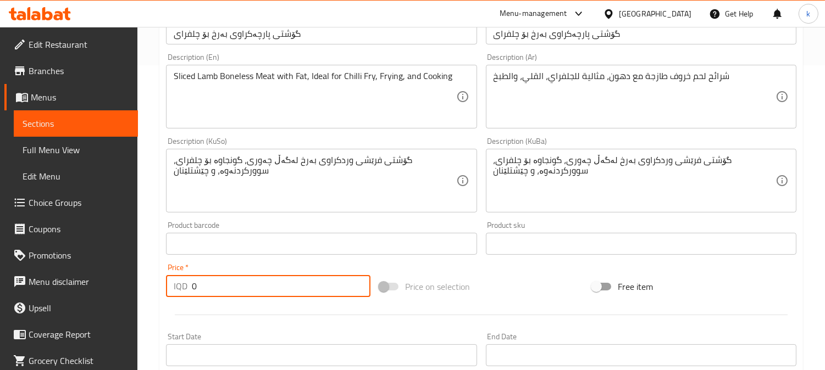
type input "0"
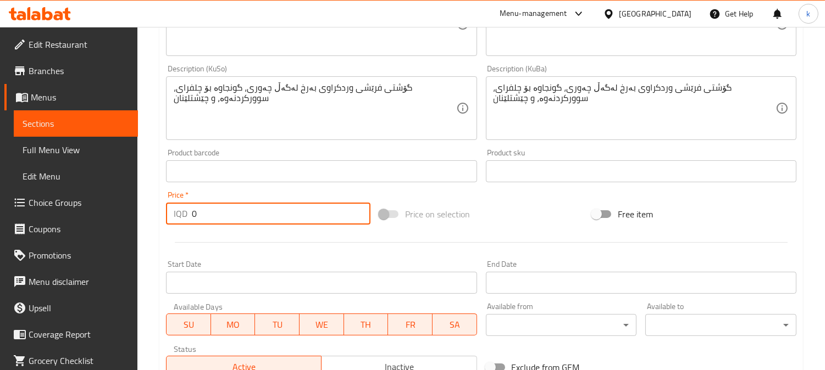
scroll to position [508, 0]
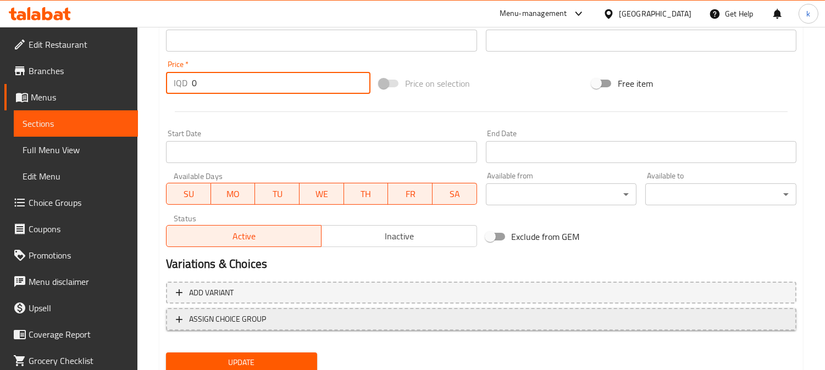
click at [315, 325] on button "ASSIGN CHOICE GROUP" at bounding box center [481, 319] width 630 height 23
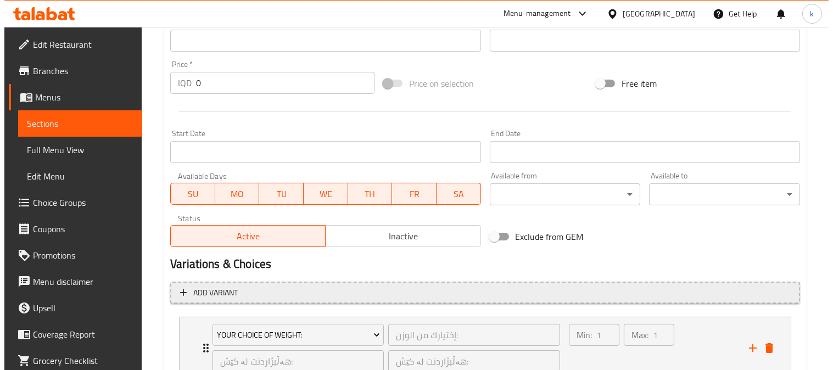
scroll to position [591, 0]
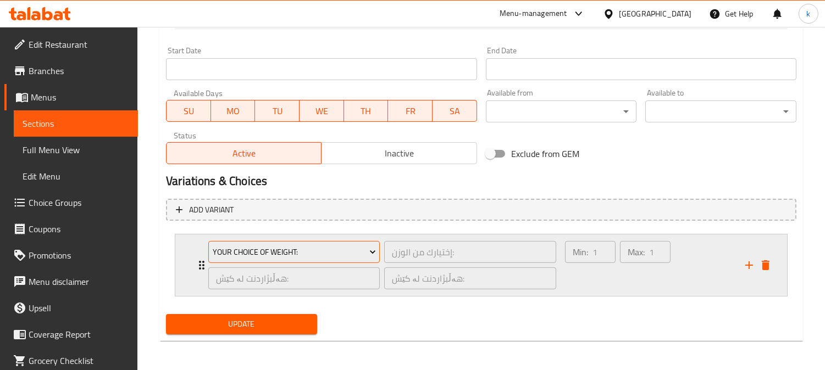
click at [321, 253] on span "Your Choice Of Weight:" at bounding box center [294, 253] width 163 height 14
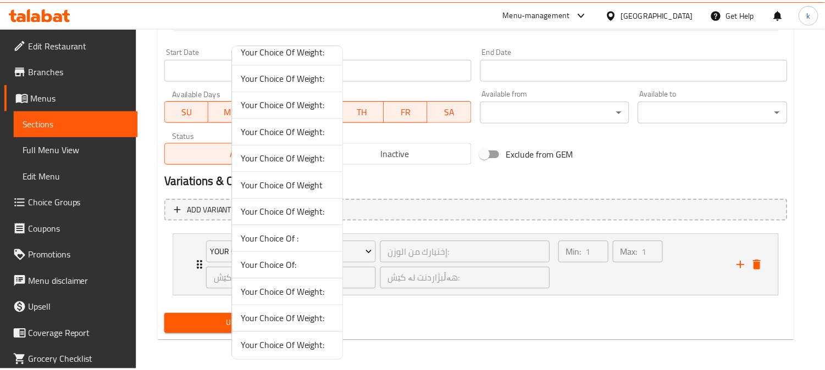
scroll to position [14, 0]
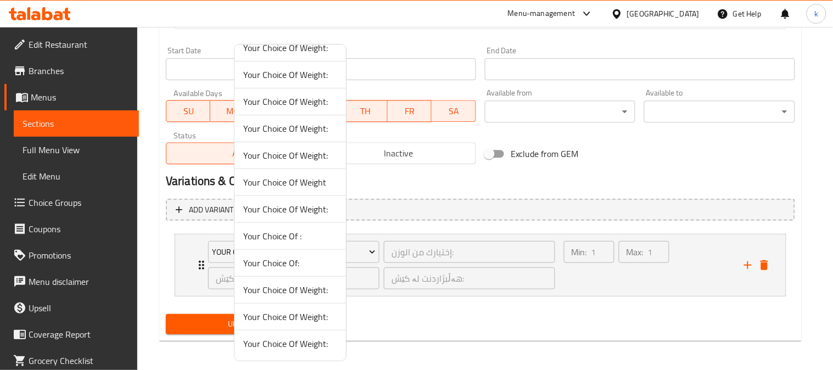
click at [313, 343] on span "Your Choice Of Weight:" at bounding box center [290, 343] width 94 height 13
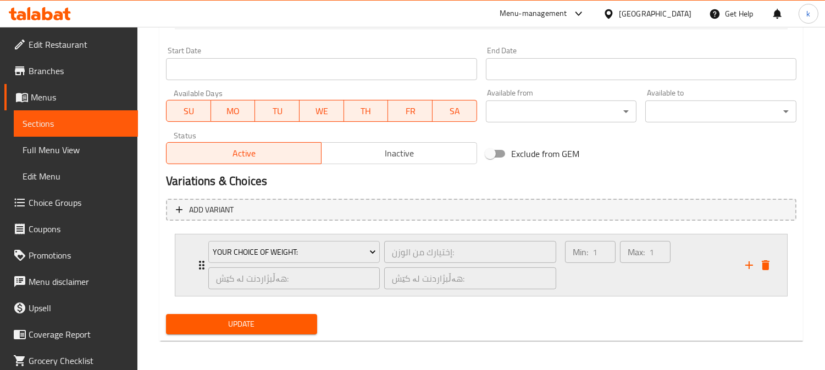
click at [624, 268] on div "Max: 1 ​" at bounding box center [645, 265] width 55 height 53
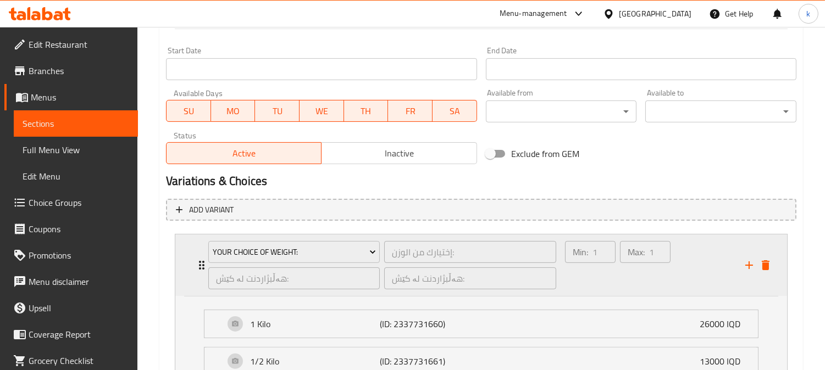
scroll to position [689, 0]
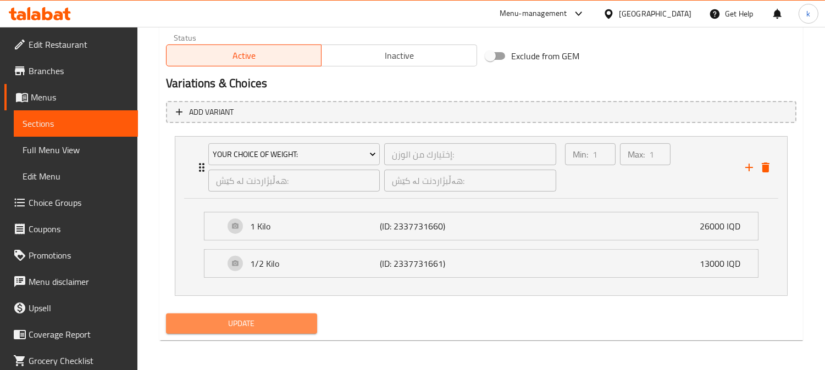
click at [255, 327] on span "Update" at bounding box center [242, 324] width 134 height 14
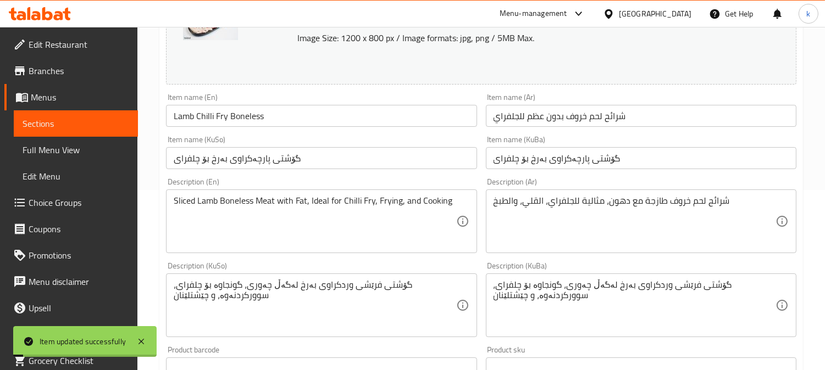
scroll to position [0, 0]
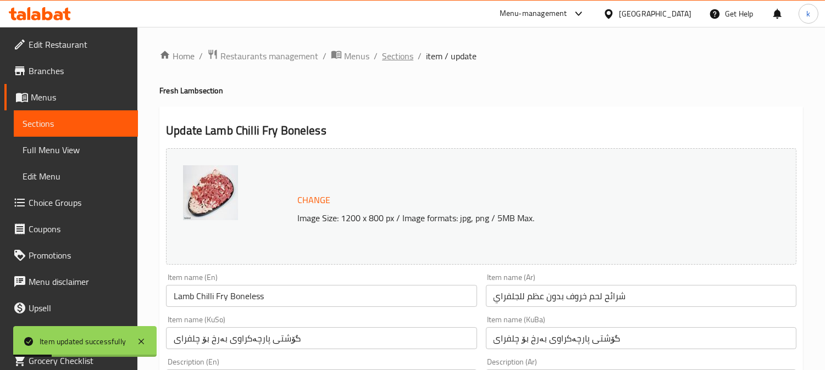
click at [403, 59] on span "Sections" at bounding box center [397, 55] width 31 height 13
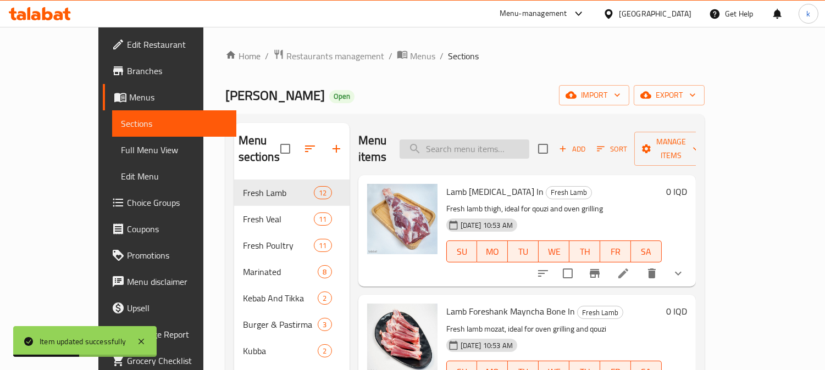
click at [479, 140] on input "search" at bounding box center [464, 149] width 130 height 19
paste input "Lamb Gardaml"
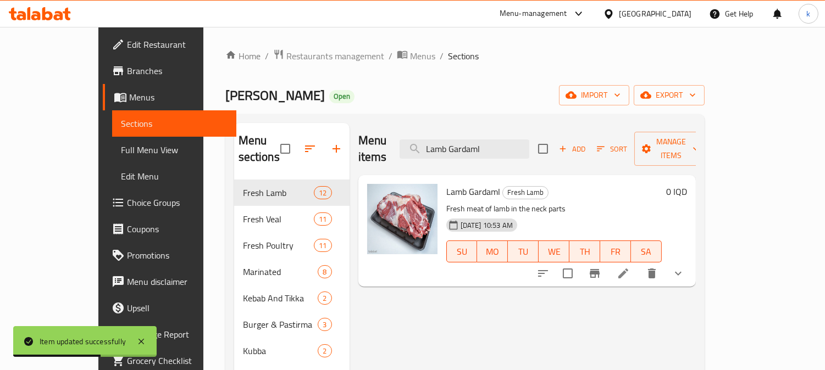
type input "Lamb Gardaml"
click at [691, 267] on div at bounding box center [611, 273] width 162 height 26
click at [628, 269] on icon at bounding box center [623, 274] width 10 height 10
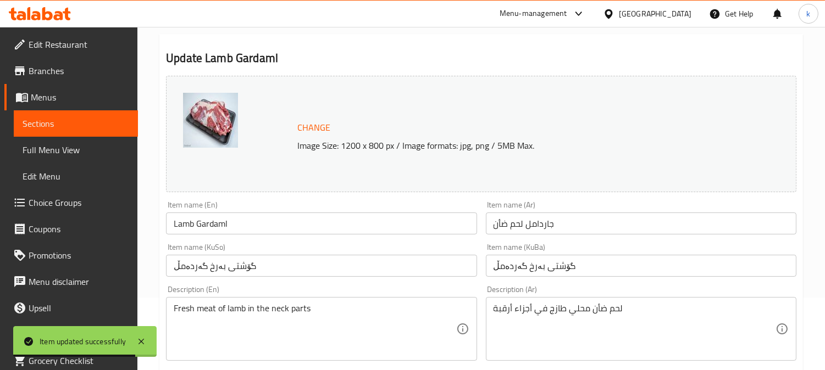
scroll to position [102, 0]
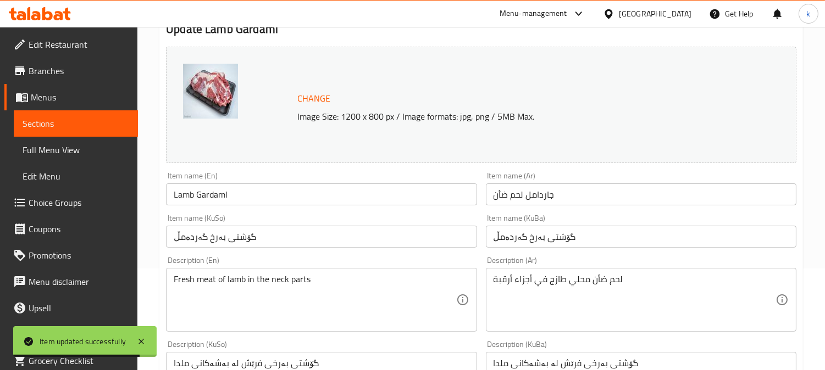
click at [567, 242] on input "گۆشتی بەرخ گەردەمڵ" at bounding box center [641, 237] width 310 height 22
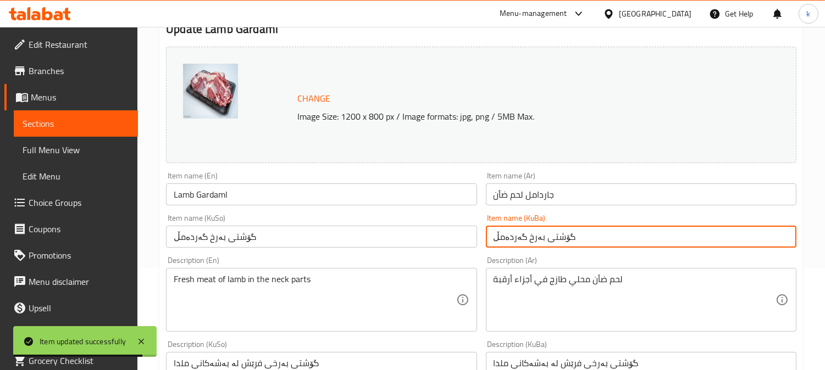
click at [567, 242] on input "گۆشتی بەرخ گەردەمڵ" at bounding box center [641, 237] width 310 height 22
paste input "ردەملی بەرخ بە ئێسکەوە"
type input "گەردەملی بەرخ بە ئێسکەوە"
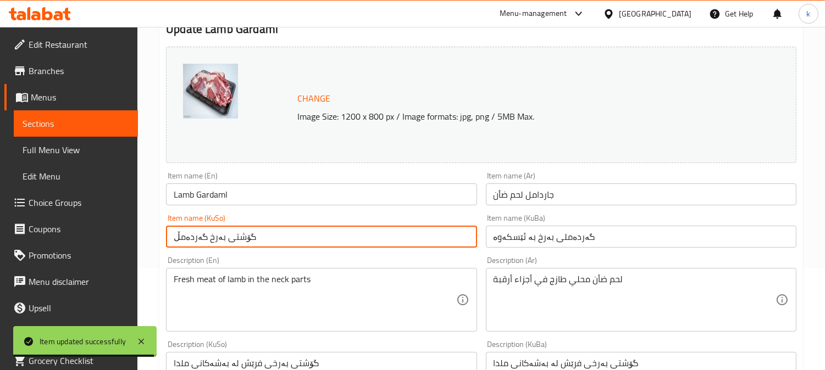
click at [322, 238] on input "گۆشتی بەرخ گەردەمڵ" at bounding box center [321, 237] width 310 height 22
paste input "ردەملی بەرخ بە ئێسکەوە"
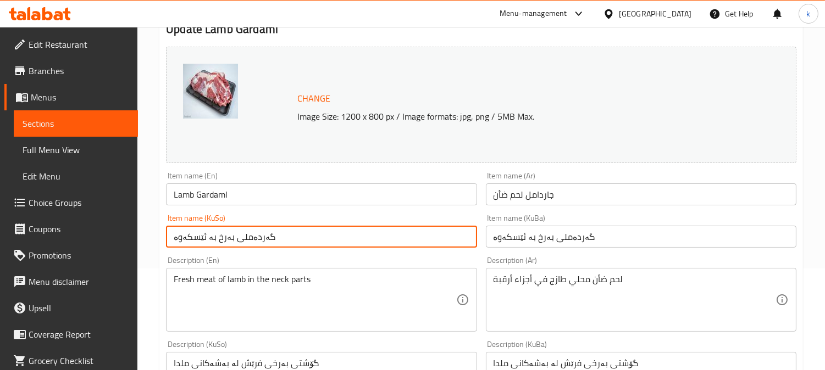
type input "گەردەملی بەرخ بە ئێسکەوە"
click at [546, 197] on input "جاردامل لحم ضأن" at bounding box center [641, 194] width 310 height 22
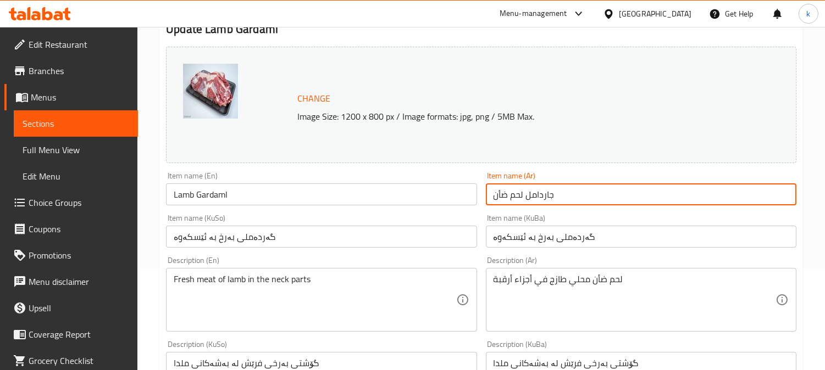
click at [546, 197] on input "جاردامل لحم ضأن" at bounding box center [641, 194] width 310 height 22
paste input "قبة خروف مع [PERSON_NAME]"
type input "رقبة خروف مع العظم"
click at [198, 190] on input "Lamb Gardaml" at bounding box center [321, 194] width 310 height 22
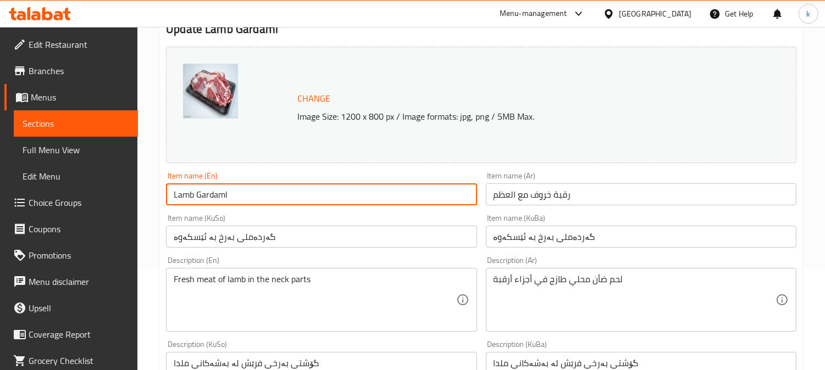
click at [198, 190] on input "Lamb Gardaml" at bounding box center [321, 194] width 310 height 22
paste input "Bone-In"
type input "Lamb Gardaml Bone-In"
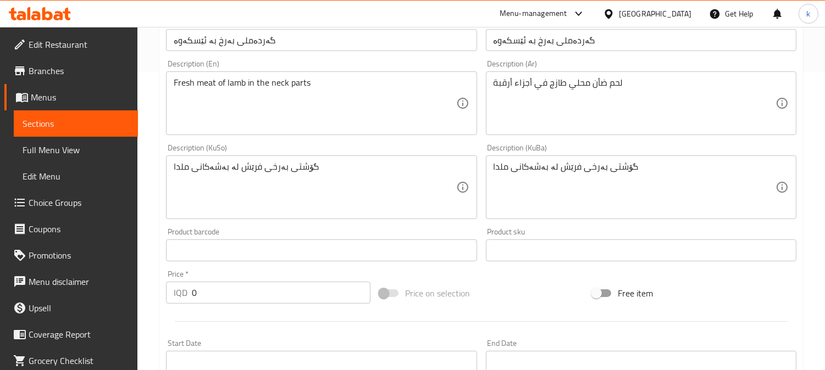
scroll to position [305, 0]
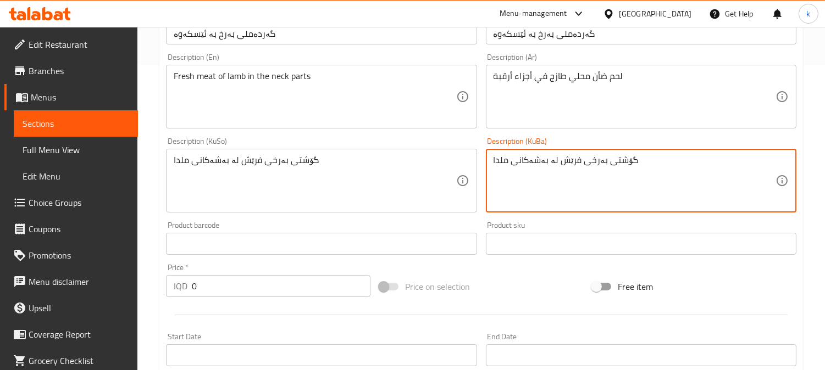
click at [572, 160] on textarea "گۆشتی بەرخی فرێش لە بەشەکانی ملدا" at bounding box center [634, 181] width 282 height 52
paste textarea "ملی فرێشی بەرخ بە ئێسکەوە، گونجاوە بۆ برژاندنی ناو فڕن"
type textarea "ملی فرێشی بەرخ بە ئێسکەوە، گونجاوە بۆ برژاندنی ناو فڕن"
click at [226, 168] on textarea "گۆشتی بەرخی فرێش لە بەشەکانی ملدا" at bounding box center [315, 181] width 282 height 52
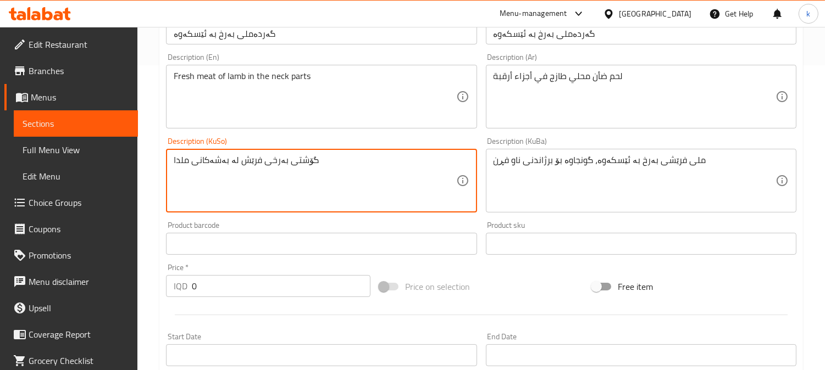
click at [226, 168] on textarea "گۆشتی بەرخی فرێش لە بەشەکانی ملدا" at bounding box center [315, 181] width 282 height 52
paste textarea "ملی فرێشی بەرخ بە ئێسکەوە، گونجاوە بۆ برژاندنی ناو فڕن"
type textarea "ملی فرێشی بەرخ بە ئێسکەوە، گونجاوە بۆ برژاندنی ناو فڕن"
click at [591, 75] on textarea "لحم ضأن محلي طازج في أجزاء أرقبة" at bounding box center [634, 97] width 282 height 52
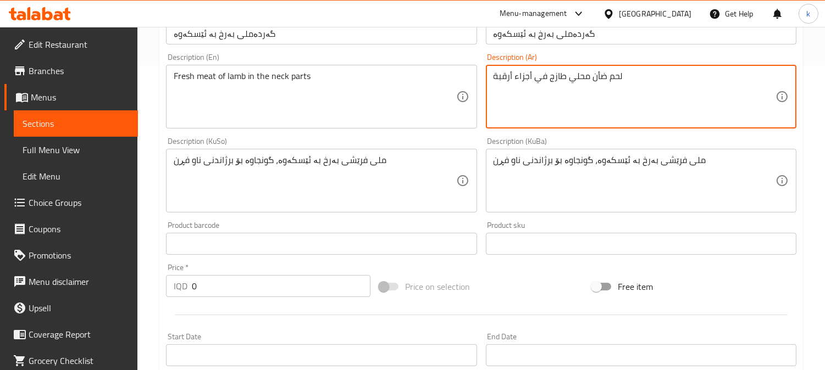
click at [591, 75] on textarea "لحم ضأن محلي طازج في أجزاء أرقبة" at bounding box center [634, 97] width 282 height 52
paste textarea "رقبة خروف طازجة، مثالية للشوي في الفرن والقوزي"
type textarea "رقبة خروف طازجة، مثالية للشوي في الفرن والقوزي"
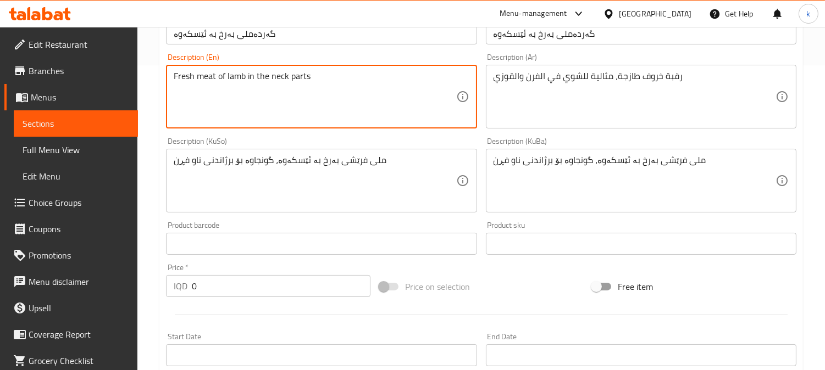
click at [255, 97] on textarea "Fresh meat of lamb in the neck parts" at bounding box center [315, 97] width 282 height 52
paste textarea "Lamb Neck Bone-In, Ideal for Oven Grilling and Quzi"
type textarea "Fresh Lamb Neck Bone-In, Ideal for Oven Grilling and Quzi"
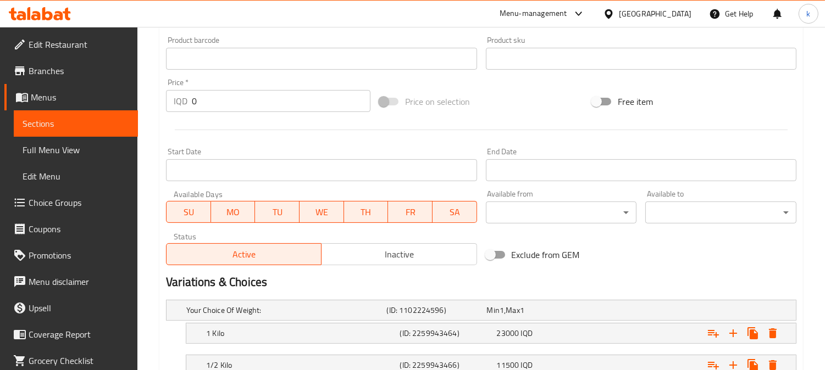
scroll to position [572, 0]
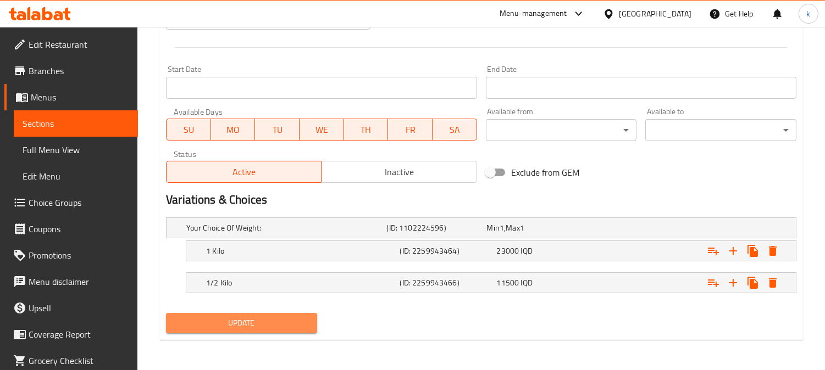
click at [262, 326] on span "Update" at bounding box center [242, 323] width 134 height 14
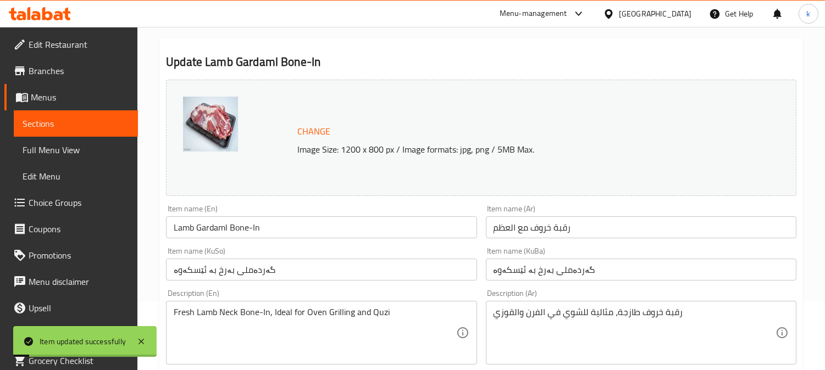
scroll to position [0, 0]
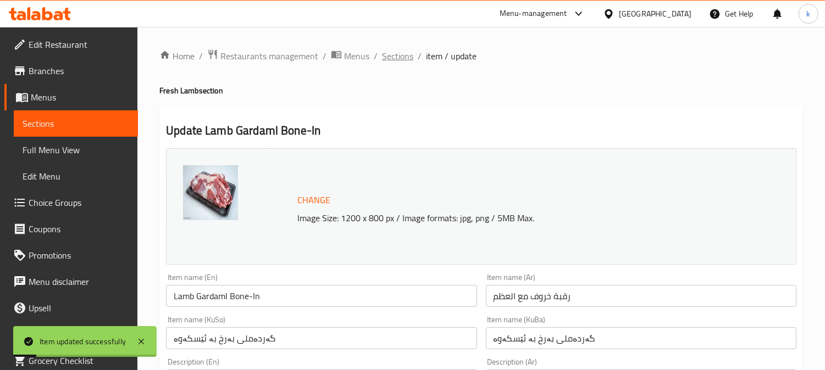
click at [392, 58] on span "Sections" at bounding box center [397, 55] width 31 height 13
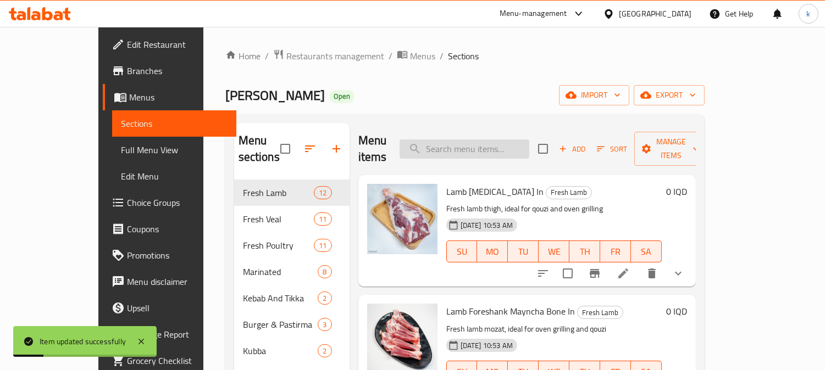
click at [447, 142] on input "search" at bounding box center [464, 149] width 130 height 19
paste input "Lamb Chops"
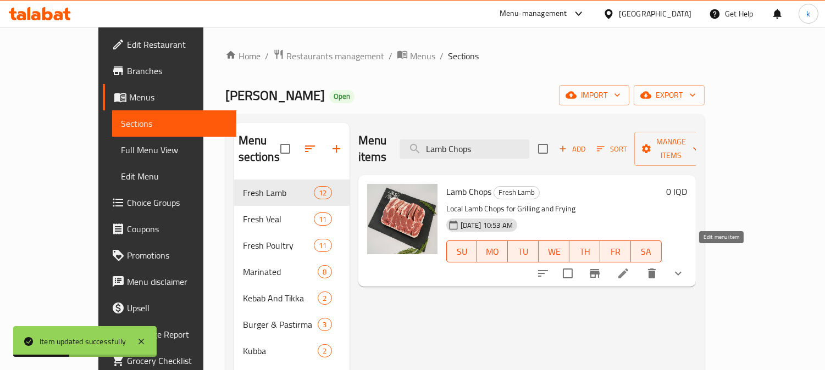
type input "Lamb Chops"
click at [628, 269] on icon at bounding box center [623, 274] width 10 height 10
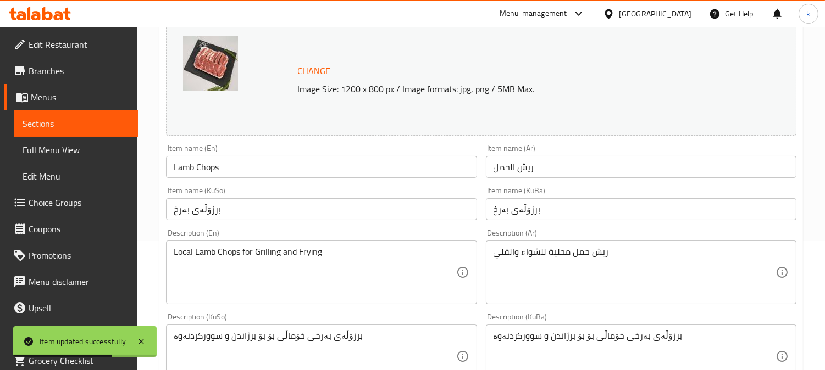
scroll to position [305, 0]
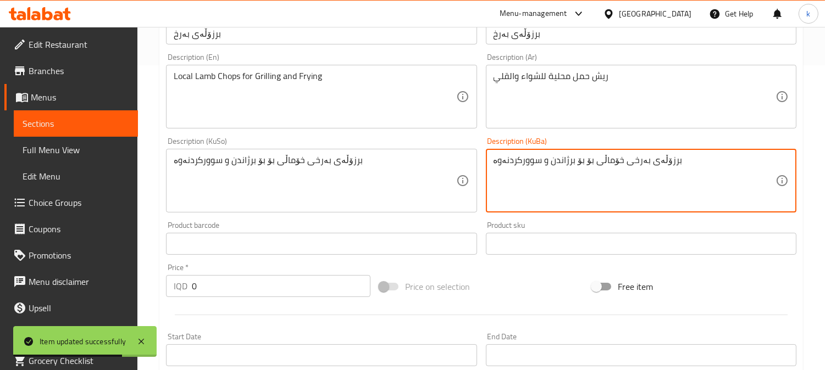
click at [585, 161] on textarea "برزۆڵەی بەرخی خۆماڵی بۆ بۆ برژاندن و سوورکردنەوە" at bounding box center [634, 181] width 282 height 52
paste textarea "فرێشى بەرخ، گونجاوە بۆ برژاندن، سوورکردنەوە، و یاپراخ"
type textarea "برزۆڵەی فرێشى بەرخ، گونجاوە بۆ برژاندن، سوورکردنەوە، و یاپراخ"
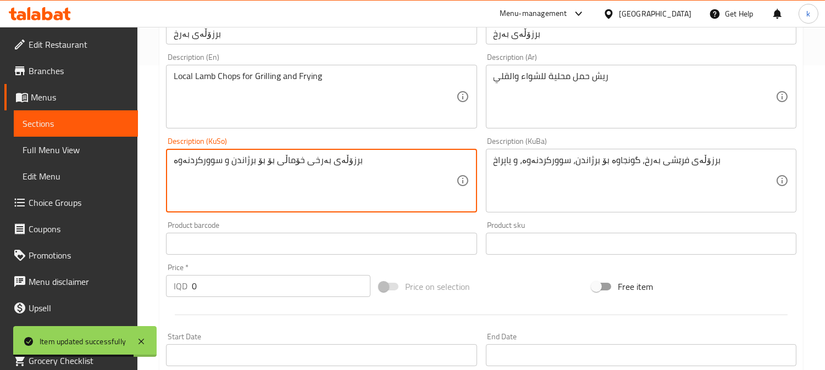
click at [299, 160] on textarea "برزۆڵەی بەرخی خۆماڵی بۆ بۆ برژاندن و سوورکردنەوە" at bounding box center [315, 181] width 282 height 52
paste textarea "فرێشى بەرخ، گونجاوە بۆ برژاندن، سوورکردنەوە، و یاپراخ"
type textarea "برزۆڵەی فرێشى بەرخ، گونجاوە بۆ برژاندن، سوورکردنەوە، و یاپراخ"
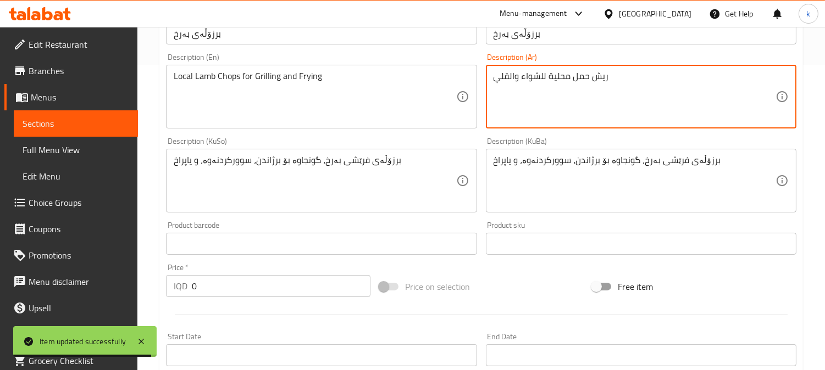
click at [541, 79] on textarea "ريش حمل محلية للشواء والقلي" at bounding box center [634, 97] width 282 height 52
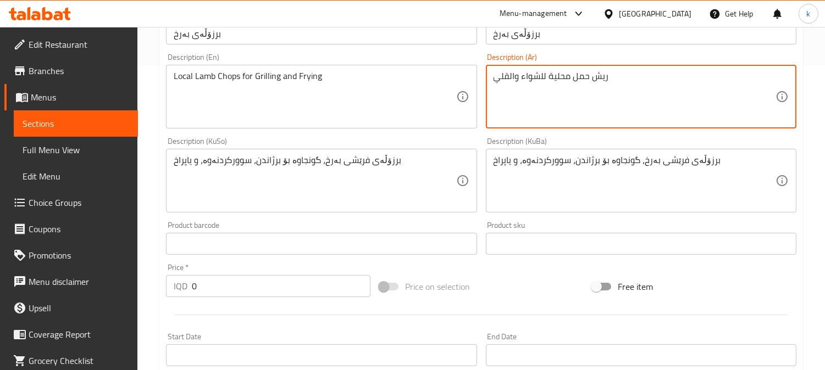
paste textarea "روف طازجة، مثالية للشوي، القلي، والدولمة"
type textarea "ريش خروف طازجة، مثالية للشوي، القلي، والدولمة"
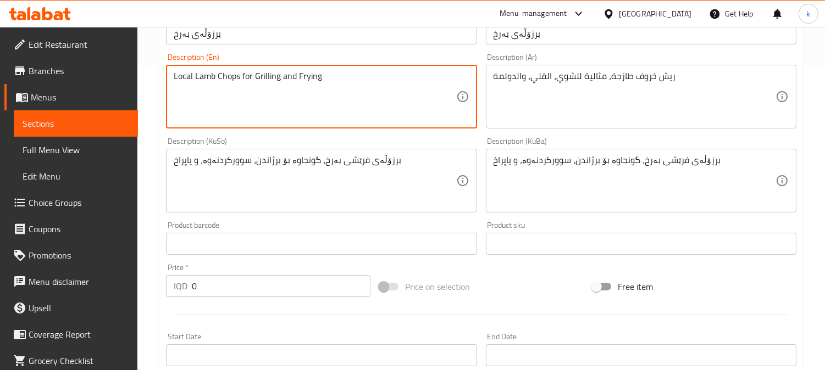
click at [265, 86] on textarea "Local Lamb Chops for Grilling and Frying" at bounding box center [315, 97] width 282 height 52
paste textarea "Fresh Lamb Chops for Grilling, Frying, and Dolma"
type textarea "Fresh Lamb Chops for Grilling, Frying, and Dolma"
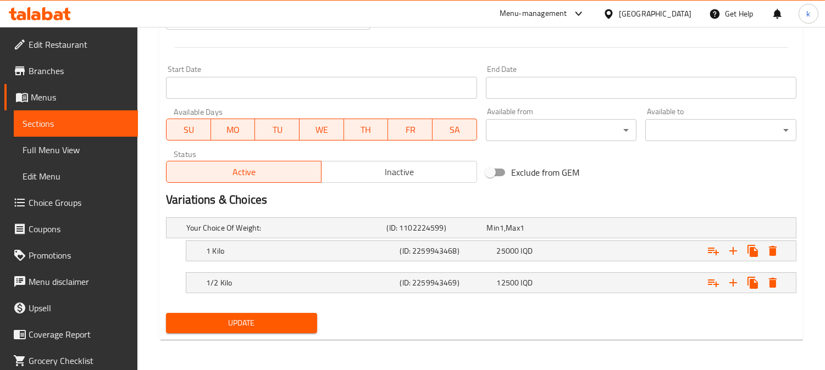
click at [251, 322] on span "Update" at bounding box center [242, 323] width 134 height 14
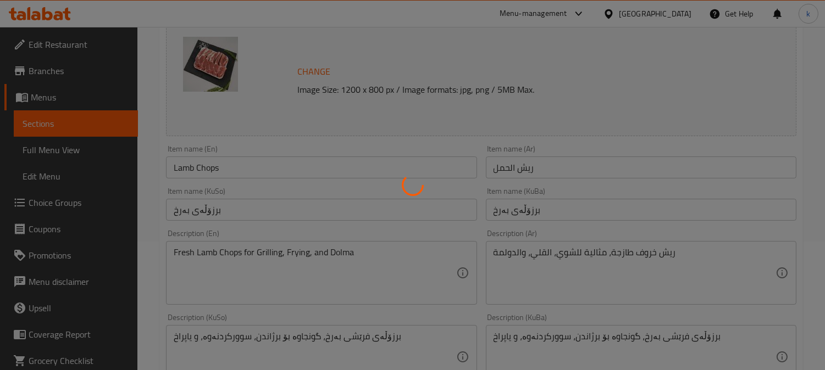
scroll to position [0, 0]
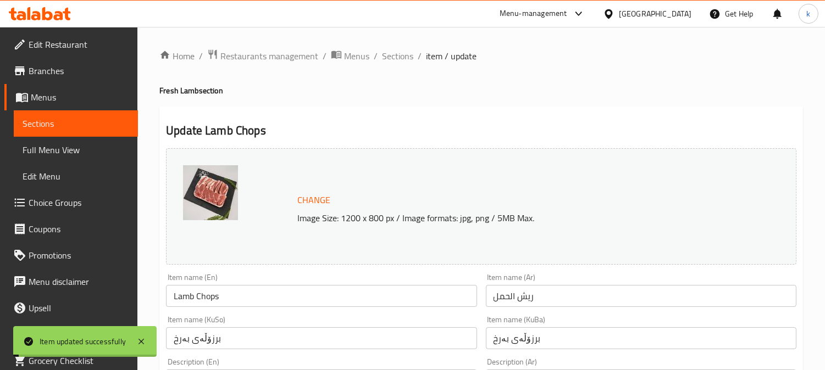
click at [401, 59] on span "Sections" at bounding box center [397, 55] width 31 height 13
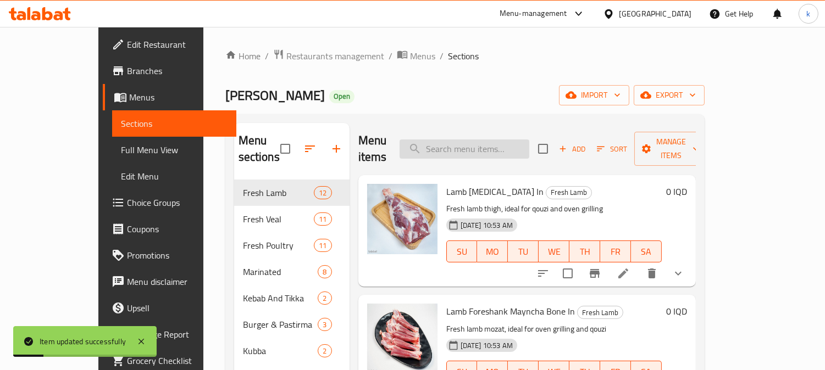
click at [501, 147] on input "search" at bounding box center [464, 149] width 130 height 19
paste input "Lamb Foreshank"
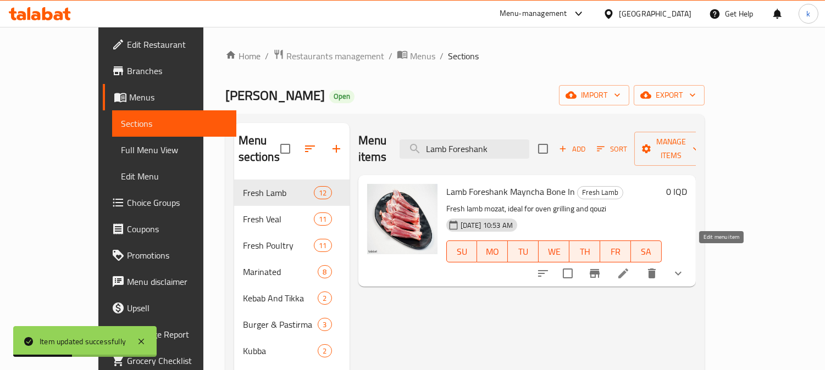
type input "Lamb Foreshank"
click at [628, 269] on icon at bounding box center [623, 274] width 10 height 10
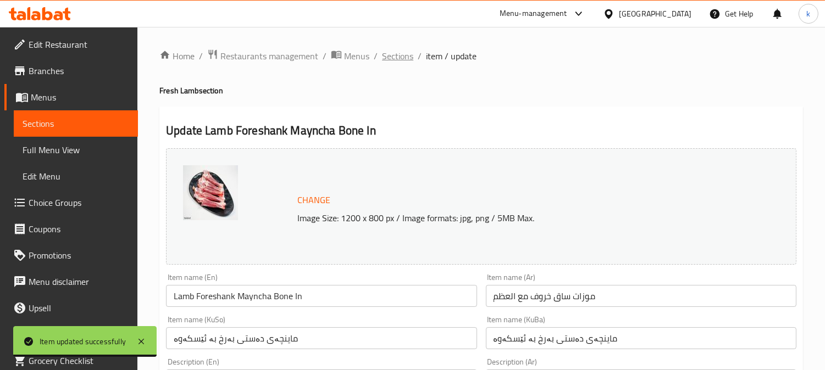
click at [400, 57] on span "Sections" at bounding box center [397, 55] width 31 height 13
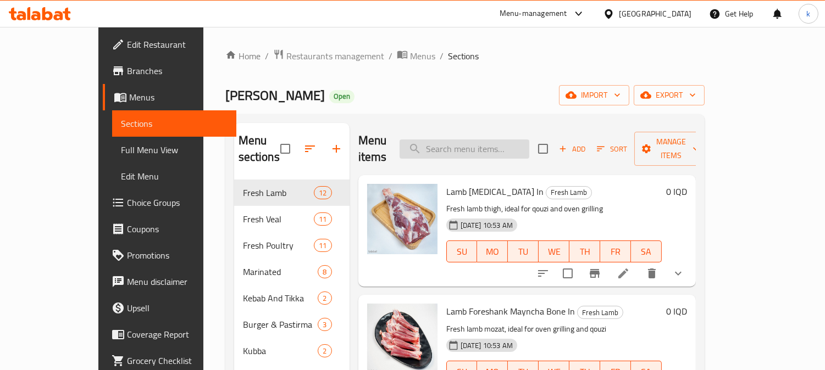
click at [490, 149] on input "search" at bounding box center [464, 149] width 130 height 19
paste input "Lamb Foreshank Bone-In-"
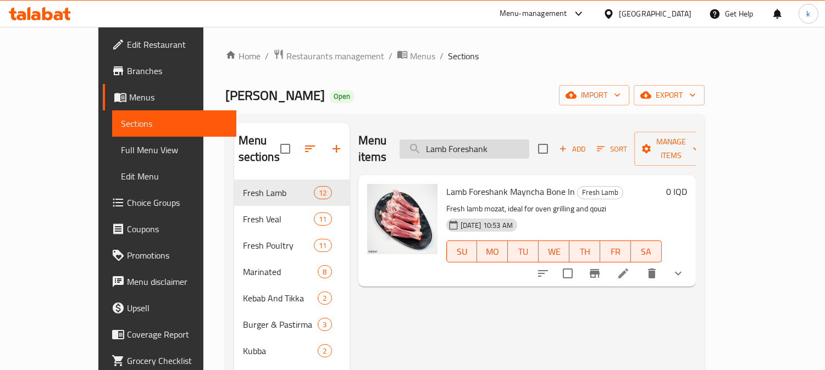
click at [489, 146] on input "Lamb Foreshank" at bounding box center [464, 149] width 130 height 19
paste input "search"
type input "Lamb Foreshank"
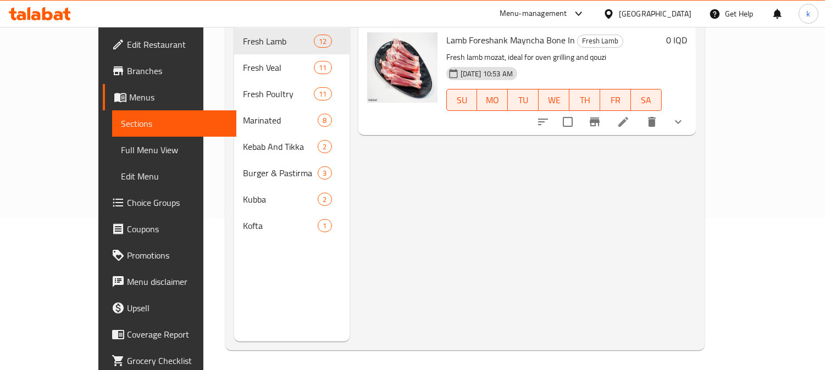
scroll to position [154, 0]
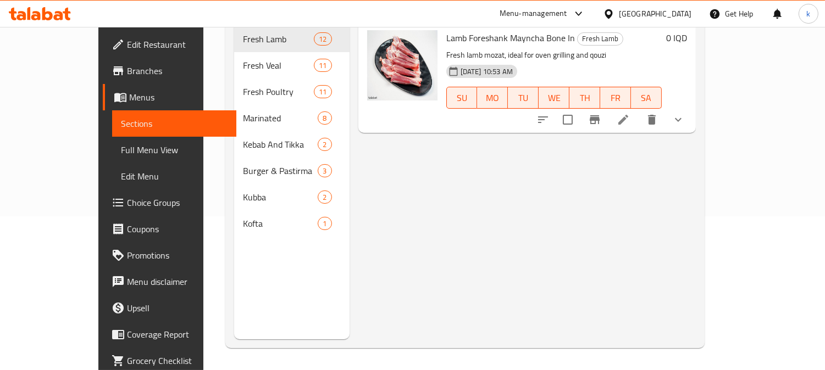
click at [121, 151] on span "Full Menu View" at bounding box center [174, 149] width 107 height 13
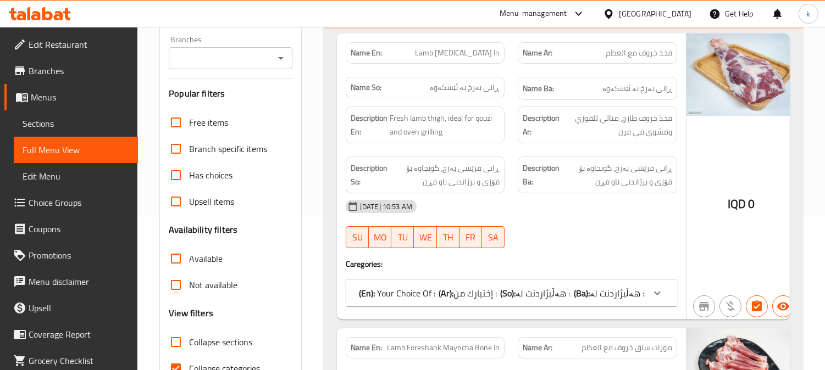
click at [246, 53] on input "Branches" at bounding box center [221, 58] width 99 height 15
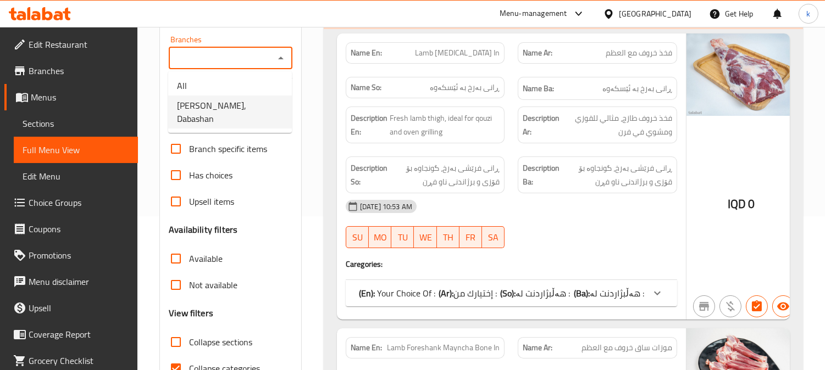
click at [253, 112] on span "[PERSON_NAME], Dabashan" at bounding box center [230, 112] width 106 height 26
type input "[PERSON_NAME], Dabashan"
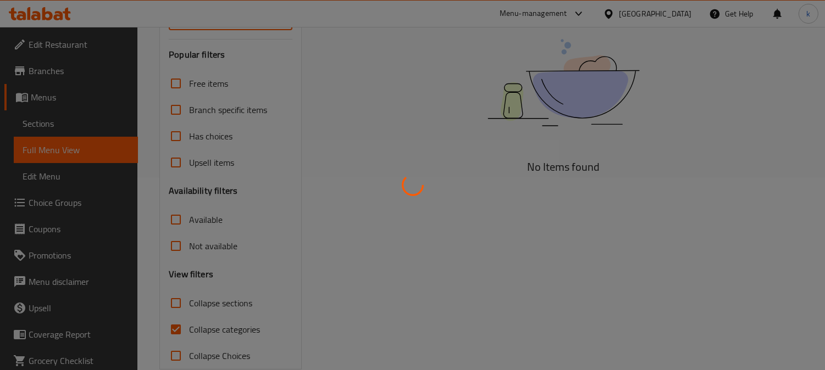
scroll to position [214, 0]
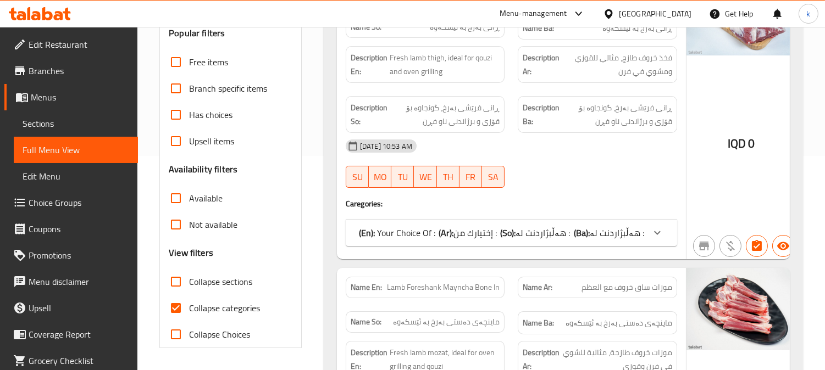
click at [176, 281] on input "Collapse sections" at bounding box center [176, 282] width 26 height 26
checkbox input "true"
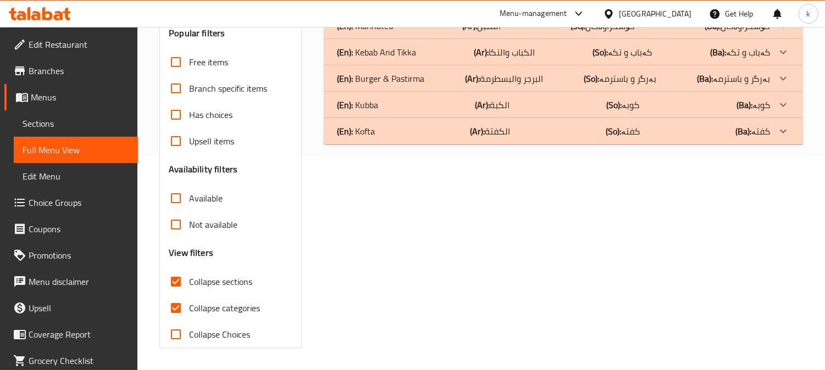
click at [188, 305] on input "Collapse categories" at bounding box center [176, 308] width 26 height 26
checkbox input "false"
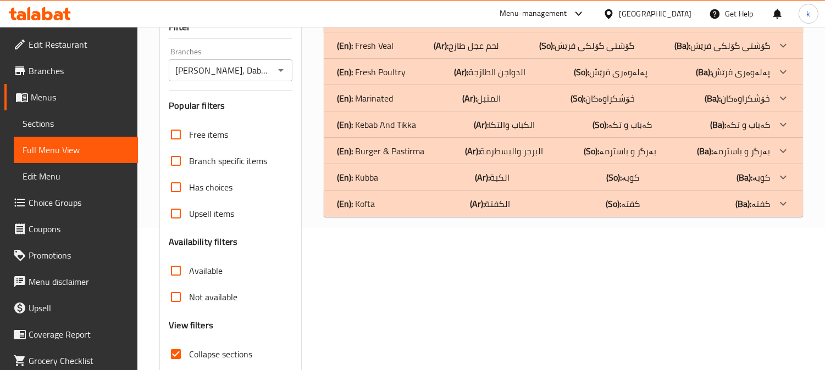
scroll to position [112, 0]
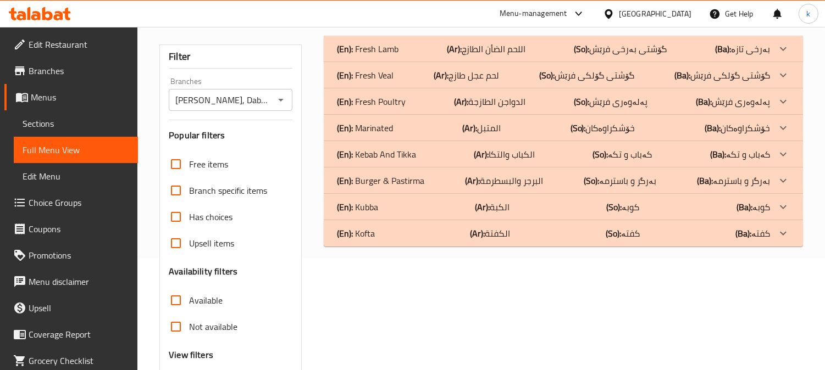
click at [419, 228] on div "(En): Kofta (Ar): الكفتة (So): کفتە (Ba): کفتە" at bounding box center [553, 233] width 433 height 13
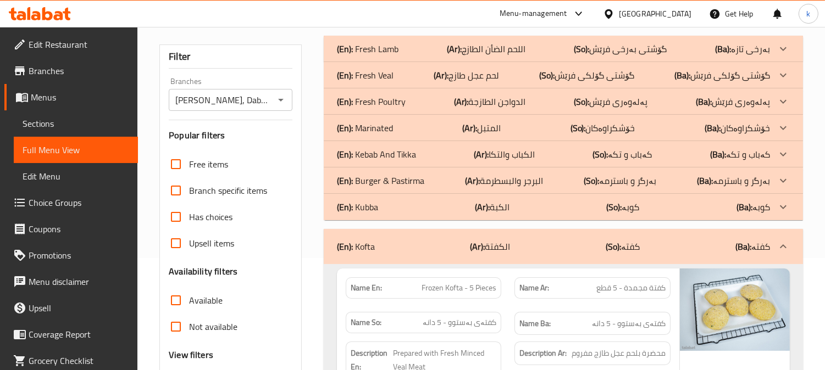
click at [389, 203] on div "(En): Kubba (Ar): الكبة (So): کوبە (Ba): کوبە" at bounding box center [553, 207] width 433 height 13
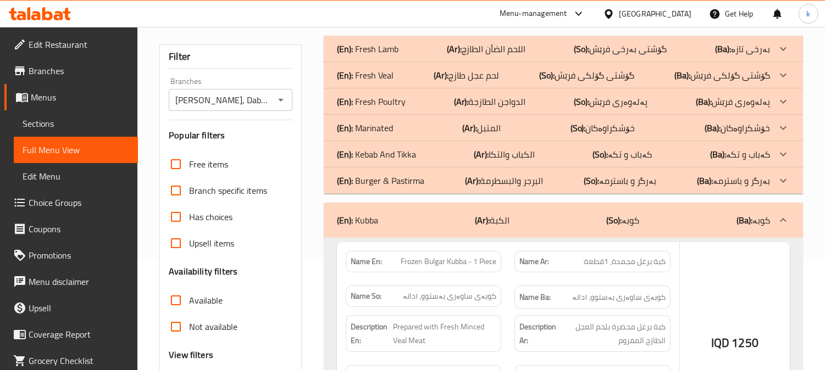
click at [392, 125] on p "(En): Marinated" at bounding box center [365, 127] width 56 height 13
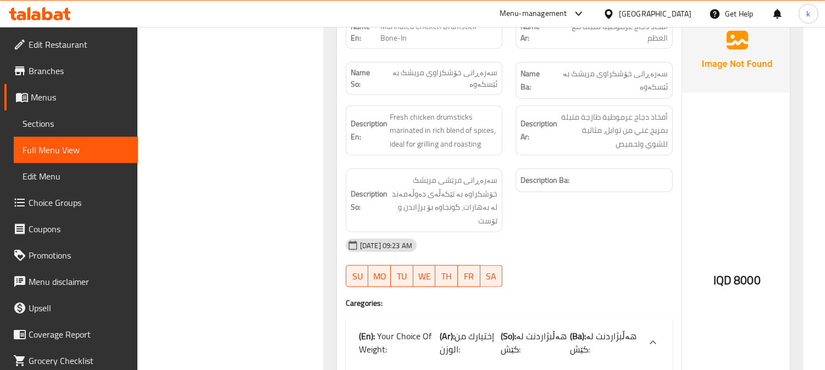
scroll to position [1485, 0]
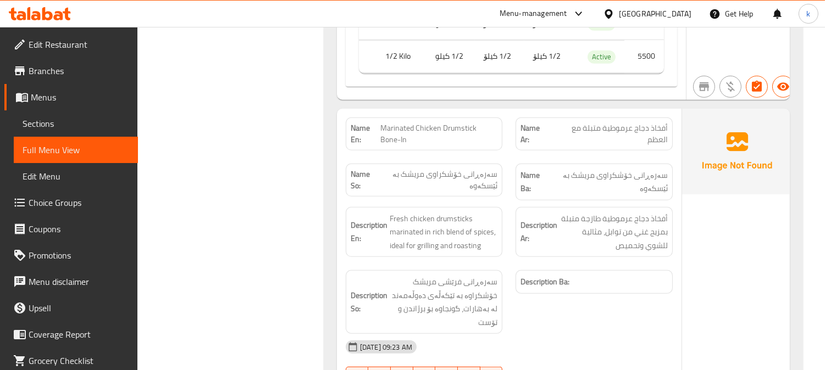
click at [440, 130] on span "Marinated Chicken Drumstick Bone-In" at bounding box center [439, 134] width 118 height 23
copy span "Marinated Chicken Drumstick Bone-In"
click at [59, 119] on span "Sections" at bounding box center [76, 123] width 107 height 13
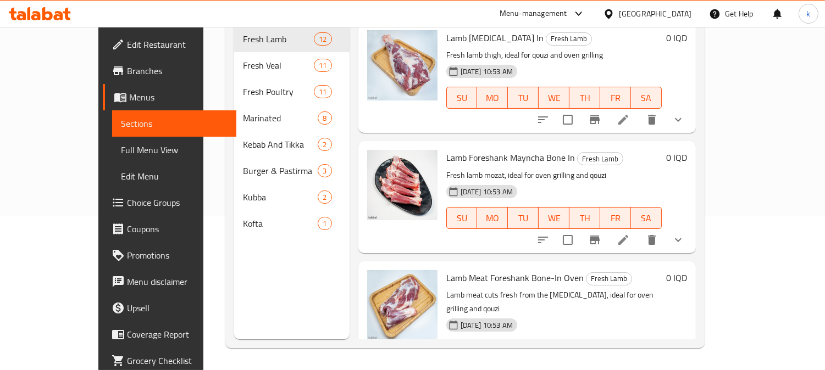
scroll to position [154, 0]
click at [121, 145] on span "Full Menu View" at bounding box center [174, 149] width 107 height 13
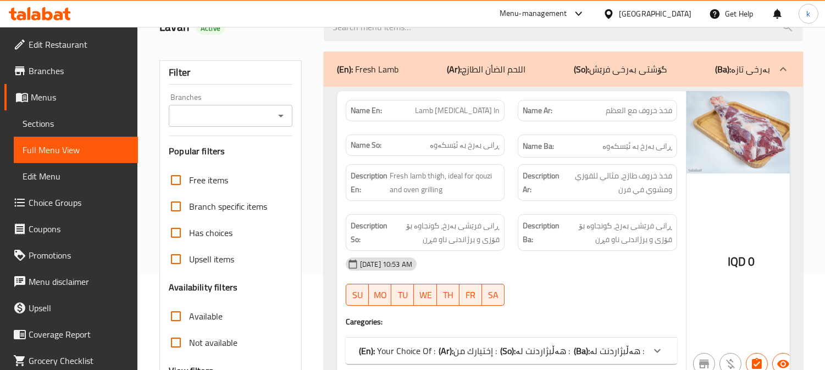
scroll to position [52, 0]
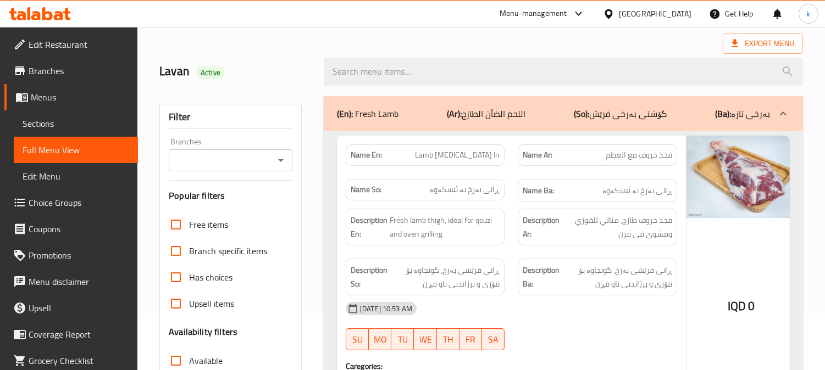
click at [213, 160] on input "Branches" at bounding box center [221, 160] width 99 height 15
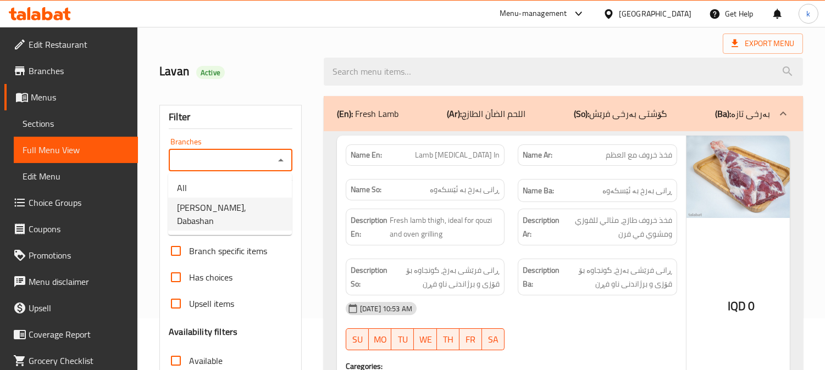
click at [231, 213] on span "[PERSON_NAME], Dabashan" at bounding box center [230, 214] width 106 height 26
type input "[PERSON_NAME], Dabashan"
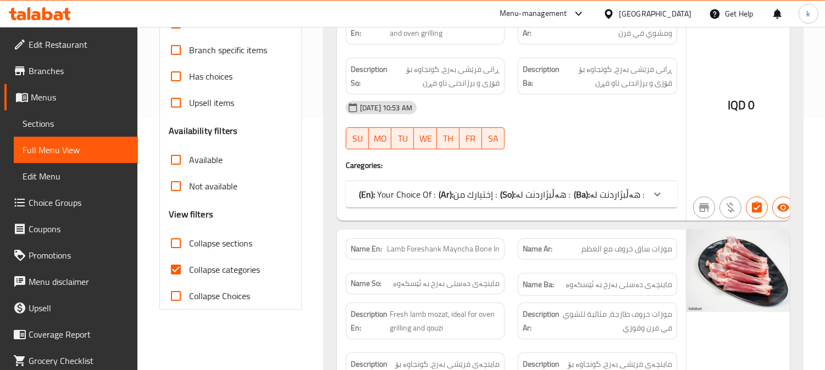
scroll to position [255, 0]
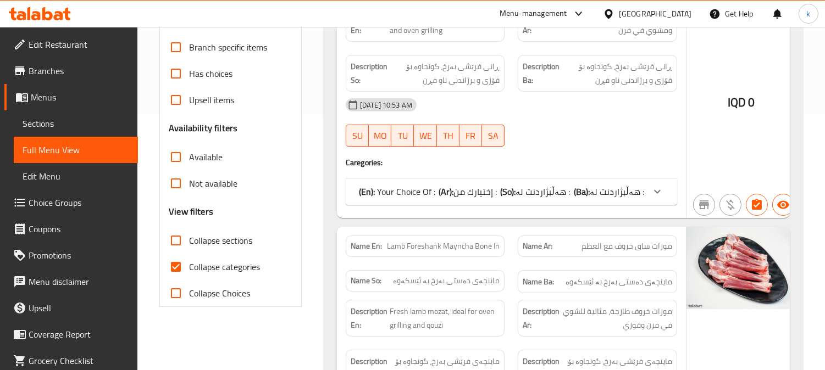
click at [175, 260] on input "Collapse categories" at bounding box center [176, 267] width 26 height 26
checkbox input "false"
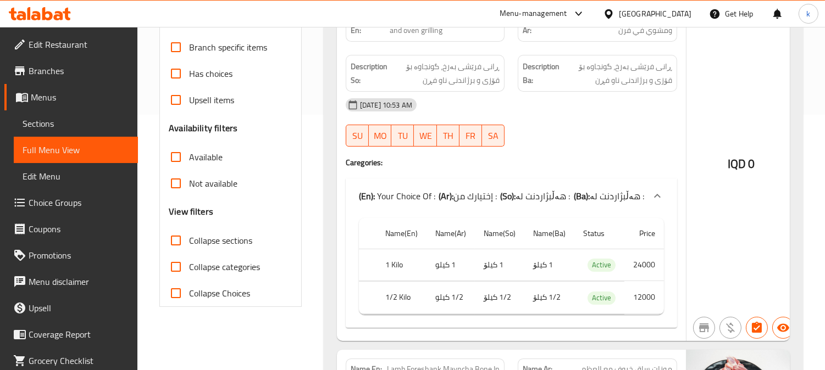
click at [174, 240] on input "Collapse sections" at bounding box center [176, 240] width 26 height 26
checkbox input "true"
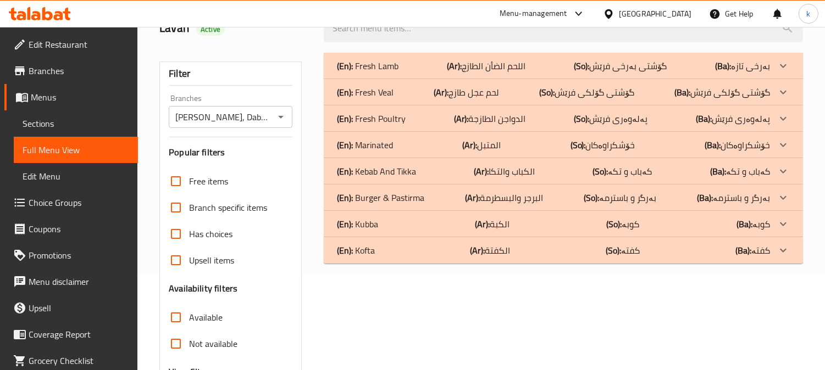
scroll to position [112, 0]
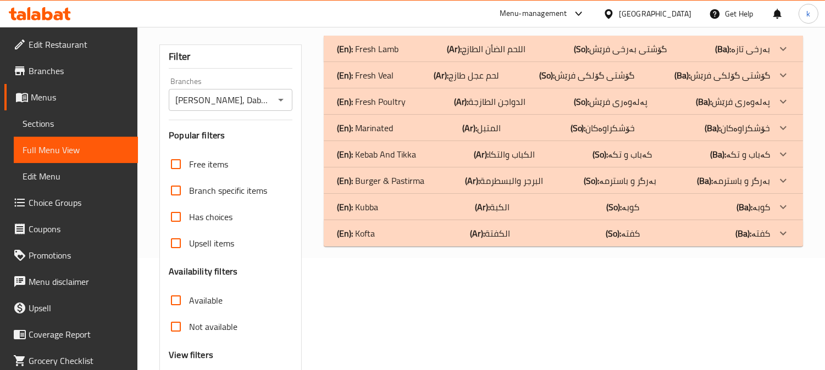
click at [451, 236] on div "(En): Kofta (Ar): الكفتة (So): کفتە (Ba): کفتە" at bounding box center [553, 233] width 433 height 13
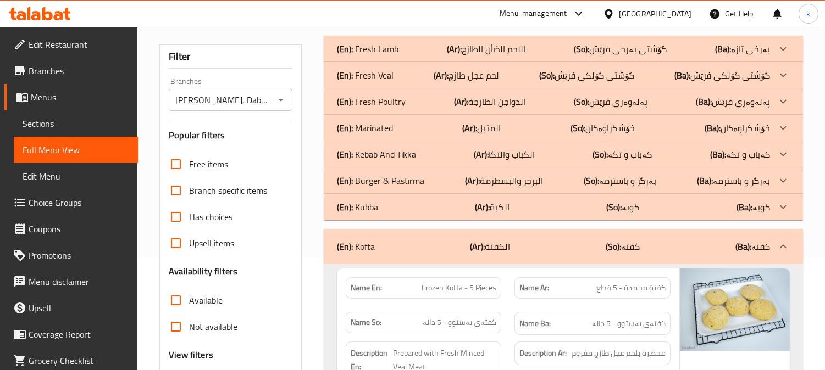
click at [427, 209] on div "(En): Kubba (Ar): الكبة (So): کوبە (Ba): کوبە" at bounding box center [553, 207] width 433 height 13
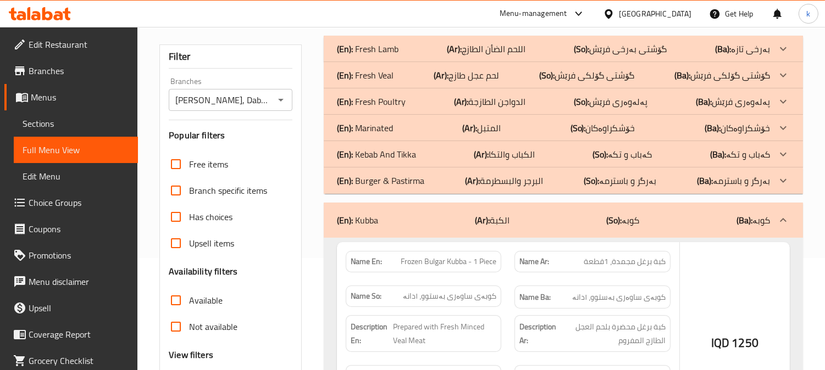
click at [415, 132] on div "(En): Marinated (Ar): المتبل (So): خۆشکراوەکان (Ba): خۆشکراوەکان" at bounding box center [553, 127] width 433 height 13
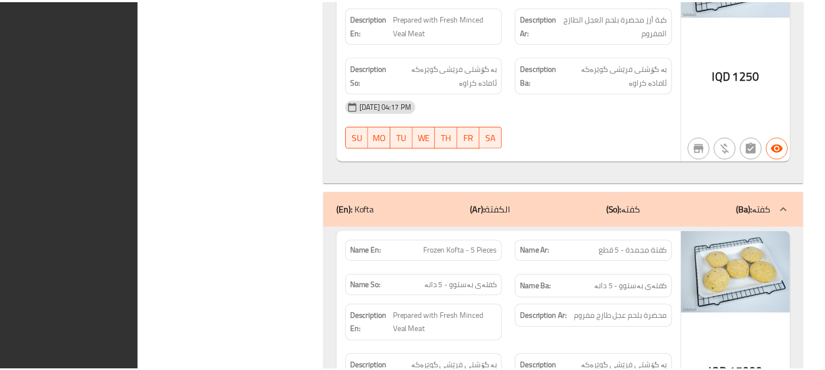
scroll to position [4232, 0]
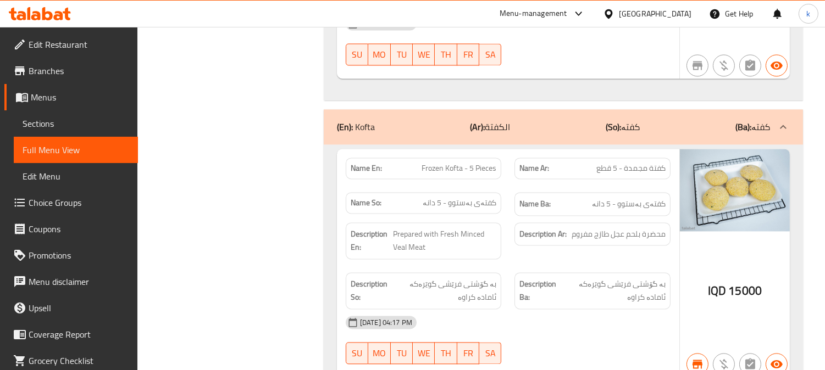
drag, startPoint x: 410, startPoint y: 103, endPoint x: 361, endPoint y: 99, distance: 49.6
click at [361, 120] on div "(En): Kofta (Ar): الكفتة (So): کفتە (Ba): کفتە" at bounding box center [553, 126] width 433 height 13
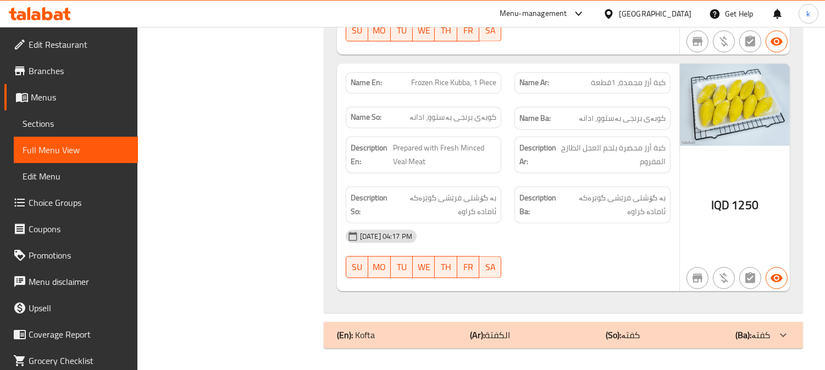
click at [47, 126] on span "Sections" at bounding box center [76, 123] width 107 height 13
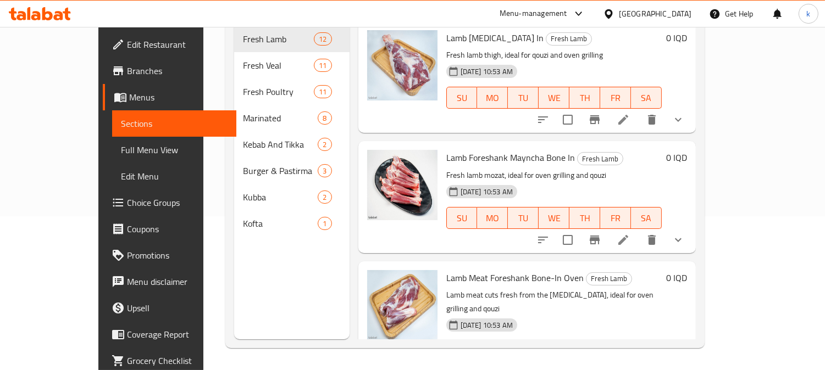
scroll to position [154, 0]
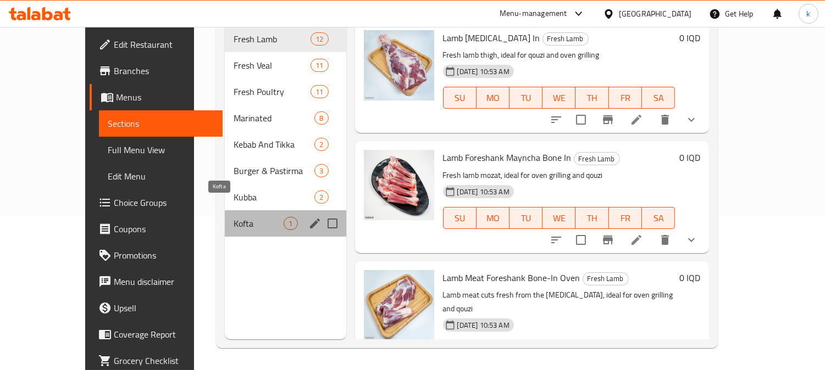
drag, startPoint x: 201, startPoint y: 209, endPoint x: 180, endPoint y: 206, distance: 21.1
click at [233, 217] on span "Kofta" at bounding box center [258, 223] width 50 height 13
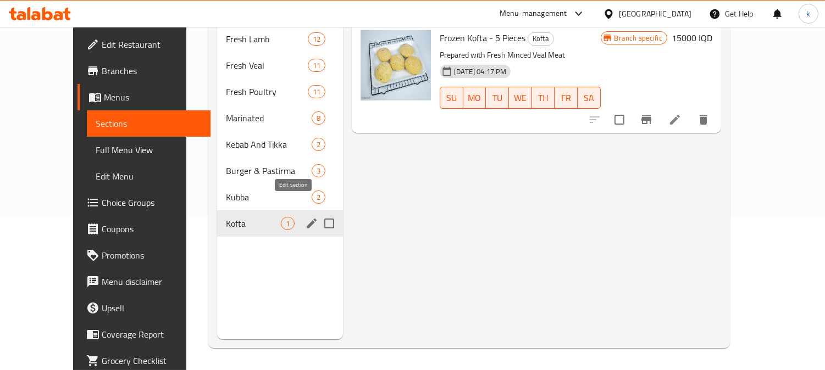
click at [307, 219] on icon "edit" at bounding box center [312, 224] width 10 height 10
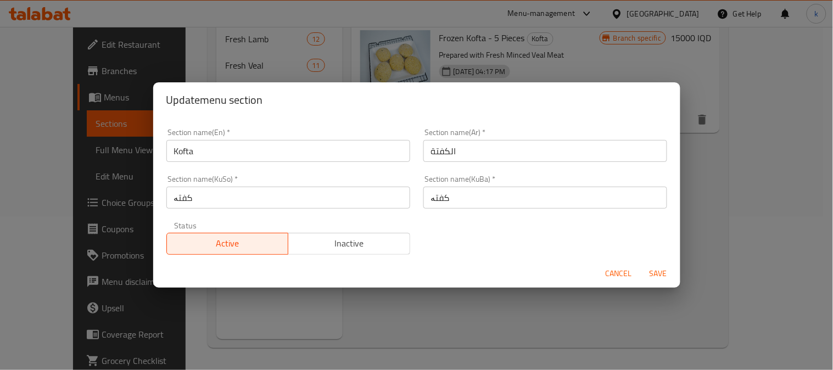
click at [183, 149] on input "Kofta" at bounding box center [288, 151] width 244 height 22
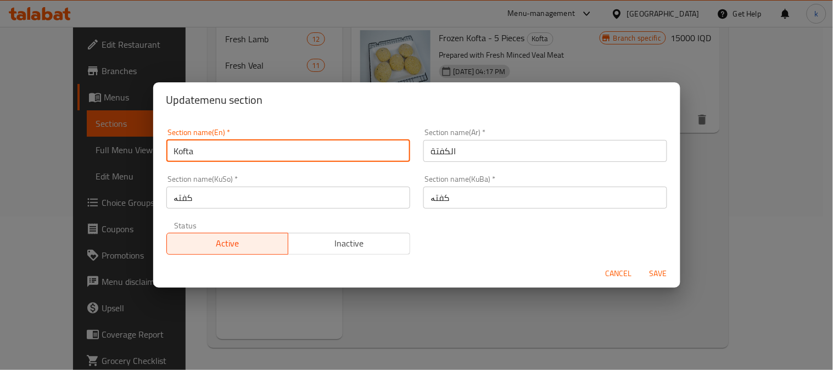
drag, startPoint x: 183, startPoint y: 149, endPoint x: 242, endPoint y: 180, distance: 66.3
click at [183, 151] on input "Kofta" at bounding box center [288, 151] width 244 height 22
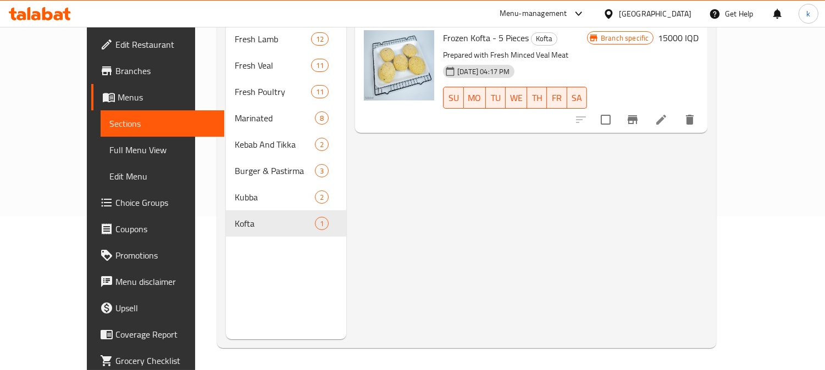
click at [15, 9] on icon at bounding box center [40, 13] width 62 height 13
